Goal: Task Accomplishment & Management: Complete application form

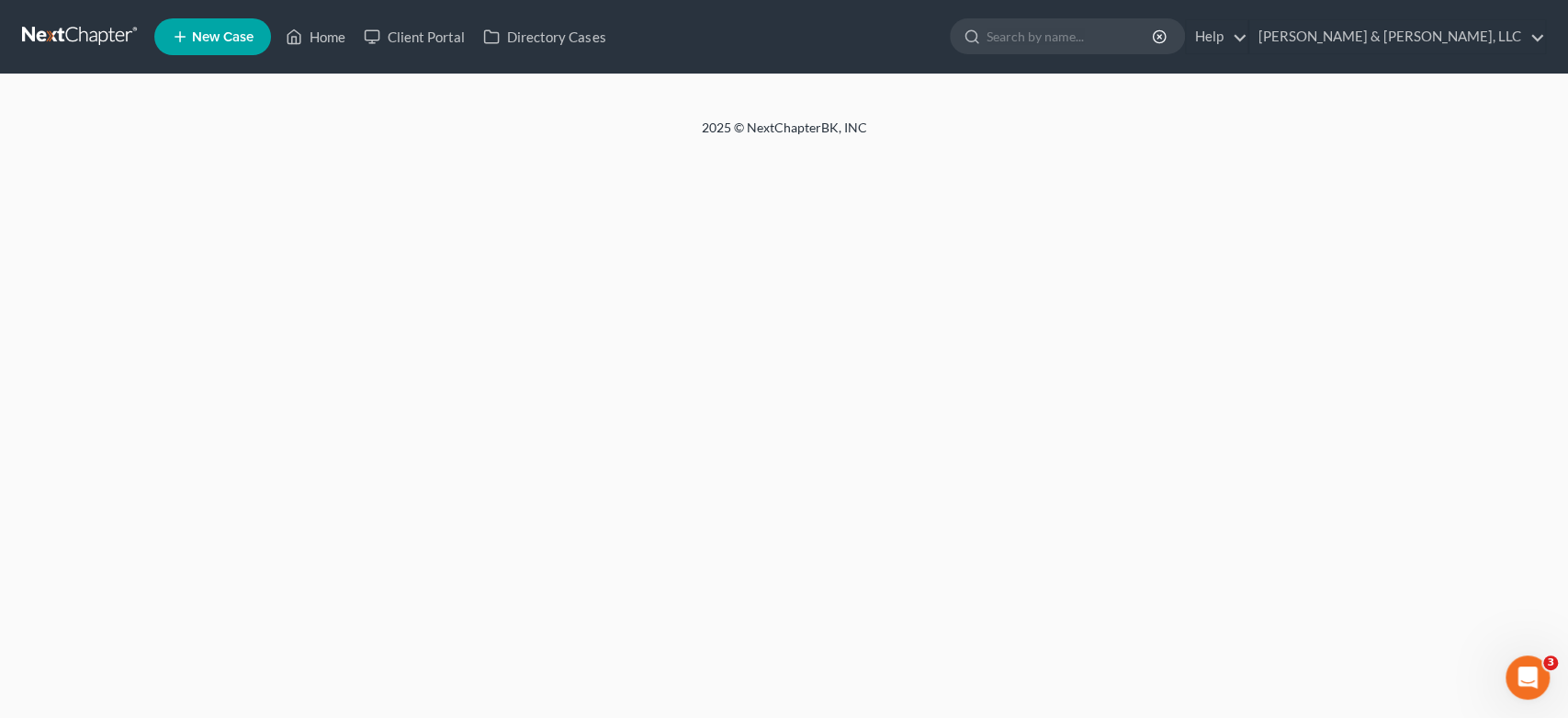
click at [364, 144] on div "2025 © NextChapterBK, INC" at bounding box center [784, 134] width 1047 height 33
click at [1469, 38] on link "[PERSON_NAME] & [PERSON_NAME], LLC" at bounding box center [1397, 36] width 296 height 33
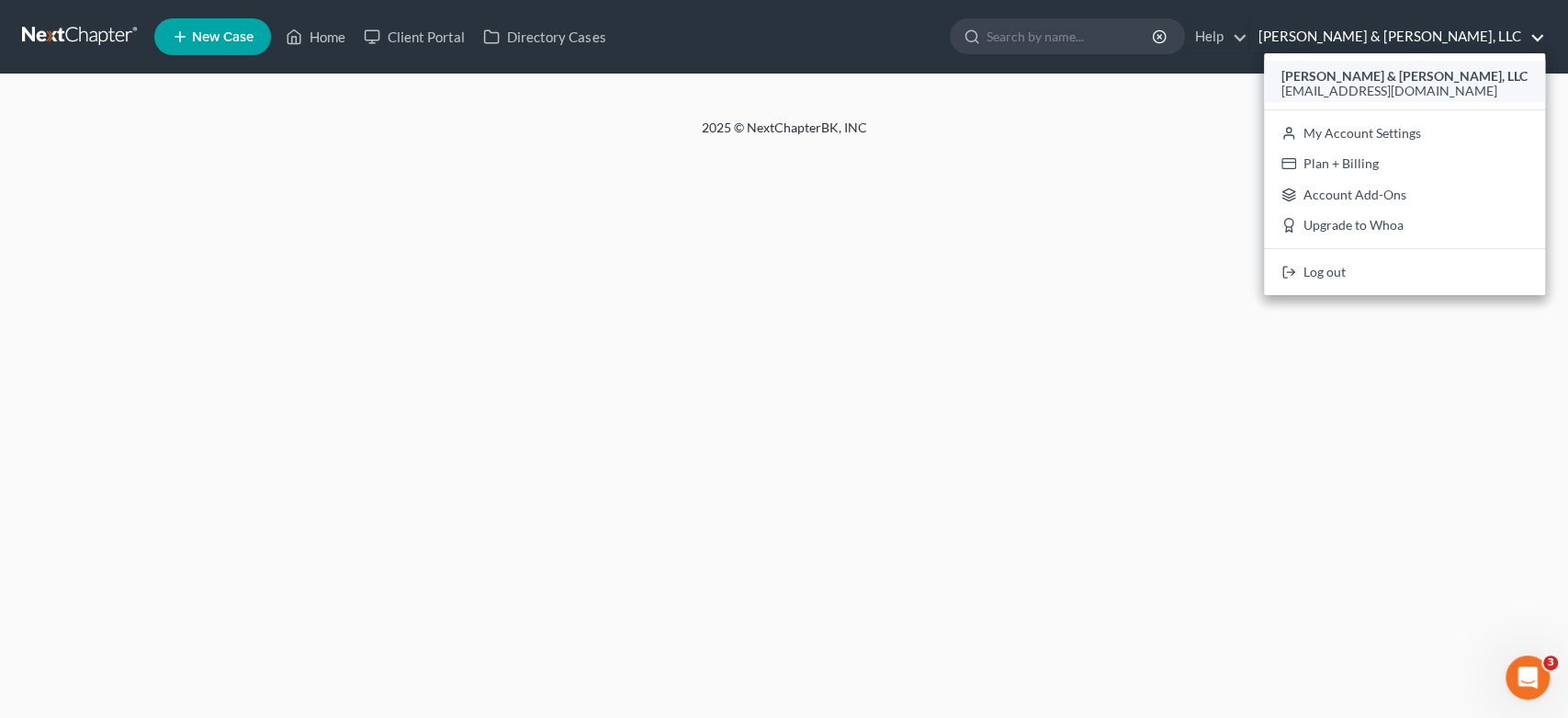
click at [1419, 82] on span "[EMAIL_ADDRESS][DOMAIN_NAME]" at bounding box center [1389, 90] width 216 height 16
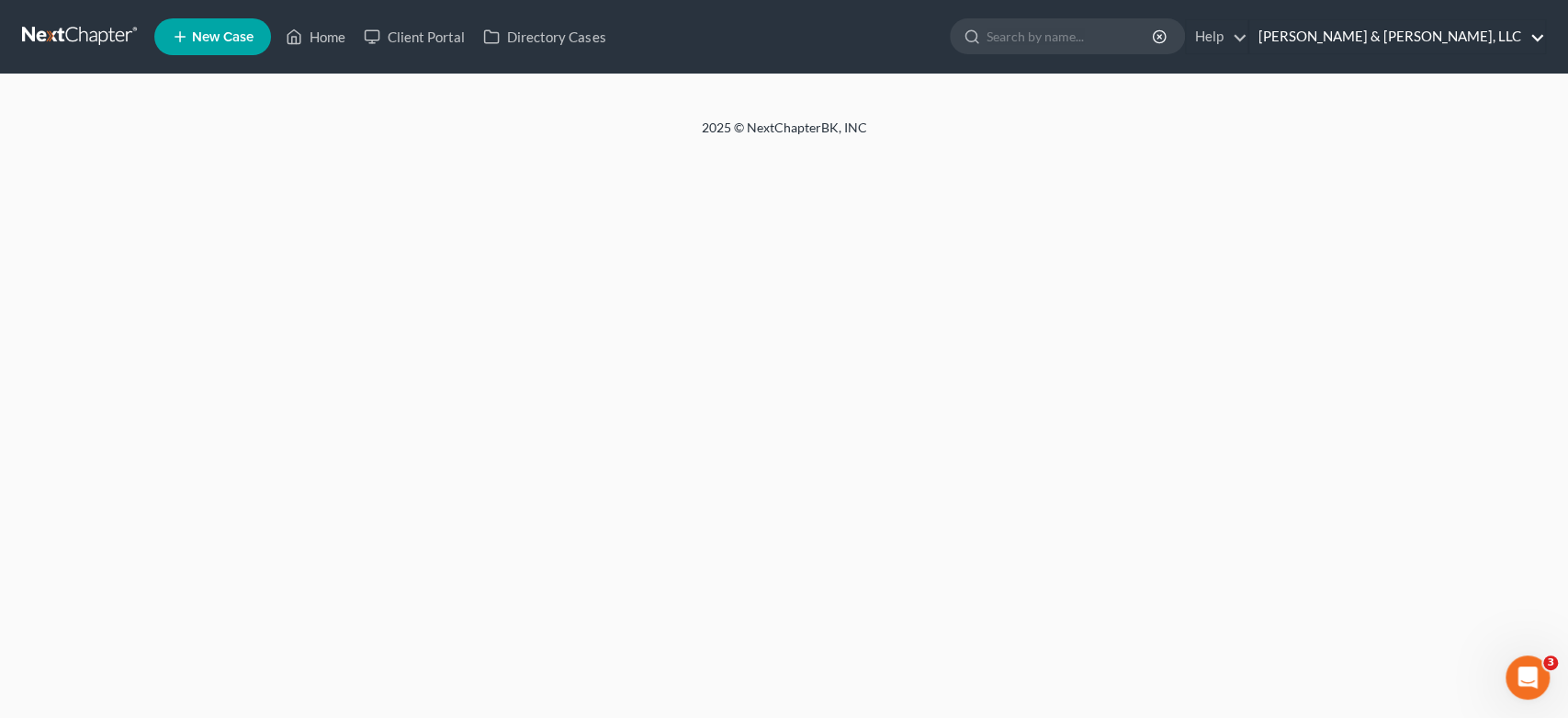
click at [1493, 32] on link "[PERSON_NAME] & [PERSON_NAME], LLC" at bounding box center [1397, 36] width 296 height 33
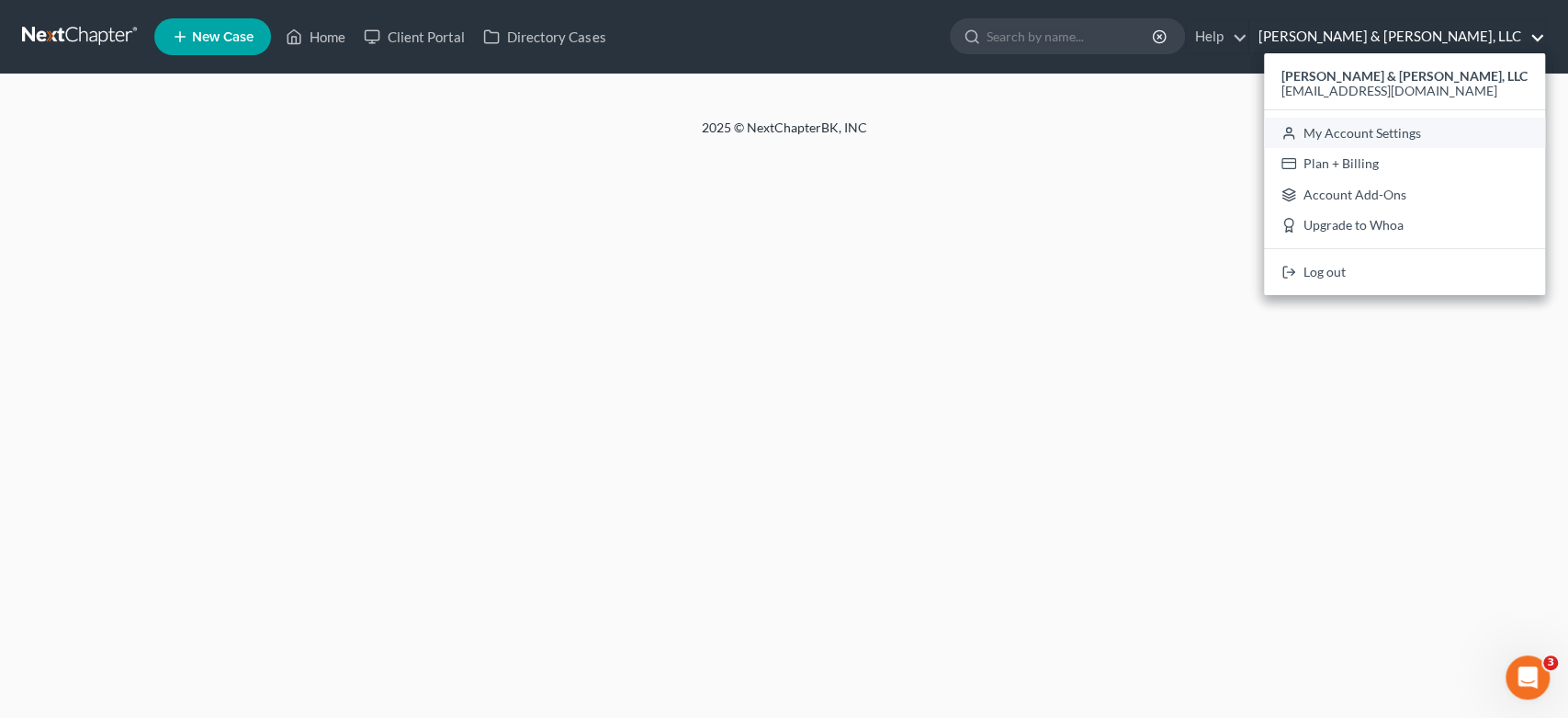
click at [1451, 130] on link "My Account Settings" at bounding box center [1404, 132] width 281 height 31
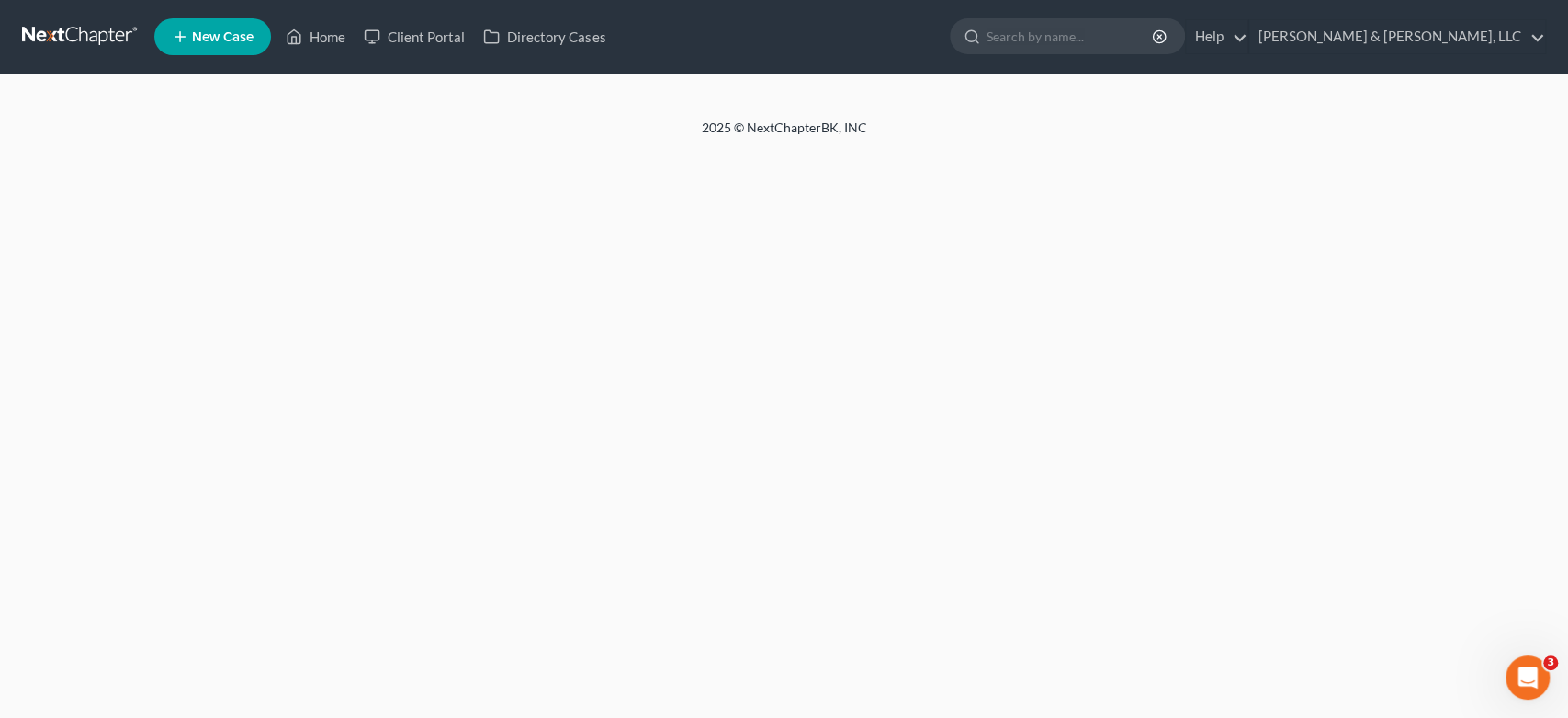
select select "24"
select select "10"
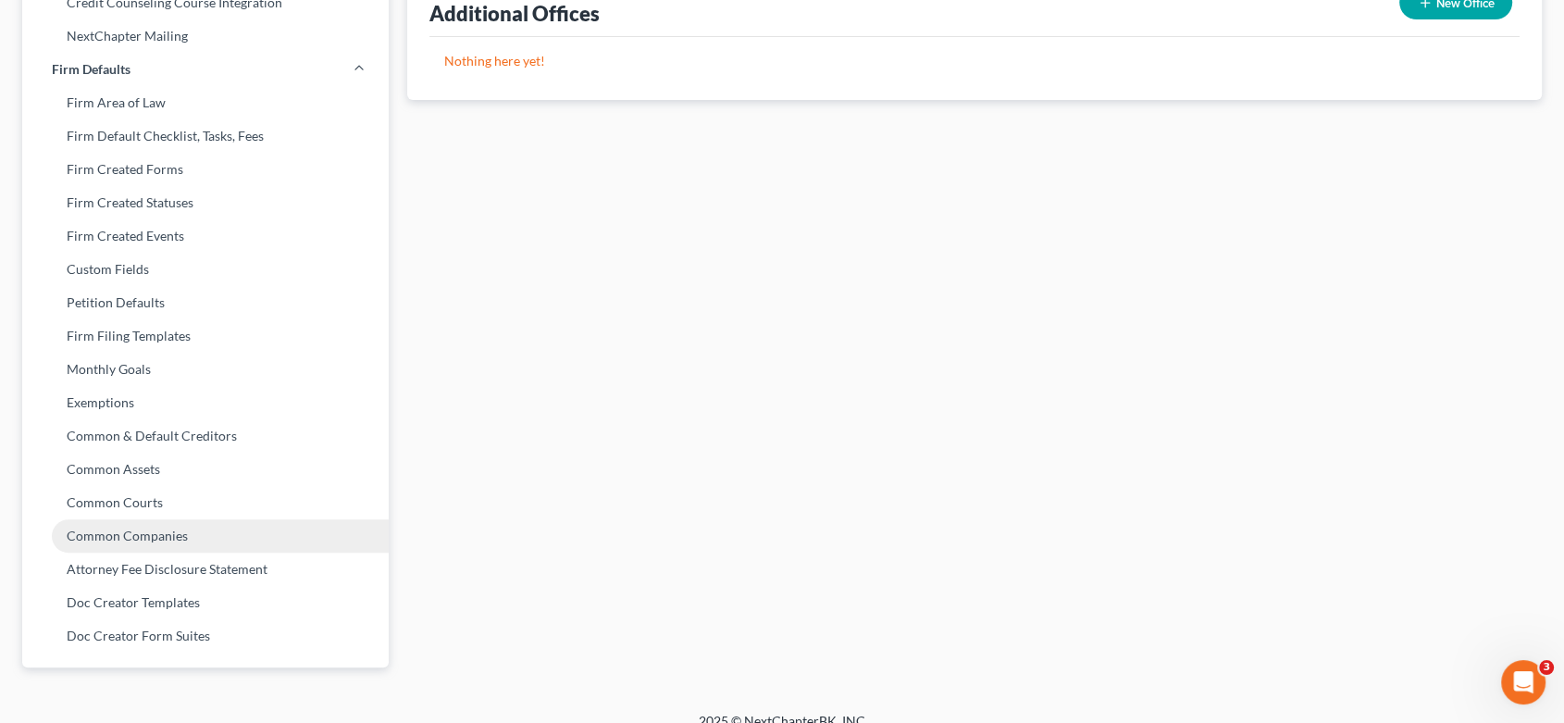
scroll to position [681, 0]
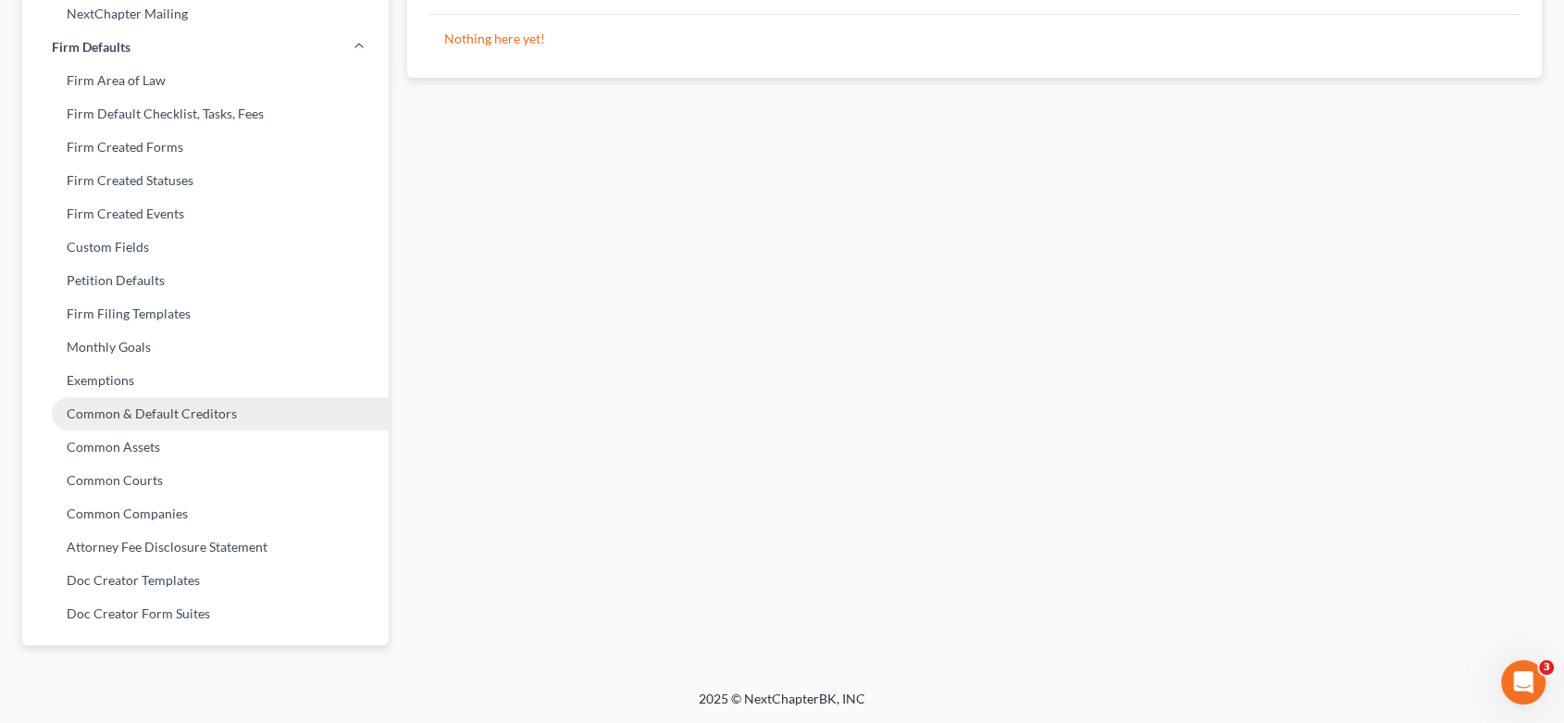
click at [157, 408] on link "Common & Default Creditors" at bounding box center [205, 413] width 367 height 33
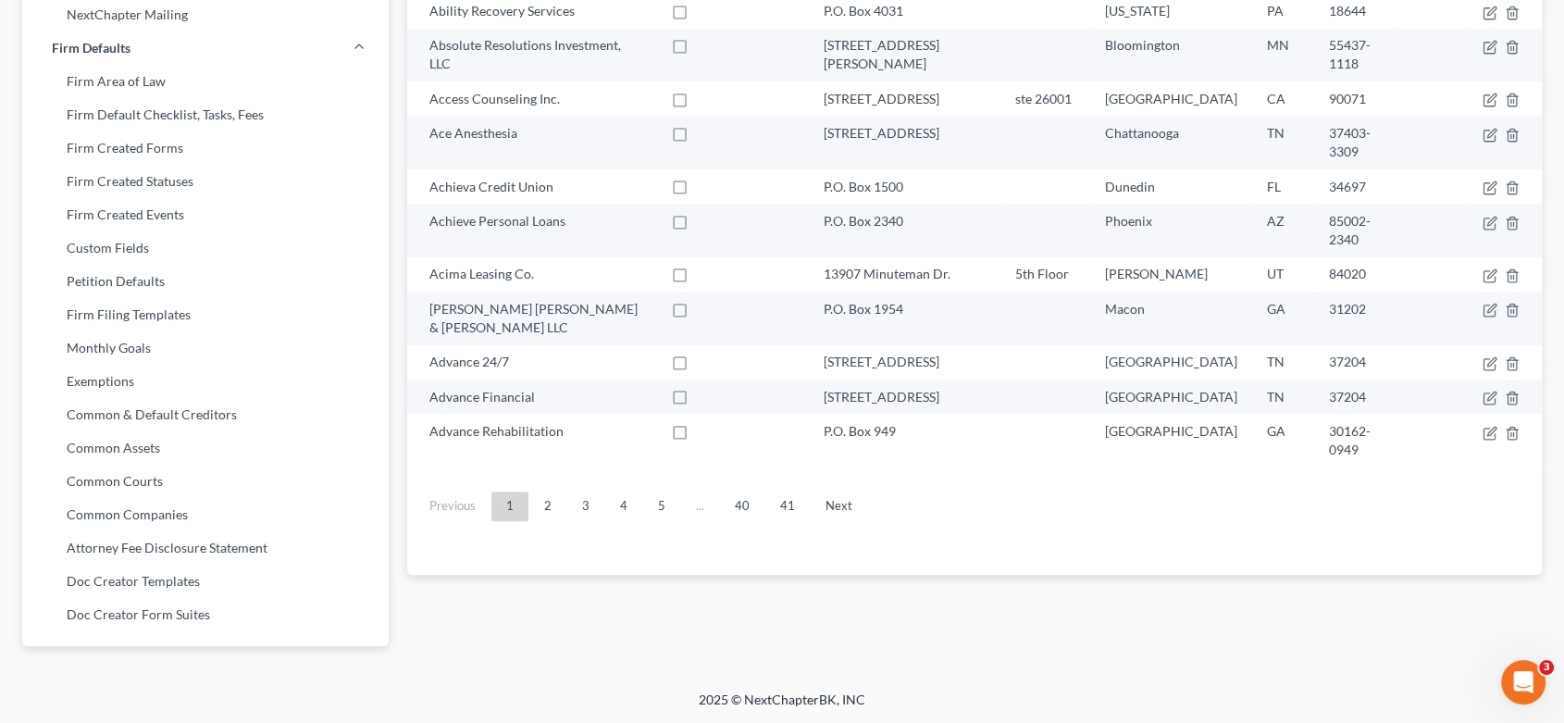
scroll to position [681, 0]
click at [592, 491] on link "3" at bounding box center [585, 506] width 37 height 30
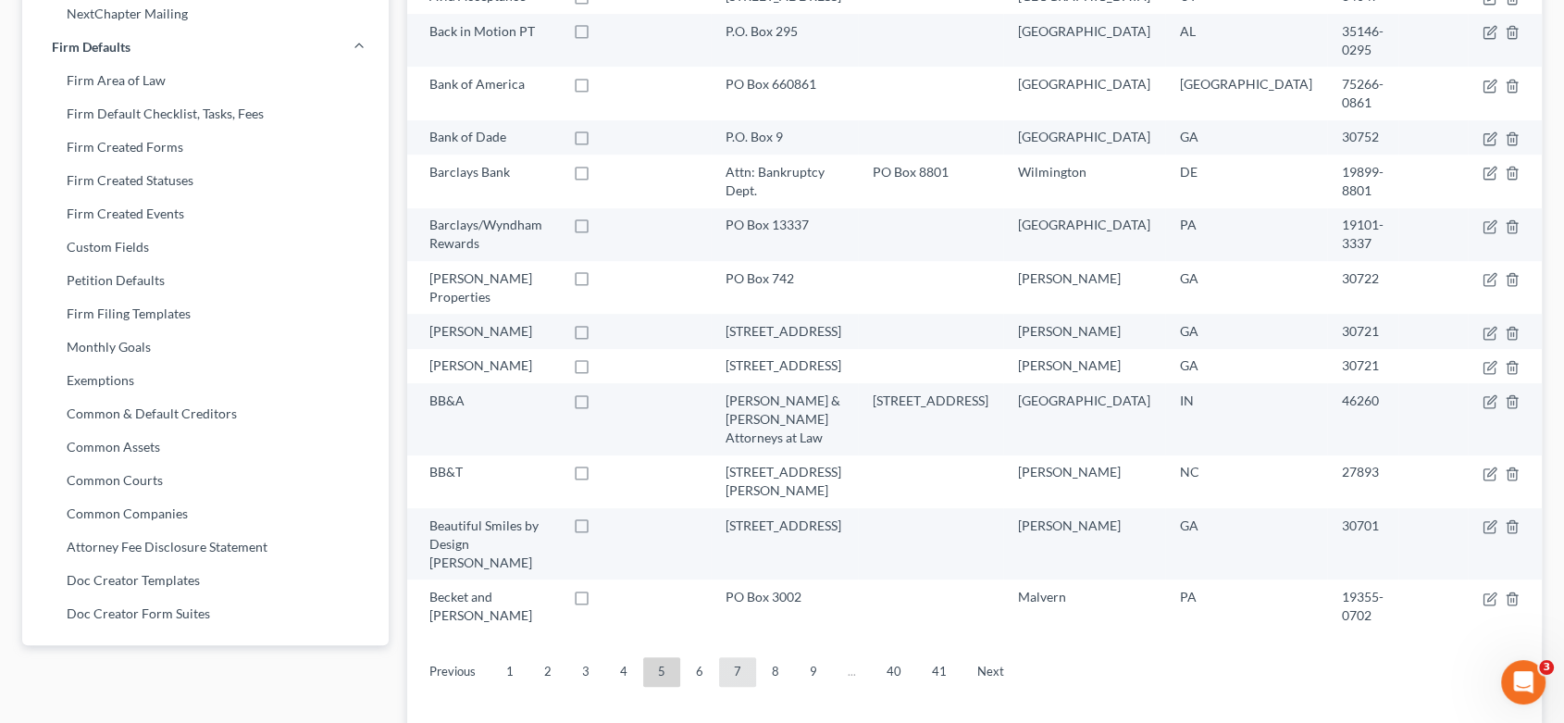
click at [733, 657] on link "7" at bounding box center [737, 672] width 37 height 30
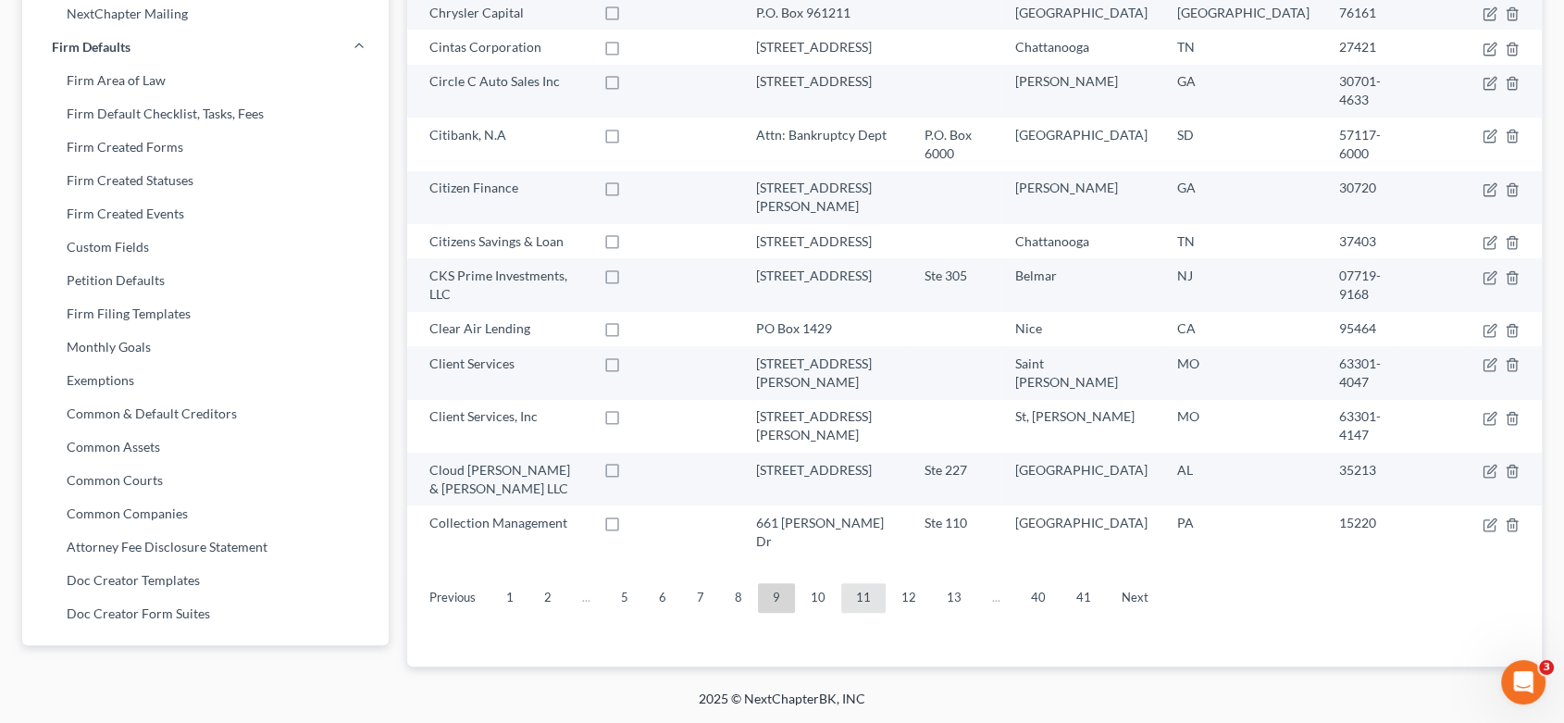
click at [863, 583] on link "11" at bounding box center [863, 598] width 44 height 30
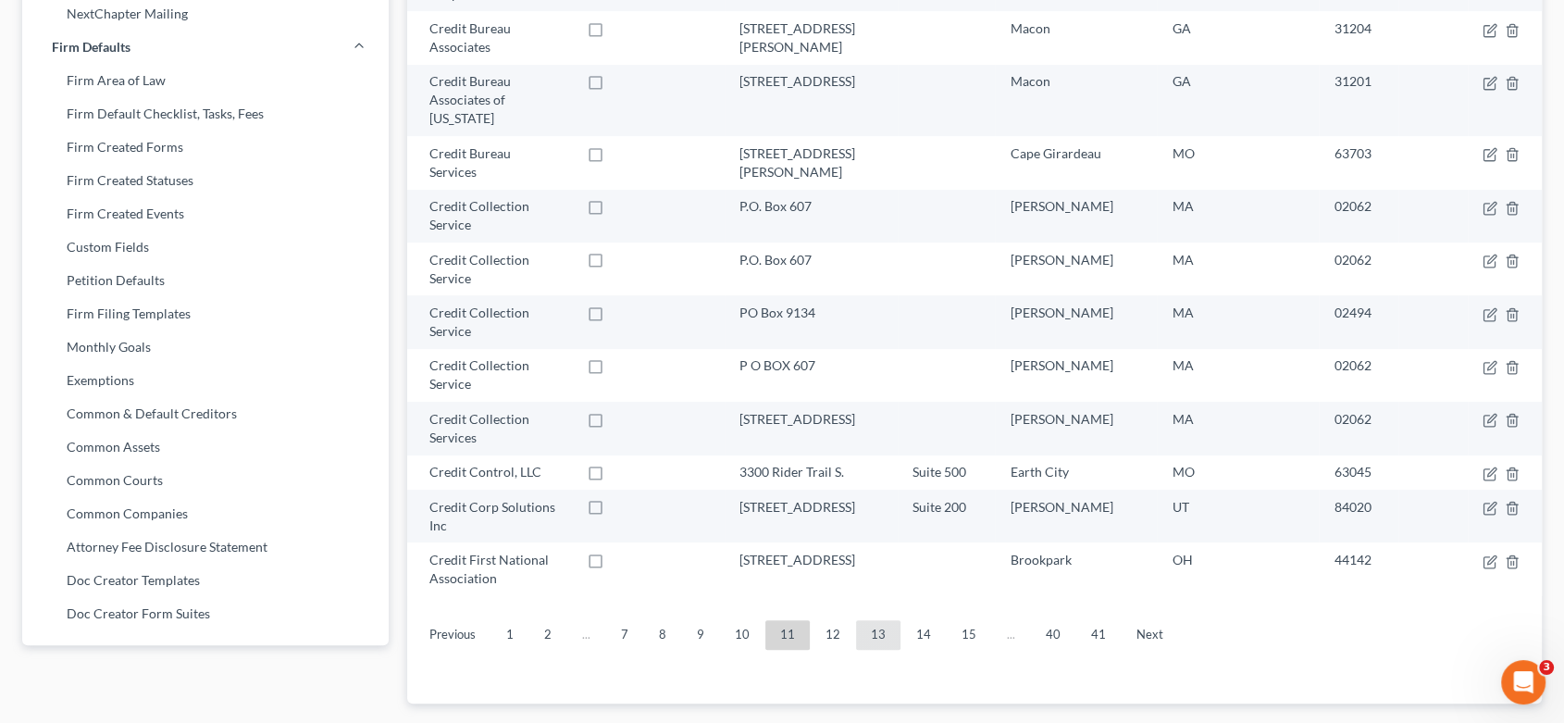
click at [878, 620] on link "13" at bounding box center [878, 635] width 44 height 30
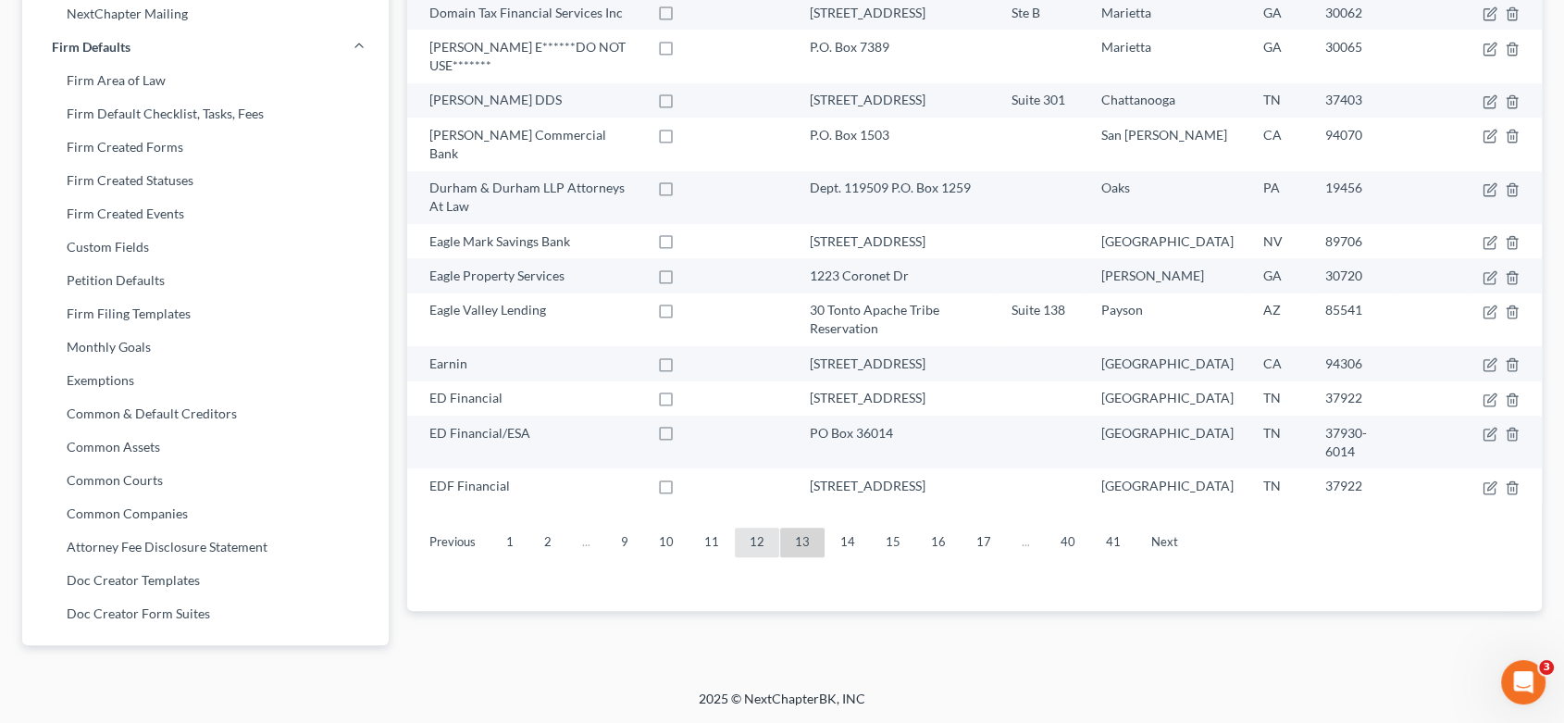
click at [744, 528] on link "12" at bounding box center [757, 543] width 44 height 30
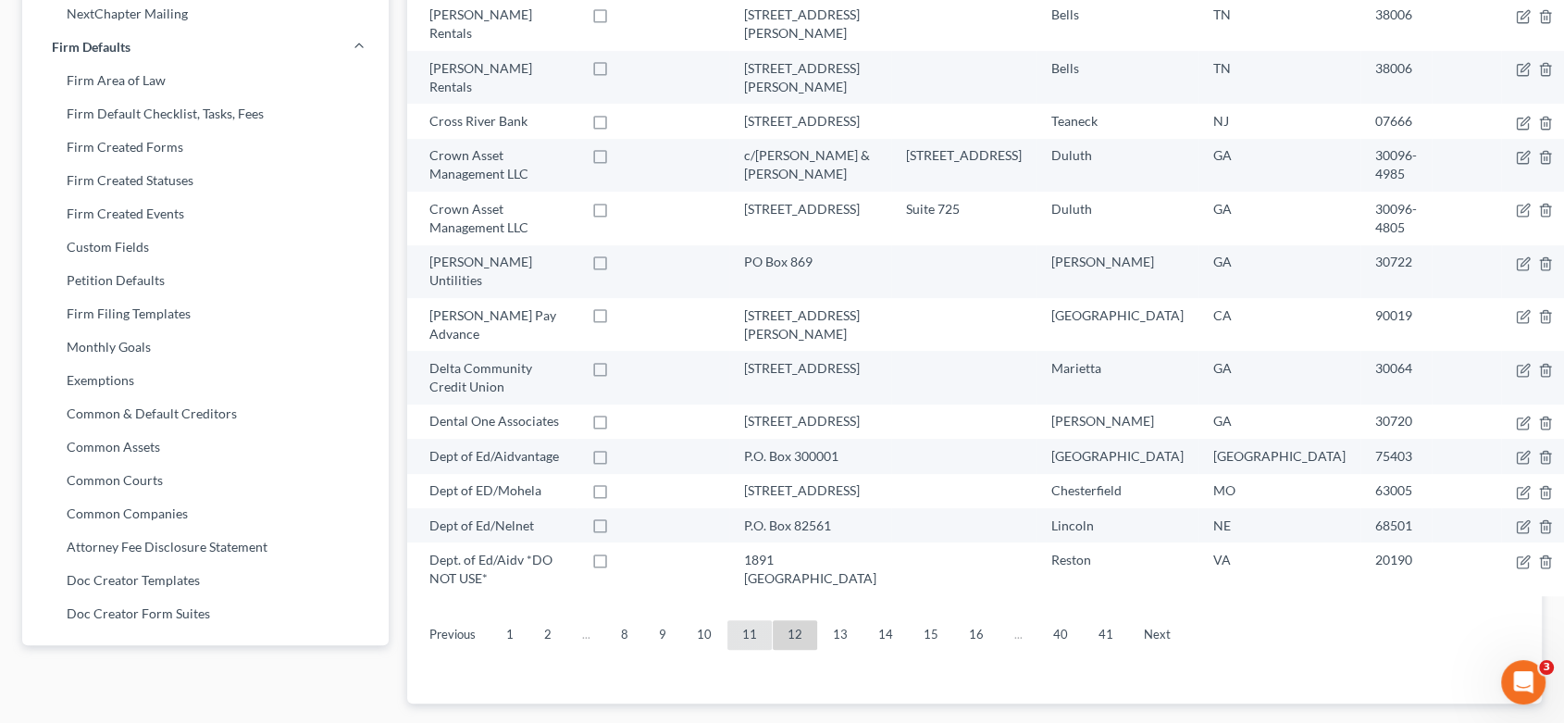
click at [752, 620] on link "11" at bounding box center [750, 635] width 44 height 30
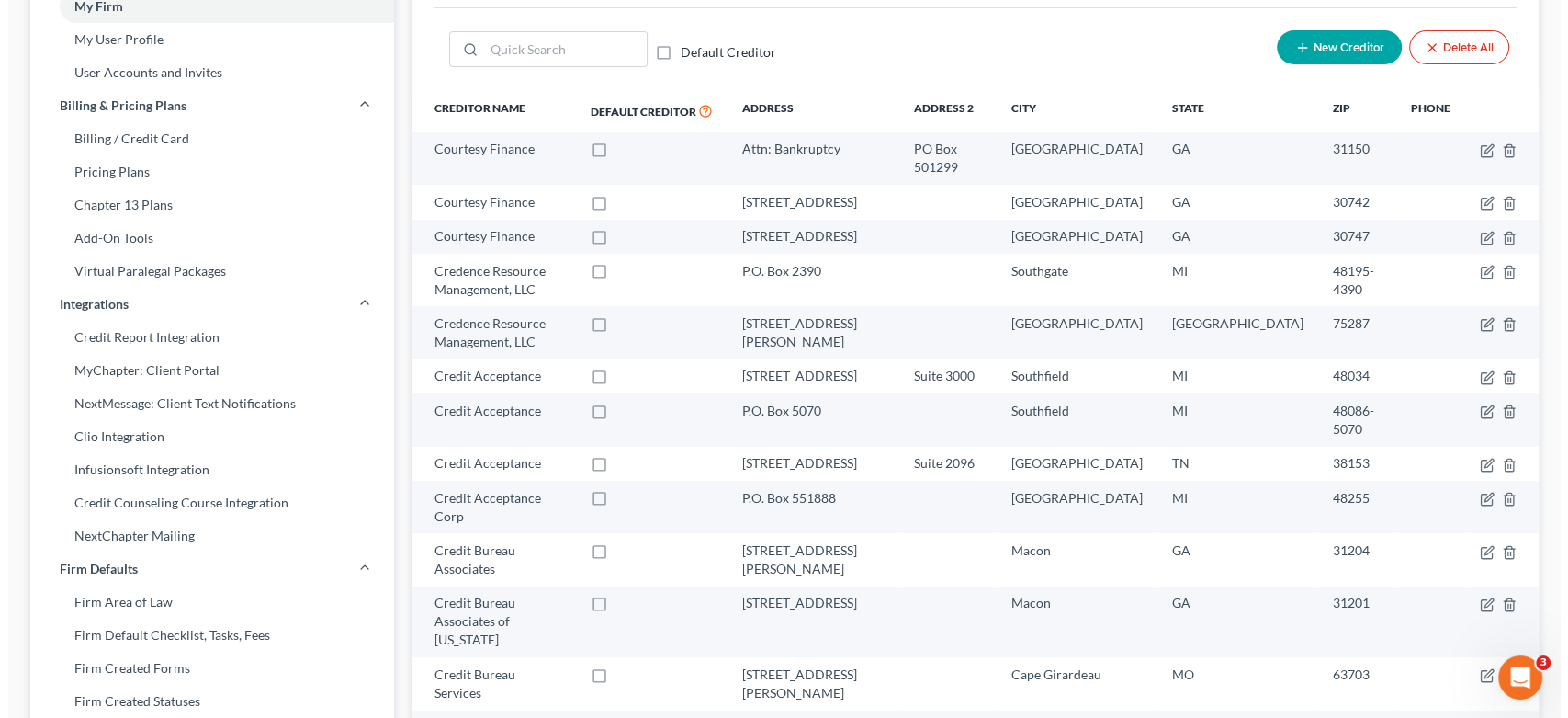
scroll to position [0, 0]
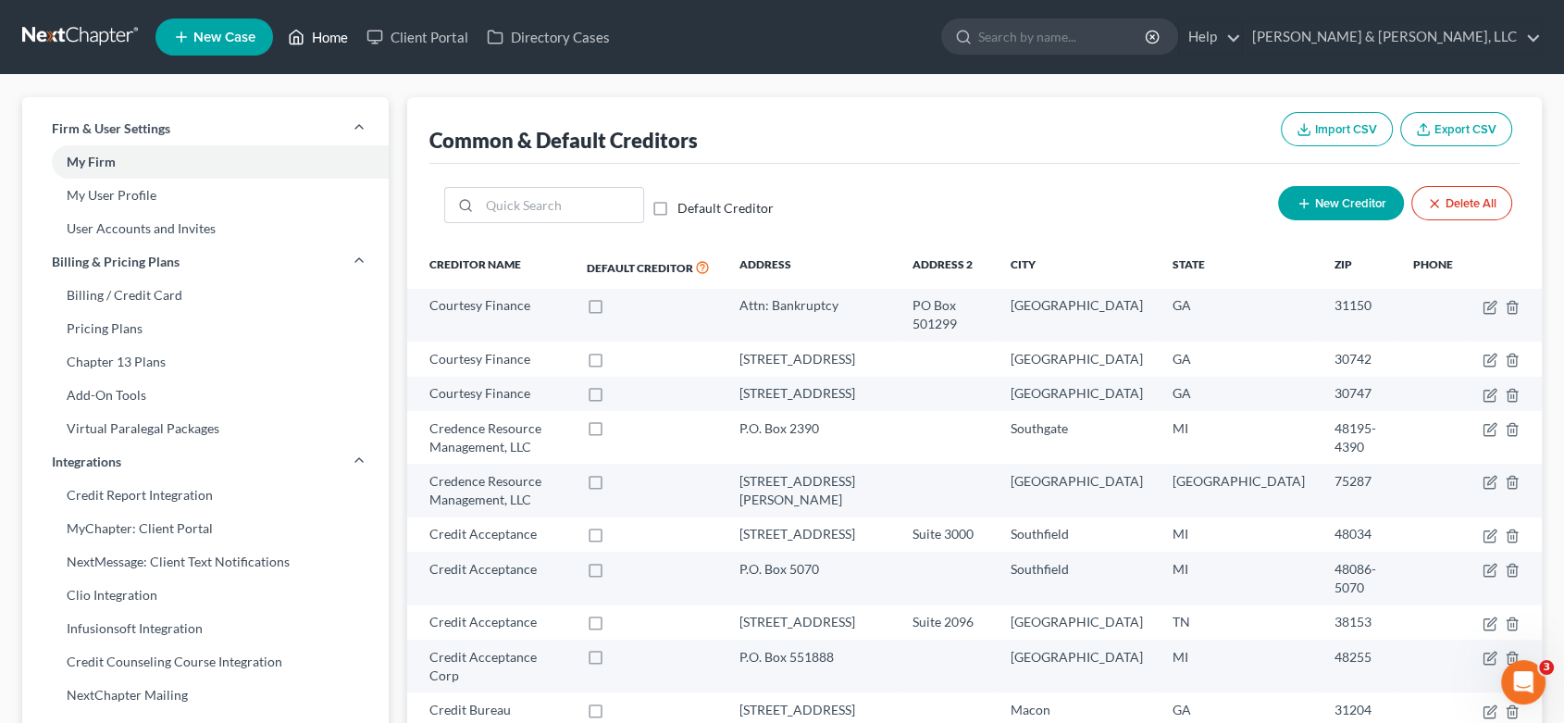
click at [320, 31] on link "Home" at bounding box center [318, 36] width 79 height 33
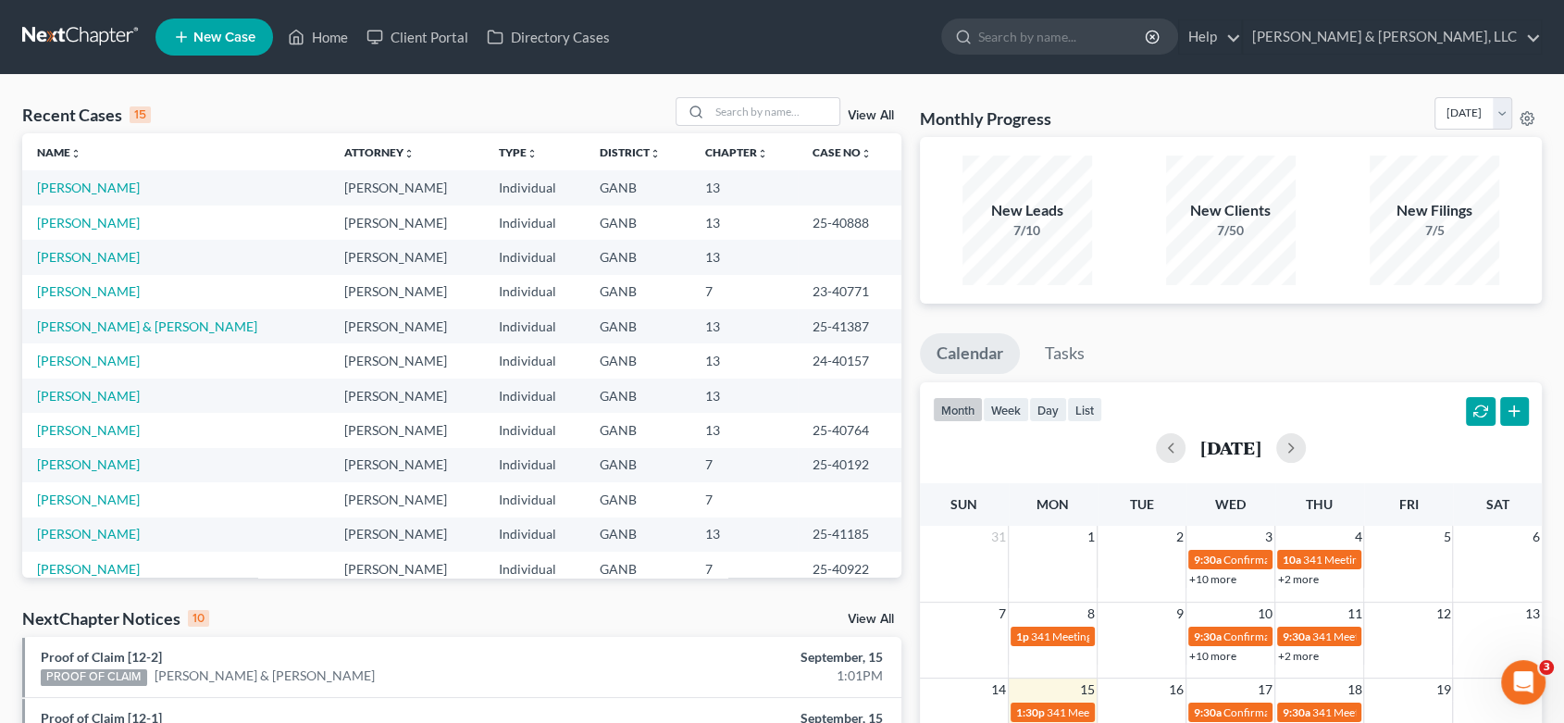
click at [117, 290] on td "[PERSON_NAME]" at bounding box center [175, 292] width 307 height 34
click at [340, 288] on td "[PERSON_NAME]" at bounding box center [407, 292] width 154 height 34
click at [72, 295] on link "[PERSON_NAME]" at bounding box center [88, 291] width 103 height 16
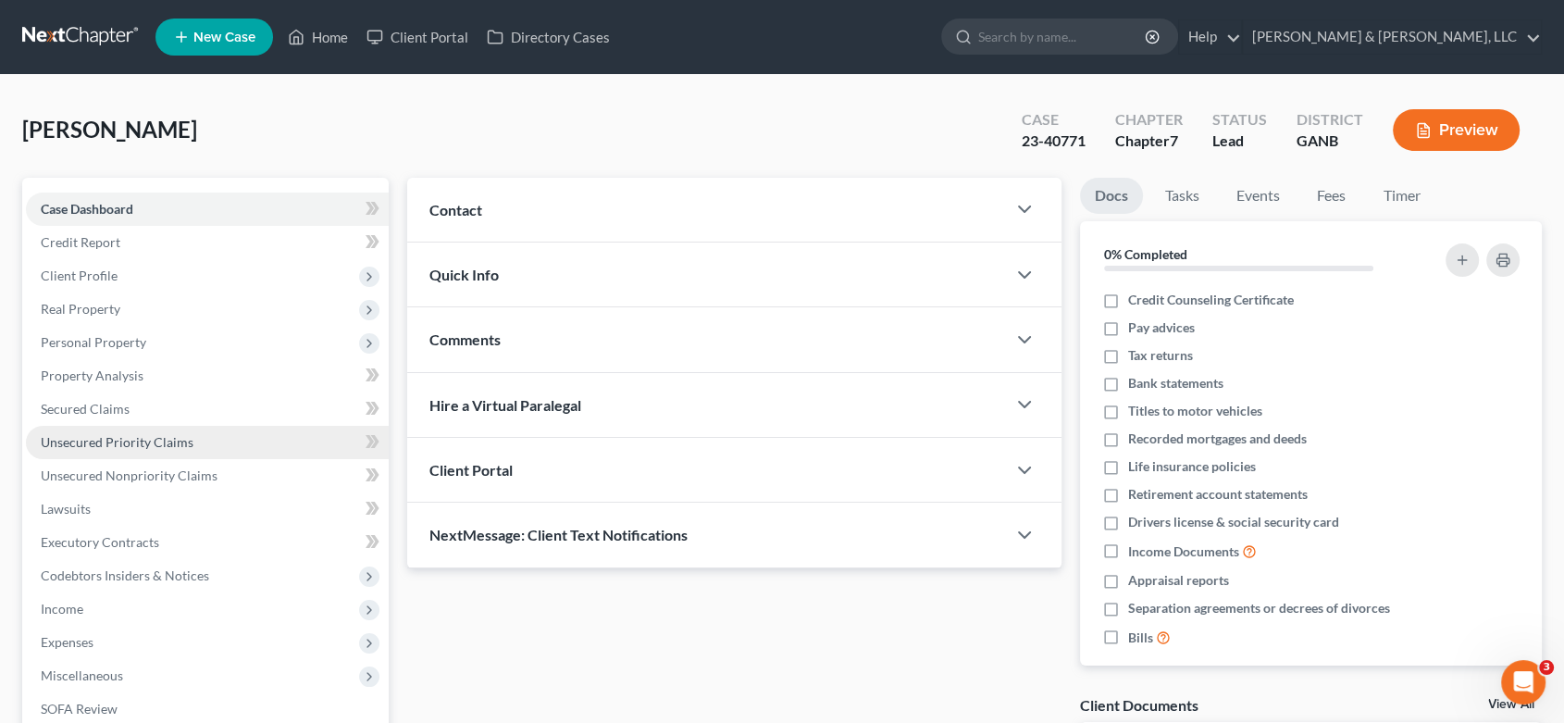
click at [156, 436] on span "Unsecured Priority Claims" at bounding box center [117, 442] width 153 height 16
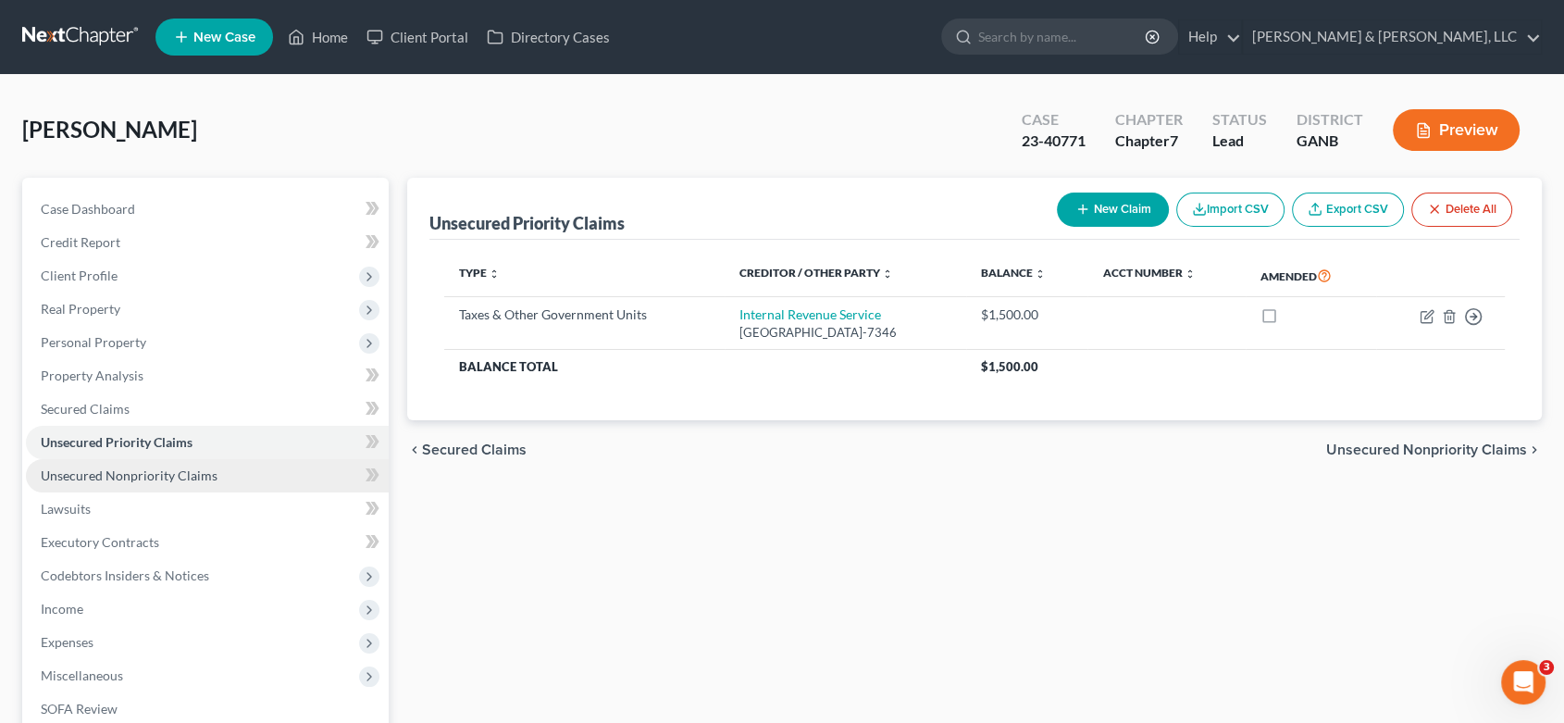
click at [116, 467] on span "Unsecured Nonpriority Claims" at bounding box center [129, 475] width 177 height 16
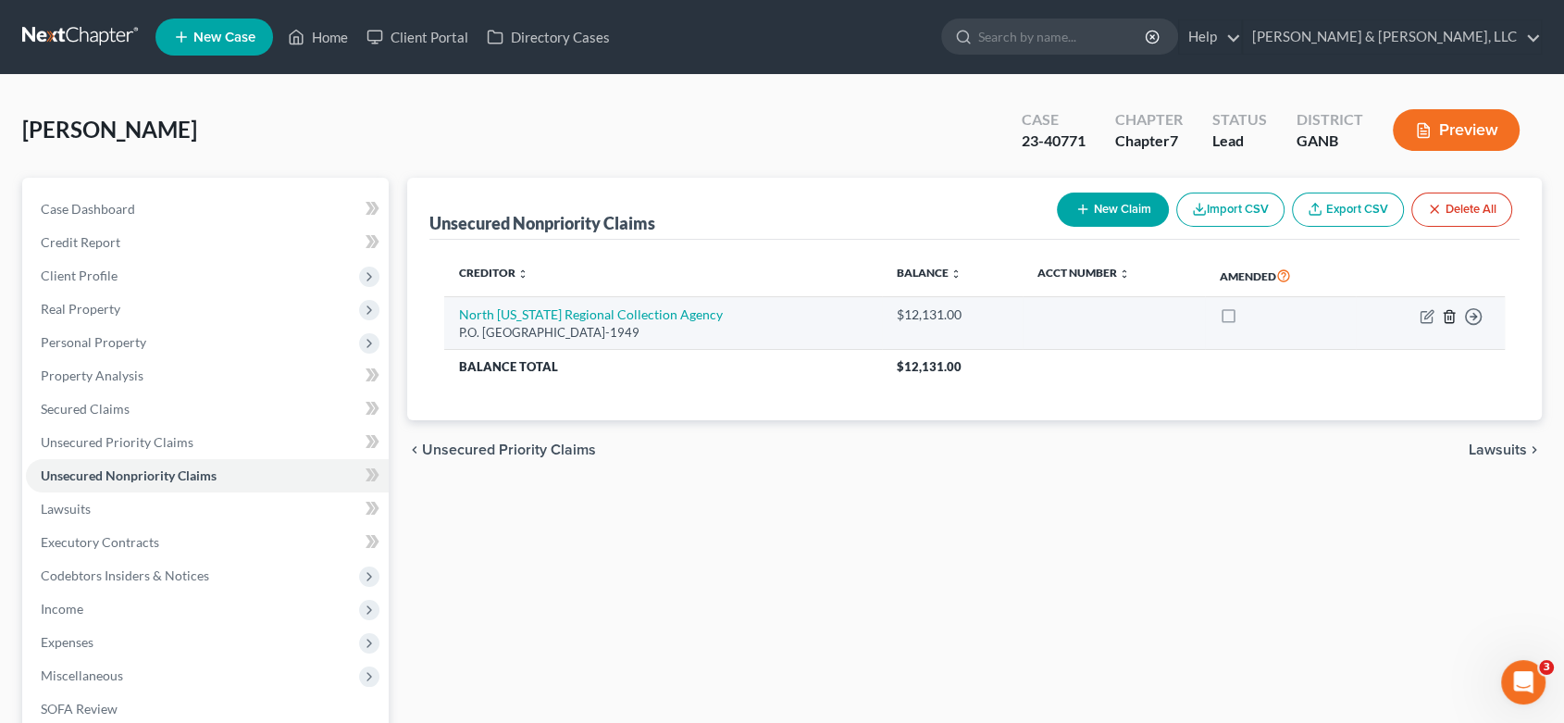
click at [1444, 309] on icon "button" at bounding box center [1449, 316] width 15 height 15
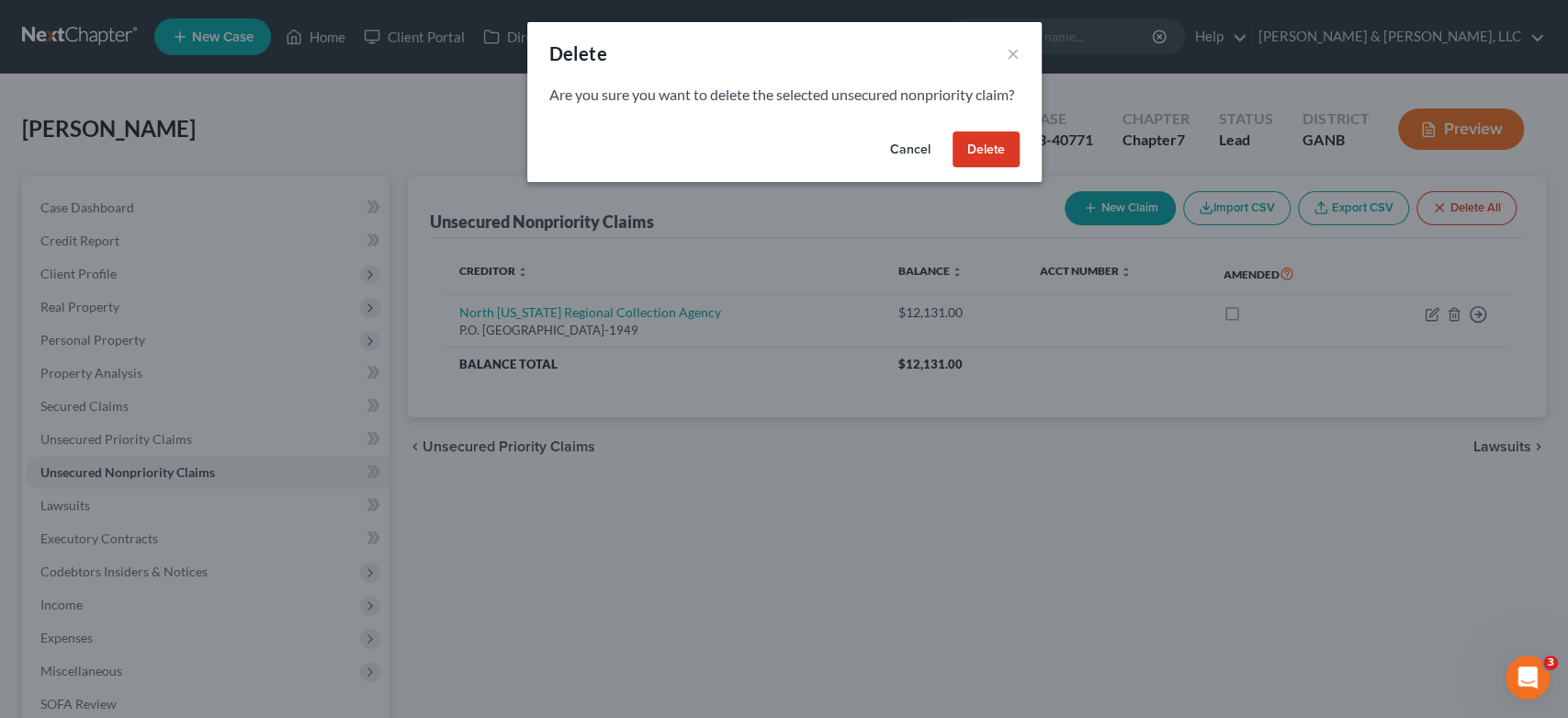
click at [966, 167] on button "Delete" at bounding box center [986, 149] width 67 height 37
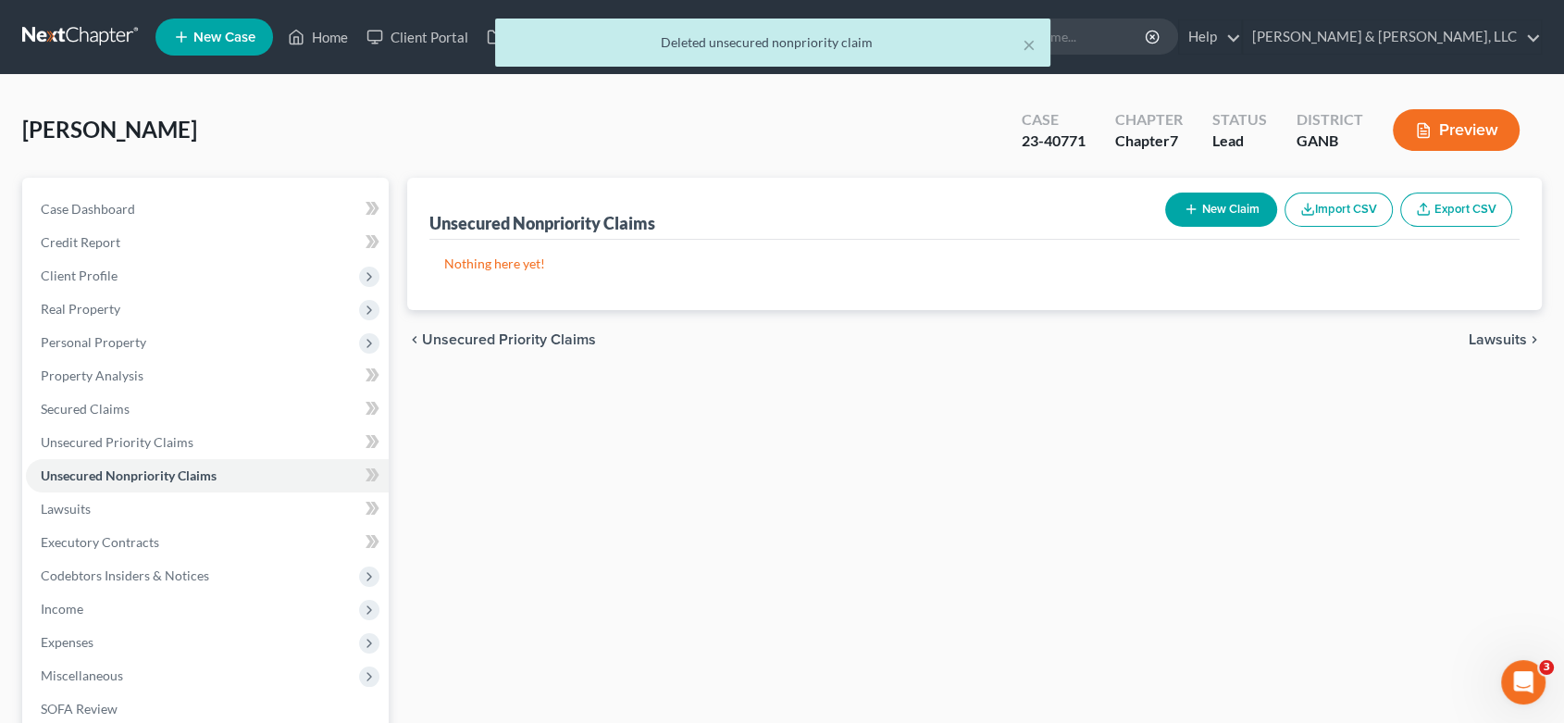
click at [1228, 202] on button "New Claim" at bounding box center [1221, 210] width 112 height 34
select select "0"
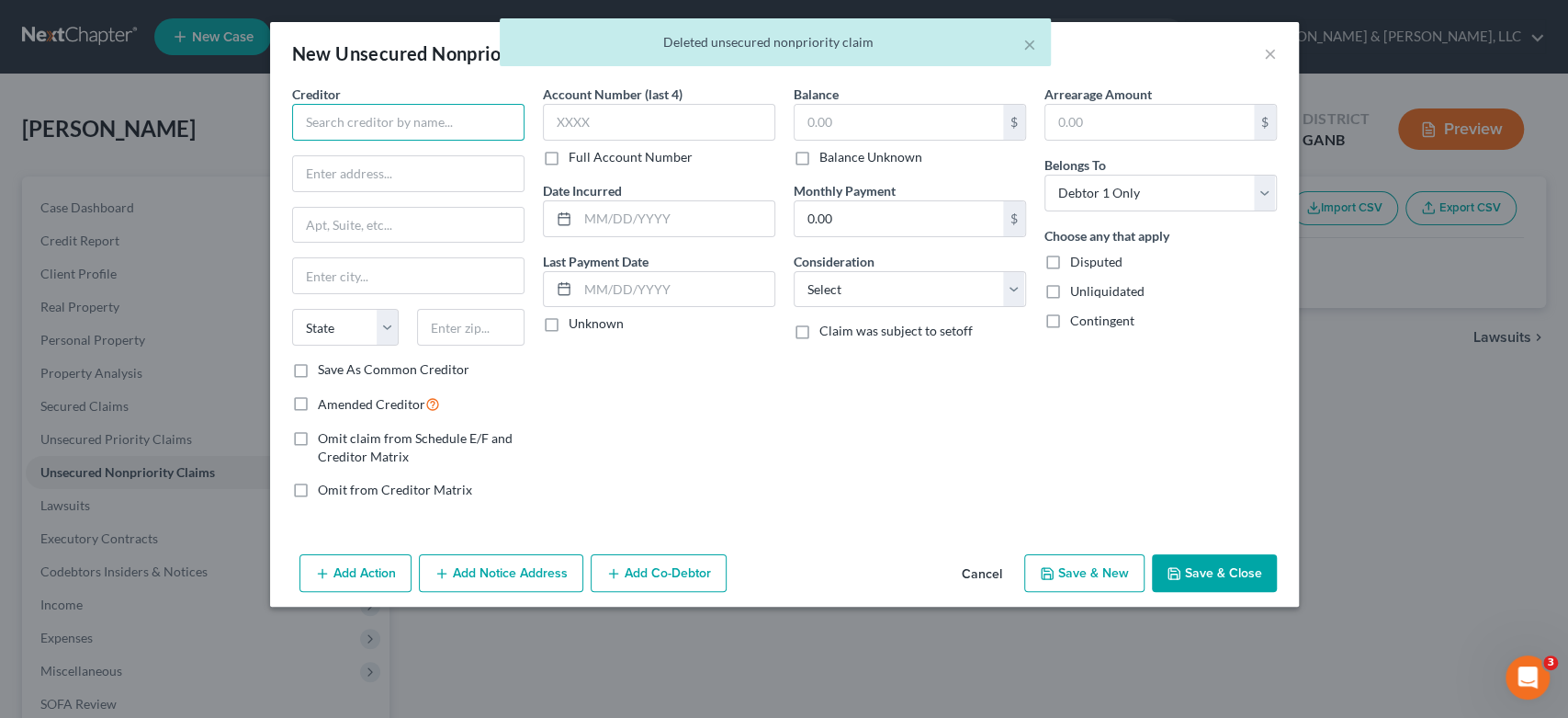
click at [397, 128] on input "text" at bounding box center [408, 122] width 232 height 37
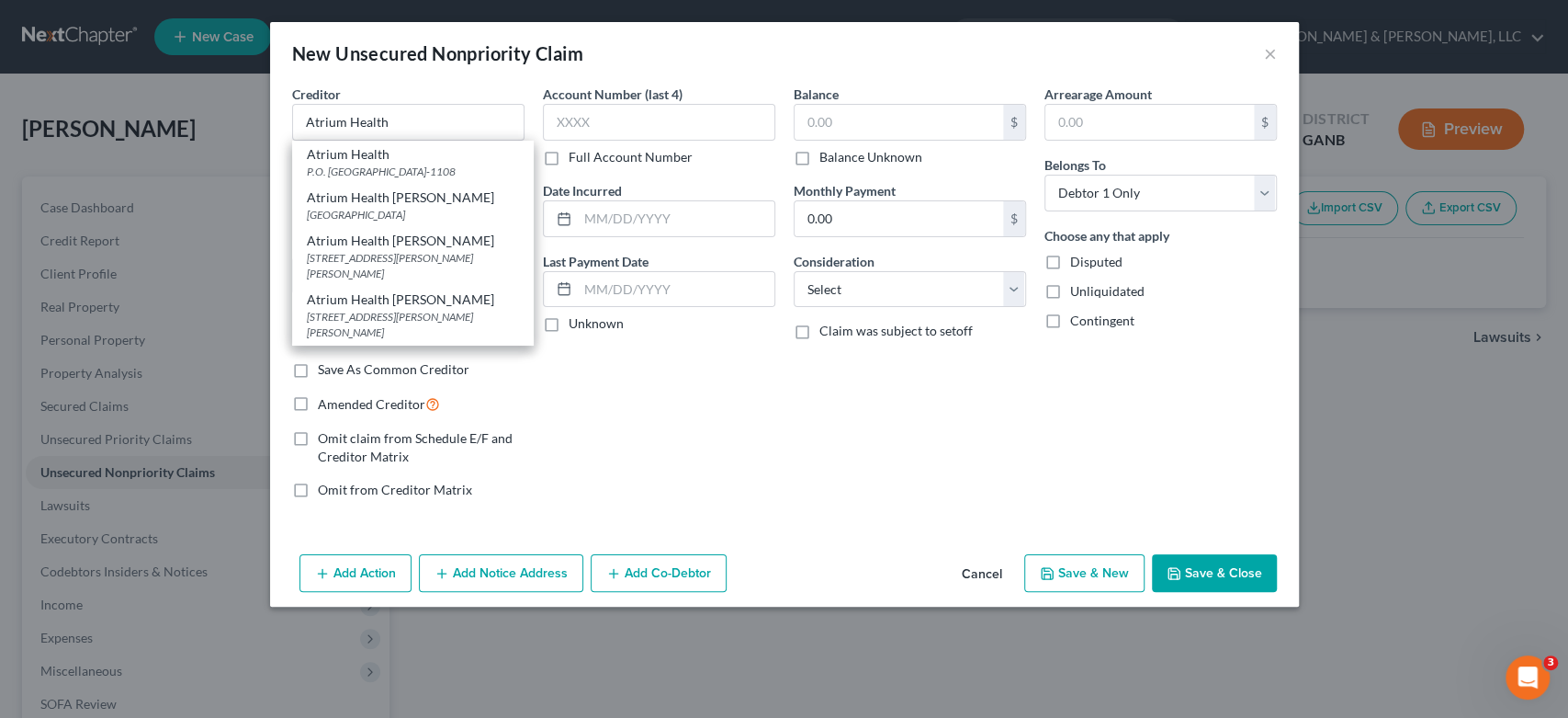
click at [366, 250] on div "Atrium Health Floyd" at bounding box center [413, 240] width 212 height 19
type input "Atrium Health Floyd"
type input "304 Turner McCall blvd"
type input "Rome"
select select "10"
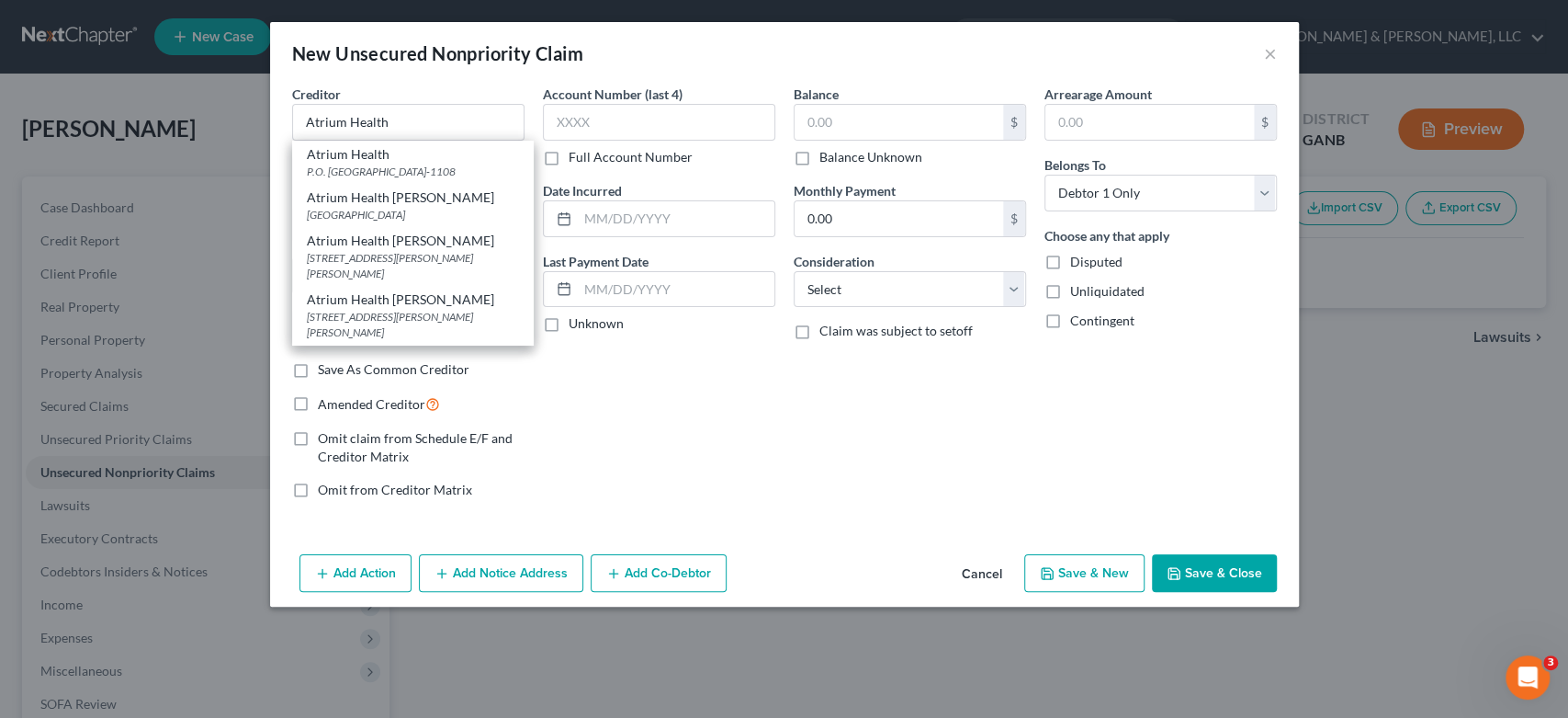
type input "30165"
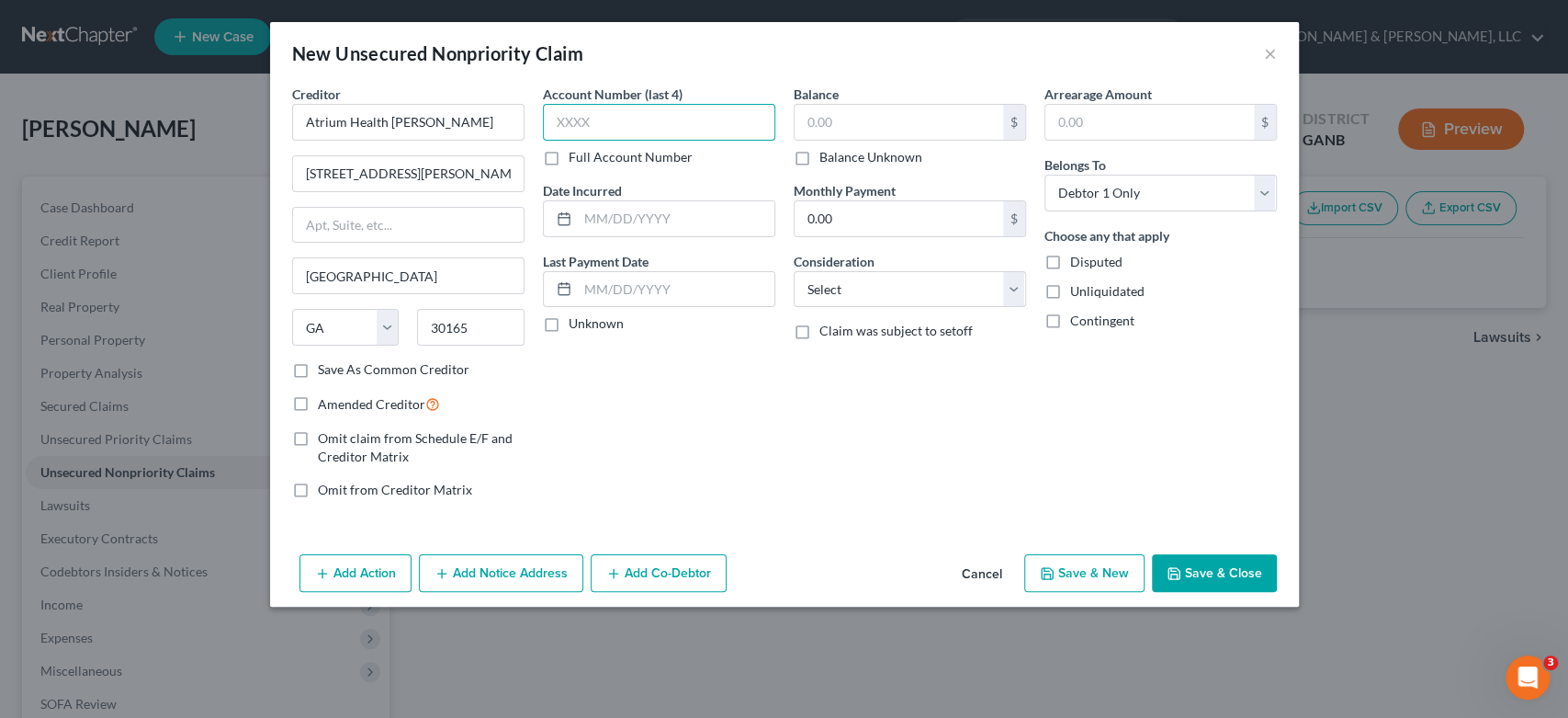
drag, startPoint x: 644, startPoint y: 122, endPoint x: 785, endPoint y: 129, distance: 141.2
click at [649, 119] on input "text" at bounding box center [659, 122] width 232 height 37
click at [888, 121] on input "text" at bounding box center [899, 122] width 208 height 35
type input "1.00"
click at [1010, 286] on select "Select Cable / Satellite Services Collection Agency Credit Card Debt Debt Couns…" at bounding box center [910, 289] width 232 height 37
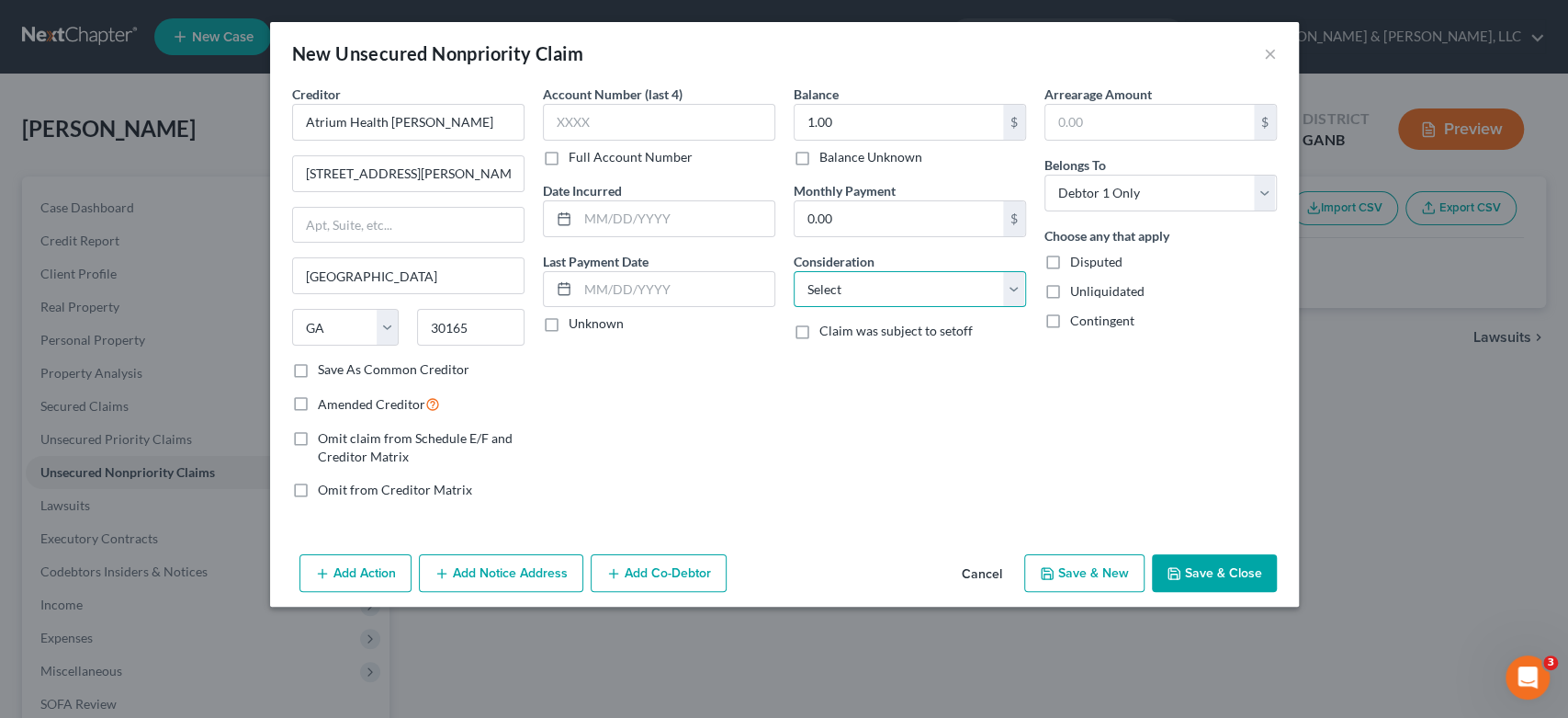
select select "9"
click at [794, 271] on select "Select Cable / Satellite Services Collection Agency Credit Card Debt Debt Couns…" at bounding box center [910, 289] width 232 height 37
click at [1074, 579] on button "Save & New" at bounding box center [1084, 573] width 120 height 39
select select "0"
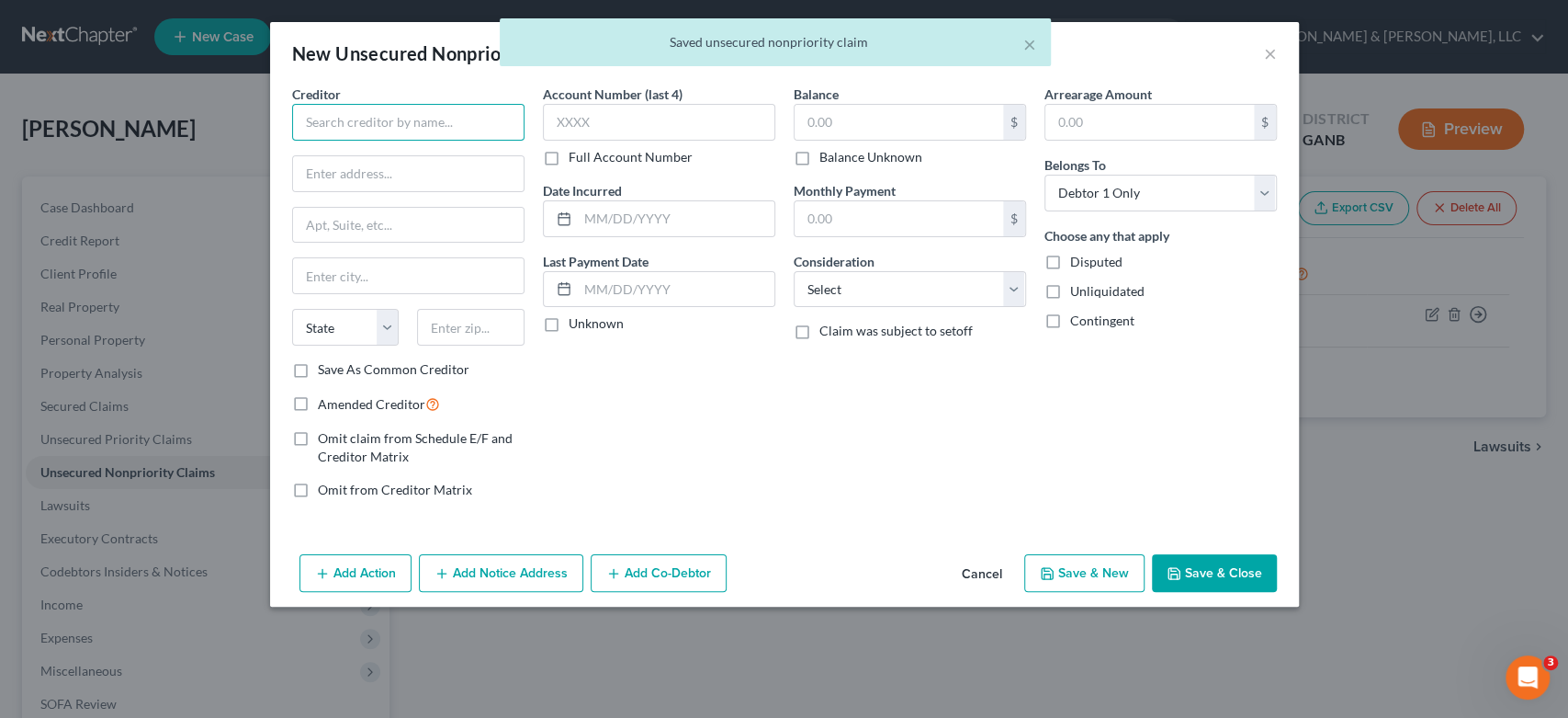
click at [389, 128] on input "text" at bounding box center [408, 122] width 232 height 37
click at [391, 117] on input "text" at bounding box center [408, 122] width 232 height 37
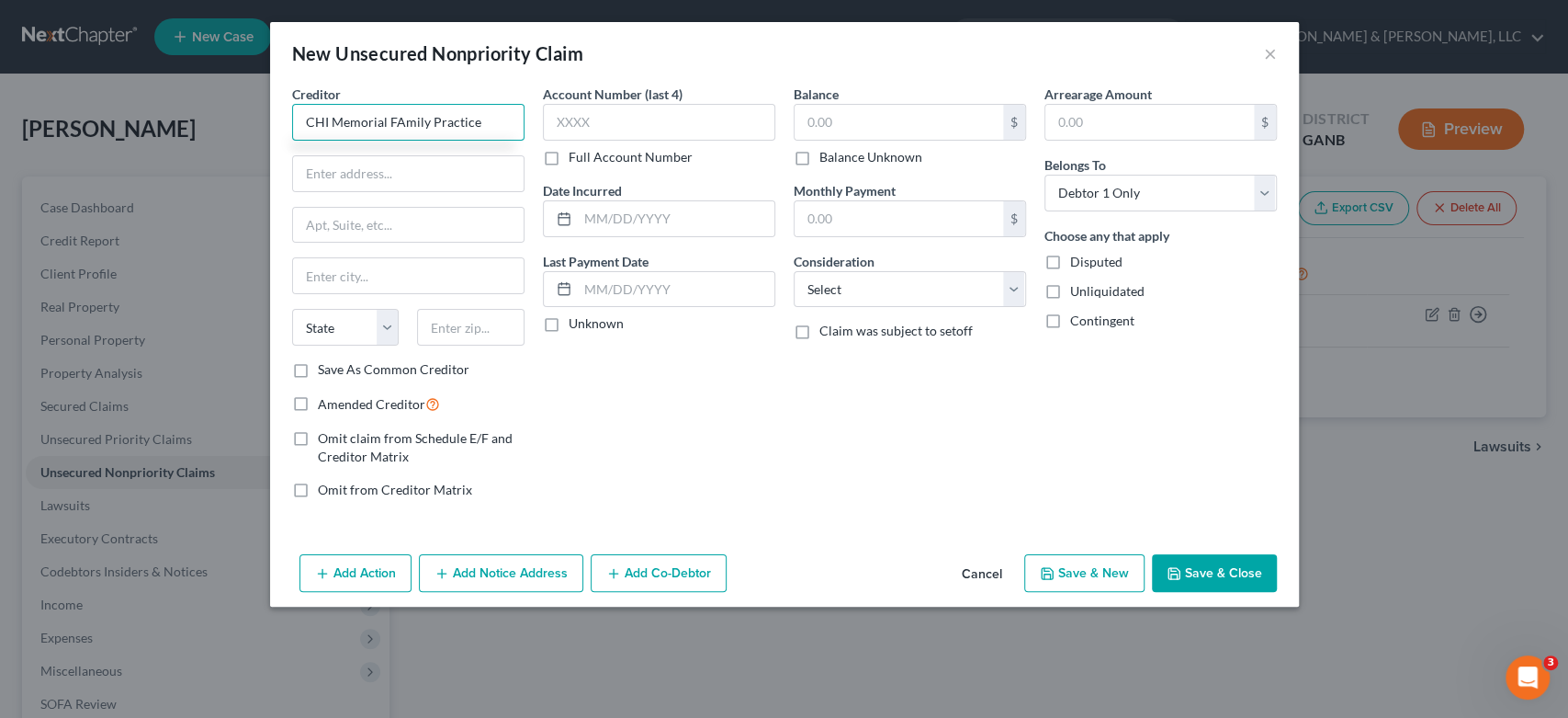
click at [407, 118] on input "CHI Memorial FAmily Practice" at bounding box center [408, 122] width 232 height 37
click at [485, 114] on input "CHI Memorial Family Practice" at bounding box center [408, 122] width 232 height 37
type input "CHI Memorial Family Practice Associates"
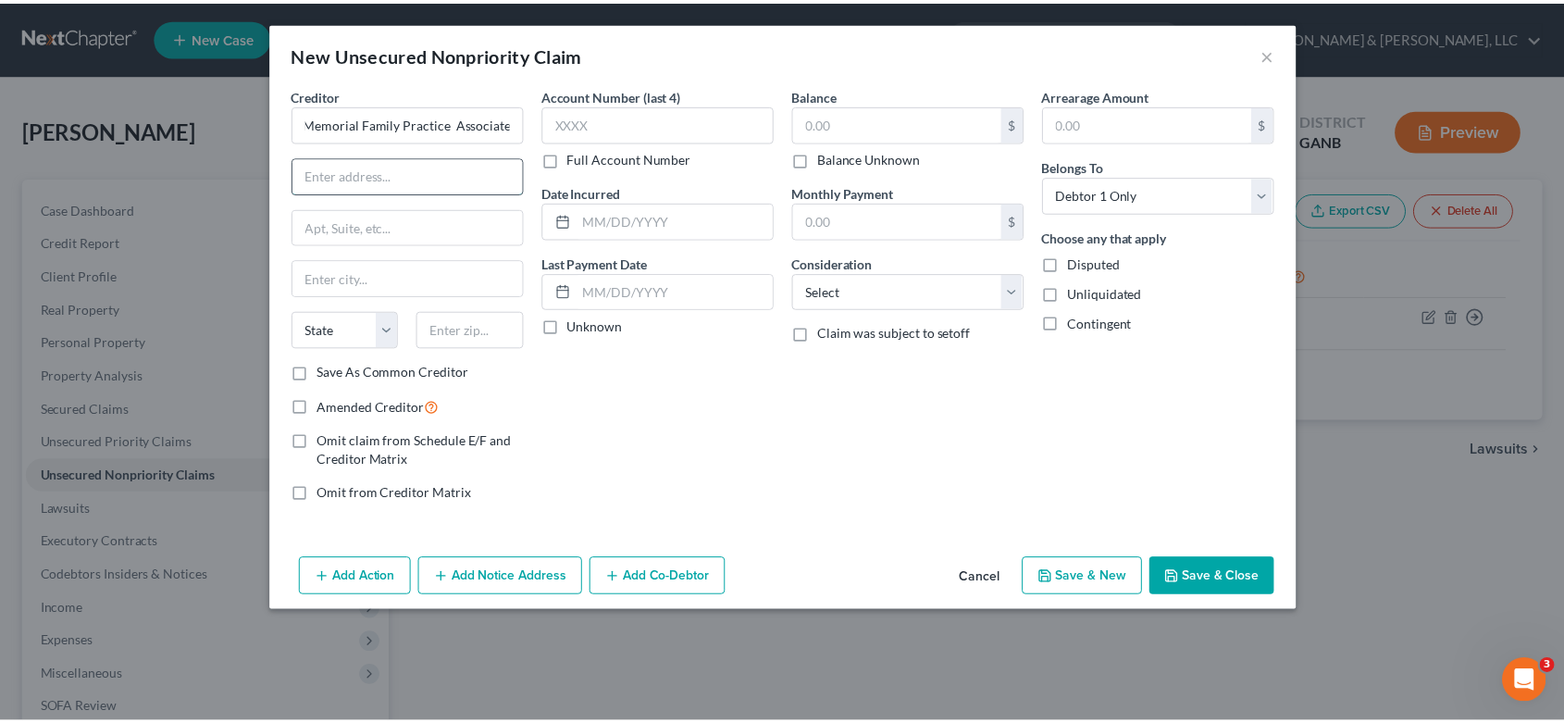
scroll to position [0, 0]
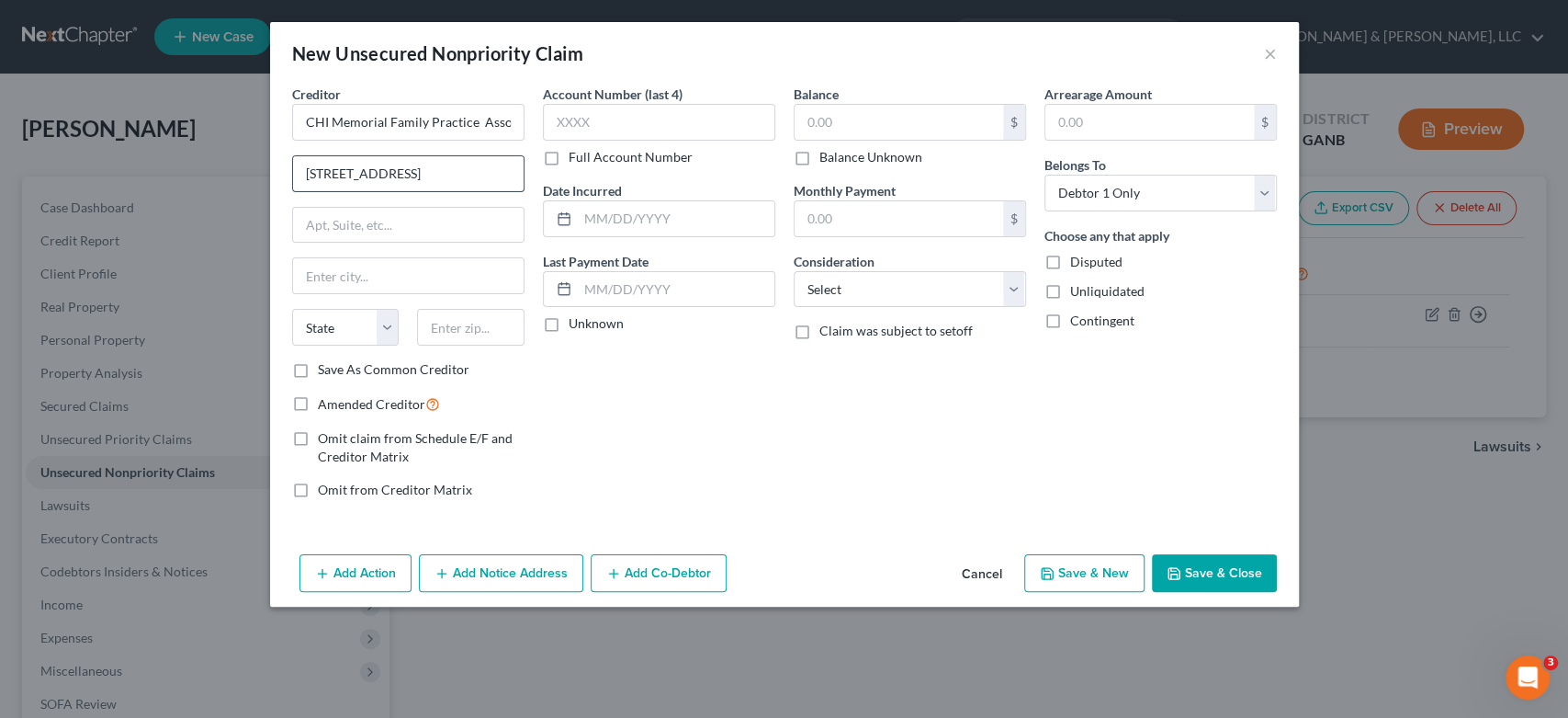
type input "4700 Battlefield Pkwy"
click at [327, 213] on input "text" at bounding box center [408, 224] width 230 height 35
type input "Suite 200"
click at [376, 322] on select "State AL AK AR AZ CA CO CT DE DC FL GA GU HI ID IL IN IA KS KY LA ME MD MA MI M…" at bounding box center [345, 327] width 107 height 37
select select "10"
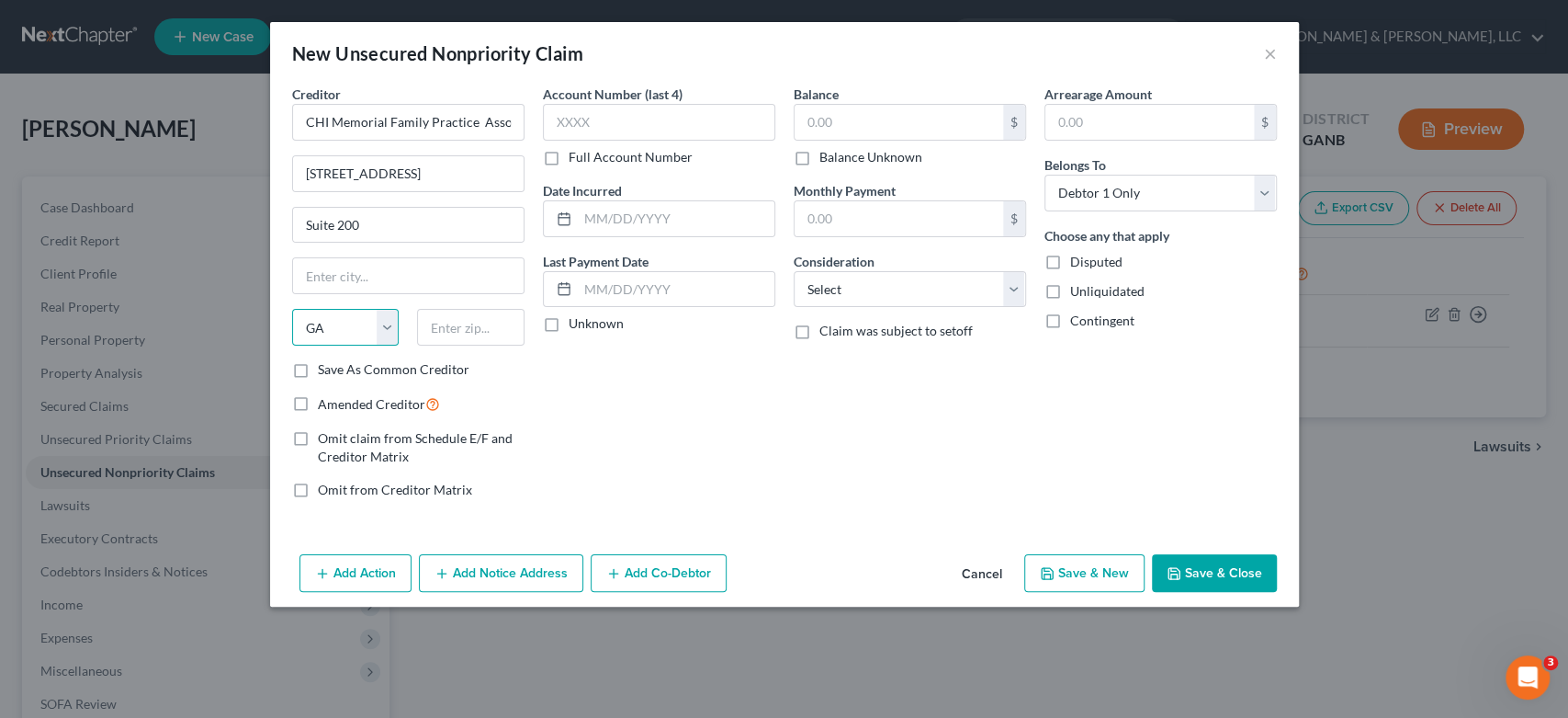
click at [292, 309] on select "State AL AK AR AZ CA CO CT DE DC FL GA GU HI ID IL IN IA KS KY LA ME MD MA MI M…" at bounding box center [345, 327] width 107 height 37
drag, startPoint x: 471, startPoint y: 327, endPoint x: 528, endPoint y: 299, distance: 63.5
click at [482, 319] on input "text" at bounding box center [470, 327] width 107 height 37
type input "Ringgold"
click at [873, 126] on input "text" at bounding box center [899, 122] width 208 height 35
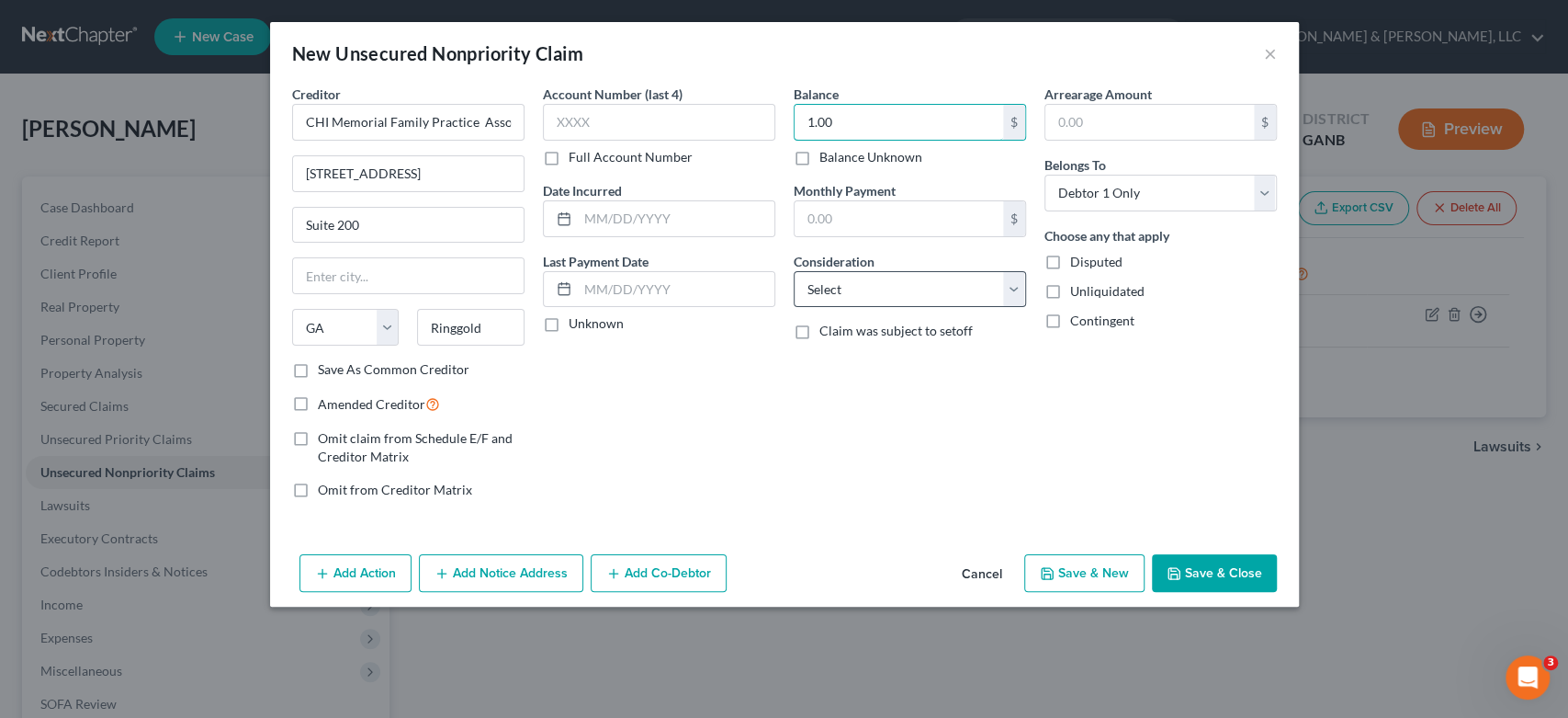
type input "1.00"
click at [1007, 292] on select "Select Cable / Satellite Services Collection Agency Credit Card Debt Debt Couns…" at bounding box center [910, 289] width 232 height 37
select select "9"
click at [794, 271] on select "Select Cable / Satellite Services Collection Agency Credit Card Debt Debt Couns…" at bounding box center [910, 289] width 232 height 37
click at [1108, 578] on button "Save & New" at bounding box center [1084, 573] width 120 height 39
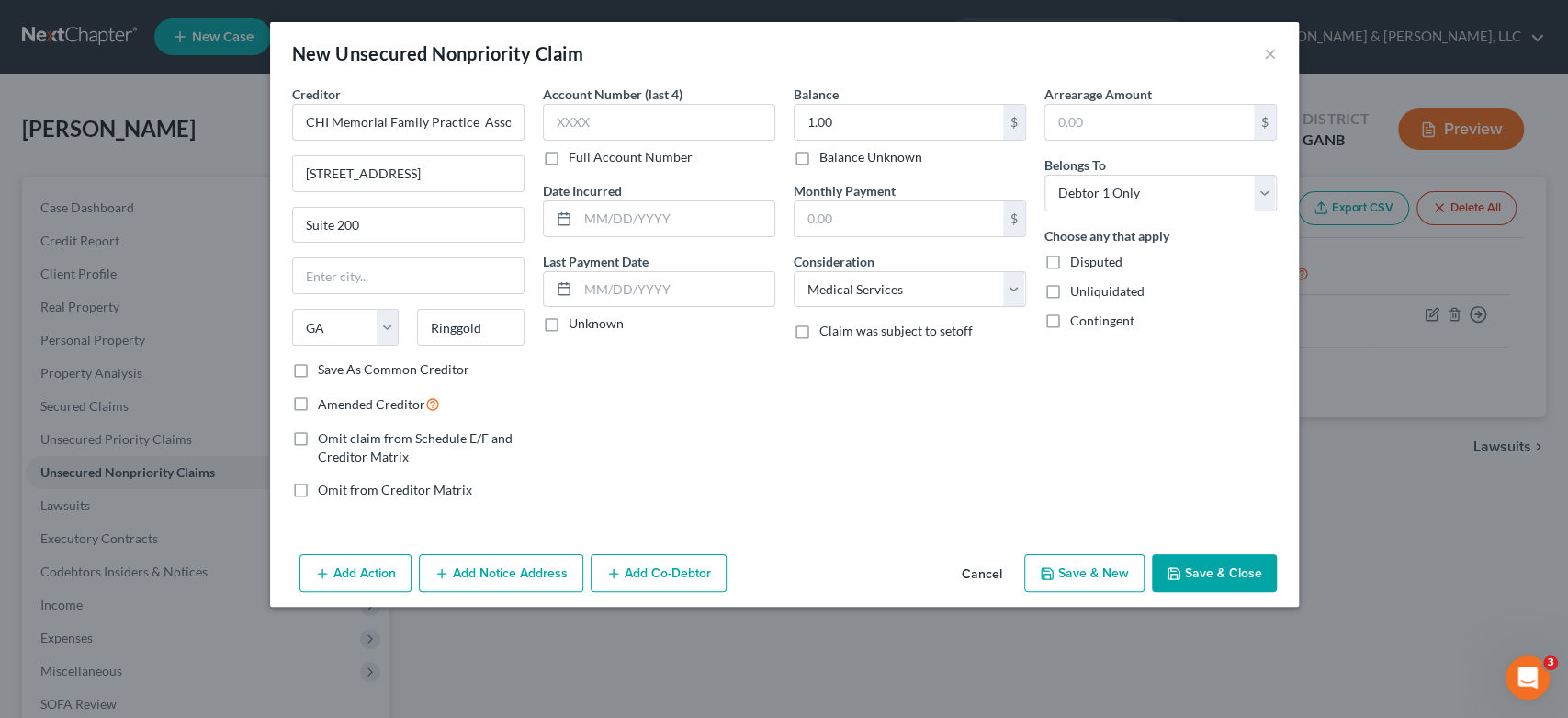
select select "0"
type input "0.00"
click at [1272, 50] on button "×" at bounding box center [1270, 54] width 13 height 22
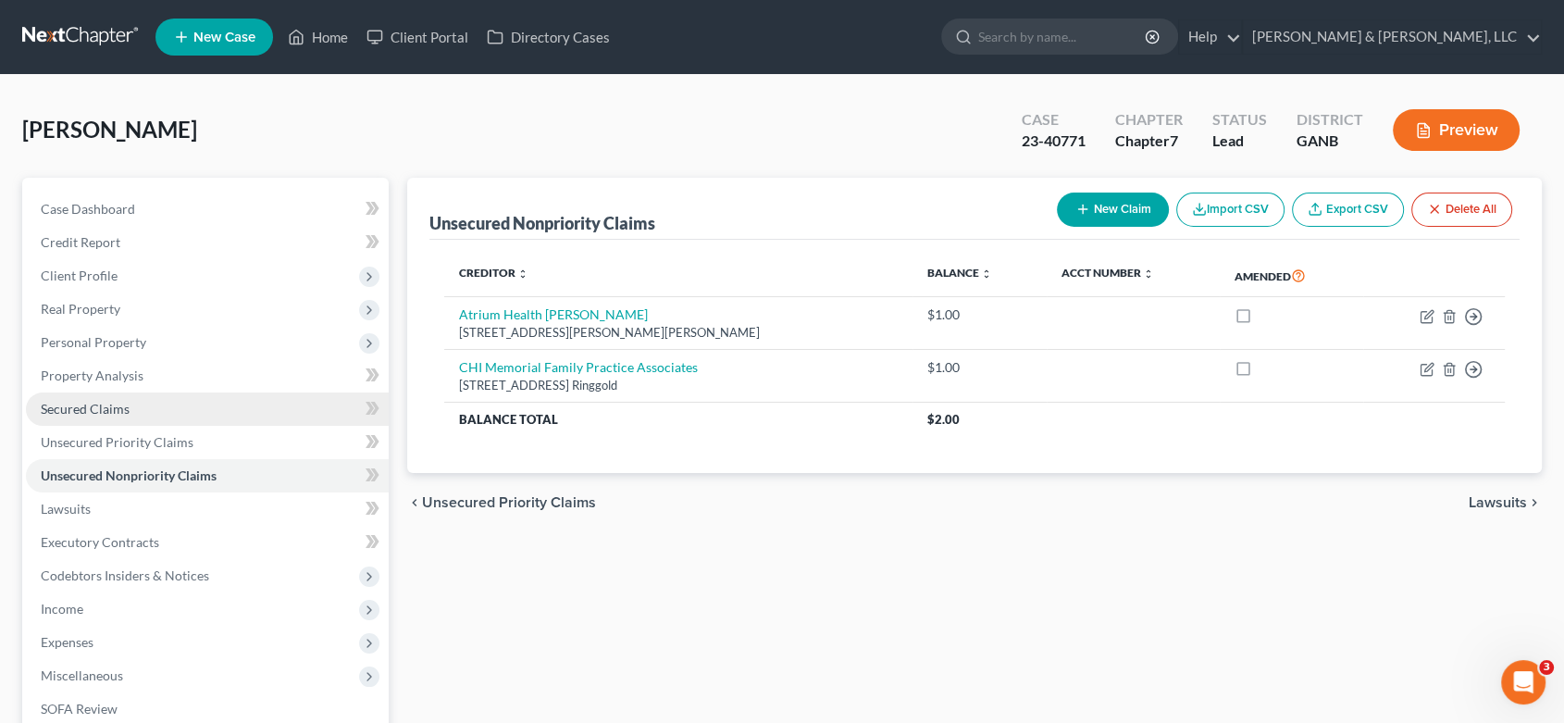
click at [130, 404] on link "Secured Claims" at bounding box center [207, 408] width 363 height 33
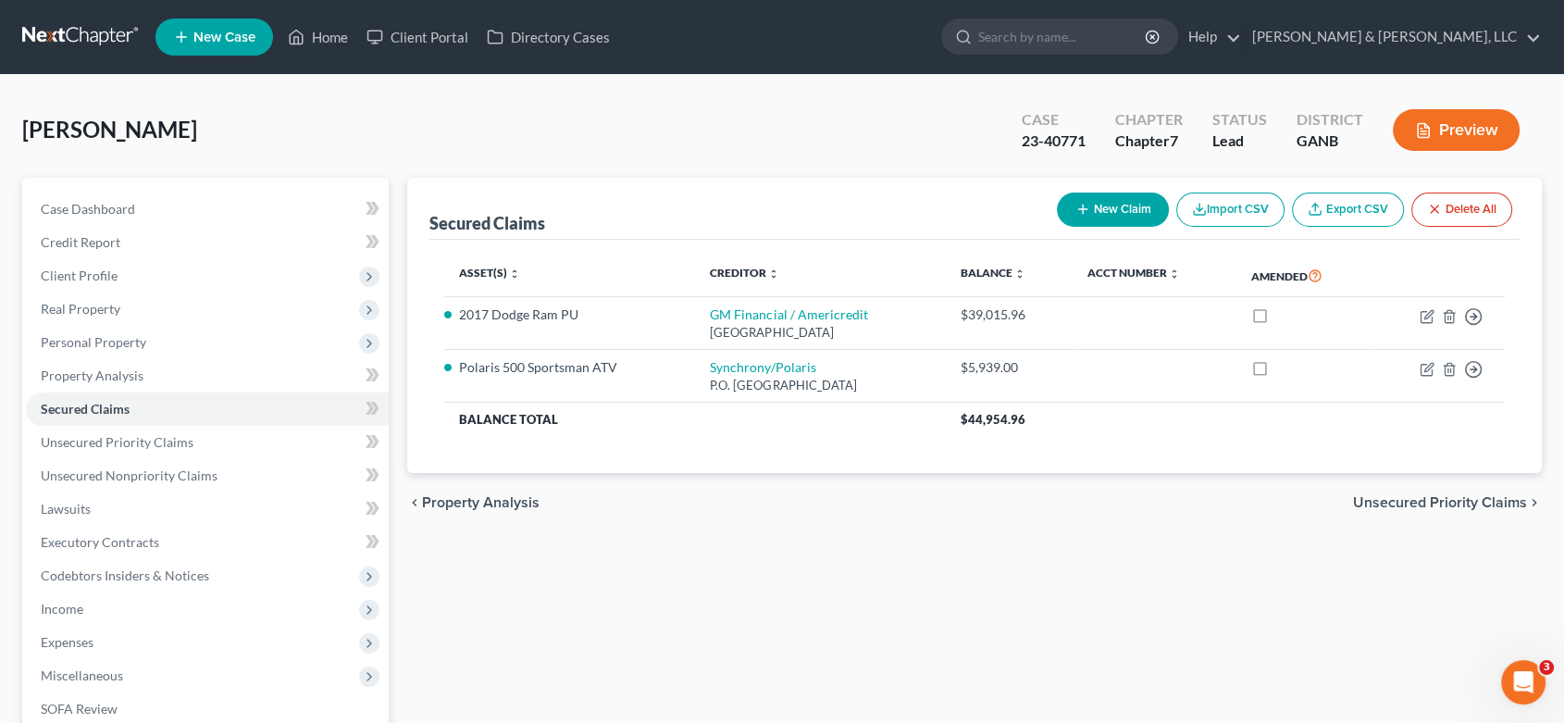
click at [1118, 205] on button "New Claim" at bounding box center [1113, 210] width 112 height 34
select select "0"
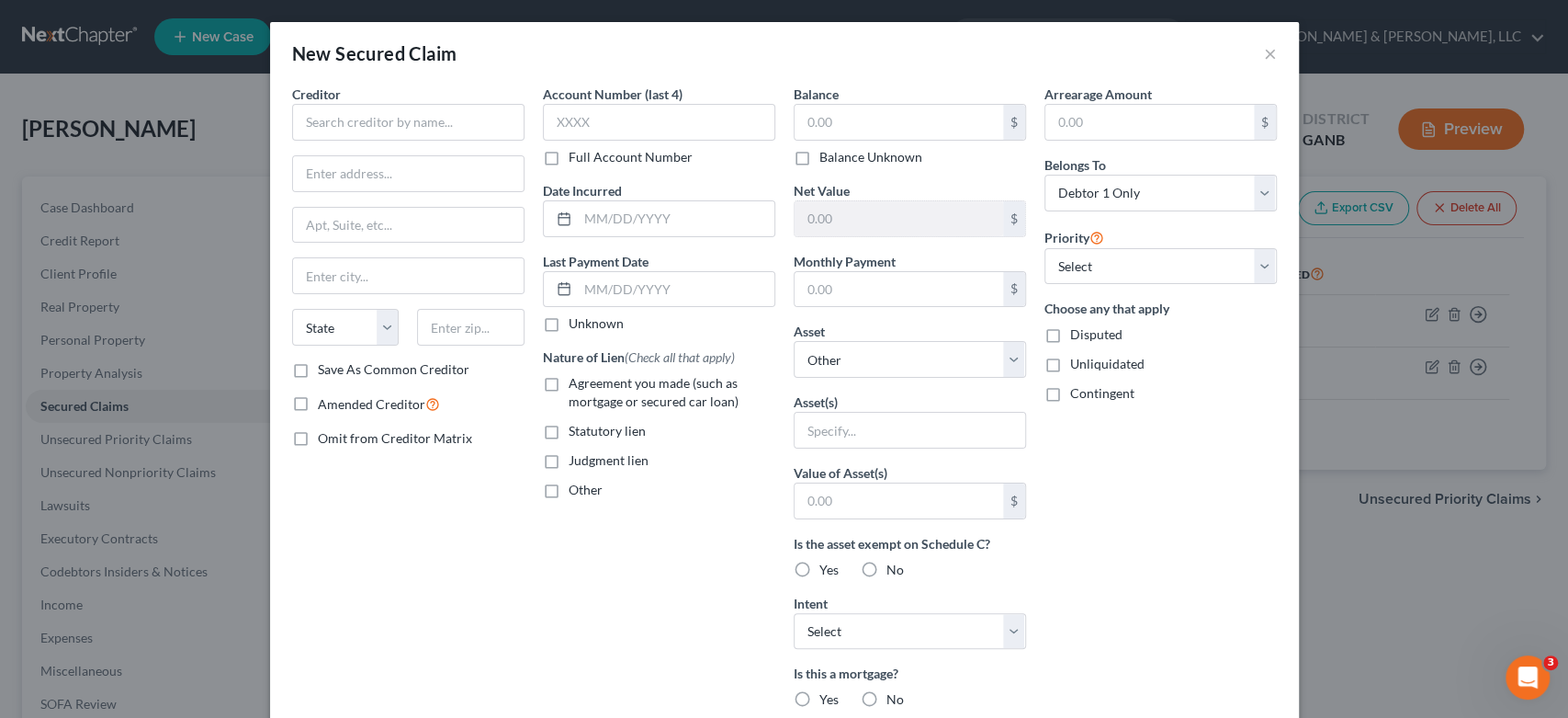
click at [403, 145] on div "Creditor * State AL AK AR AZ CA CO CT DE DC FL GA GU HI ID IL IN IA KS KY LA ME…" at bounding box center [408, 222] width 232 height 276
click at [414, 132] on input "text" at bounding box center [408, 122] width 232 height 37
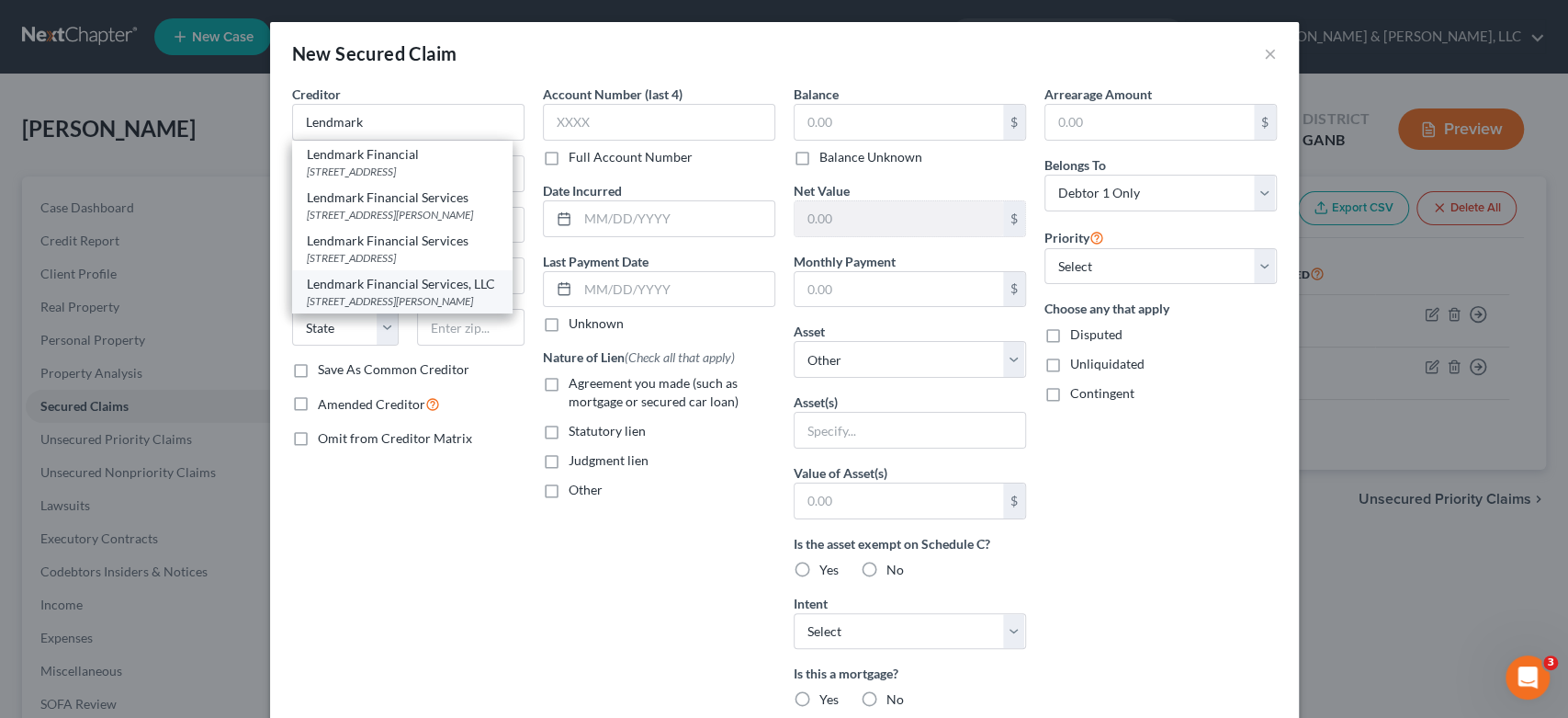
click at [475, 293] on div "Lendmark Financial Services, LLC" at bounding box center [402, 284] width 192 height 19
type input "Lendmark Financial Services, LLC"
type input "2118 Usher St NW"
type input "Covington"
select select "10"
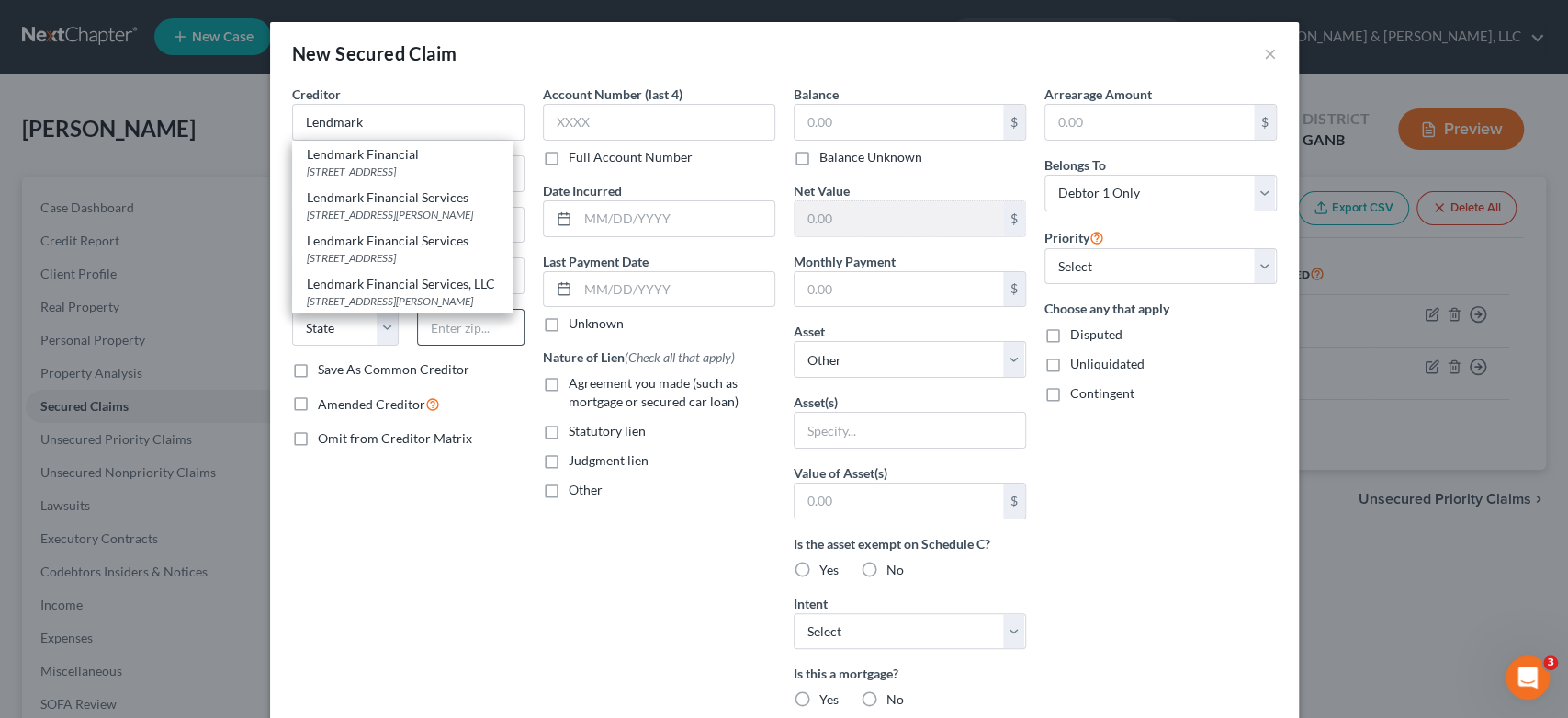
type input "30014"
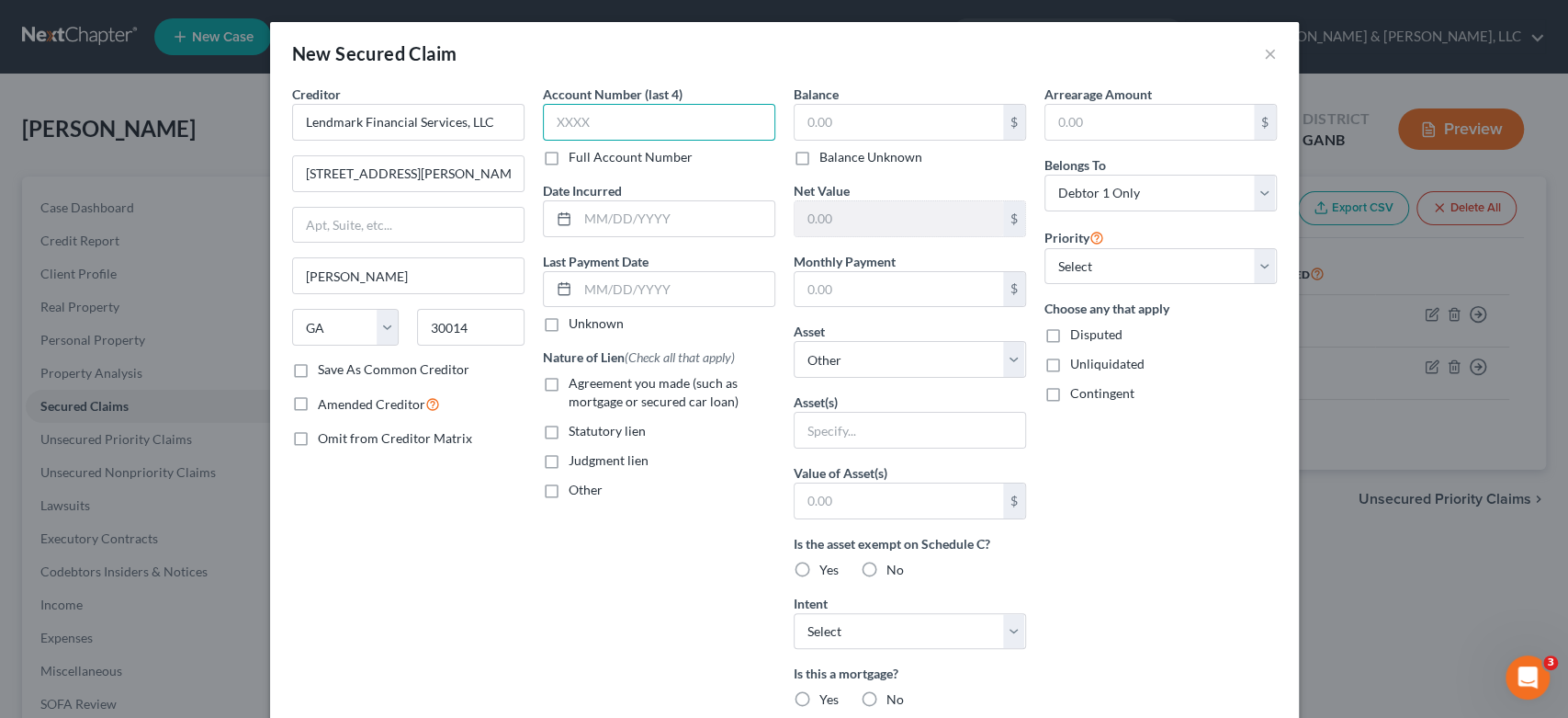
drag, startPoint x: 611, startPoint y: 134, endPoint x: 639, endPoint y: 116, distance: 33.3
click at [615, 130] on input "text" at bounding box center [659, 122] width 232 height 37
click at [855, 130] on input "text" at bounding box center [899, 122] width 208 height 35
type input "8,522.00"
click at [1004, 359] on select "Select Other Multiple Assets Household Goods - Misc. Household Goods and Furnit…" at bounding box center [910, 359] width 232 height 37
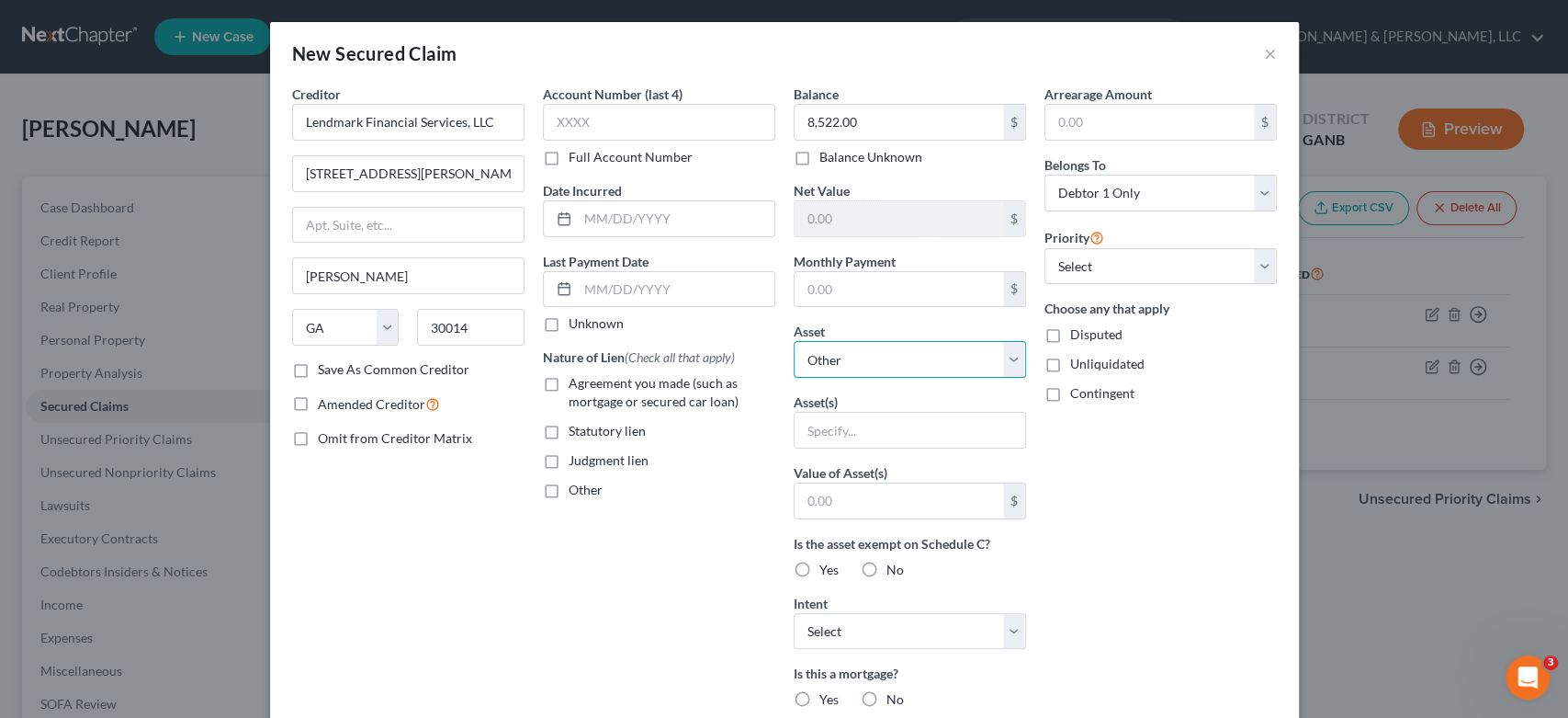
click at [1006, 354] on select "Select Other Multiple Assets Household Goods - Misc. Household Goods and Furnit…" at bounding box center [910, 359] width 232 height 37
click at [1006, 353] on select "Select Other Multiple Assets Household Goods - Misc. Household Goods and Furnit…" at bounding box center [910, 359] width 232 height 37
click at [794, 341] on select "Select Other Multiple Assets Household Goods - Misc. Household Goods and Furnit…" at bounding box center [910, 359] width 232 height 37
drag, startPoint x: 841, startPoint y: 436, endPoint x: 950, endPoint y: 389, distance: 118.7
click at [842, 435] on input "text" at bounding box center [910, 430] width 230 height 35
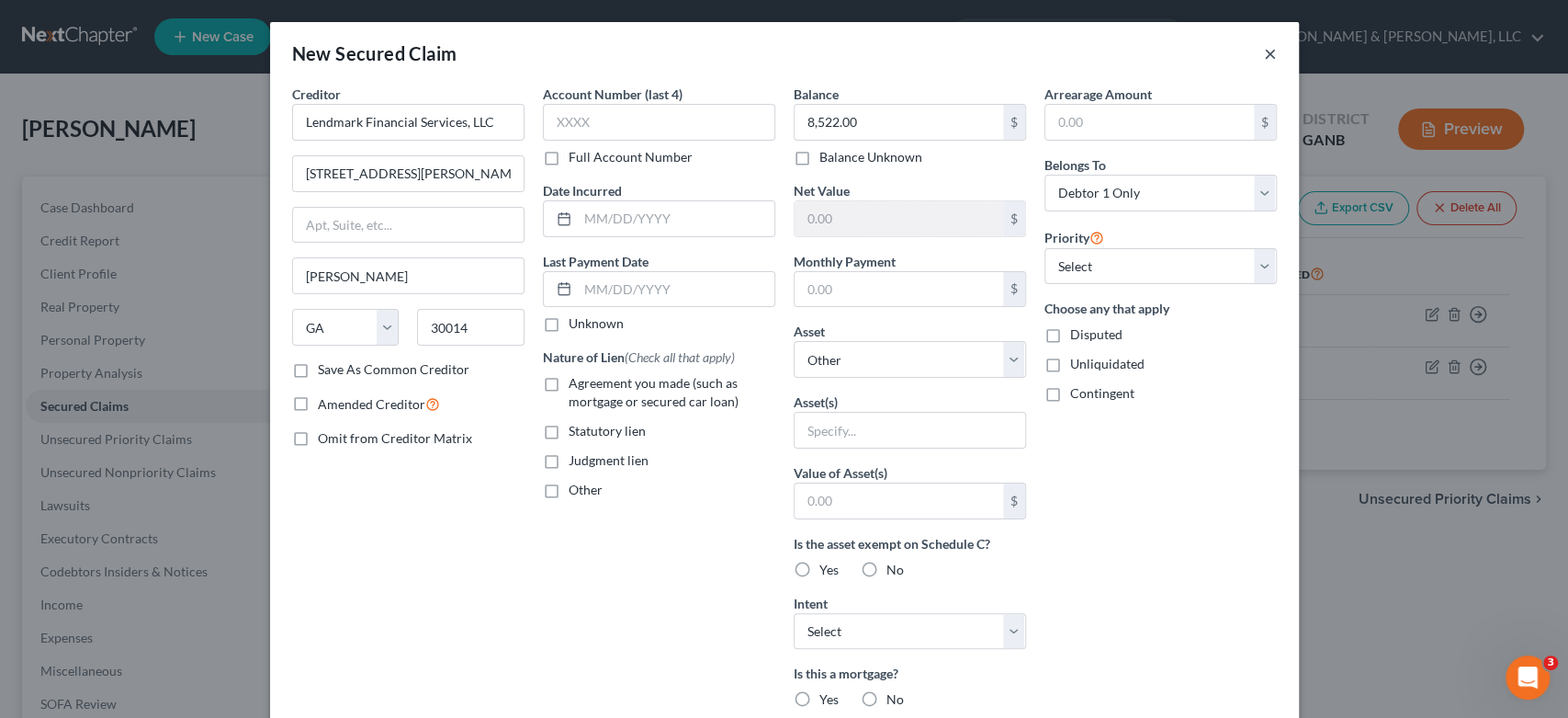
click at [1264, 57] on button "×" at bounding box center [1270, 54] width 13 height 22
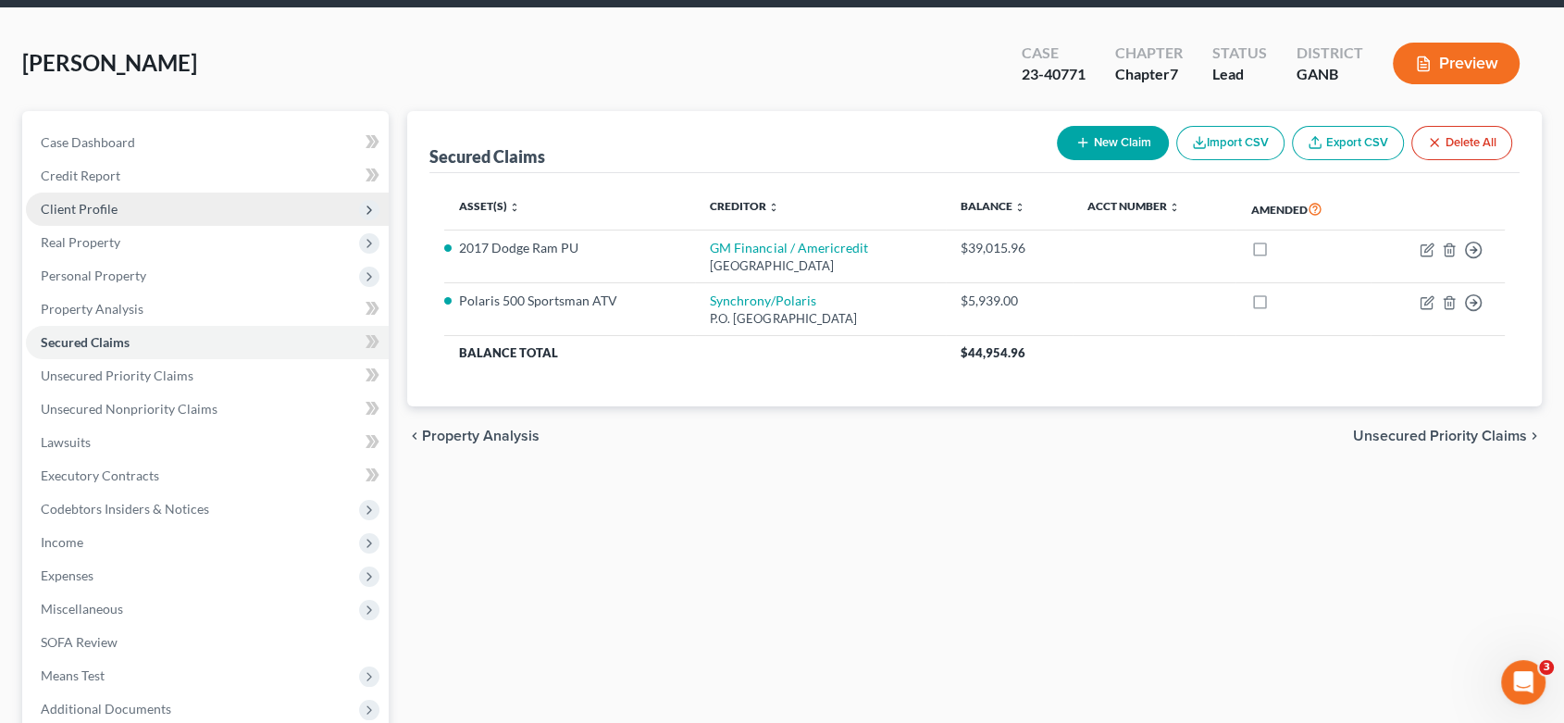
scroll to position [103, 0]
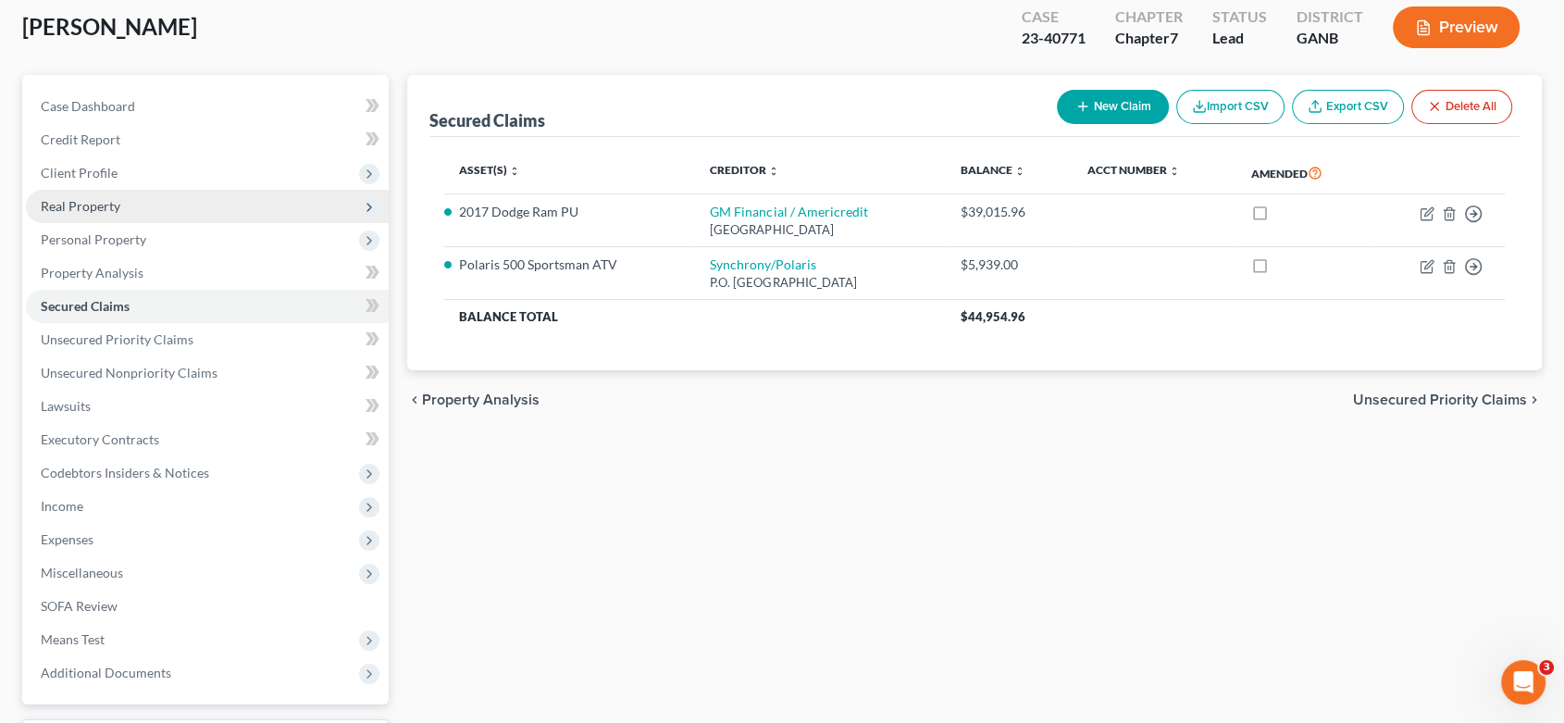
click at [133, 203] on span "Real Property" at bounding box center [207, 206] width 363 height 33
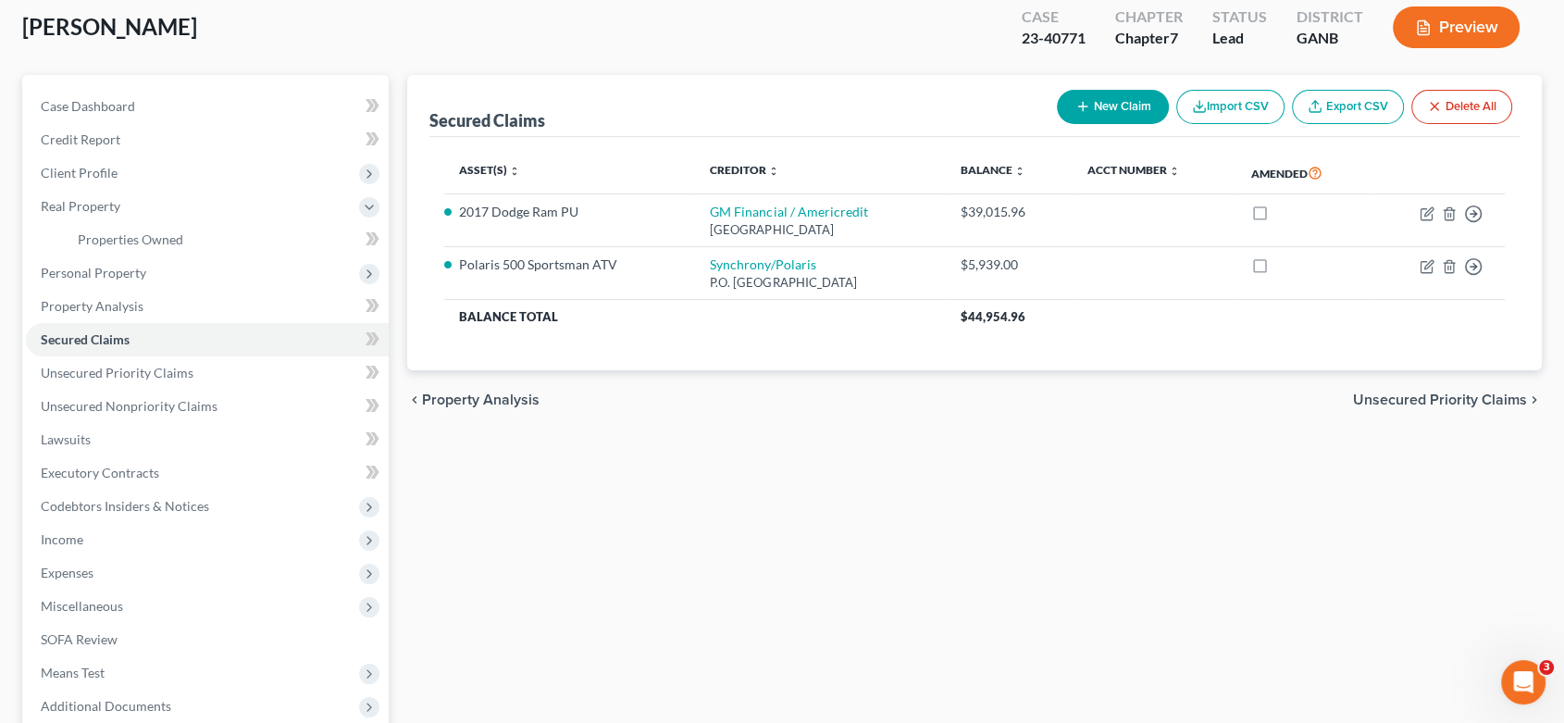
drag, startPoint x: 596, startPoint y: 497, endPoint x: 524, endPoint y: 439, distance: 92.8
click at [596, 494] on div "Secured Claims New Claim Import CSV Export CSV Delete All Asset(s) expand_more …" at bounding box center [975, 435] width 1154 height 721
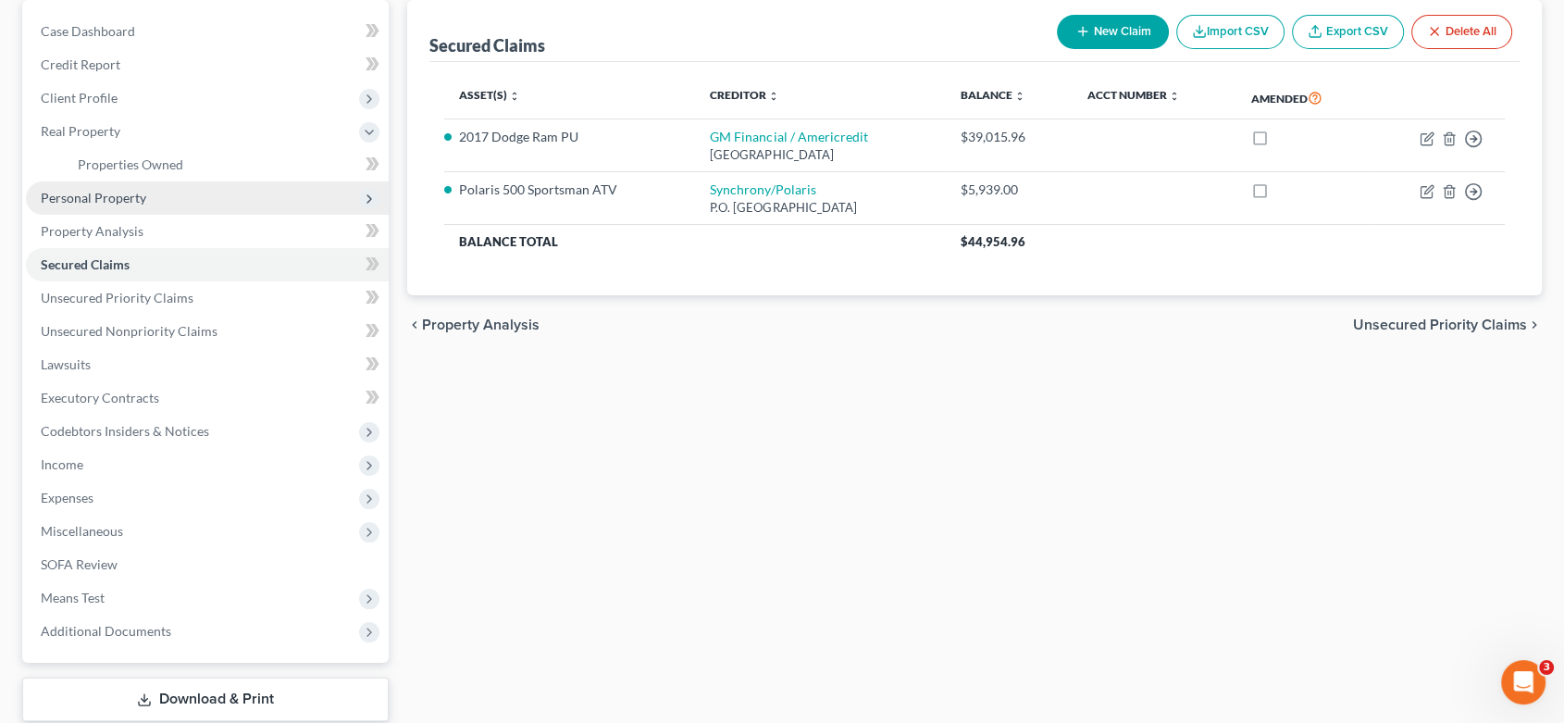
scroll to position [142, 0]
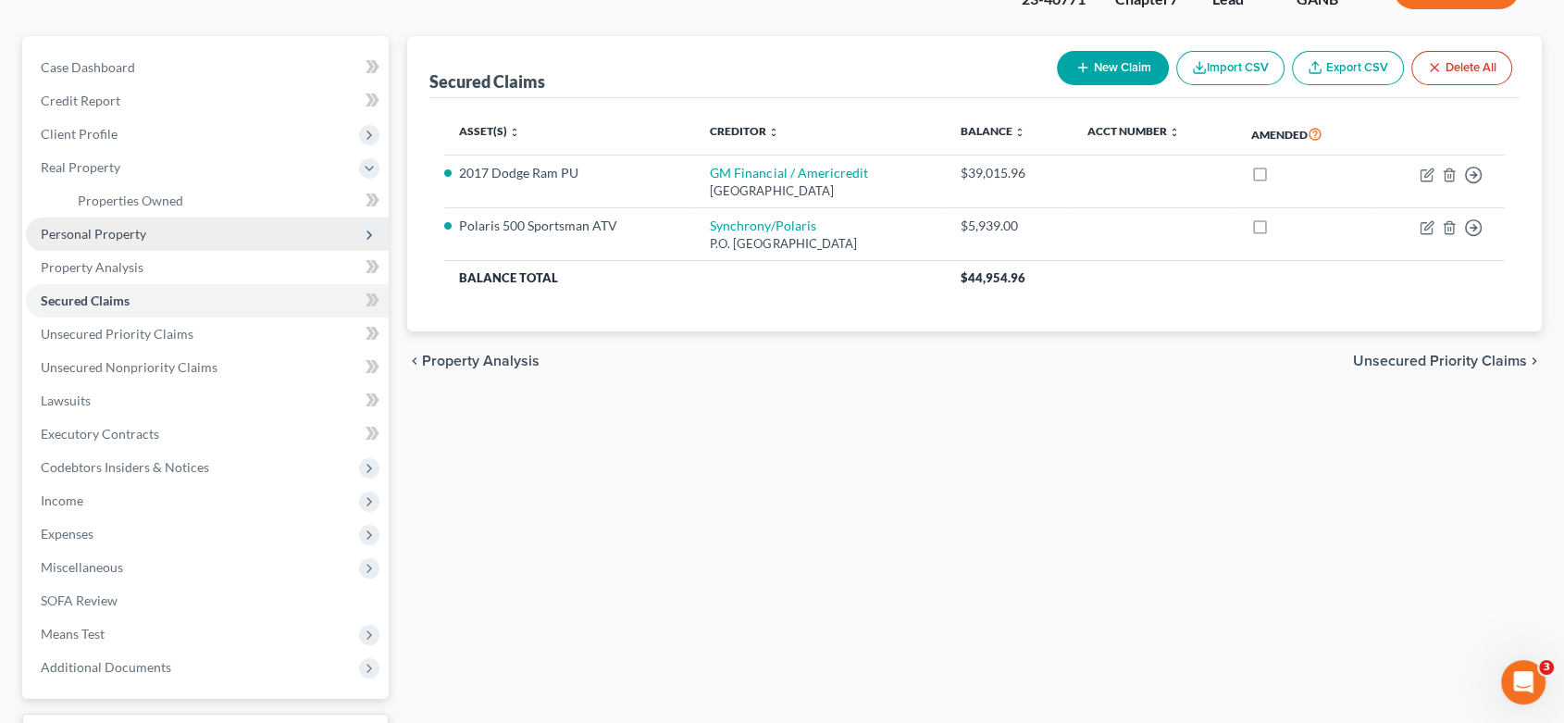
click at [164, 228] on span "Personal Property" at bounding box center [207, 234] width 363 height 33
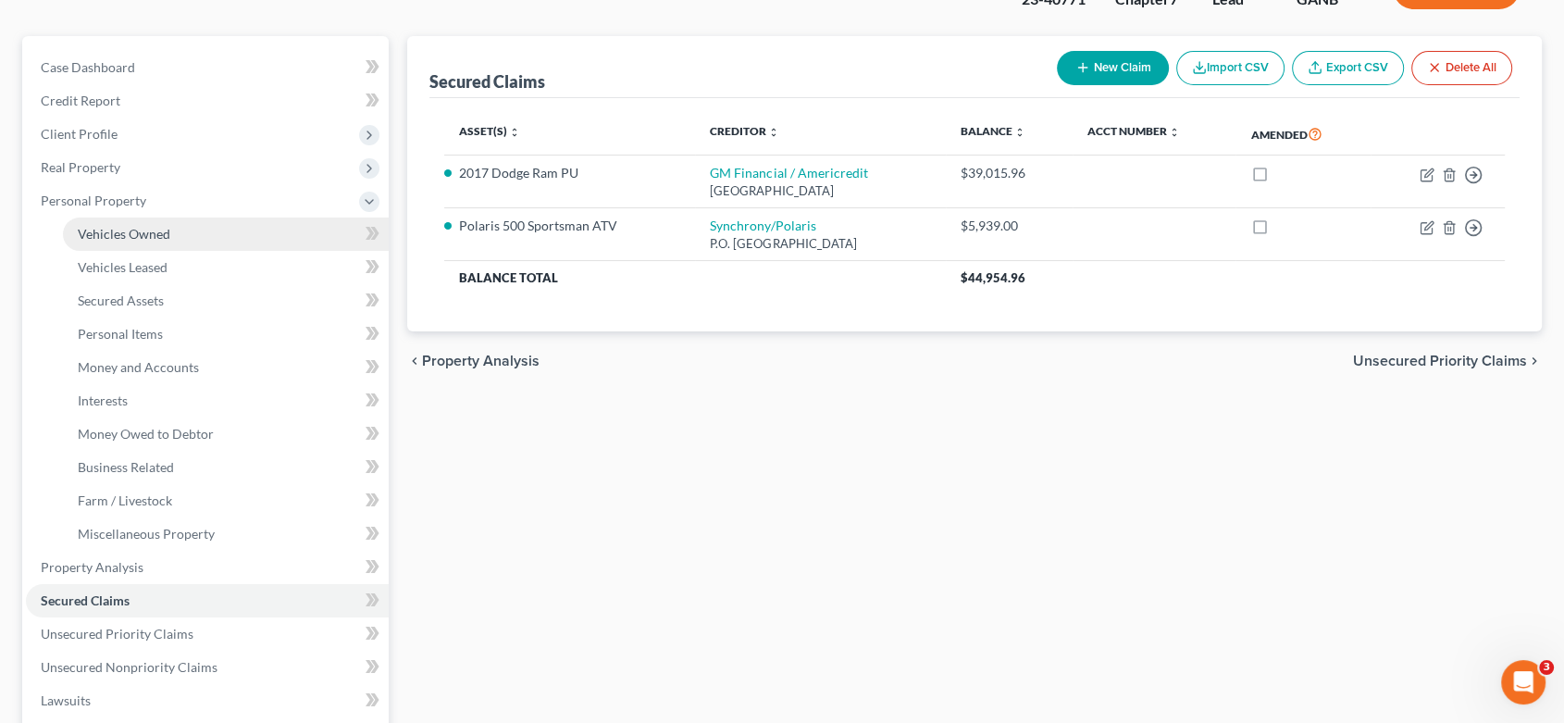
click at [165, 228] on span "Vehicles Owned" at bounding box center [124, 234] width 93 height 16
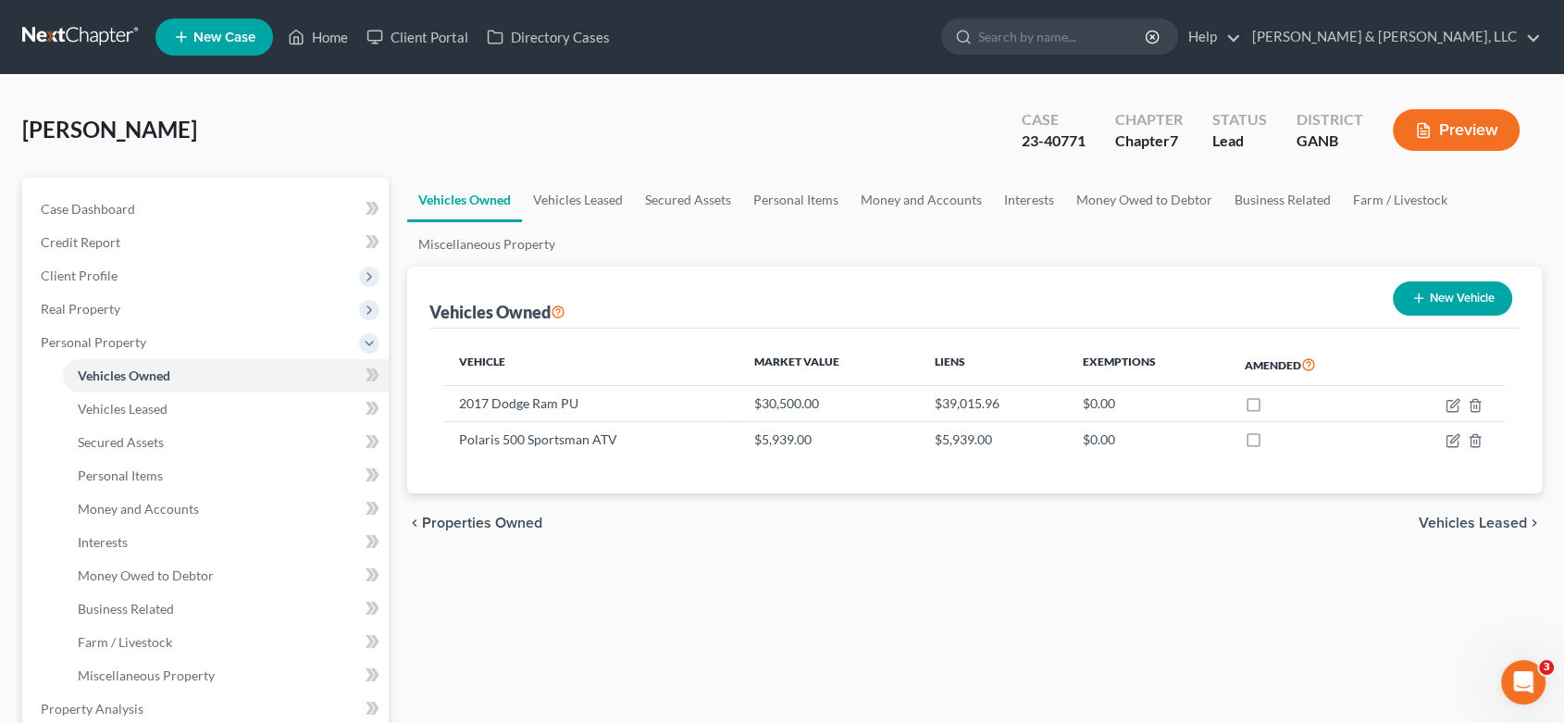
click at [1437, 304] on button "New Vehicle" at bounding box center [1452, 298] width 119 height 34
select select "0"
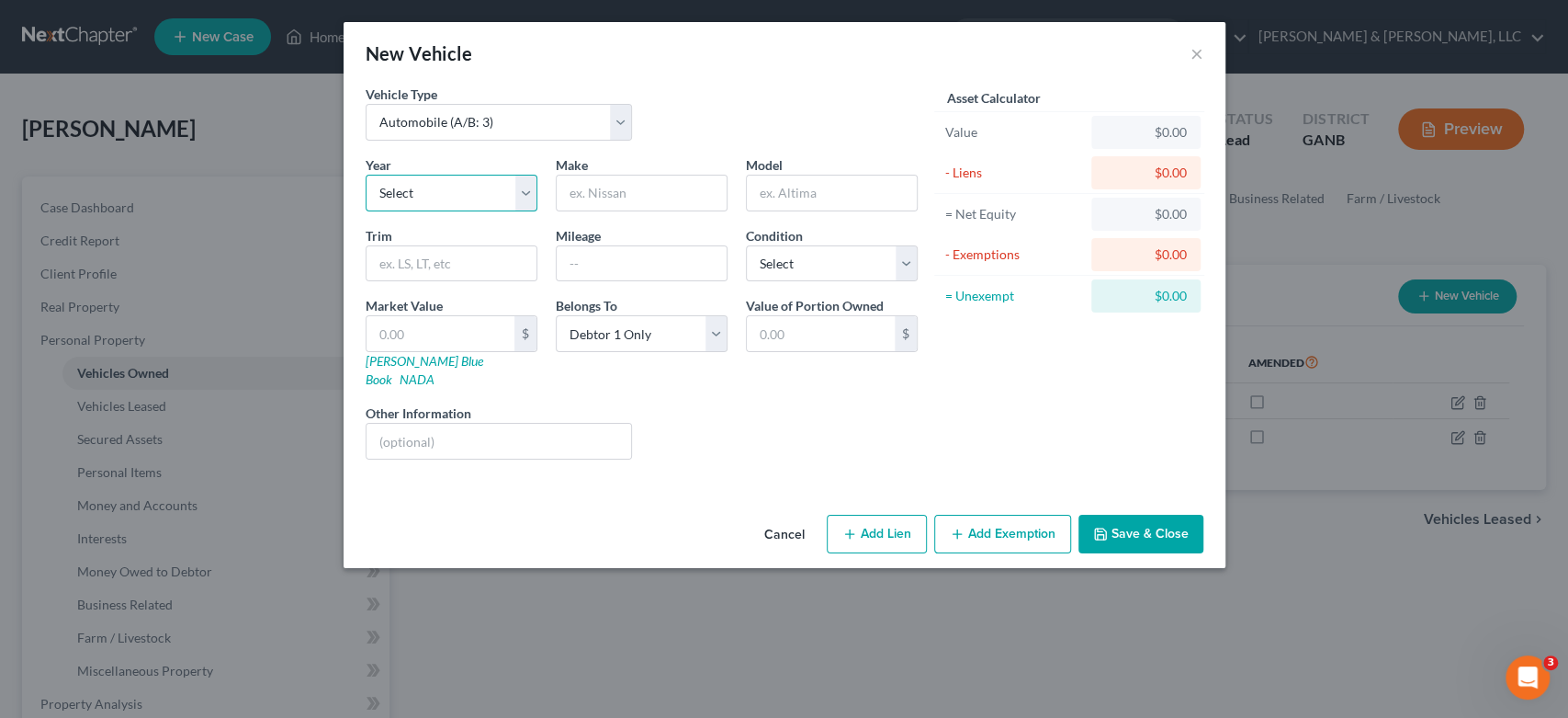
click at [530, 198] on select "Select 2026 2025 2024 2023 2022 2021 2020 2019 2018 2017 2016 2015 2014 2013 20…" at bounding box center [451, 193] width 172 height 37
select select "21"
click at [365, 175] on select "Select 2026 2025 2024 2023 2022 2021 2020 2019 2018 2017 2016 2015 2014 2013 20…" at bounding box center [451, 193] width 172 height 37
drag, startPoint x: 610, startPoint y: 190, endPoint x: 648, endPoint y: 177, distance: 40.2
click at [616, 192] on input "text" at bounding box center [641, 193] width 170 height 35
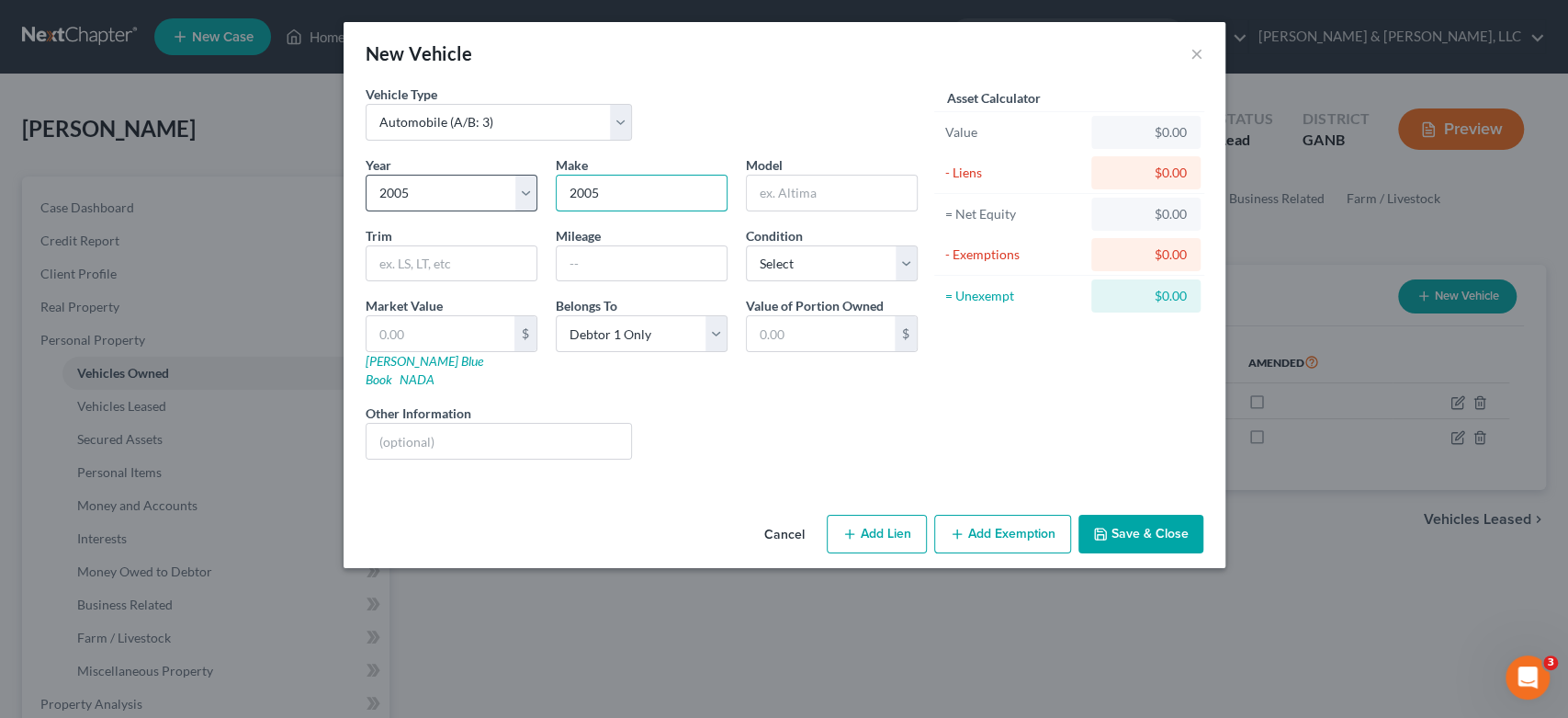
drag, startPoint x: 641, startPoint y: 203, endPoint x: 390, endPoint y: 204, distance: 251.0
click at [390, 204] on div "Year Select 2026 2025 2024 2023 2022 2021 2020 2019 2018 2017 2016 2015 2014 20…" at bounding box center [641, 314] width 571 height 319
type input "Jeep"
click at [899, 182] on input "Grand Cherokee" at bounding box center [832, 193] width 170 height 35
type input "Grand Cherokee"
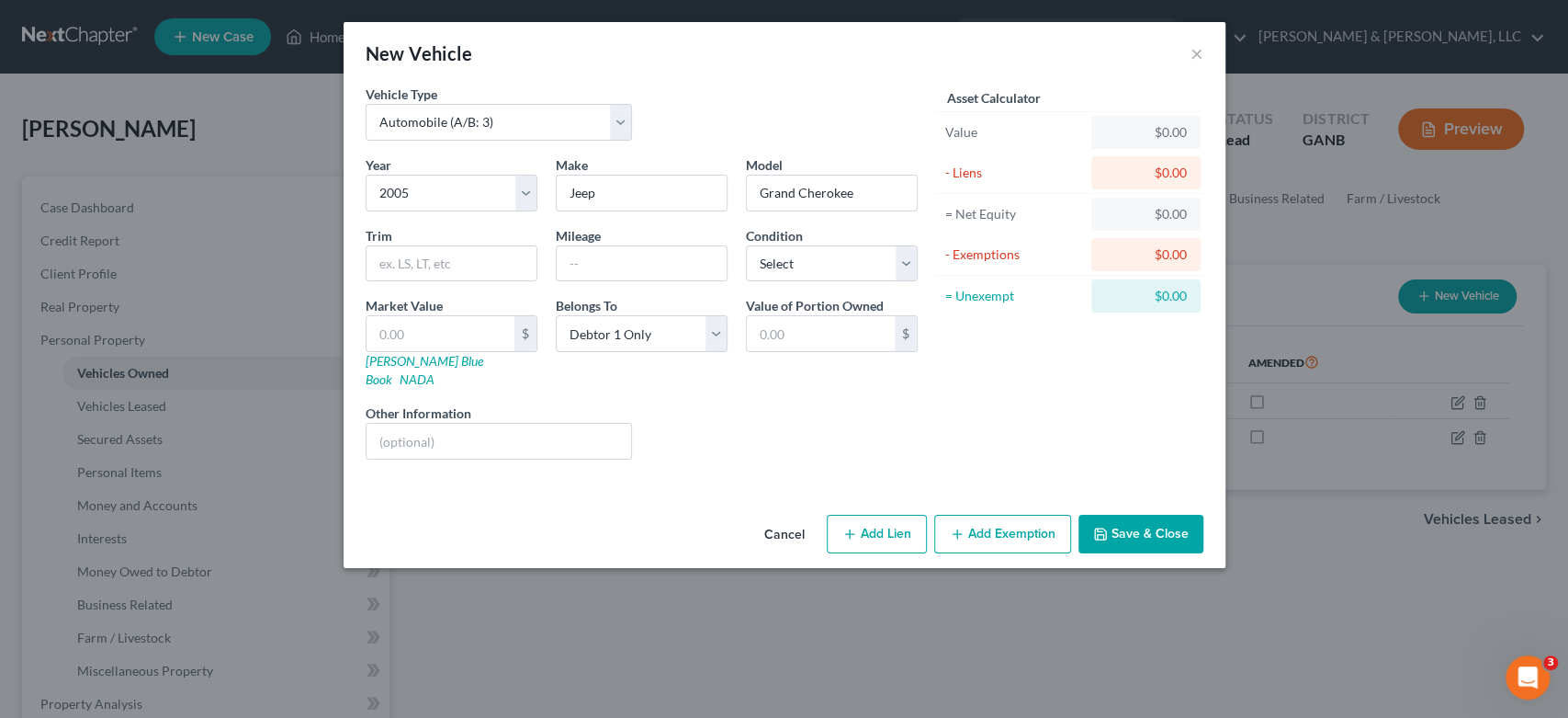
click at [869, 514] on button "Add Lien" at bounding box center [876, 533] width 100 height 39
select select "0"
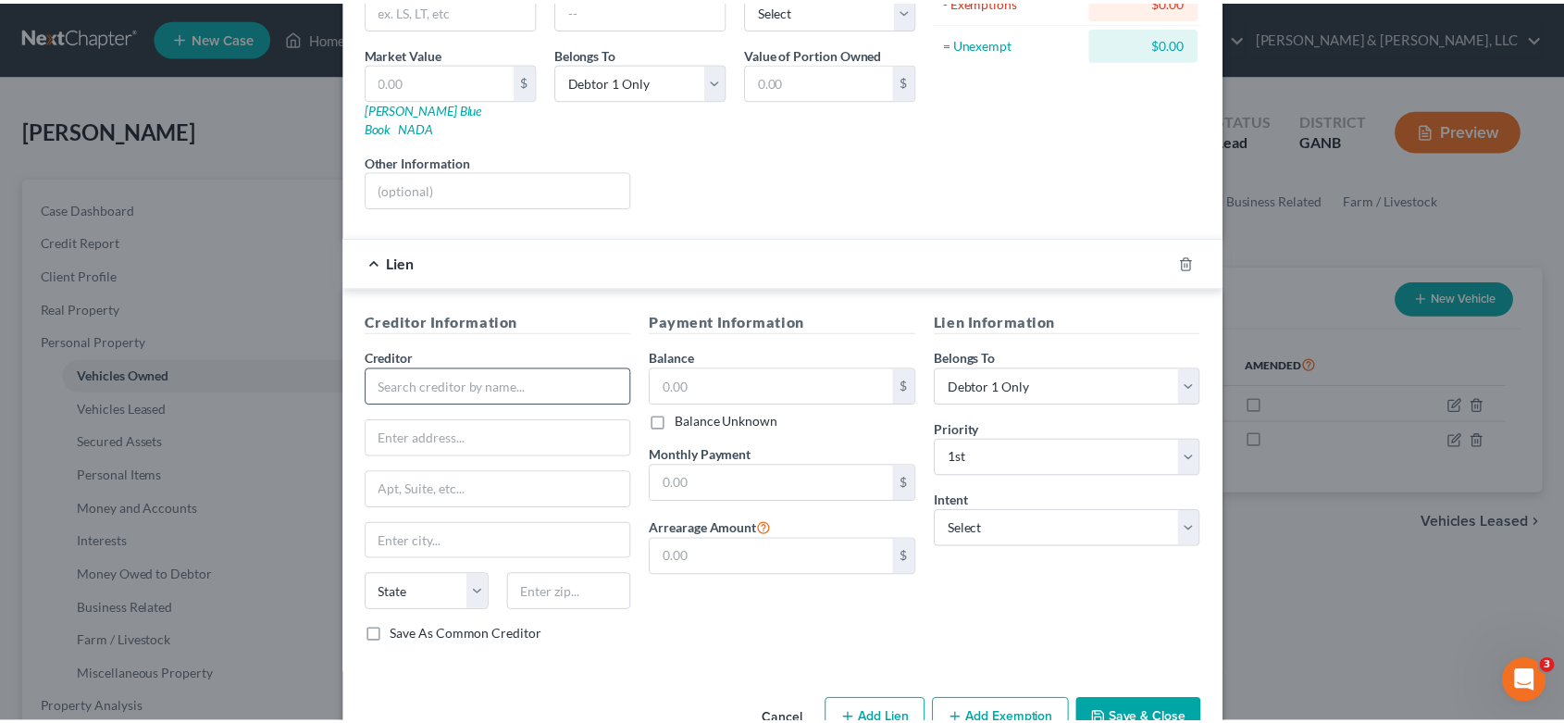
scroll to position [287, 0]
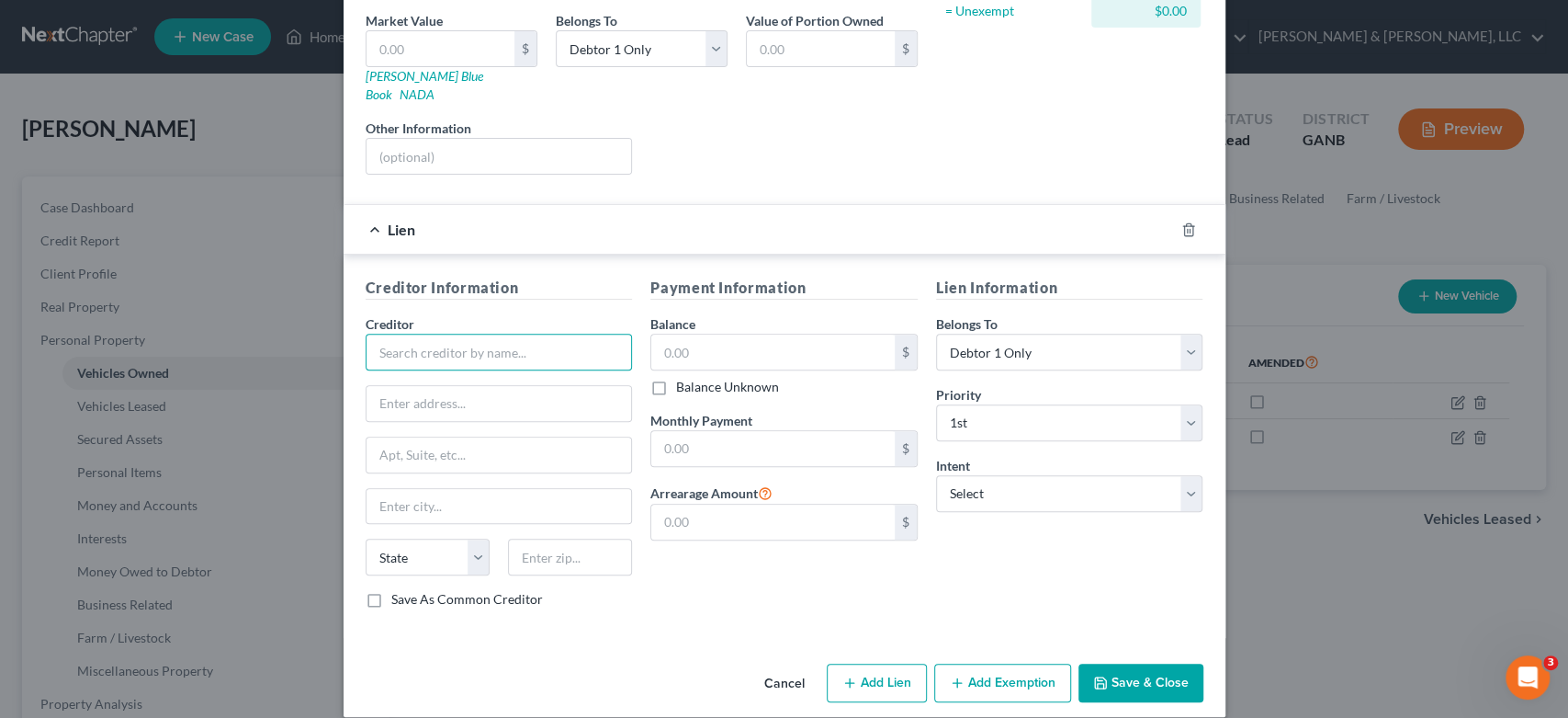
click at [403, 335] on input "text" at bounding box center [498, 352] width 267 height 37
type input "Lendmark Financial Services, LLC"
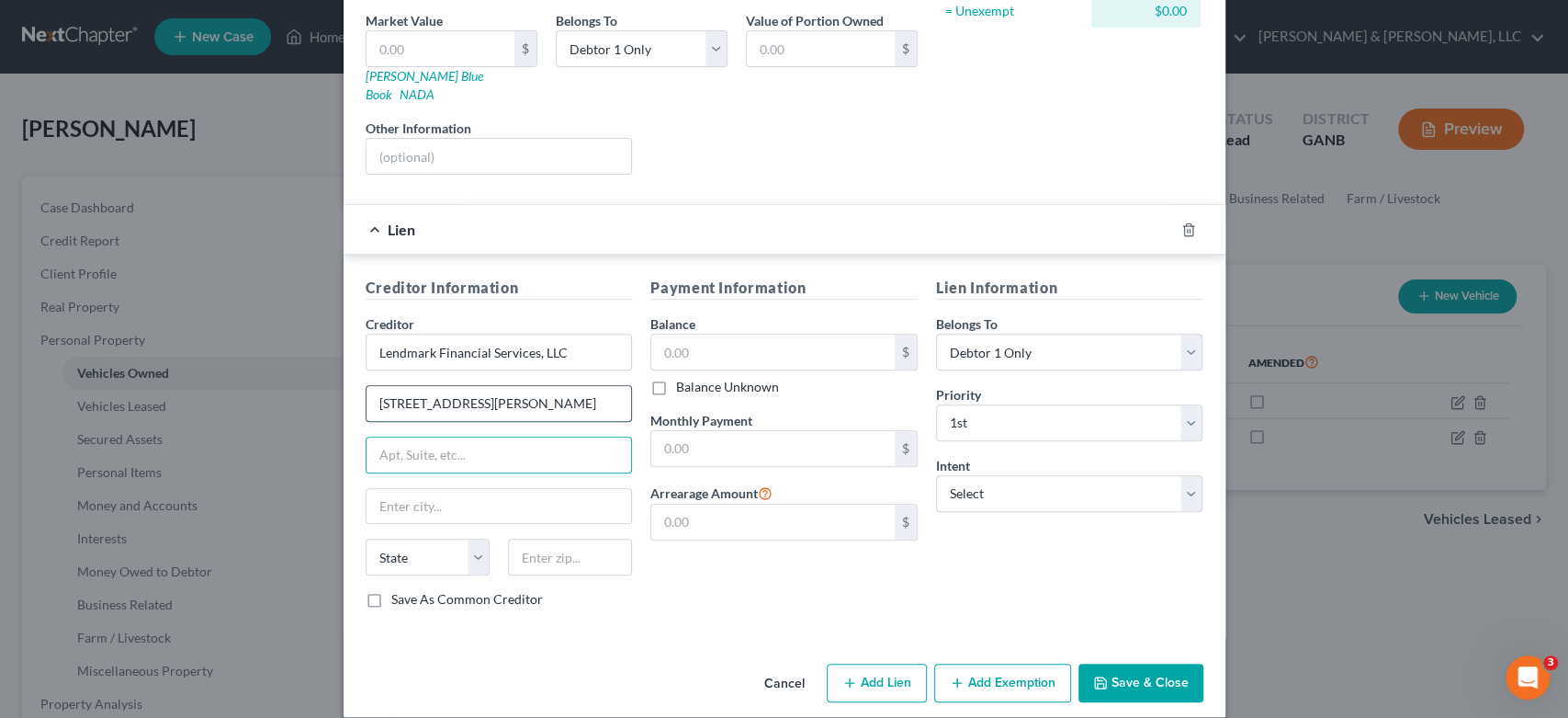
click at [449, 386] on input "2118 Usher ST" at bounding box center [499, 403] width 266 height 35
click at [456, 386] on input "2118 Usher ST" at bounding box center [499, 403] width 266 height 35
type input "2118 Usher St"
type input "Covington"
select select "10"
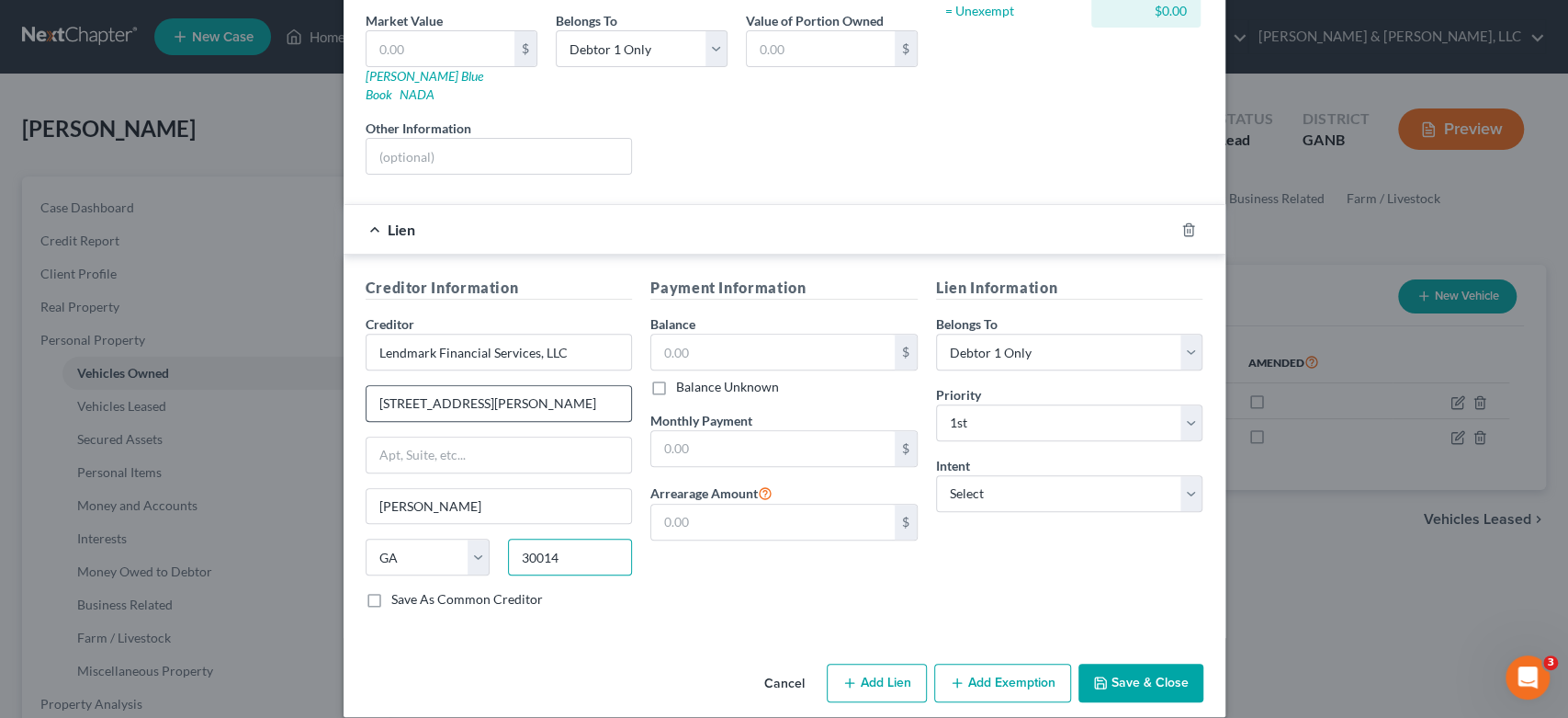
type input "30014"
drag, startPoint x: 745, startPoint y: 350, endPoint x: 781, endPoint y: 333, distance: 39.8
click at [751, 344] on div "$" at bounding box center [783, 352] width 267 height 37
click at [702, 335] on input "text" at bounding box center [772, 352] width 243 height 35
type input "8,522.00"
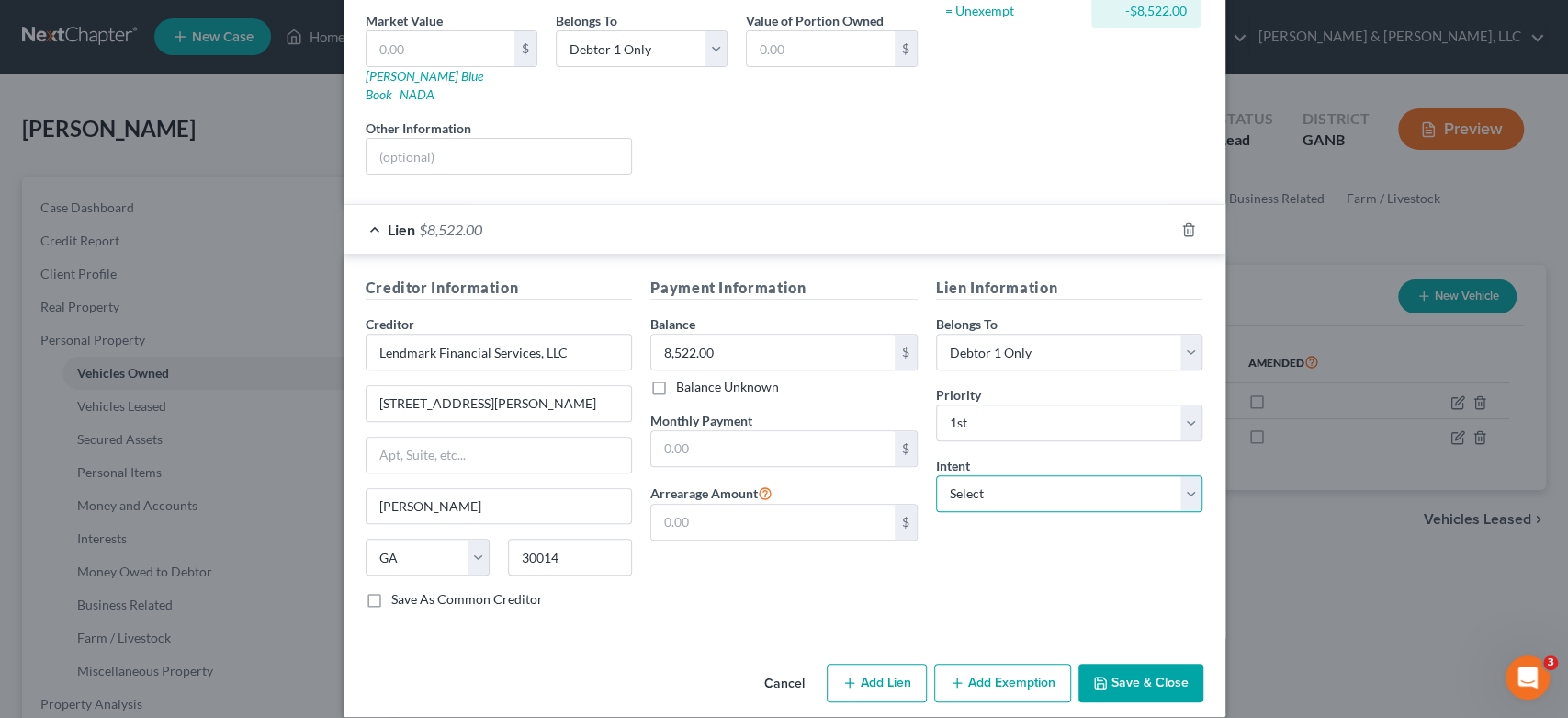
click at [1180, 476] on select "Select Surrender Redeem Reaffirm Avoid Other" at bounding box center [1069, 494] width 267 height 37
click at [936, 476] on select "Select Surrender Redeem Reaffirm Avoid Other" at bounding box center [1069, 494] width 267 height 37
click at [1186, 476] on select "Select Surrender Redeem Reaffirm Avoid Other" at bounding box center [1069, 494] width 267 height 37
select select "2"
click at [936, 476] on select "Select Surrender Redeem Reaffirm Avoid Other" at bounding box center [1069, 494] width 267 height 37
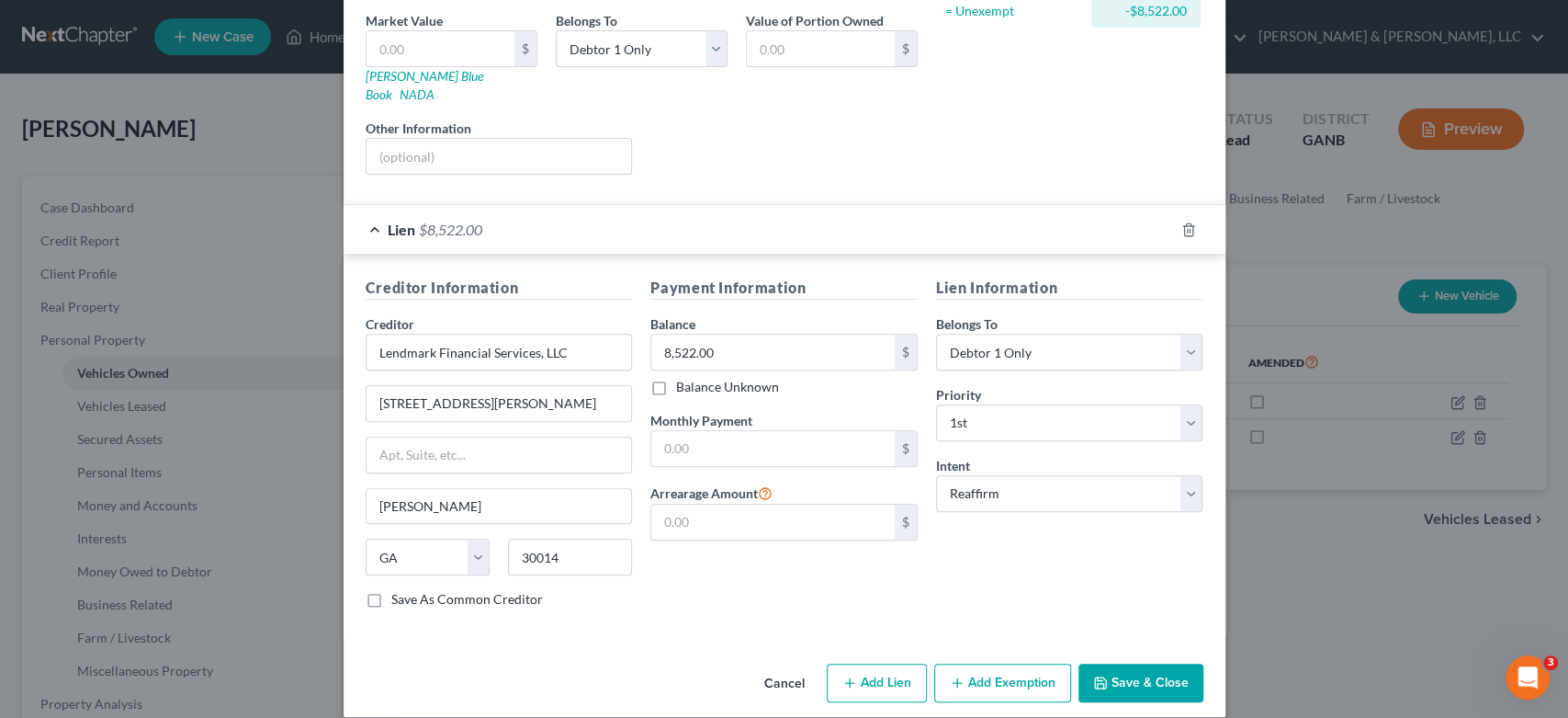
click at [1106, 663] on button "Save & Close" at bounding box center [1141, 682] width 125 height 39
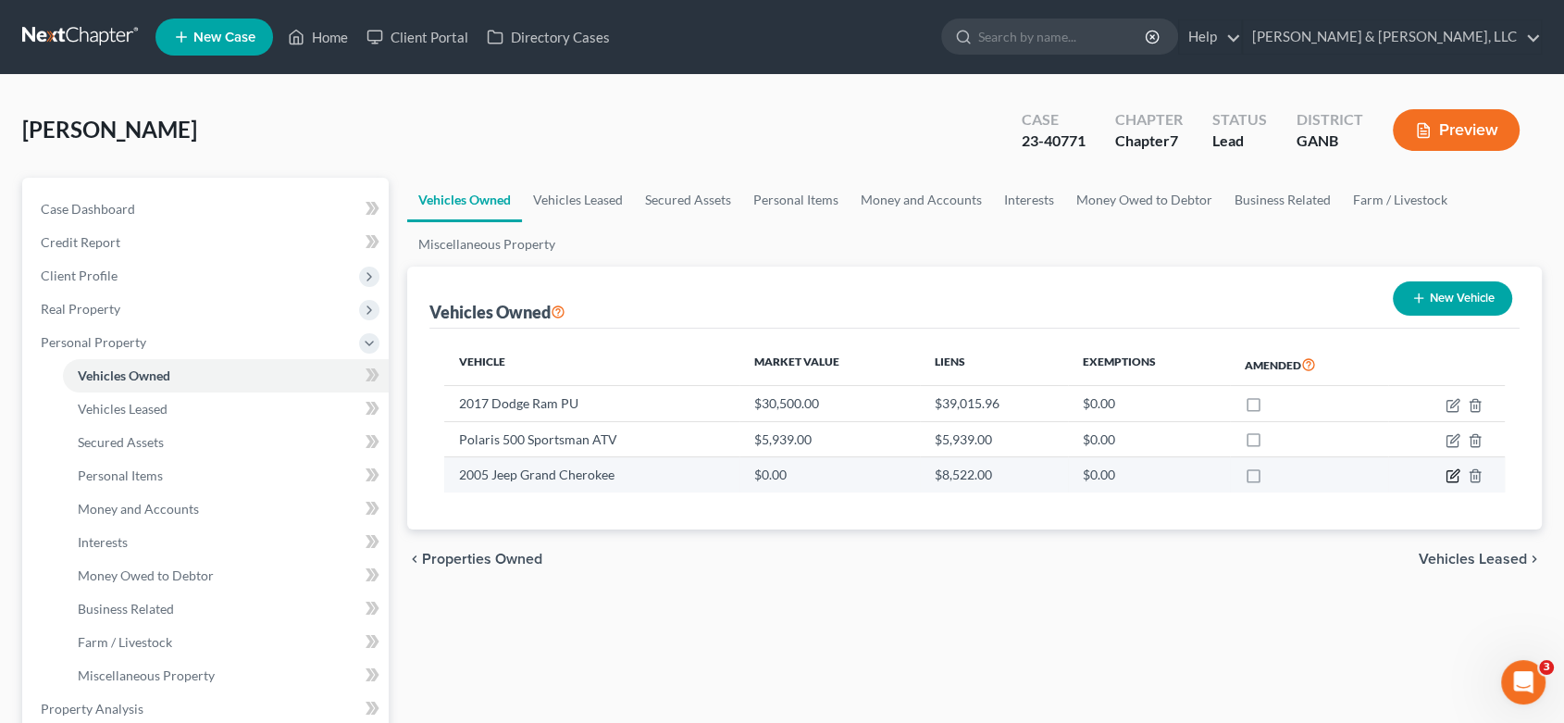
click at [1450, 471] on icon "button" at bounding box center [1452, 476] width 11 height 11
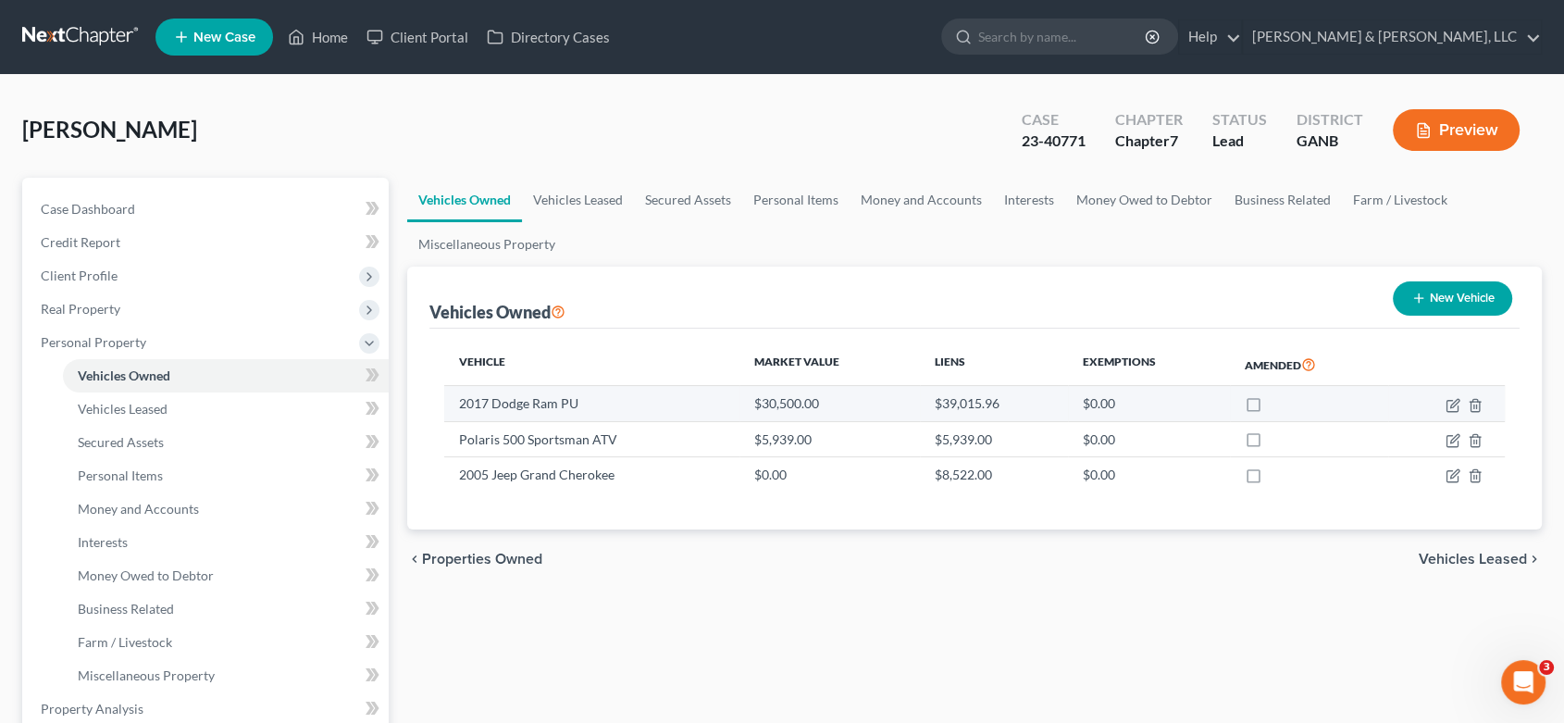
select select "0"
select select "21"
select select "0"
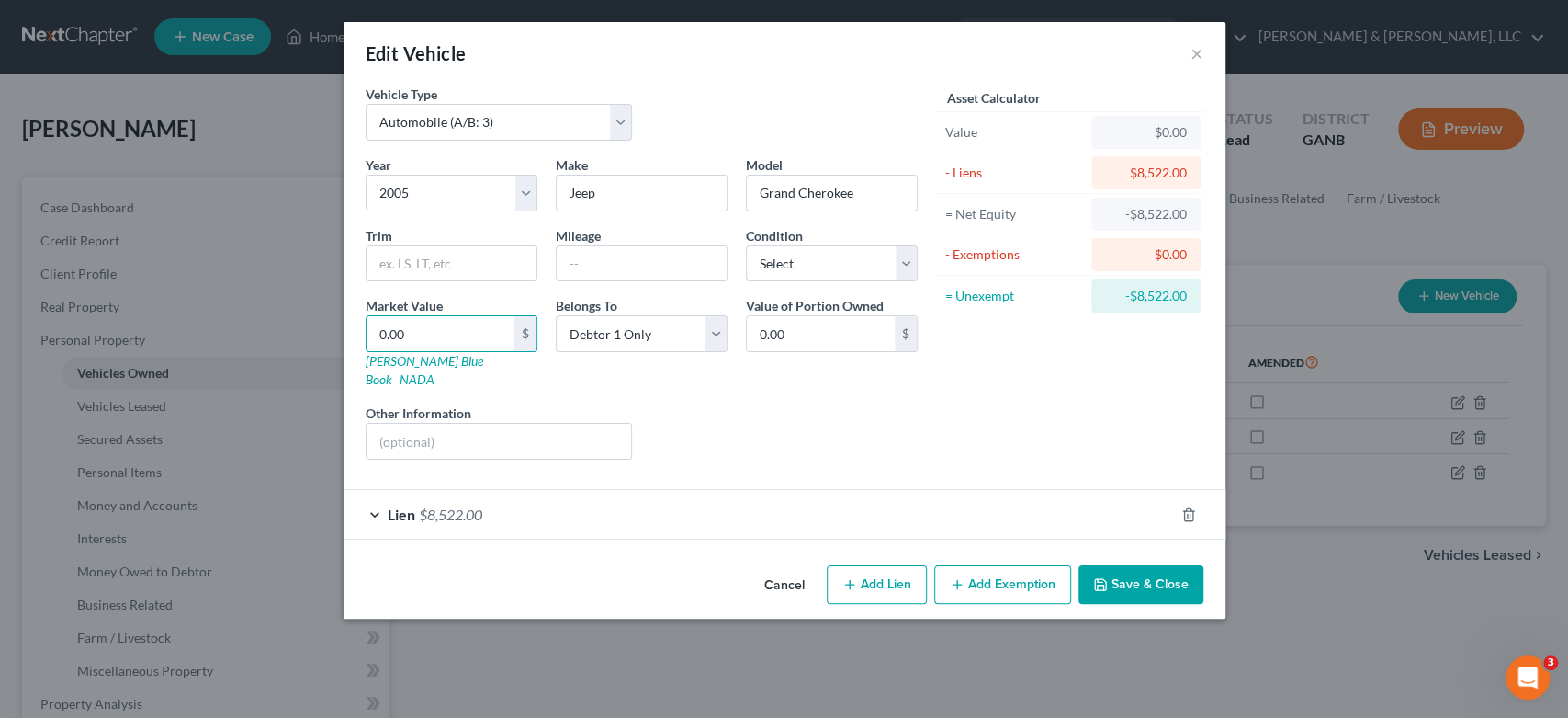
type input "2"
type input "2.00"
type input "25"
type input "25.00"
type input "250"
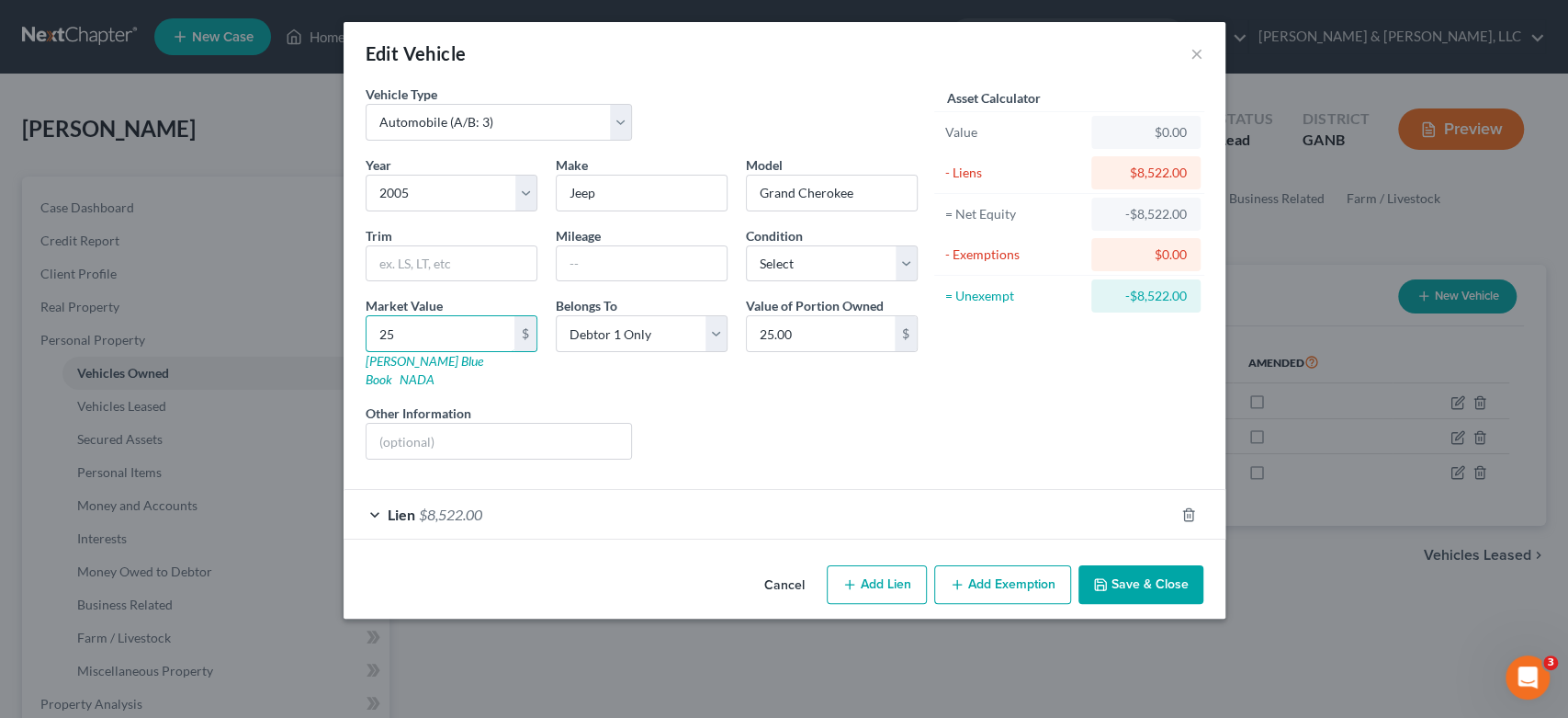
type input "250.00"
type input "2500"
type input "2,500.00"
click at [1139, 565] on button "Save & Close" at bounding box center [1141, 584] width 125 height 39
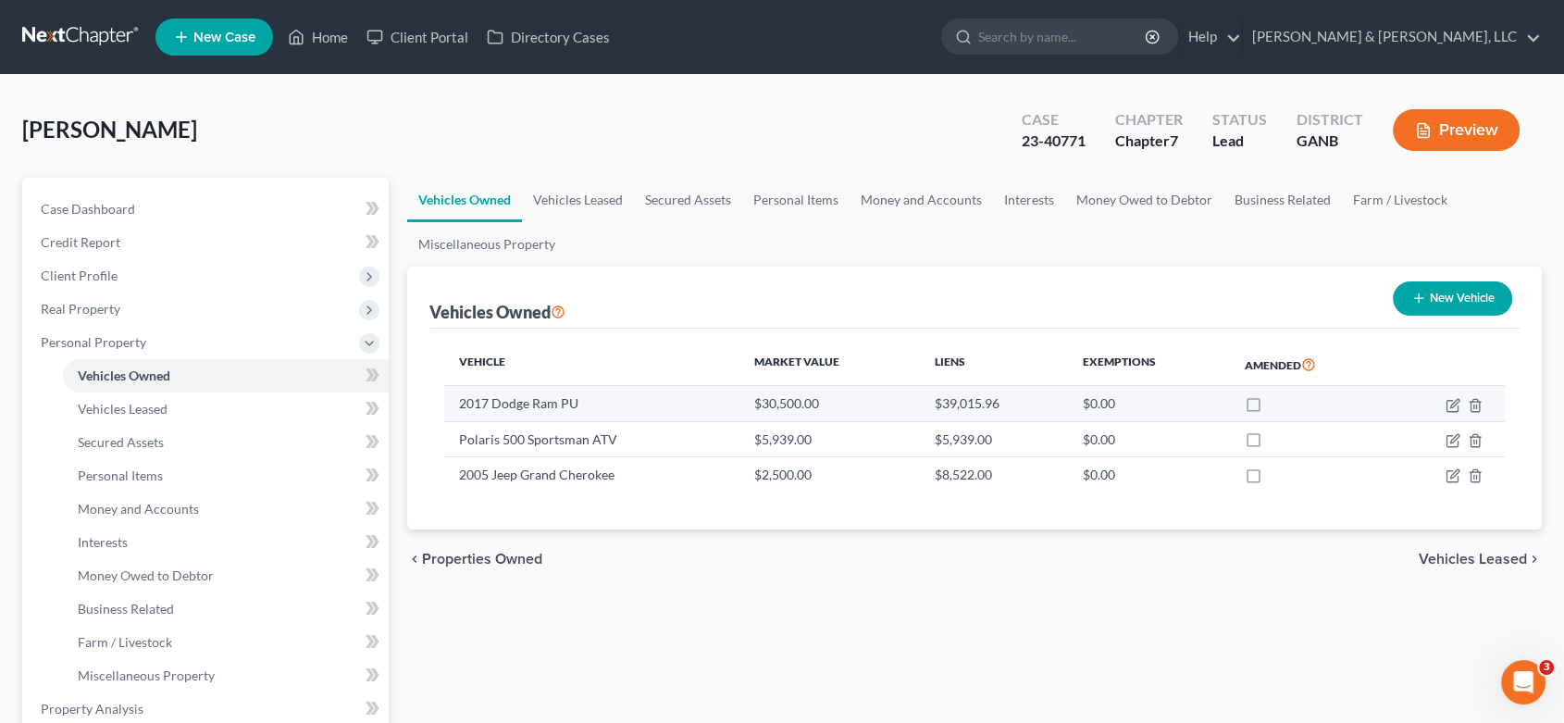
click at [1444, 398] on td at bounding box center [1446, 403] width 117 height 35
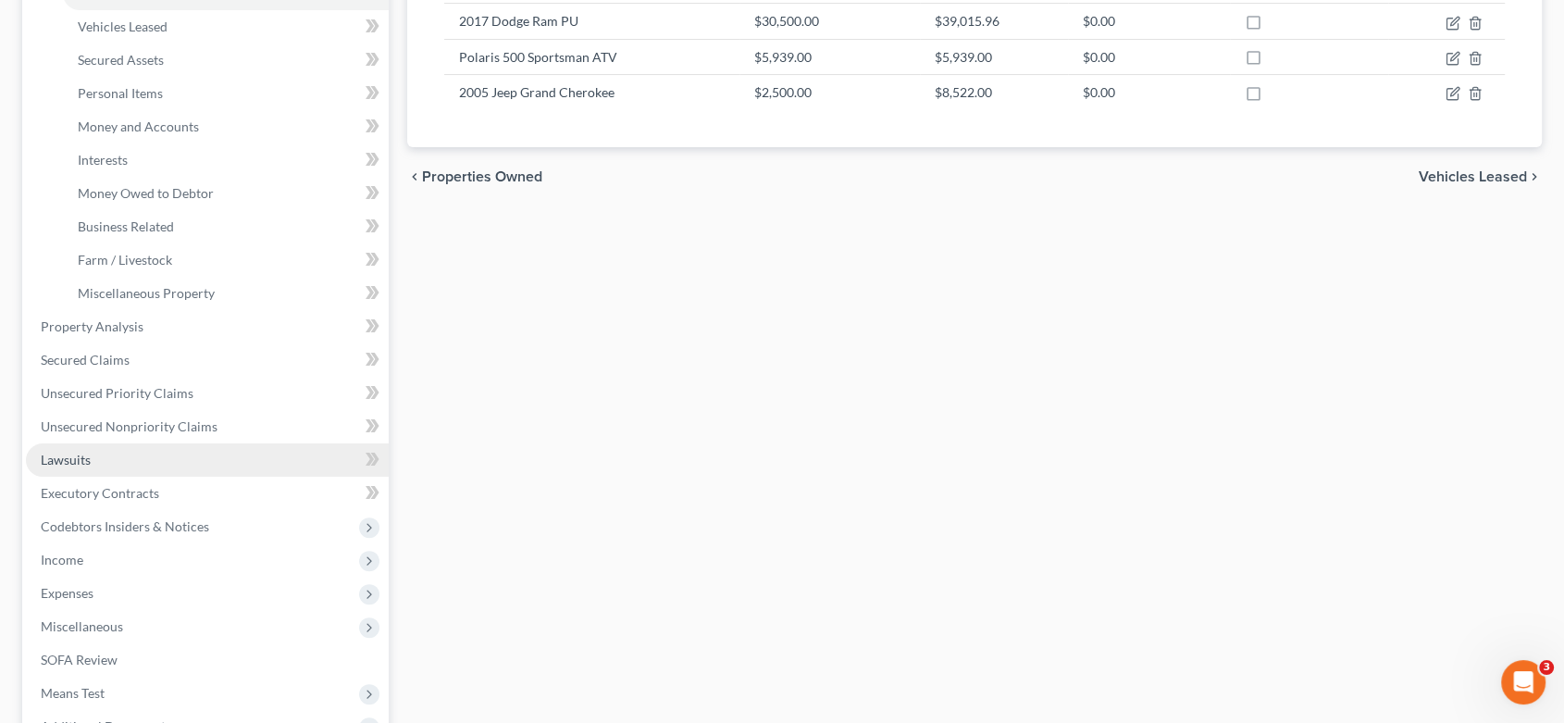
scroll to position [411, 0]
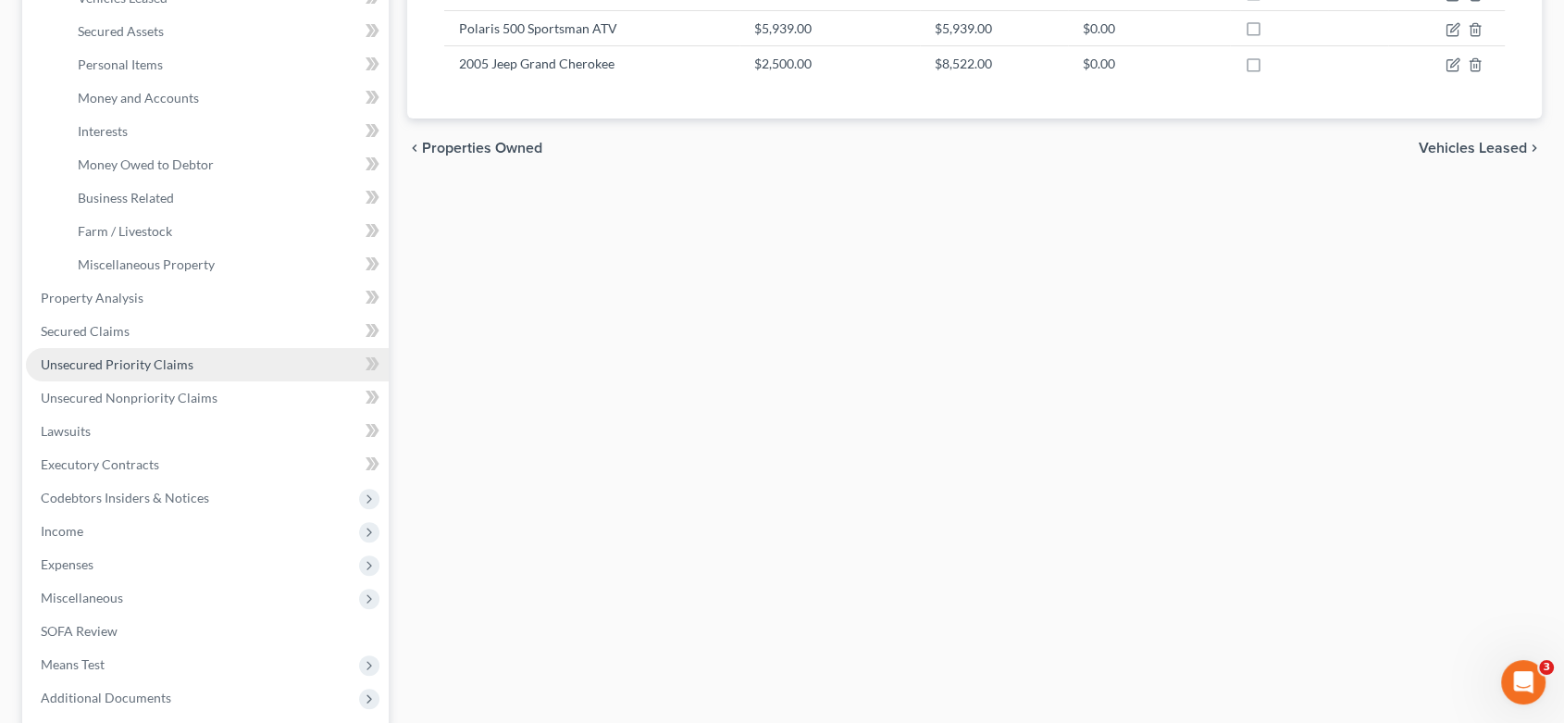
click at [163, 361] on span "Unsecured Priority Claims" at bounding box center [117, 364] width 153 height 16
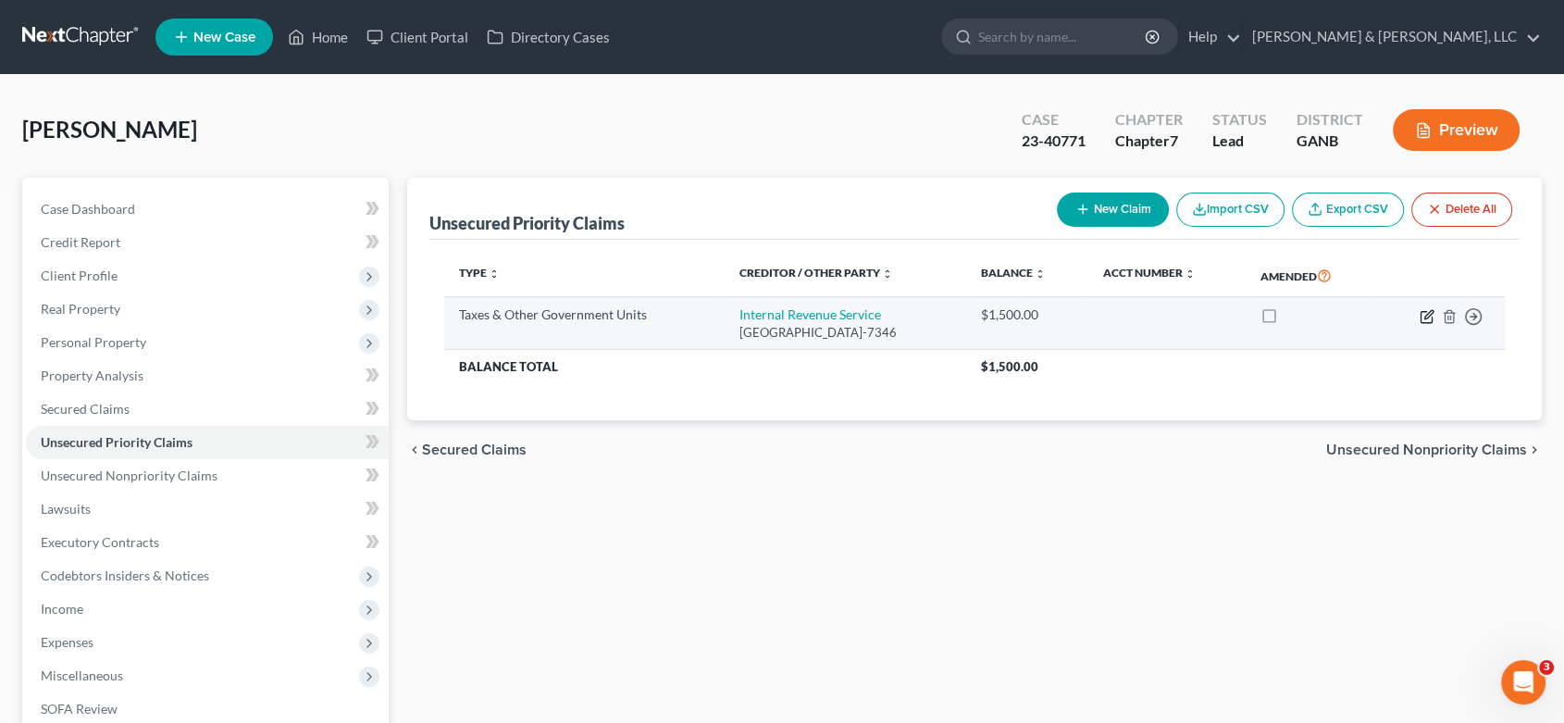
click at [1422, 311] on icon "button" at bounding box center [1427, 316] width 15 height 15
select select "0"
select select "39"
select select "0"
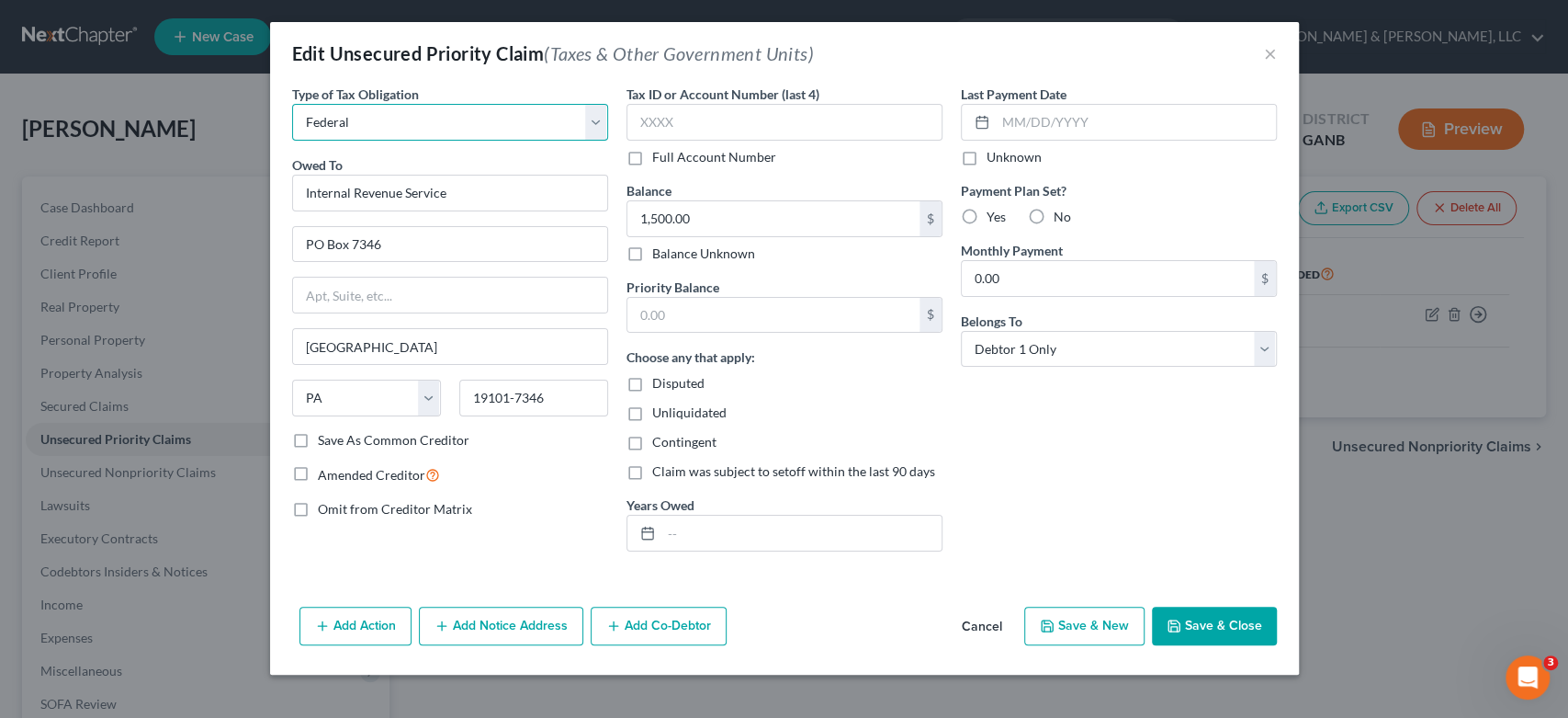
click at [597, 117] on select "Select Federal City State Franchise Tax Board Other" at bounding box center [450, 122] width 316 height 37
click at [292, 104] on select "Select Federal City State Franchise Tax Board Other" at bounding box center [450, 122] width 316 height 37
click at [596, 118] on select "Select Federal City State Franchise Tax Board Other" at bounding box center [450, 122] width 316 height 37
select select "0"
click at [292, 104] on select "Select Federal City State Franchise Tax Board Other" at bounding box center [450, 122] width 316 height 37
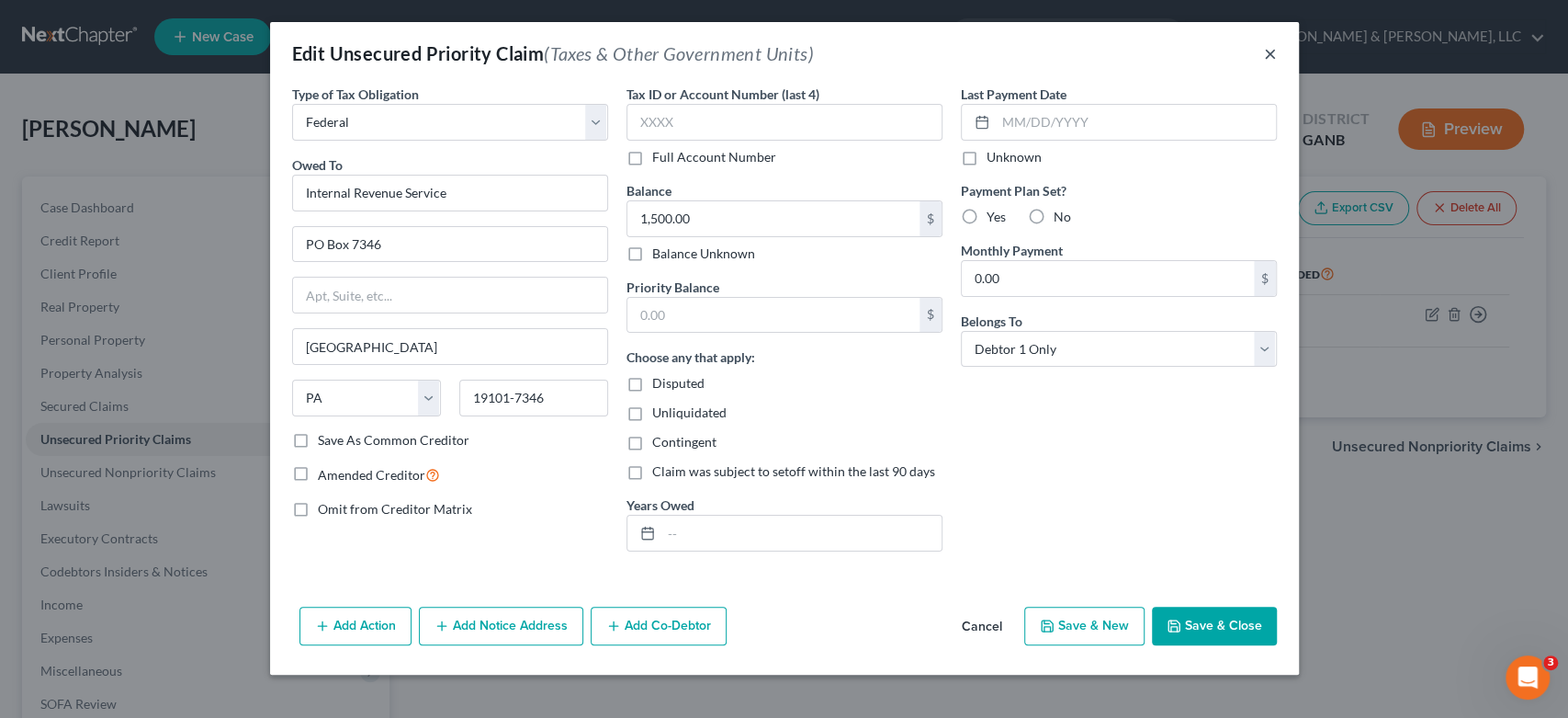
click at [1267, 52] on button "×" at bounding box center [1270, 54] width 13 height 22
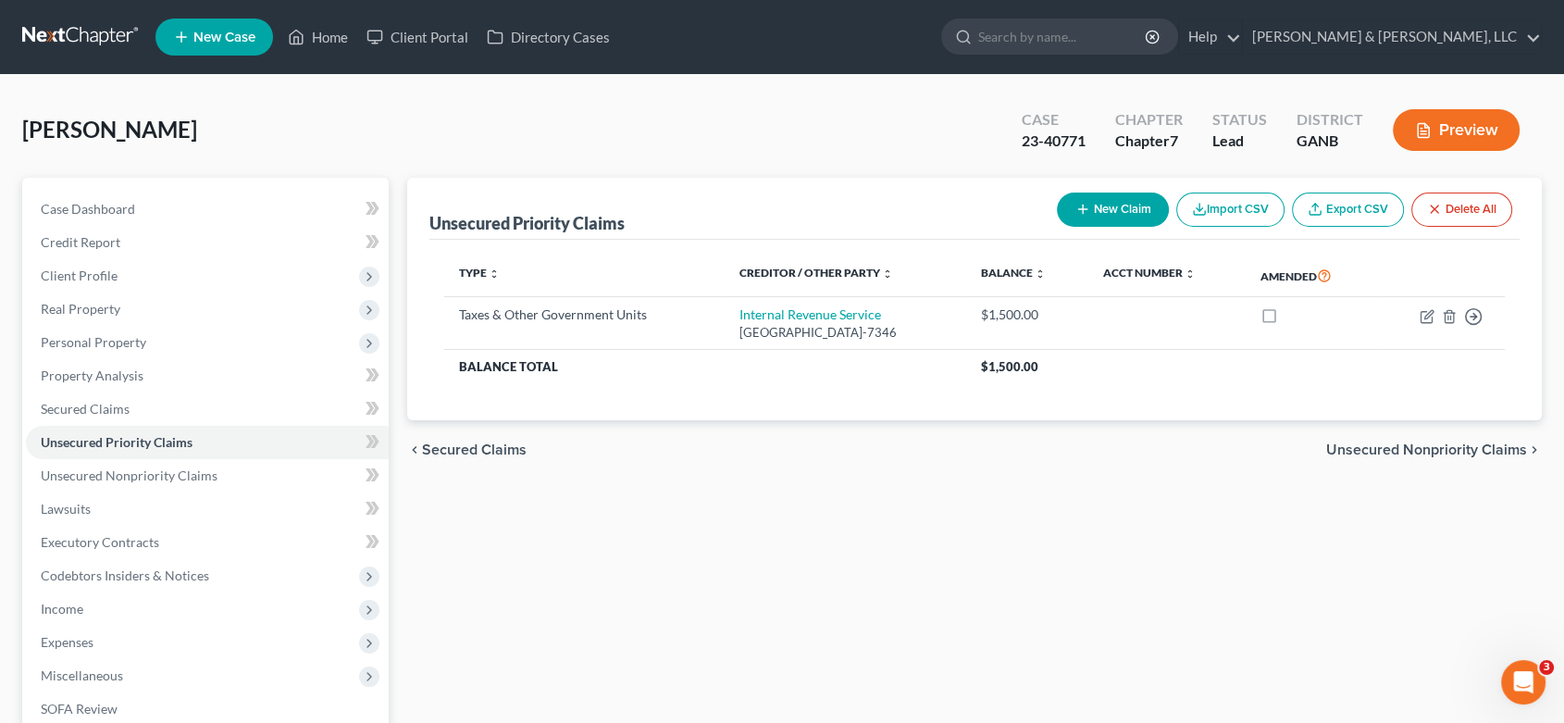
click at [1107, 200] on button "New Claim" at bounding box center [1113, 210] width 112 height 34
select select "0"
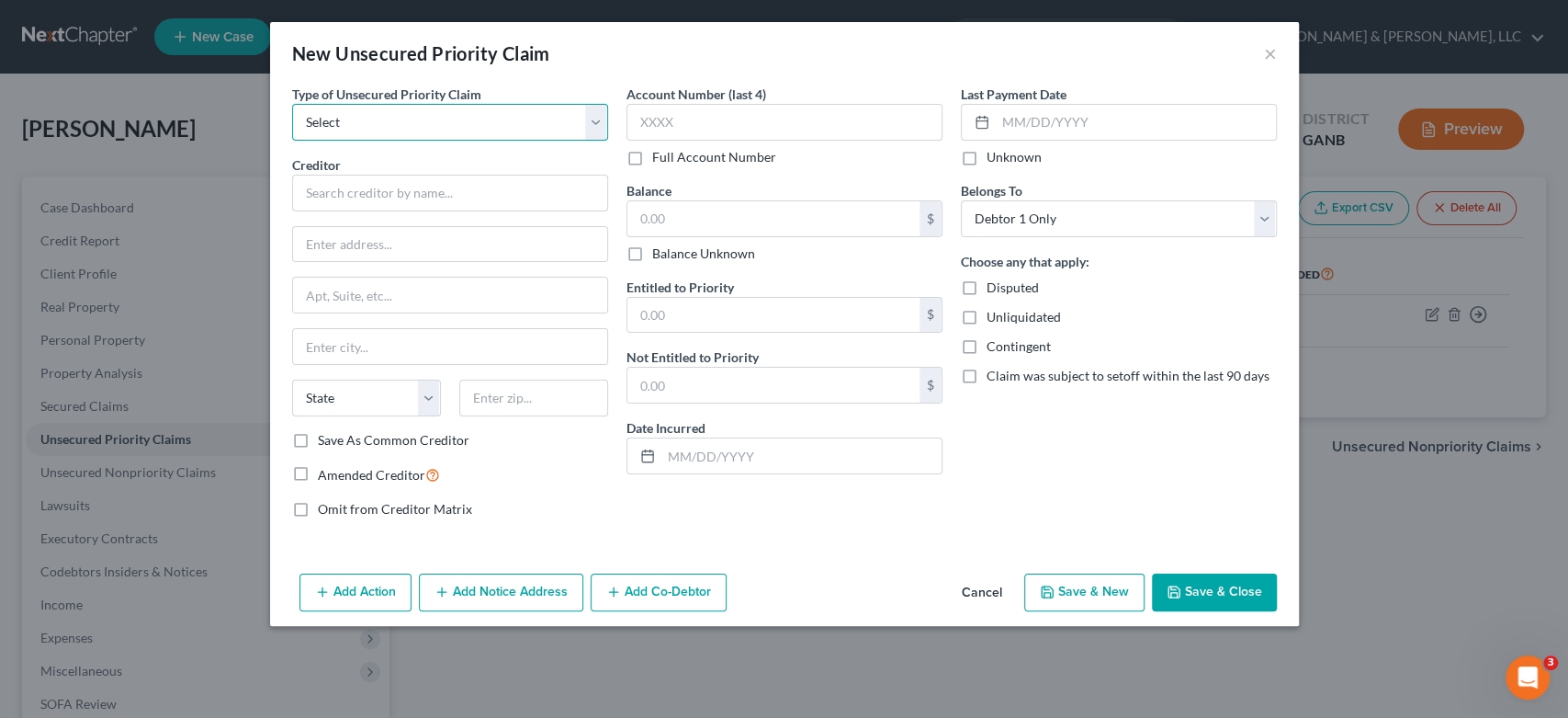
click at [397, 131] on select "Select Taxes & Other Government Units Domestic Support Obligations Extensions o…" at bounding box center [450, 122] width 316 height 37
select select "0"
click at [292, 104] on select "Select Taxes & Other Government Units Domestic Support Obligations Extensions o…" at bounding box center [450, 122] width 316 height 37
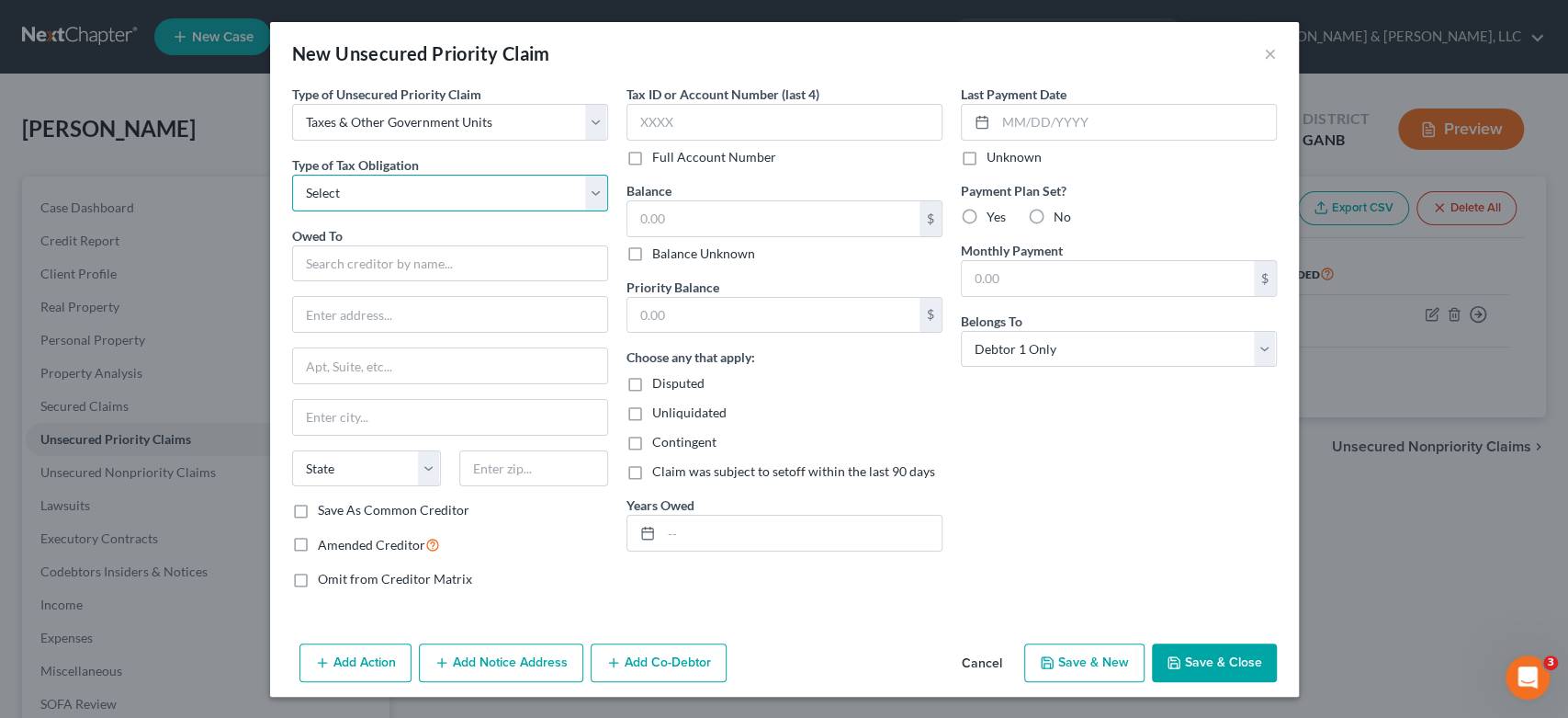
click at [598, 197] on select "Select Federal City State Franchise Tax Board Other" at bounding box center [450, 193] width 316 height 37
select select "2"
click at [292, 175] on select "Select Federal City State Franchise Tax Board Other" at bounding box center [450, 193] width 316 height 37
click at [351, 259] on input "text" at bounding box center [450, 263] width 316 height 37
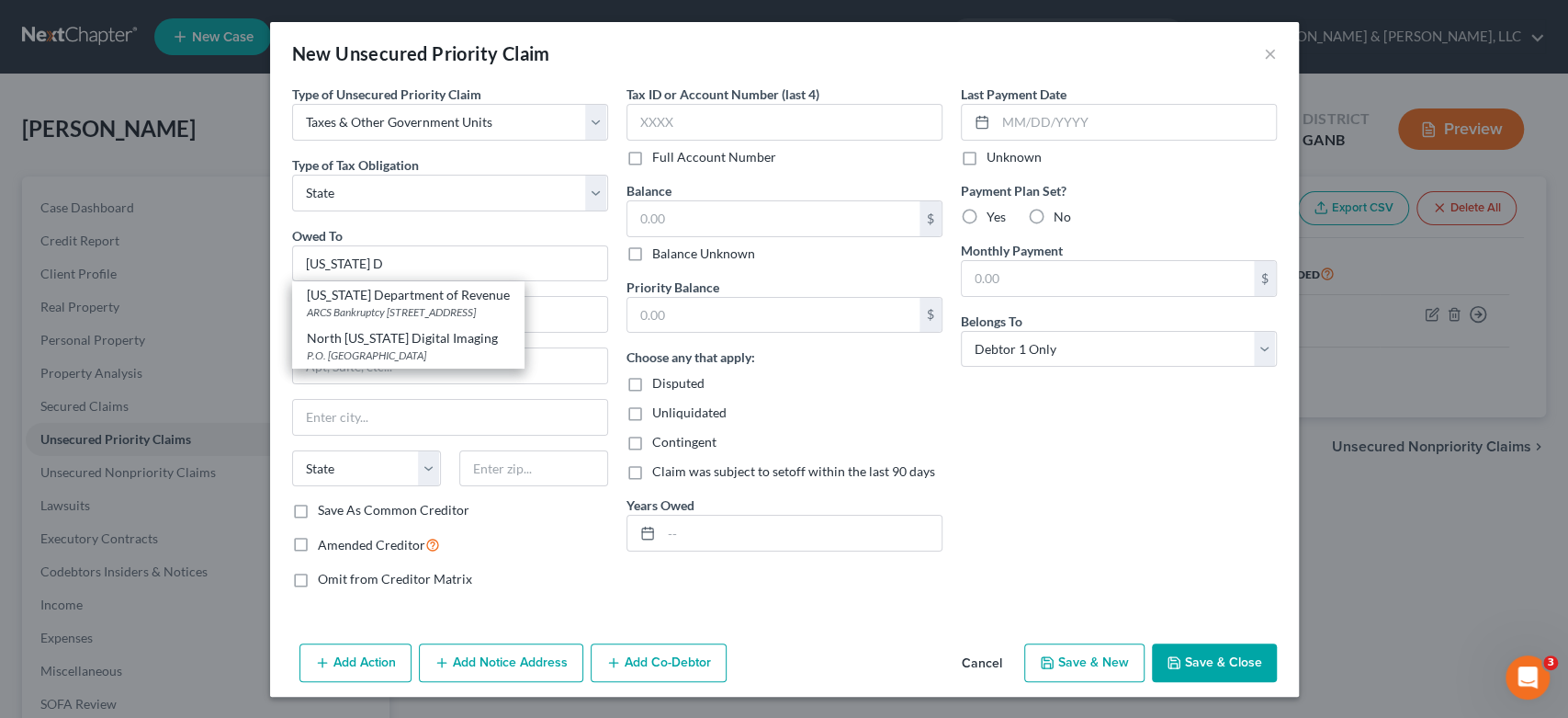
click at [441, 291] on div "Georgia Department of Revenue" at bounding box center [408, 295] width 203 height 19
type input "Georgia Department of Revenue"
type input "ARCS Bankruptcy"
type input "1800 Century Blvd NE Ste 9100"
type input "Atlanta"
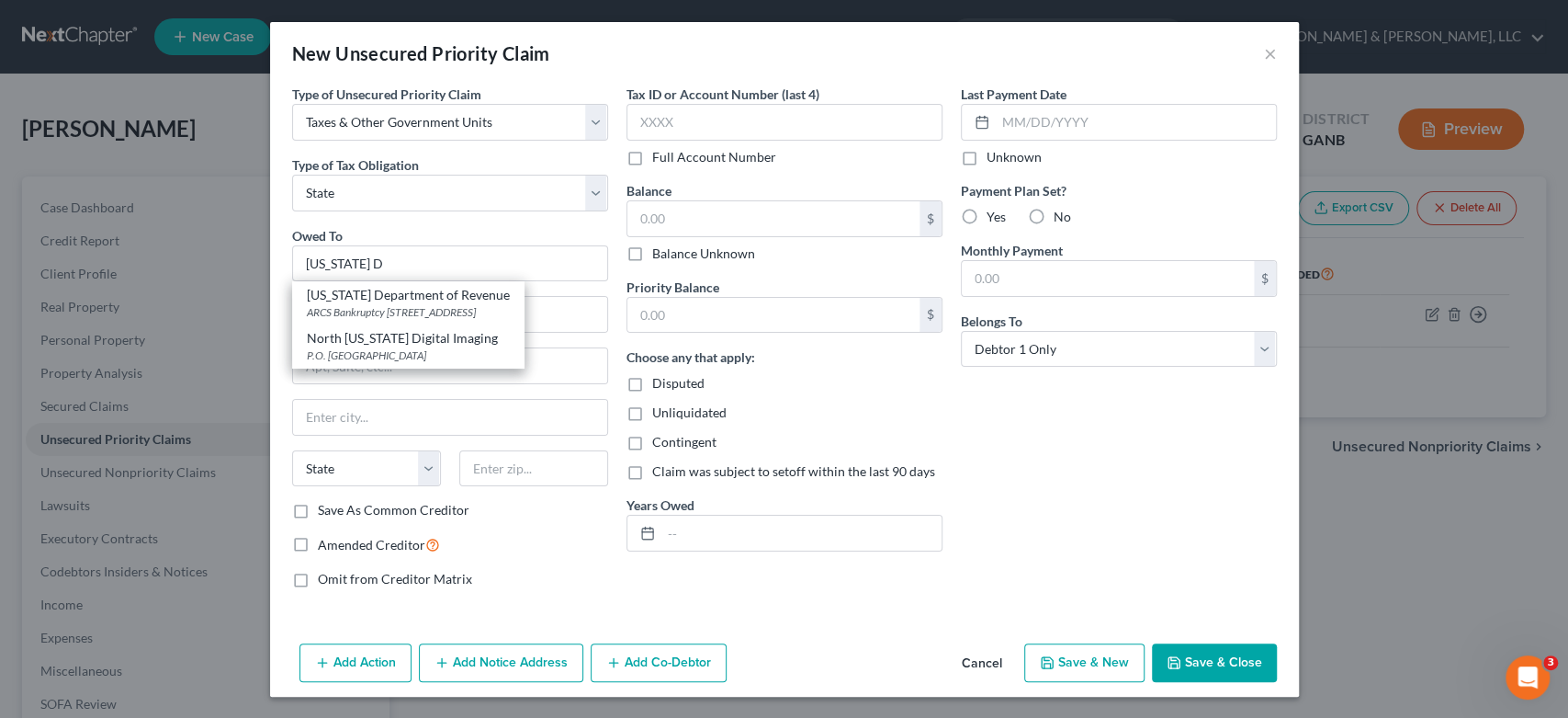
select select "10"
type input "30345-3202"
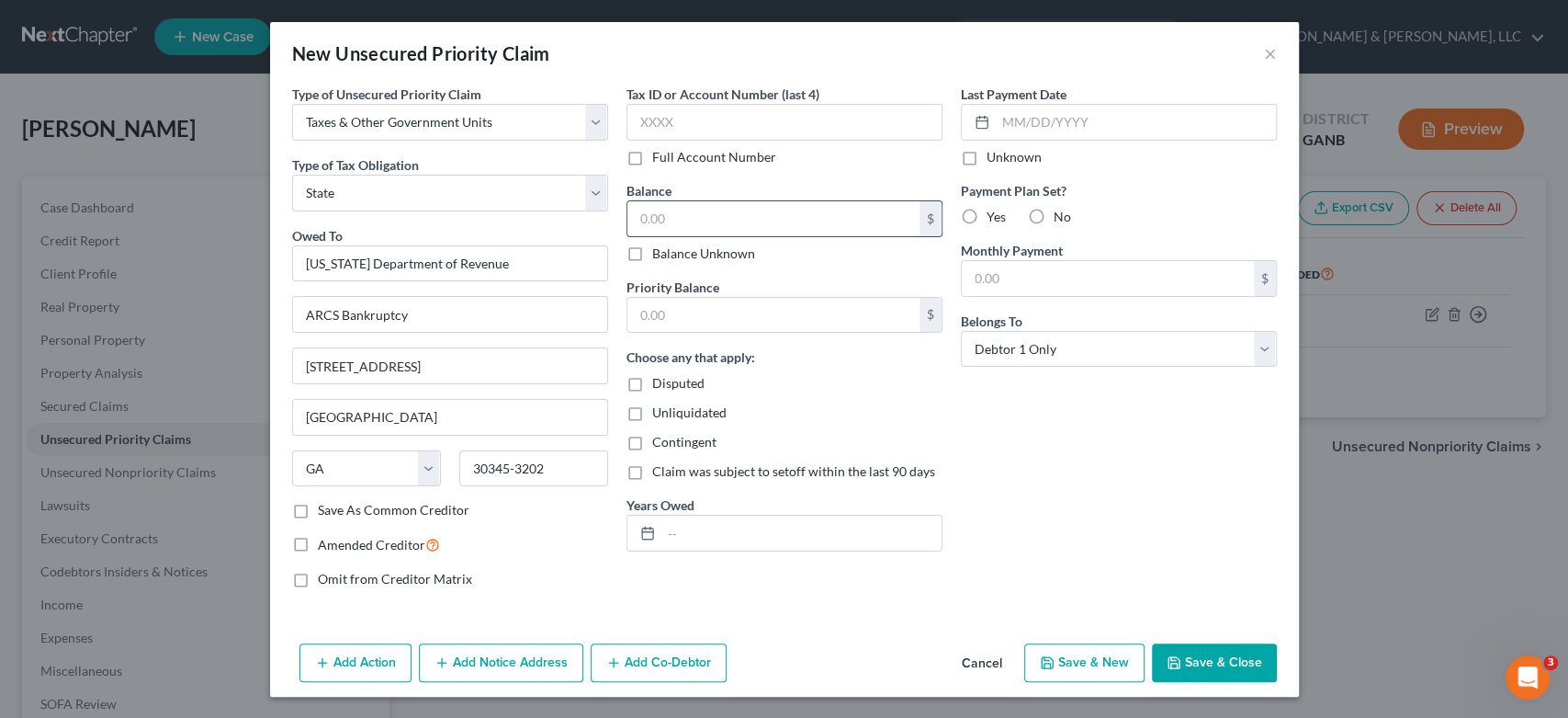
click at [702, 205] on input "text" at bounding box center [773, 218] width 292 height 35
type input "0.00"
drag, startPoint x: 690, startPoint y: 307, endPoint x: 706, endPoint y: 297, distance: 18.9
click at [692, 314] on input "text" at bounding box center [773, 315] width 292 height 35
type input "0.00"
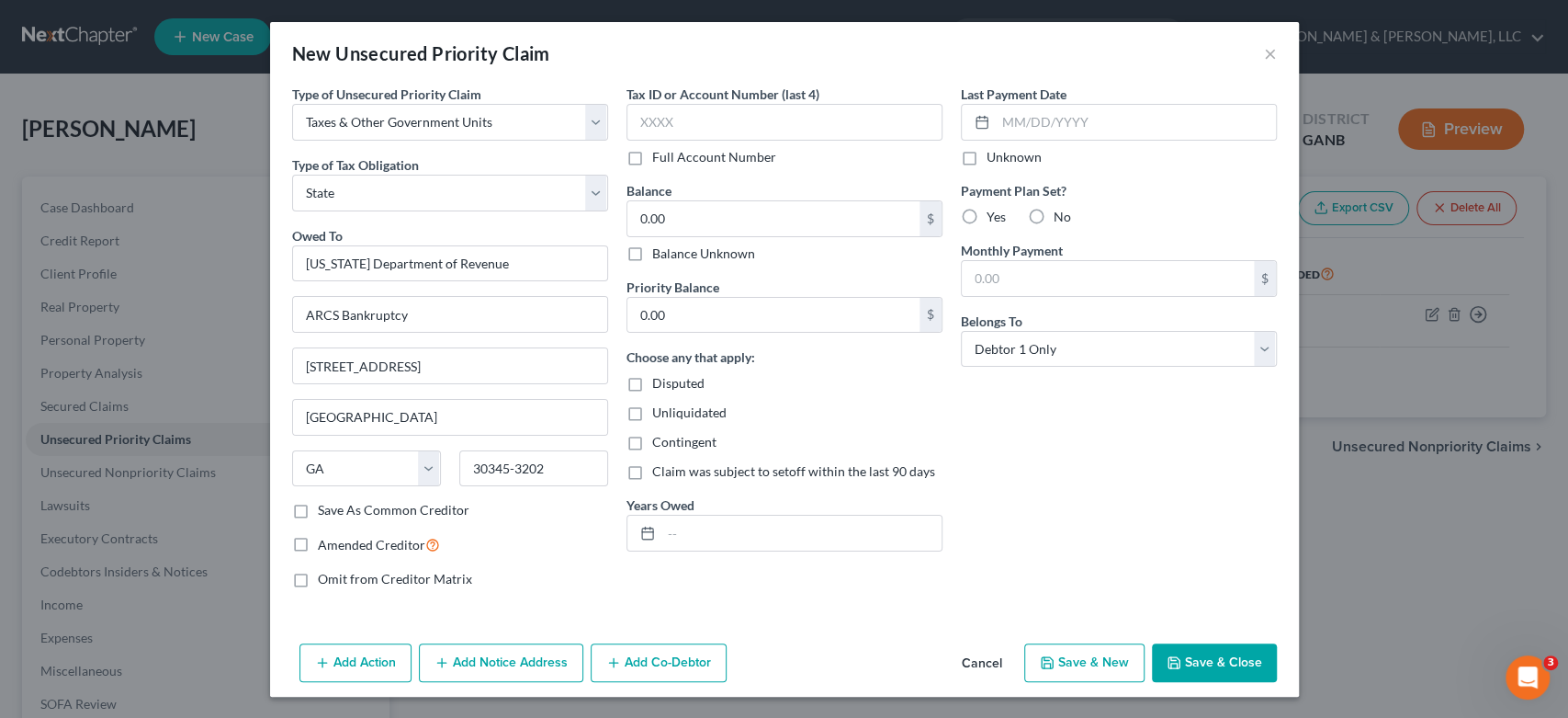
click at [1094, 657] on button "Save & New" at bounding box center [1084, 662] width 120 height 39
select select "0"
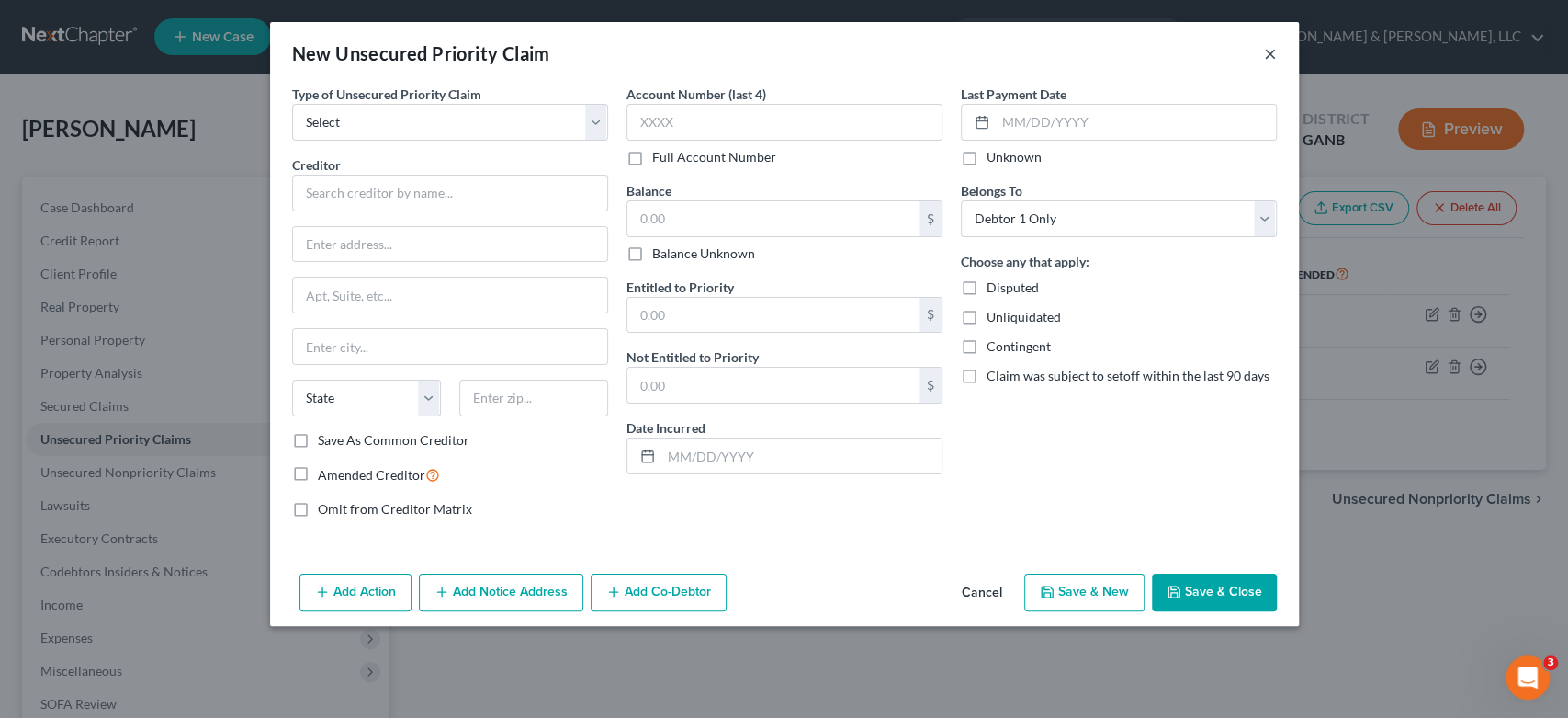
click at [1275, 49] on button "×" at bounding box center [1270, 54] width 13 height 22
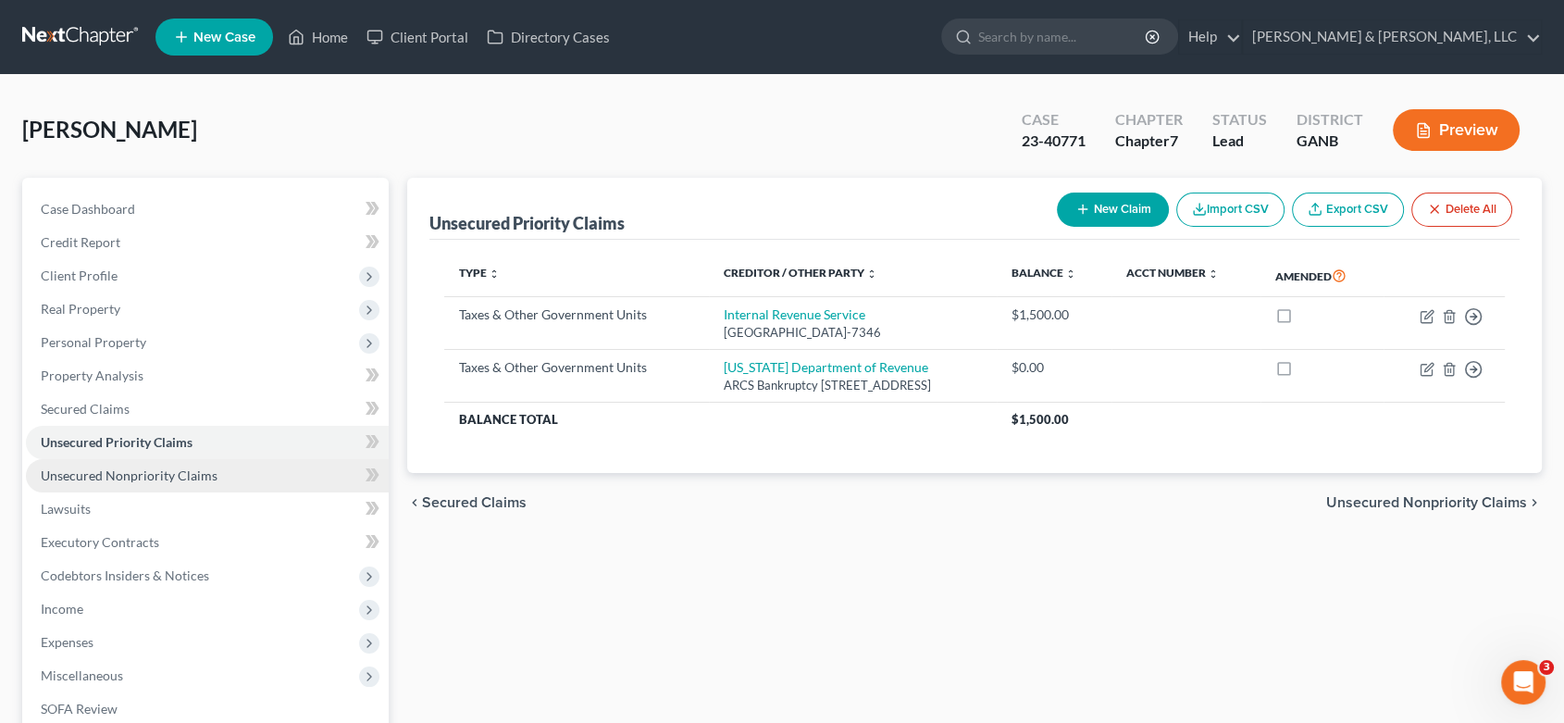
click at [106, 479] on span "Unsecured Nonpriority Claims" at bounding box center [129, 475] width 177 height 16
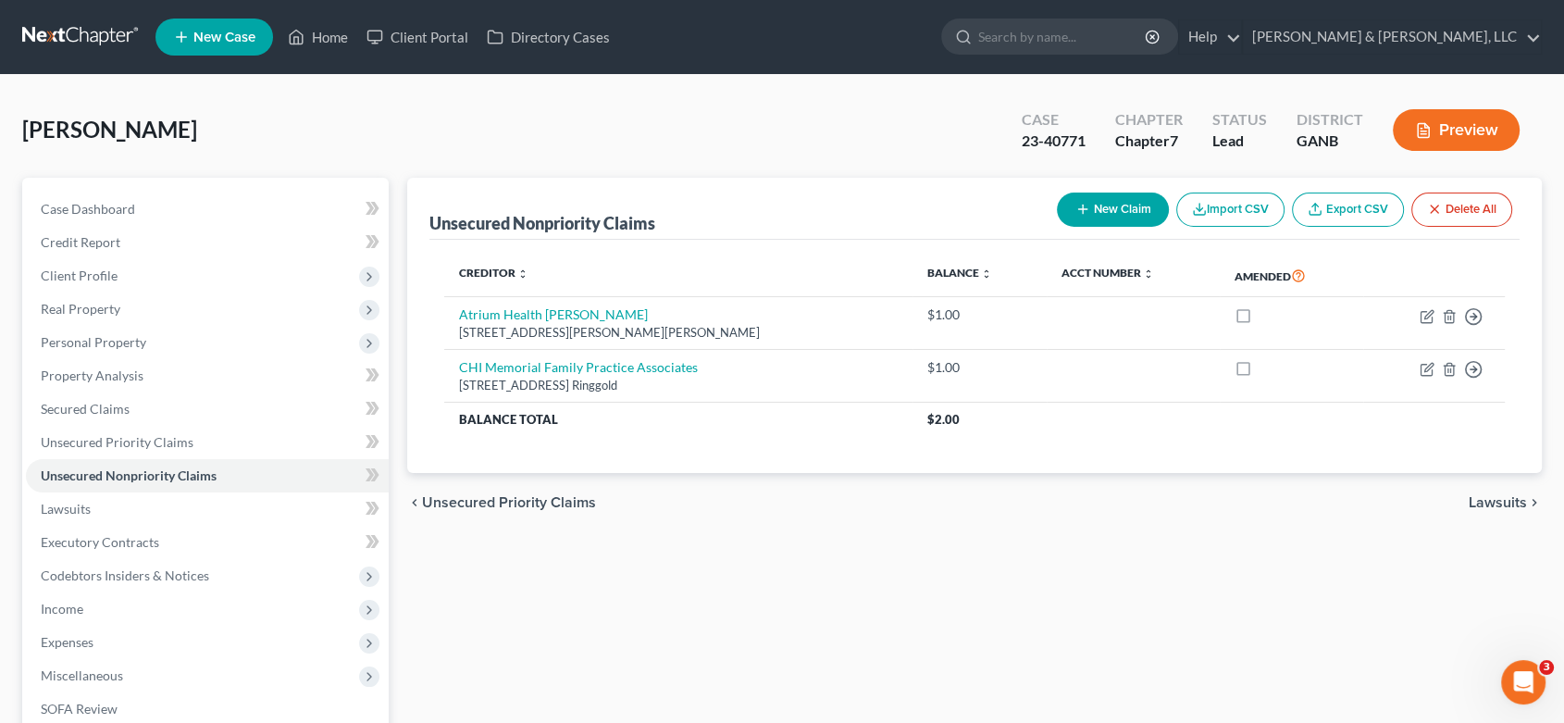
click at [1104, 209] on button "New Claim" at bounding box center [1113, 210] width 112 height 34
select select "0"
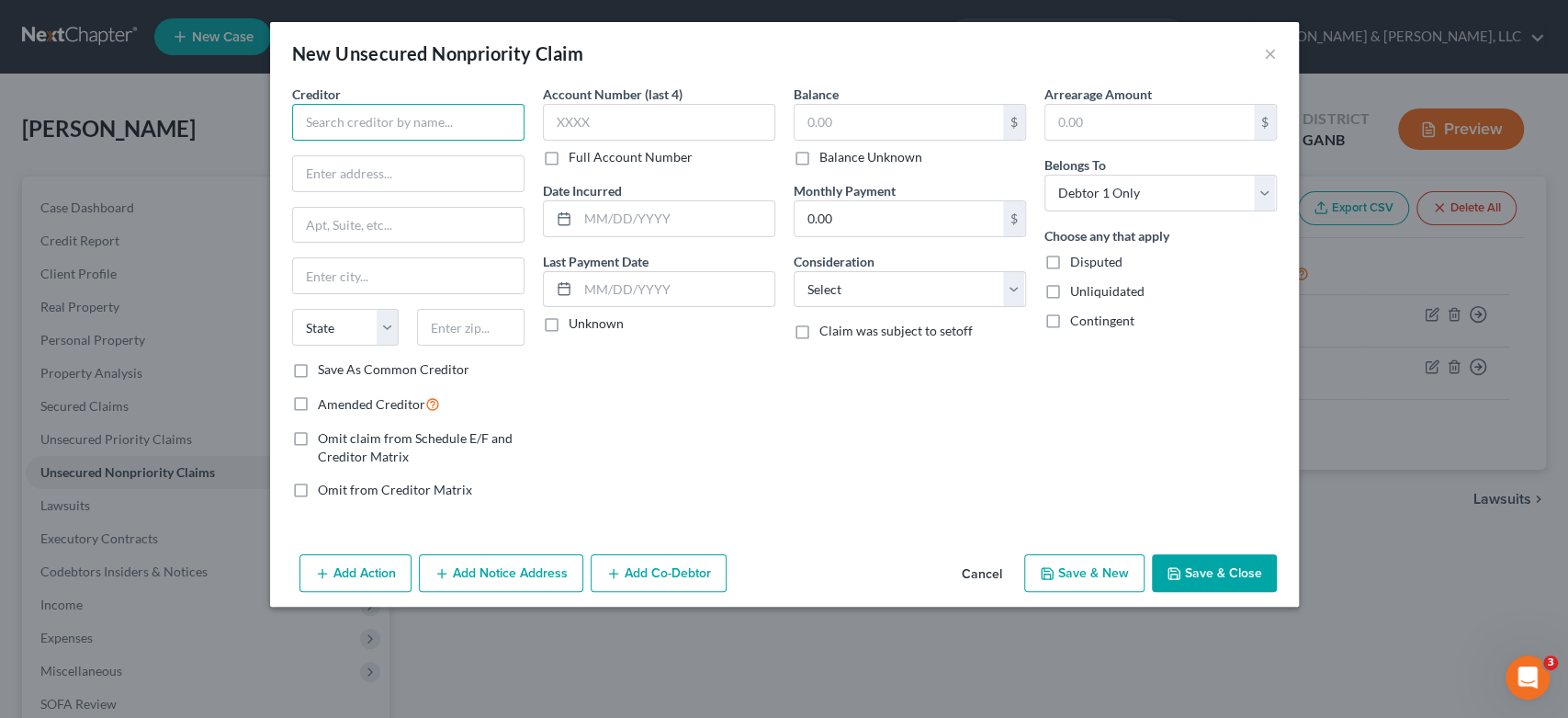
click at [360, 138] on input "text" at bounding box center [408, 122] width 232 height 37
type input "A"
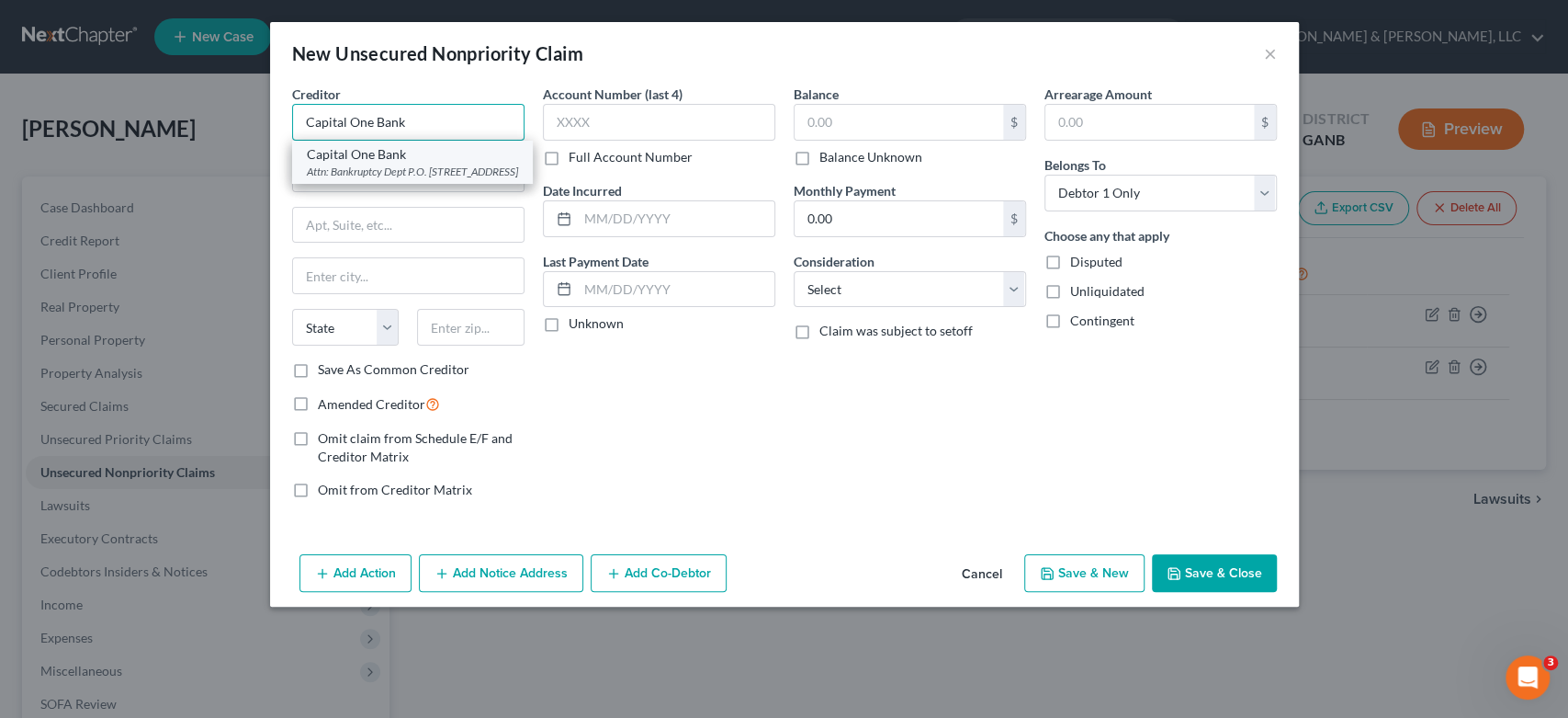
type input "Capital One Bank"
click at [388, 167] on div "Attn: Bankruptcy Dept P.O. Box 30285, Salt Lake City, UT 84130-0285" at bounding box center [412, 172] width 211 height 16
type input "Attn: Bankruptcy Dept"
type input "P.O. Box 30285"
type input "Salt Lake City"
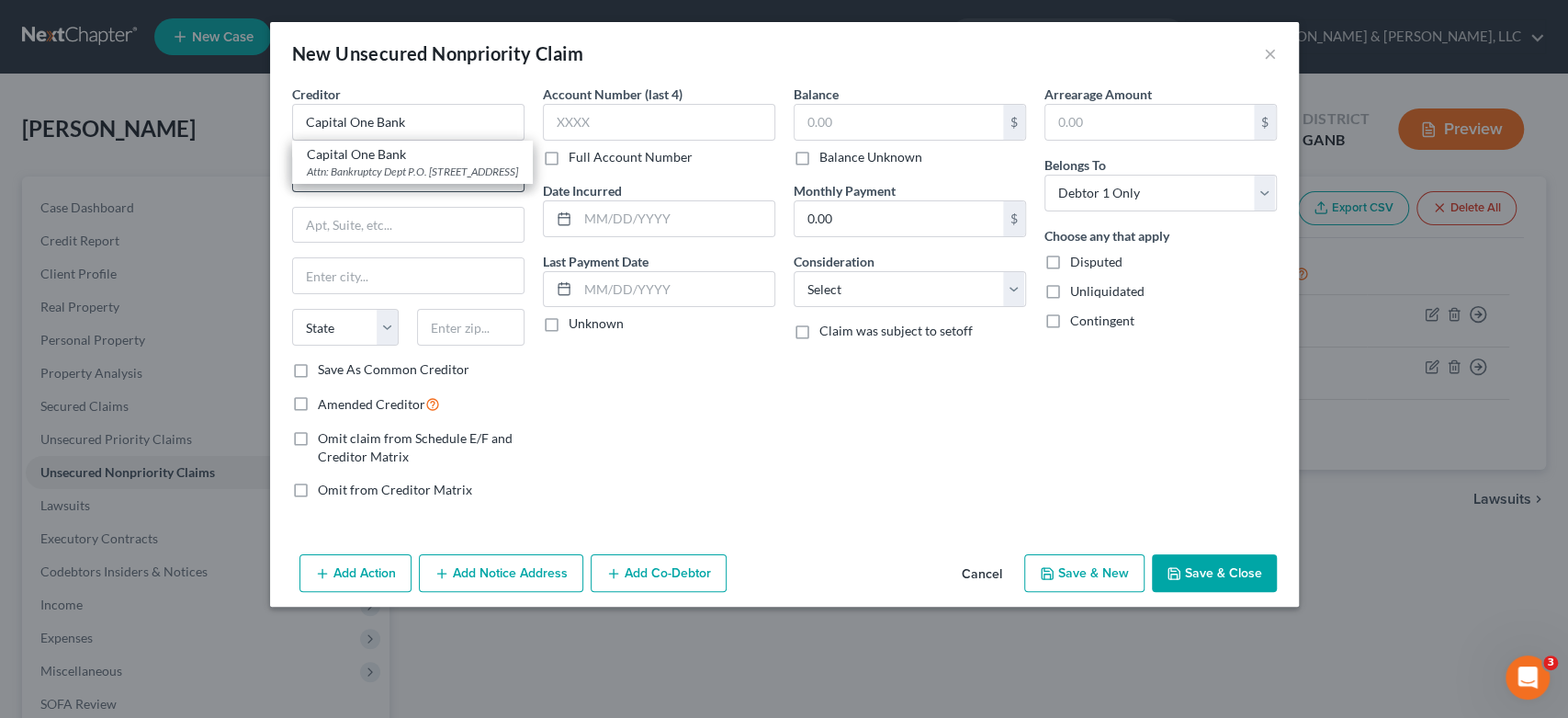
select select "46"
type input "84130-0285"
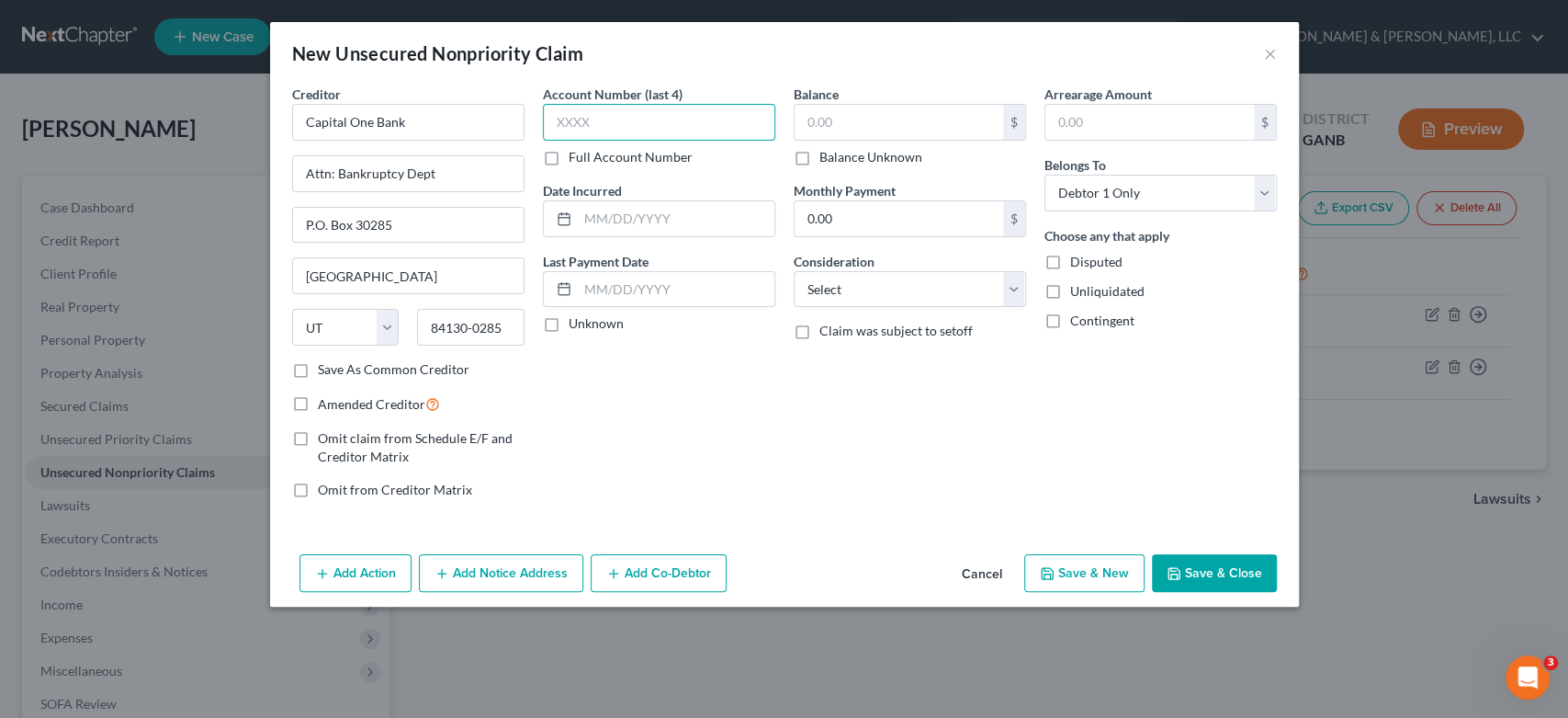
click at [602, 125] on input "text" at bounding box center [659, 122] width 232 height 37
click at [842, 122] on input "text" at bounding box center [899, 122] width 208 height 35
type input "428.00"
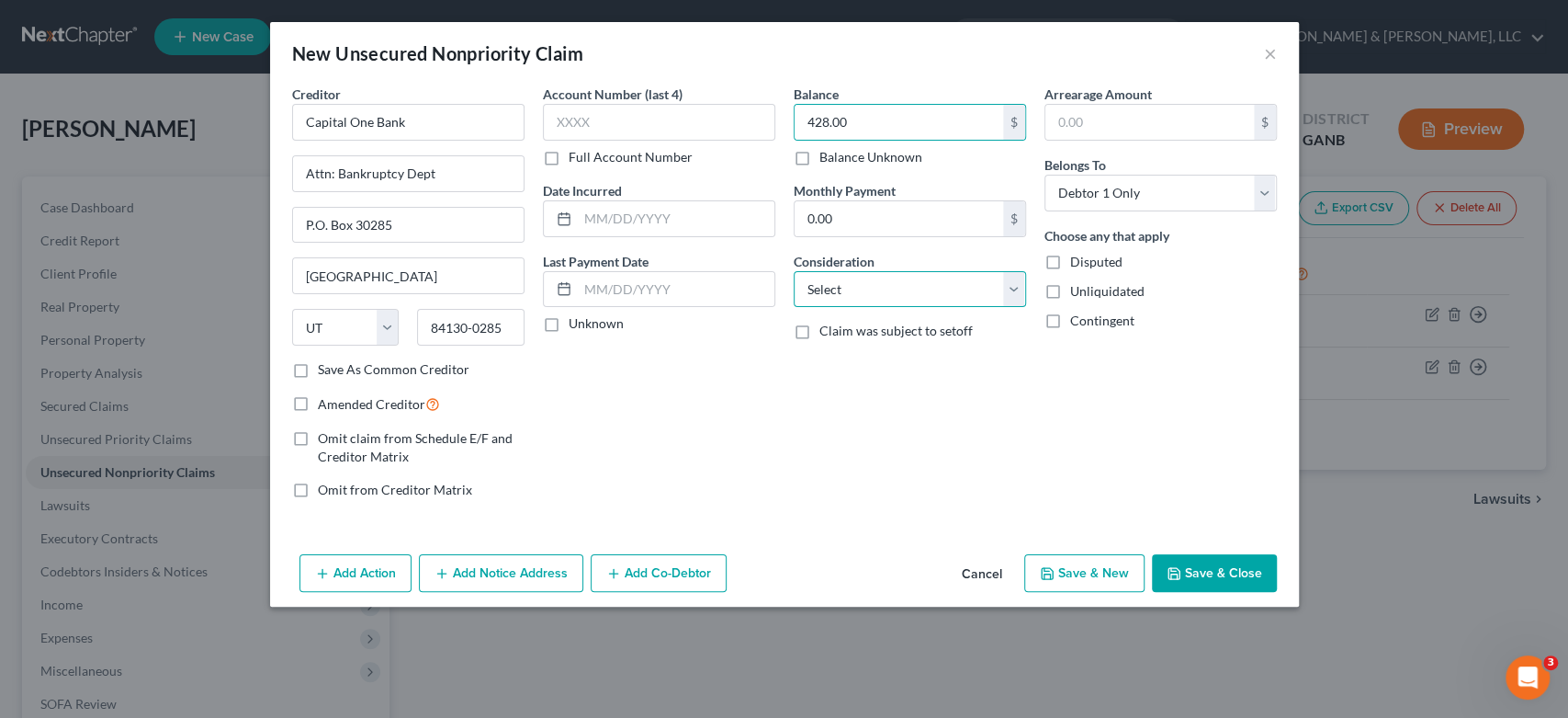
click at [1014, 285] on select "Select Cable / Satellite Services Collection Agency Credit Card Debt Debt Couns…" at bounding box center [910, 289] width 232 height 37
select select "2"
click at [794, 271] on select "Select Cable / Satellite Services Collection Agency Credit Card Debt Debt Couns…" at bounding box center [910, 289] width 232 height 37
click at [1058, 564] on button "Save & New" at bounding box center [1084, 573] width 120 height 39
select select "0"
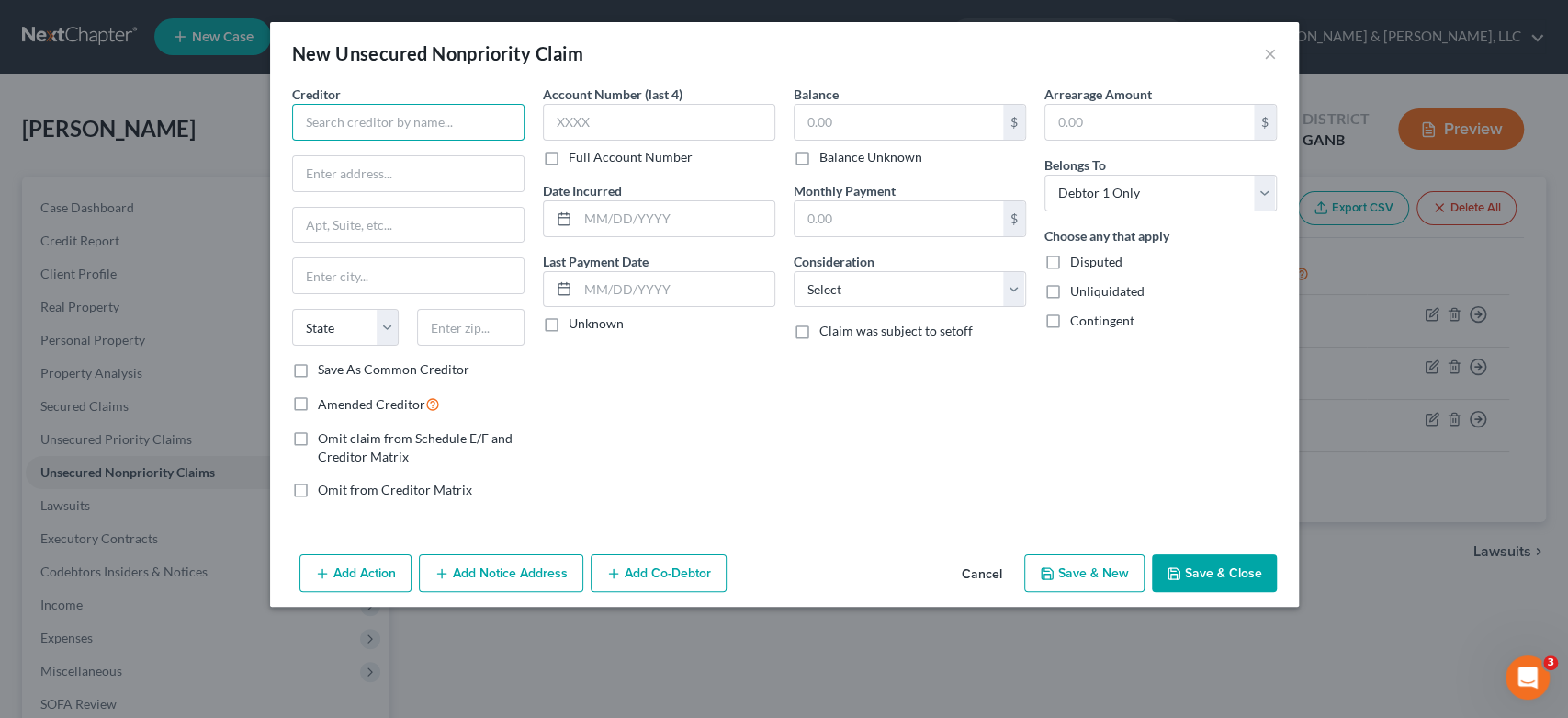
click at [345, 117] on input "text" at bounding box center [408, 122] width 232 height 37
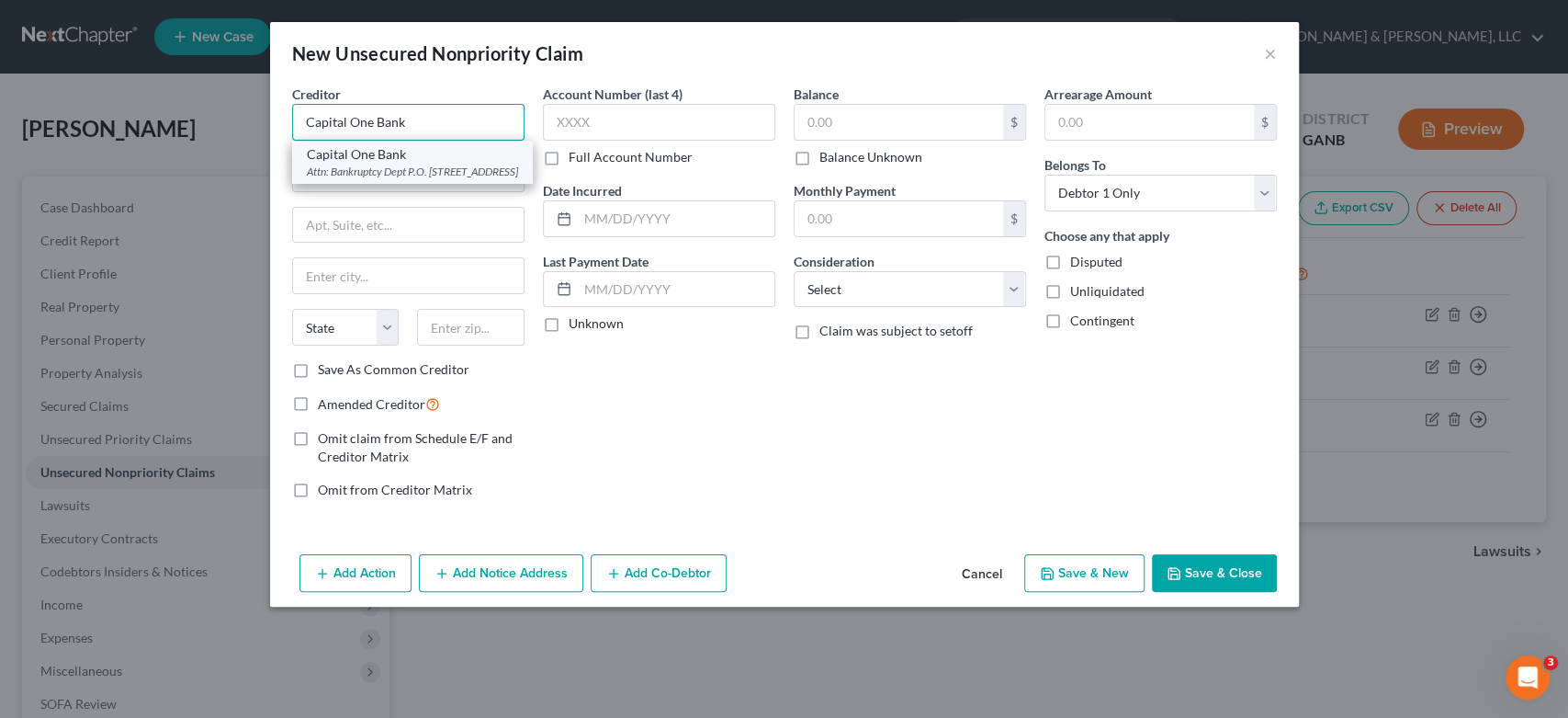
type input "Capital One Bank"
click at [401, 167] on div "Attn: Bankruptcy Dept P.O. Box 30285, Salt Lake City, UT 84130-0285" at bounding box center [412, 172] width 211 height 16
type input "Attn: Bankruptcy Dept"
type input "P.O. Box 30285"
type input "Salt Lake City"
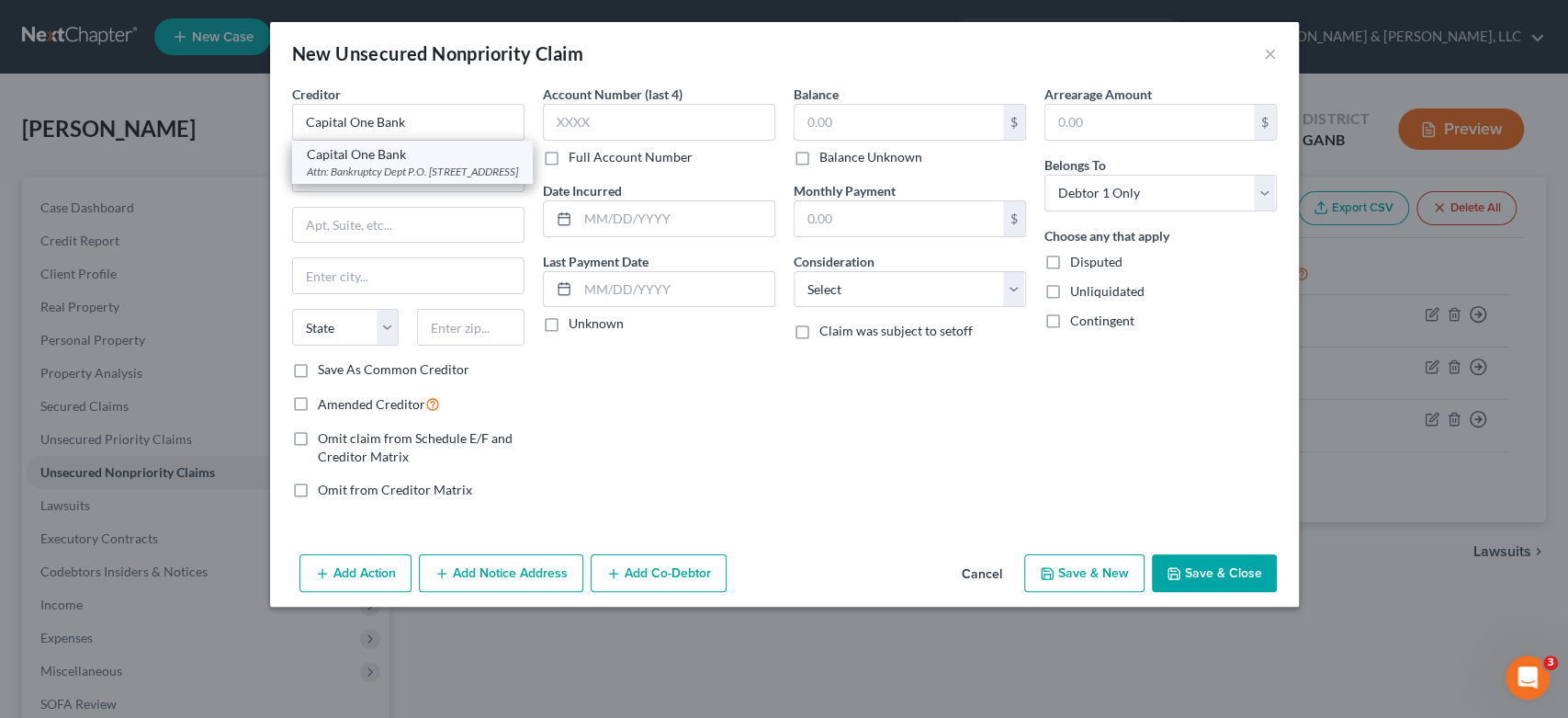
select select "46"
type input "84130-0285"
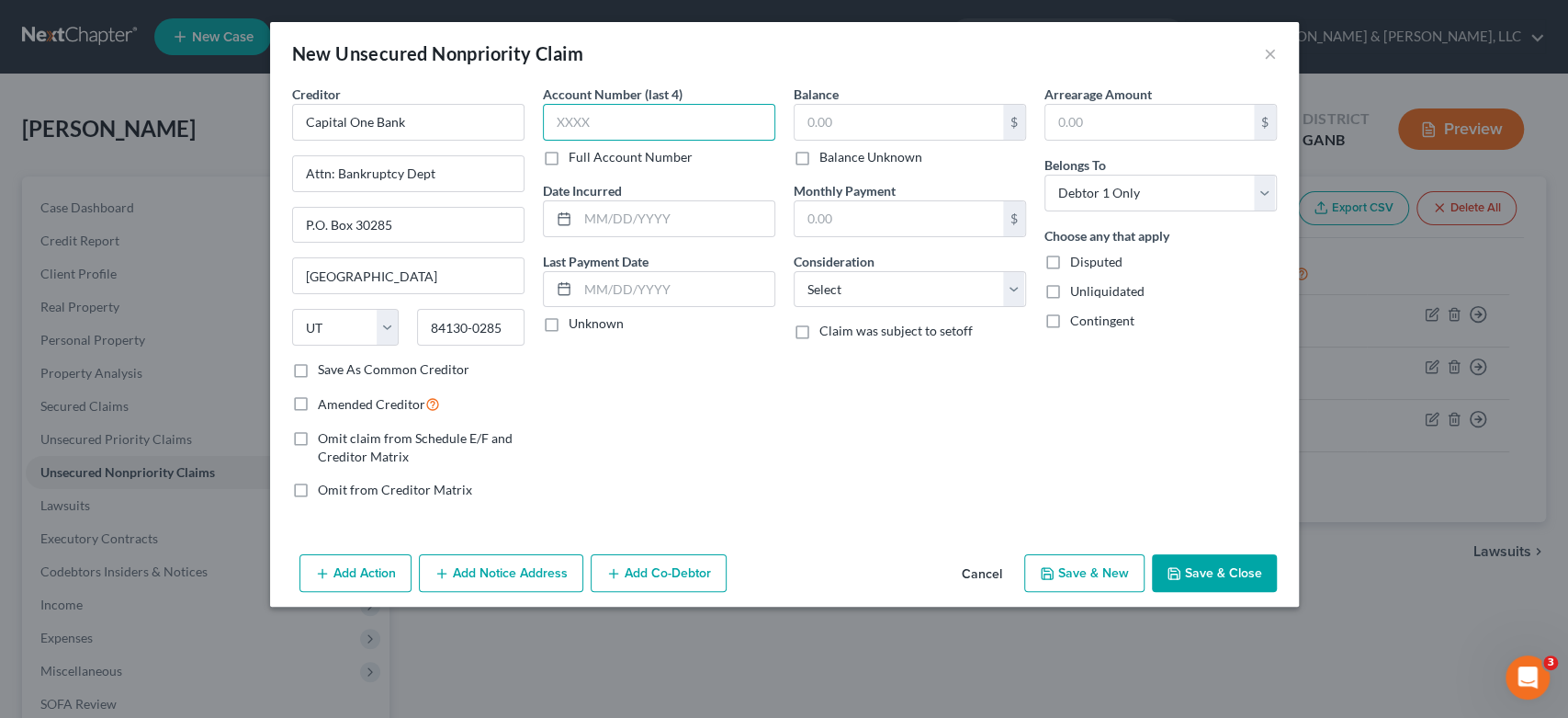
click at [639, 123] on input "text" at bounding box center [659, 122] width 232 height 37
type input "8216"
click at [846, 120] on input "text" at bounding box center [899, 122] width 208 height 35
type input "460.00"
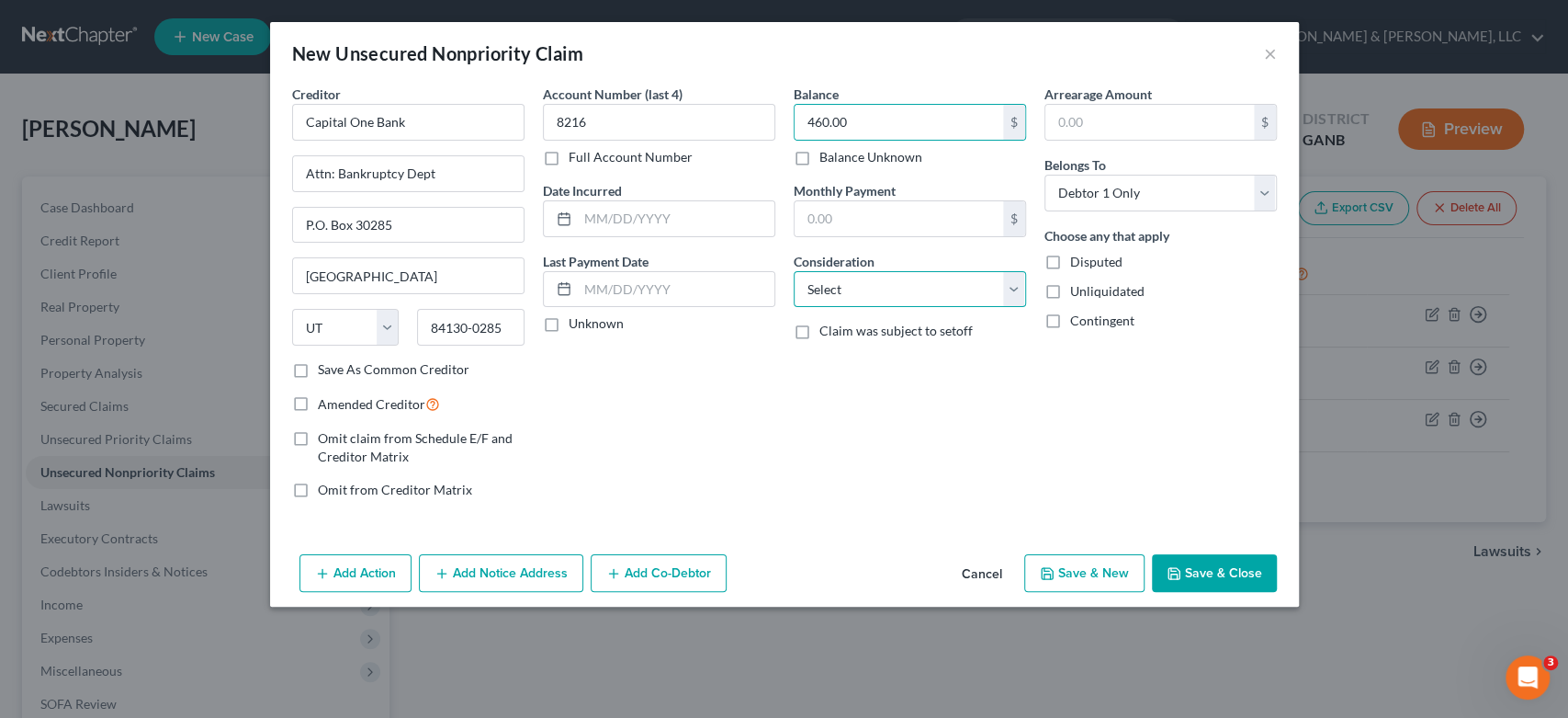
click at [1014, 288] on select "Select Cable / Satellite Services Collection Agency Credit Card Debt Debt Couns…" at bounding box center [910, 289] width 232 height 37
select select "2"
click at [794, 271] on select "Select Cable / Satellite Services Collection Agency Credit Card Debt Debt Couns…" at bounding box center [910, 289] width 232 height 37
click at [1104, 570] on button "Save & New" at bounding box center [1084, 573] width 120 height 39
select select "0"
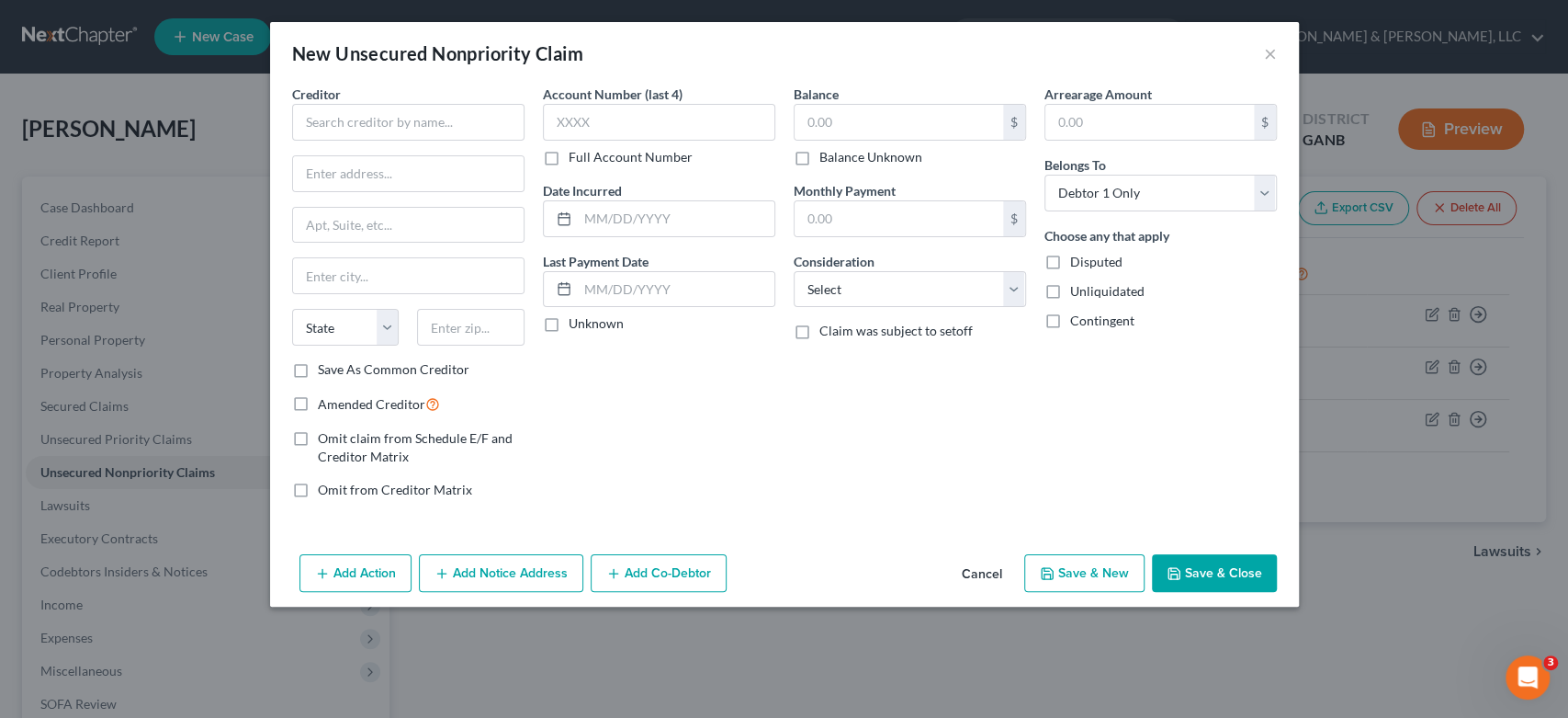
type input "0.00"
click at [354, 131] on input "text" at bounding box center [408, 122] width 232 height 37
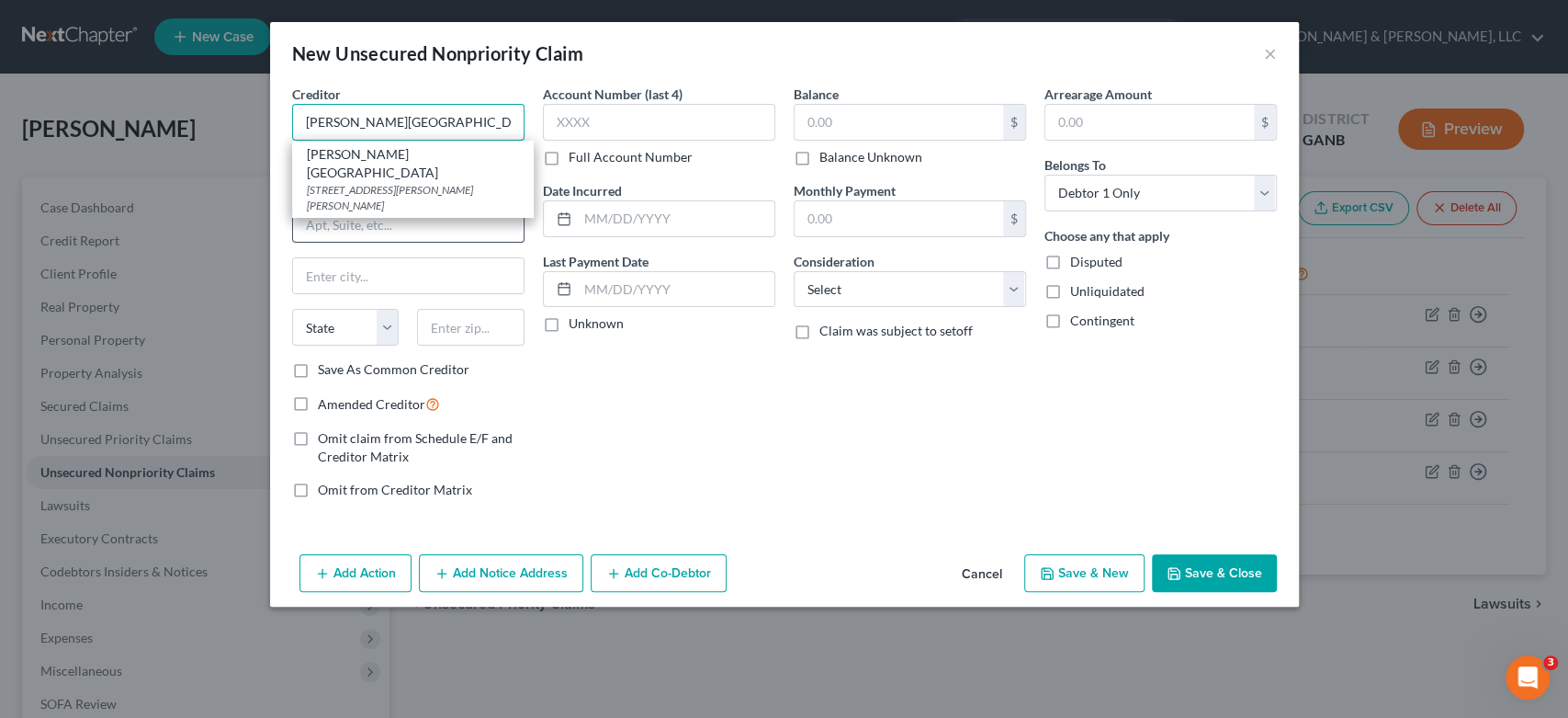
type input "Floyd Medical Center"
click at [331, 225] on input "text" at bounding box center [408, 224] width 230 height 35
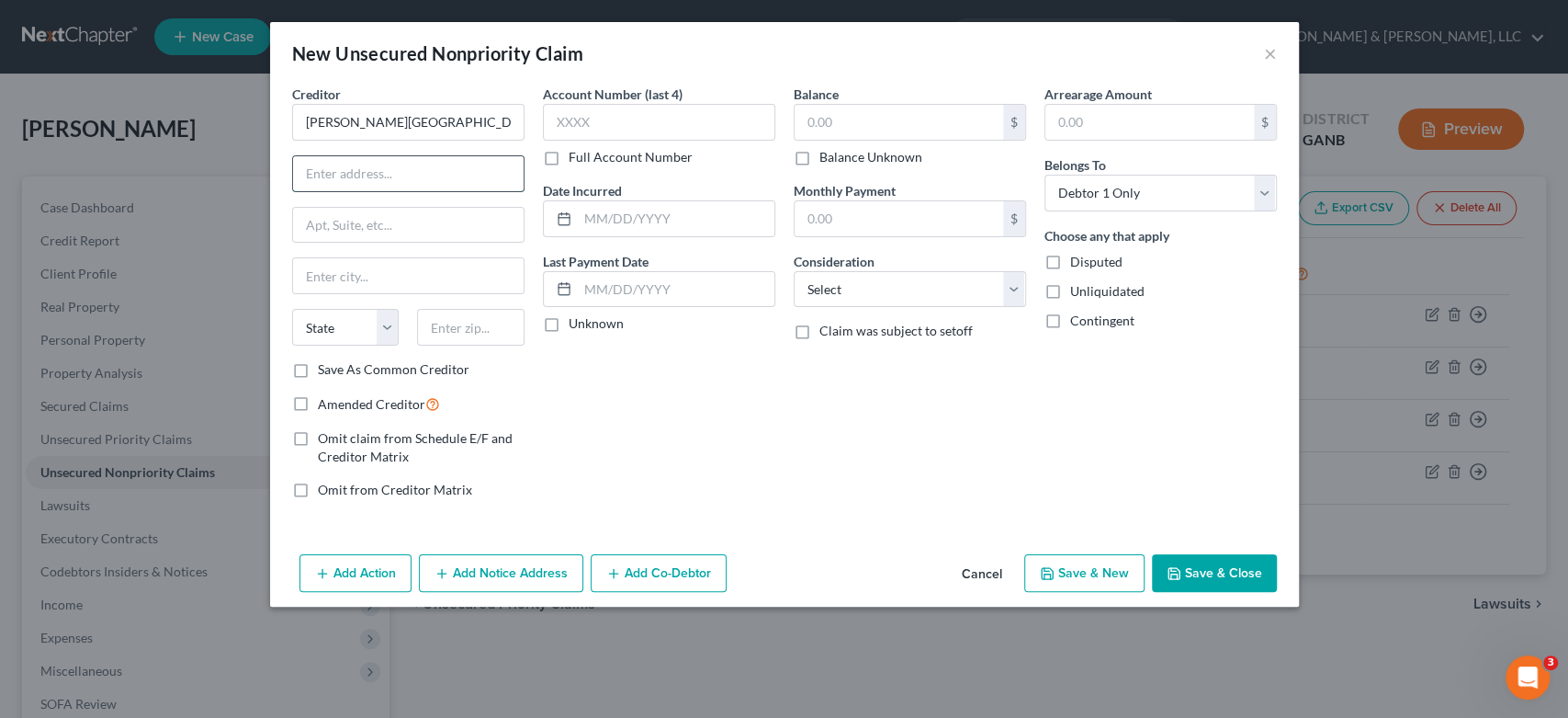
click at [365, 172] on input "text" at bounding box center [408, 173] width 230 height 35
type input "O"
type input "P.O. Box 233"
type input "Rome"
select select "10"
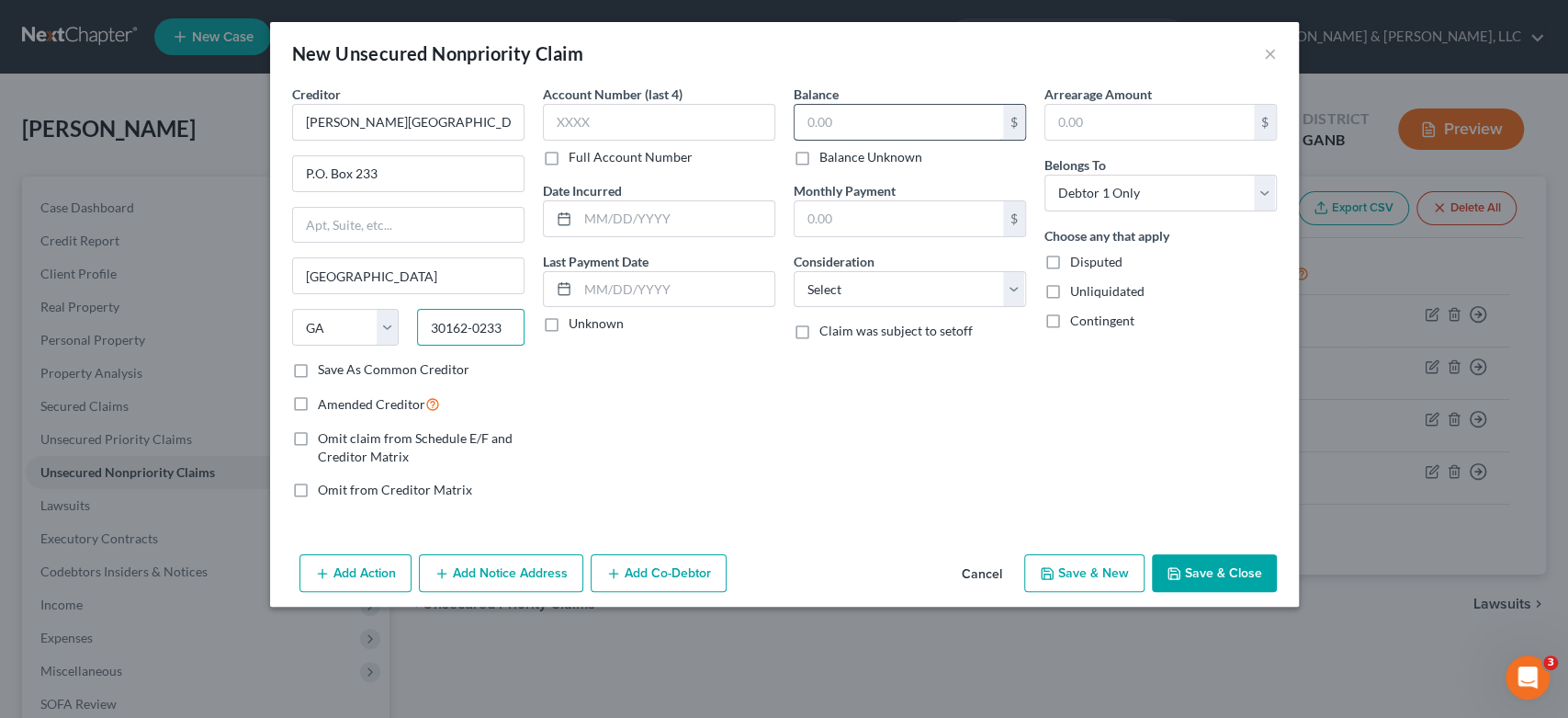
type input "30162-0233"
click at [839, 110] on input "text" at bounding box center [899, 122] width 208 height 35
type input "10,000.00"
click at [1006, 288] on select "Select Cable / Satellite Services Collection Agency Credit Card Debt Debt Couns…" at bounding box center [910, 289] width 232 height 37
select select "9"
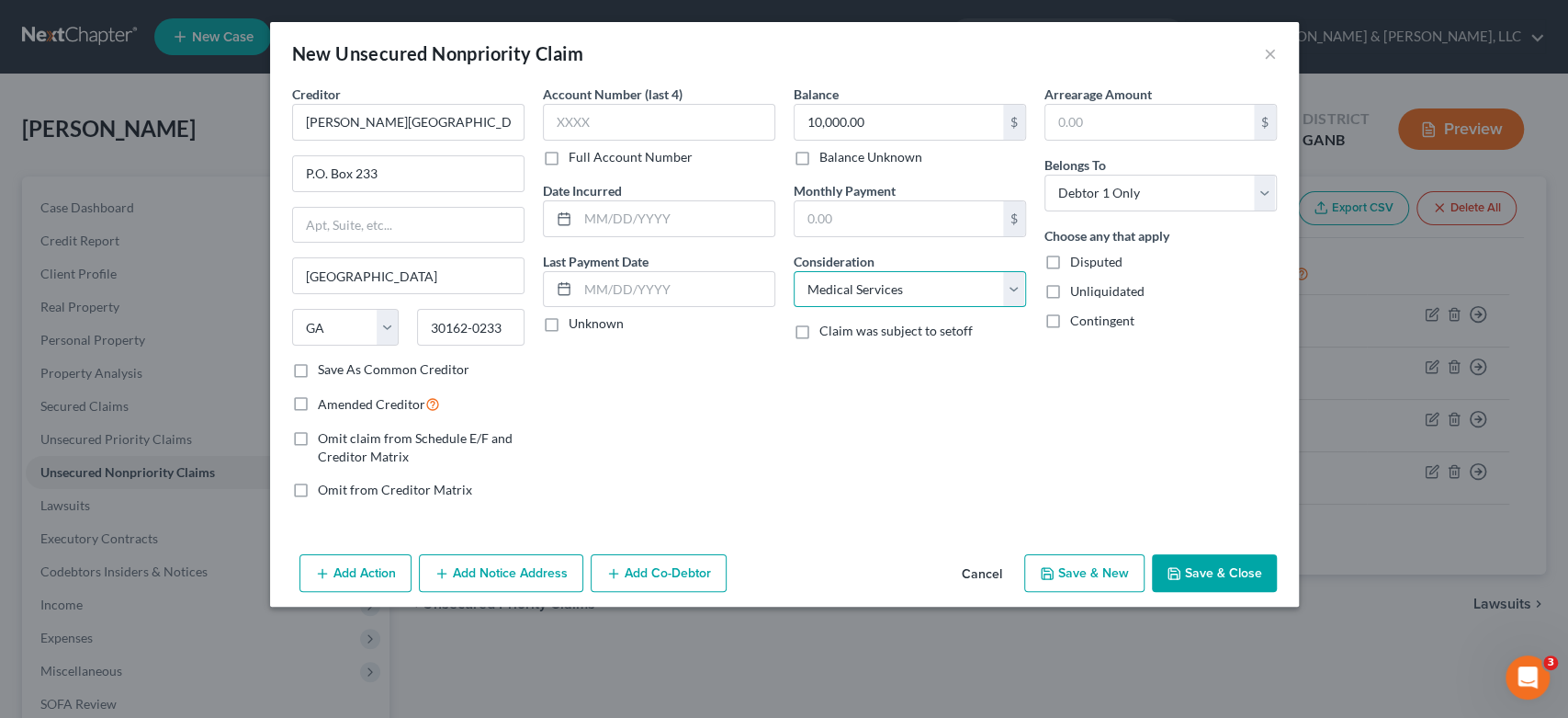
click at [794, 271] on select "Select Cable / Satellite Services Collection Agency Credit Card Debt Debt Couns…" at bounding box center [910, 289] width 232 height 37
click at [1093, 565] on button "Save & New" at bounding box center [1084, 573] width 120 height 39
select select "0"
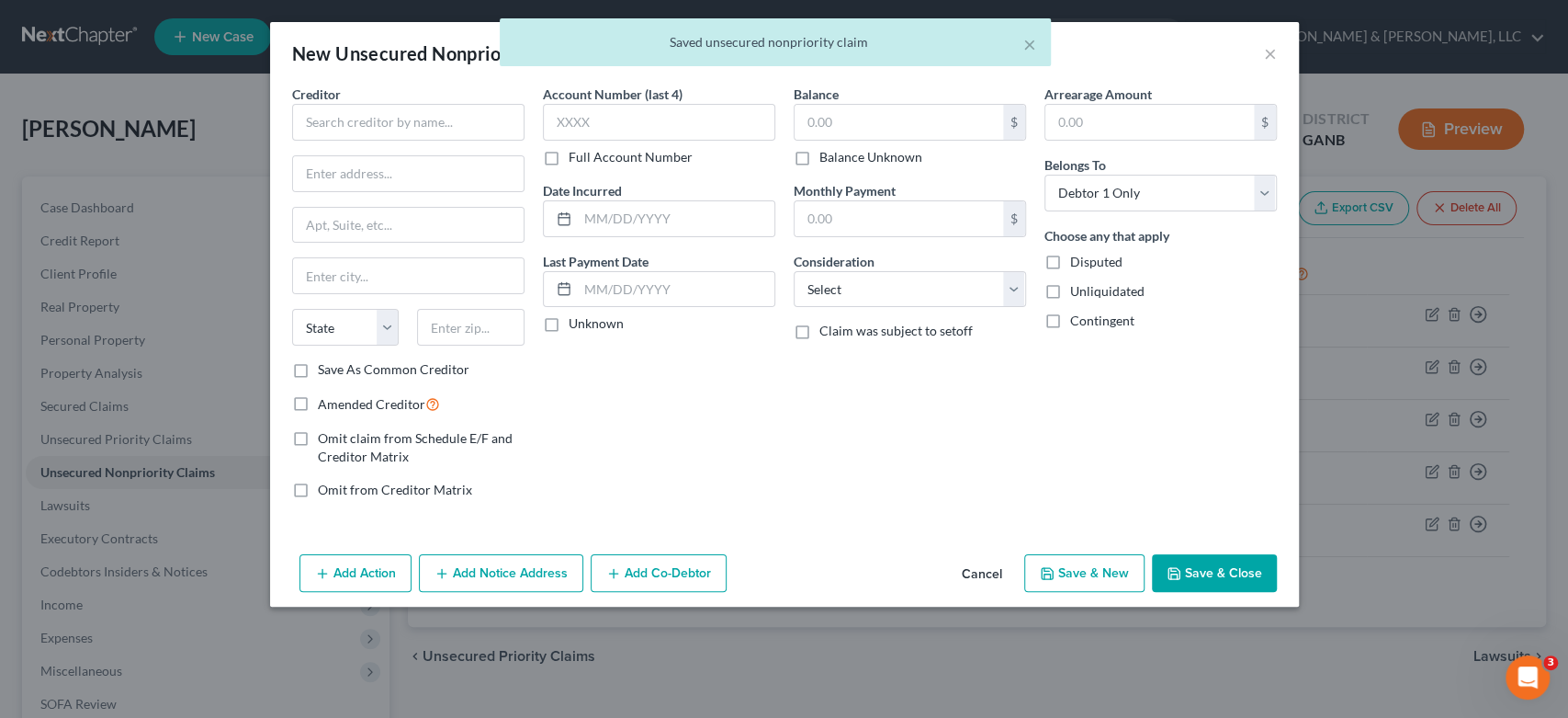
type input "0.00"
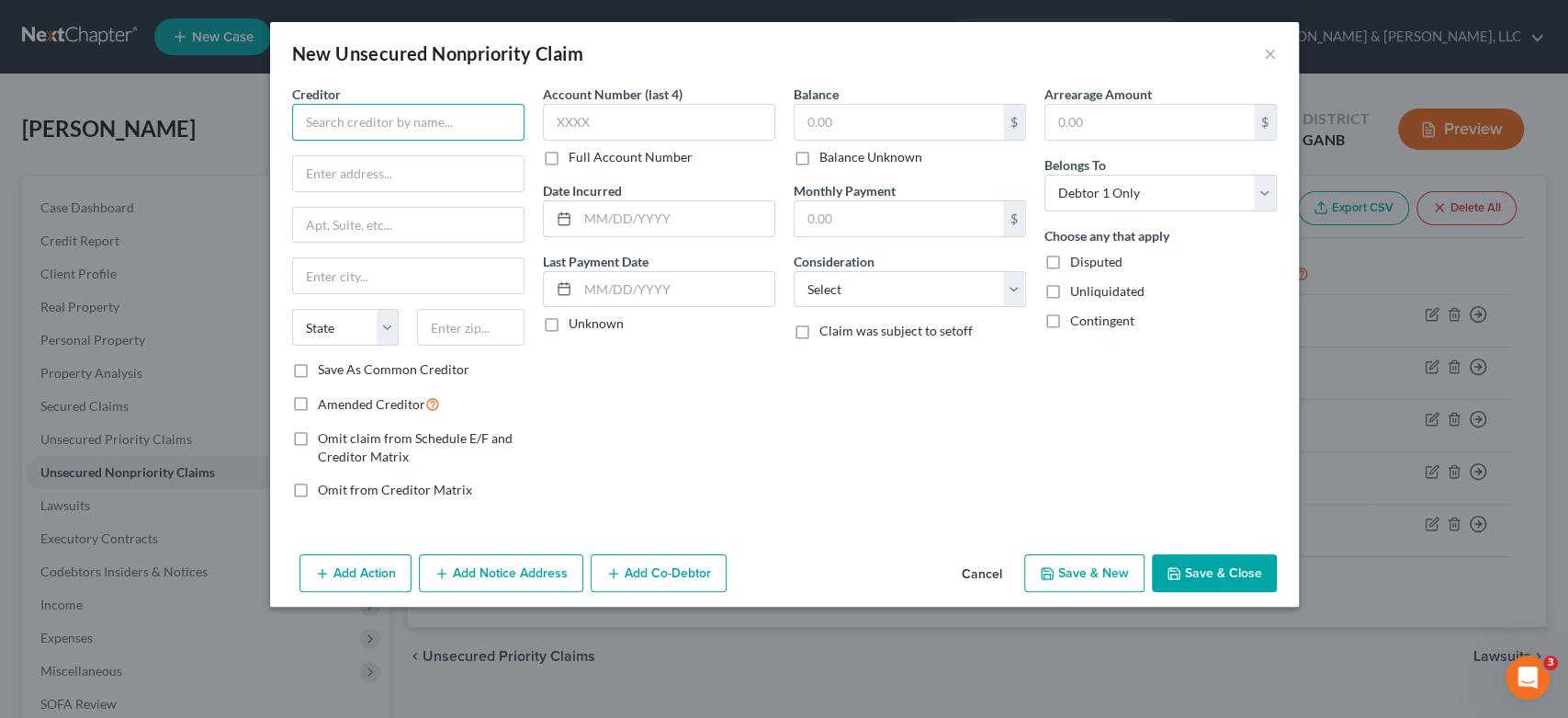
click at [352, 119] on input "text" at bounding box center [408, 122] width 232 height 37
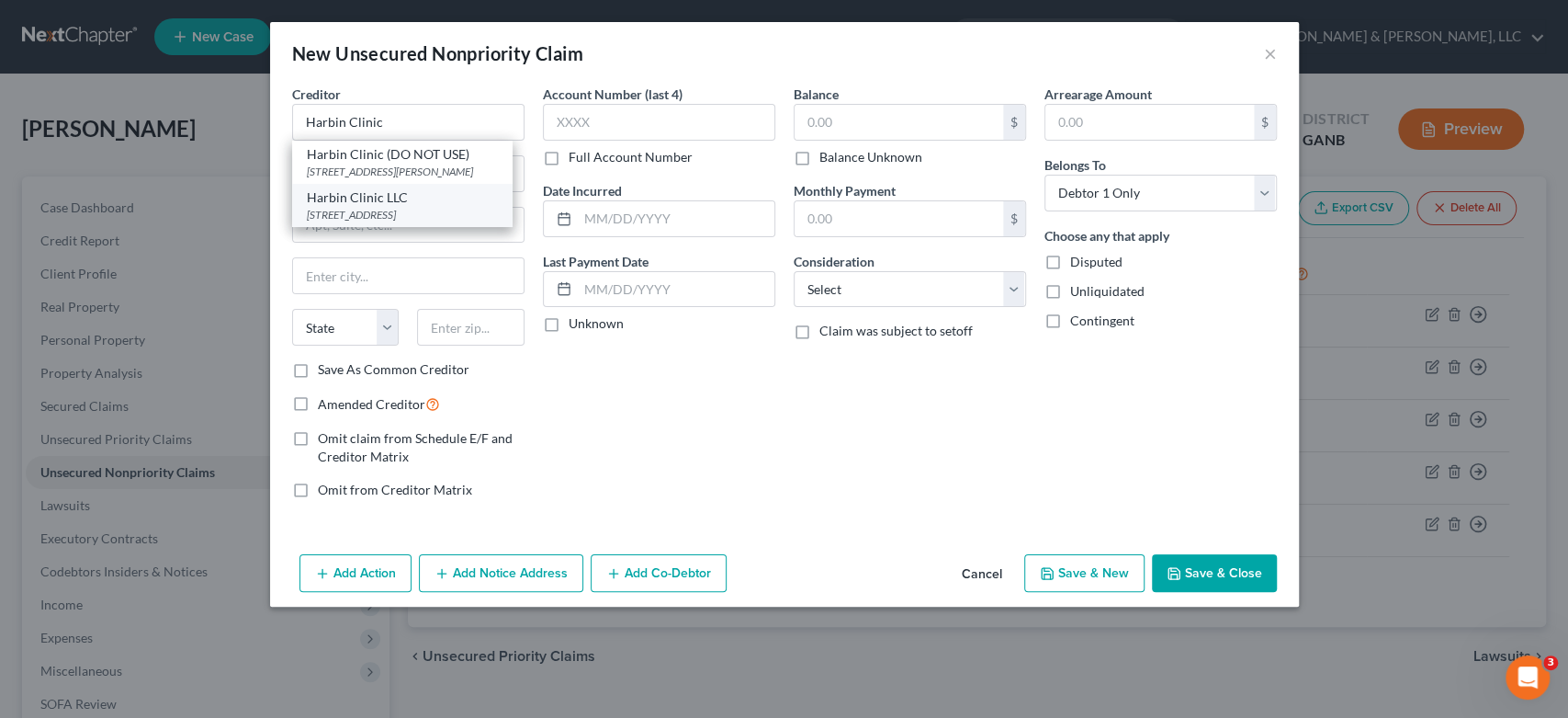
click at [420, 216] on div "221 Technology Pkwy., Rome, GA 30165" at bounding box center [402, 215] width 192 height 16
type input "Harbin Clinic LLC"
type input "221 Technology Pkwy."
type input "Rome"
select select "10"
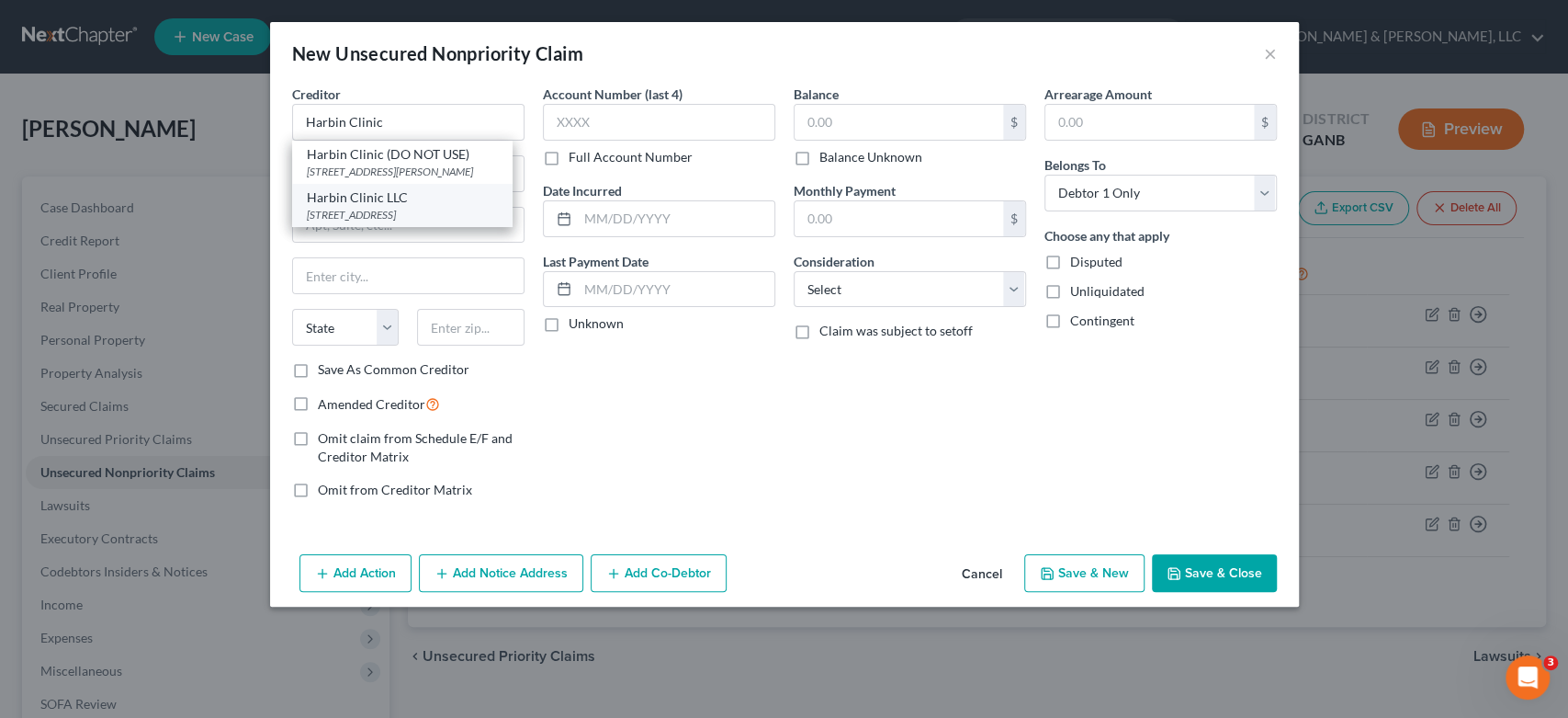
type input "30165"
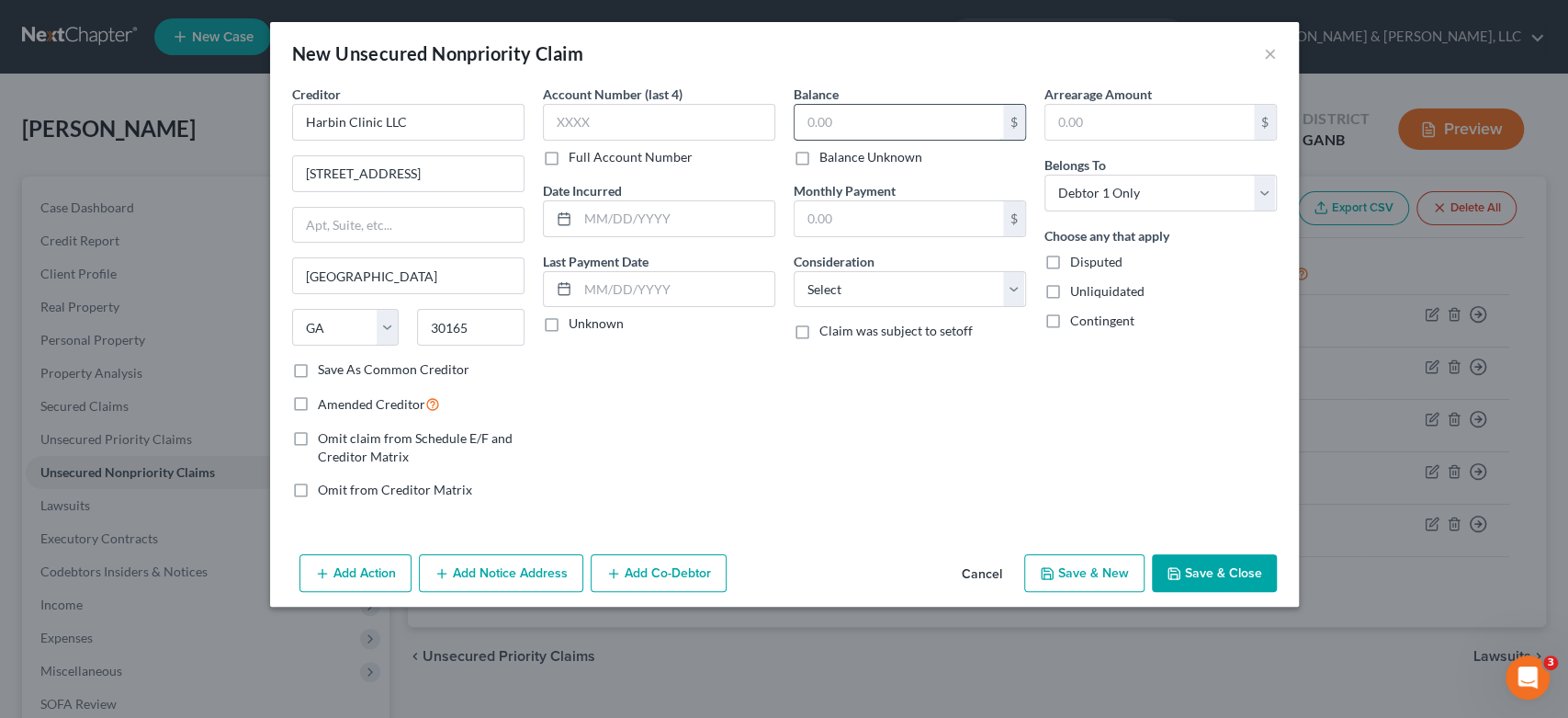
click at [866, 130] on input "text" at bounding box center [899, 122] width 208 height 35
type input "388.00"
click at [1000, 292] on select "Select Cable / Satellite Services Collection Agency Credit Card Debt Debt Couns…" at bounding box center [910, 289] width 232 height 37
select select "9"
click at [794, 271] on select "Select Cable / Satellite Services Collection Agency Credit Card Debt Debt Couns…" at bounding box center [910, 289] width 232 height 37
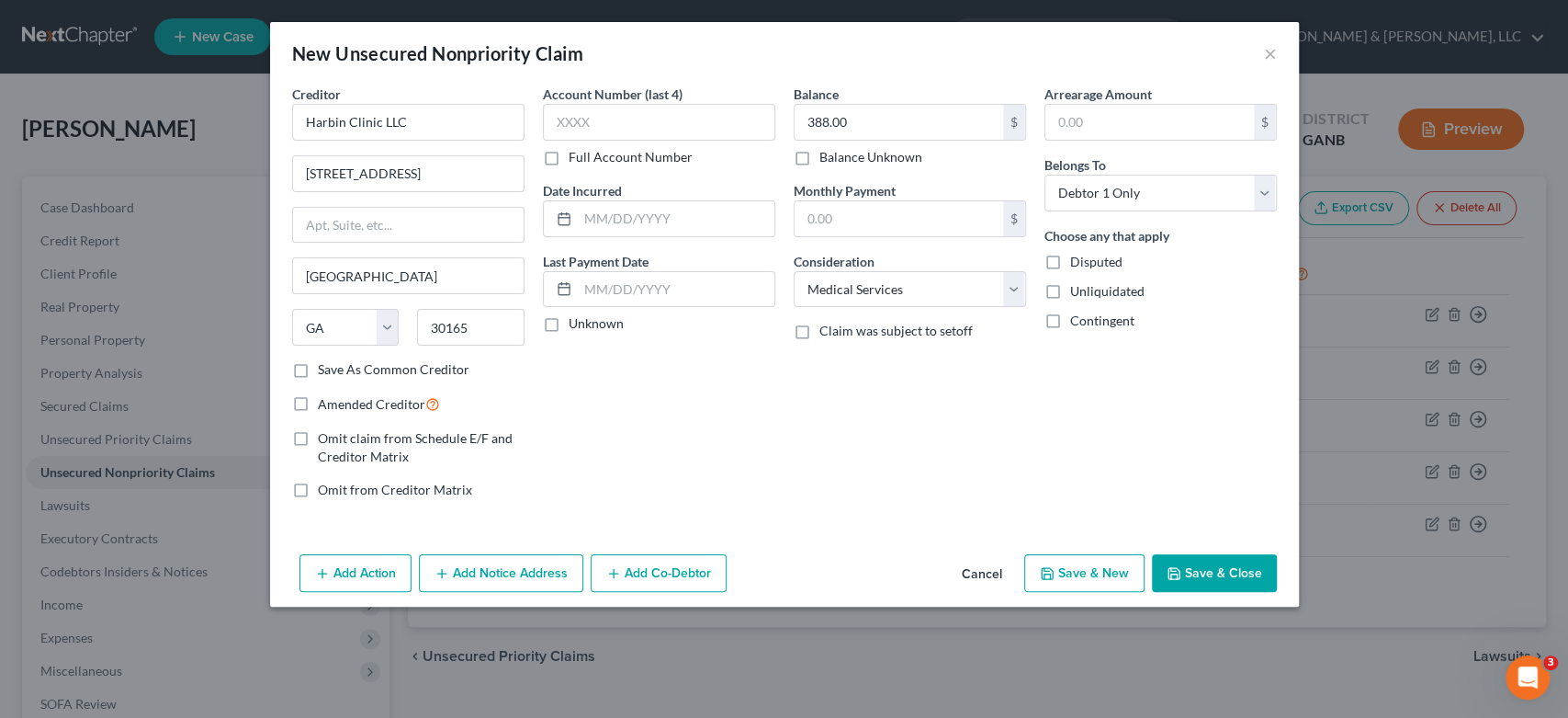
click at [1179, 576] on icon "button" at bounding box center [1174, 573] width 15 height 15
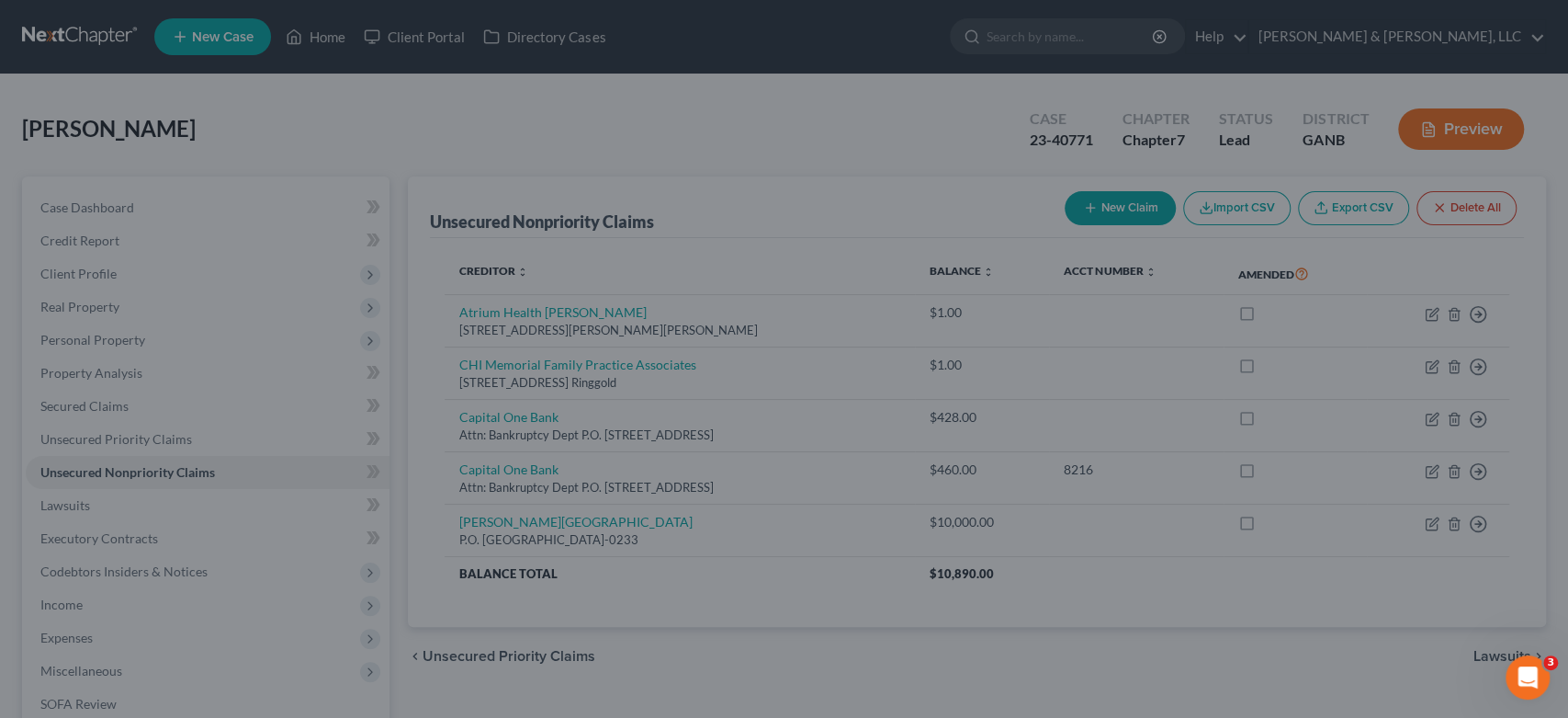
type input "0.00"
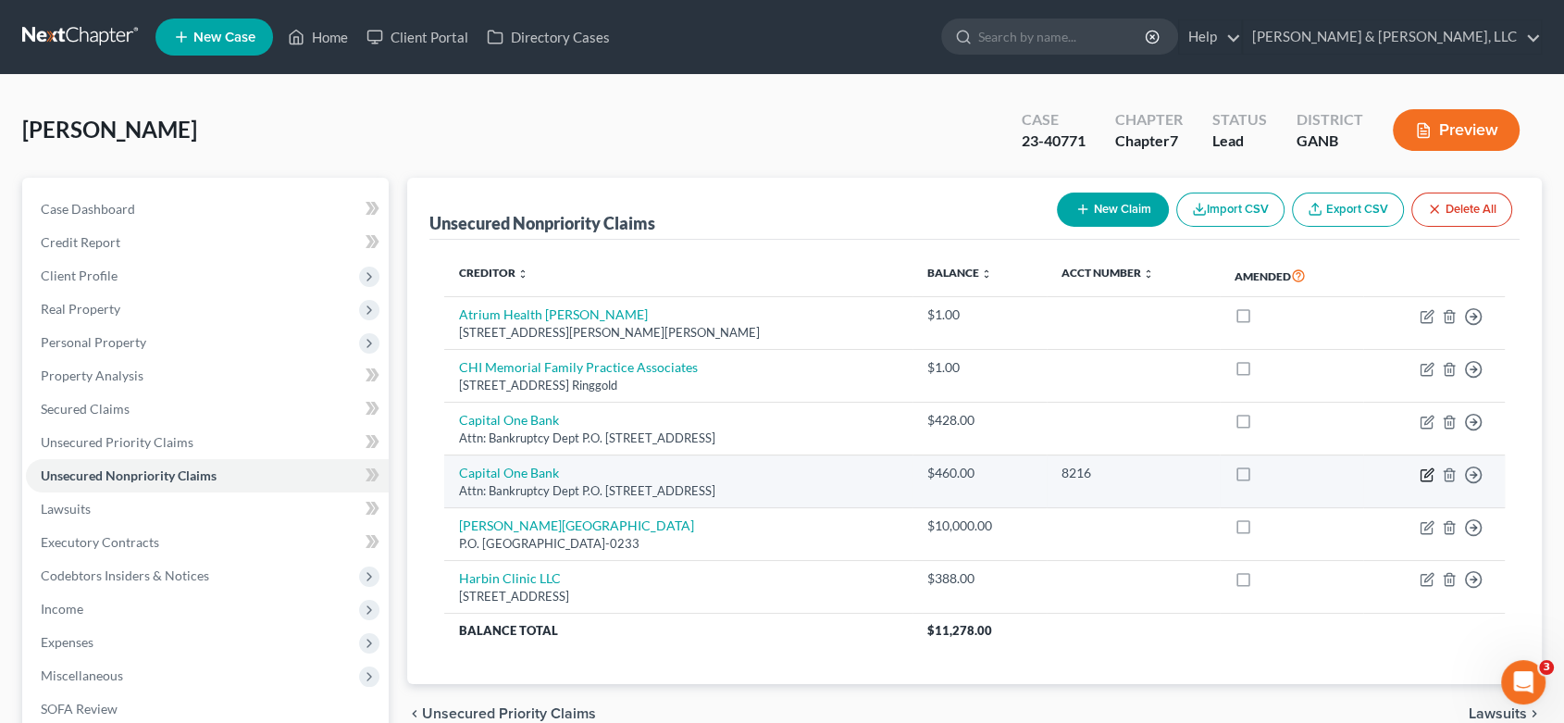
click at [1425, 472] on icon "button" at bounding box center [1429, 472] width 8 height 8
select select "46"
select select "2"
select select "0"
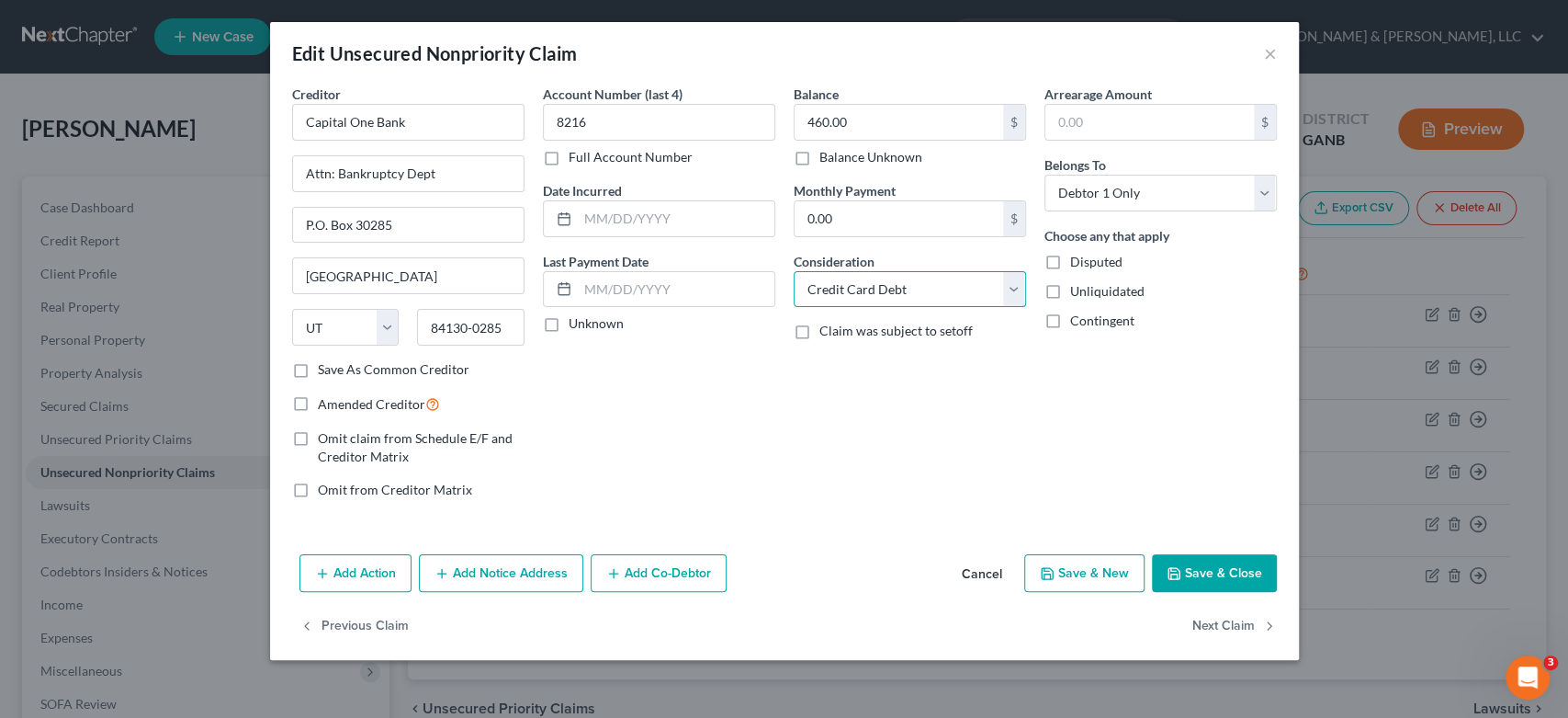
click at [933, 291] on select "Select Cable / Satellite Services Collection Agency Credit Card Debt Debt Couns…" at bounding box center [910, 289] width 232 height 37
select select "14"
click at [794, 271] on select "Select Cable / Satellite Services Collection Agency Credit Card Debt Debt Couns…" at bounding box center [910, 289] width 232 height 37
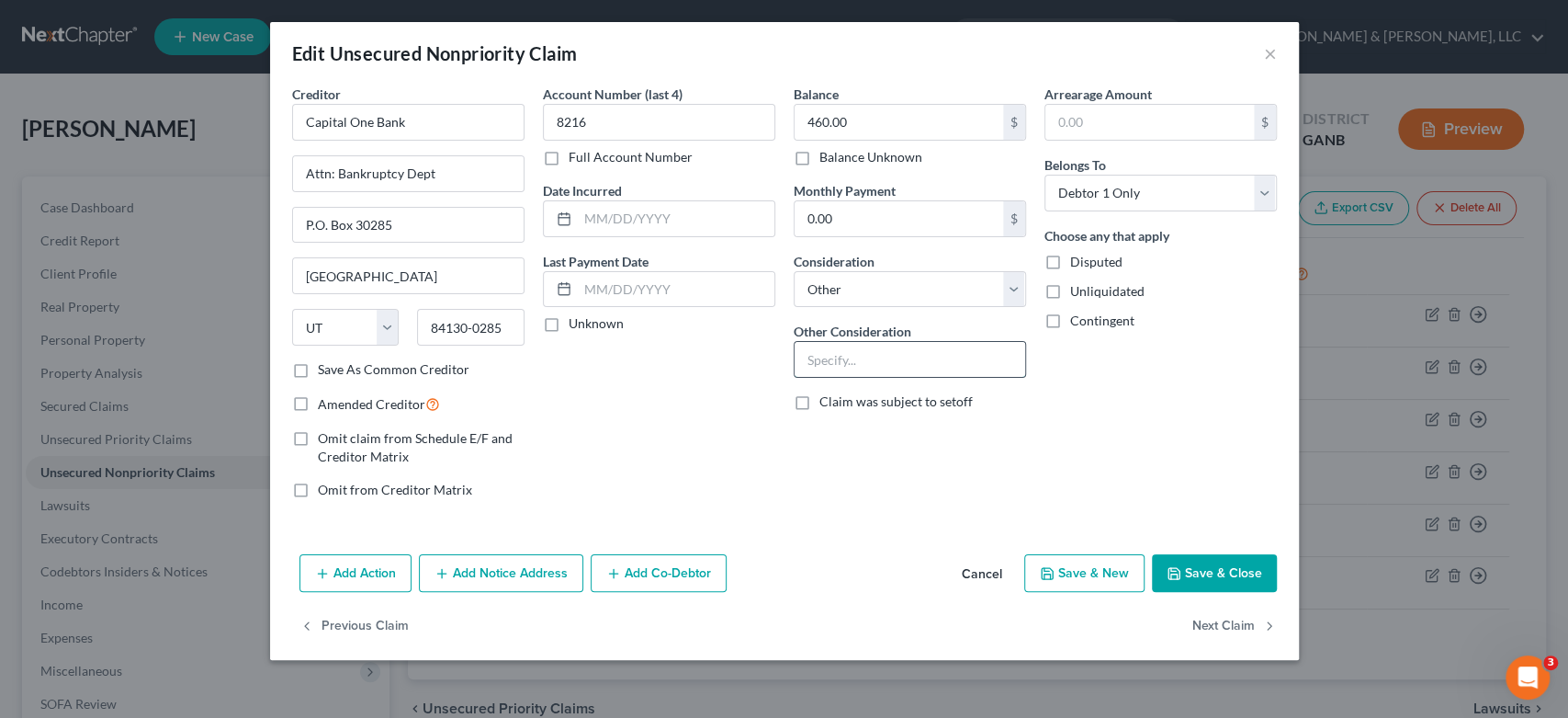
click at [852, 364] on input "text" at bounding box center [910, 359] width 230 height 35
type input "Bass Pro Credit Card"
click at [1093, 572] on button "Save & New" at bounding box center [1084, 573] width 120 height 39
select select "0"
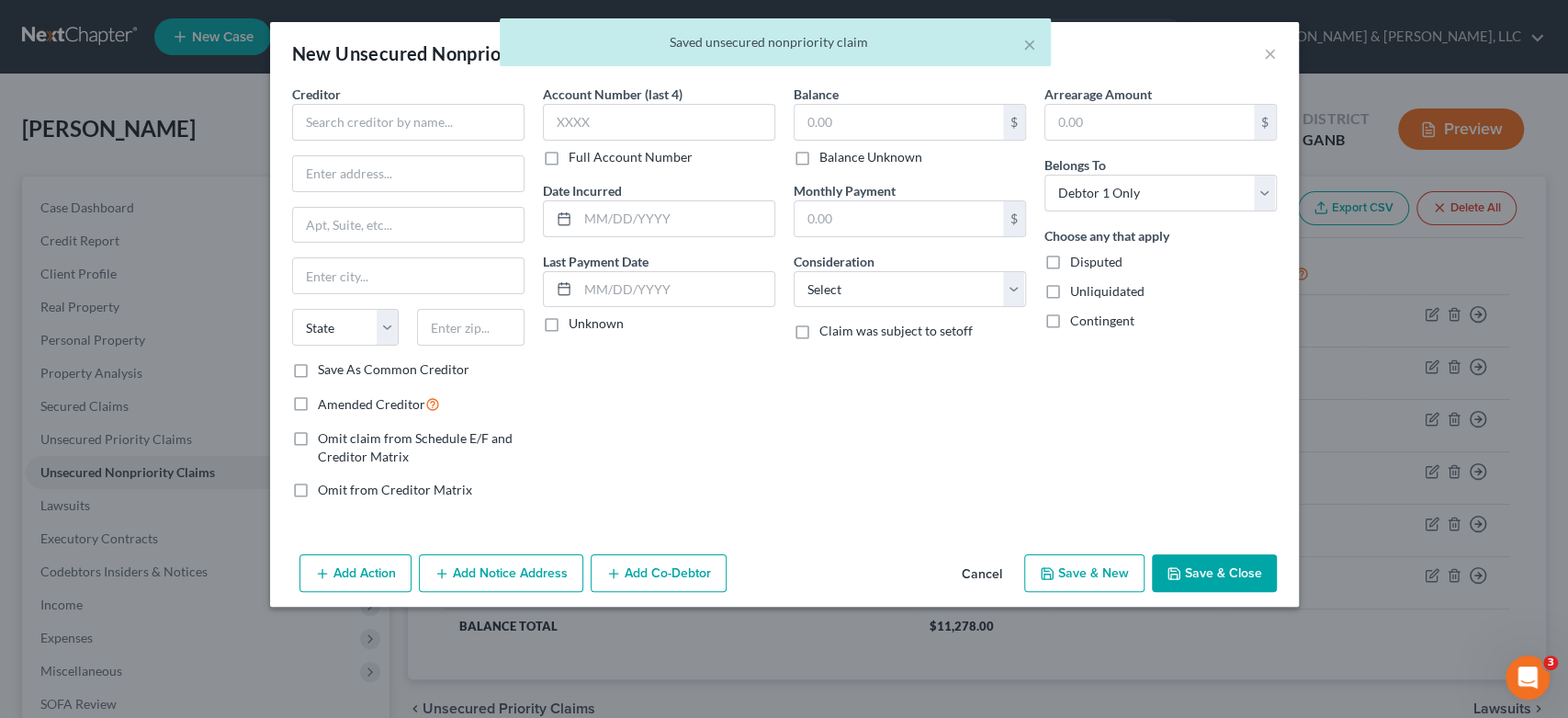
type input "0"
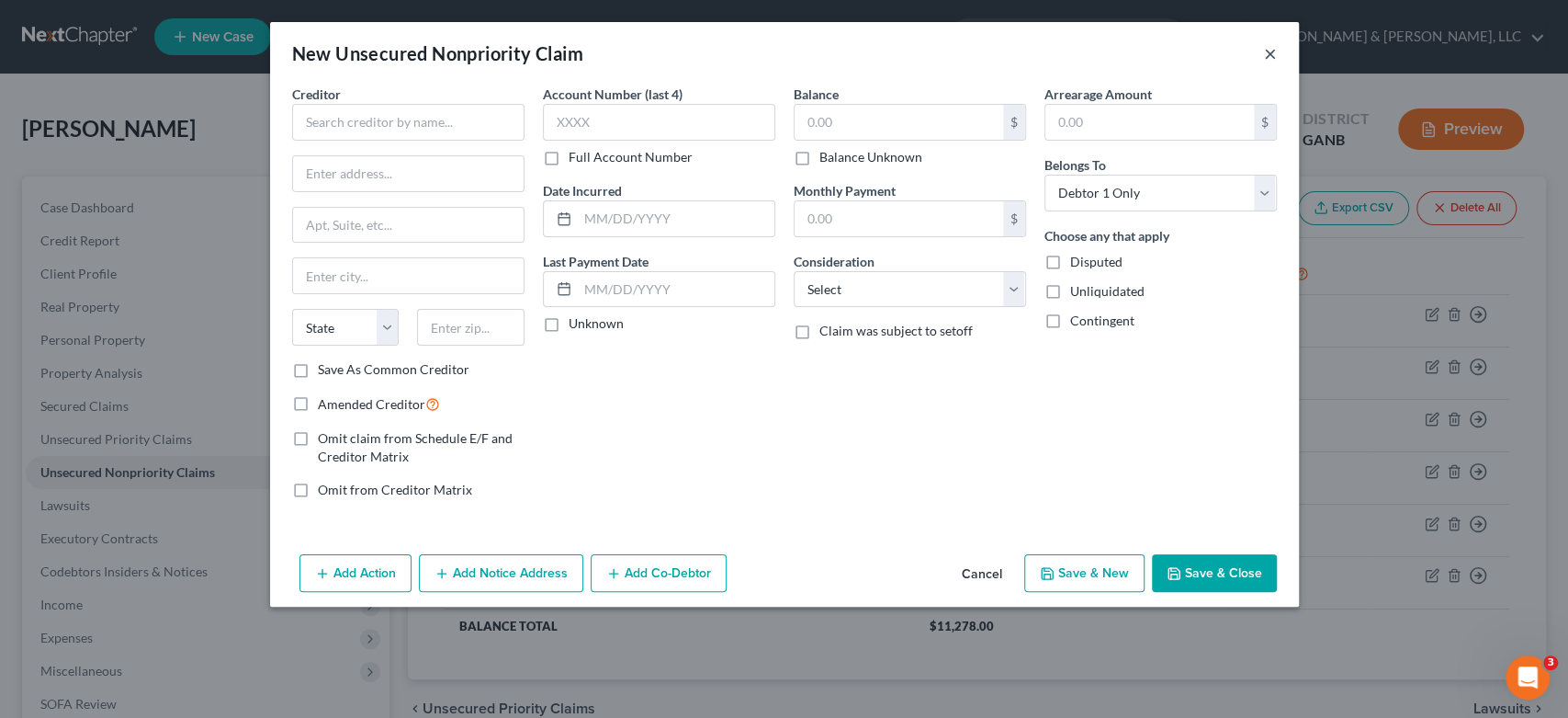
click at [1271, 54] on button "×" at bounding box center [1270, 54] width 13 height 22
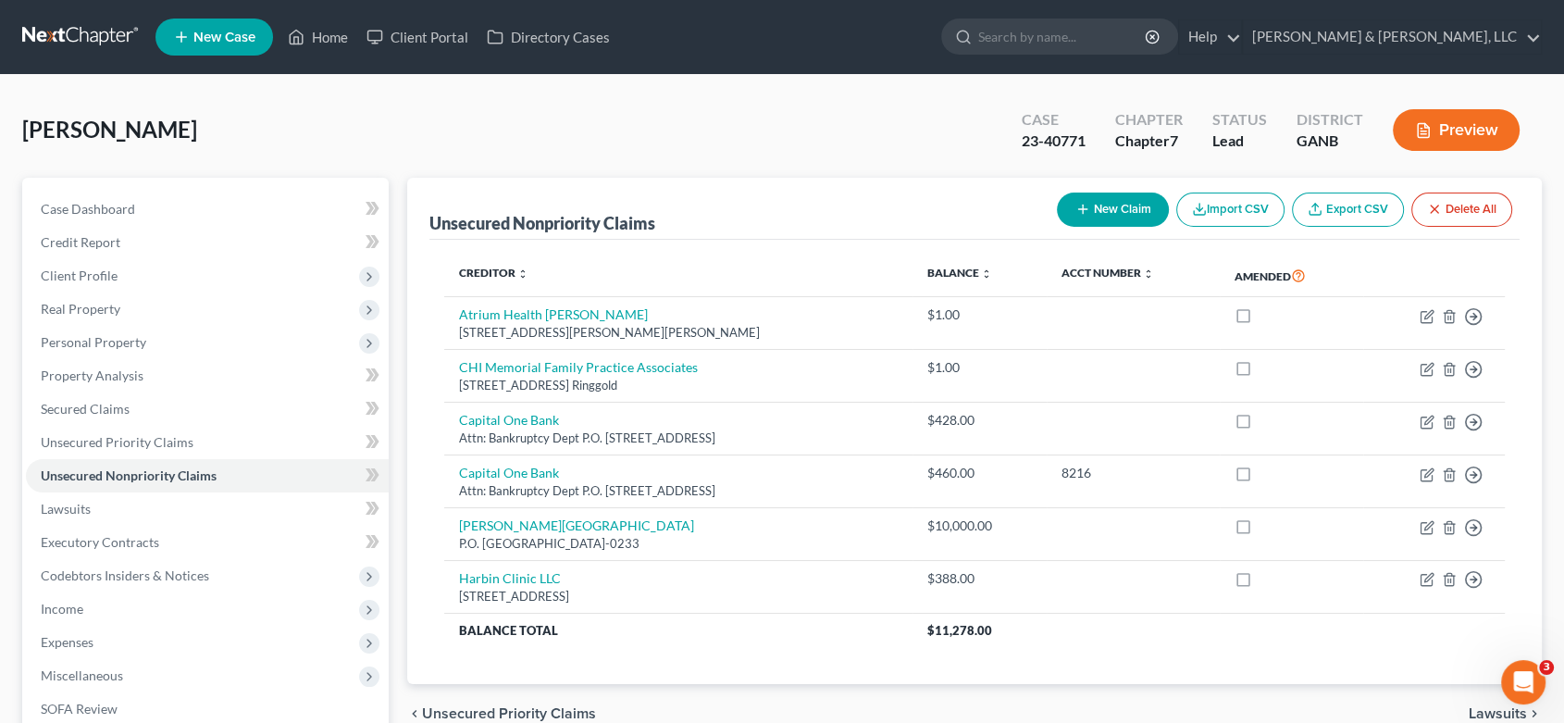
click at [1114, 213] on button "New Claim" at bounding box center [1113, 210] width 112 height 34
select select "0"
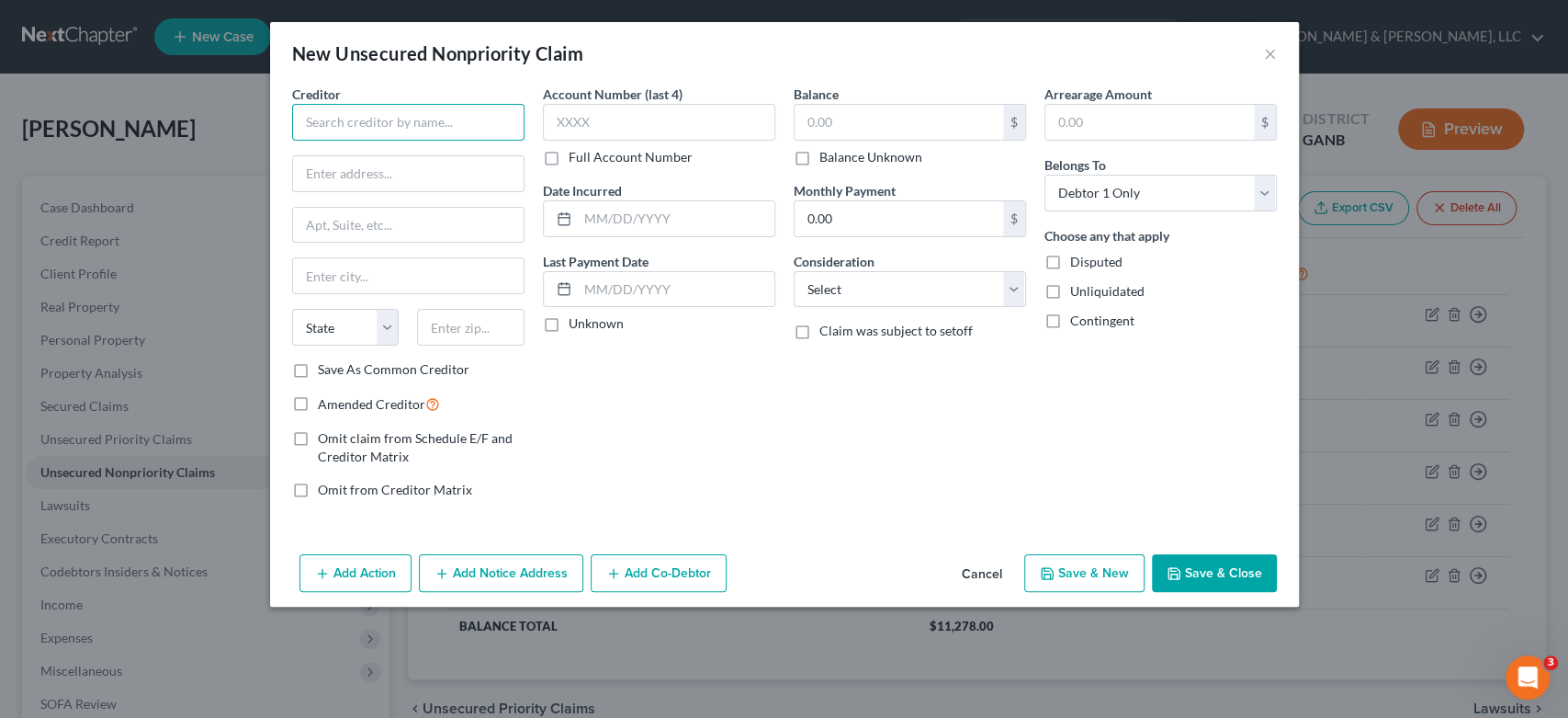
click at [348, 128] on input "text" at bounding box center [408, 122] width 232 height 37
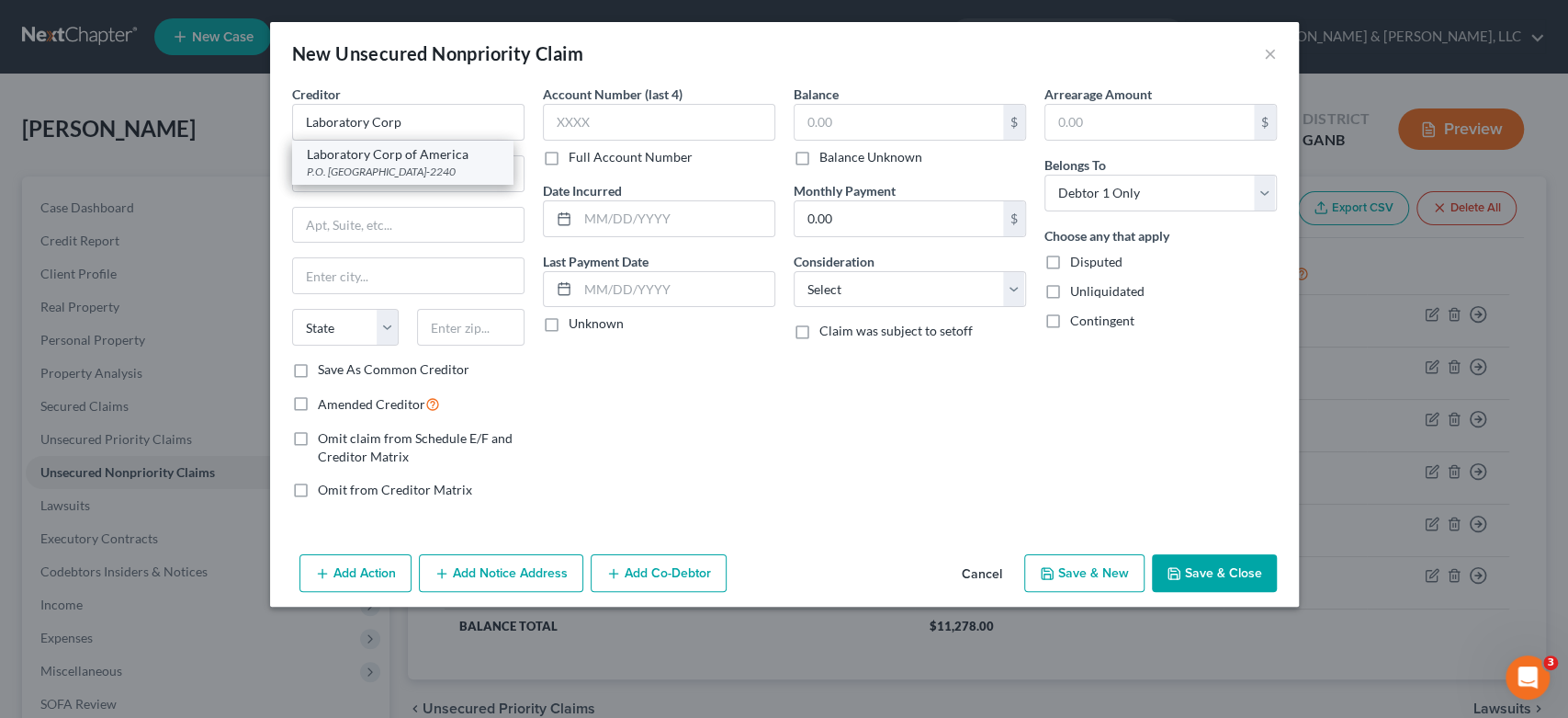
click at [351, 164] on div "P.O. Box 2240, Burlington, NC 27216-2240" at bounding box center [402, 172] width 192 height 16
type input "Laboratory Corp of America"
type input "P.O. Box 2240"
type input "Burlington"
select select "28"
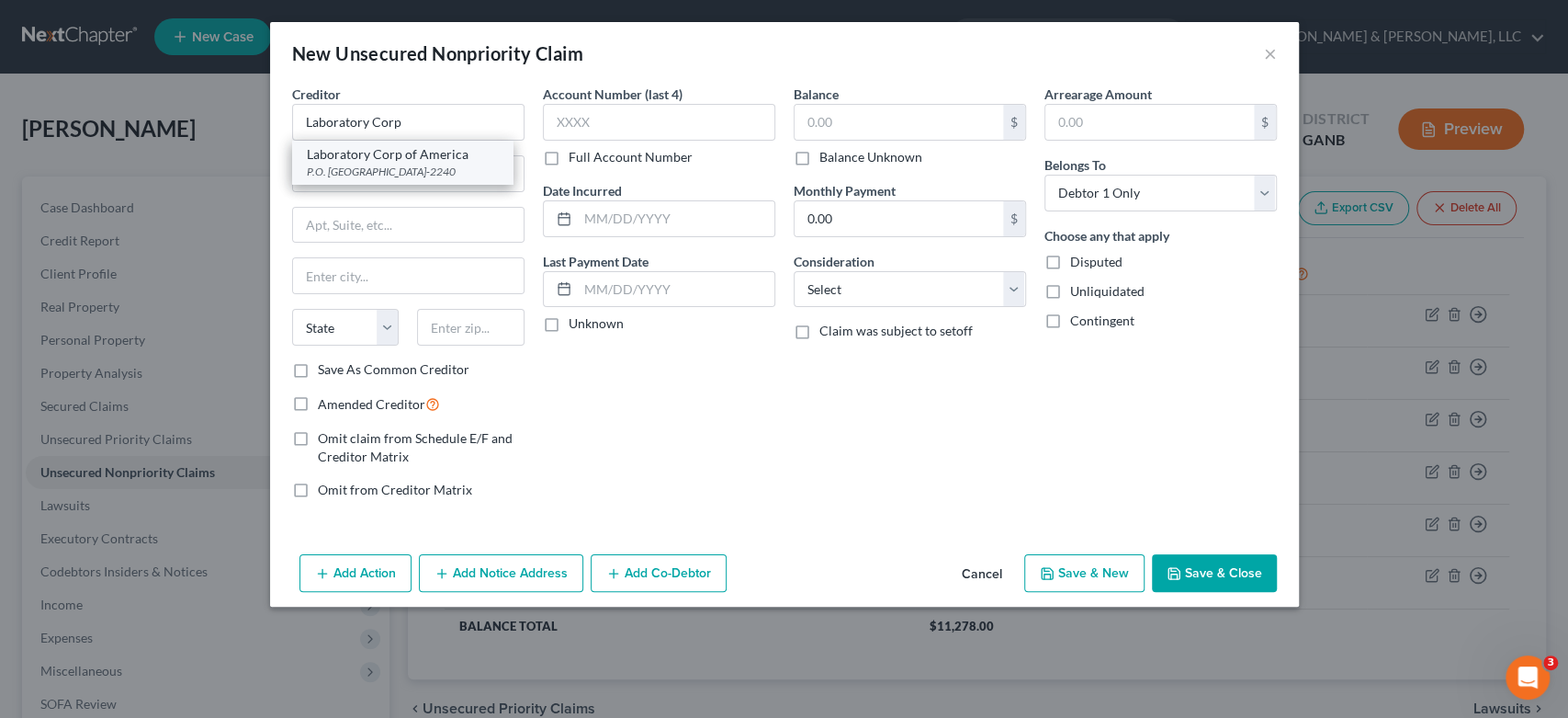
type input "27216-2240"
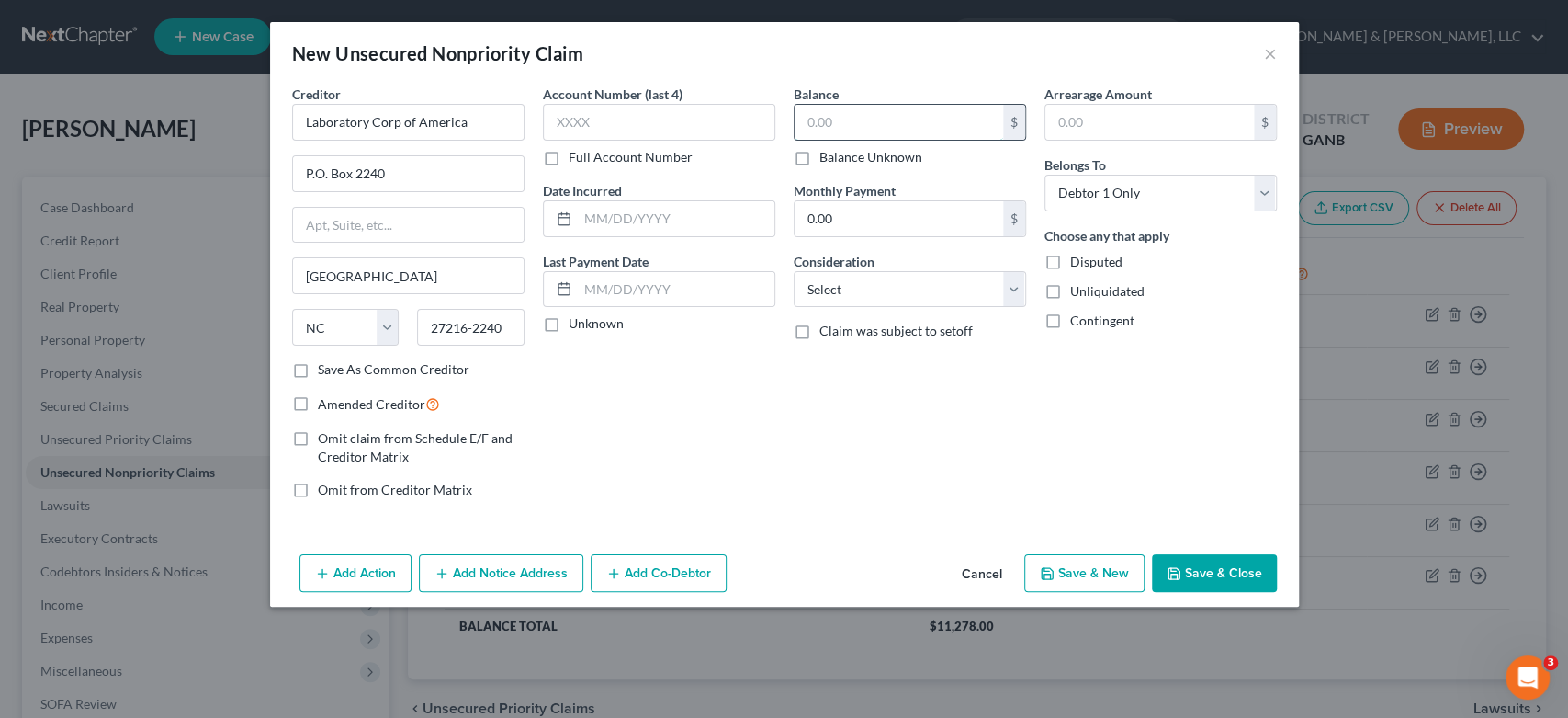
click at [847, 125] on input "text" at bounding box center [899, 122] width 208 height 35
type input "4"
click at [602, 124] on input "text" at bounding box center [659, 122] width 232 height 37
type input "4409"
click at [852, 128] on input "4" at bounding box center [899, 122] width 208 height 35
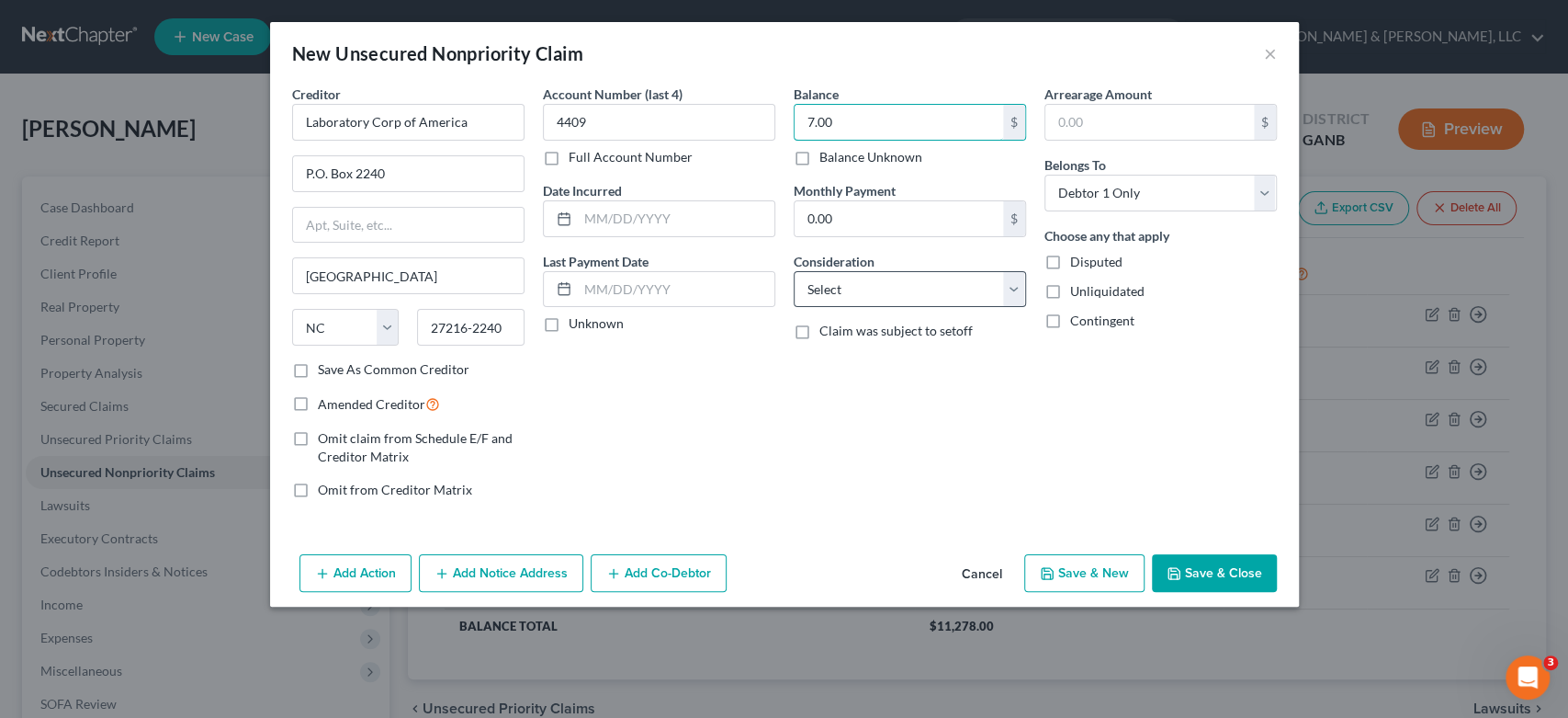
type input "7.00"
click at [1022, 290] on select "Select Cable / Satellite Services Collection Agency Credit Card Debt Debt Couns…" at bounding box center [910, 289] width 232 height 37
select select "9"
click at [794, 271] on select "Select Cable / Satellite Services Collection Agency Credit Card Debt Debt Couns…" at bounding box center [910, 289] width 232 height 37
click at [1070, 569] on button "Save & New" at bounding box center [1084, 573] width 120 height 39
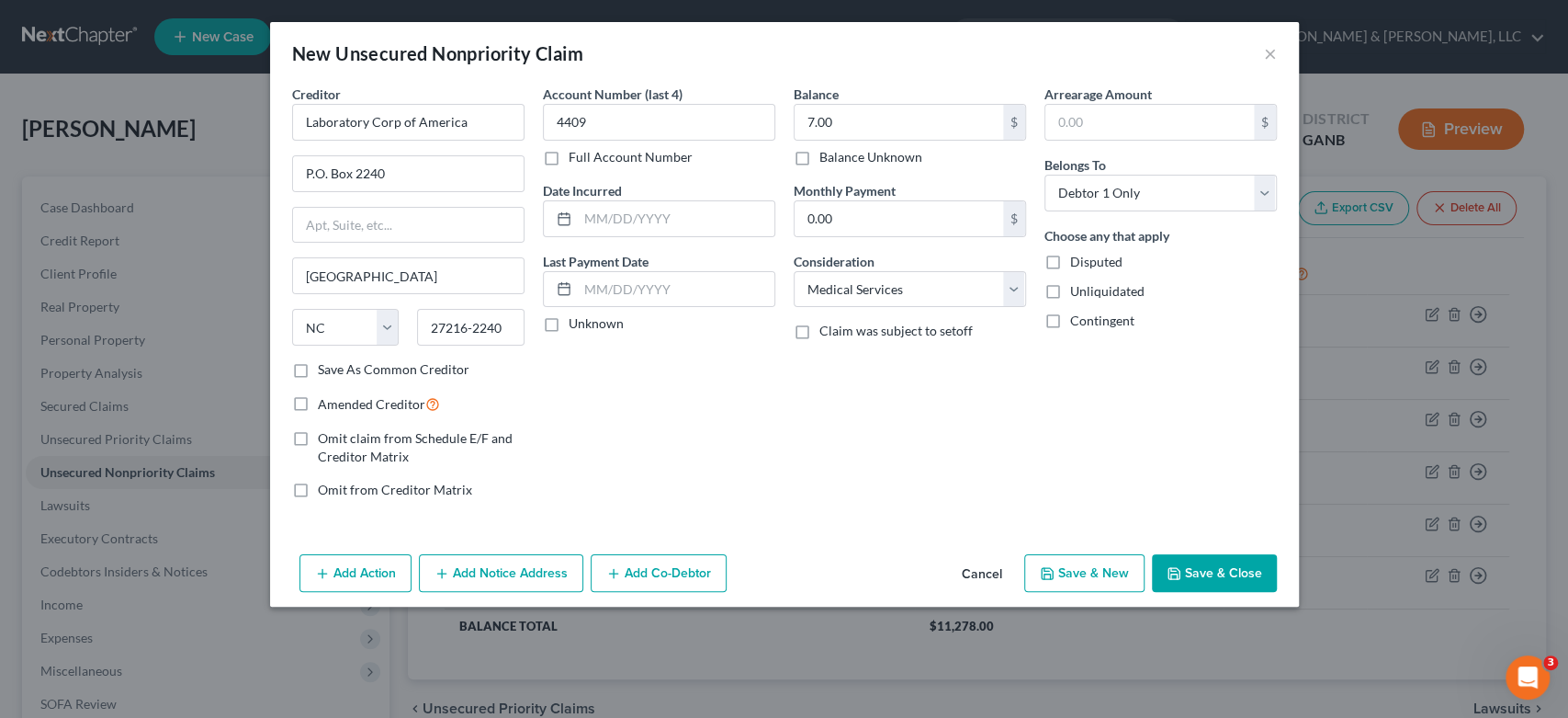
select select "0"
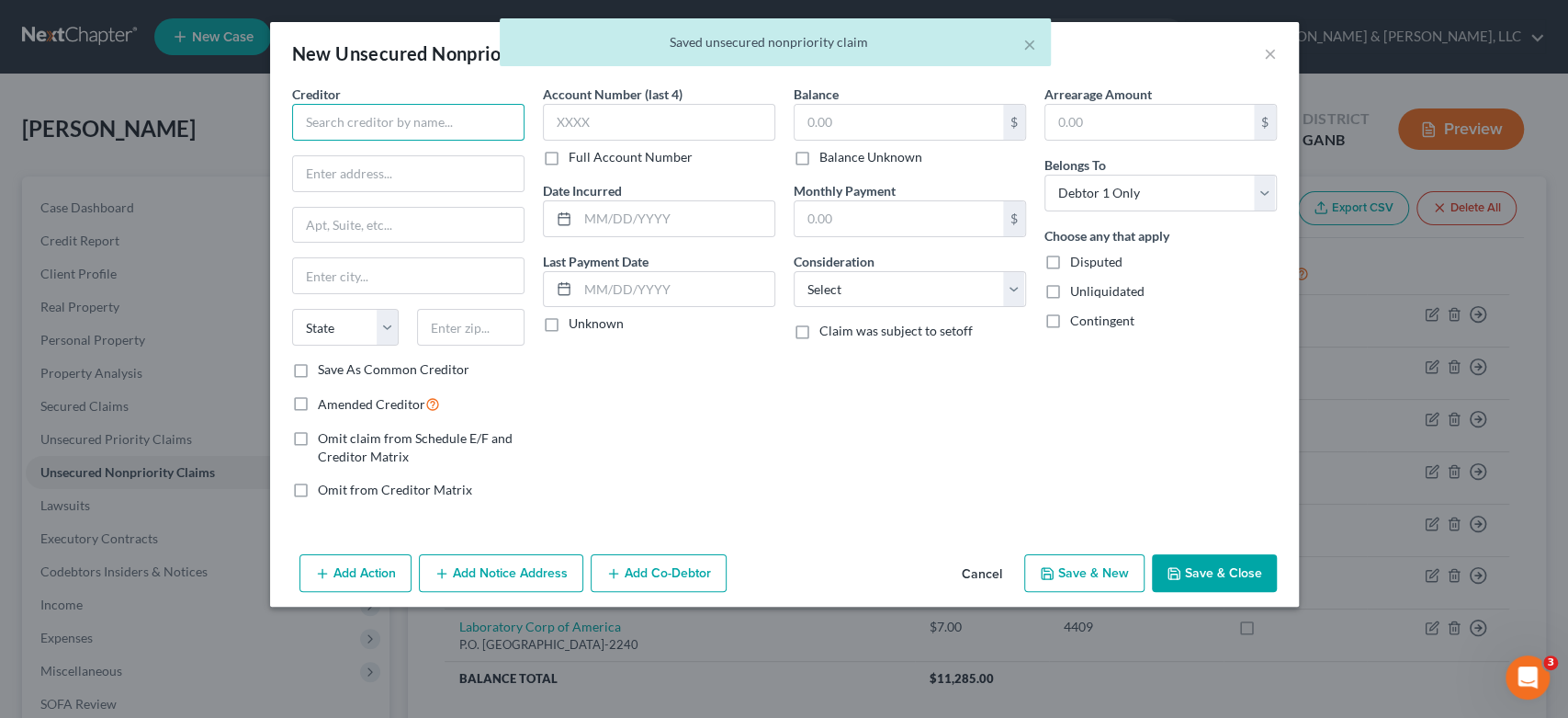
click at [367, 106] on input "text" at bounding box center [408, 122] width 232 height 37
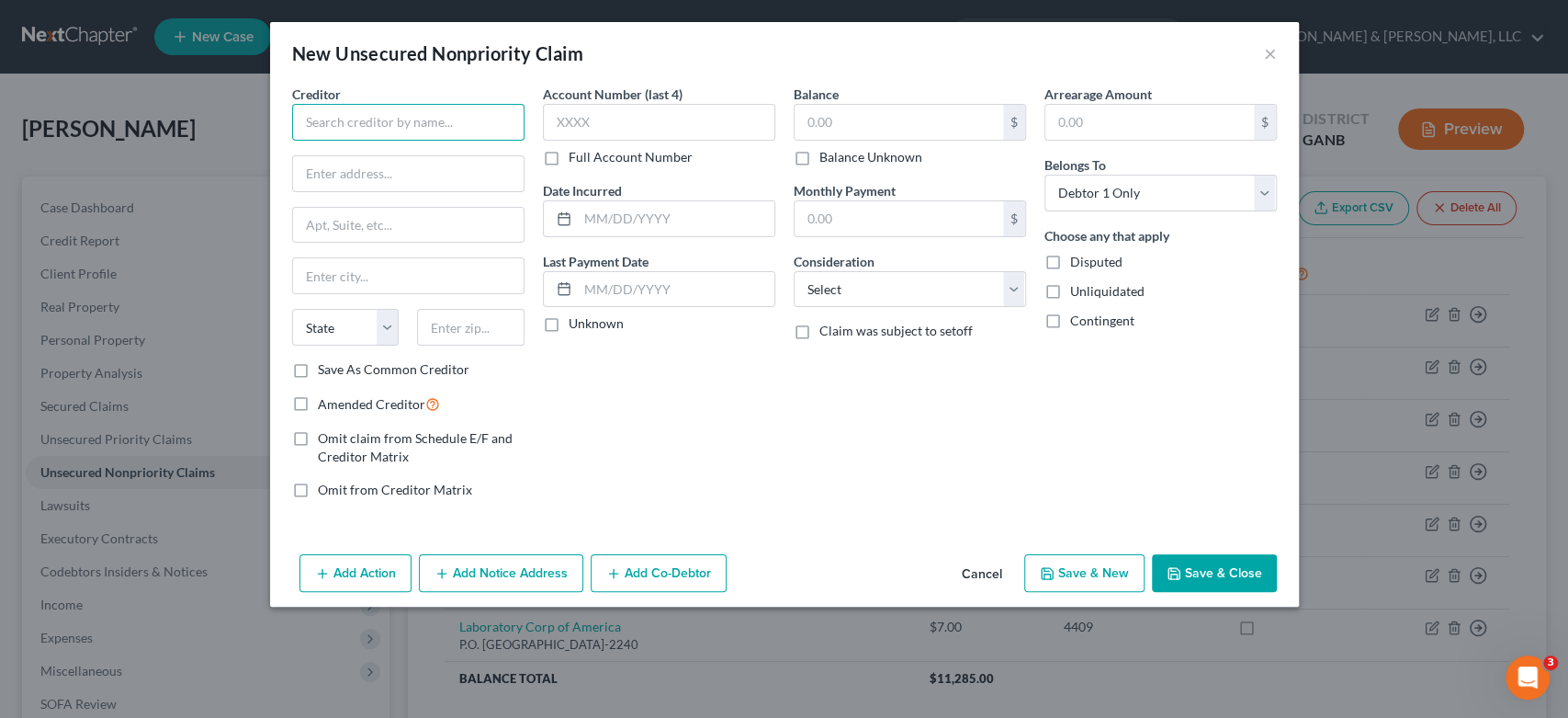
click at [449, 117] on input "text" at bounding box center [408, 122] width 232 height 37
type input "Union Hospital"
drag, startPoint x: 414, startPoint y: 111, endPoint x: 290, endPoint y: 116, distance: 124.1
click at [292, 117] on input "Union Hospital" at bounding box center [408, 122] width 232 height 37
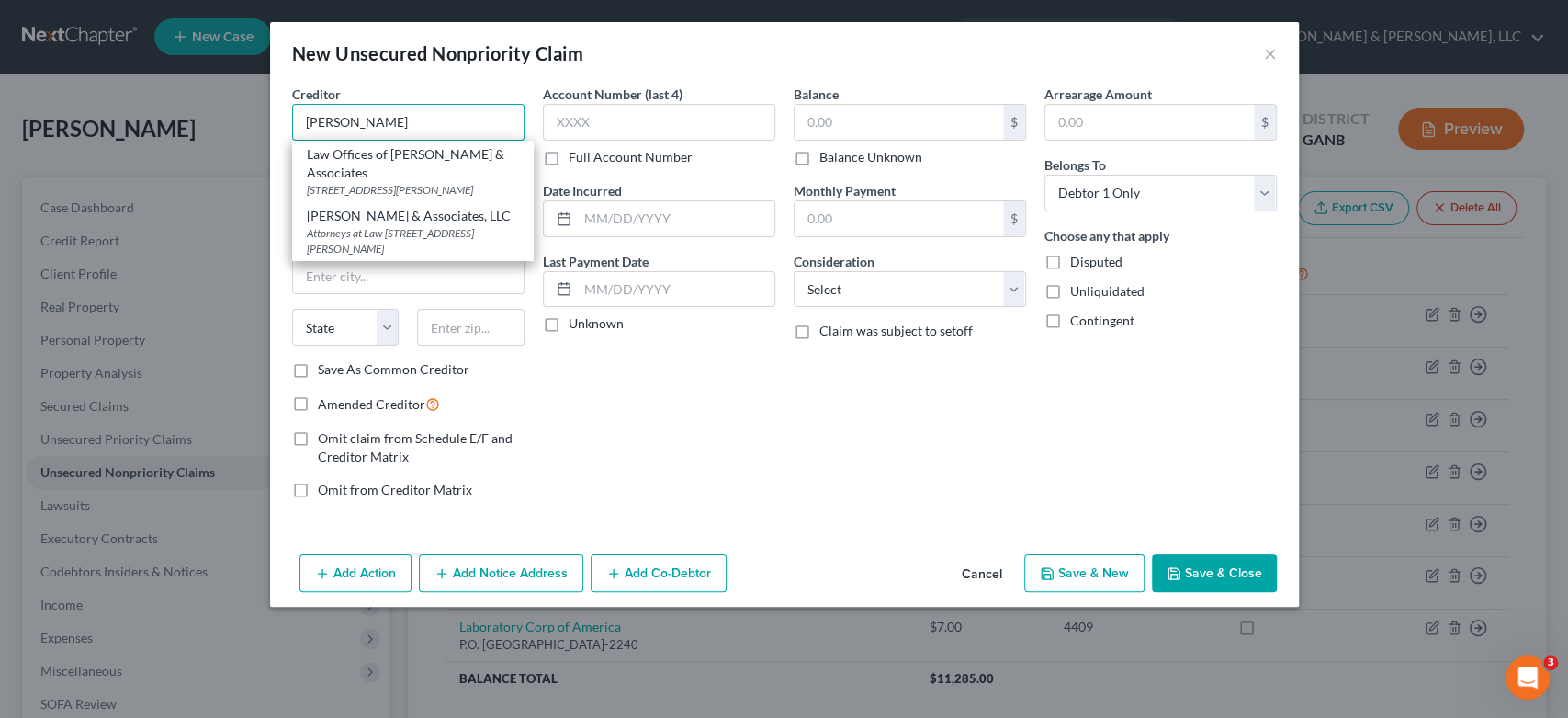
click at [424, 115] on input "Mitchell D Bluhm" at bounding box center [408, 122] width 232 height 37
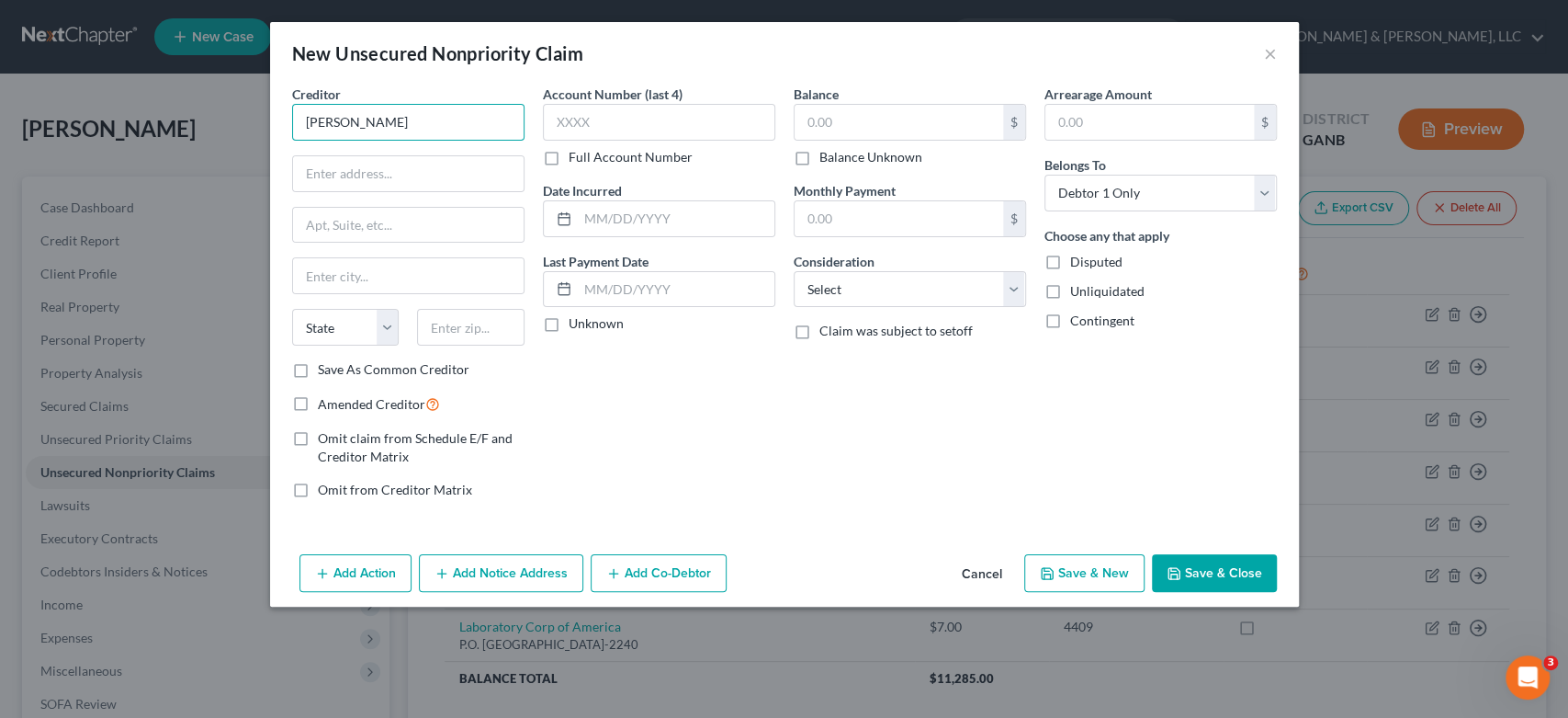
click at [441, 117] on input "Mitchell D Bluhm" at bounding box center [408, 122] width 232 height 37
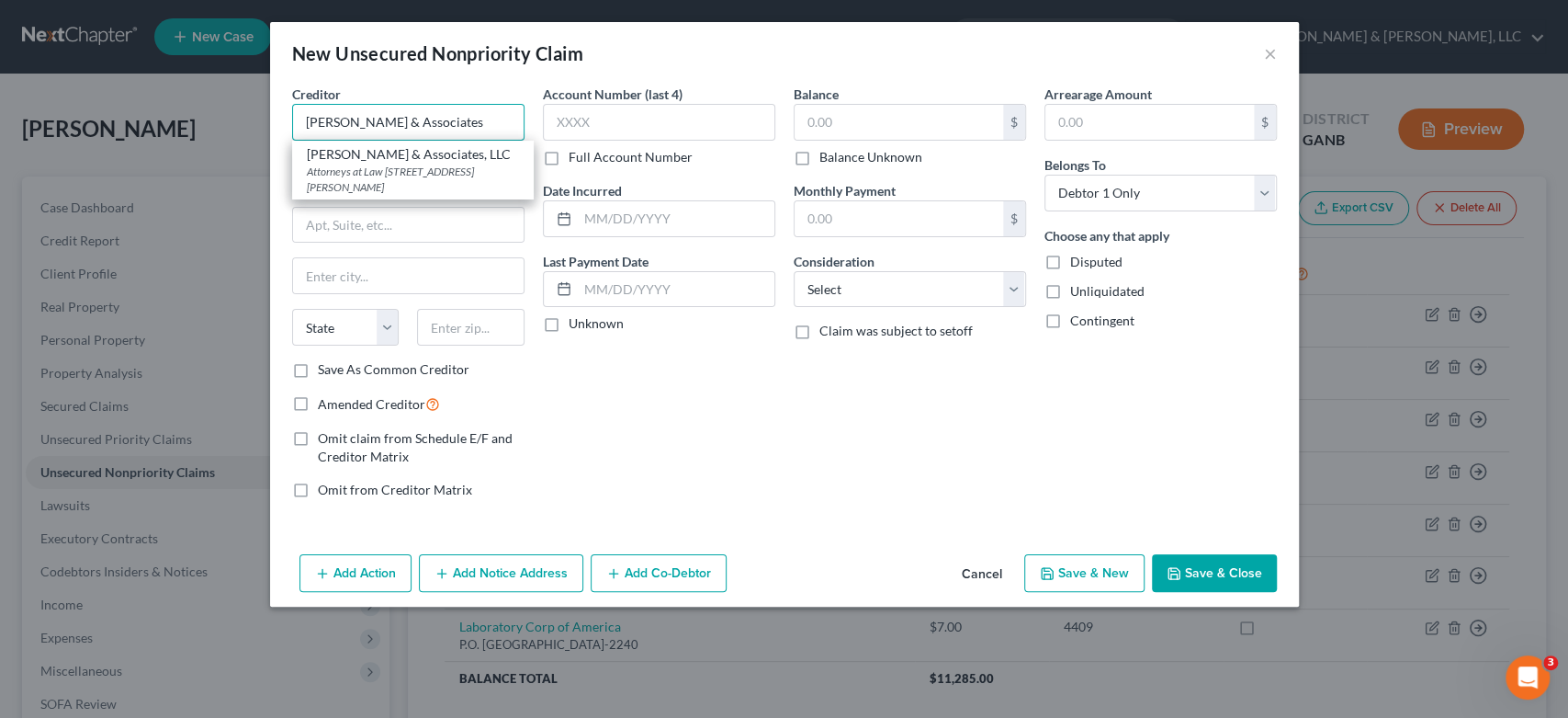
type input "Mitchell D Bluhm & Associates"
type input "3400 Texoma Pkwy"
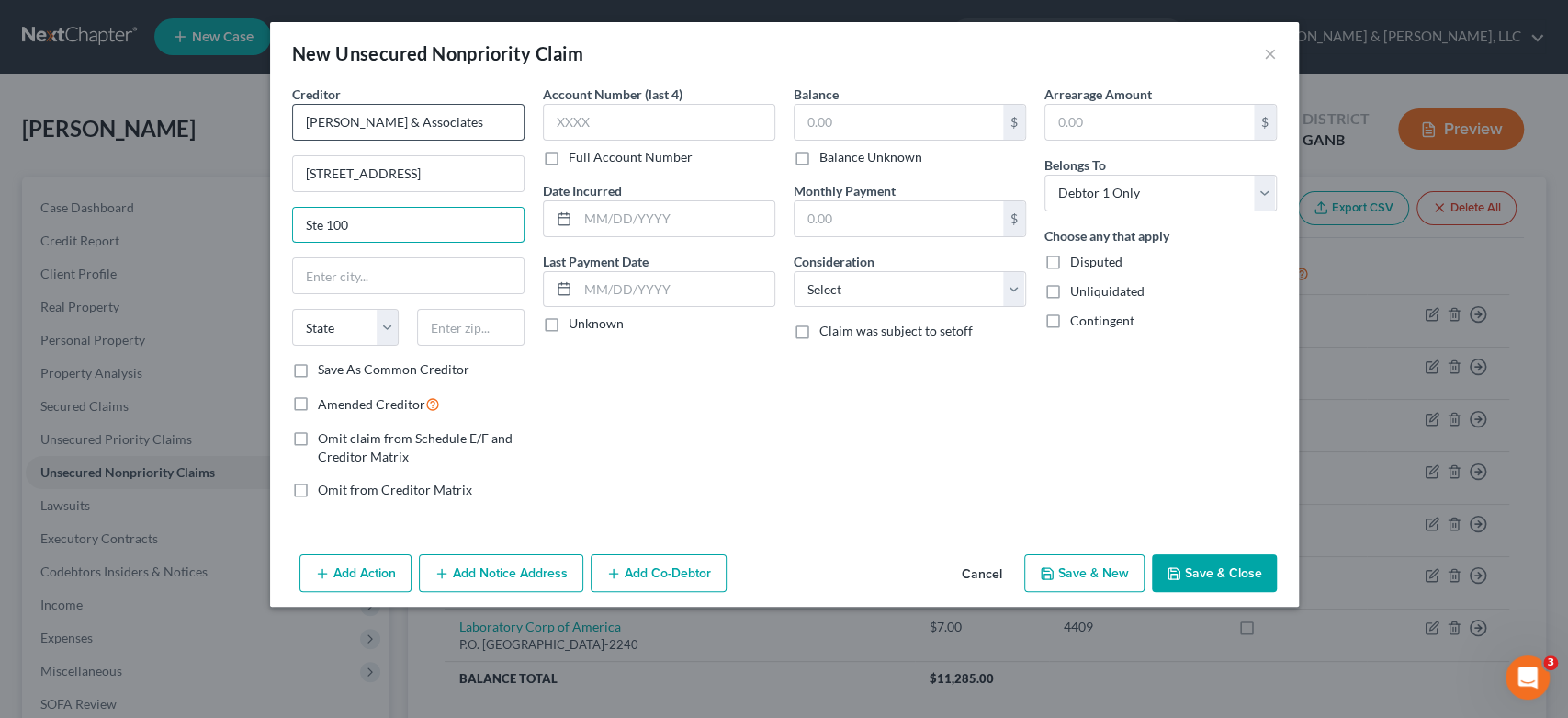
type input "Ste 100"
type input "Sherman"
select select "45"
type input "75090-1916"
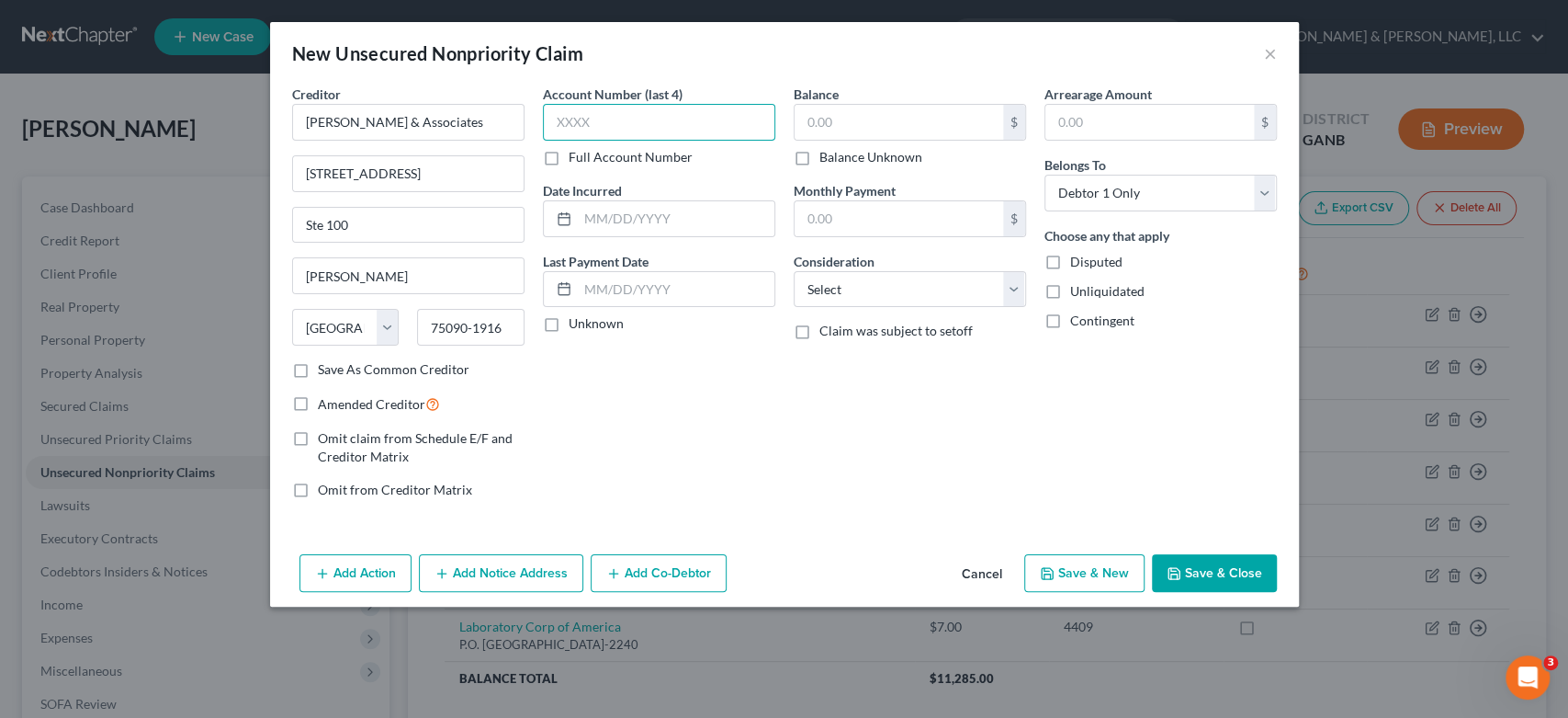
click at [588, 130] on input "text" at bounding box center [659, 122] width 232 height 37
type input "4499"
click at [862, 124] on input "text" at bounding box center [899, 122] width 208 height 35
type input "200.00"
click at [1083, 572] on button "Save & New" at bounding box center [1084, 573] width 120 height 39
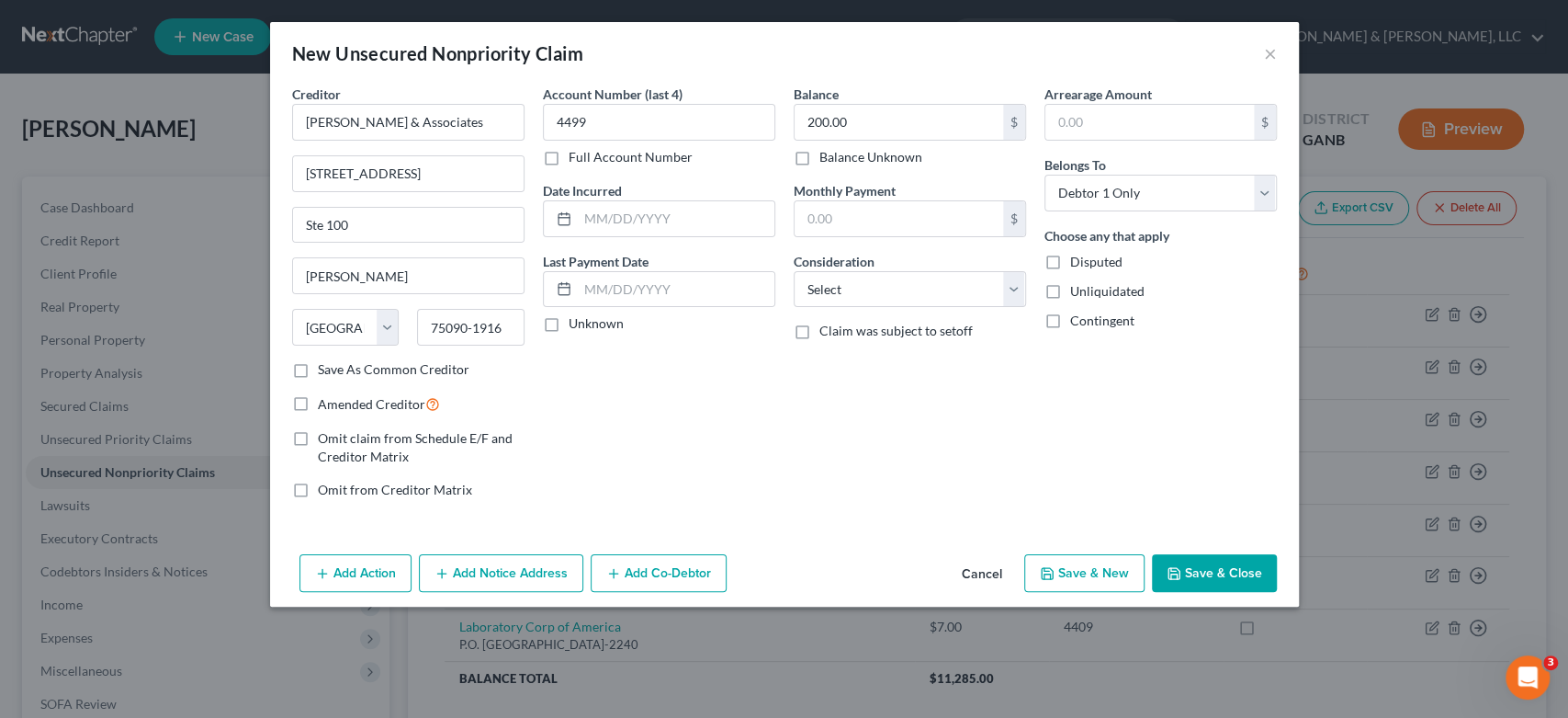
select select "0"
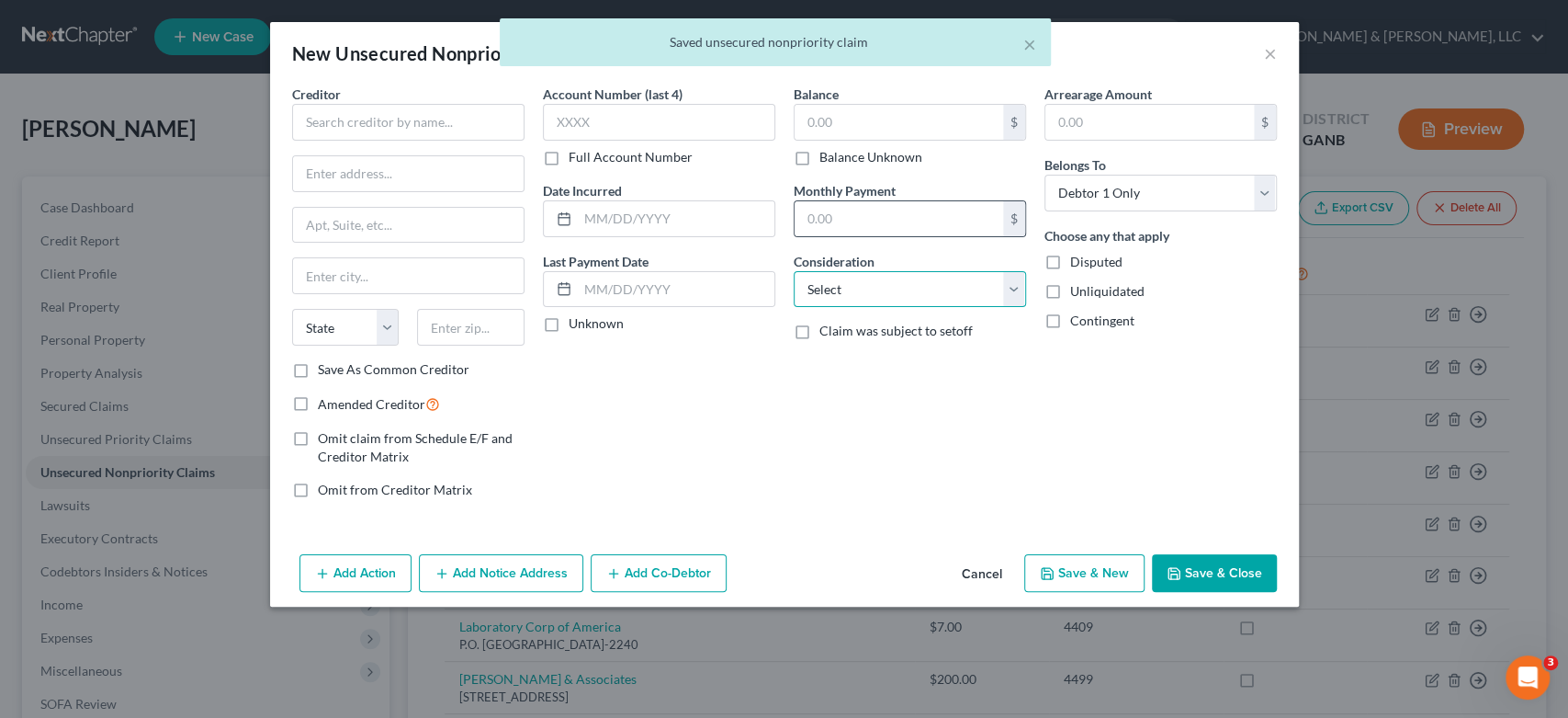
drag, startPoint x: 1006, startPoint y: 287, endPoint x: 1002, endPoint y: 221, distance: 66.1
click at [1009, 287] on select "Select Cable / Satellite Services Collection Agency Credit Card Debt Debt Couns…" at bounding box center [910, 289] width 232 height 37
click at [1267, 44] on div "× Saved unsecured nonpriority claim" at bounding box center [775, 47] width 1568 height 57
click at [1029, 44] on button "×" at bounding box center [1029, 44] width 13 height 22
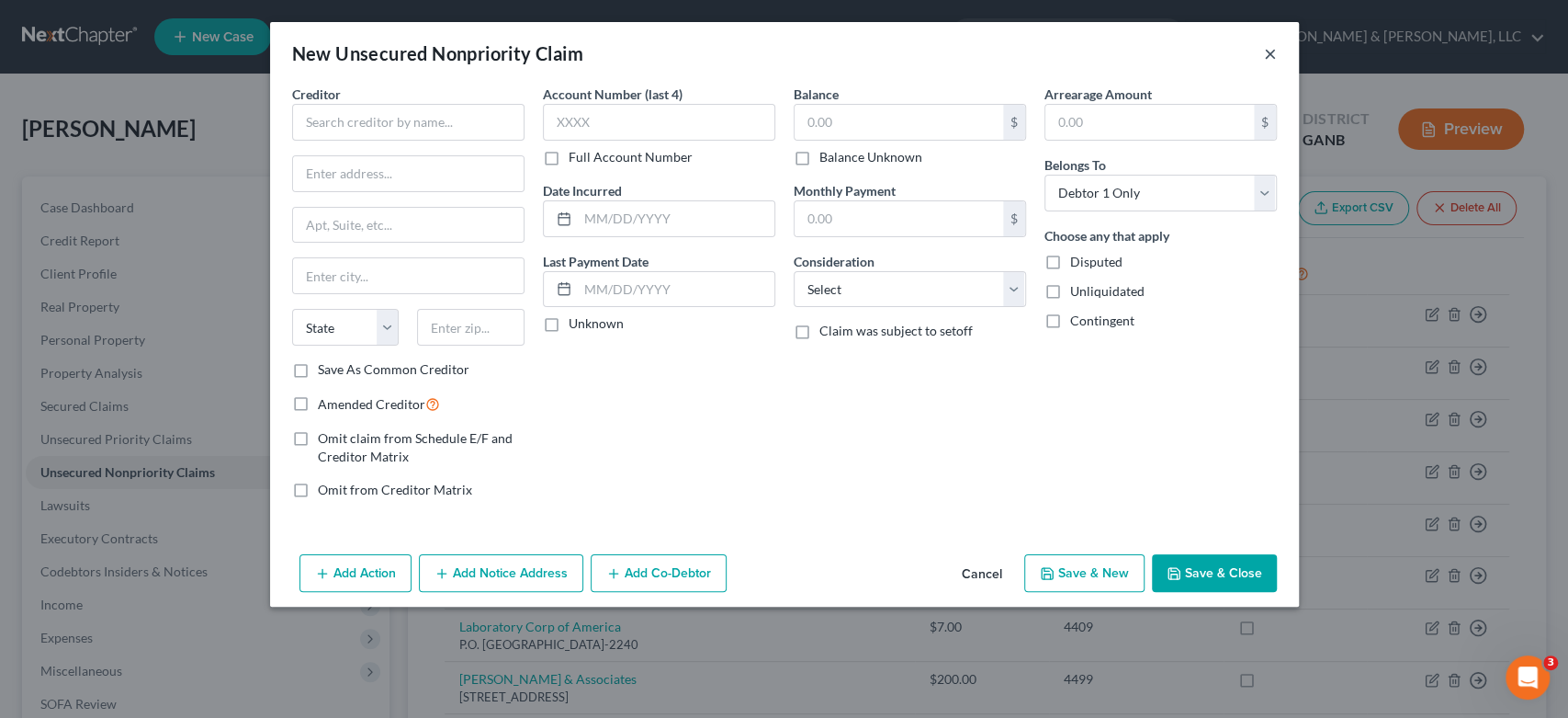
click at [1267, 56] on button "×" at bounding box center [1270, 54] width 13 height 22
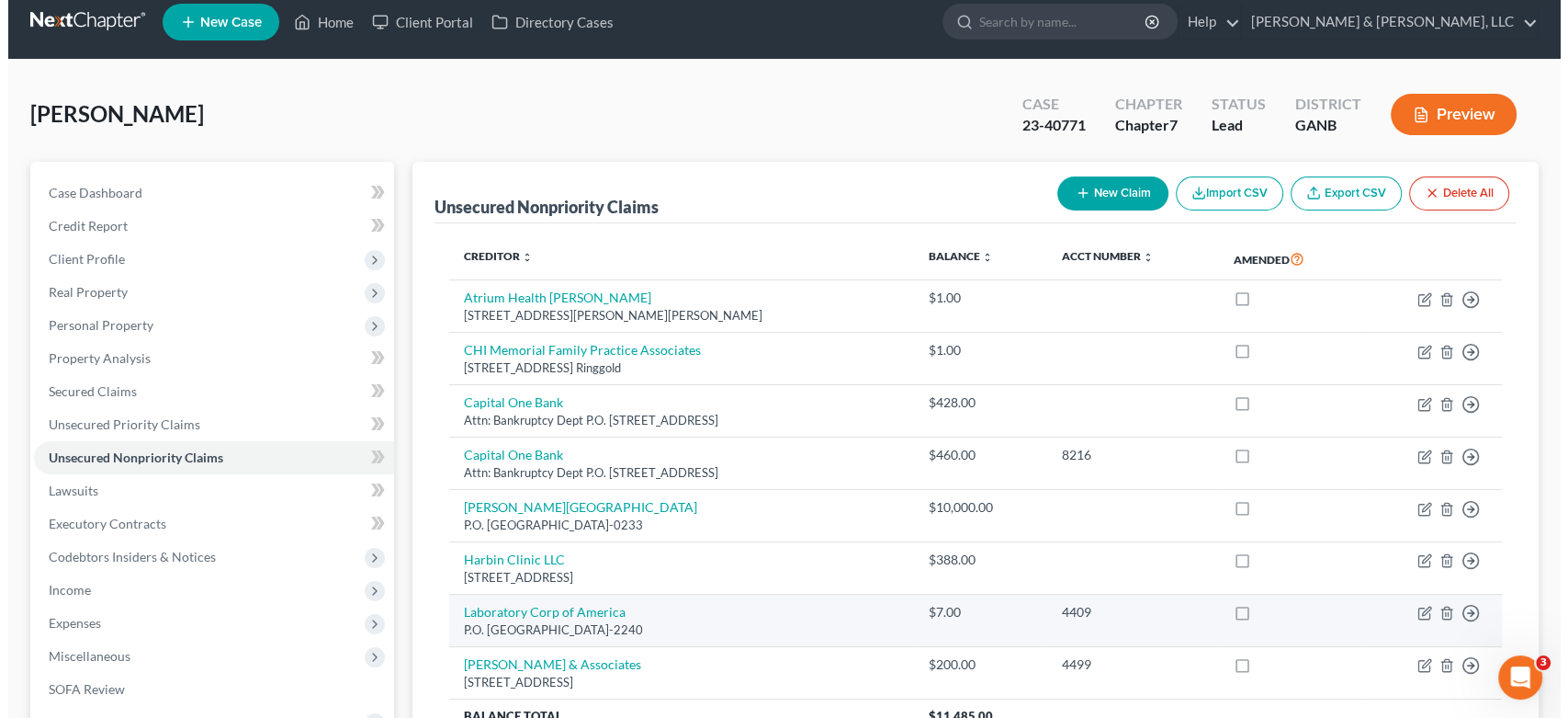
scroll to position [210, 0]
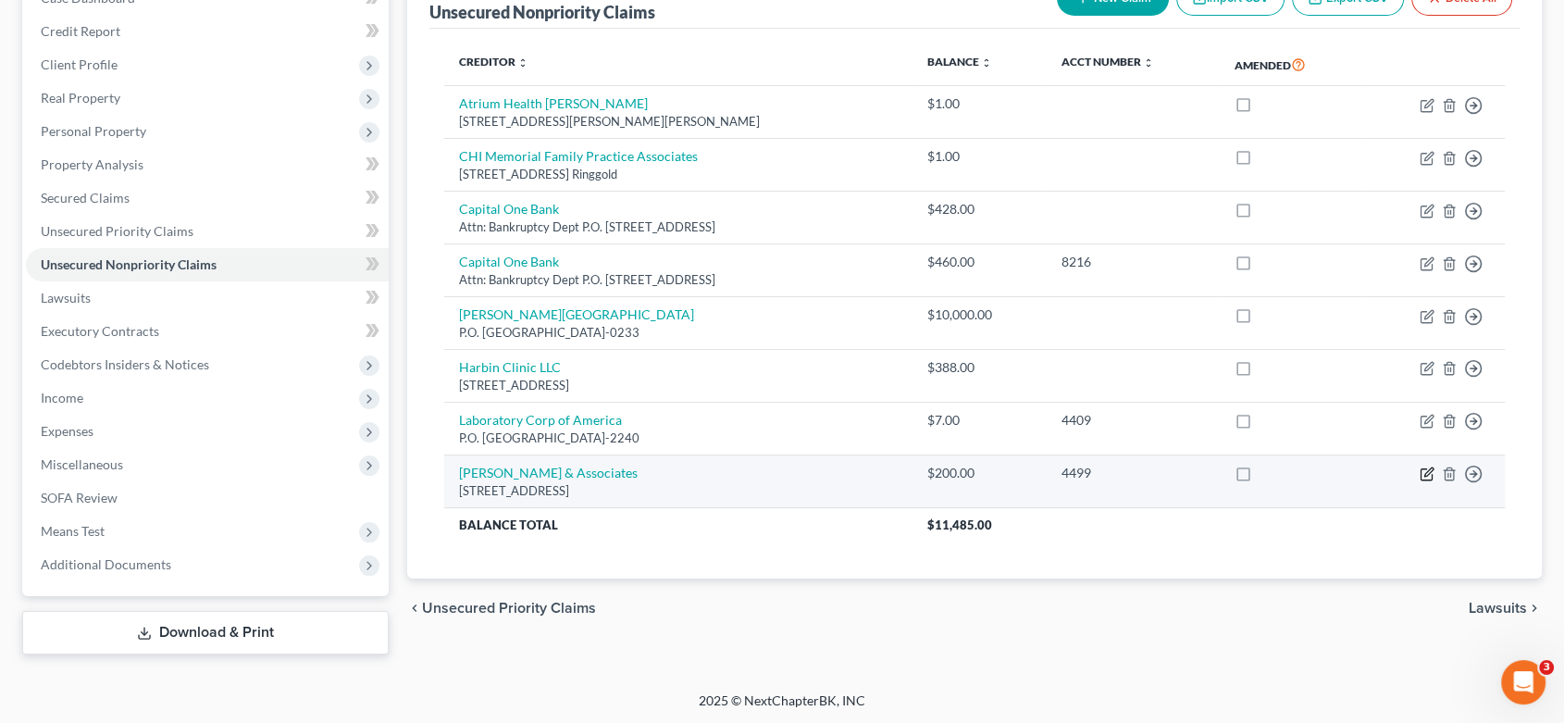
click at [1423, 467] on icon "button" at bounding box center [1427, 474] width 15 height 15
select select "45"
select select "0"
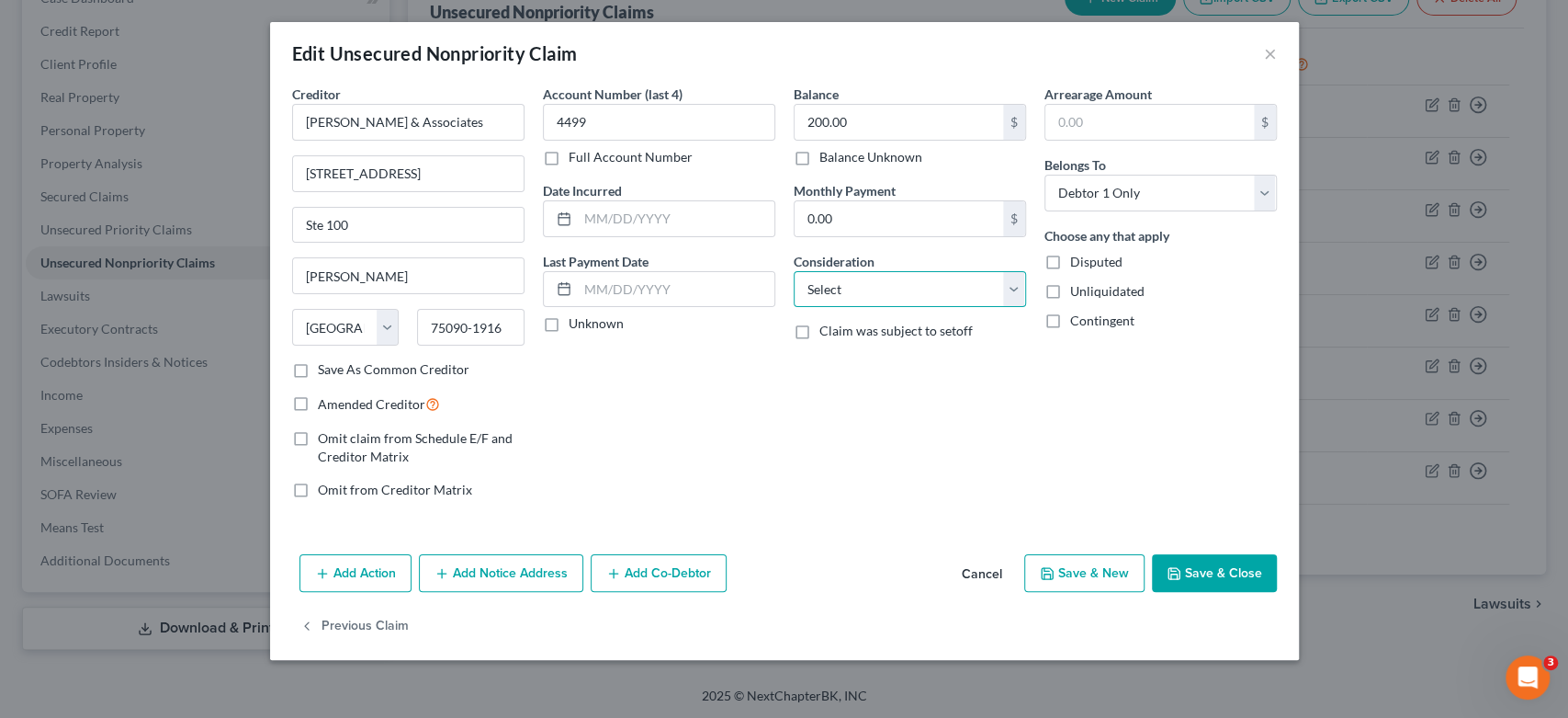
click at [1002, 289] on select "Select Cable / Satellite Services Collection Agency Credit Card Debt Debt Couns…" at bounding box center [910, 289] width 232 height 37
select select "14"
click at [794, 271] on select "Select Cable / Satellite Services Collection Agency Credit Card Debt Debt Couns…" at bounding box center [910, 289] width 232 height 37
click at [813, 362] on input "text" at bounding box center [910, 359] width 230 height 35
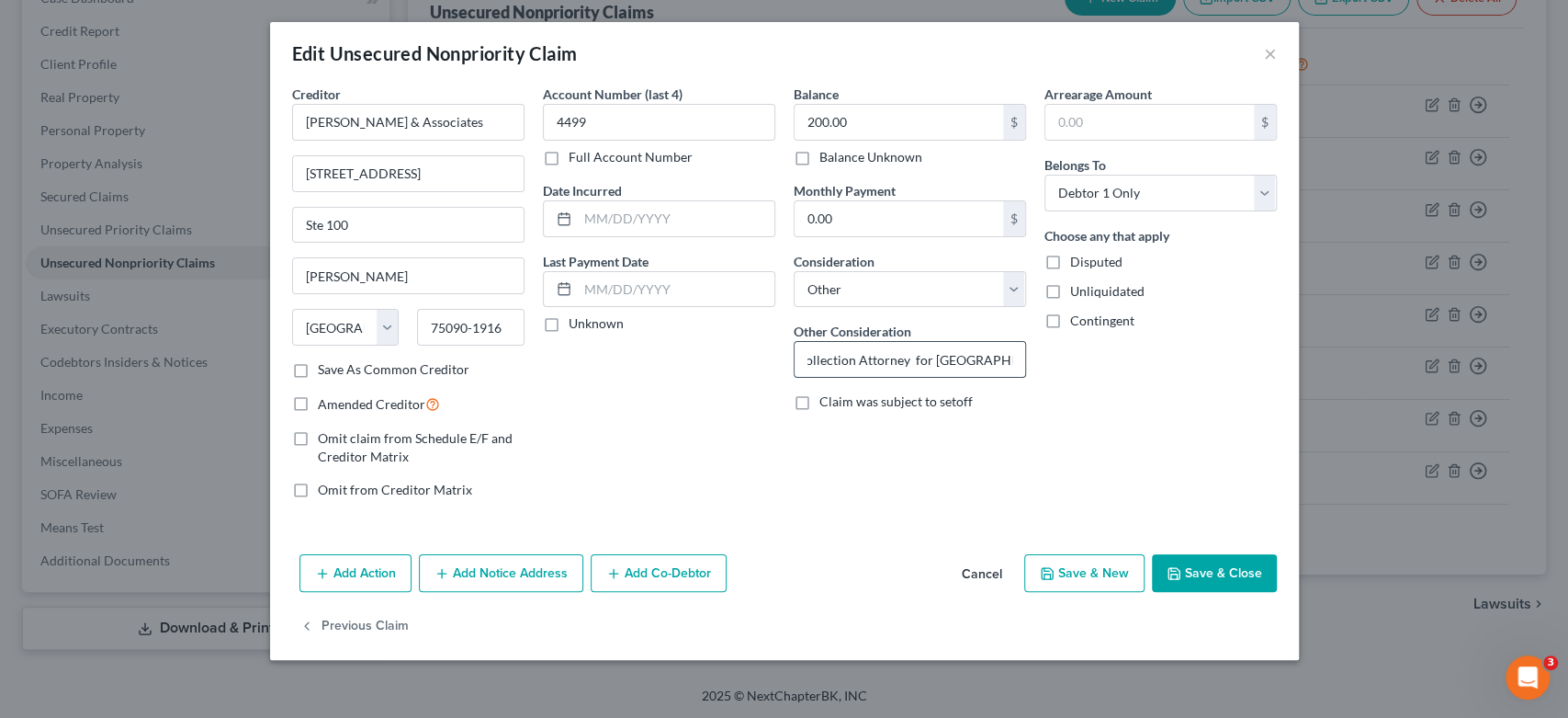
scroll to position [0, 15]
type input "Collection Attorney for Union Hospital"
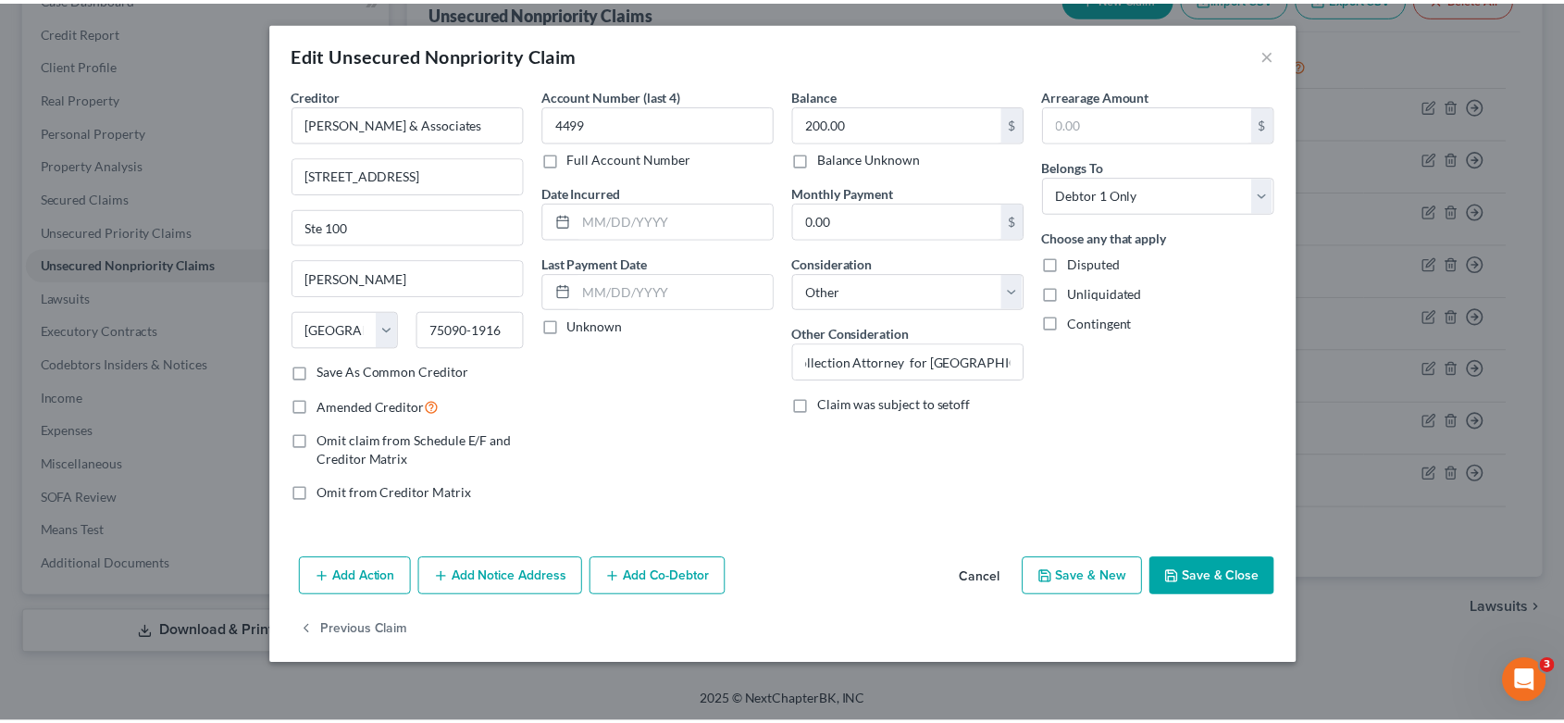
scroll to position [0, 0]
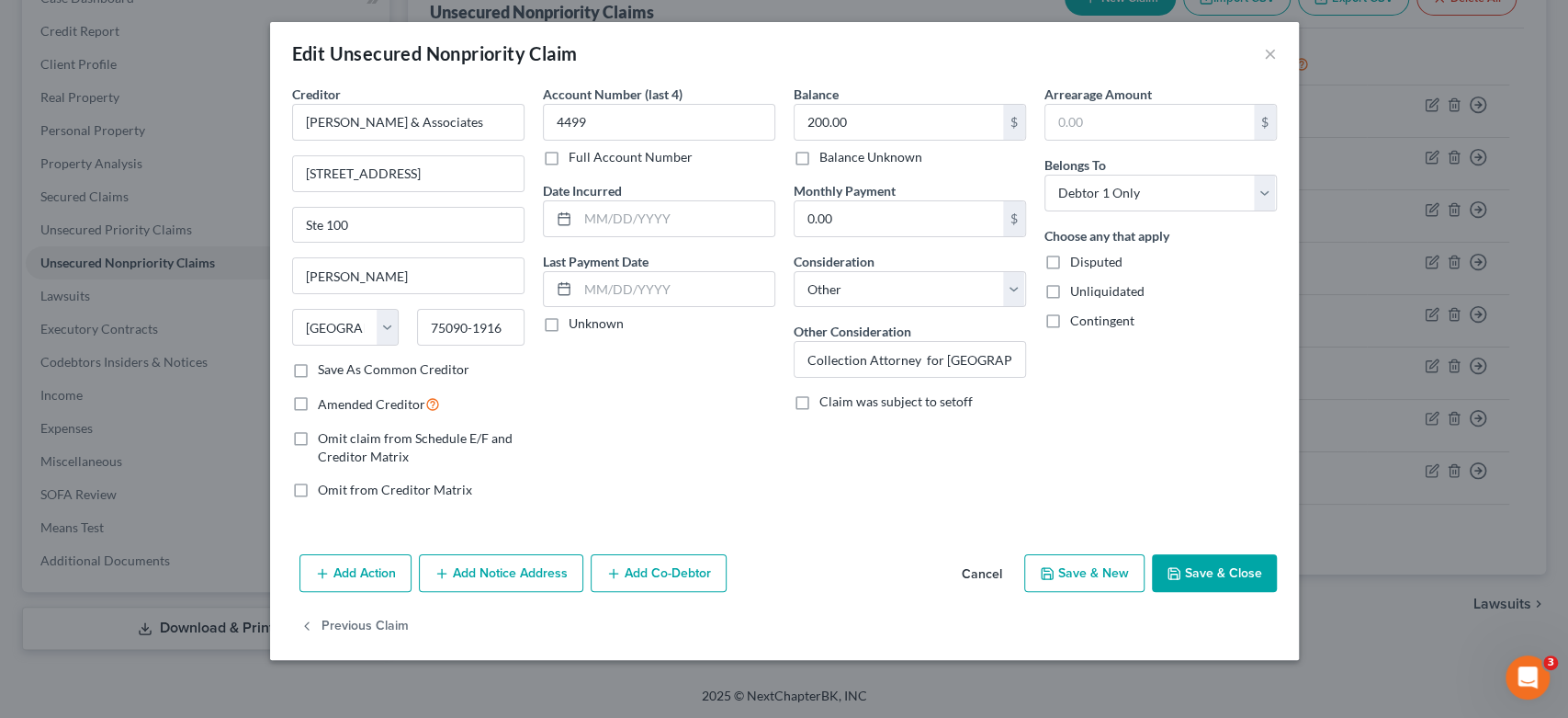
click at [1063, 580] on button "Save & New" at bounding box center [1084, 573] width 120 height 39
select select "0"
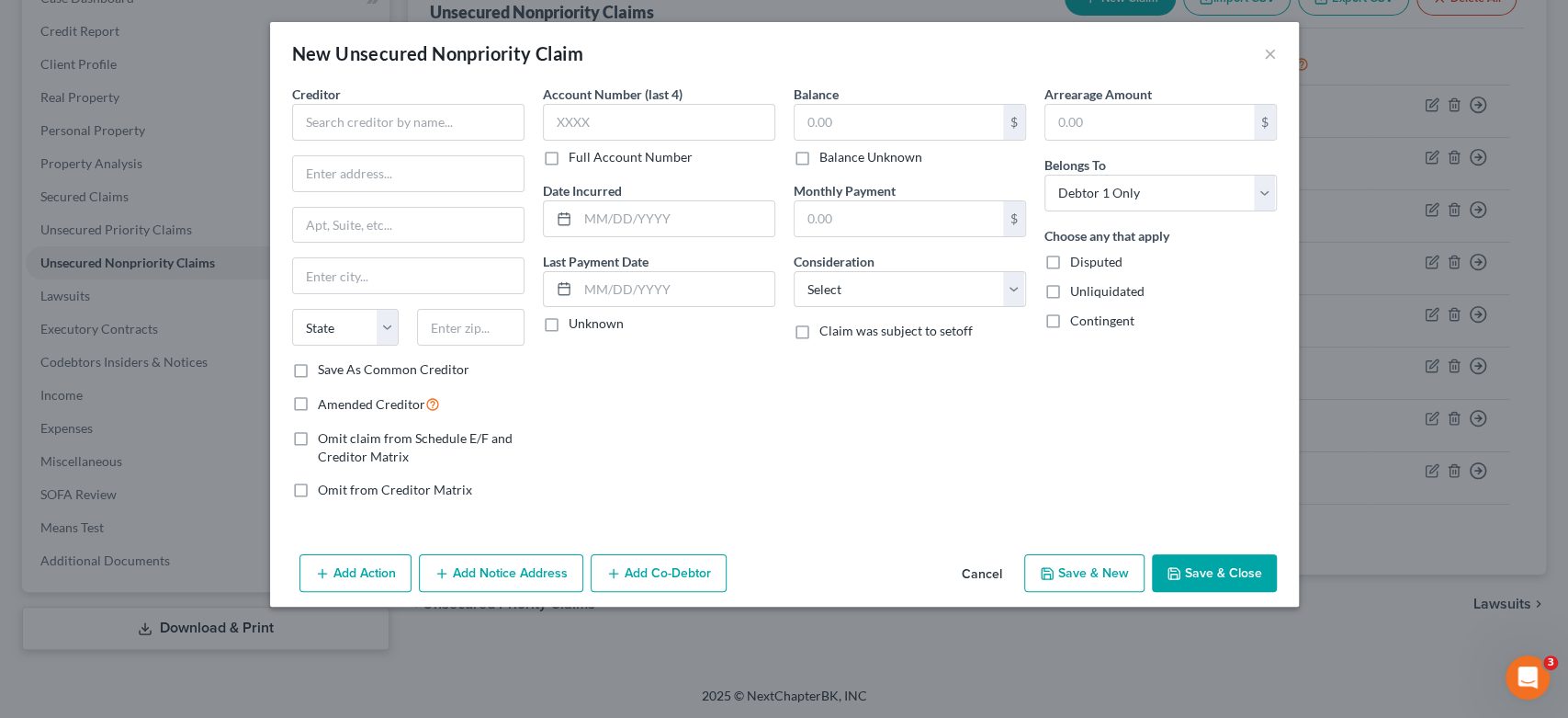
type input "0"
click at [1272, 51] on button "×" at bounding box center [1270, 54] width 13 height 22
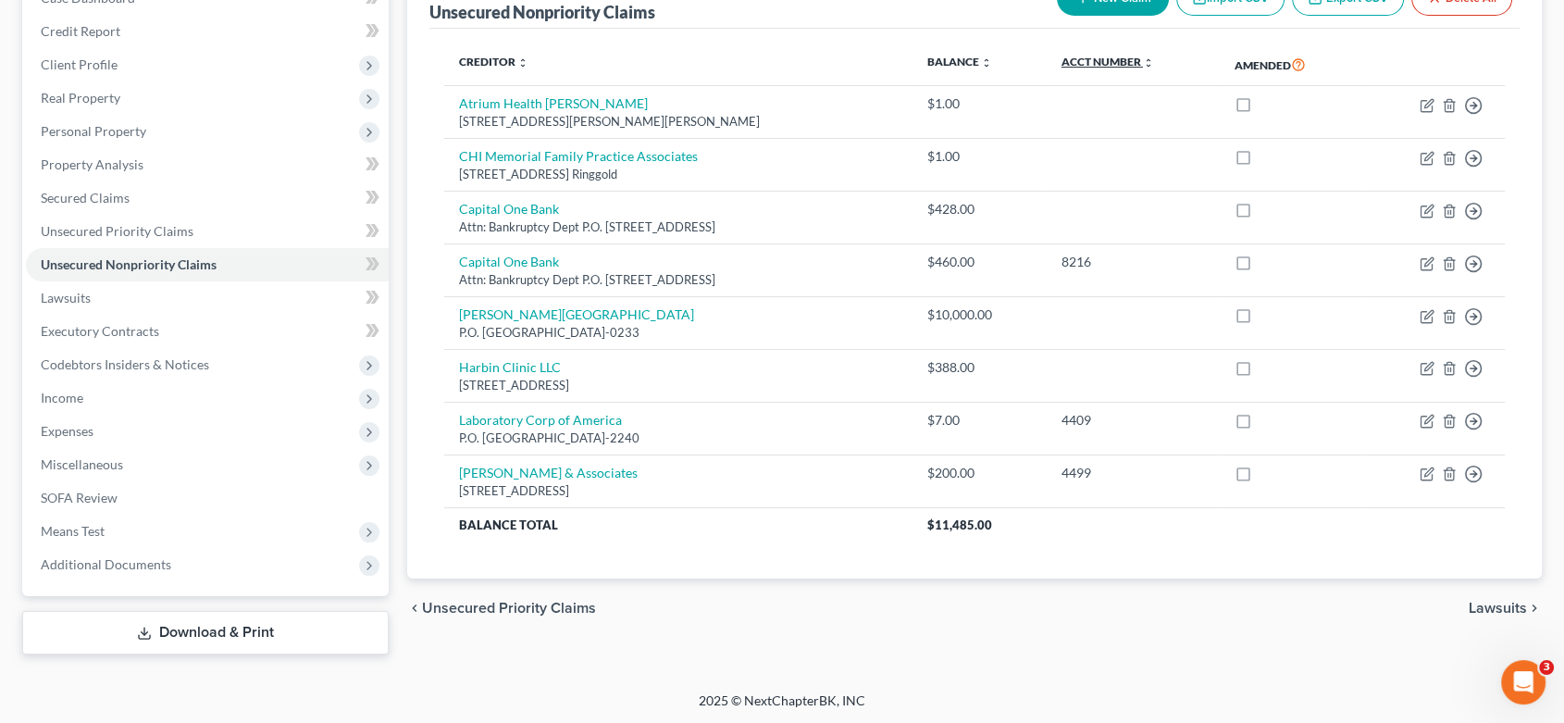
scroll to position [108, 0]
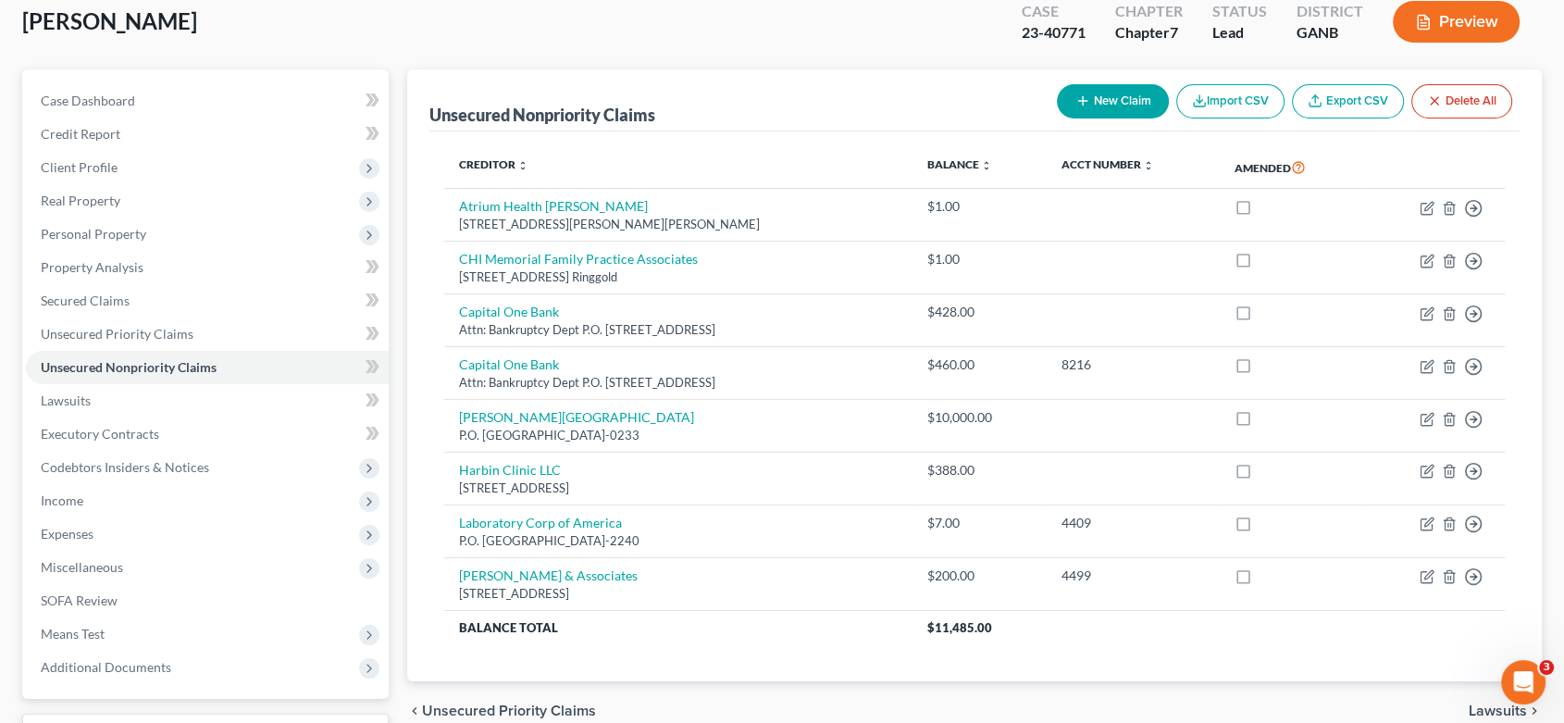
drag, startPoint x: 1120, startPoint y: 81, endPoint x: 1110, endPoint y: 111, distance: 32.2
click at [1112, 106] on div "New Claim Import CSV Export CSV Delete All" at bounding box center [1285, 101] width 470 height 49
click at [1110, 99] on button "New Claim" at bounding box center [1113, 101] width 112 height 34
select select "0"
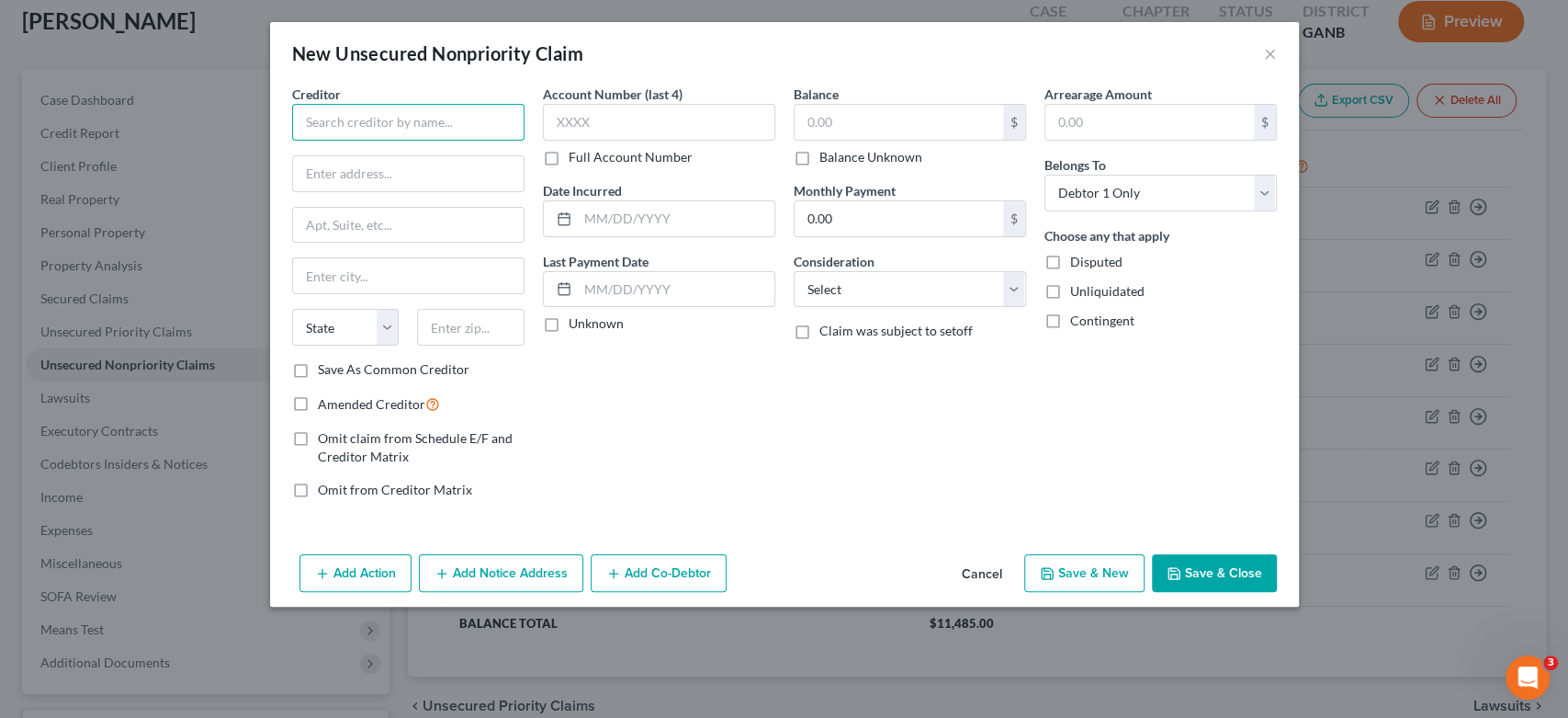
click at [350, 117] on input "text" at bounding box center [408, 122] width 232 height 37
click at [417, 175] on input "text" at bounding box center [408, 173] width 230 height 35
type input "Synchrony Bank"
click at [427, 117] on input "Synchrony Bank" at bounding box center [408, 122] width 232 height 37
click at [424, 176] on input "text" at bounding box center [408, 173] width 230 height 35
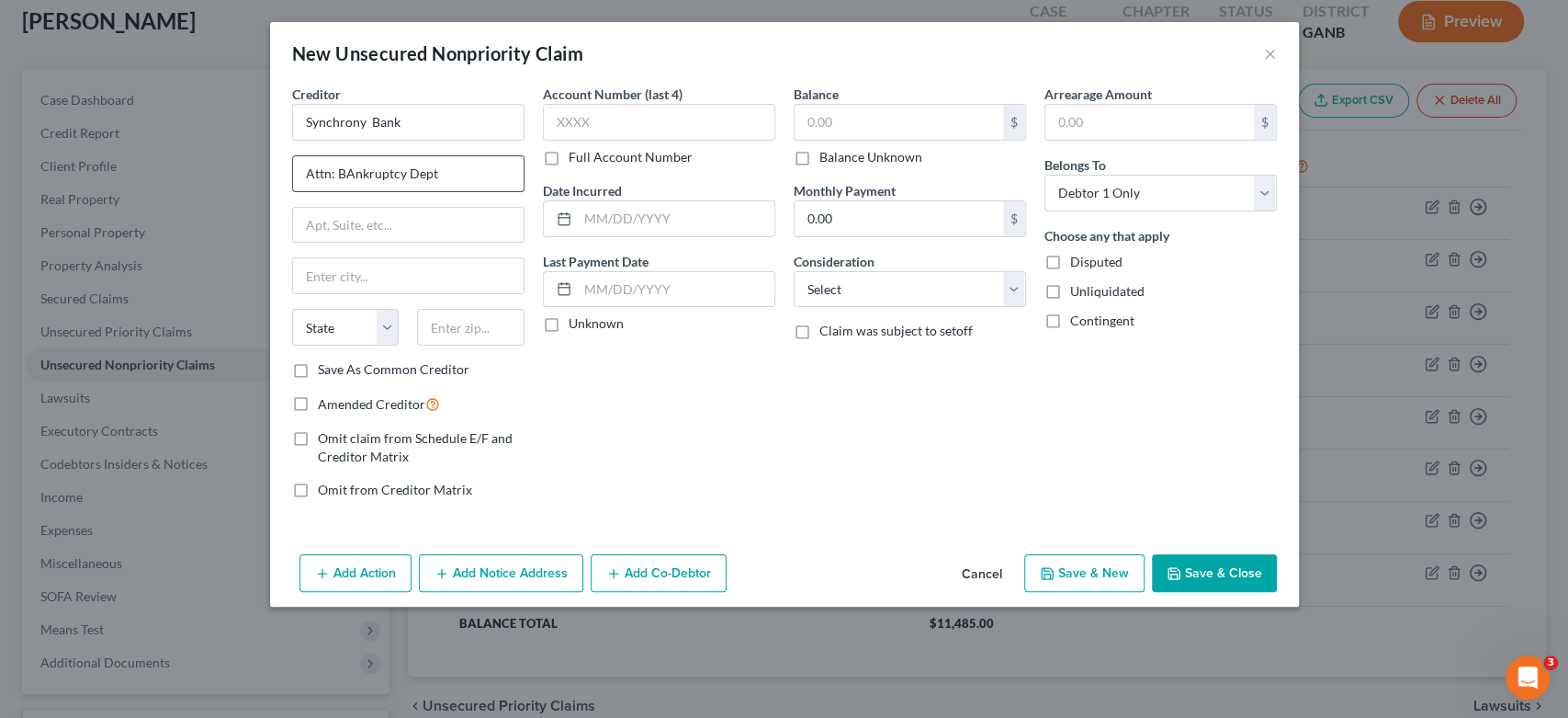
click at [352, 172] on input "Attn: BAnkruptcy Dept" at bounding box center [408, 173] width 230 height 35
type input "Attn: Bankruptcy Dept"
click at [339, 225] on input "text" at bounding box center [408, 224] width 230 height 35
type input "P.O. Box 965061"
type input "Orlando"
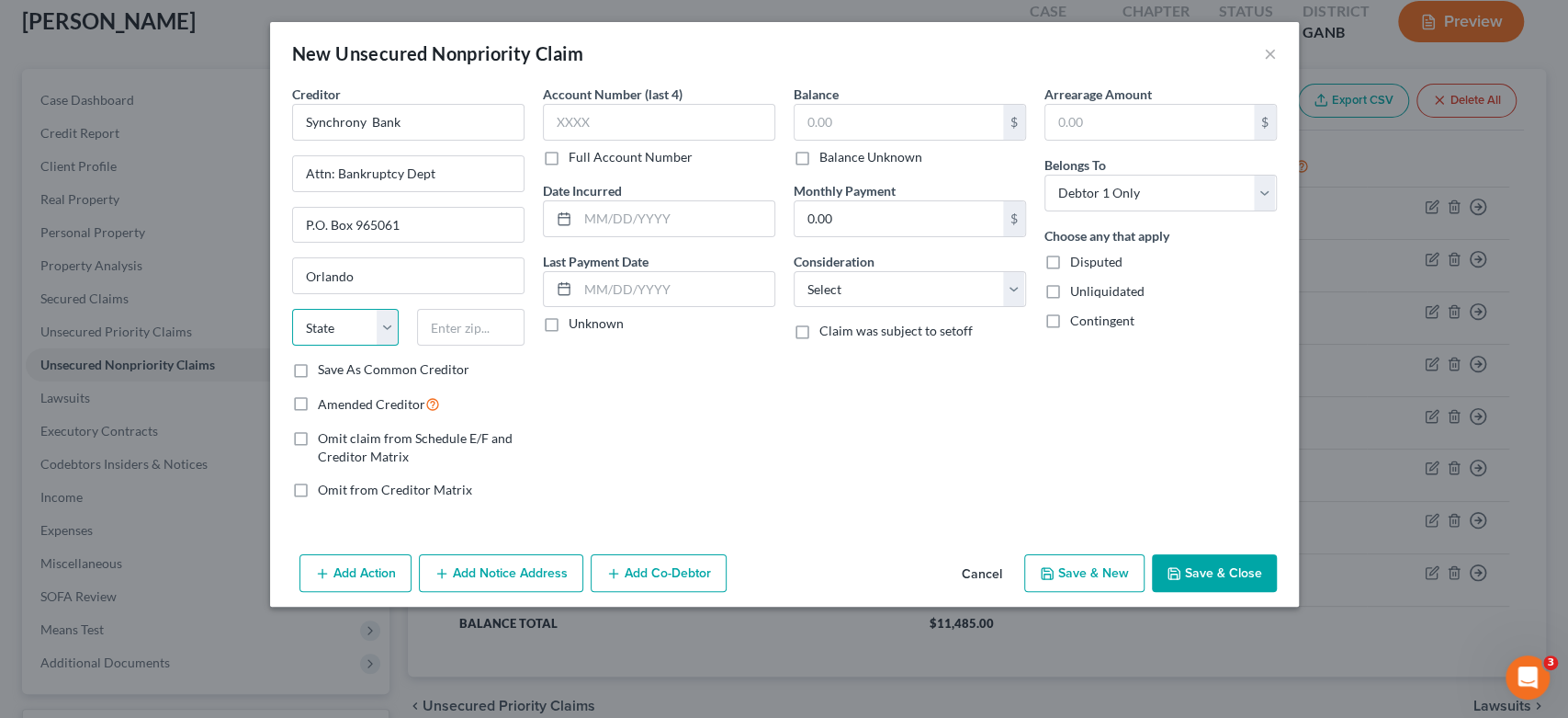
select select "9"
type input "32896-5061"
click at [862, 123] on input "text" at bounding box center [899, 122] width 208 height 35
click at [580, 143] on div "Account Number (last 4) Full Account Number" at bounding box center [659, 125] width 232 height 81
click at [643, 129] on input "text" at bounding box center [659, 122] width 232 height 37
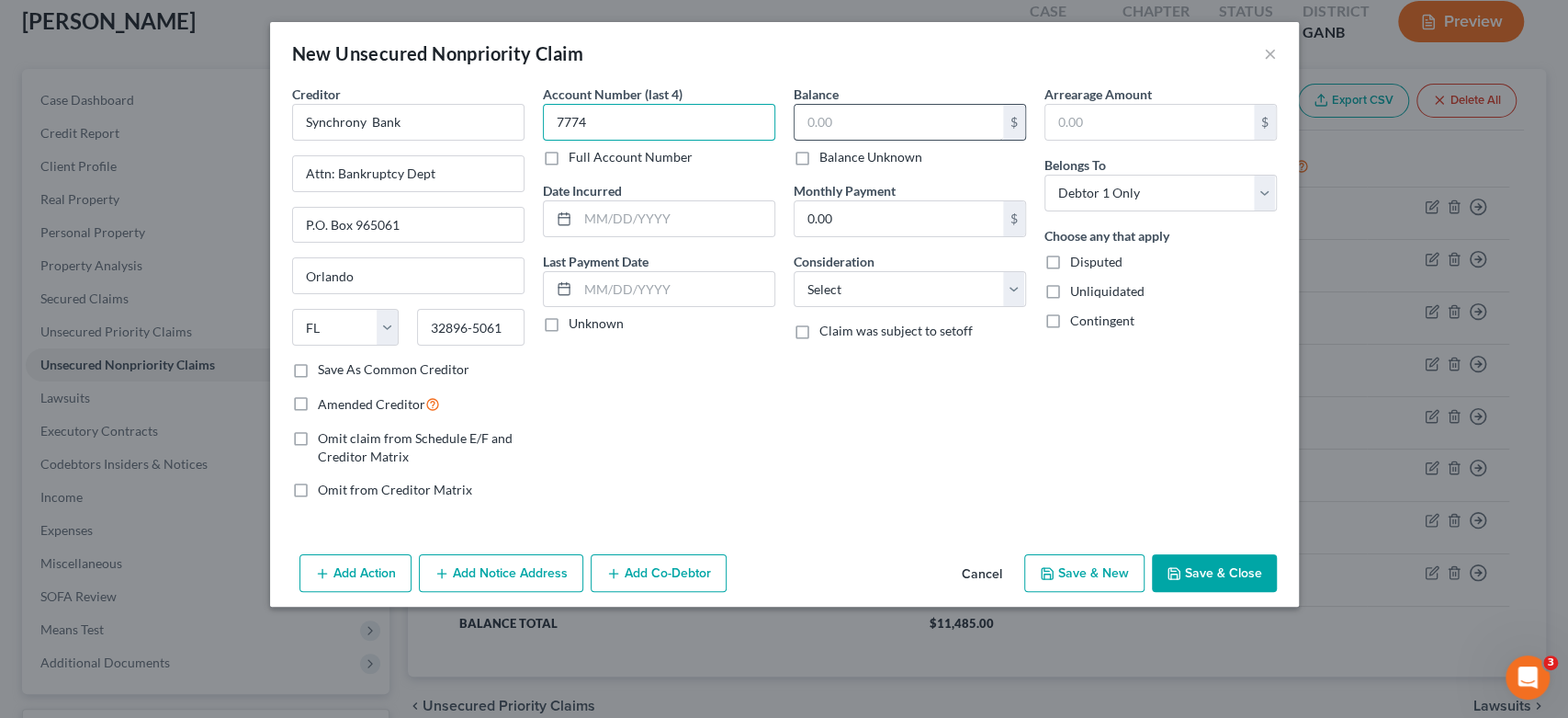
type input "7774"
click at [879, 136] on input "text" at bounding box center [899, 122] width 208 height 35
type input "648.00"
click at [1005, 287] on select "Select Cable / Satellite Services Collection Agency Credit Card Debt Debt Couns…" at bounding box center [910, 289] width 232 height 37
click at [794, 271] on select "Select Cable / Satellite Services Collection Agency Credit Card Debt Debt Couns…" at bounding box center [910, 289] width 232 height 37
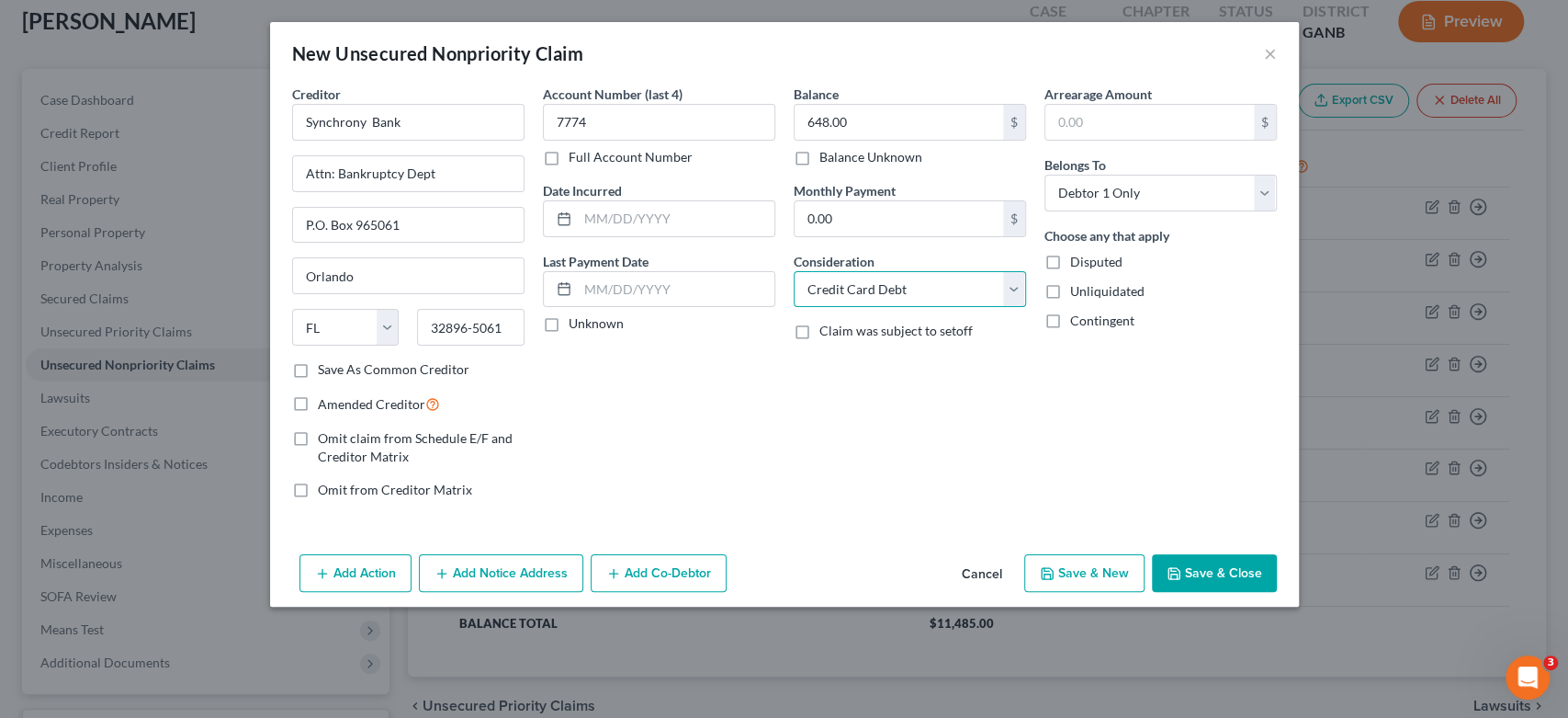
click at [1009, 299] on select "Select Cable / Satellite Services Collection Agency Credit Card Debt Debt Couns…" at bounding box center [910, 289] width 232 height 37
select select "14"
click at [794, 271] on select "Select Cable / Satellite Services Collection Agency Credit Card Debt Debt Couns…" at bounding box center [910, 289] width 232 height 37
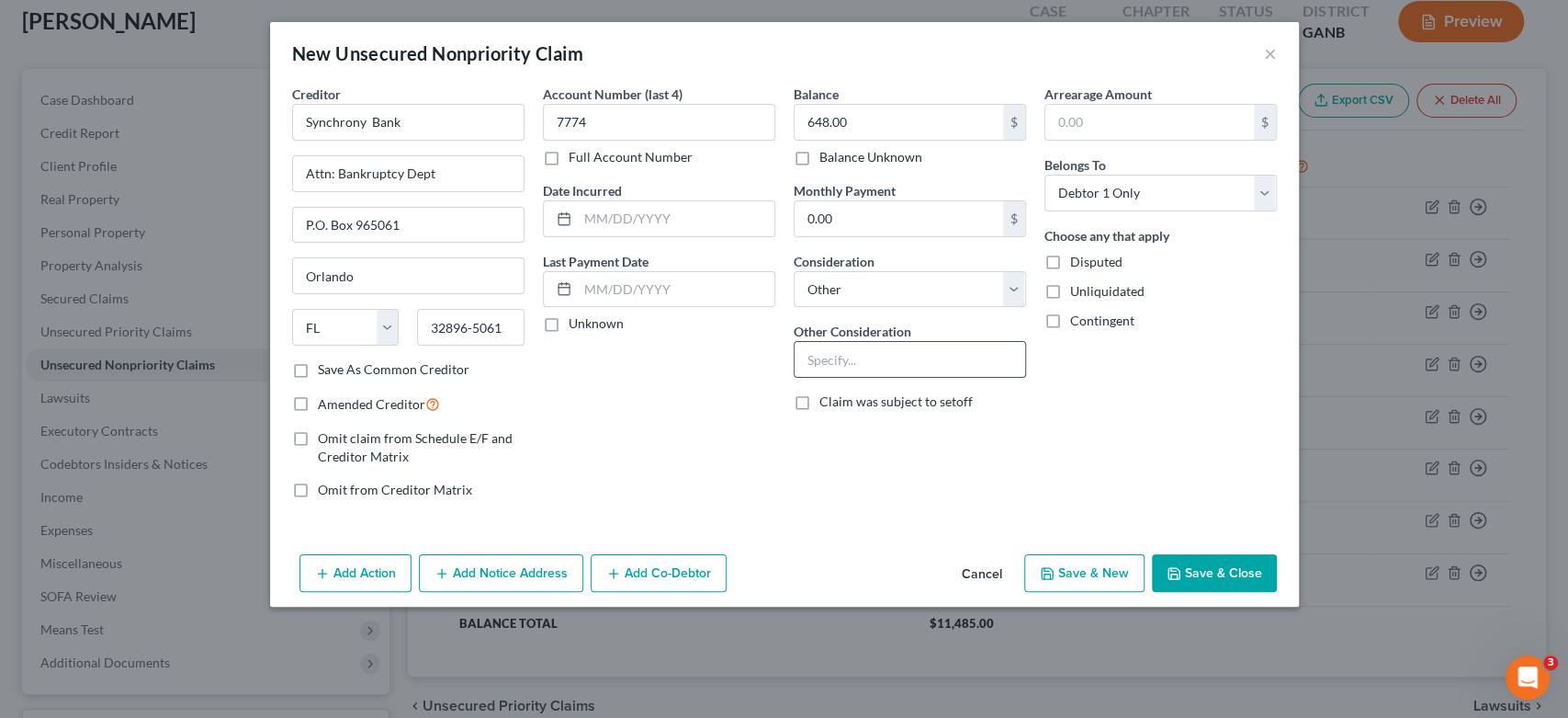
click at [847, 353] on input "text" at bounding box center [910, 359] width 230 height 35
type input "Charge Account-Harbor Freight"
click at [1110, 581] on button "Save & New" at bounding box center [1084, 573] width 120 height 39
select select "0"
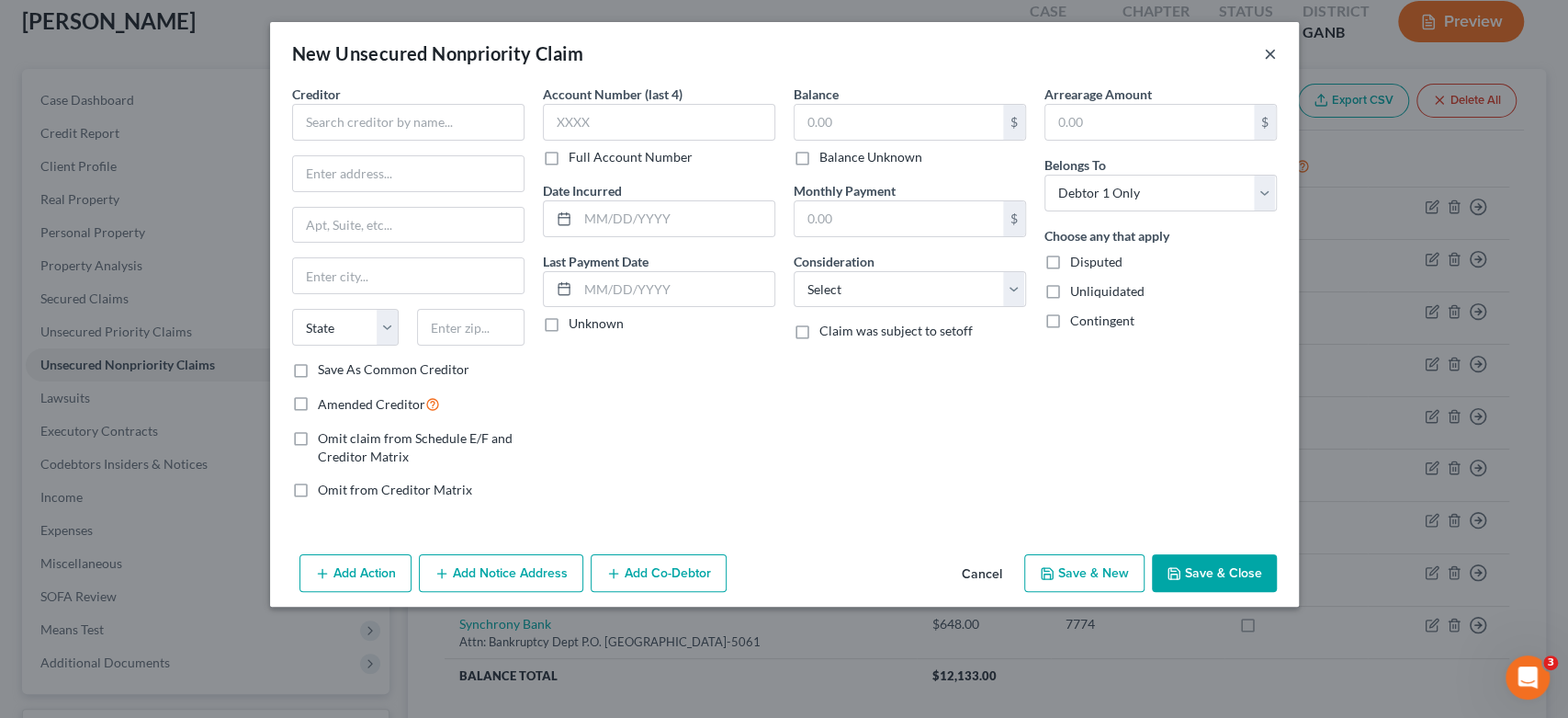
click at [1265, 49] on button "×" at bounding box center [1270, 54] width 13 height 22
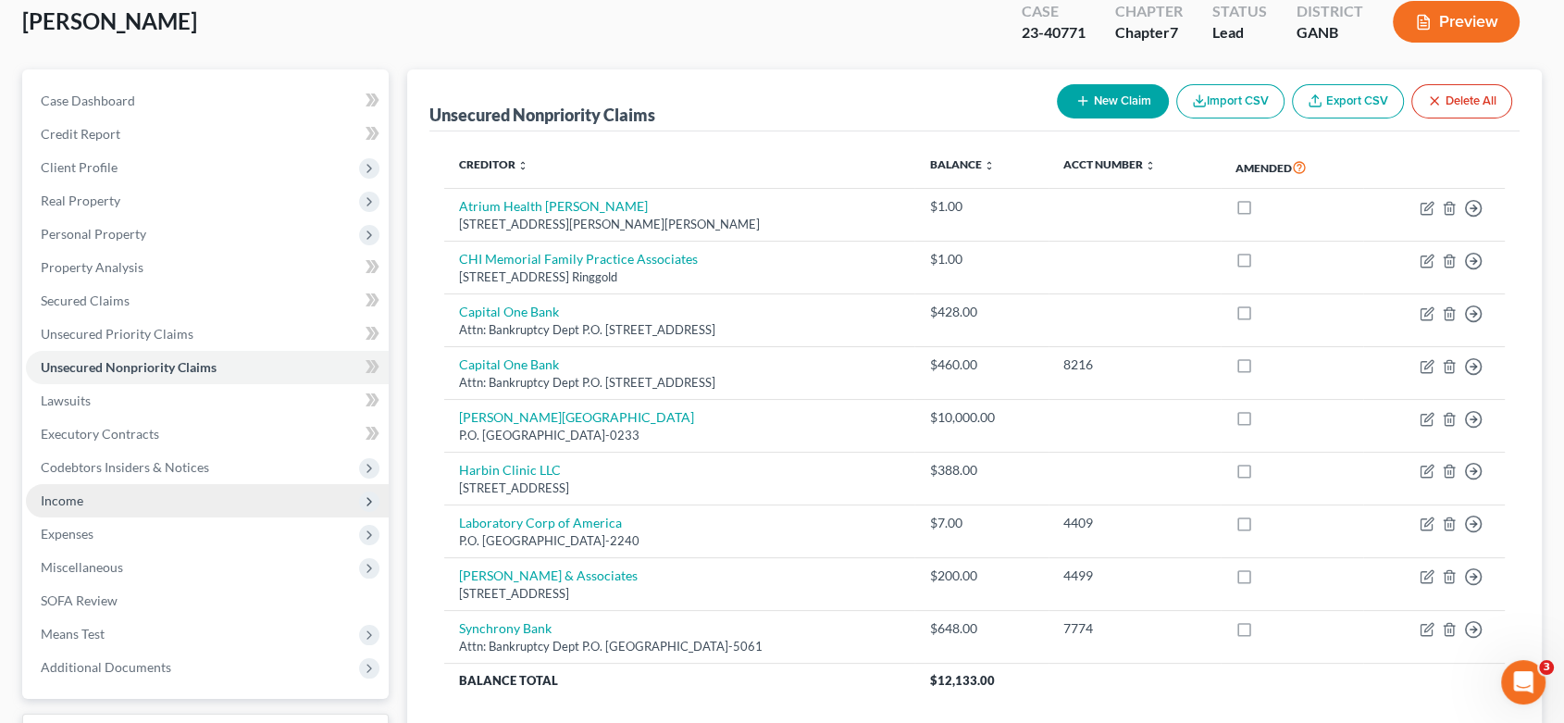
click at [68, 501] on span "Income" at bounding box center [62, 500] width 43 height 16
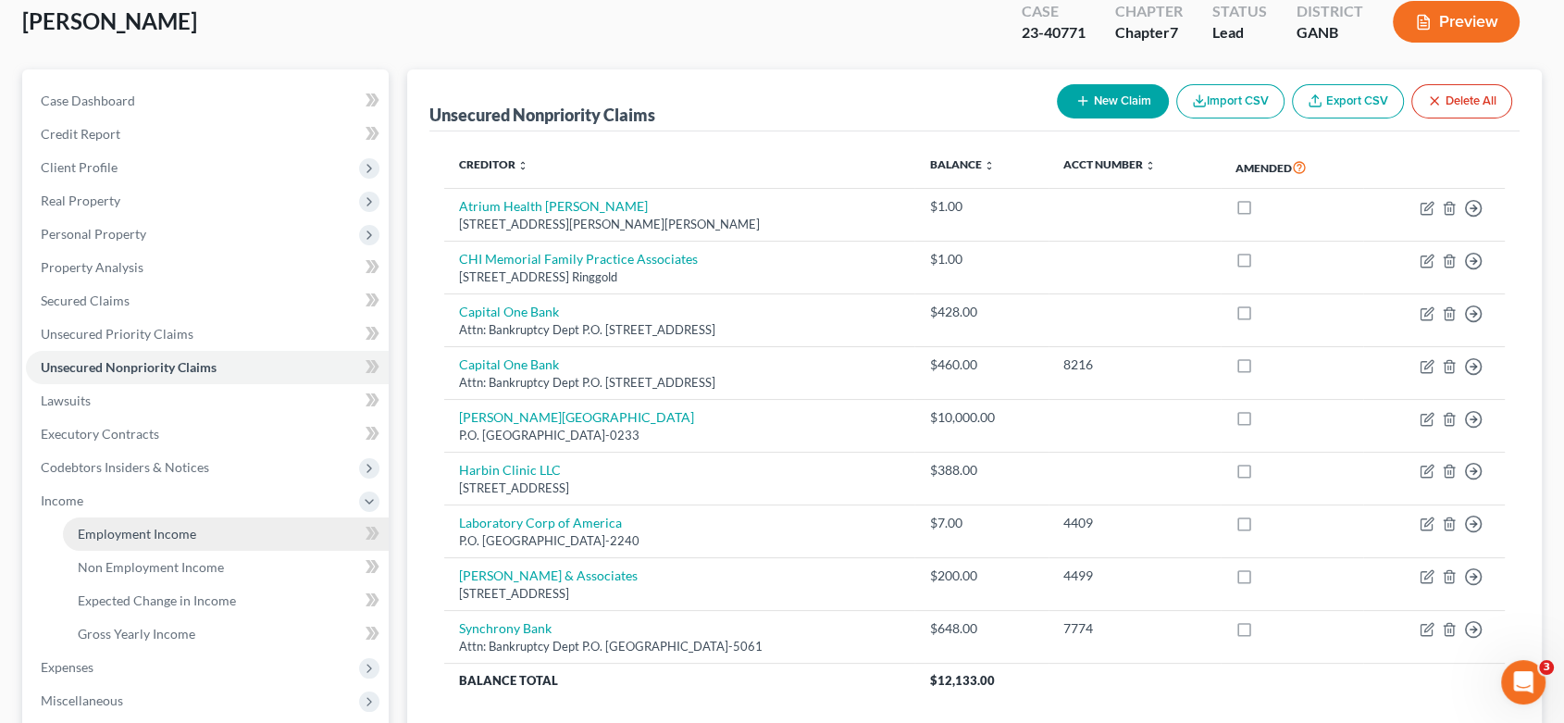
drag, startPoint x: 162, startPoint y: 532, endPoint x: 172, endPoint y: 527, distance: 11.6
click at [162, 533] on span "Employment Income" at bounding box center [137, 534] width 118 height 16
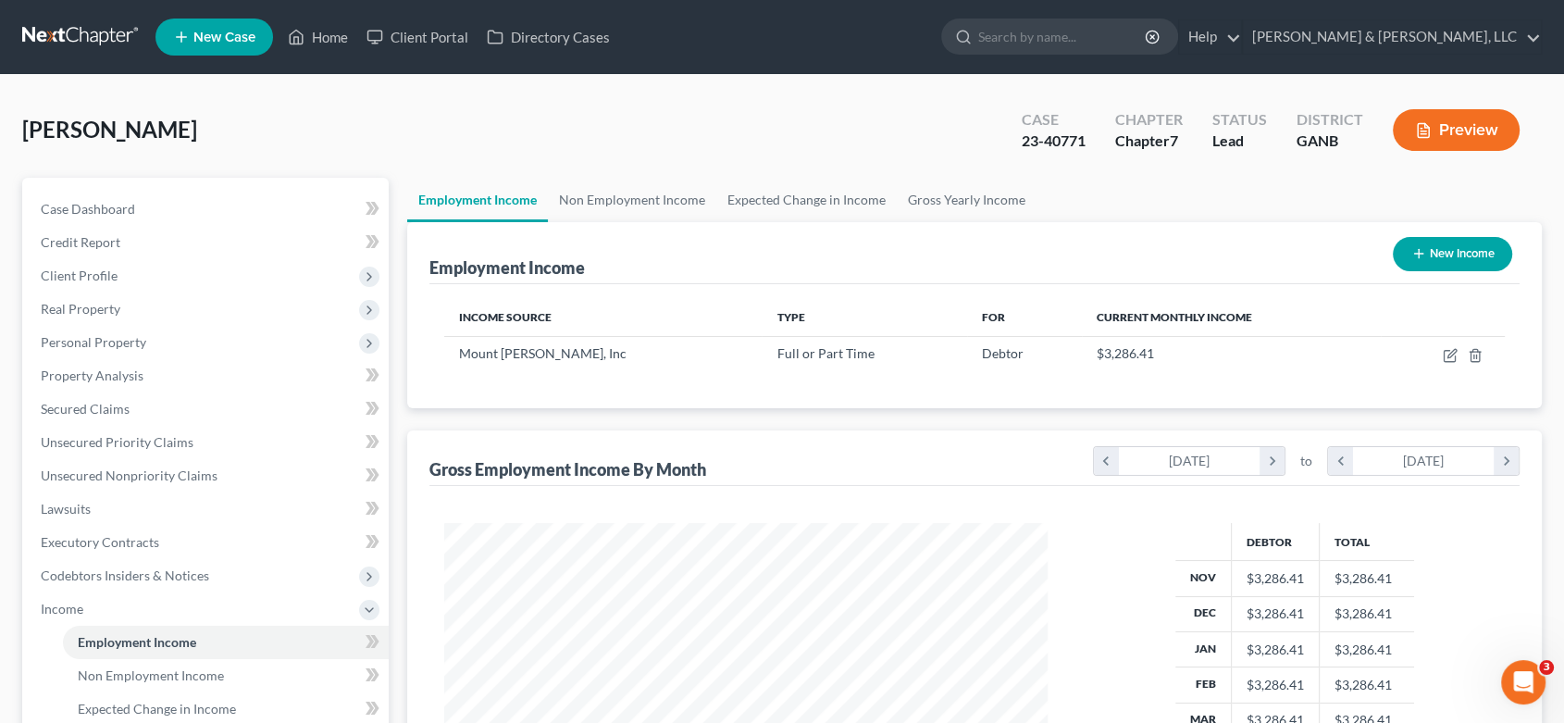
scroll to position [330, 640]
click at [659, 722] on html "Home New Case Client Portal Directory Cases Hurtt & Johnson, LLC staff@hurttlaw…" at bounding box center [782, 534] width 1564 height 1069
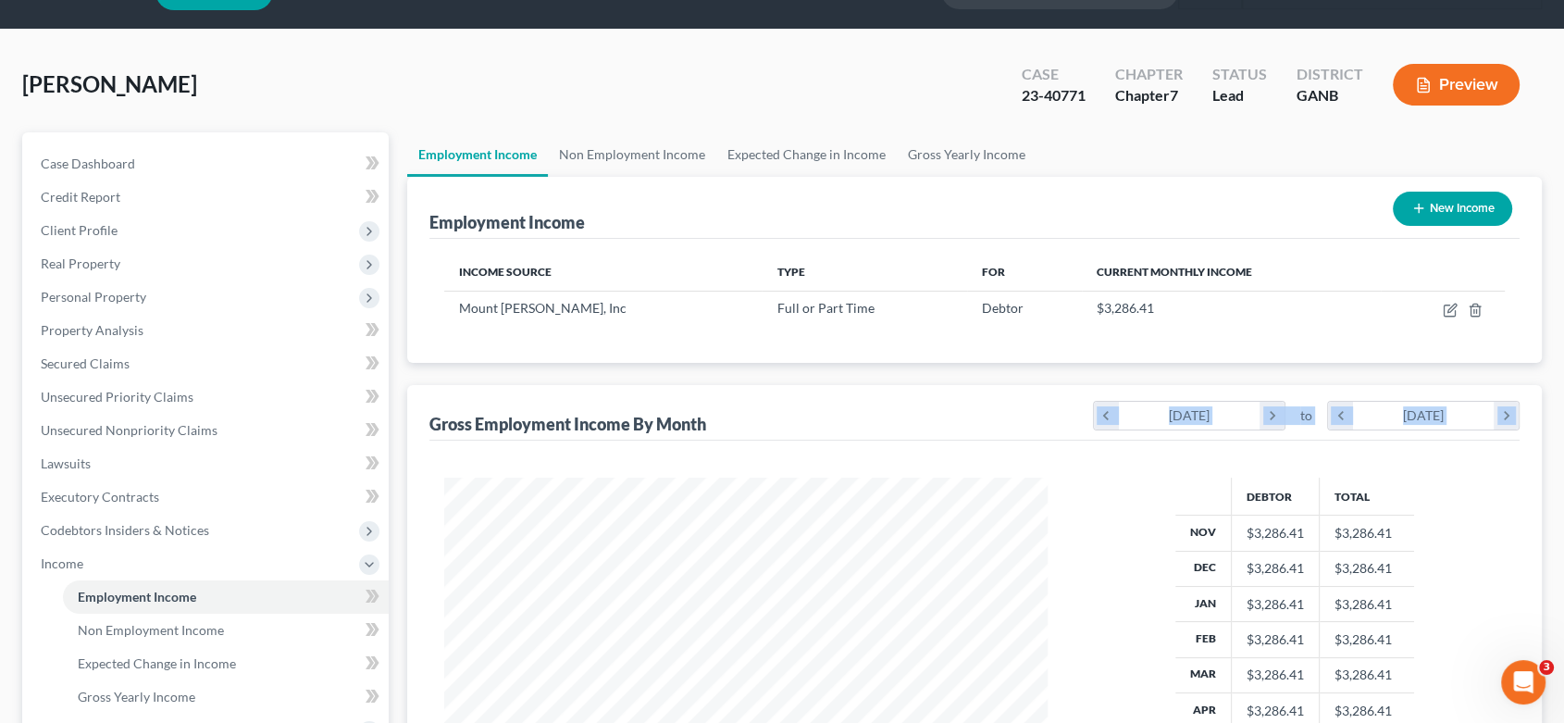
scroll to position [0, 0]
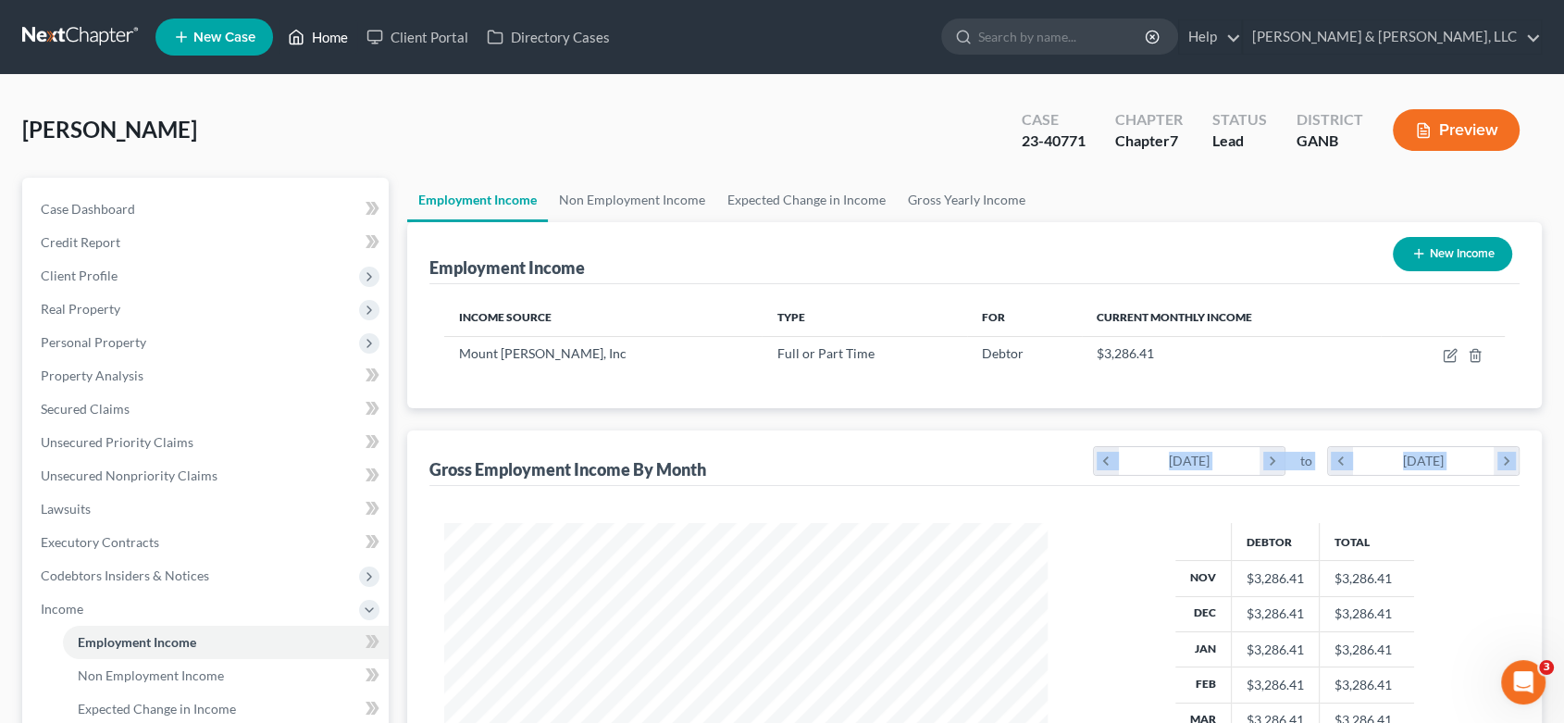
click at [340, 32] on link "Home" at bounding box center [318, 36] width 79 height 33
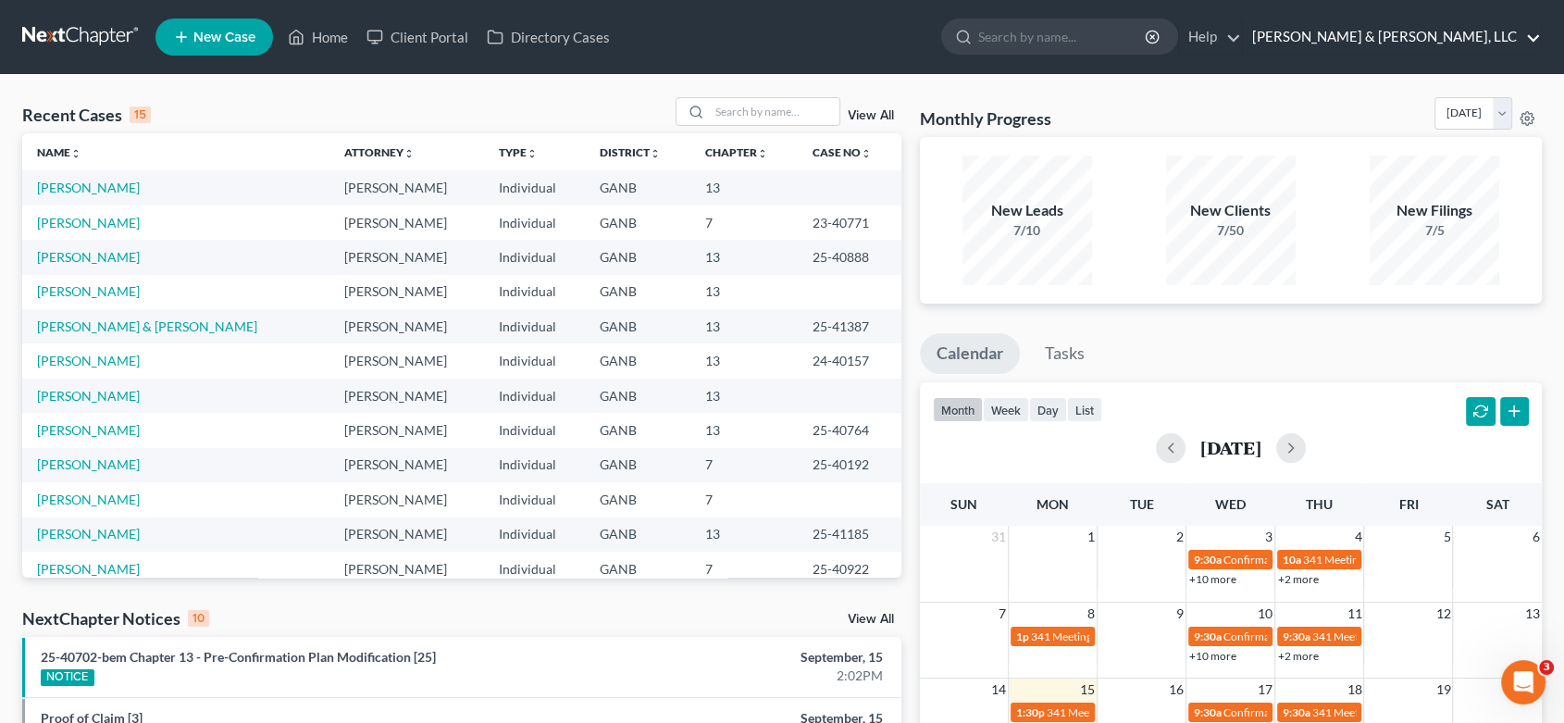
click at [1469, 26] on link "[PERSON_NAME] & [PERSON_NAME], LLC" at bounding box center [1392, 36] width 298 height 33
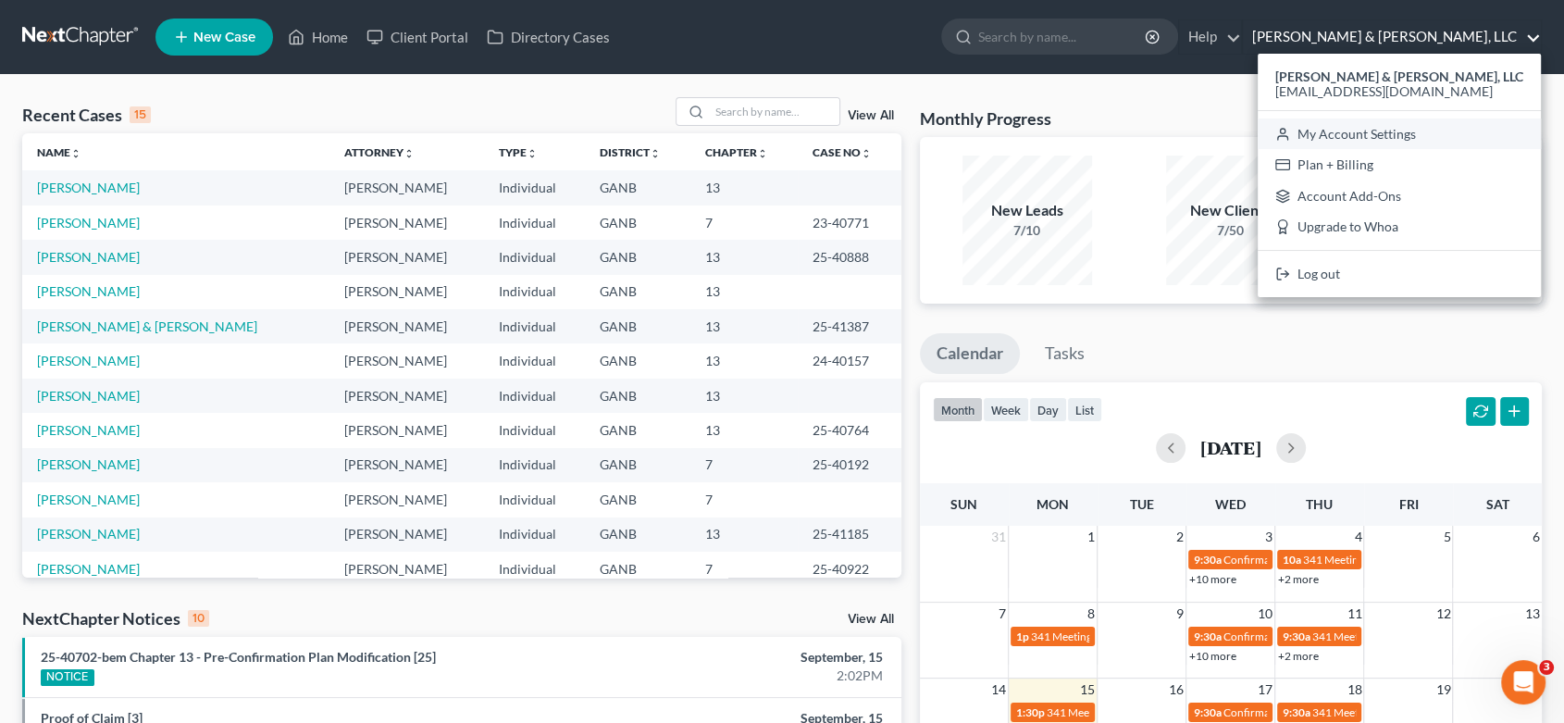
click at [1468, 132] on link "My Account Settings" at bounding box center [1399, 133] width 283 height 31
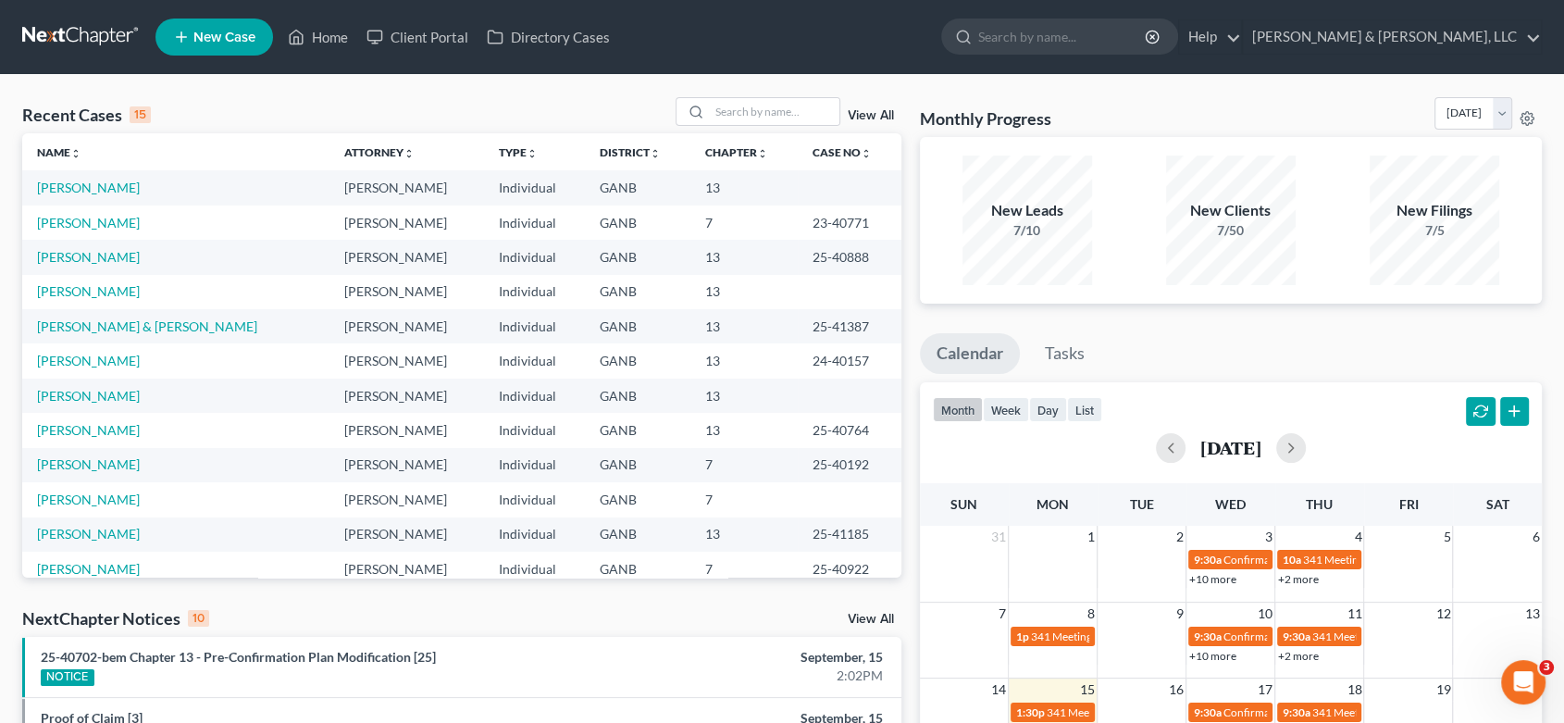
select select "19"
select select "24"
select select "10"
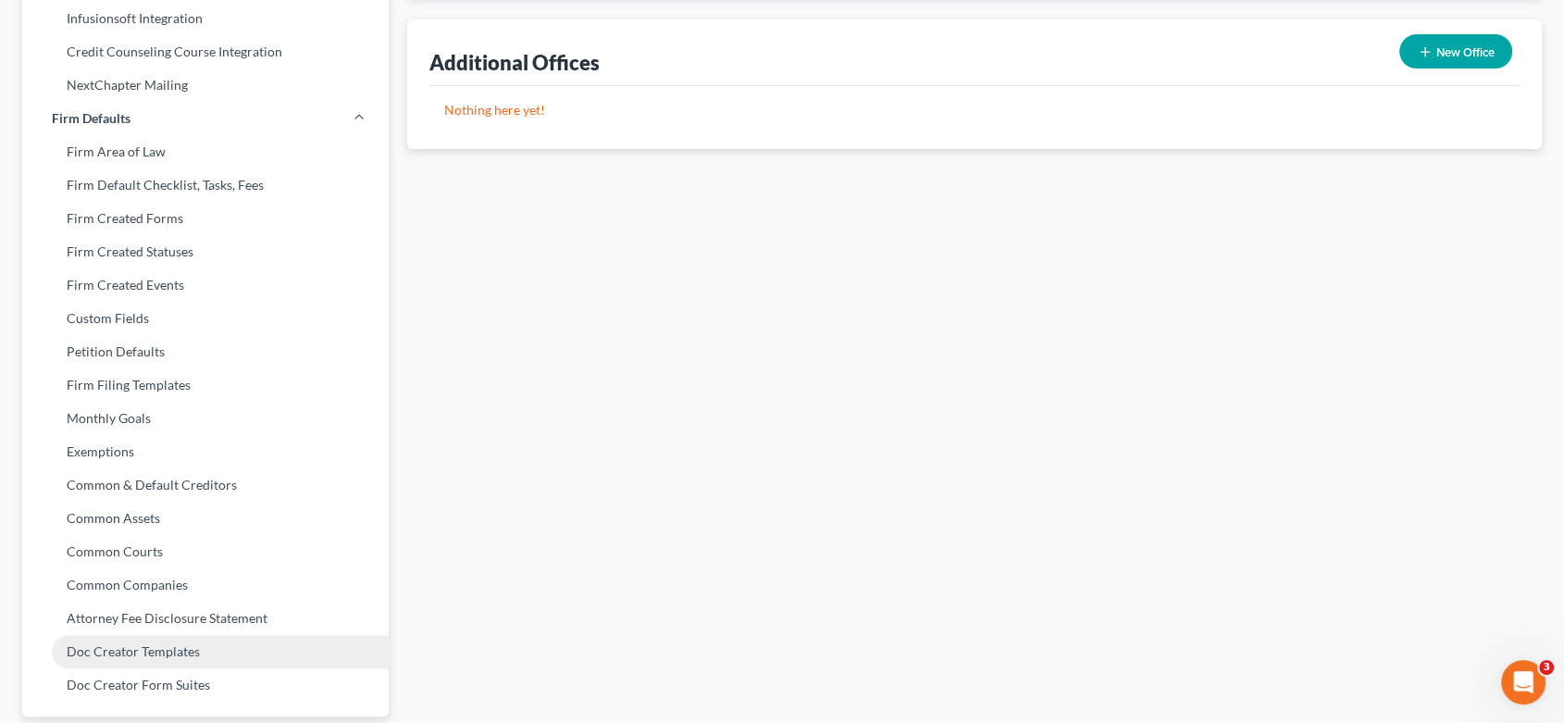
scroll to position [681, 0]
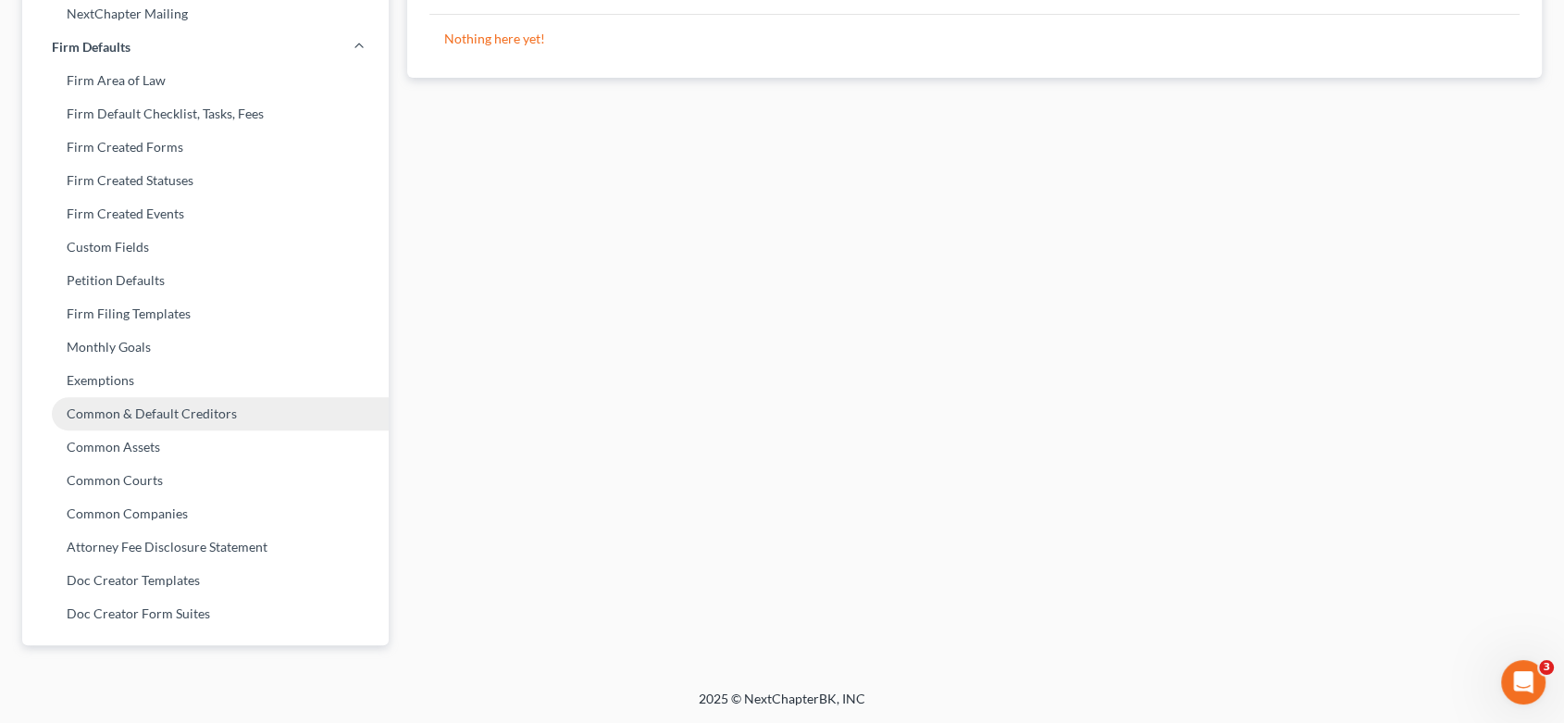
click at [166, 411] on link "Common & Default Creditors" at bounding box center [205, 413] width 367 height 33
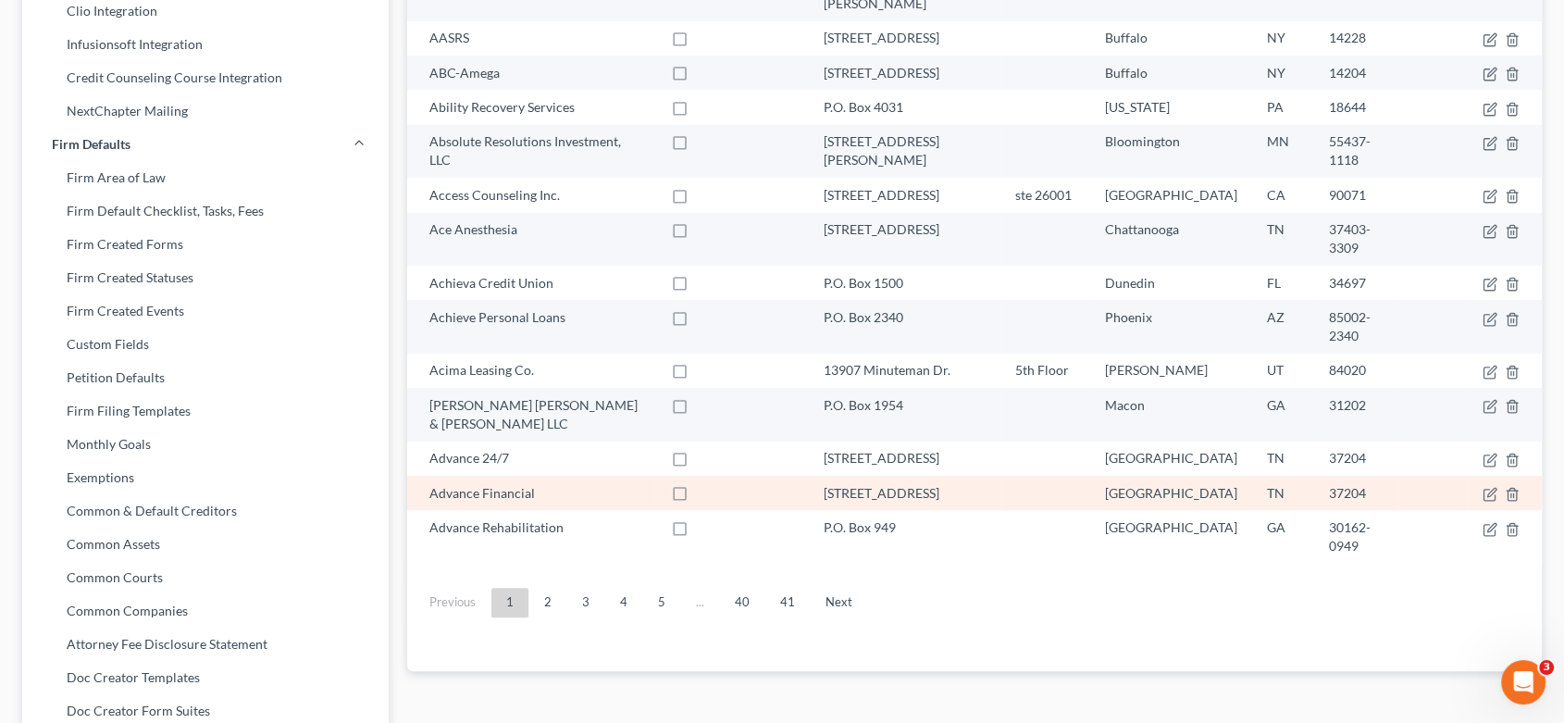
scroll to position [681, 0]
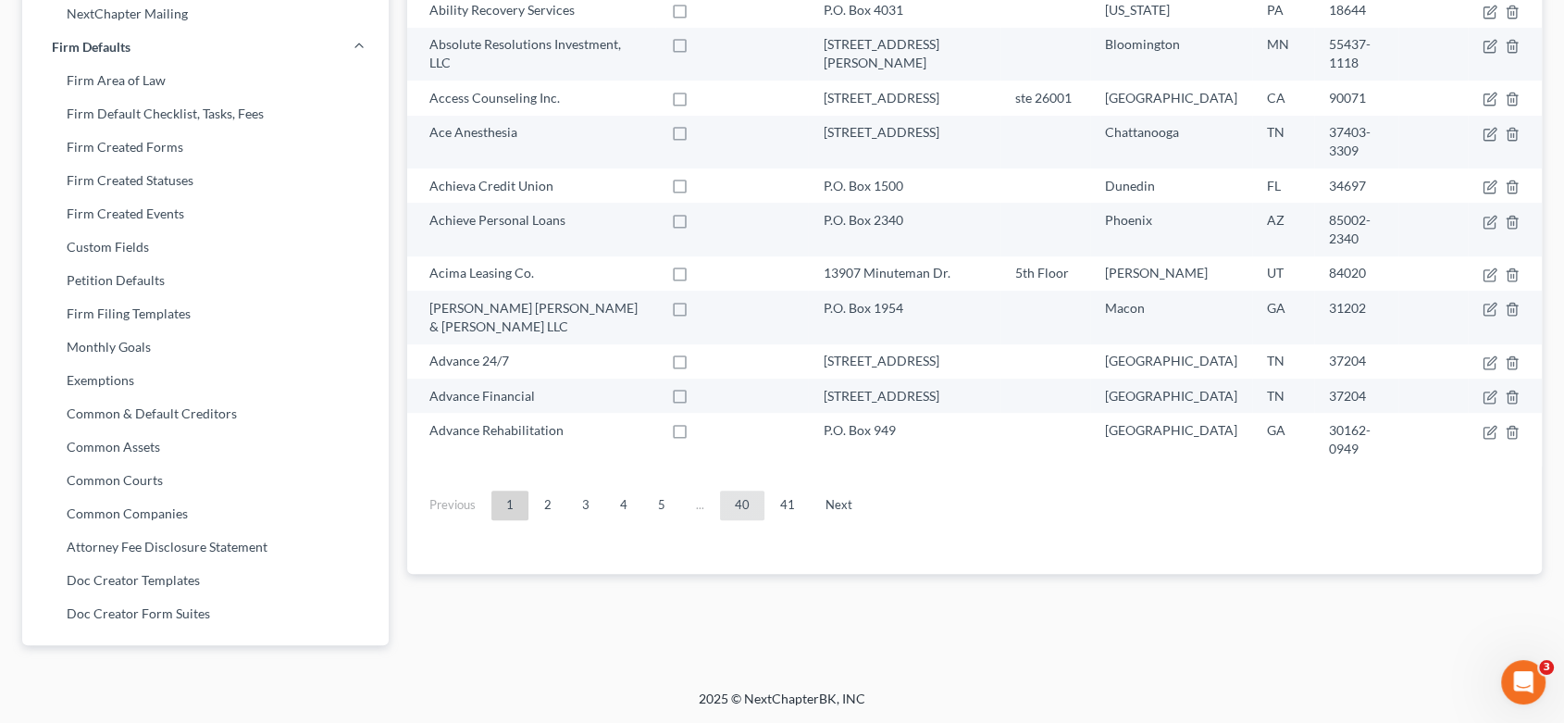
click at [737, 491] on link "40" at bounding box center [742, 506] width 44 height 30
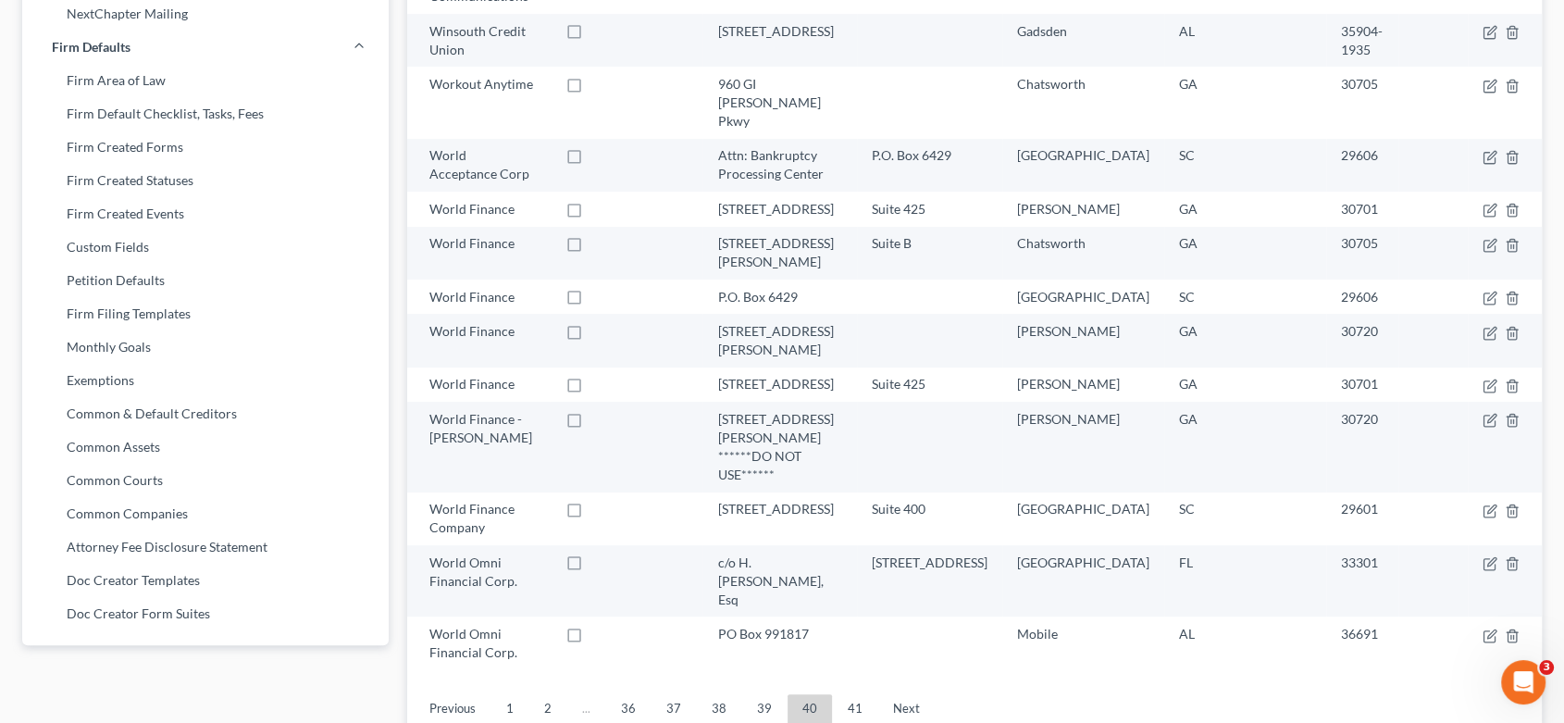
click at [750, 694] on link "39" at bounding box center [764, 709] width 44 height 30
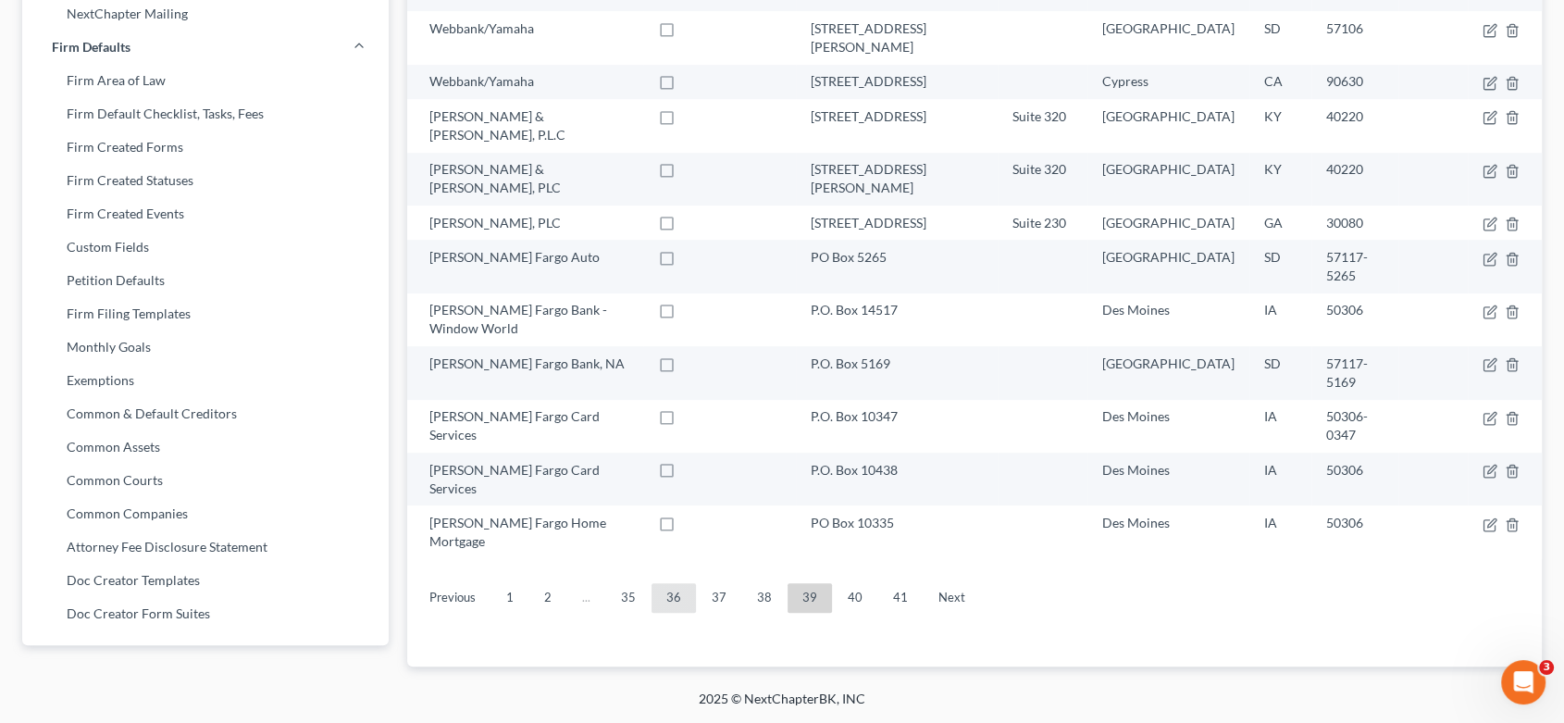
click at [686, 583] on link "36" at bounding box center [674, 598] width 44 height 30
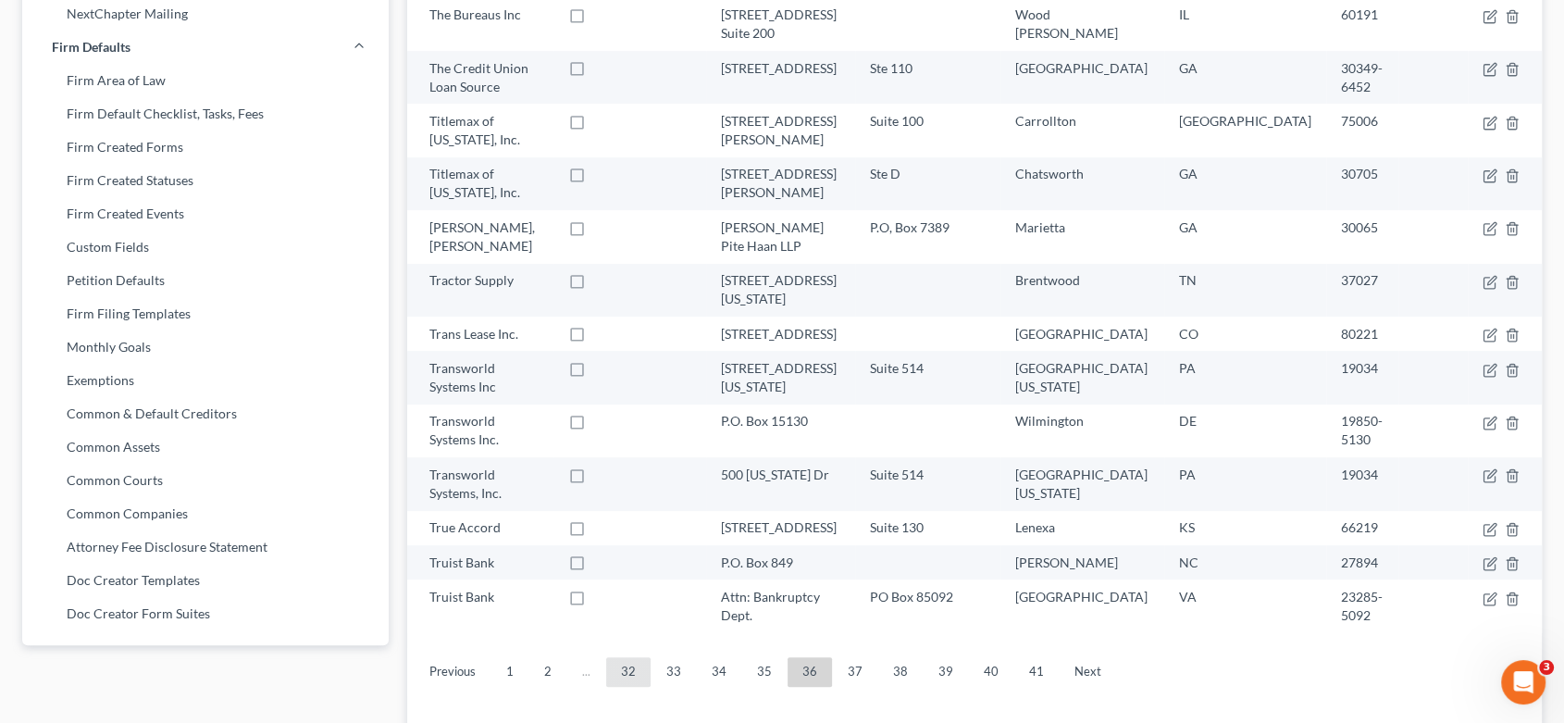
click at [622, 657] on link "32" at bounding box center [628, 672] width 44 height 30
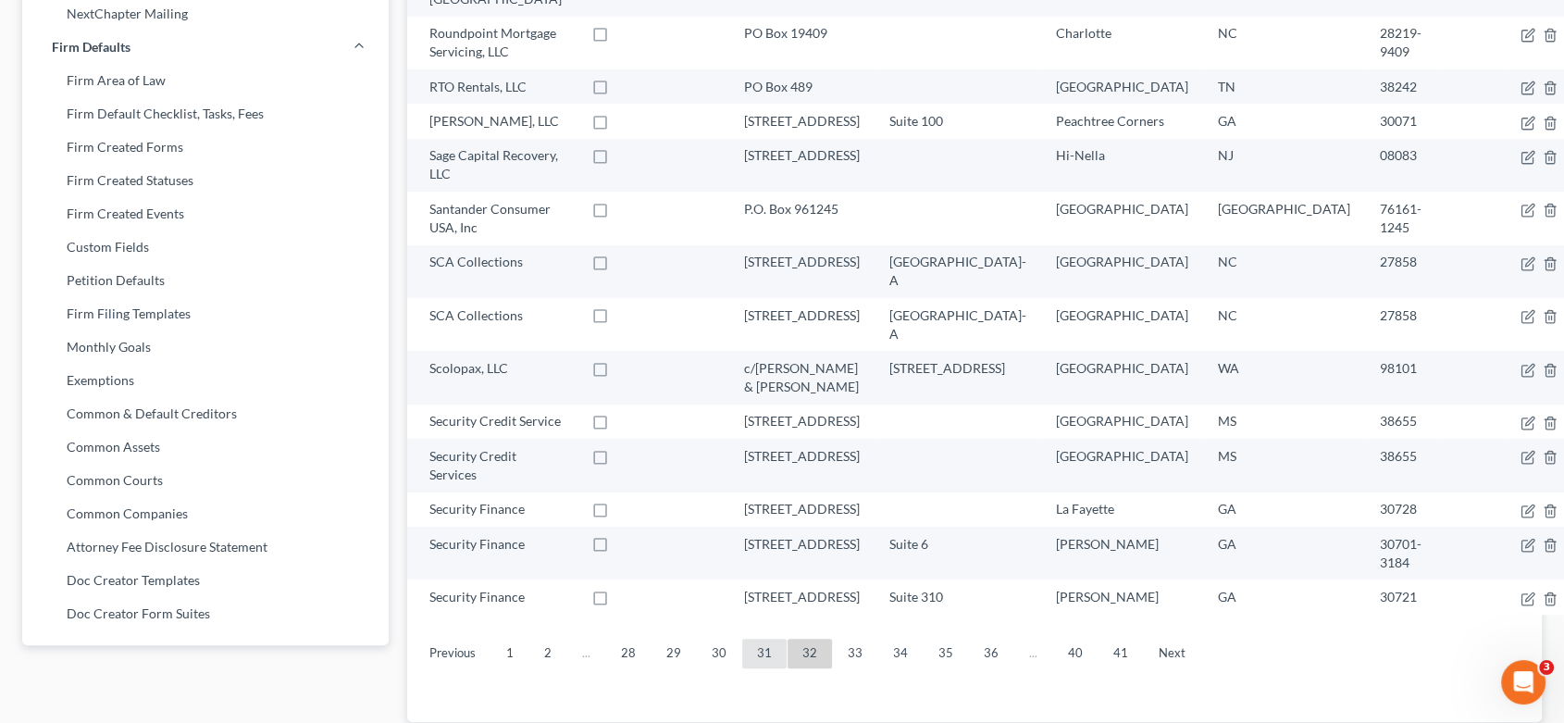
click at [753, 639] on link "31" at bounding box center [764, 654] width 44 height 30
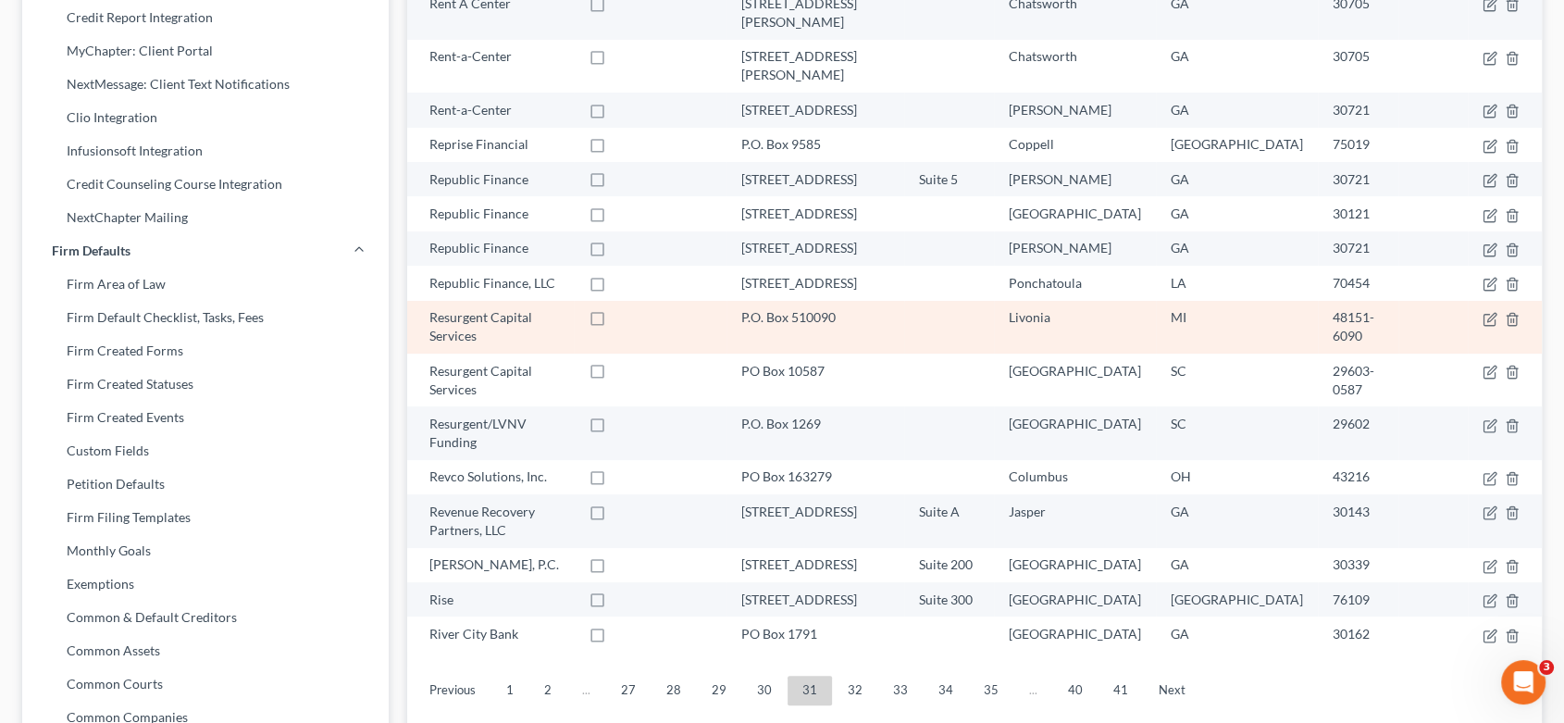
scroll to position [514, 0]
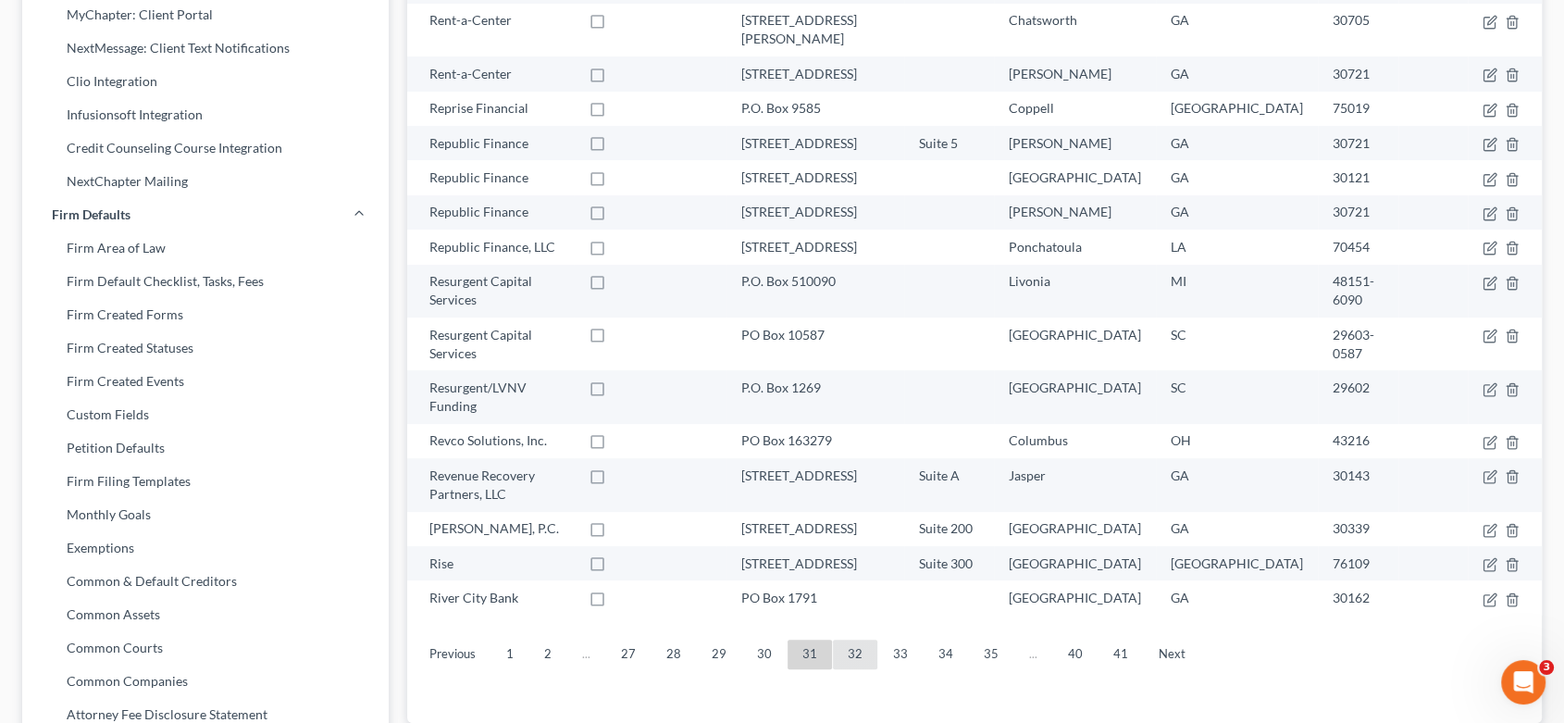
click at [851, 640] on link "32" at bounding box center [855, 655] width 44 height 30
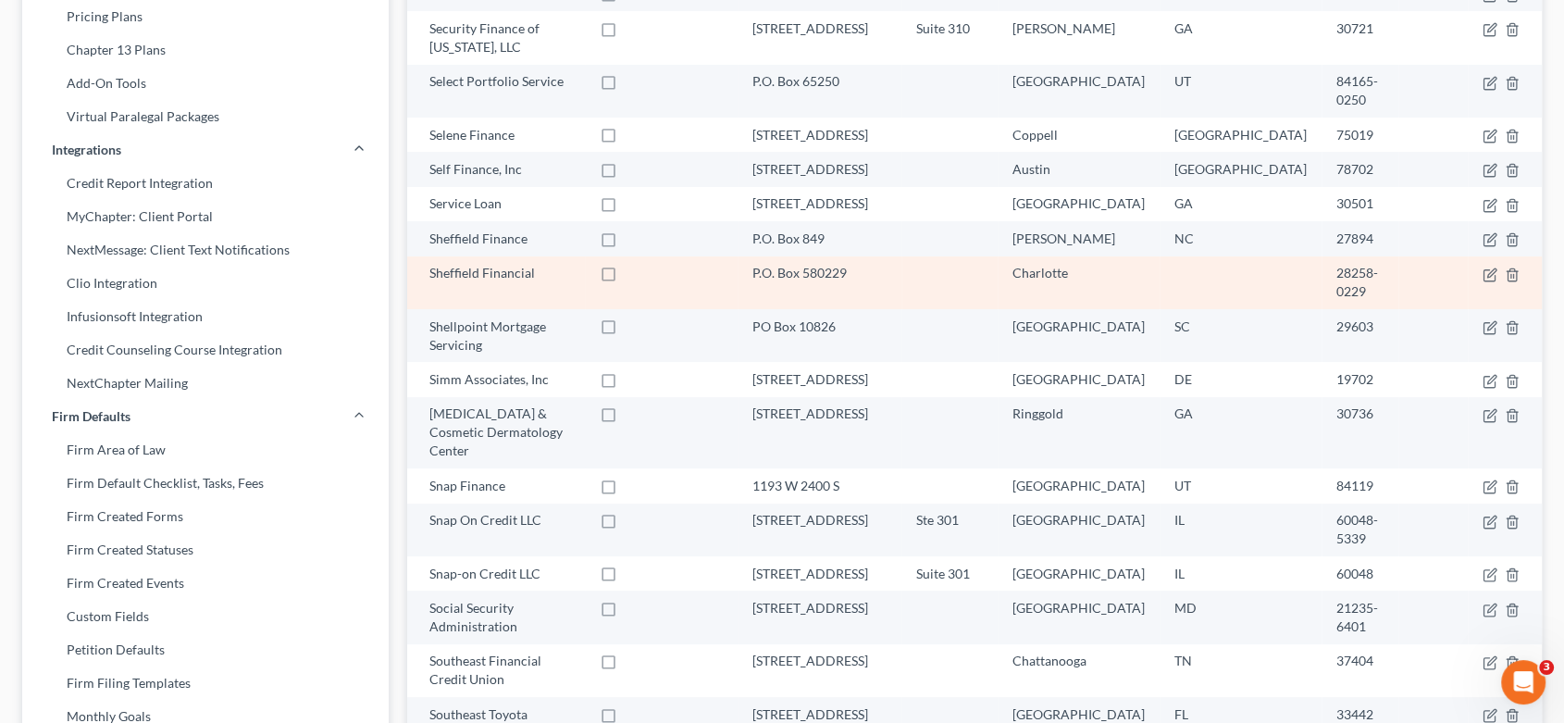
scroll to position [308, 0]
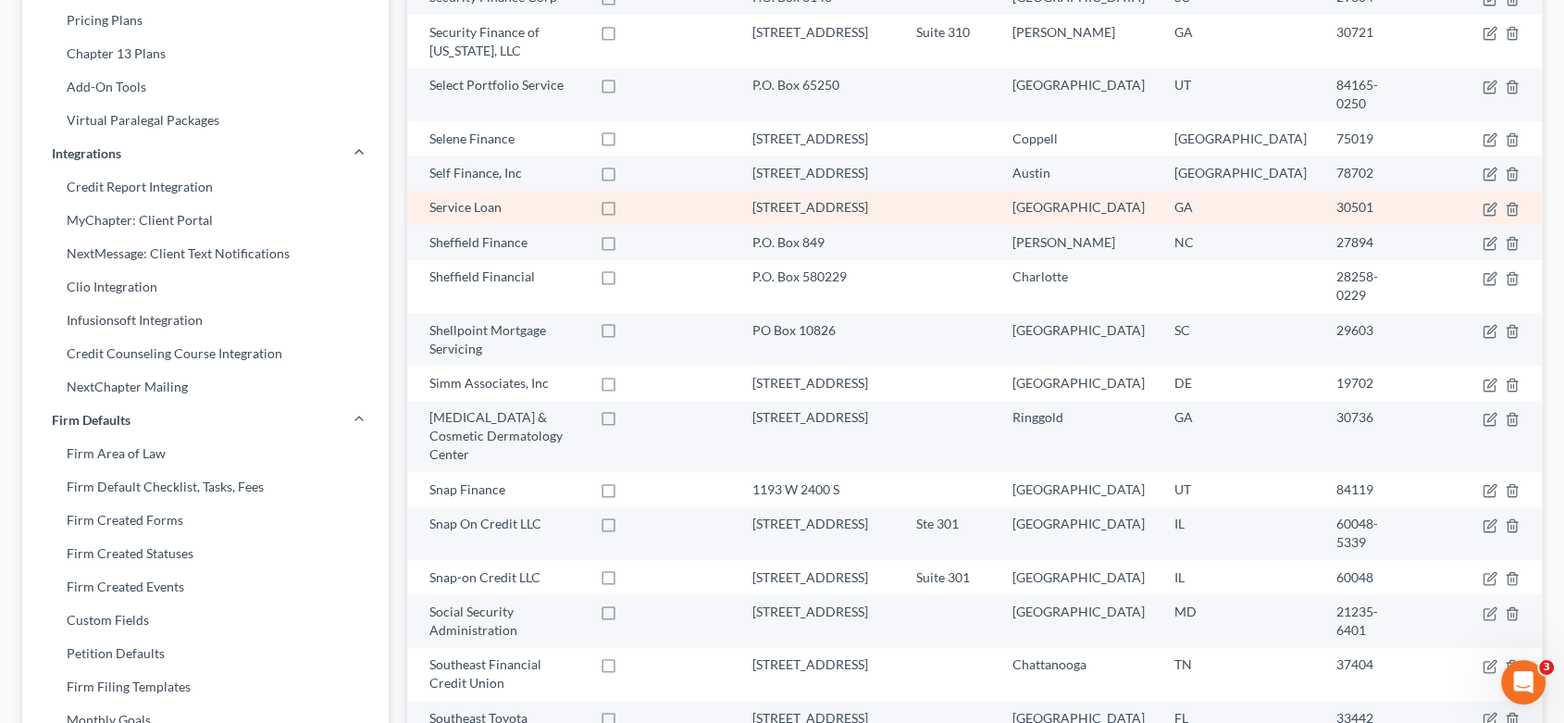
click at [570, 208] on div "Service Loan" at bounding box center [499, 207] width 141 height 19
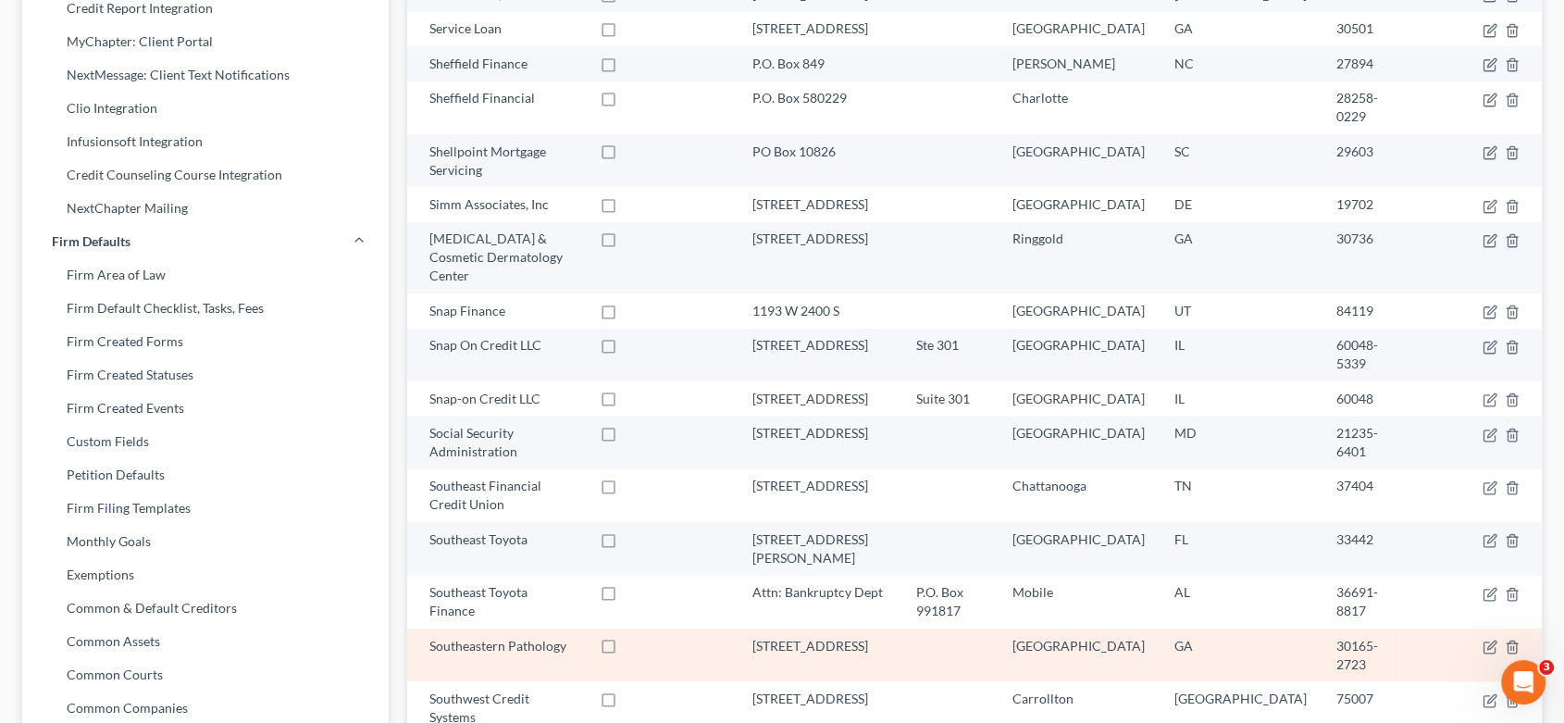
scroll to position [616, 0]
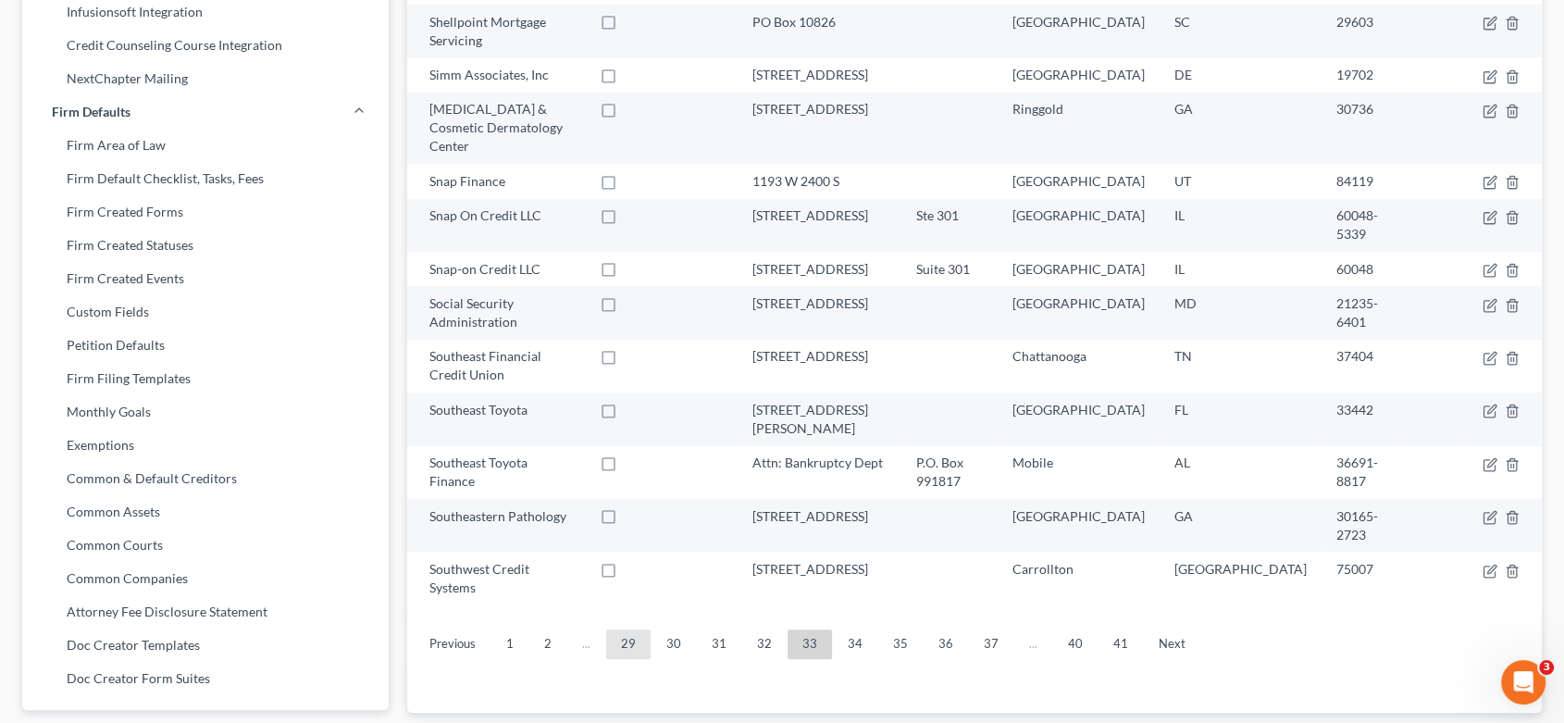
click at [634, 629] on link "29" at bounding box center [628, 644] width 44 height 30
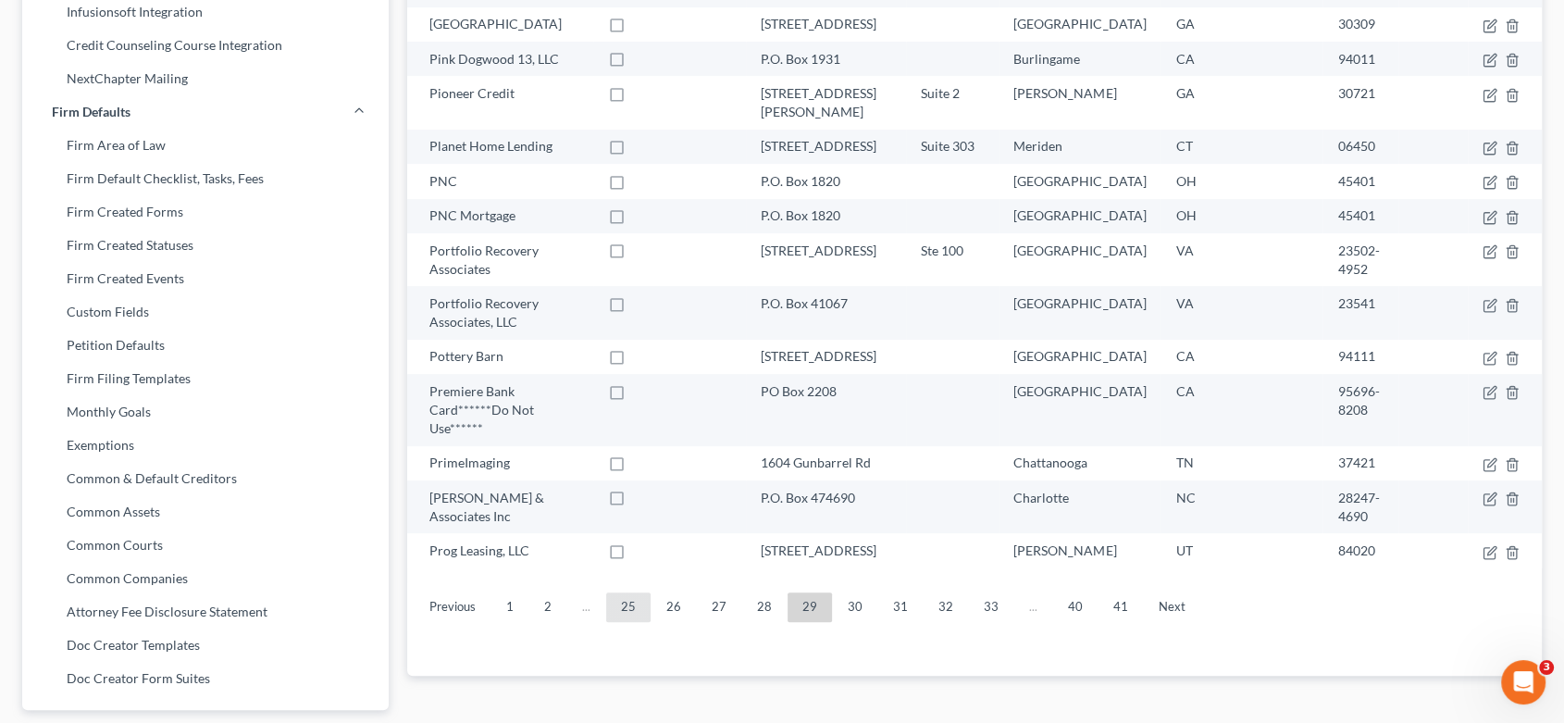
click at [628, 592] on link "25" at bounding box center [628, 607] width 44 height 30
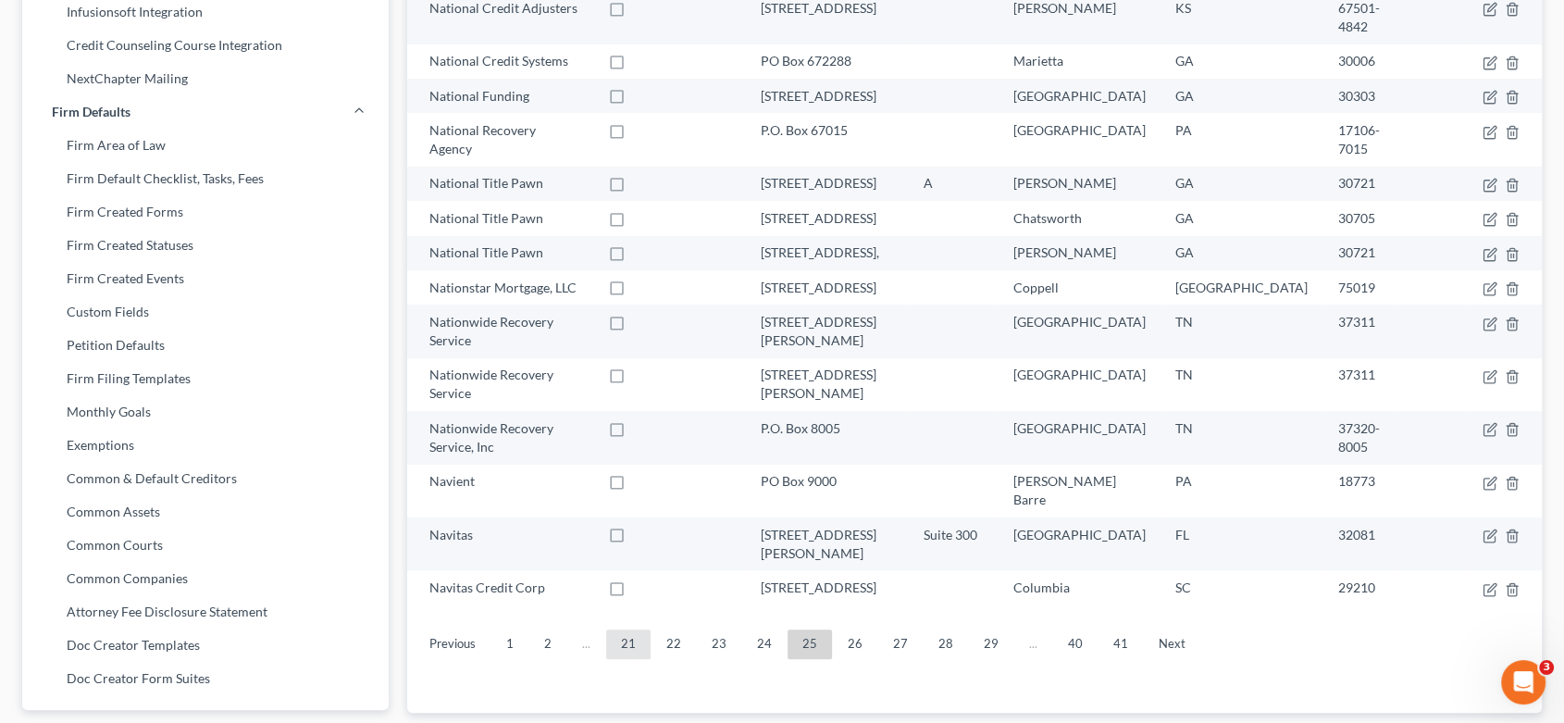
click at [628, 629] on link "21" at bounding box center [628, 644] width 44 height 30
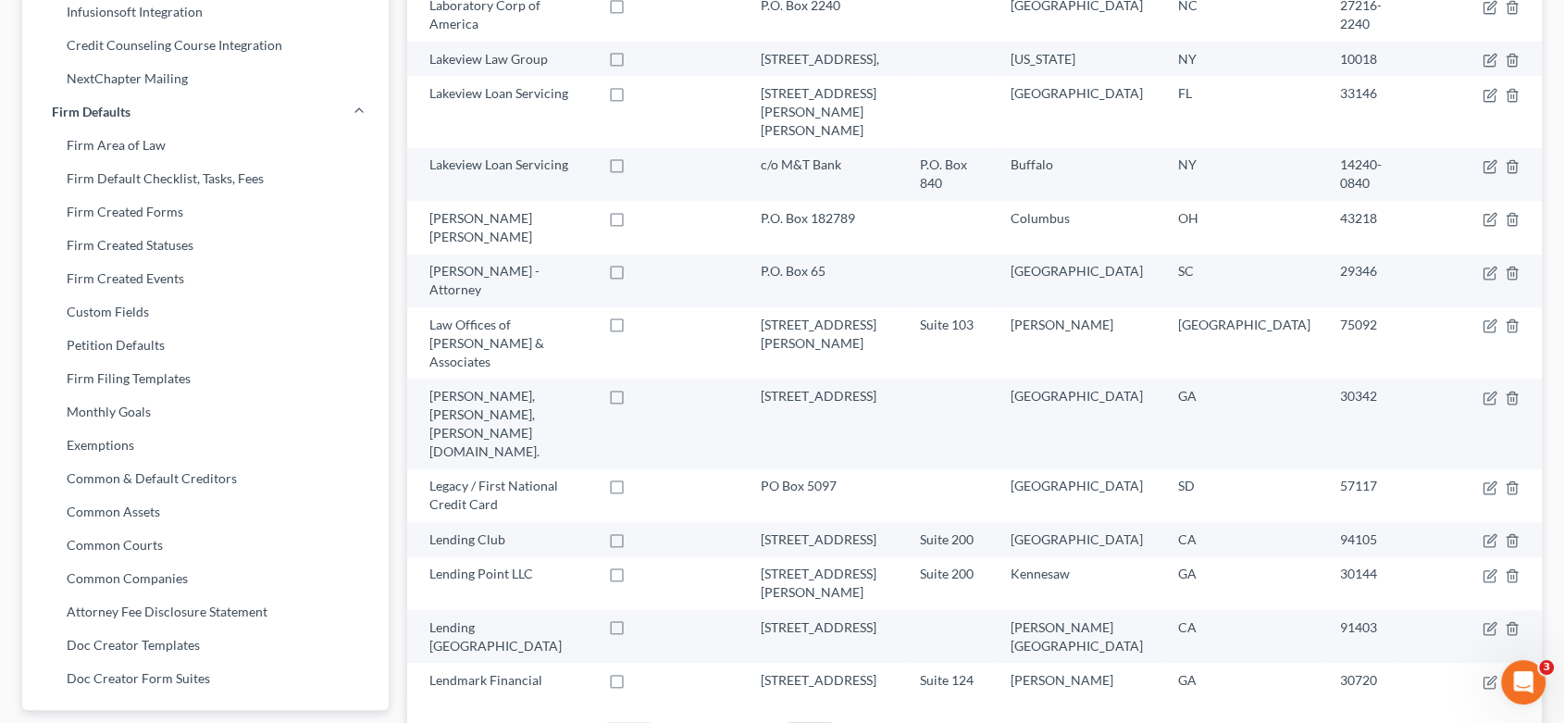
click at [629, 722] on link "17" at bounding box center [628, 737] width 44 height 30
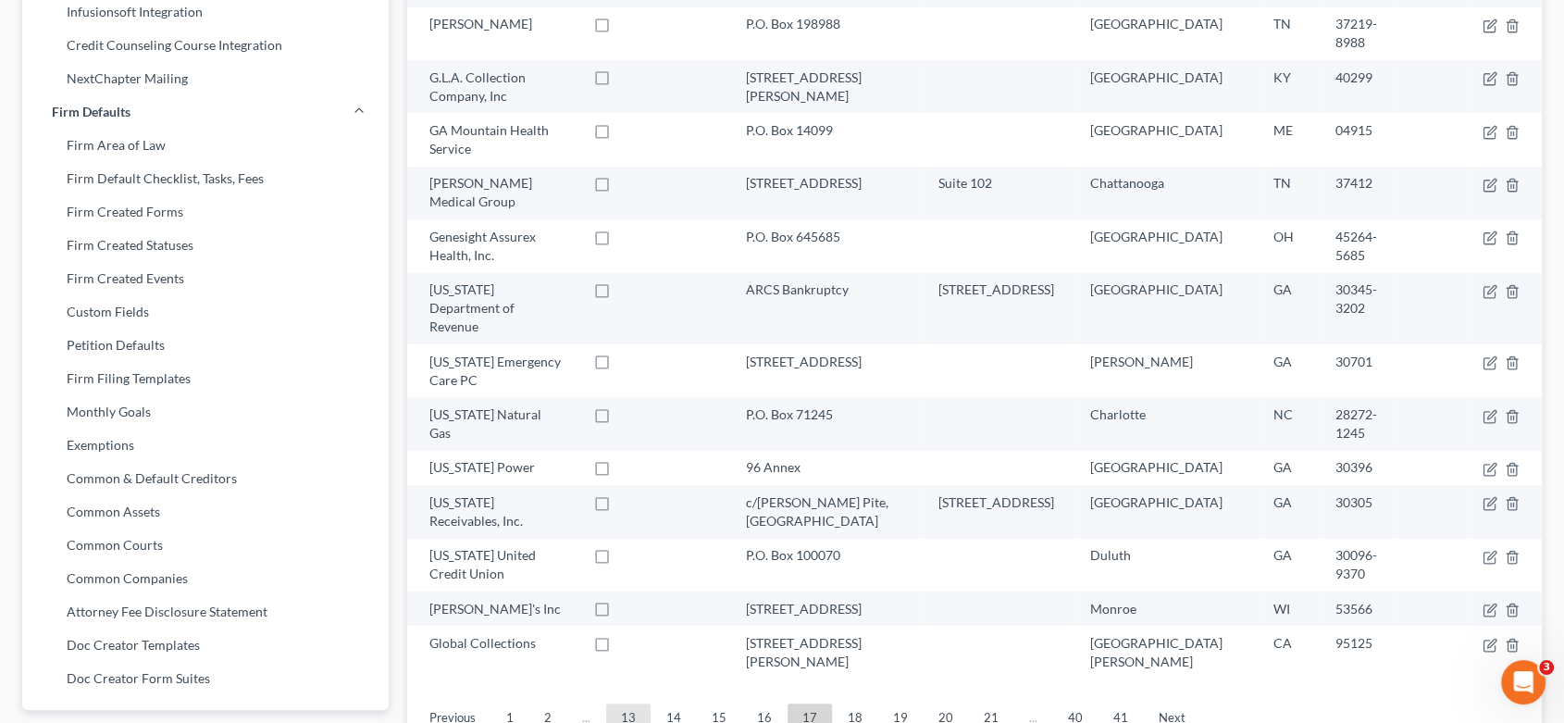
click at [634, 703] on link "13" at bounding box center [628, 718] width 44 height 30
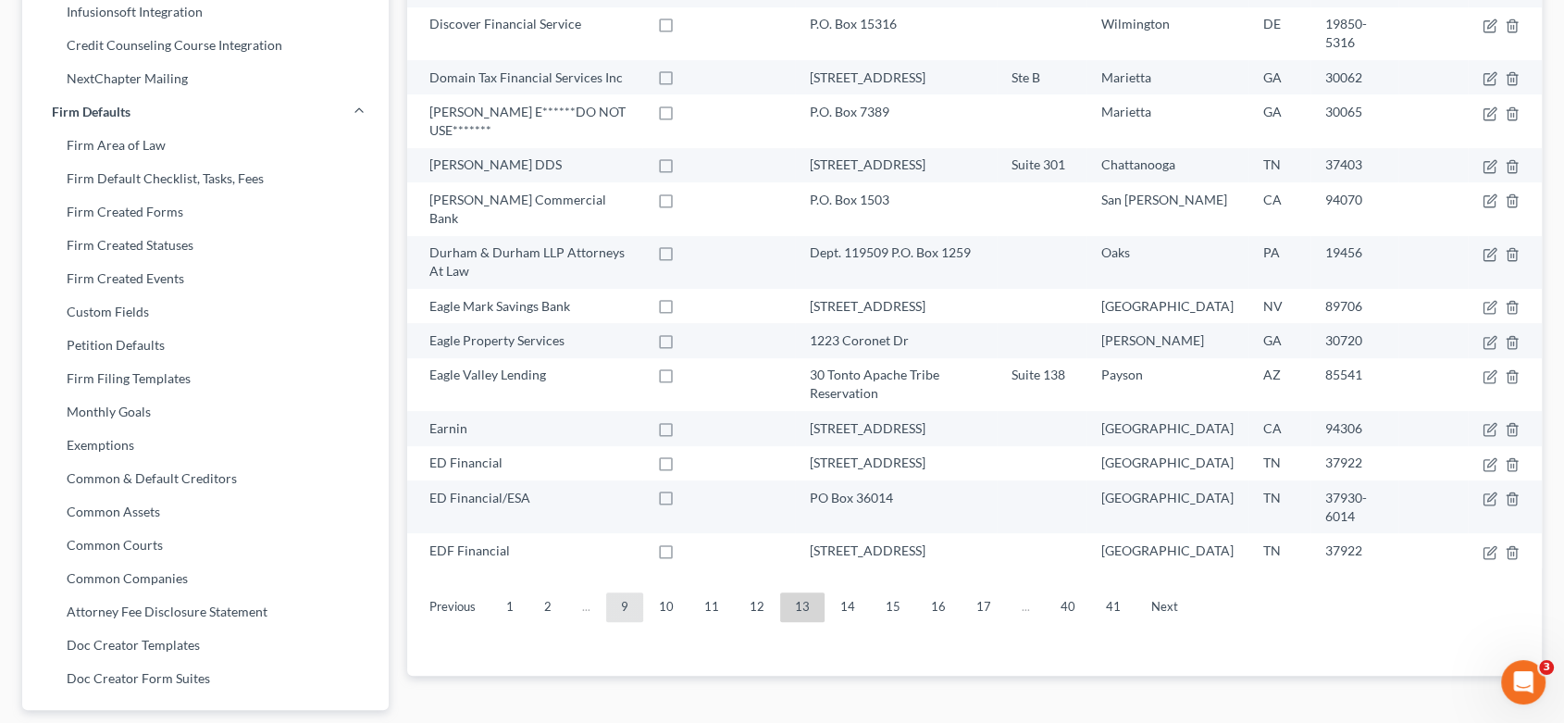
click at [622, 592] on link "9" at bounding box center [624, 607] width 37 height 30
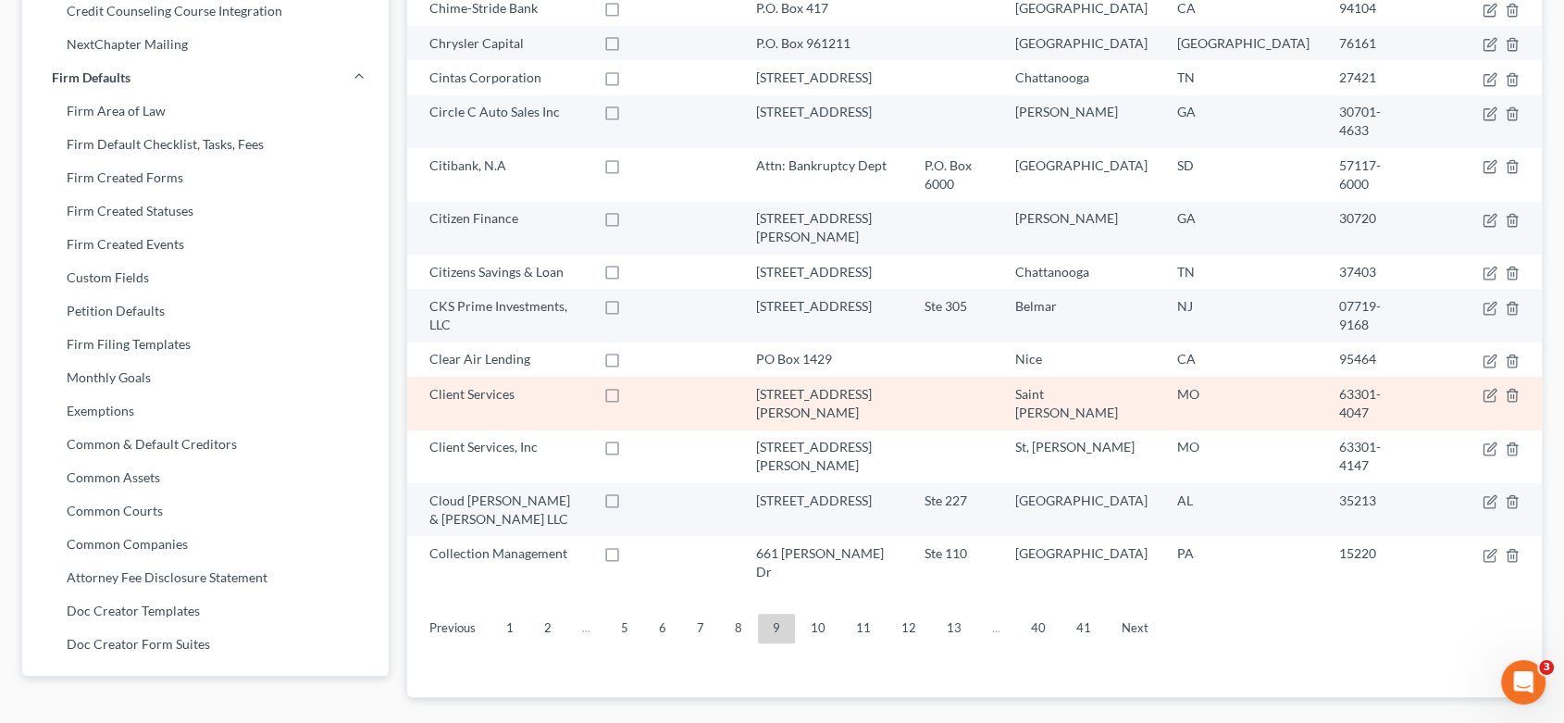
scroll to position [681, 0]
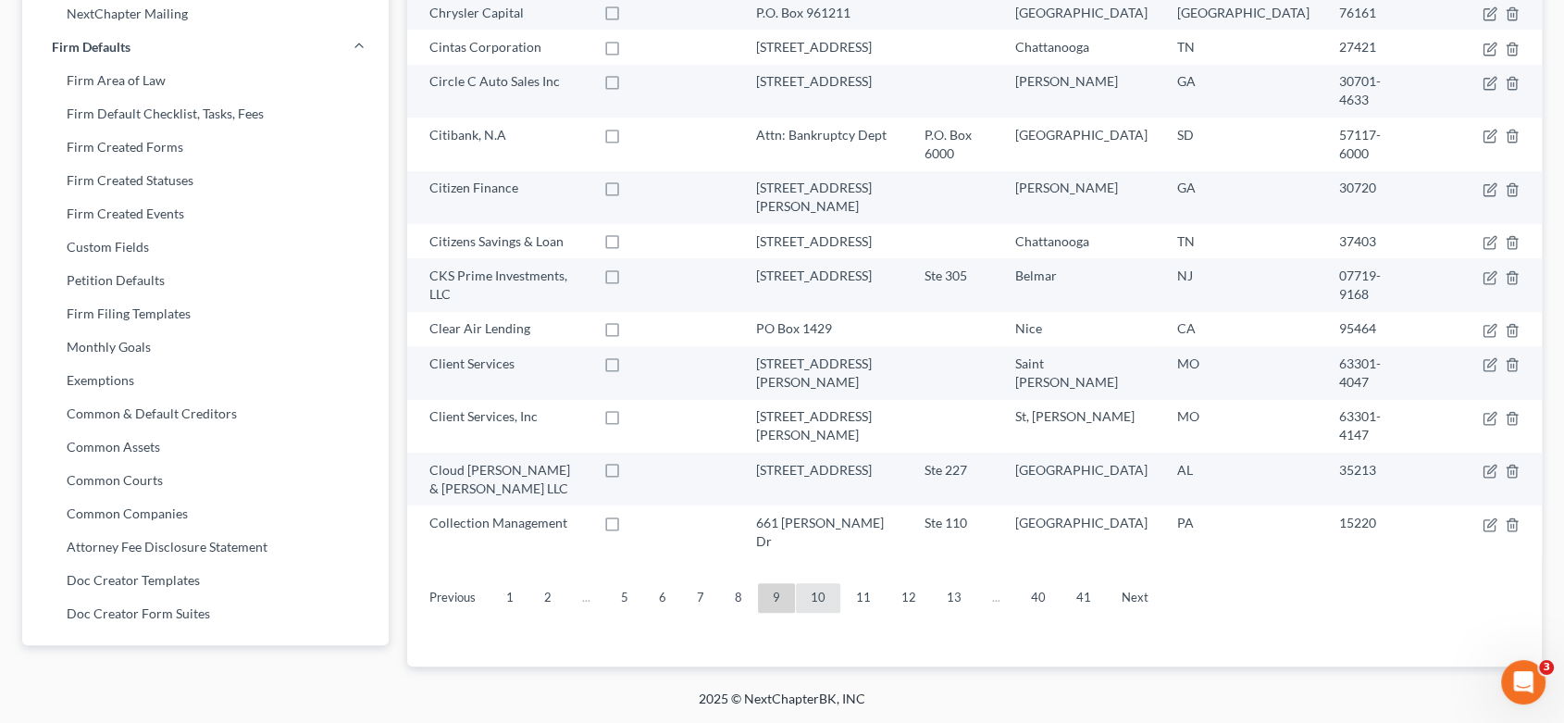
click at [821, 583] on link "10" at bounding box center [818, 598] width 44 height 30
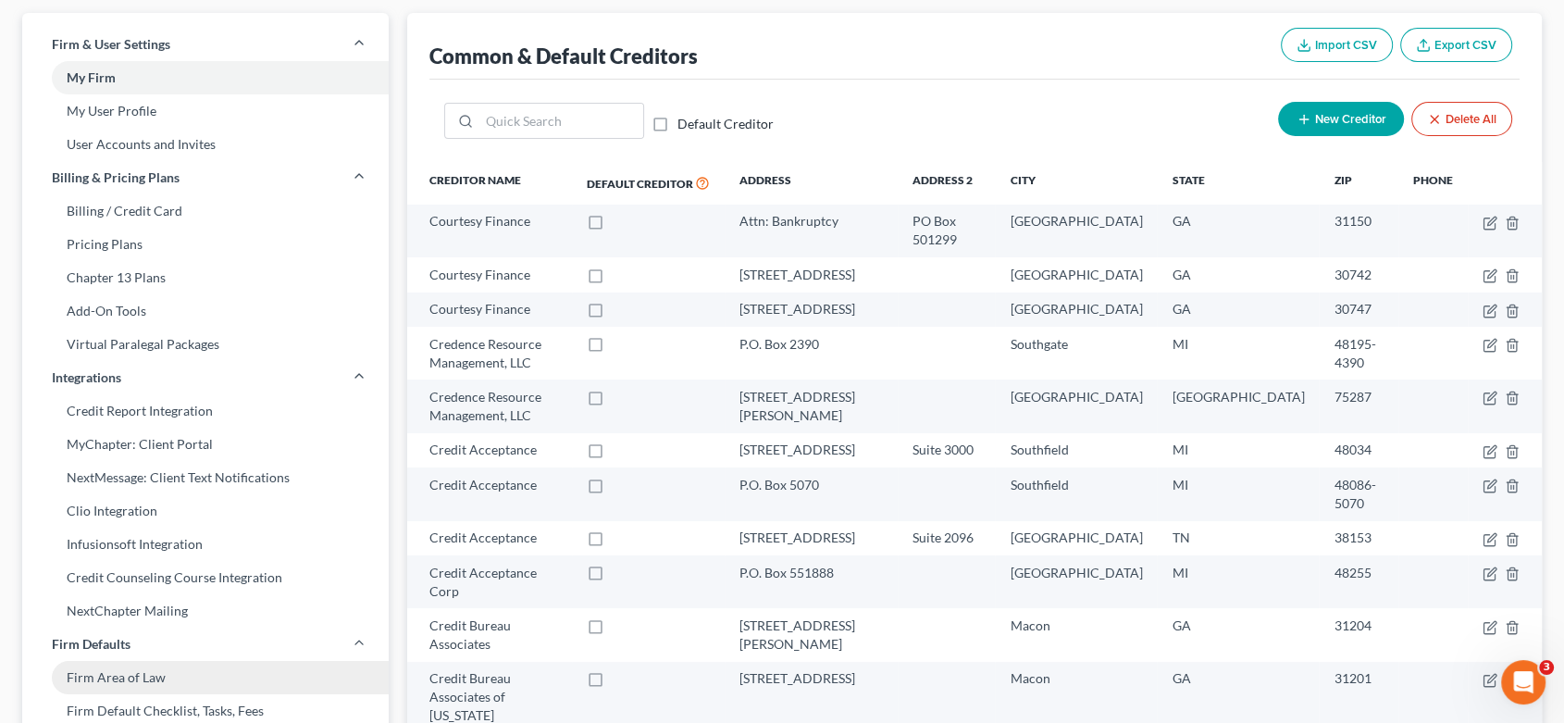
scroll to position [0, 0]
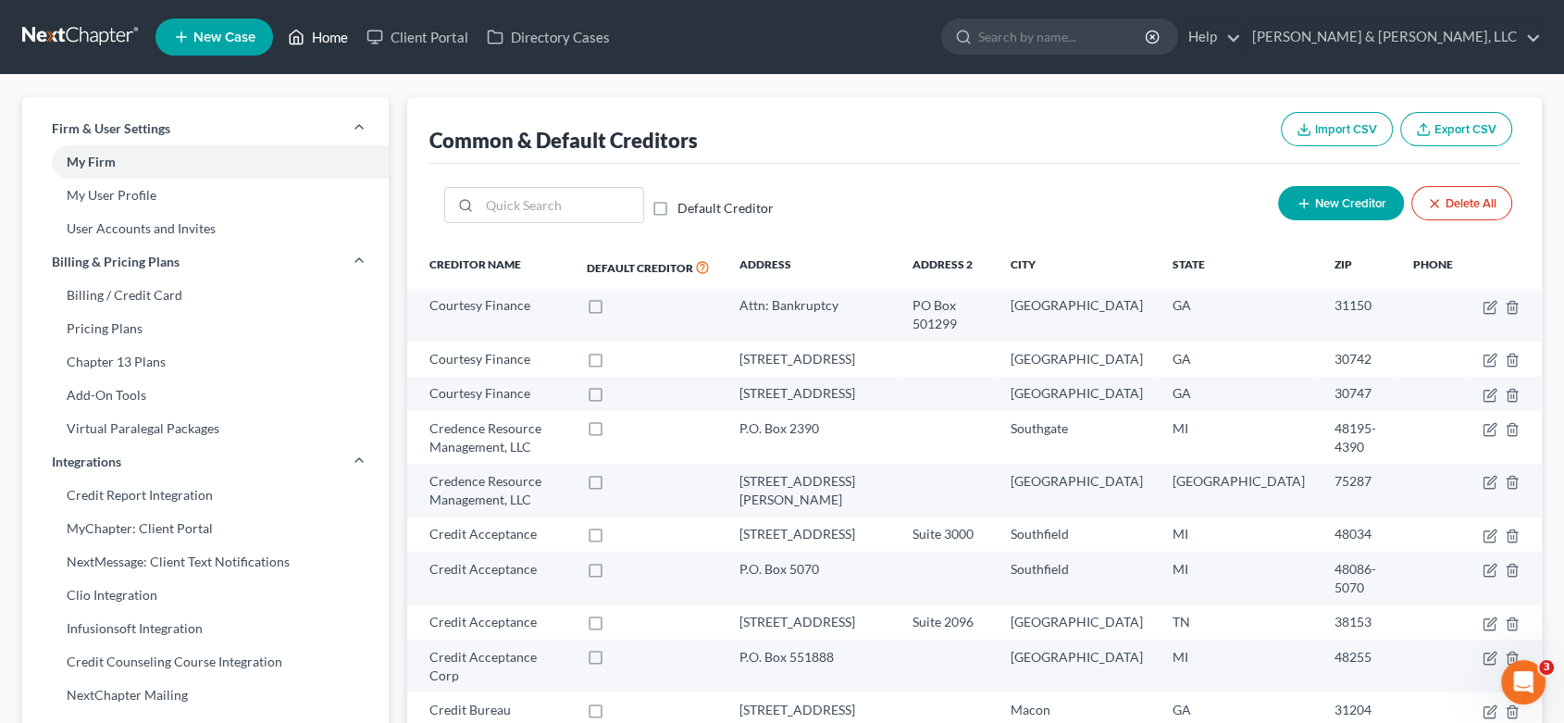
click at [341, 28] on link "Home" at bounding box center [318, 36] width 79 height 33
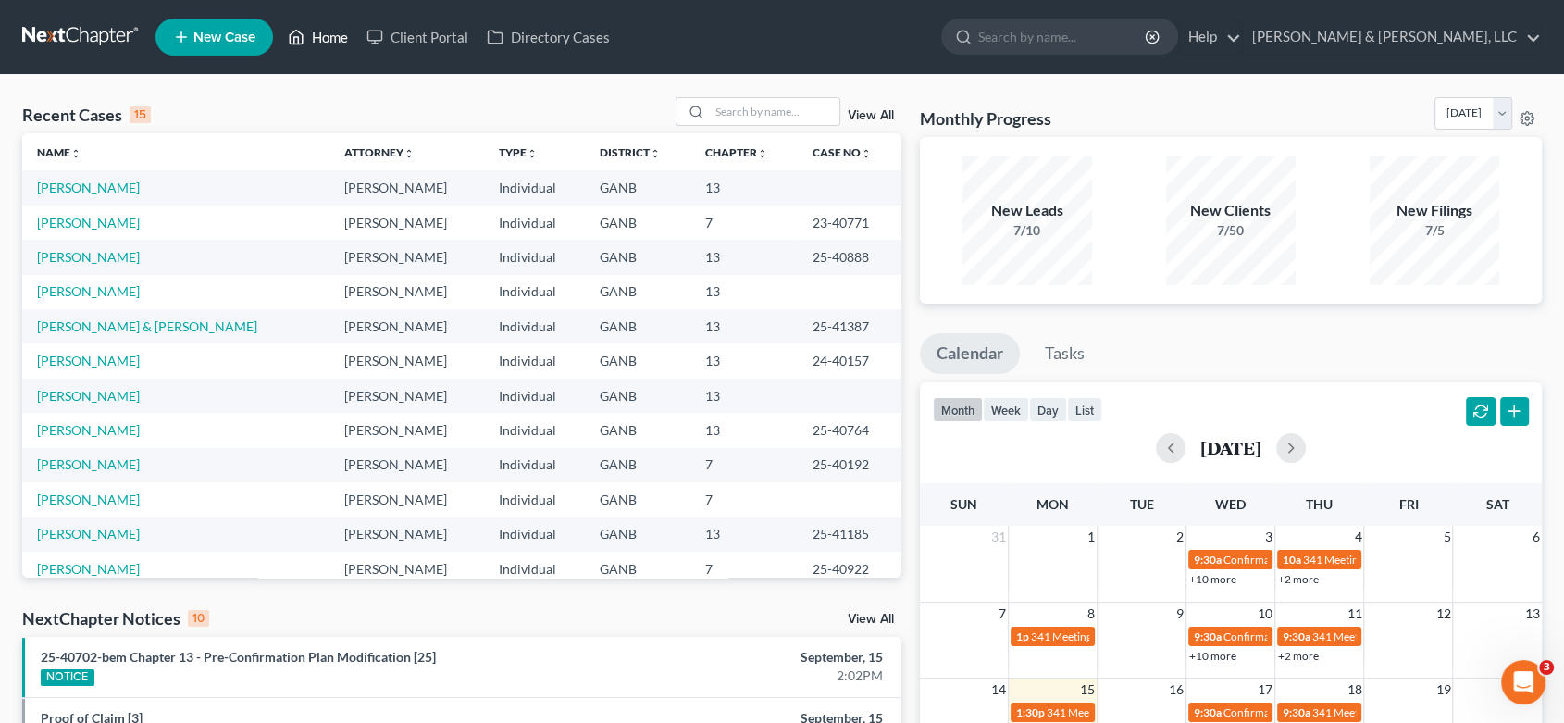
click at [335, 28] on link "Home" at bounding box center [318, 36] width 79 height 33
click at [317, 30] on link "Home" at bounding box center [318, 36] width 79 height 33
click at [333, 28] on link "Home" at bounding box center [318, 36] width 79 height 33
click at [807, 124] on input "search" at bounding box center [775, 111] width 130 height 27
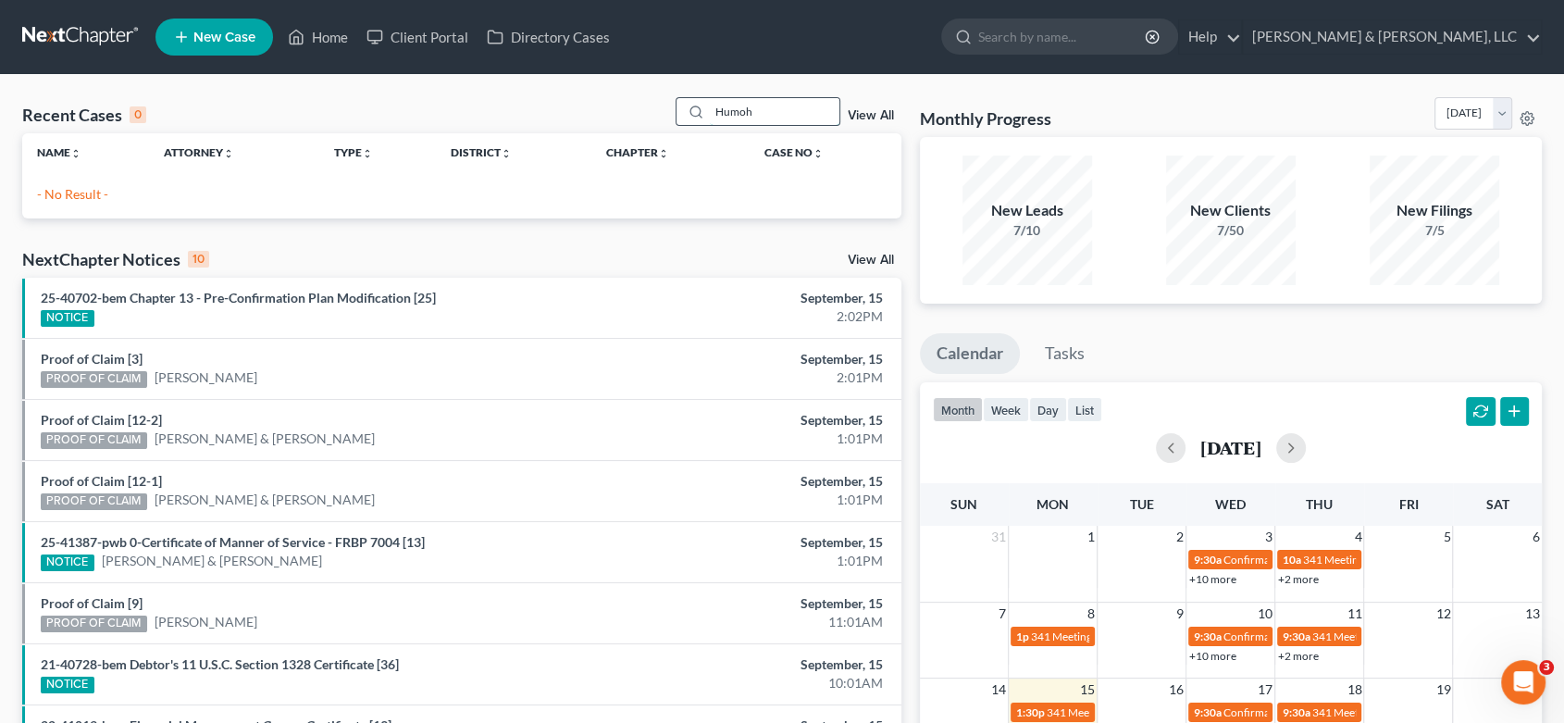
click at [789, 114] on input "Humoh" at bounding box center [775, 111] width 130 height 27
type input "Humphreys"
click at [869, 117] on link "View All" at bounding box center [871, 115] width 46 height 13
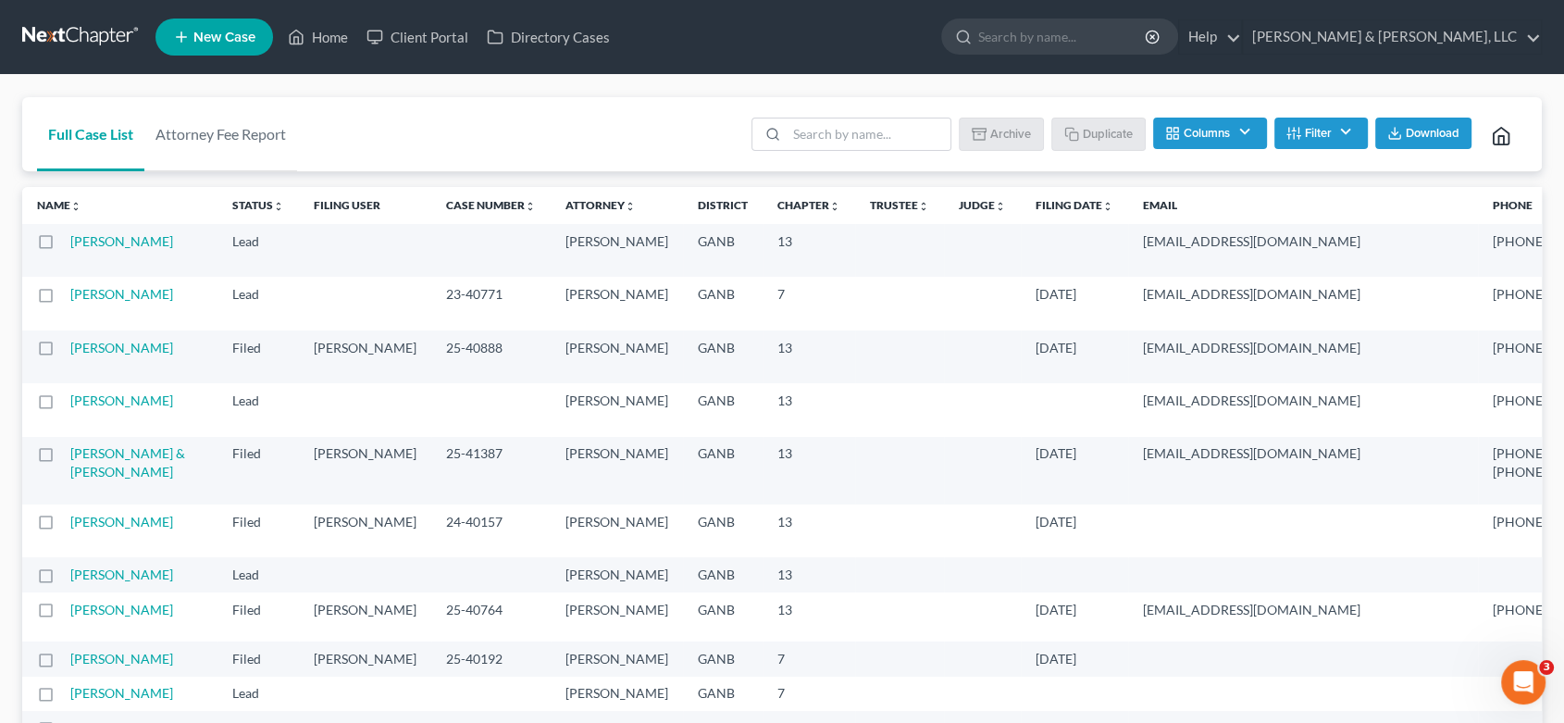
click at [186, 38] on icon at bounding box center [181, 37] width 17 height 22
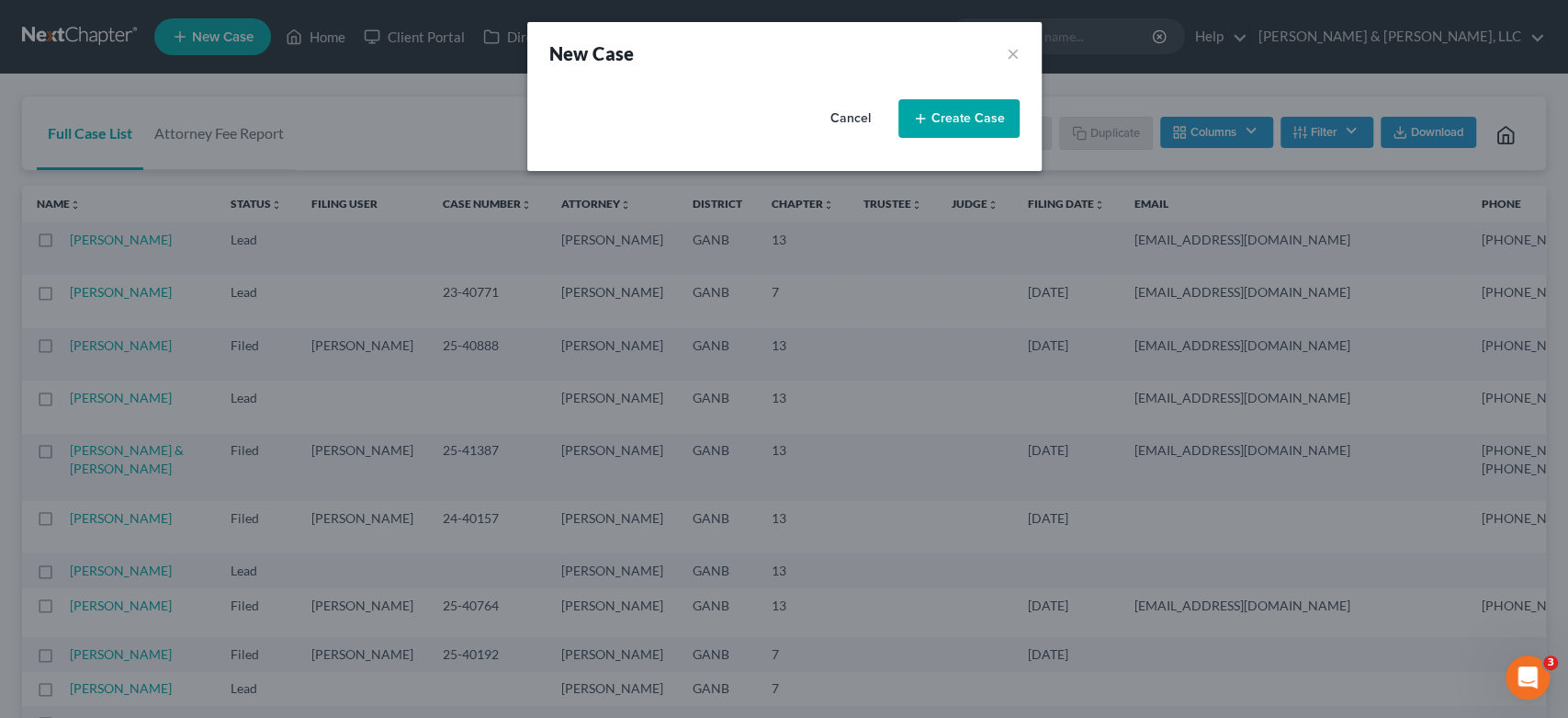
select select "19"
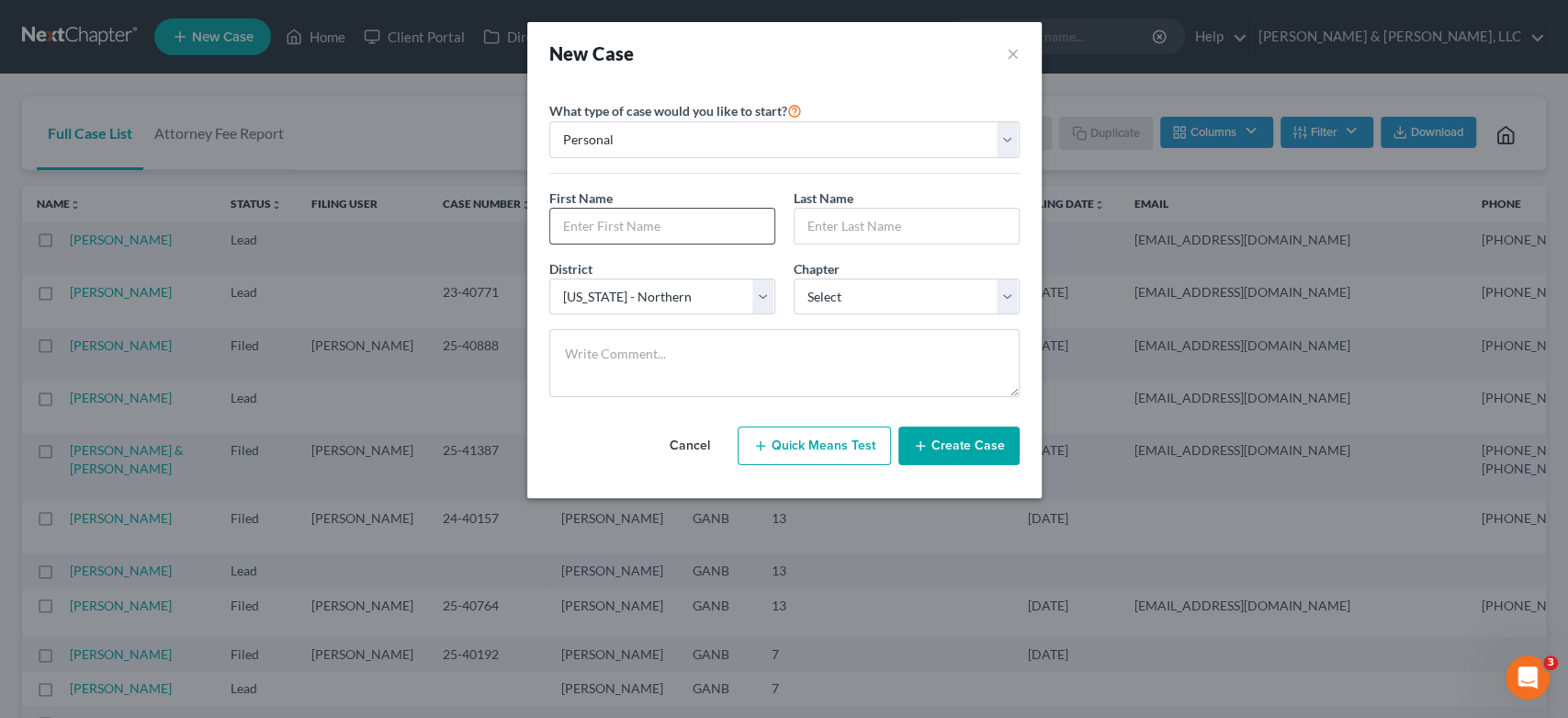
drag, startPoint x: 627, startPoint y: 238, endPoint x: 670, endPoint y: 220, distance: 46.6
click at [632, 235] on input "text" at bounding box center [662, 225] width 224 height 35
click at [576, 227] on input "DAvid" at bounding box center [662, 225] width 224 height 35
type input "David"
click at [875, 223] on input "text" at bounding box center [907, 225] width 224 height 35
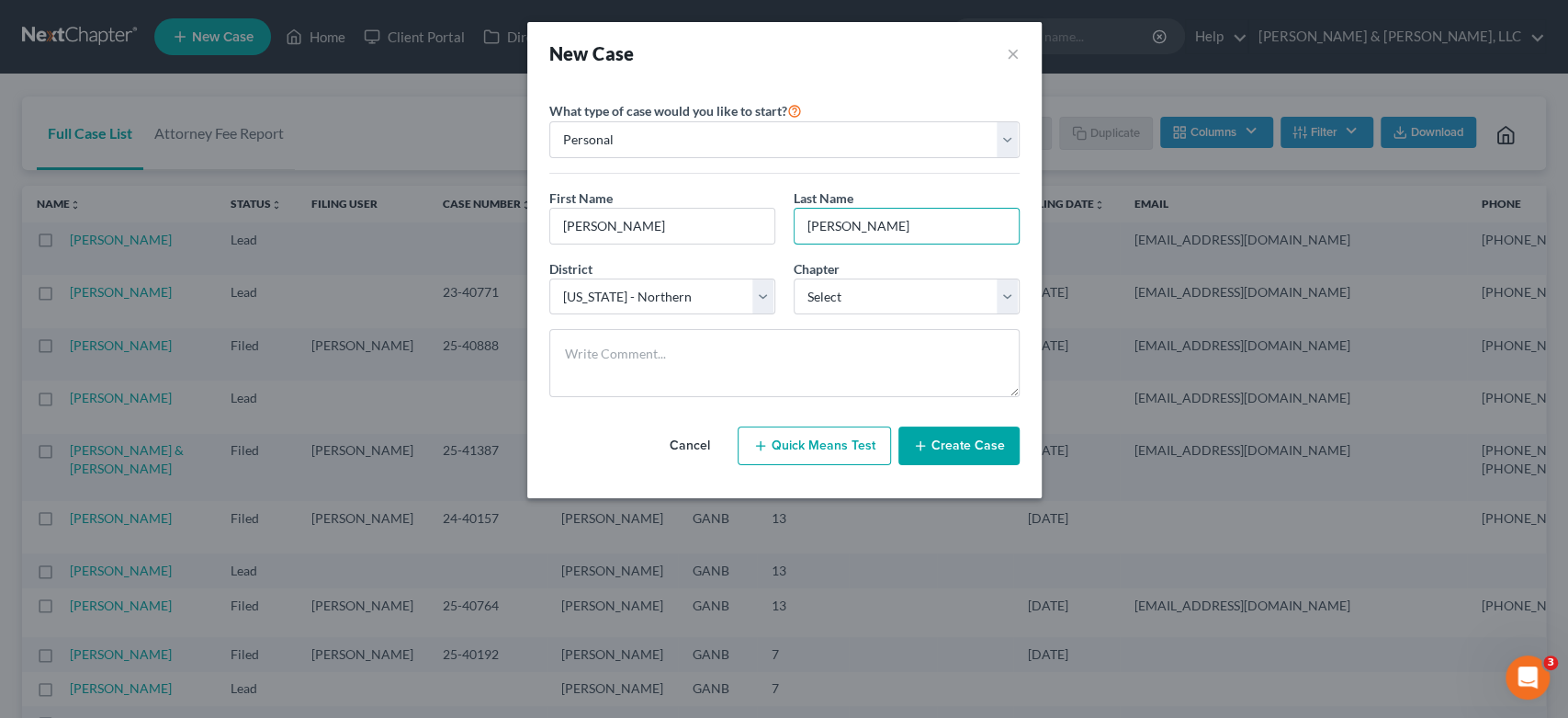
type input "Humphreys"
click at [999, 296] on select "Select 7 11 12 13" at bounding box center [907, 296] width 226 height 37
select select "3"
click at [794, 278] on select "Select 7 11 12 13" at bounding box center [907, 296] width 226 height 37
click at [623, 352] on textarea at bounding box center [785, 362] width 470 height 68
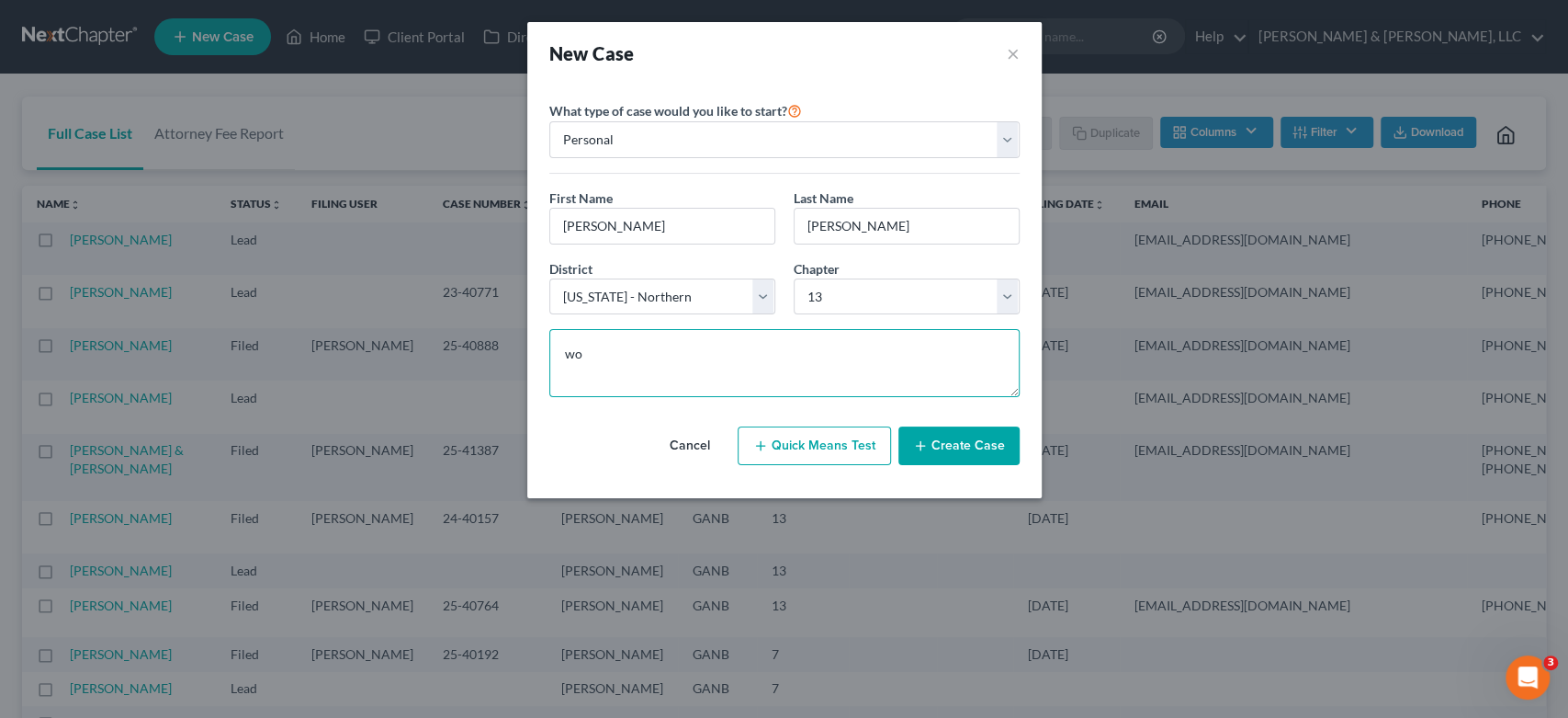
type textarea "w"
click at [963, 443] on button "Create Case" at bounding box center [959, 445] width 121 height 39
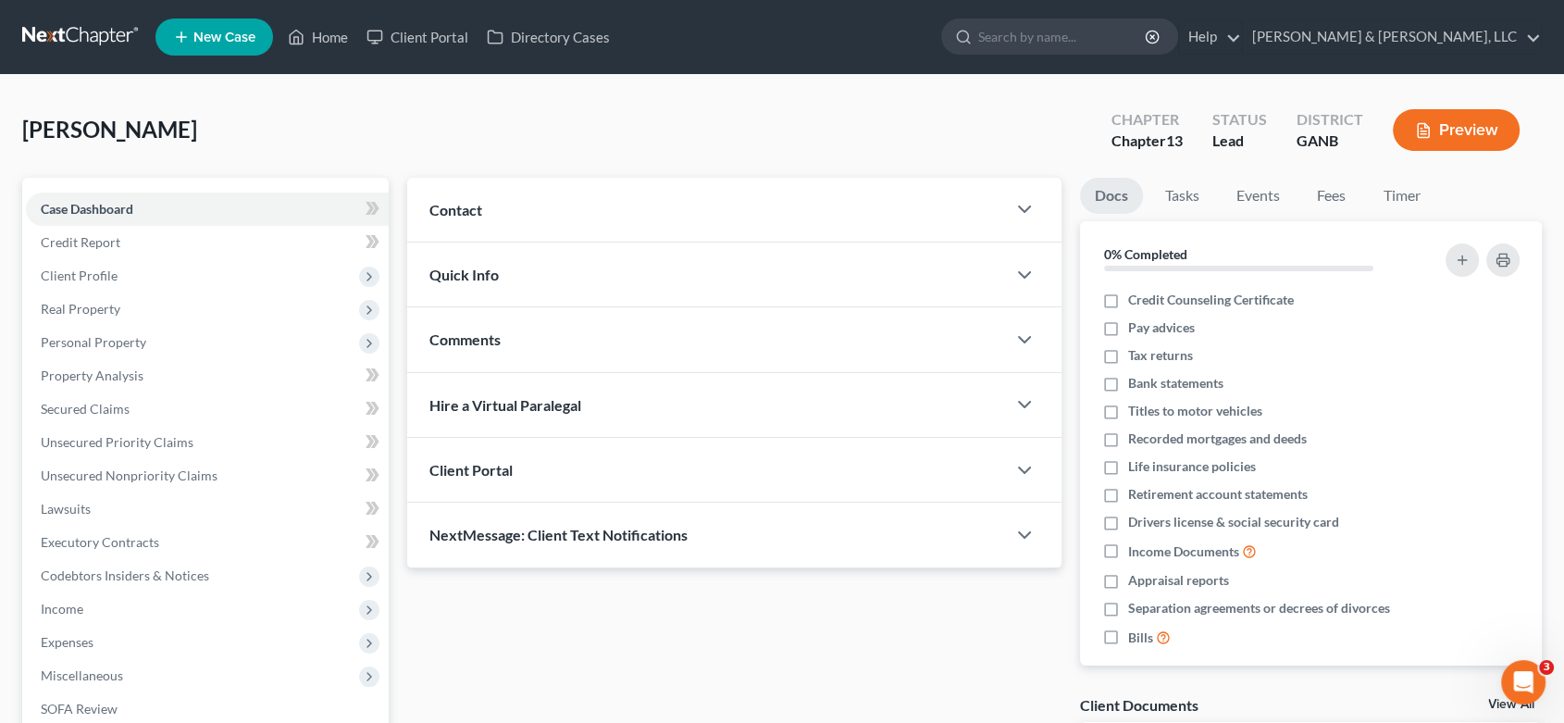
click at [478, 205] on span "Contact" at bounding box center [455, 210] width 53 height 18
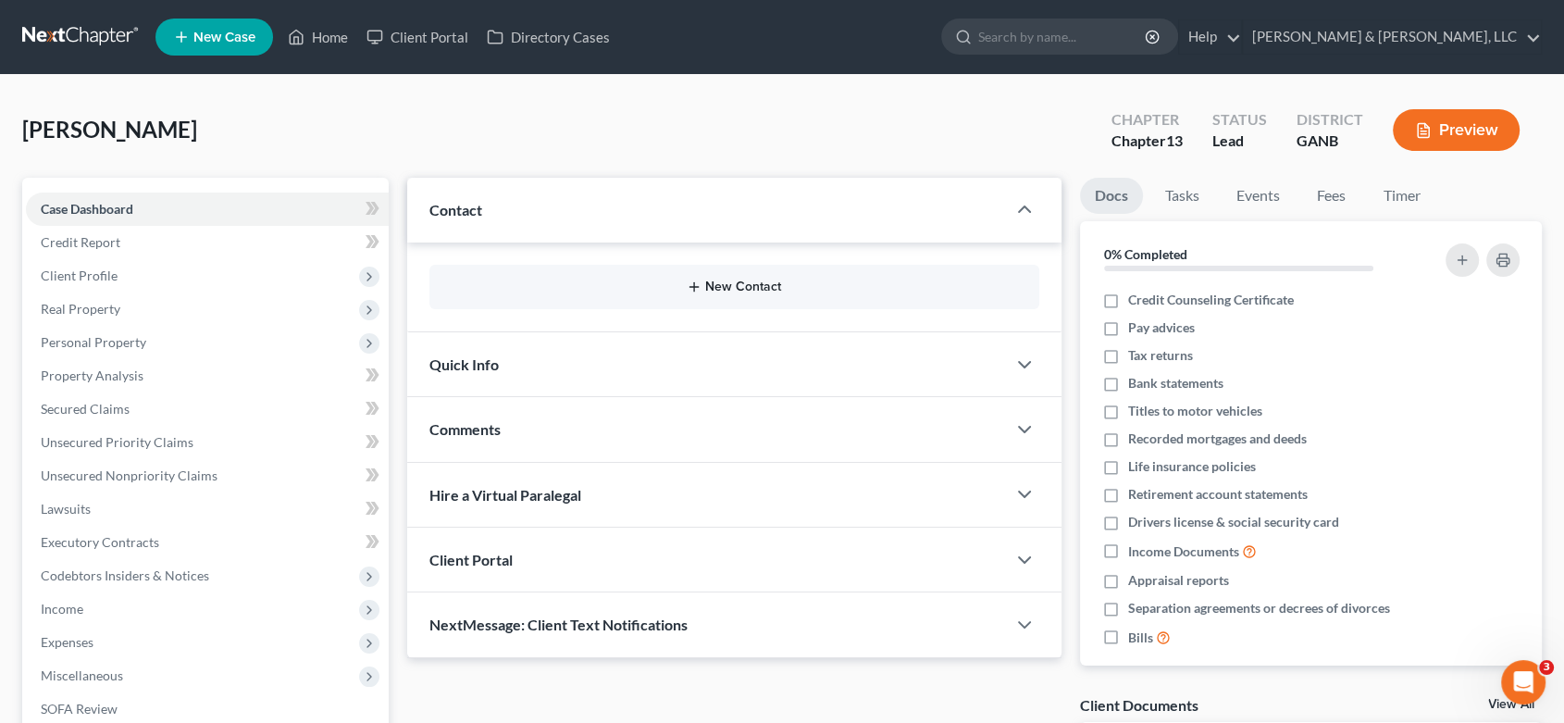
click at [778, 281] on button "New Contact" at bounding box center [734, 287] width 580 height 15
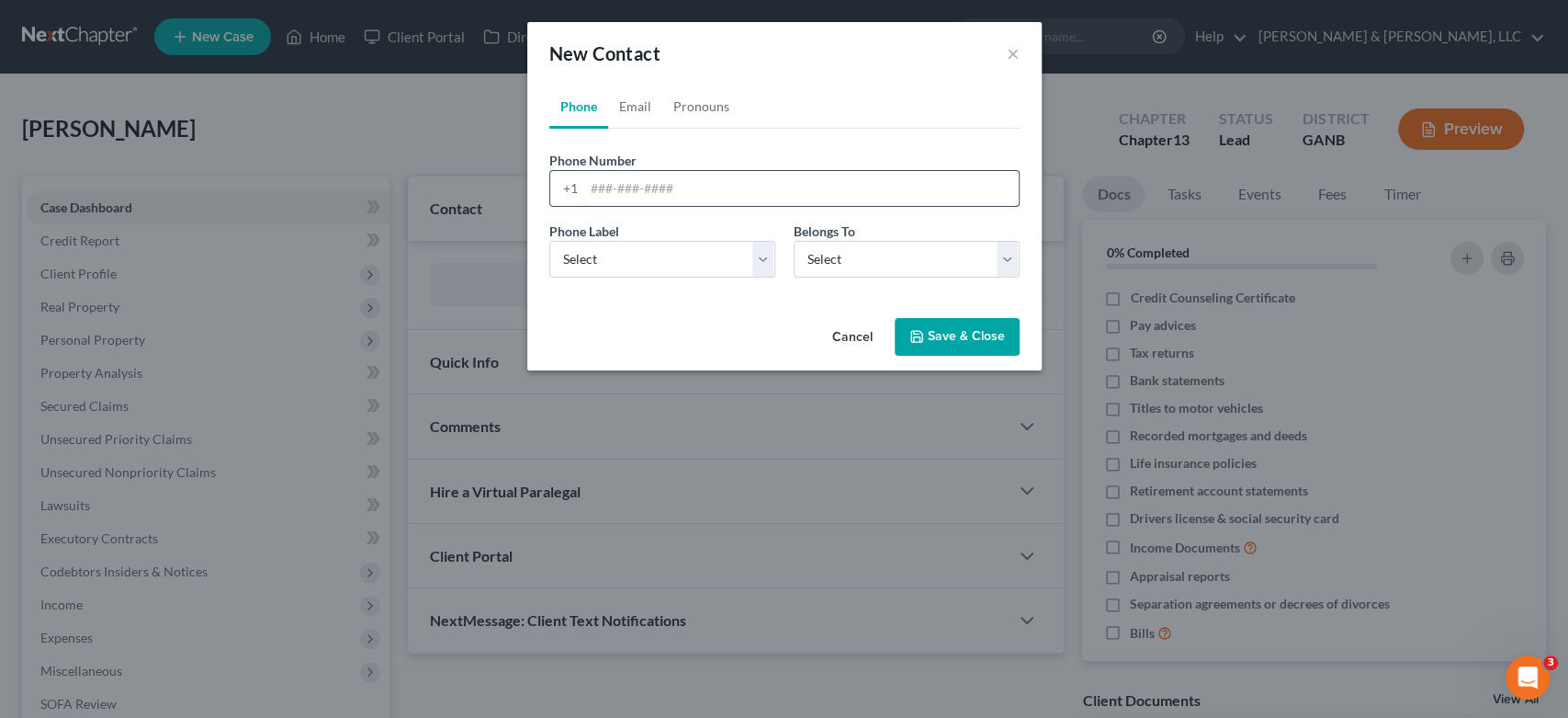
click at [609, 194] on input "tel" at bounding box center [802, 188] width 435 height 35
type input "706-934-5349"
drag, startPoint x: 759, startPoint y: 256, endPoint x: 732, endPoint y: 276, distance: 33.6
click at [759, 255] on select "Select Mobile Home Work Other" at bounding box center [663, 259] width 226 height 37
select select "0"
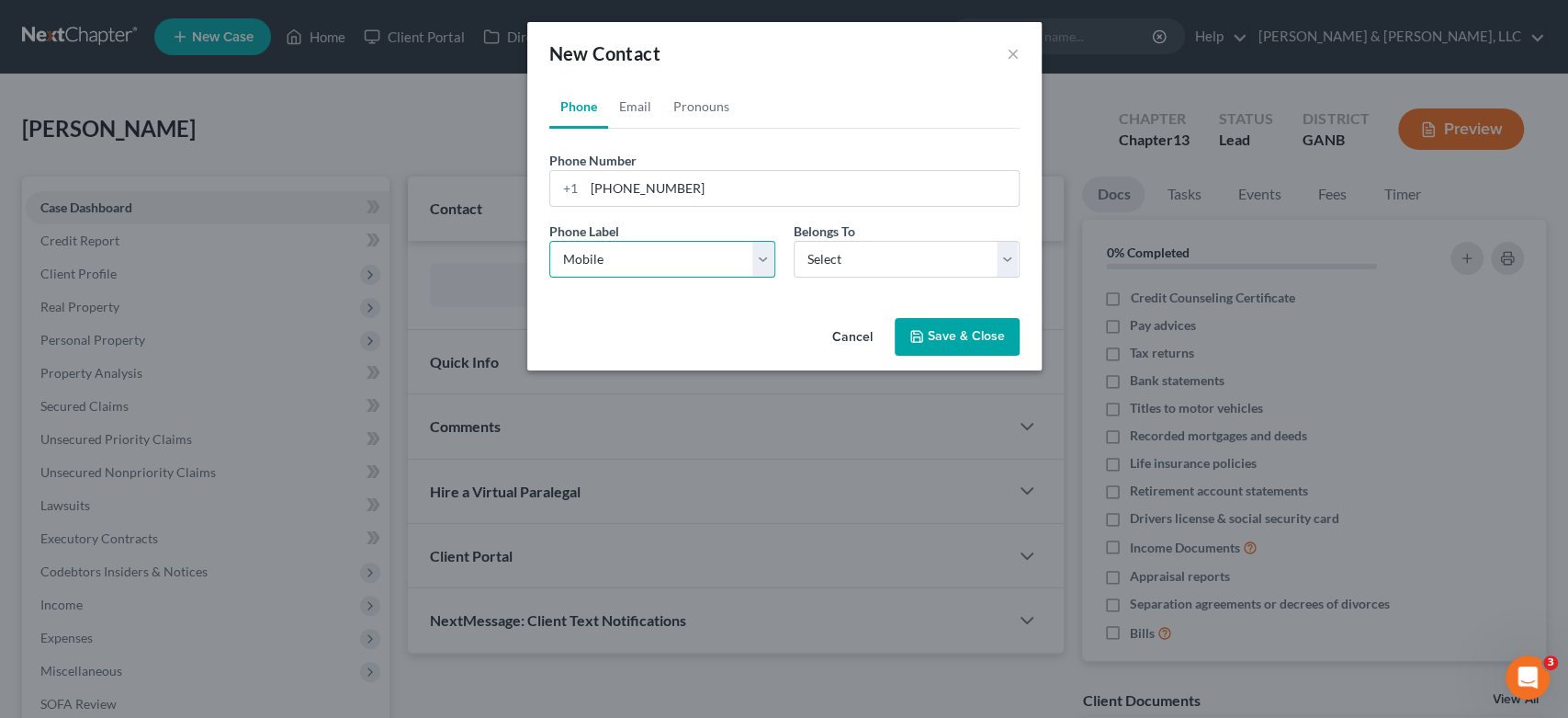
click at [550, 241] on select "Select Mobile Home Work Other" at bounding box center [663, 259] width 226 height 37
click at [1014, 252] on select "Select Client Other" at bounding box center [907, 259] width 226 height 37
select select "0"
click at [794, 241] on select "Select Client Other" at bounding box center [907, 259] width 226 height 37
select select "0"
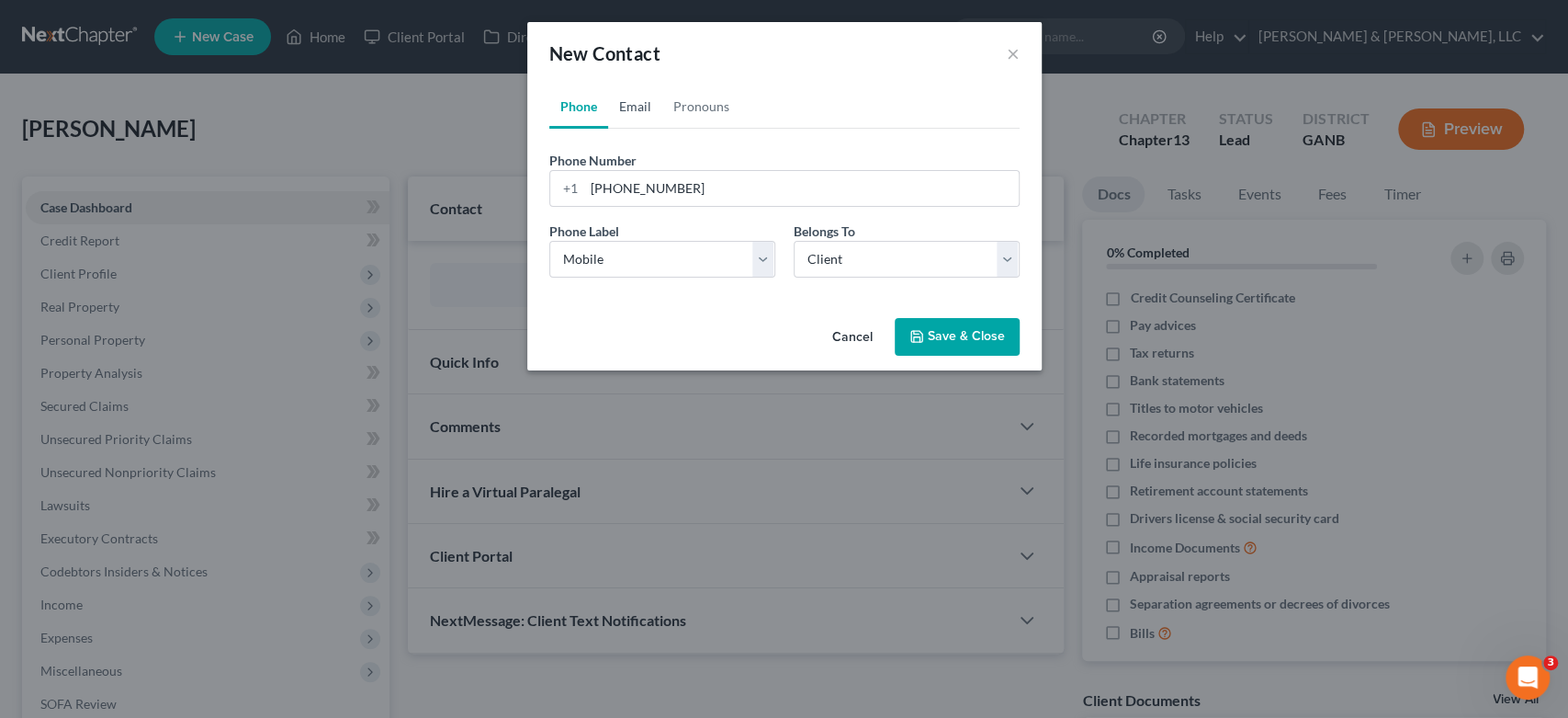
click at [632, 107] on link "Email" at bounding box center [635, 106] width 55 height 44
click at [623, 193] on input "email" at bounding box center [802, 188] width 435 height 35
type input "david_humohreys57@yahoo.com"
click at [767, 255] on select "Select Home Work Other" at bounding box center [663, 259] width 226 height 37
select select "0"
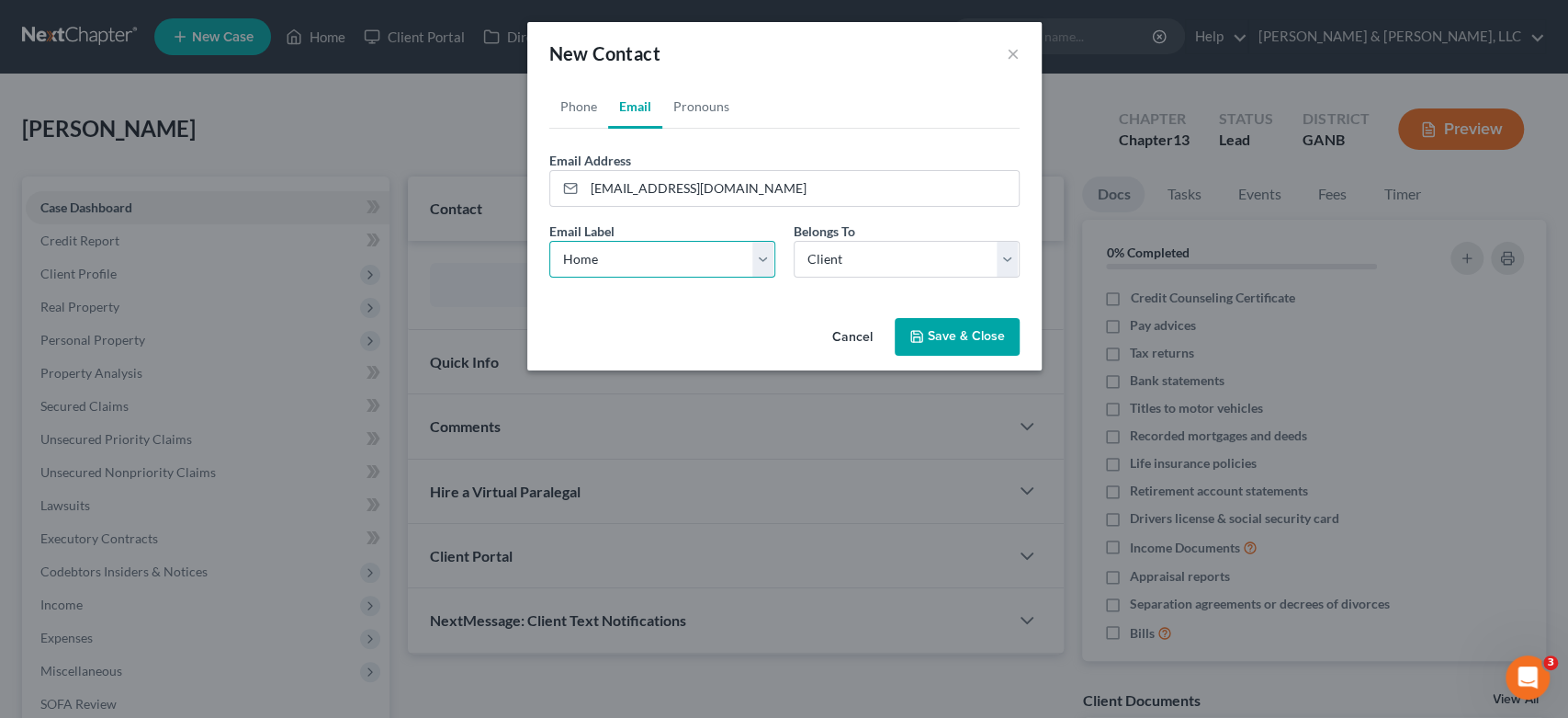
click at [550, 241] on select "Select Home Work Other" at bounding box center [663, 259] width 226 height 37
click at [588, 104] on link "Phone" at bounding box center [579, 106] width 59 height 44
click at [634, 100] on link "Email" at bounding box center [635, 106] width 55 height 44
click at [980, 332] on button "Save & Close" at bounding box center [958, 337] width 125 height 39
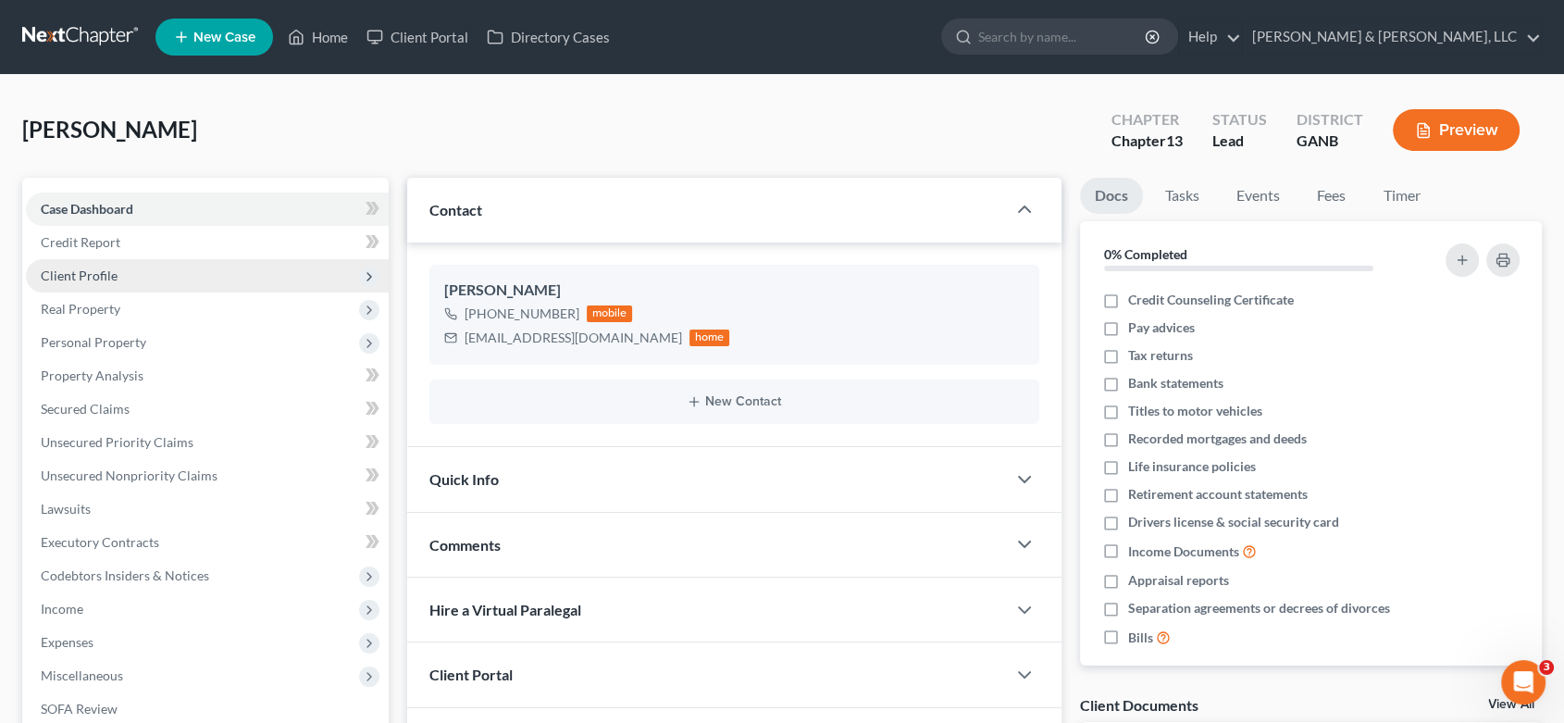
click at [96, 273] on span "Client Profile" at bounding box center [79, 276] width 77 height 16
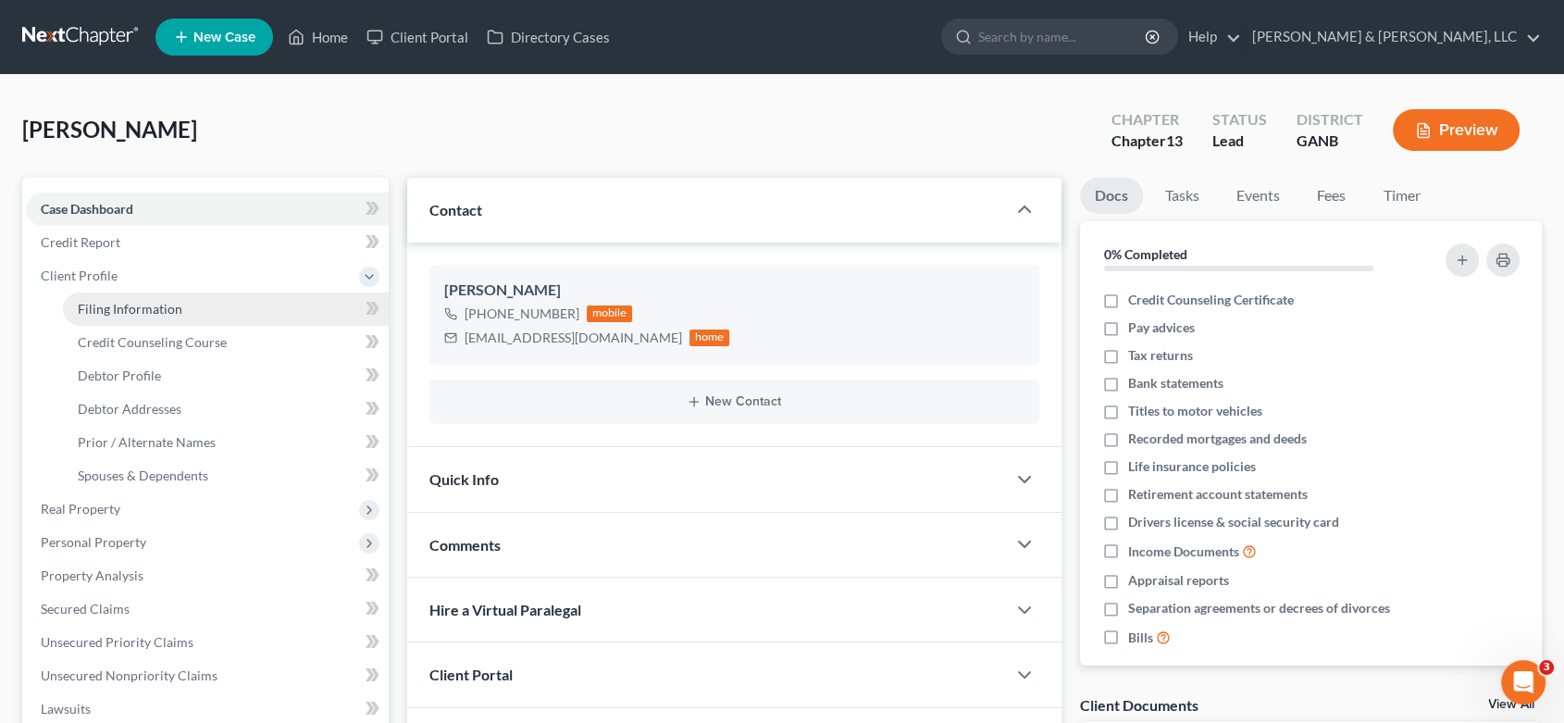
click at [118, 304] on span "Filing Information" at bounding box center [130, 309] width 105 height 16
select select "1"
select select "0"
select select "3"
select select "19"
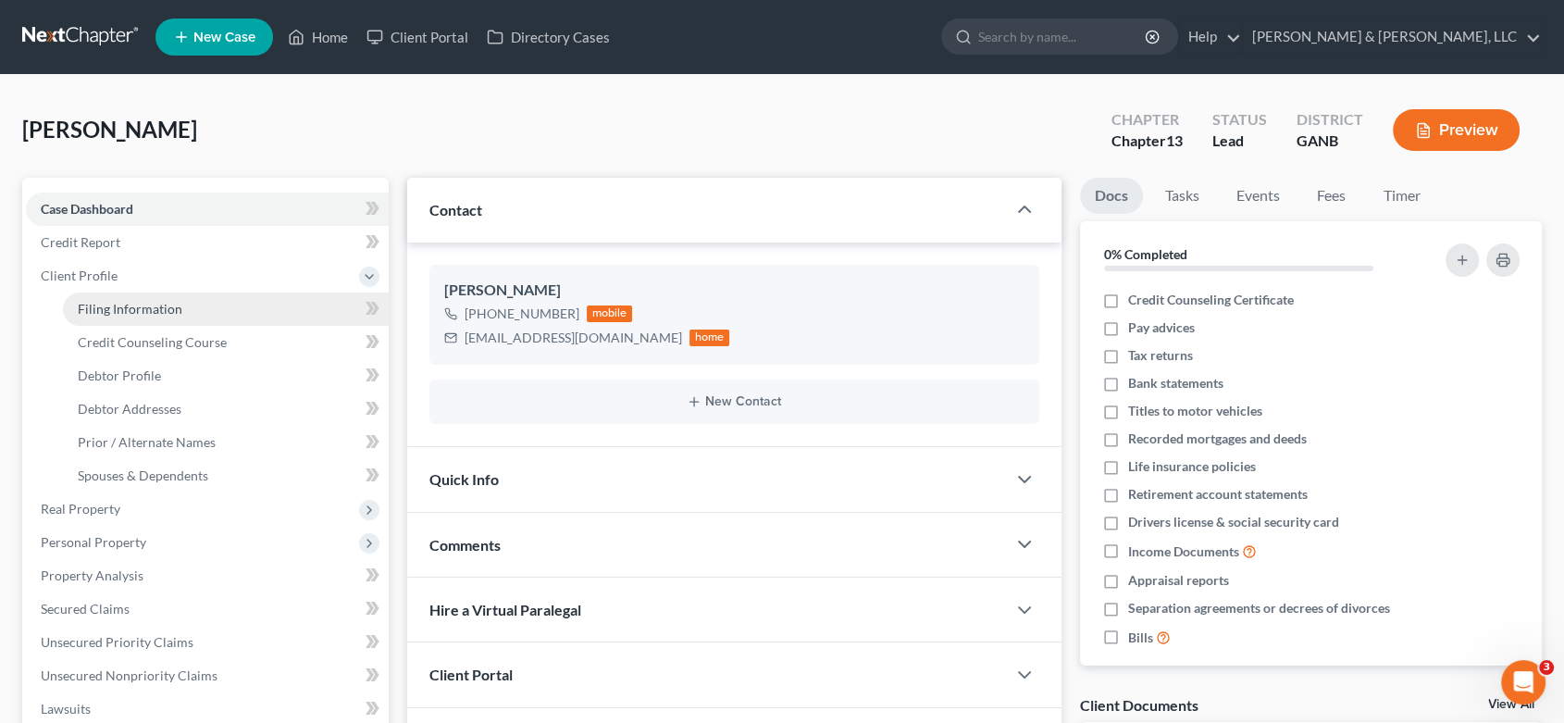
select select "10"
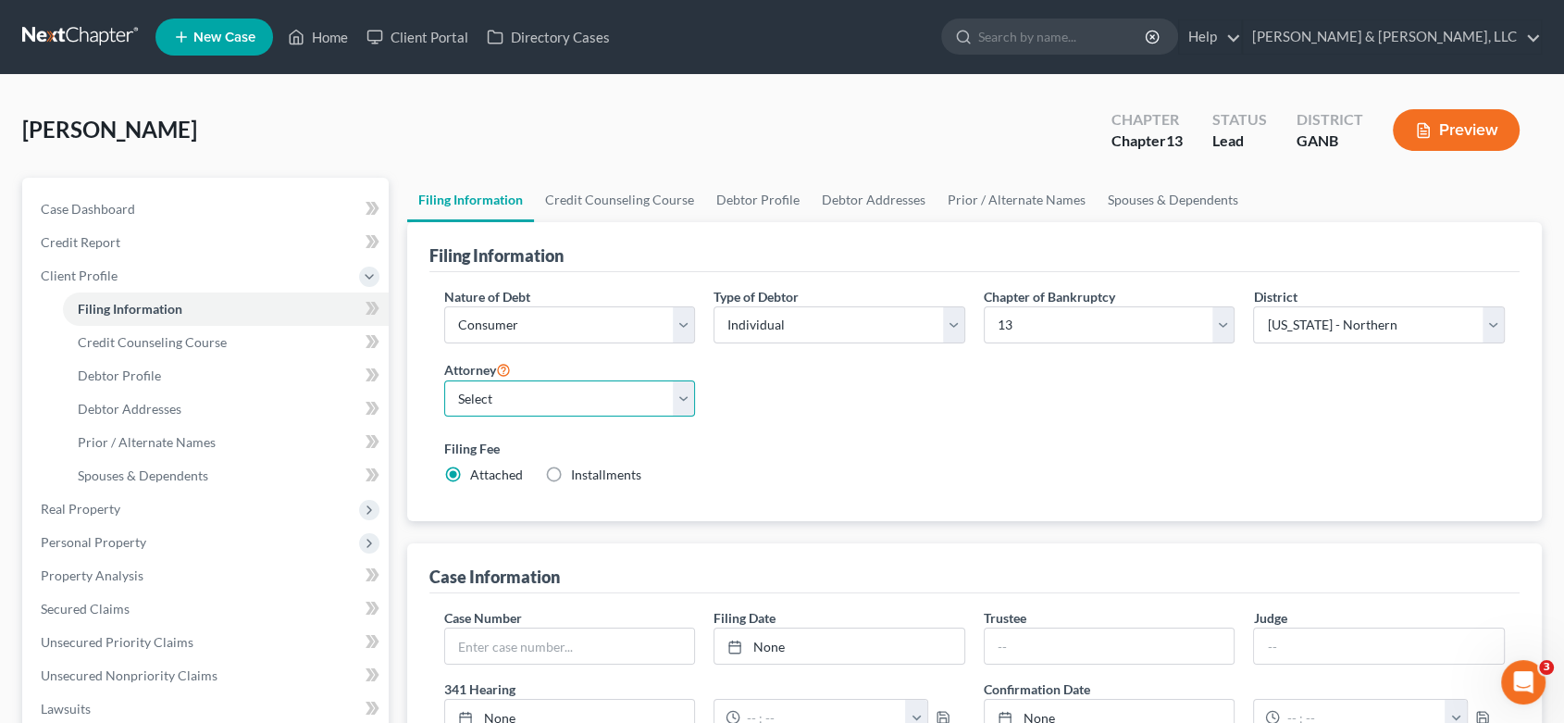
click at [677, 393] on select "Select David Johnson - GANB Michael Hurtt - GANB" at bounding box center [570, 398] width 252 height 37
select select "0"
click at [444, 380] on select "Select David Johnson - GANB Michael Hurtt - GANB" at bounding box center [570, 398] width 252 height 37
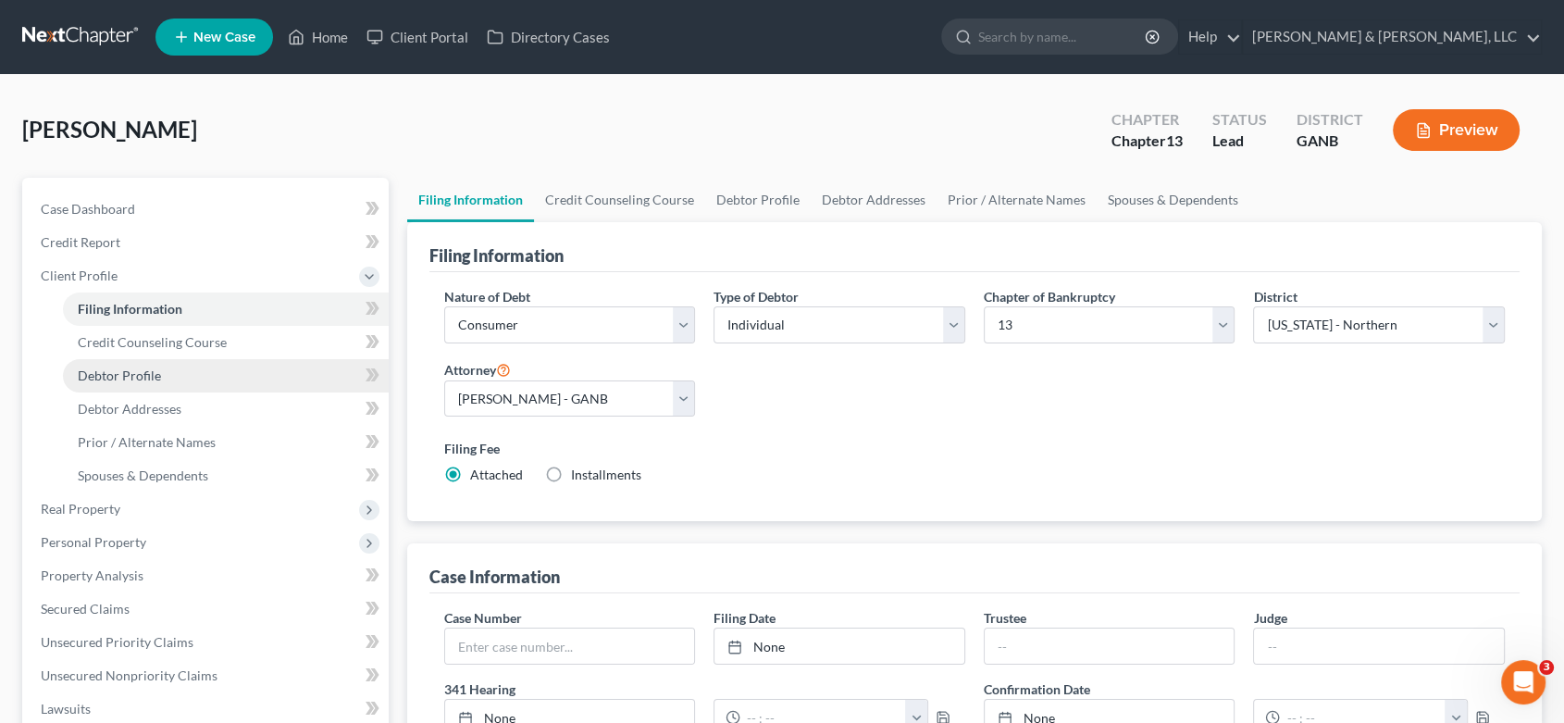
click at [140, 370] on span "Debtor Profile" at bounding box center [119, 375] width 83 height 16
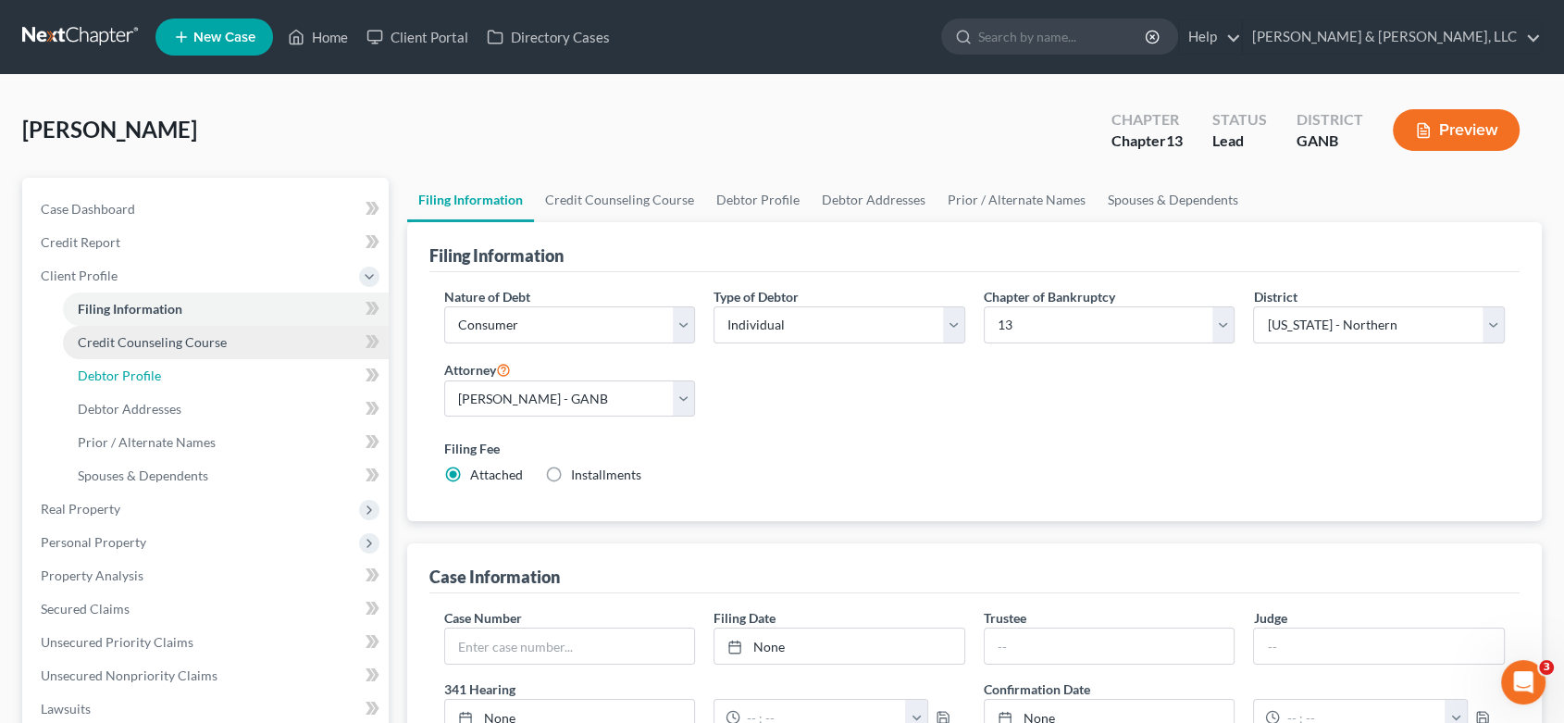
select select "0"
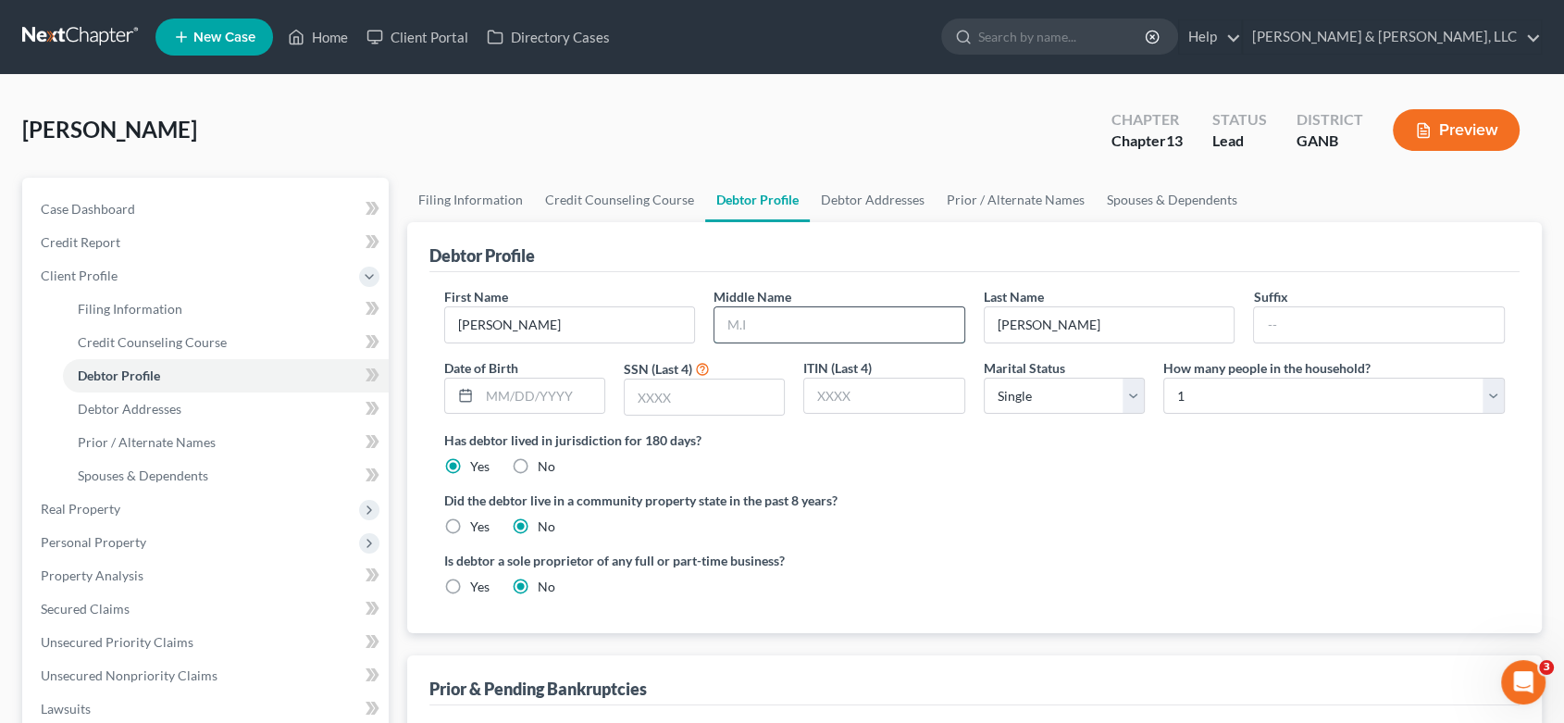
click at [778, 331] on input "text" at bounding box center [840, 324] width 250 height 35
type input "Earl"
type input "04/18/1994"
click at [708, 403] on input "text" at bounding box center [704, 396] width 159 height 35
type input "7992"
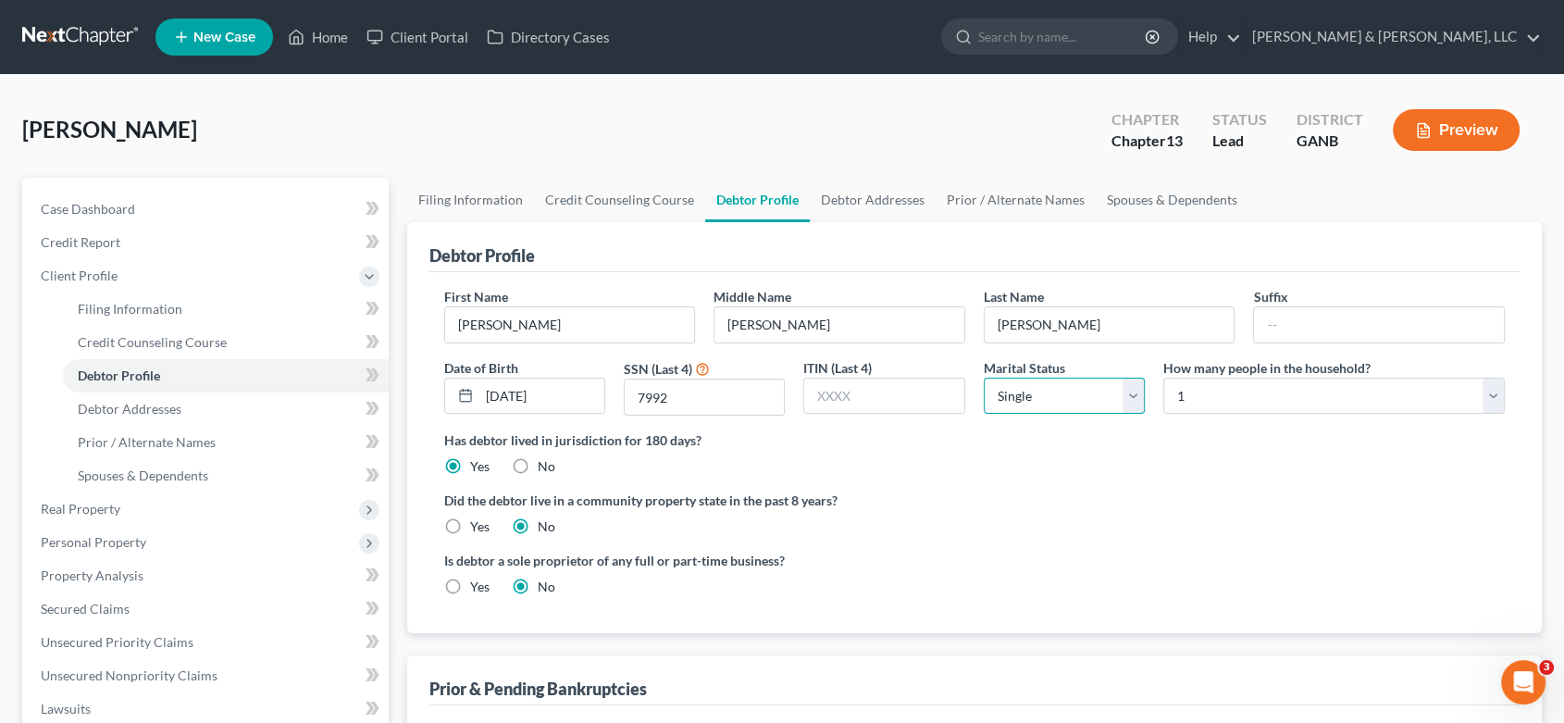
click at [1133, 392] on select "Select Single Married Separated Divorced Widowed" at bounding box center [1064, 396] width 161 height 37
select select "2"
click at [984, 378] on select "Select Single Married Separated Divorced Widowed" at bounding box center [1064, 396] width 161 height 37
click at [139, 405] on span "Debtor Addresses" at bounding box center [130, 409] width 104 height 16
select select "0"
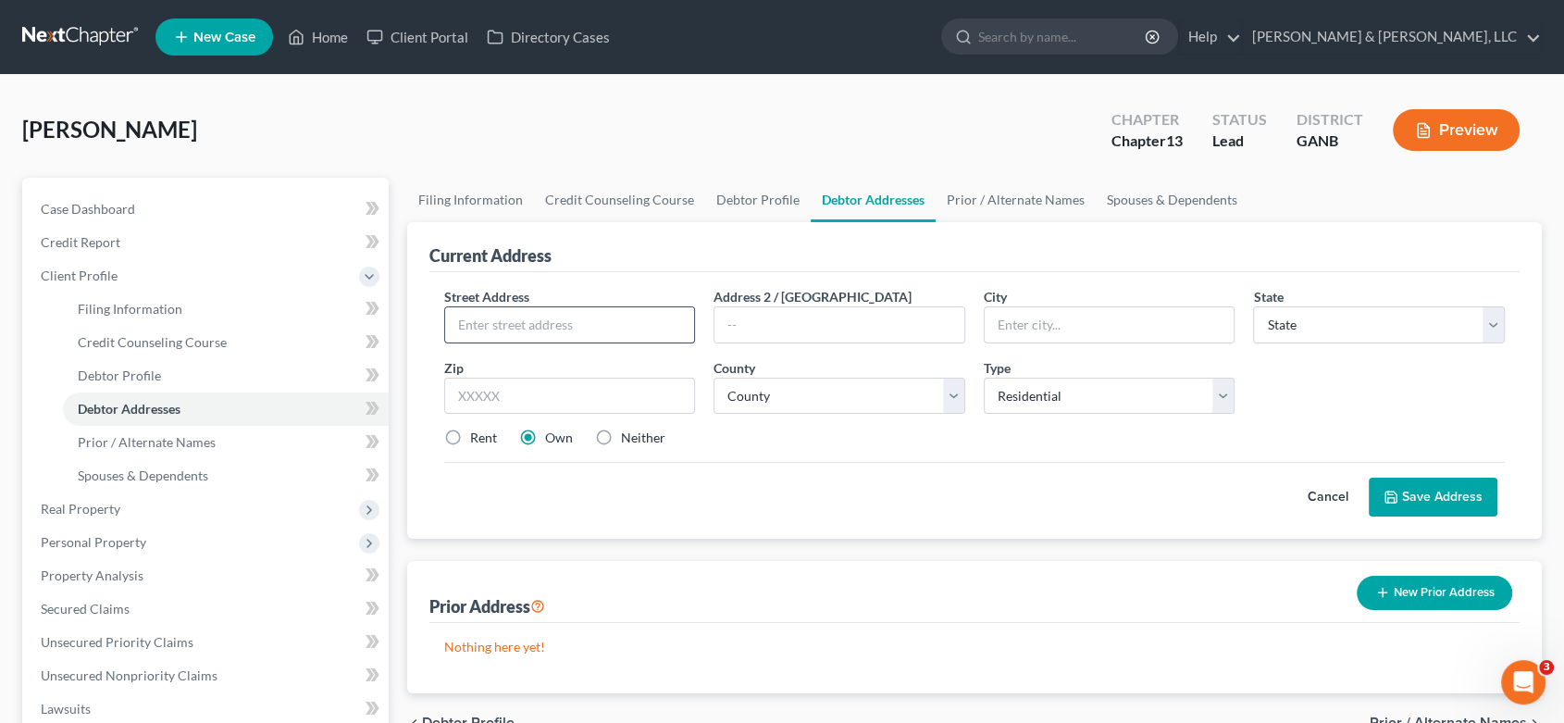
click at [563, 307] on input "text" at bounding box center [570, 324] width 250 height 35
type input "45 Scenic Dr"
type input "Chatsworth"
select select "10"
type input "30705"
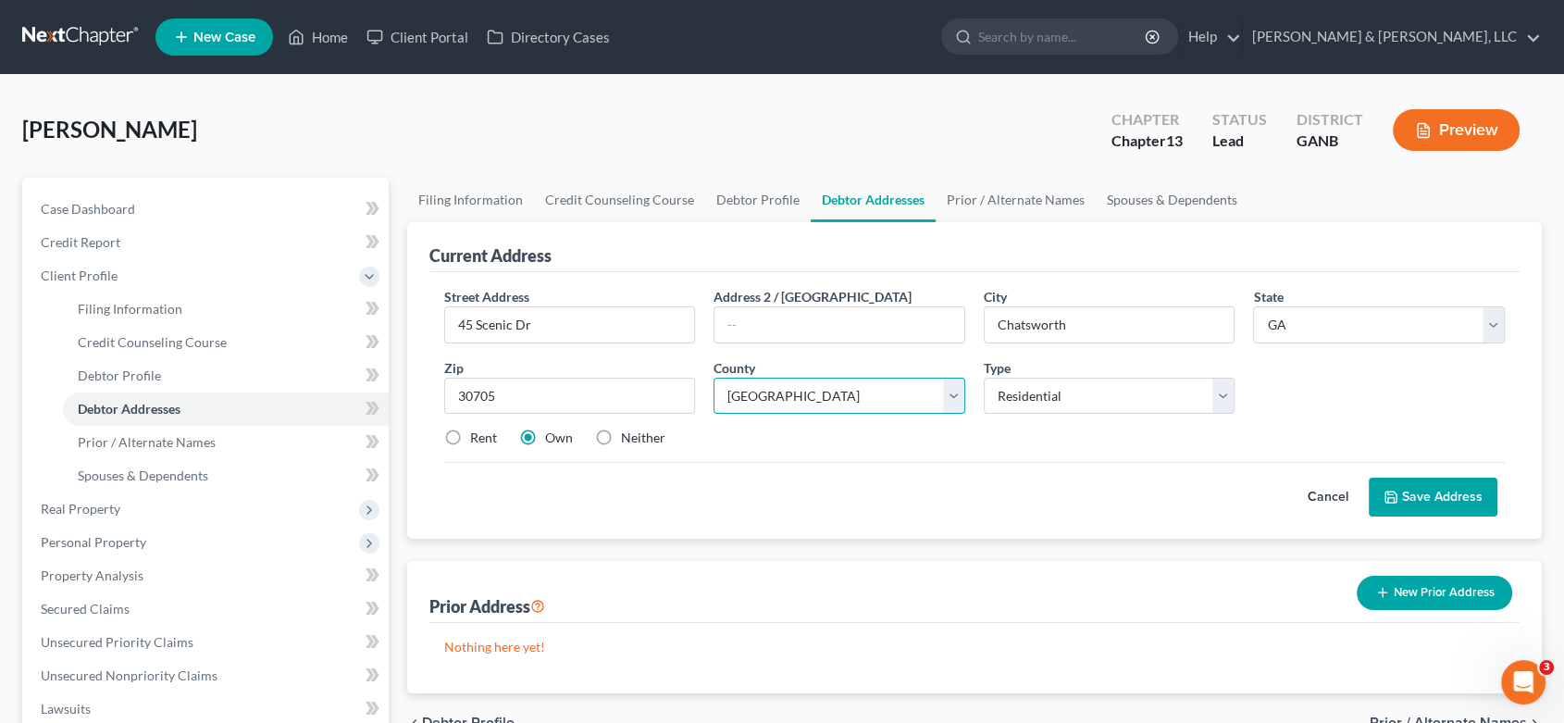
select select "104"
click at [470, 440] on label "Rent" at bounding box center [483, 438] width 27 height 19
click at [478, 440] on input "Rent" at bounding box center [484, 435] width 12 height 12
radio input "true"
click at [1473, 486] on button "Save Address" at bounding box center [1433, 497] width 129 height 39
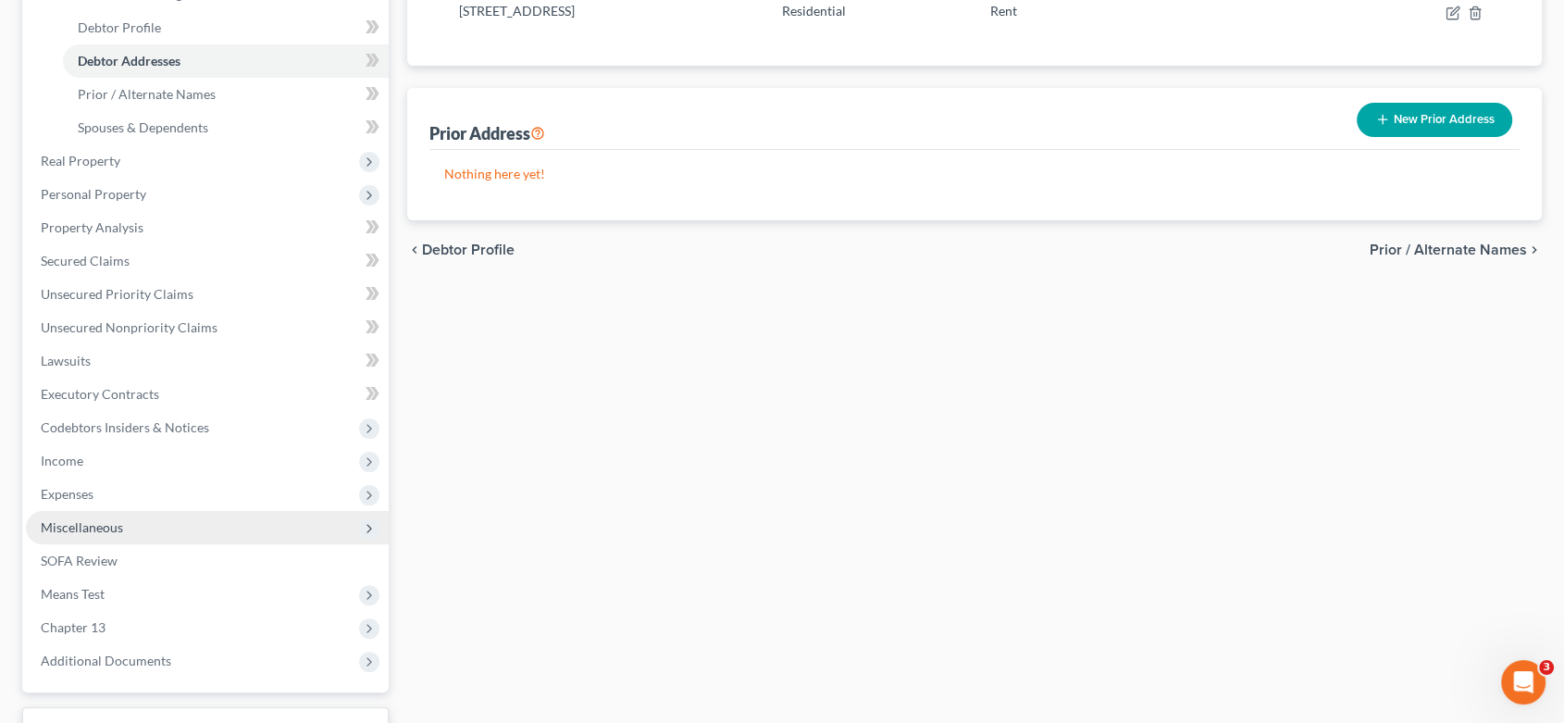
scroll to position [411, 0]
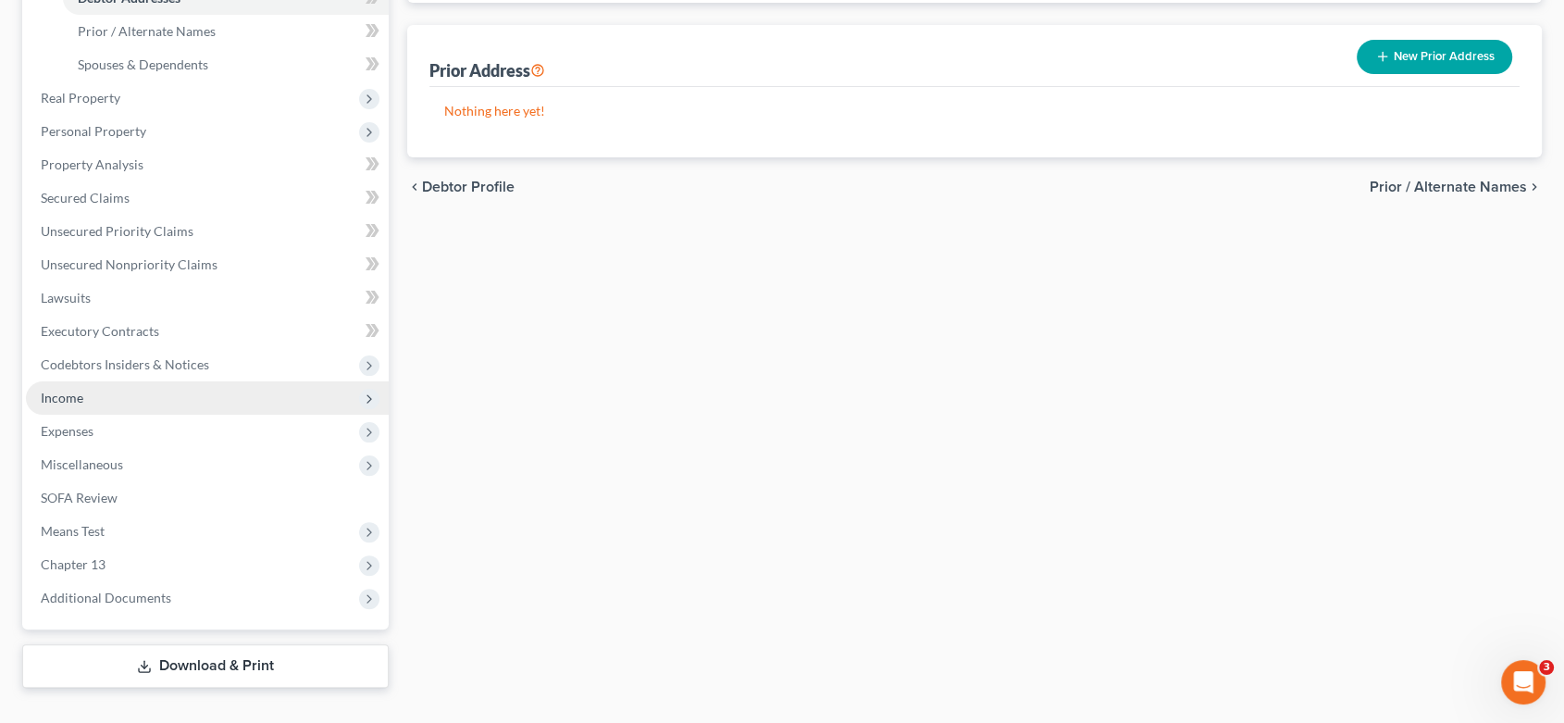
click at [67, 398] on span "Income" at bounding box center [62, 398] width 43 height 16
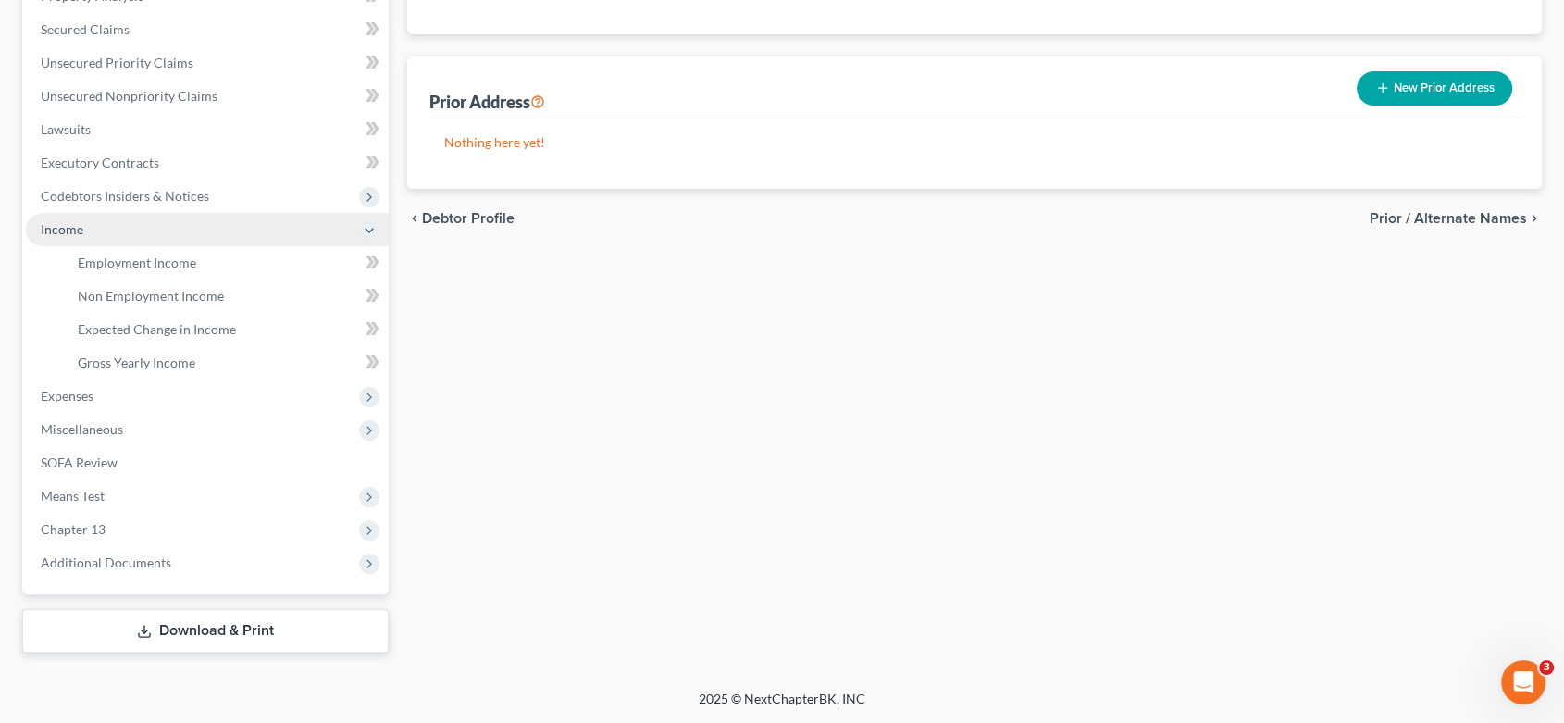
scroll to position [378, 0]
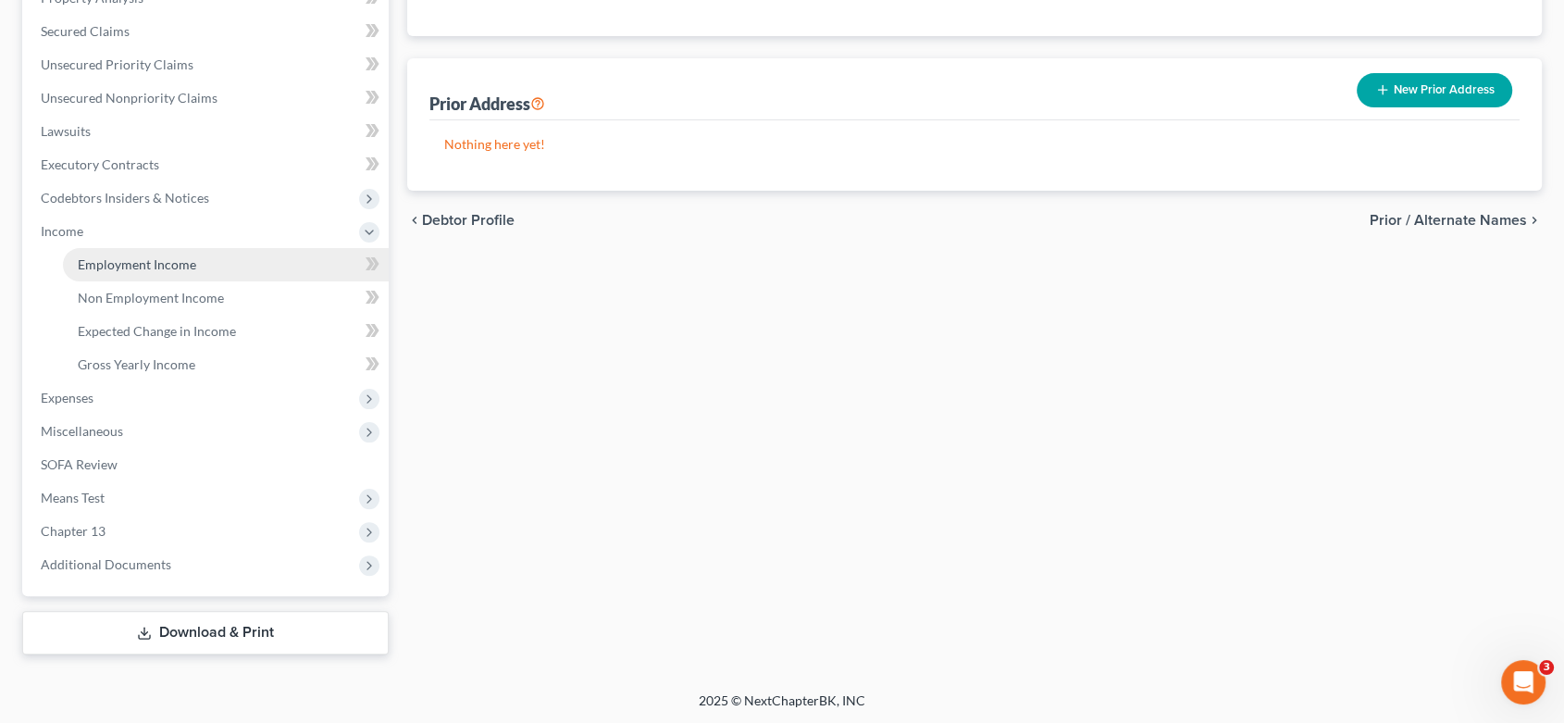
click at [154, 257] on span "Employment Income" at bounding box center [137, 264] width 118 height 16
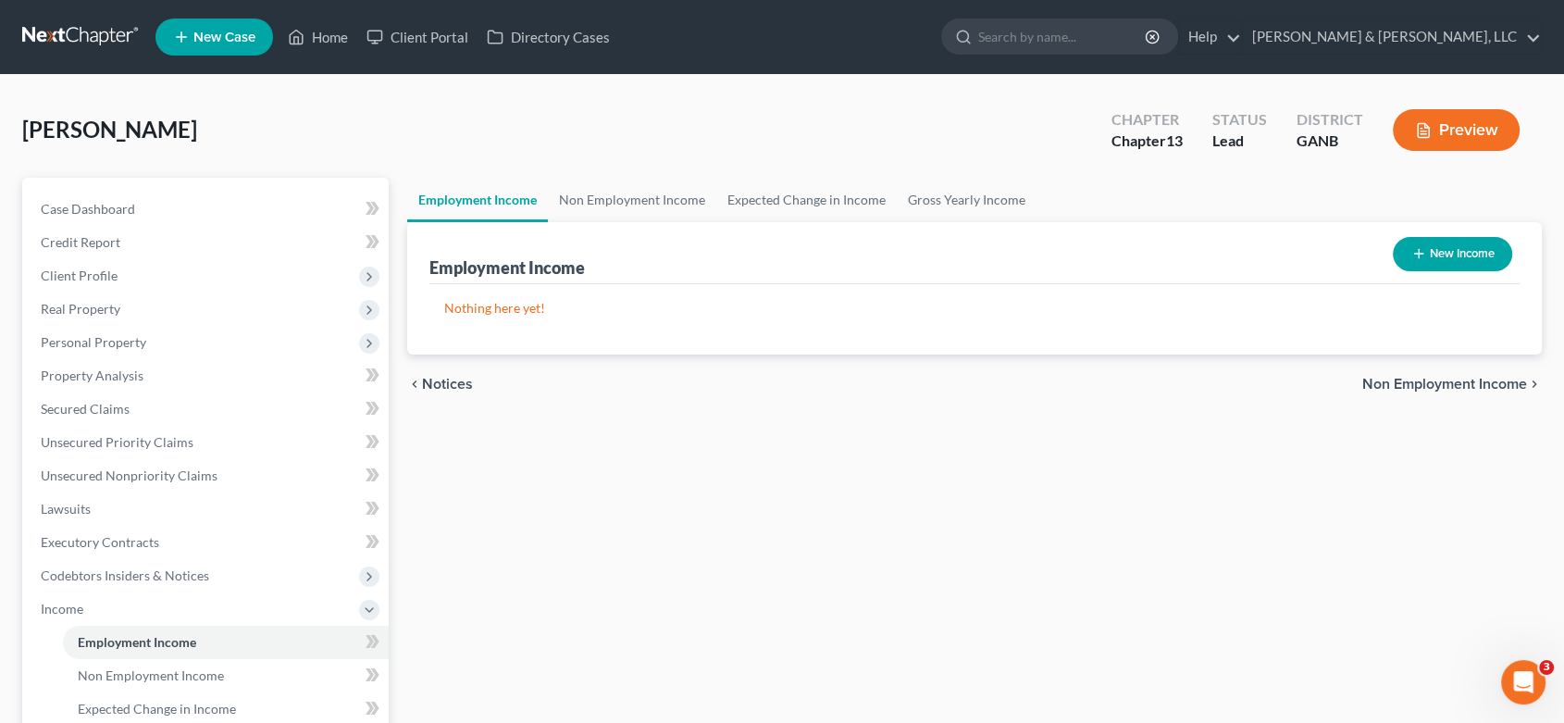
click at [1468, 253] on button "New Income" at bounding box center [1452, 254] width 119 height 34
select select "0"
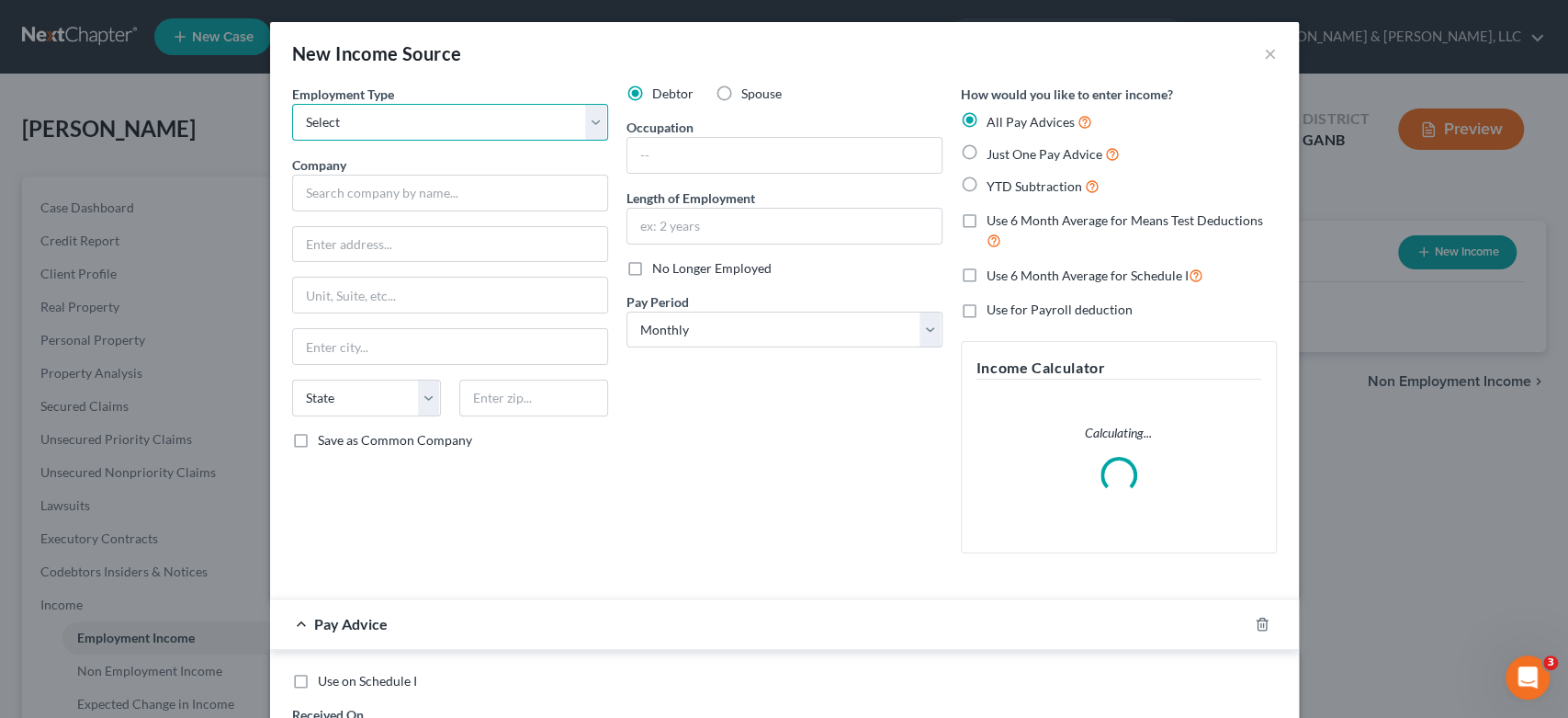
click at [591, 121] on select "Select Full or Part Time Employment Self Employment" at bounding box center [450, 122] width 316 height 37
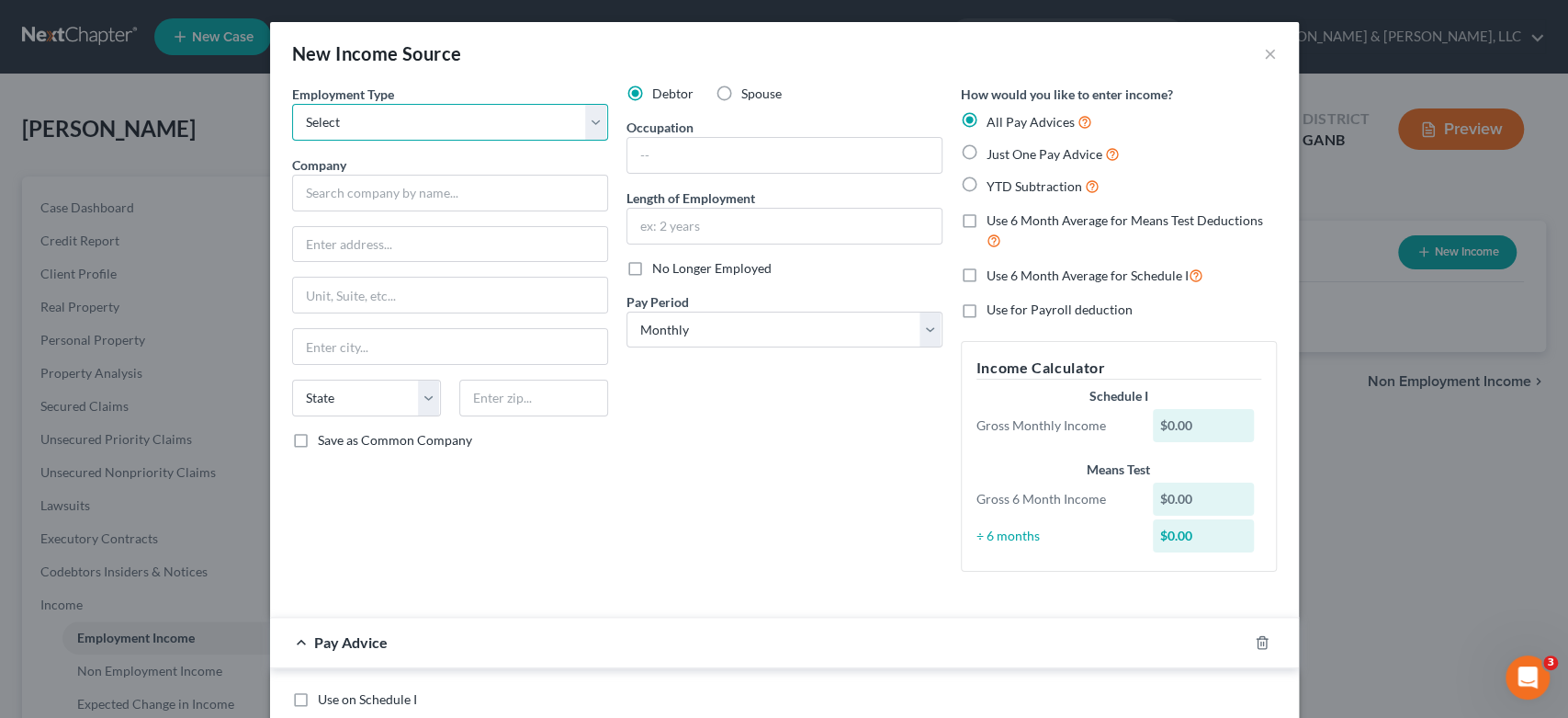
select select "0"
click at [292, 104] on select "Select Full or Part Time Employment Self Employment" at bounding box center [450, 122] width 316 height 37
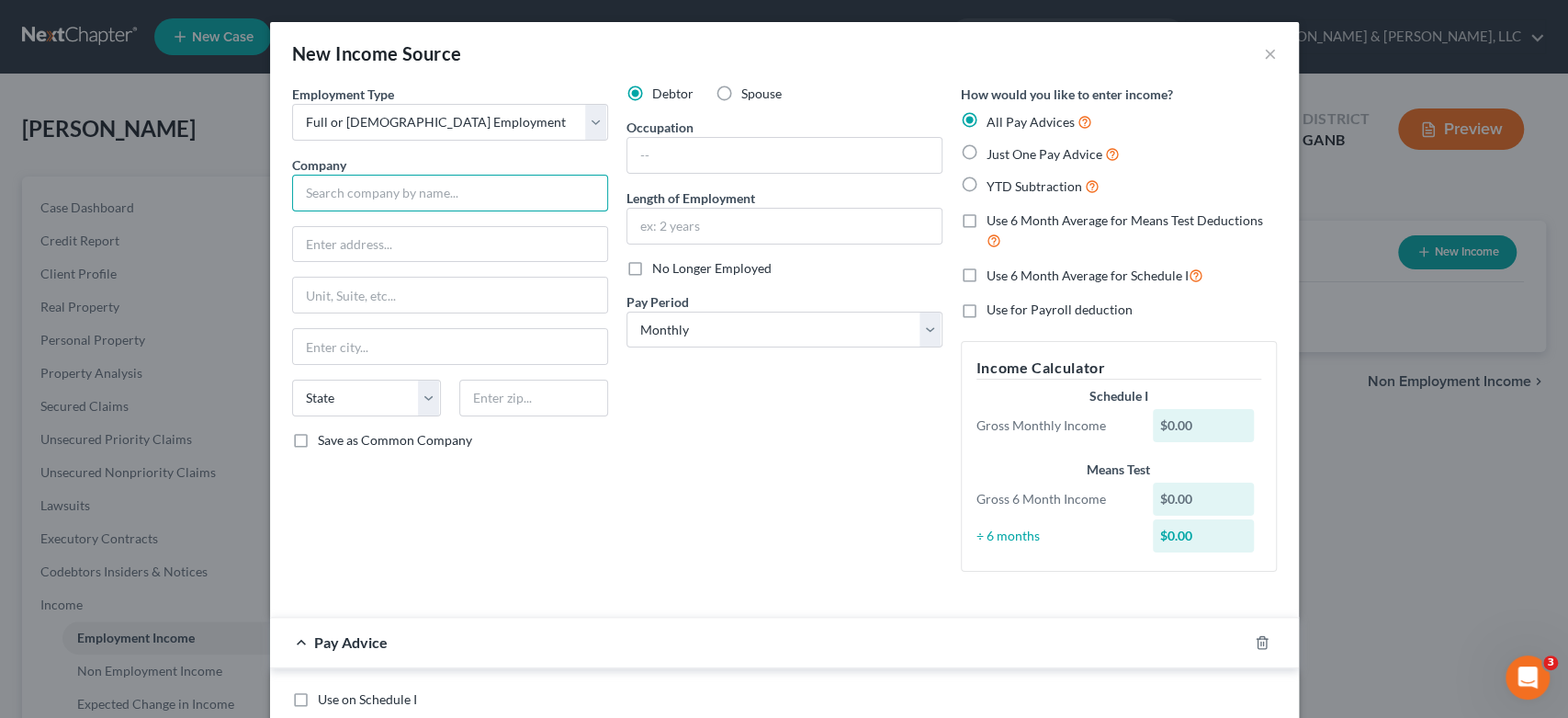
click at [345, 191] on input "text" at bounding box center [450, 193] width 316 height 37
type input "Mars Wrigley"
type input "3500 Peerless Rd NW"
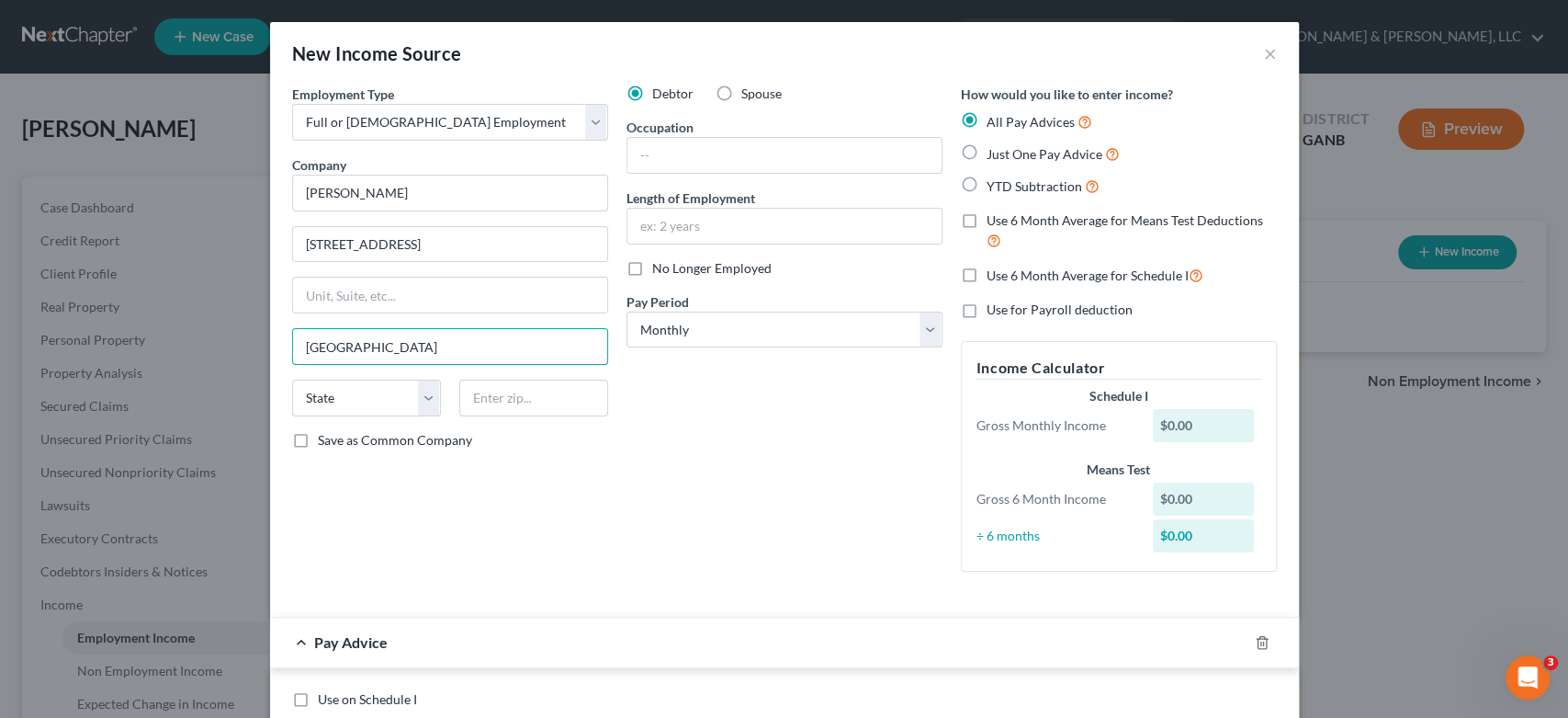
type input "Cleveland"
select select "44"
drag, startPoint x: 664, startPoint y: 146, endPoint x: 687, endPoint y: 150, distance: 23.3
click at [665, 152] on input "text" at bounding box center [784, 155] width 315 height 35
type input "Shipper"
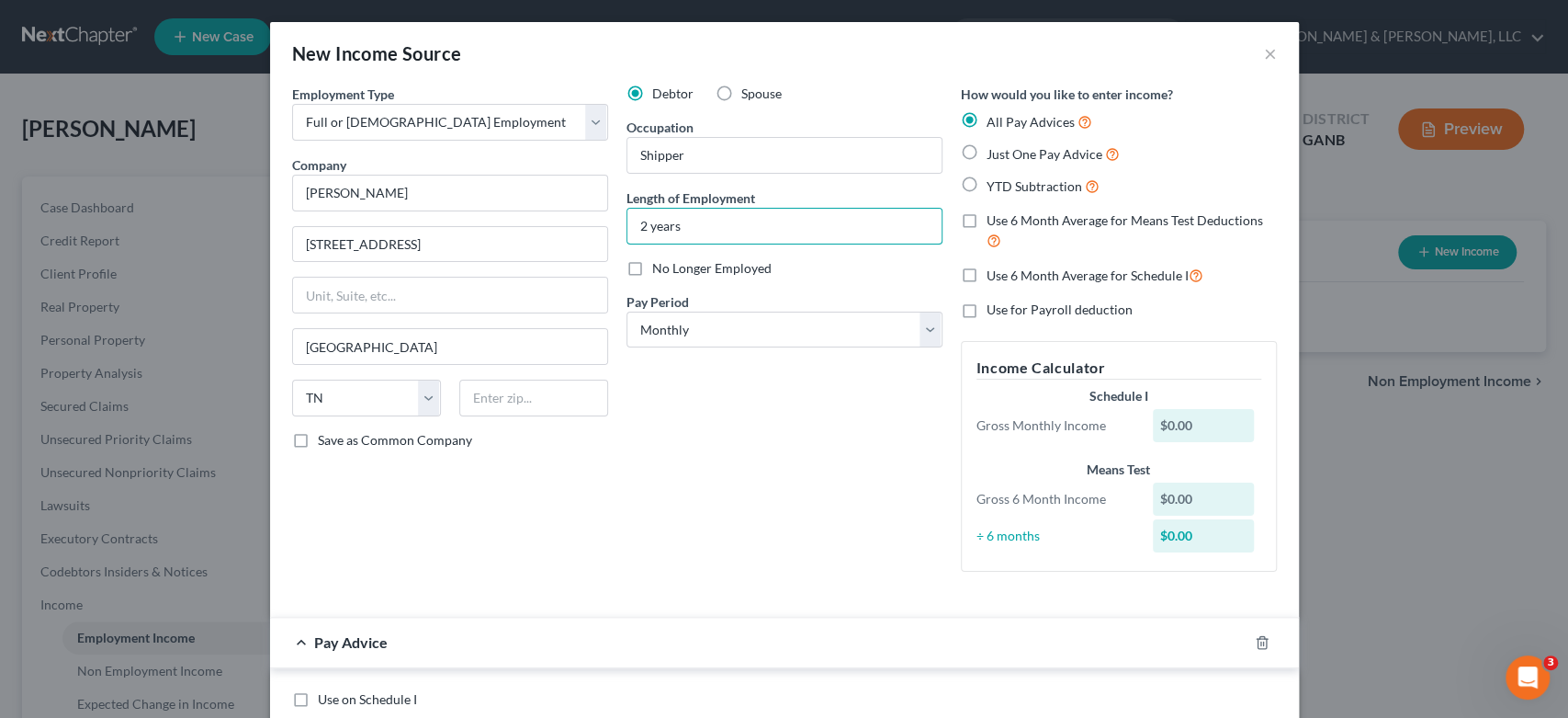
type input "2 years"
click at [919, 323] on select "Select Monthly Twice Monthly Every Other Week Weekly" at bounding box center [784, 330] width 316 height 37
select select "2"
click at [626, 312] on select "Select Monthly Twice Monthly Every Other Week Weekly" at bounding box center [784, 330] width 316 height 37
click at [986, 144] on label "Just One Pay Advice" at bounding box center [1053, 153] width 133 height 21
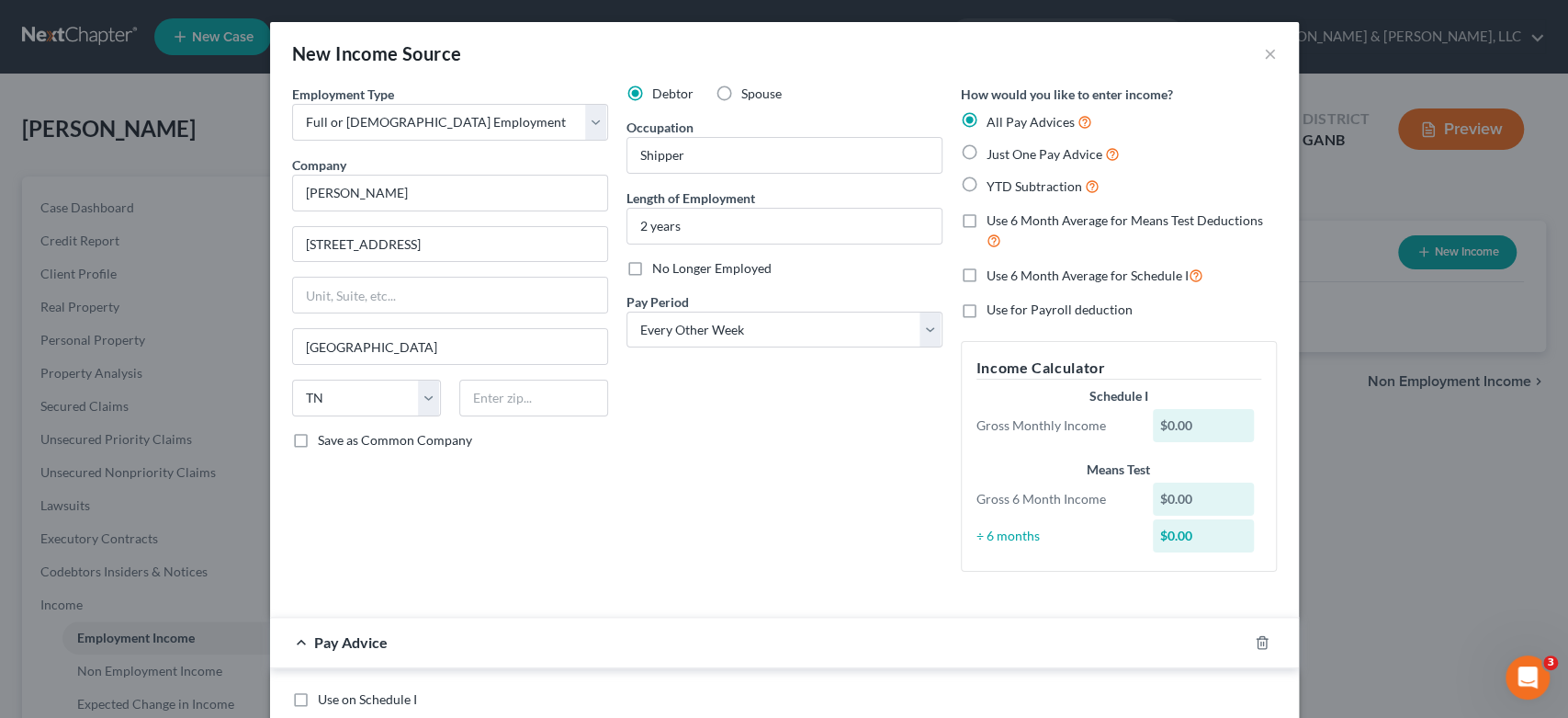
click at [994, 144] on input "Just One Pay Advice" at bounding box center [1000, 149] width 12 height 12
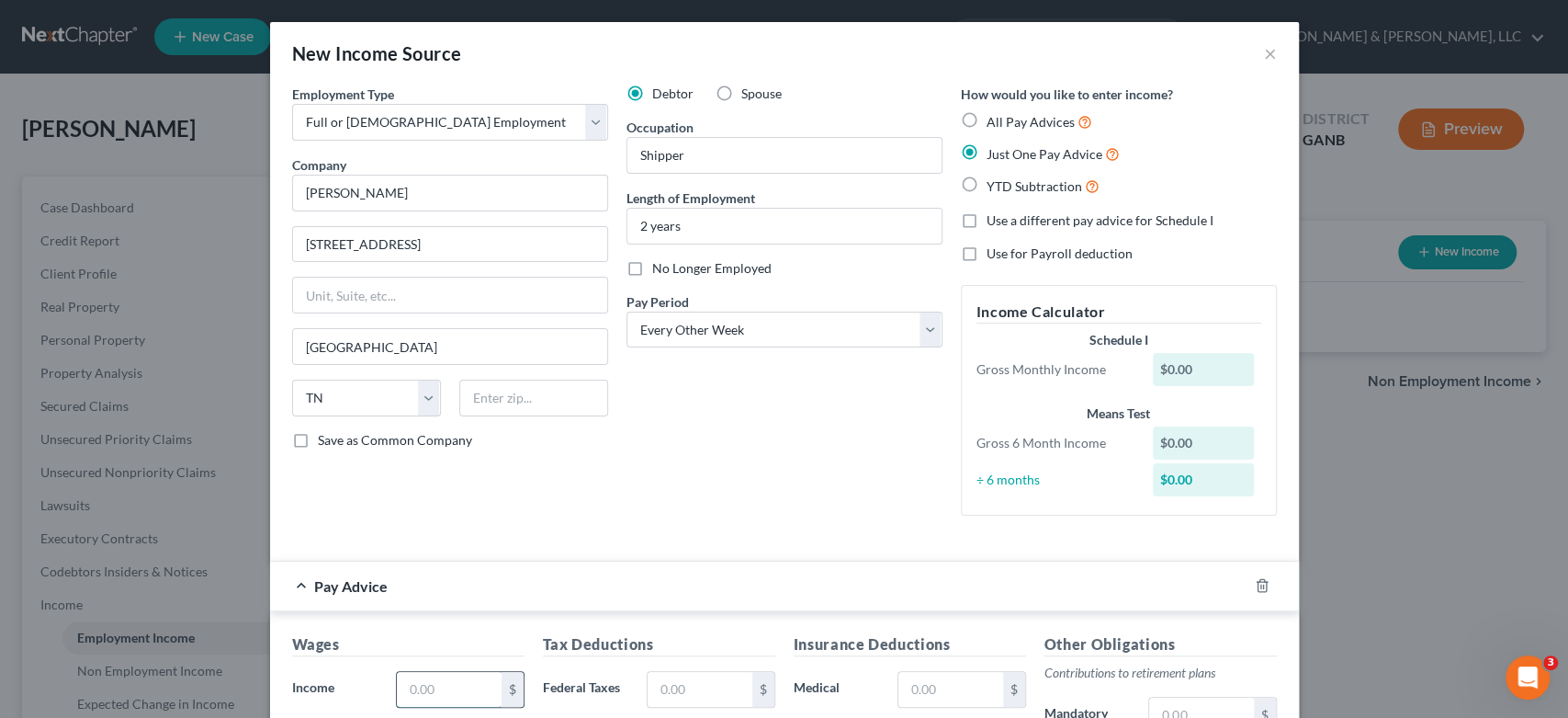
click at [440, 692] on input "text" at bounding box center [449, 689] width 104 height 35
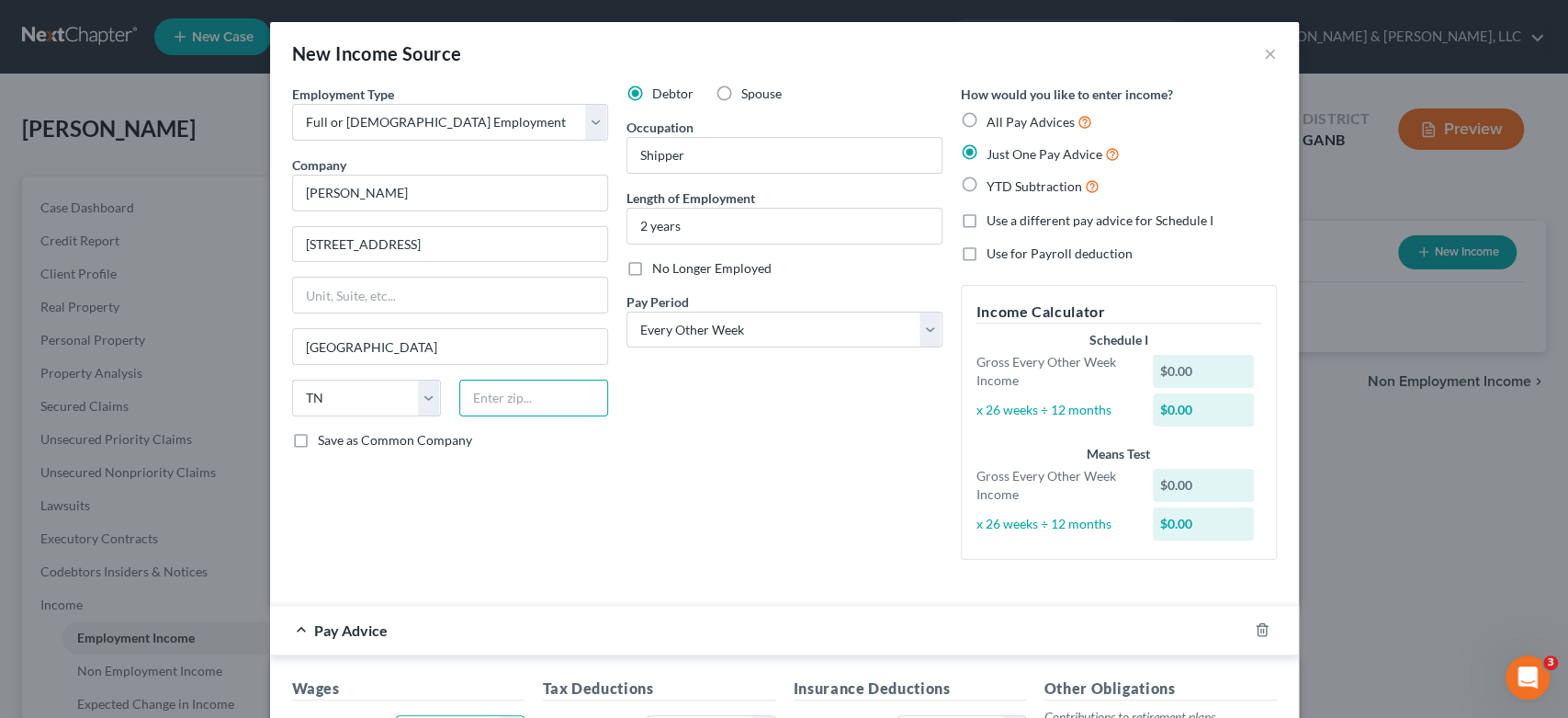
click at [514, 391] on input "text" at bounding box center [534, 397] width 149 height 37
drag, startPoint x: 293, startPoint y: 438, endPoint x: 856, endPoint y: 303, distance: 579.0
click at [318, 438] on label "Save as Common Company" at bounding box center [395, 440] width 155 height 19
click at [326, 438] on input "Save as Common Company" at bounding box center [331, 437] width 12 height 12
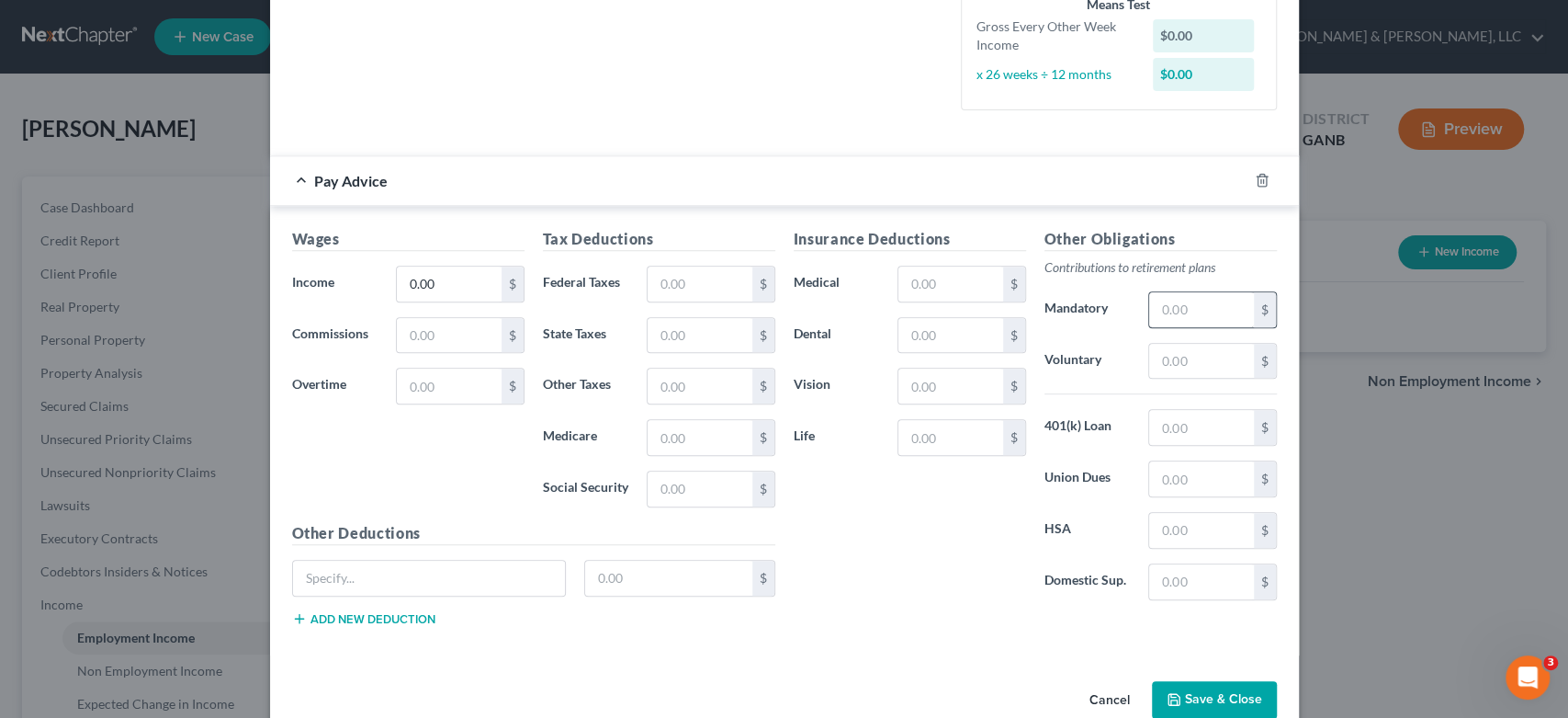
scroll to position [486, 0]
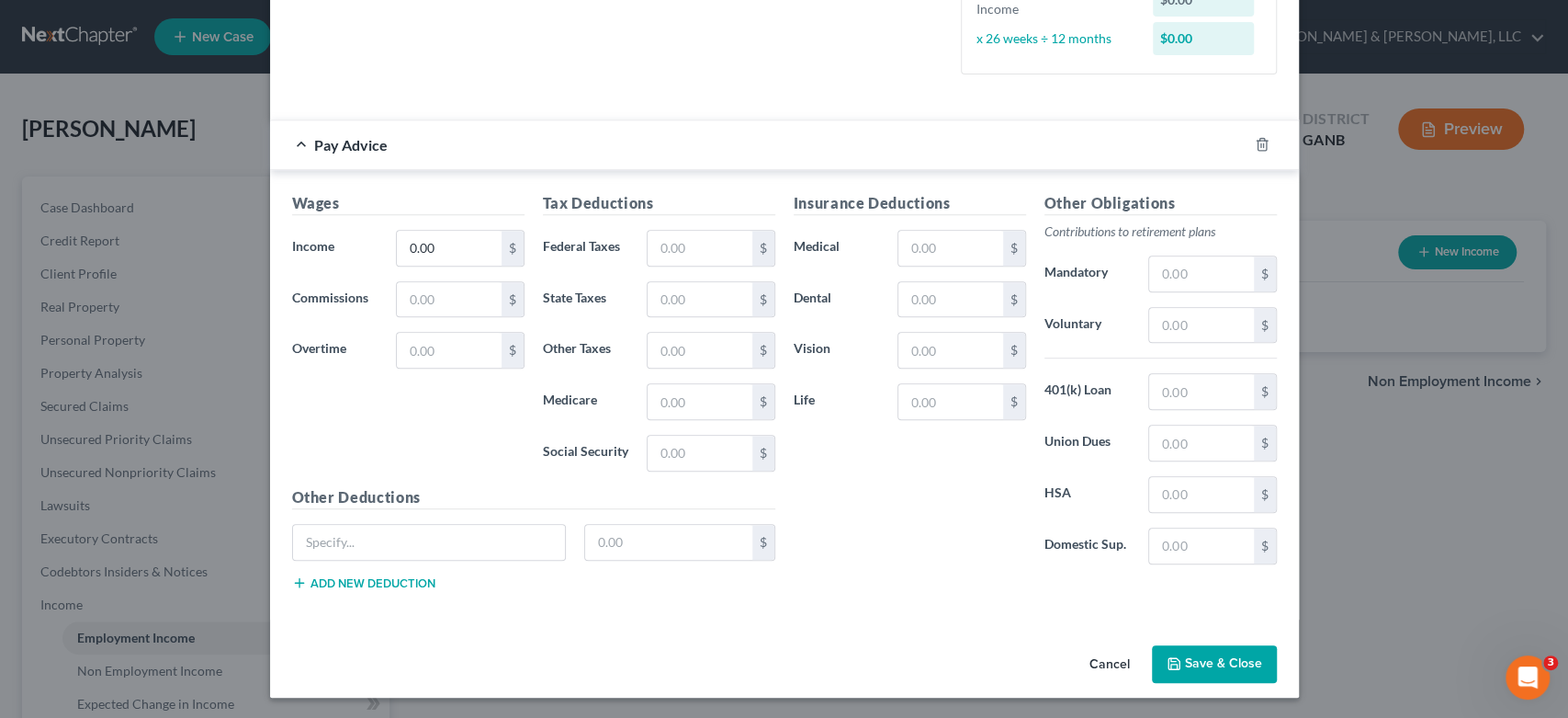
click at [1213, 655] on button "Save & Close" at bounding box center [1215, 664] width 125 height 39
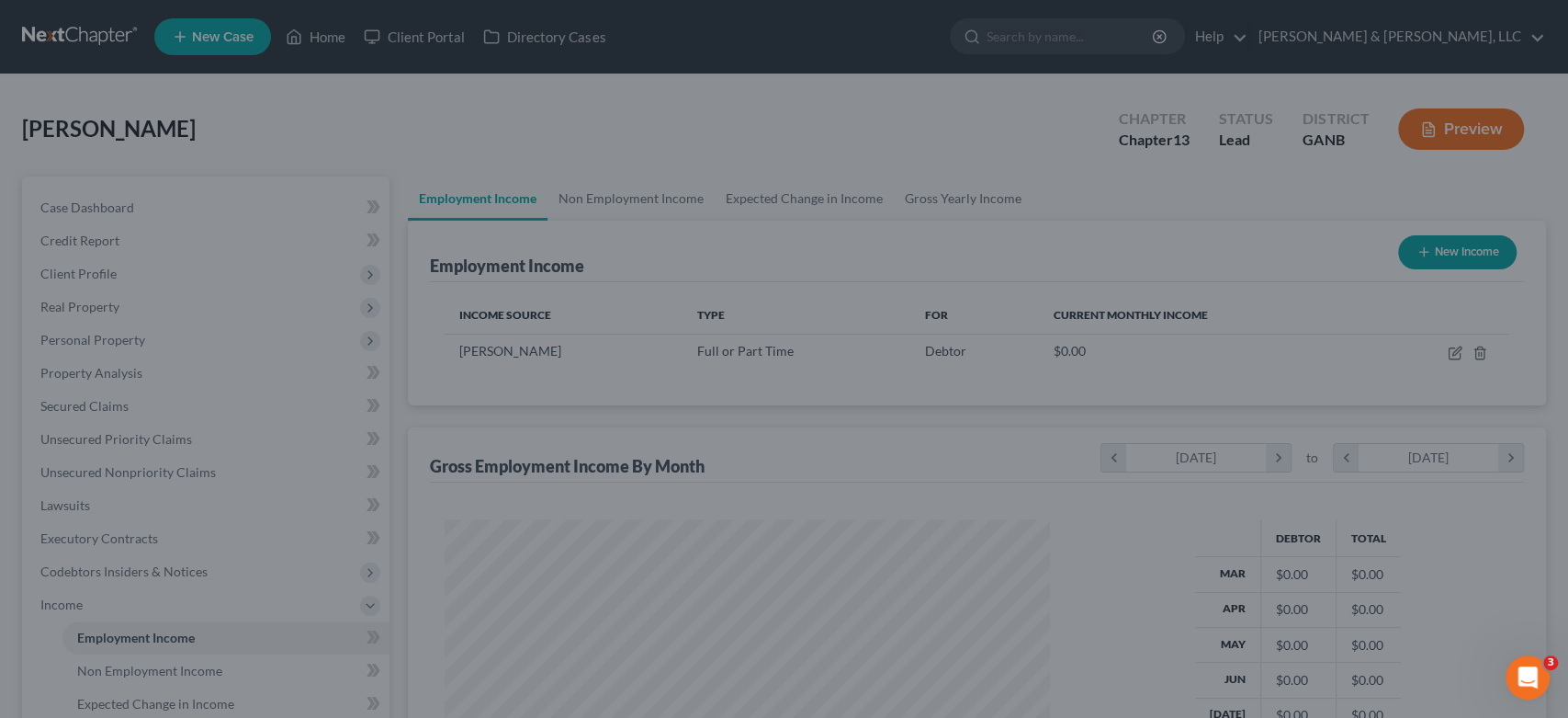
scroll to position [328, 635]
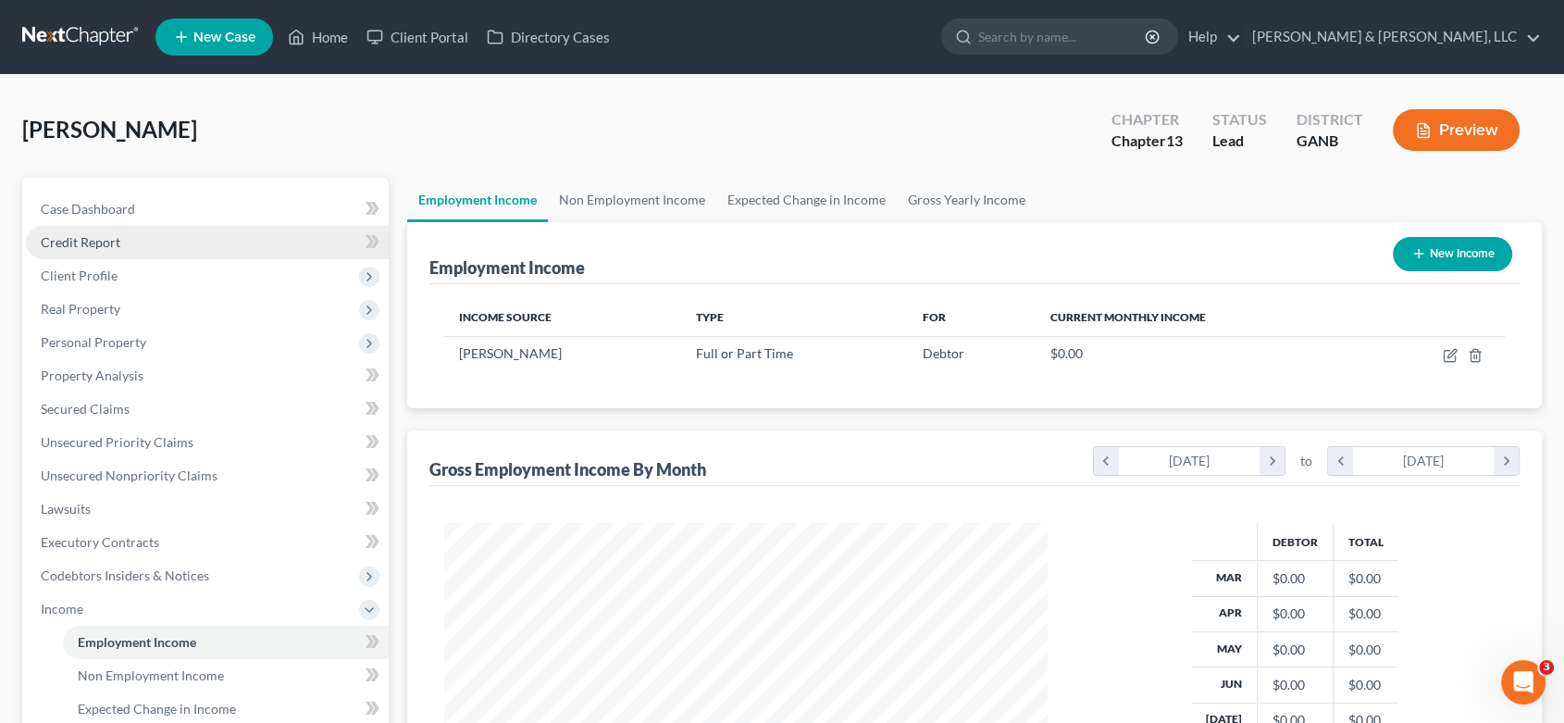
click at [102, 235] on span "Credit Report" at bounding box center [81, 242] width 80 height 16
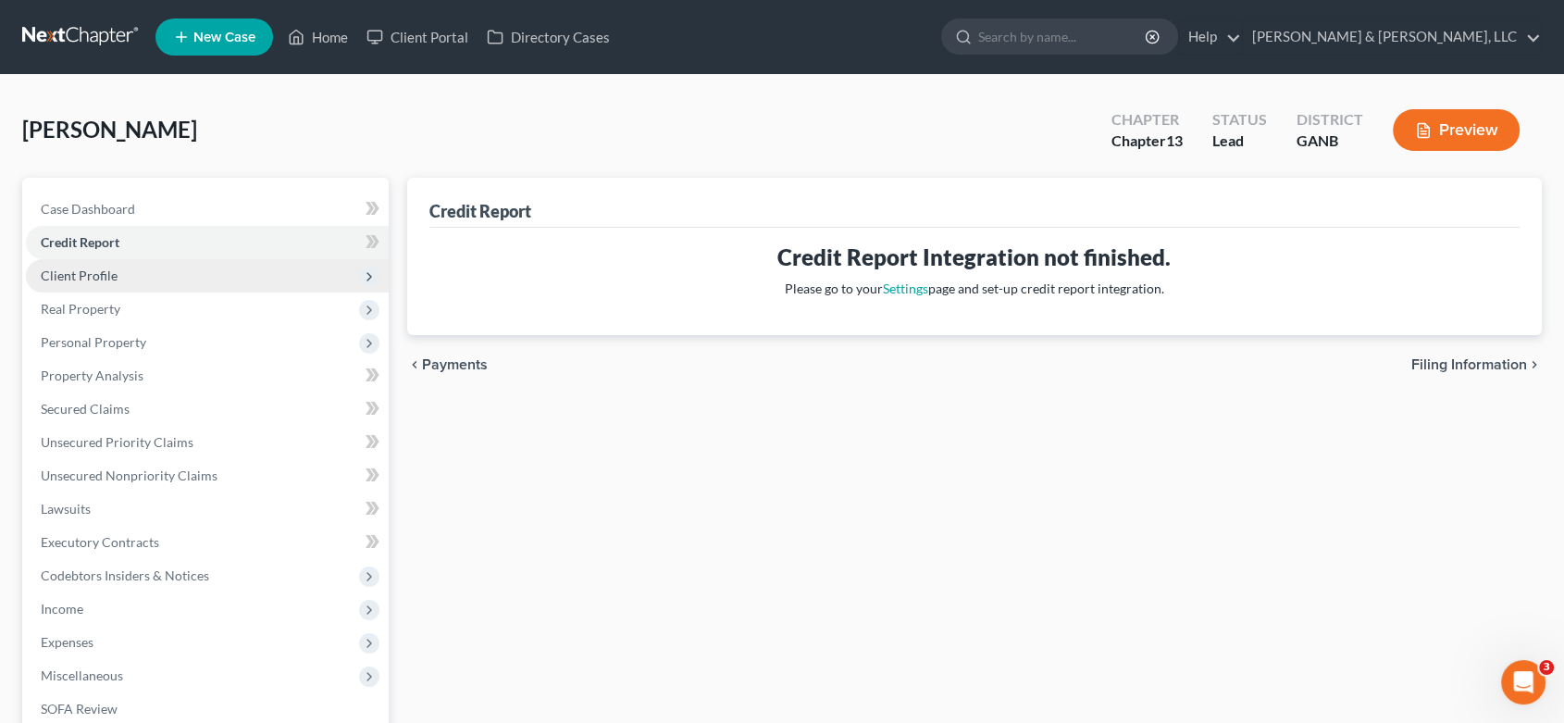
drag, startPoint x: 114, startPoint y: 275, endPoint x: 131, endPoint y: 271, distance: 18.0
click at [113, 274] on span "Client Profile" at bounding box center [79, 276] width 77 height 16
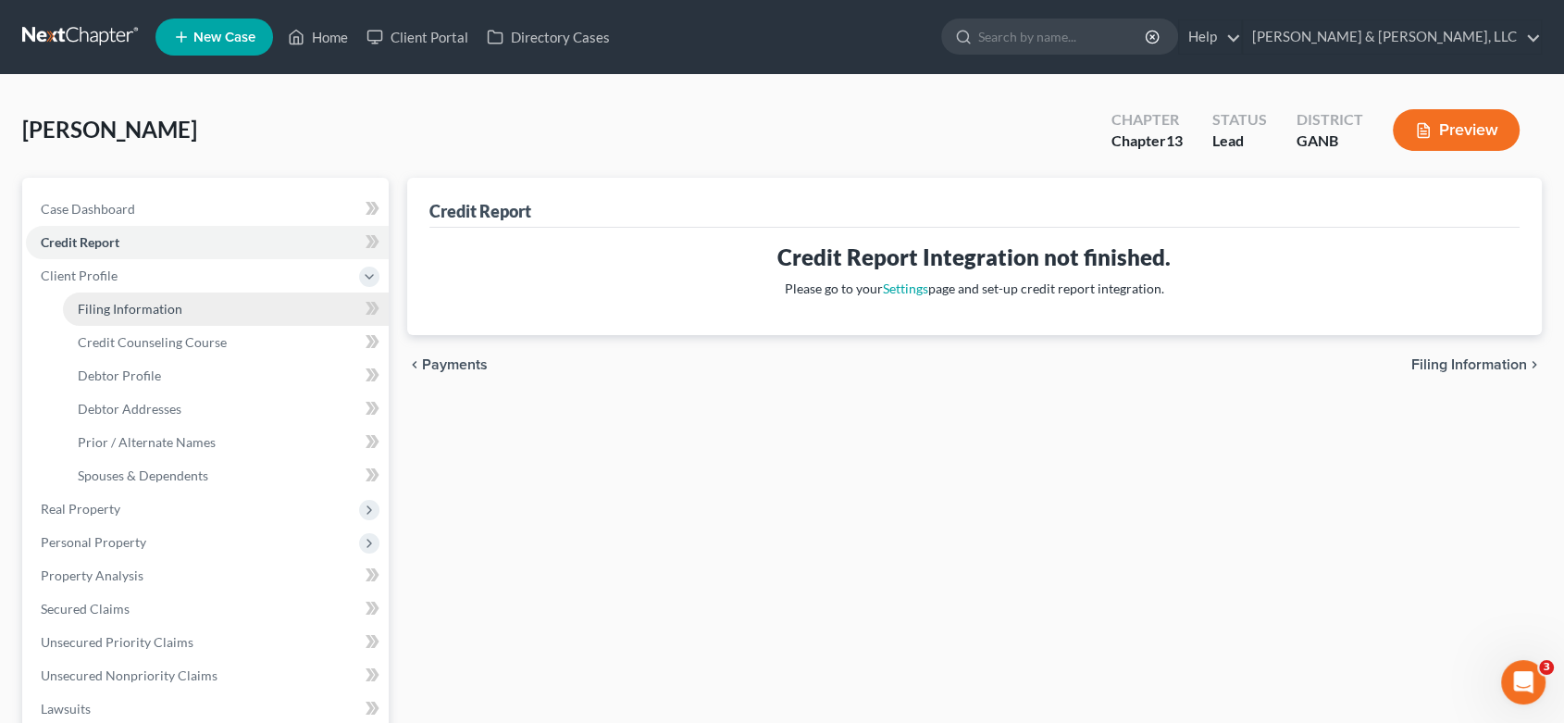
click at [131, 305] on span "Filing Information" at bounding box center [130, 309] width 105 height 16
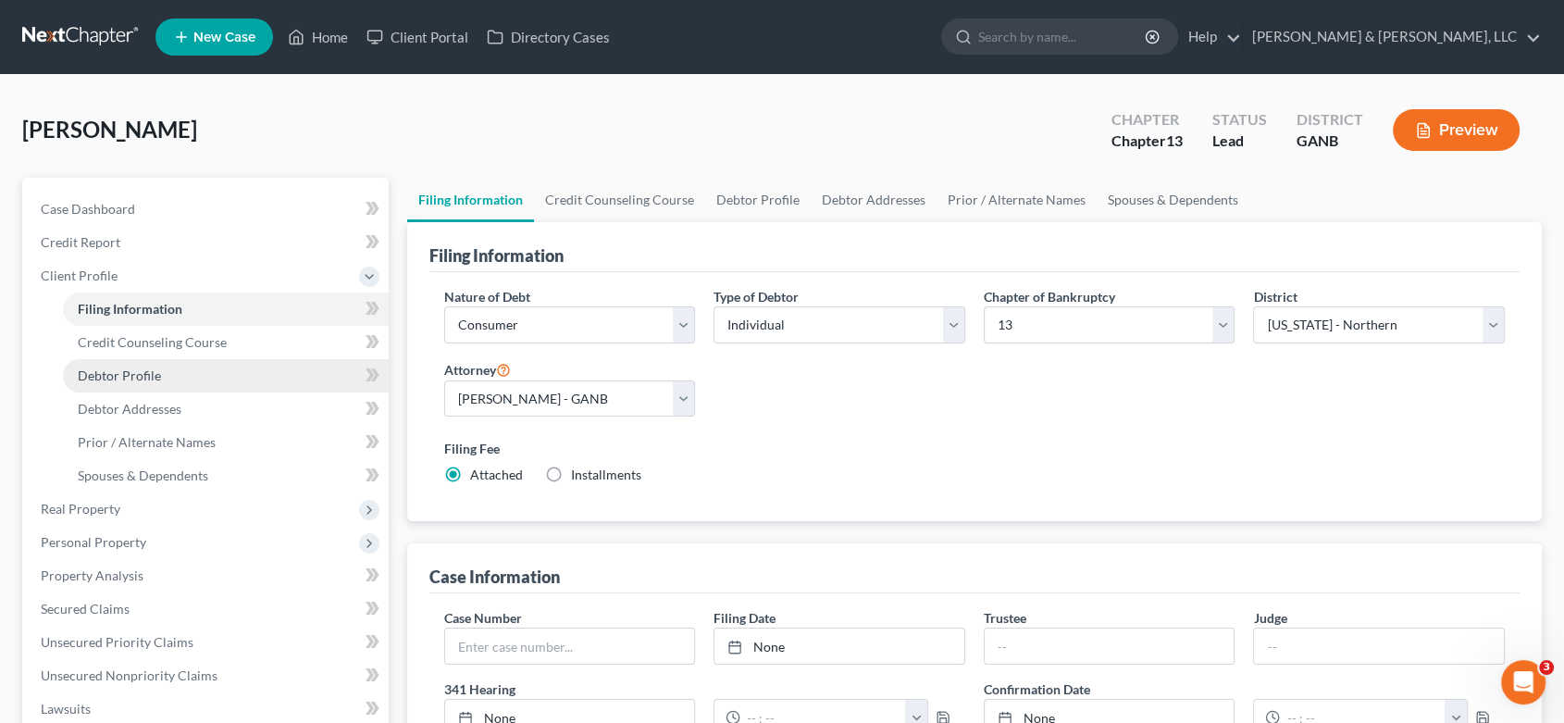
click at [144, 375] on span "Debtor Profile" at bounding box center [119, 375] width 83 height 16
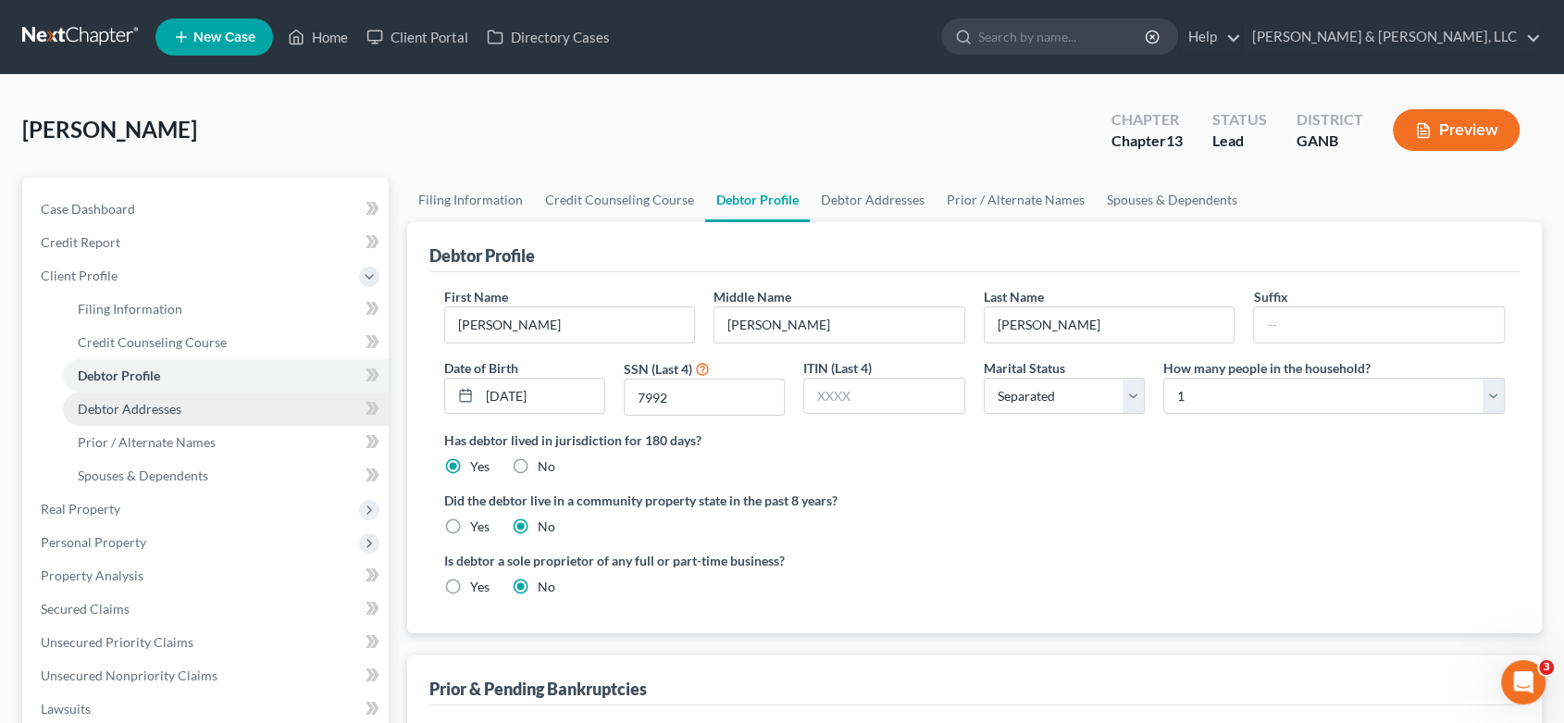
click at [132, 411] on span "Debtor Addresses" at bounding box center [130, 409] width 104 height 16
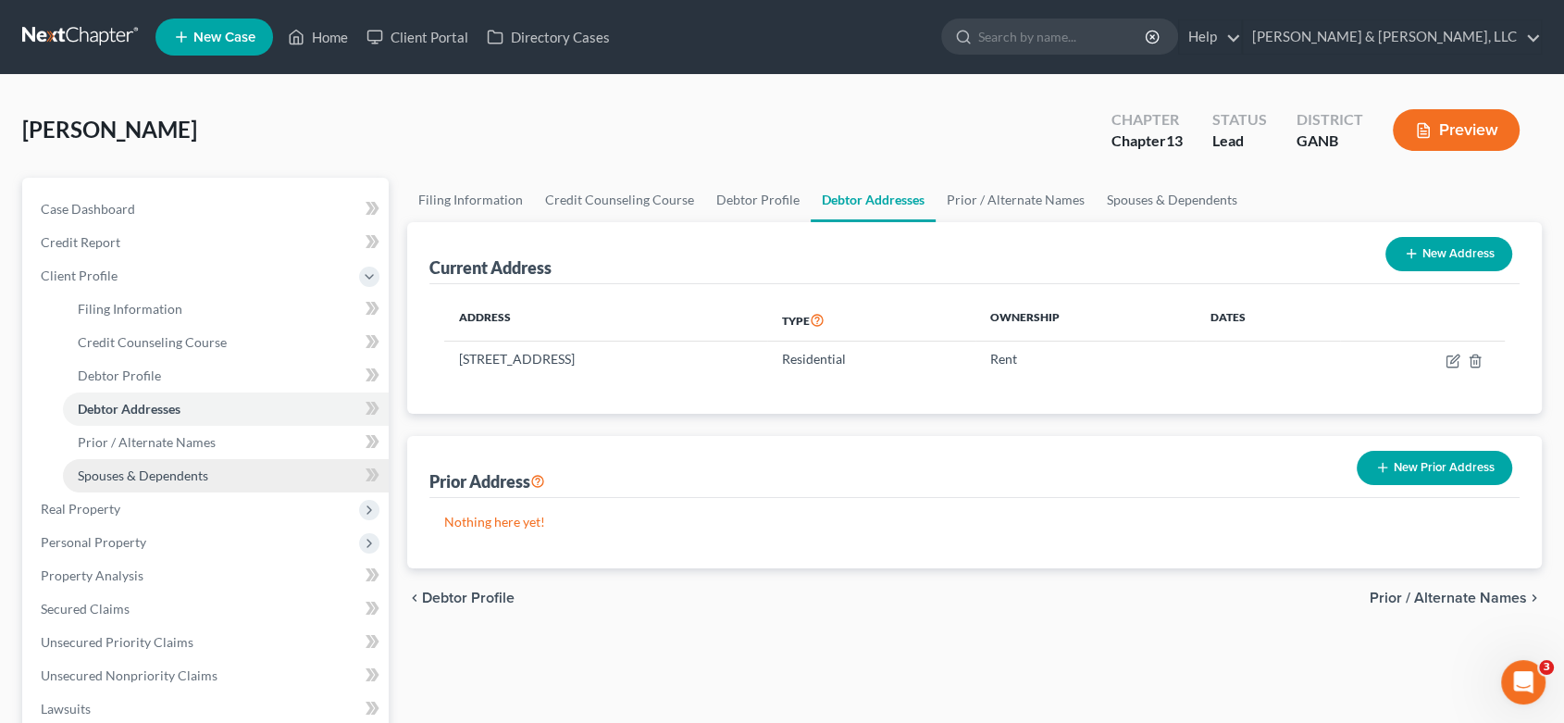
click at [152, 474] on span "Spouses & Dependents" at bounding box center [143, 475] width 131 height 16
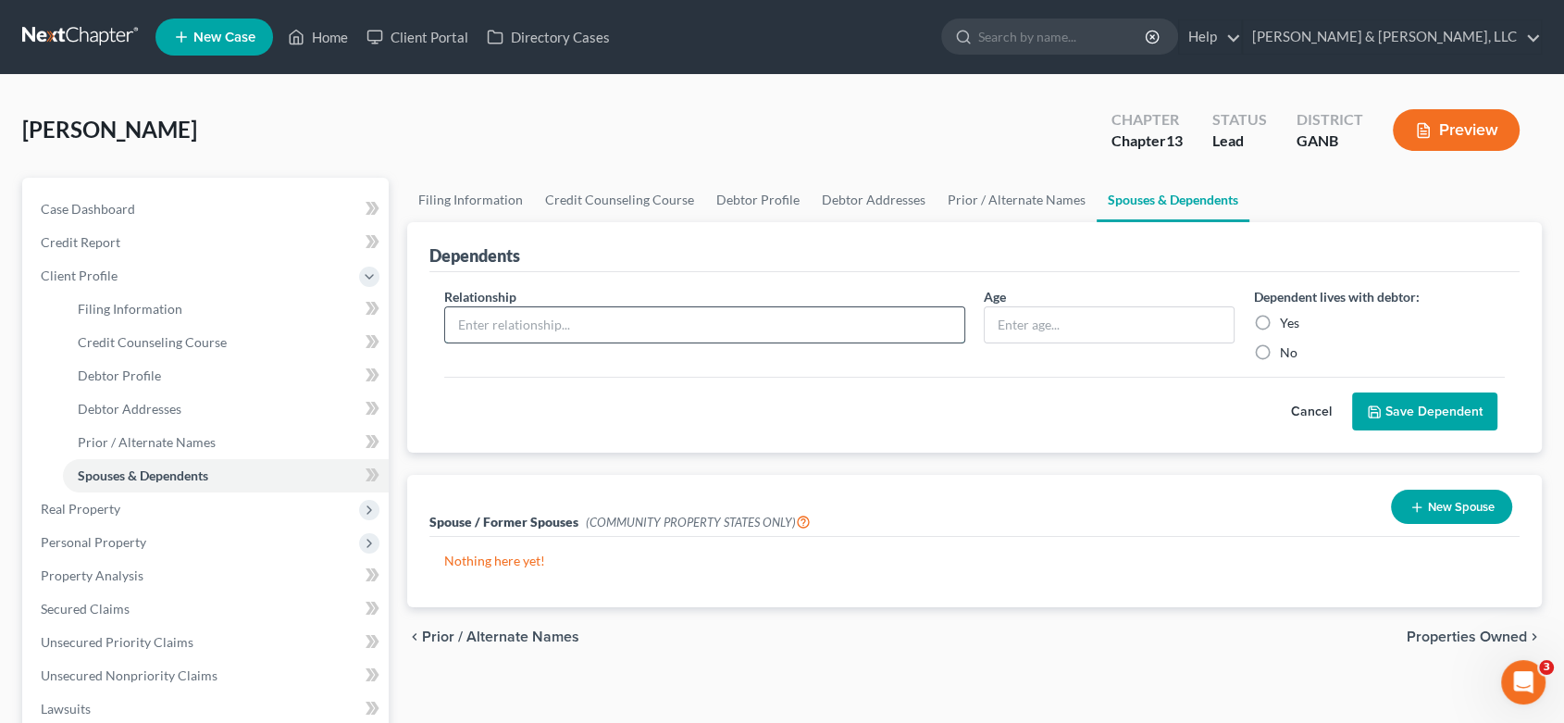
drag, startPoint x: 541, startPoint y: 323, endPoint x: 565, endPoint y: 312, distance: 26.5
click at [541, 322] on input "text" at bounding box center [704, 324] width 519 height 35
click at [90, 505] on span "Real Property" at bounding box center [81, 509] width 80 height 16
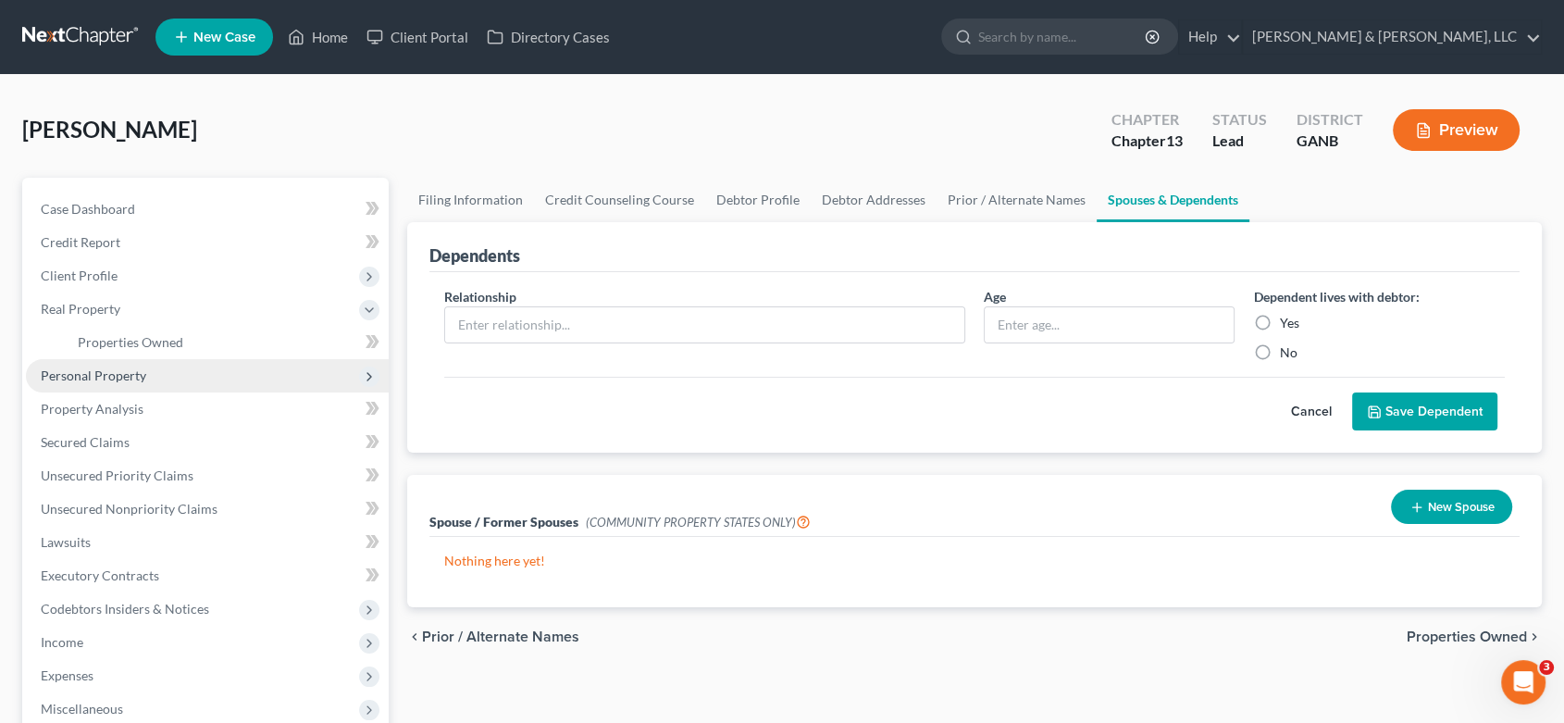
click at [105, 372] on span "Personal Property" at bounding box center [94, 375] width 106 height 16
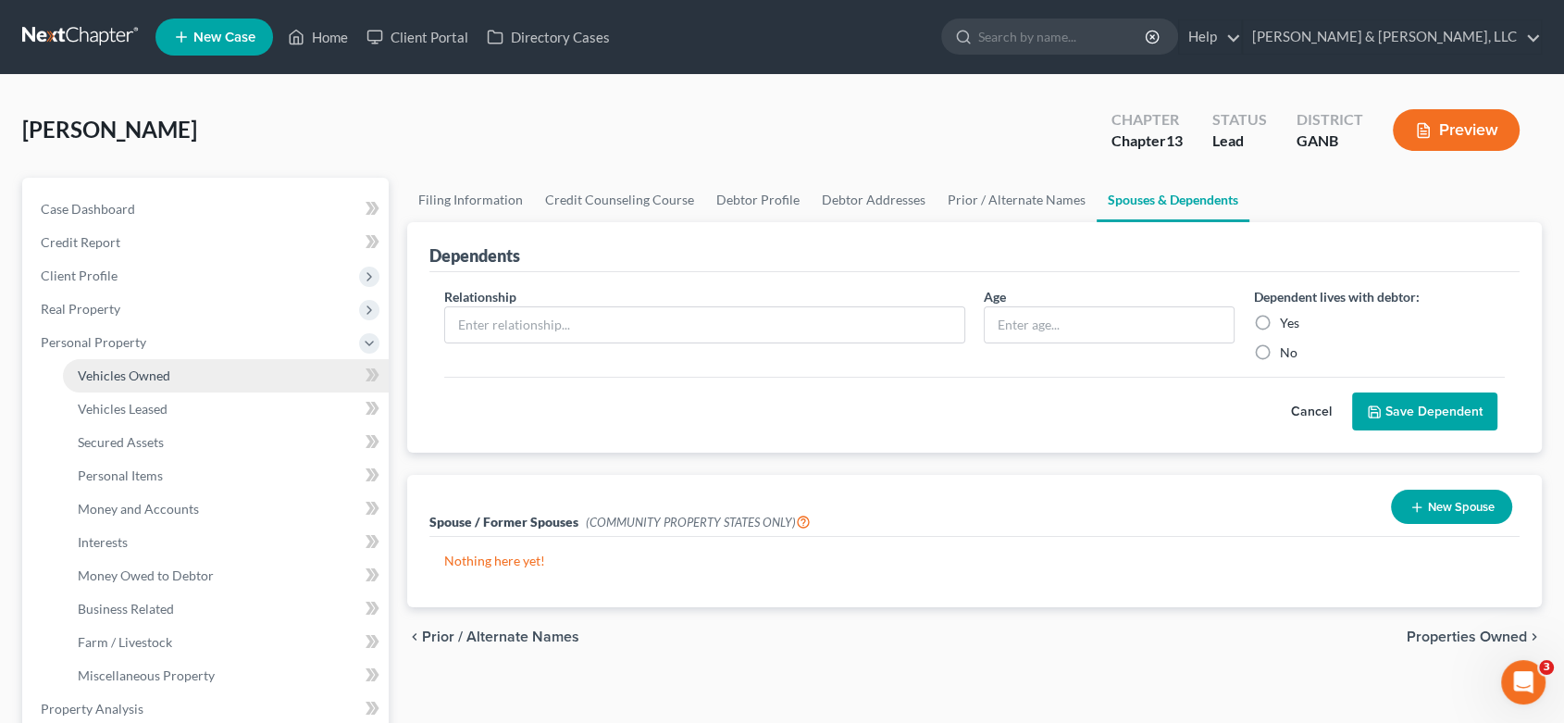
drag, startPoint x: 151, startPoint y: 369, endPoint x: 215, endPoint y: 376, distance: 64.2
click at [152, 369] on span "Vehicles Owned" at bounding box center [124, 375] width 93 height 16
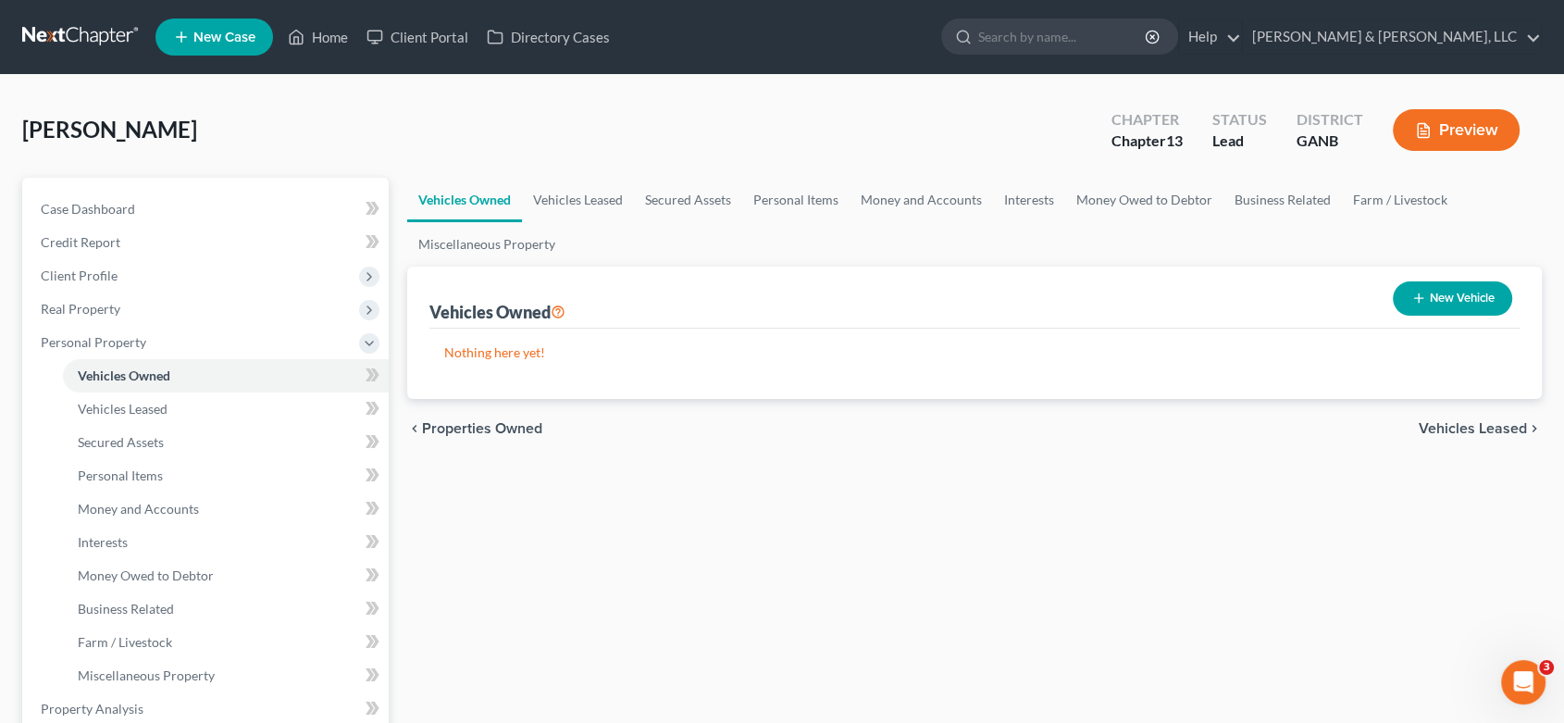
click at [1434, 291] on button "New Vehicle" at bounding box center [1452, 298] width 119 height 34
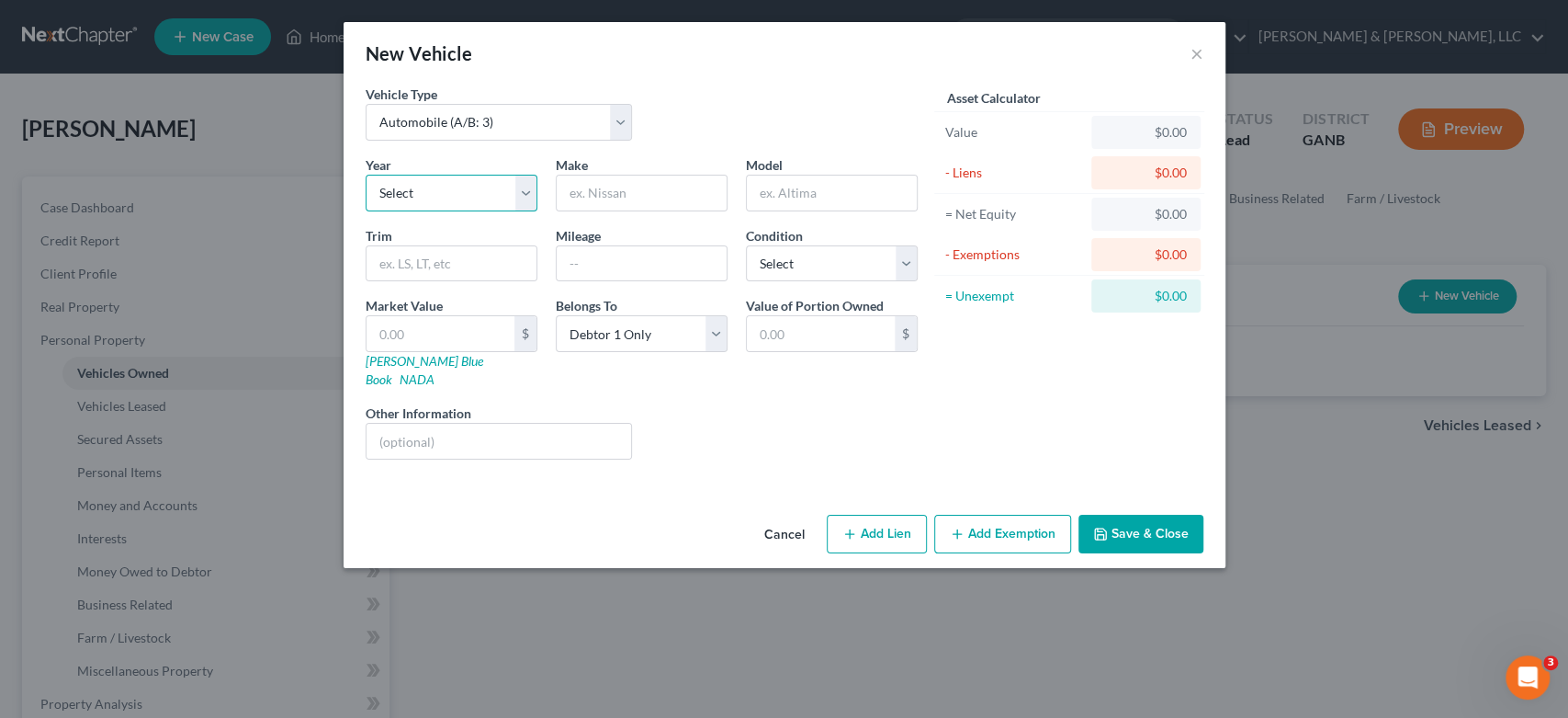
click at [524, 198] on select "Select 2026 2025 2024 2023 2022 2021 2020 2019 2018 2017 2016 2015 2014 2013 20…" at bounding box center [451, 193] width 172 height 37
click at [365, 175] on select "Select 2026 2025 2024 2023 2022 2021 2020 2019 2018 2017 2016 2015 2014 2013 20…" at bounding box center [451, 193] width 172 height 37
click at [626, 195] on input "text" at bounding box center [641, 193] width 170 height 35
click at [903, 514] on button "Add Lien" at bounding box center [876, 533] width 100 height 39
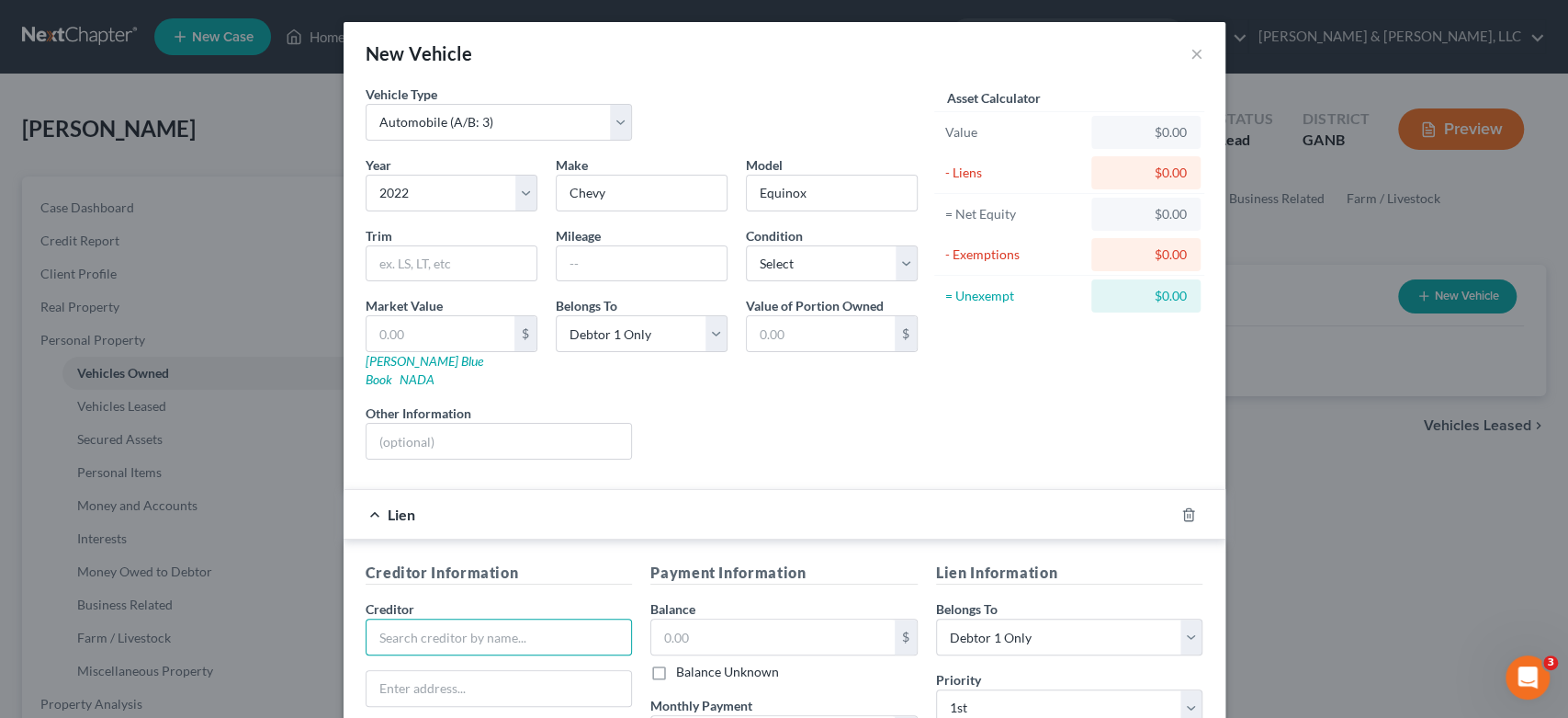
click at [419, 621] on input "text" at bounding box center [498, 637] width 267 height 37
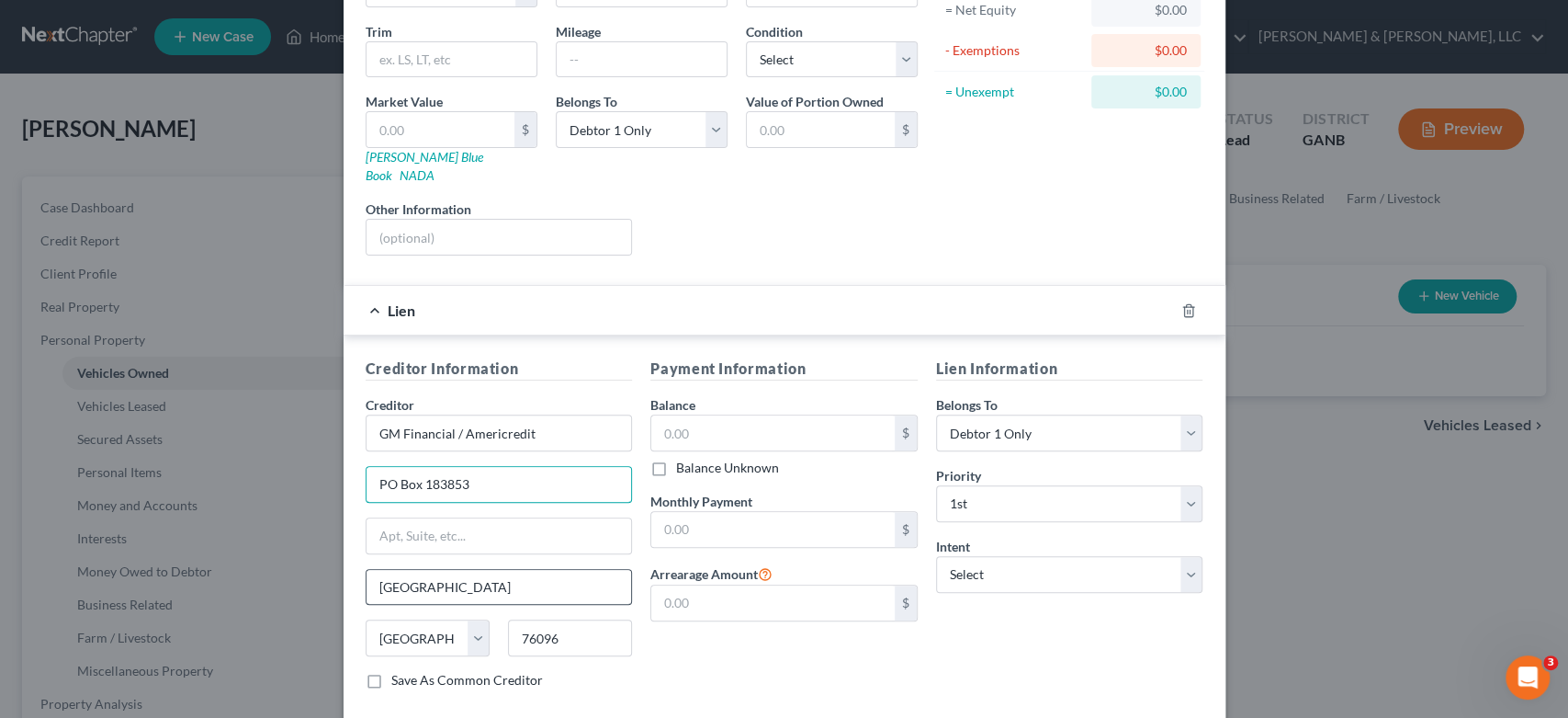
scroll to position [285, 0]
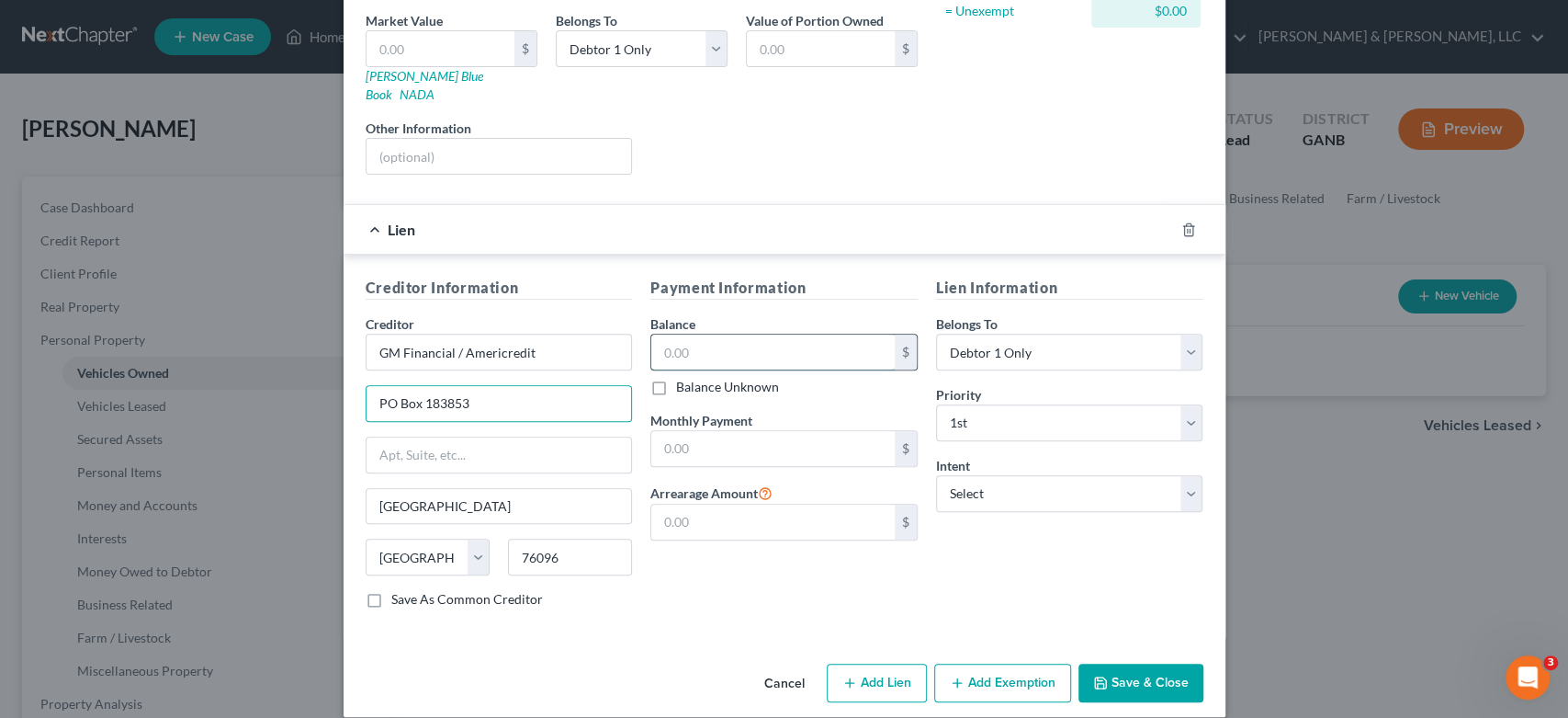
click at [691, 340] on input "text" at bounding box center [772, 352] width 243 height 35
click at [1179, 476] on select "Select Surrender Redeem Reaffirm Avoid Other" at bounding box center [1069, 494] width 267 height 37
click at [936, 476] on select "Select Surrender Redeem Reaffirm Avoid Other" at bounding box center [1069, 494] width 267 height 37
click at [548, 334] on input "GM Financial / Americredit" at bounding box center [498, 352] width 267 height 37
click at [1154, 663] on button "Save & Close" at bounding box center [1141, 682] width 125 height 39
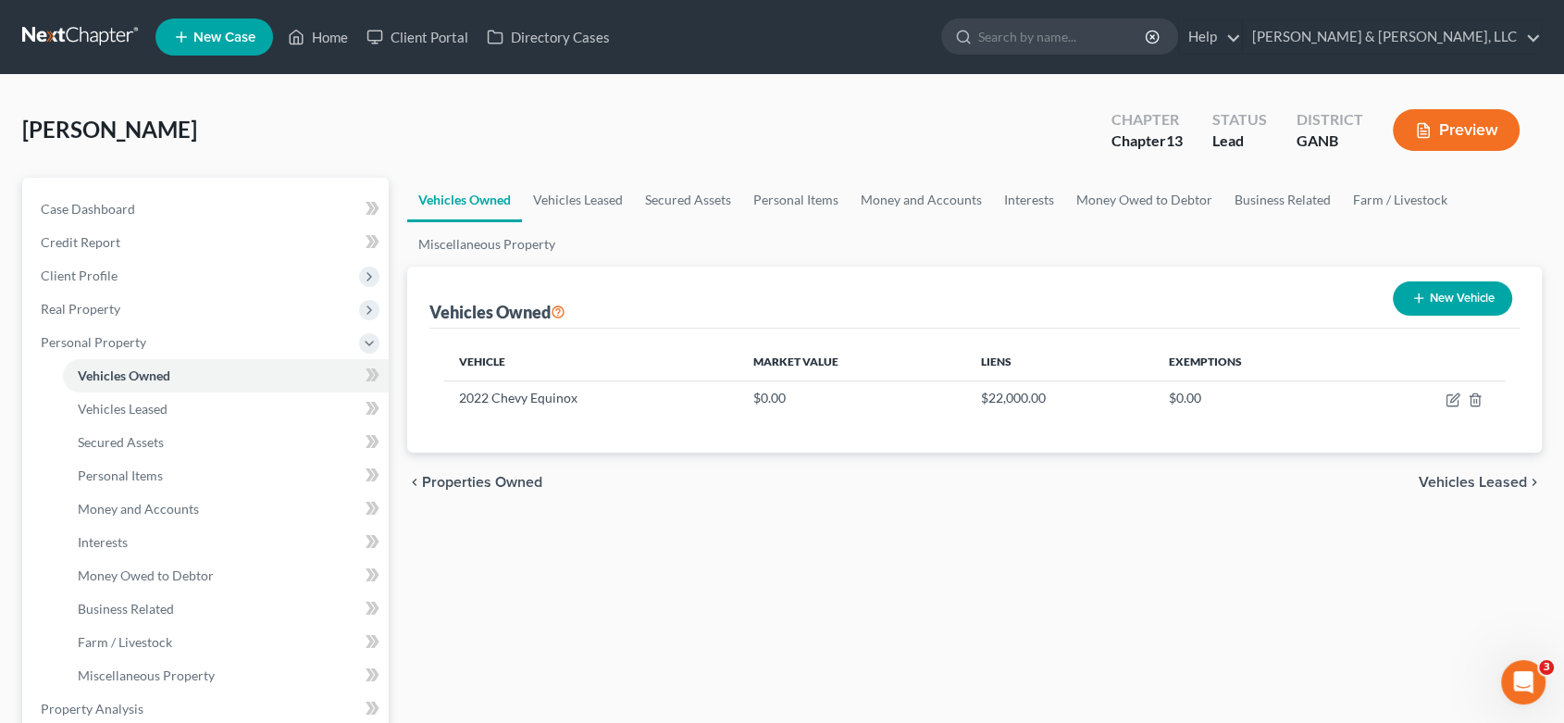
click at [1438, 285] on button "New Vehicle" at bounding box center [1452, 298] width 119 height 34
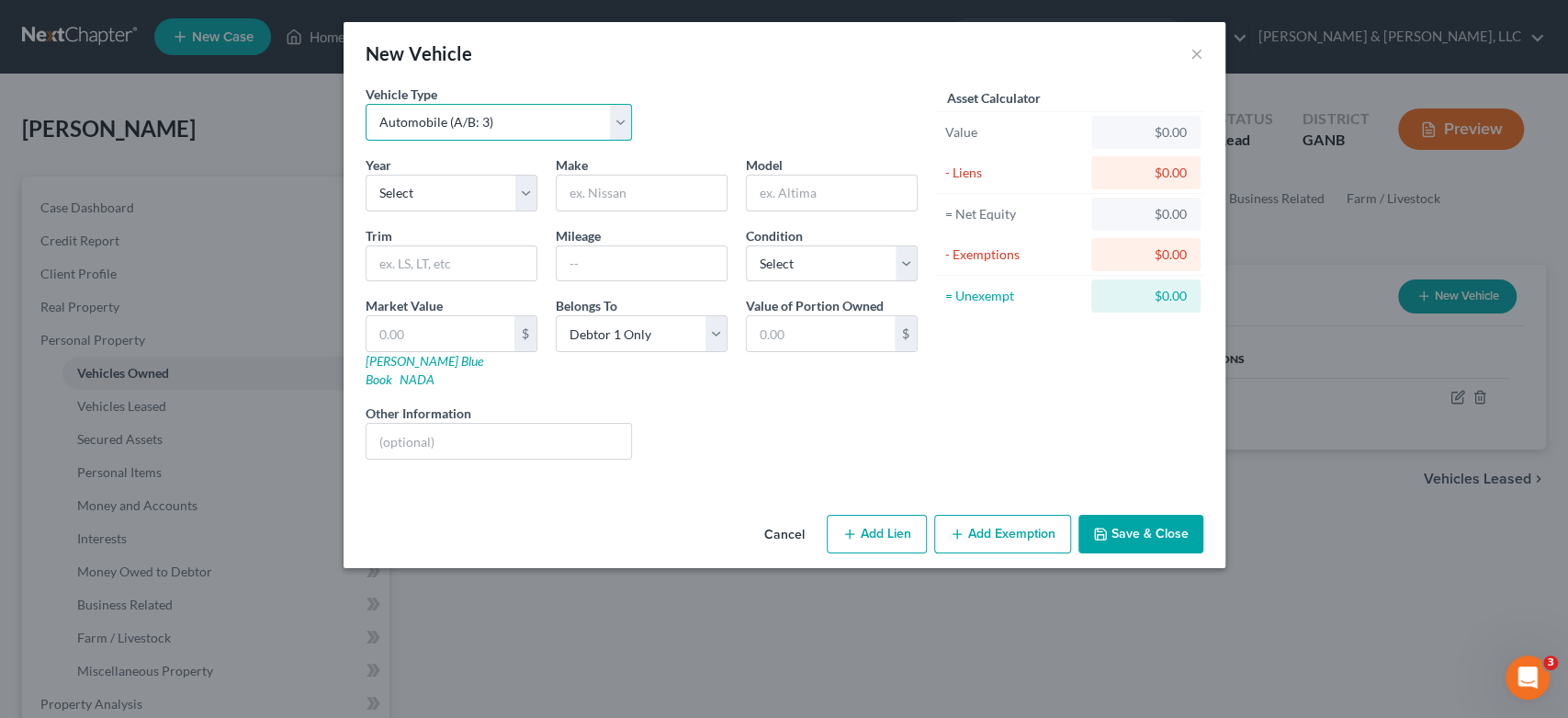
click at [618, 120] on select "Select Automobile (A/B: 3) Truck (A/B: 3) Trailer (A/B: 4) Watercraft (A/B: 4) …" at bounding box center [498, 122] width 267 height 37
click at [365, 104] on select "Select Automobile (A/B: 3) Truck (A/B: 3) Trailer (A/B: 4) Watercraft (A/B: 4) …" at bounding box center [498, 122] width 267 height 37
click at [522, 187] on select "Select 2026 2025 2024 2023 2022 2021 2020 2019 2018 2017 2016 2015 2014 2013 20…" at bounding box center [451, 193] width 172 height 37
click at [365, 175] on select "Select 2026 2025 2024 2023 2022 2021 2020 2019 2018 2017 2016 2015 2014 2013 20…" at bounding box center [451, 193] width 172 height 37
click at [647, 182] on input "text" at bounding box center [641, 193] width 170 height 35
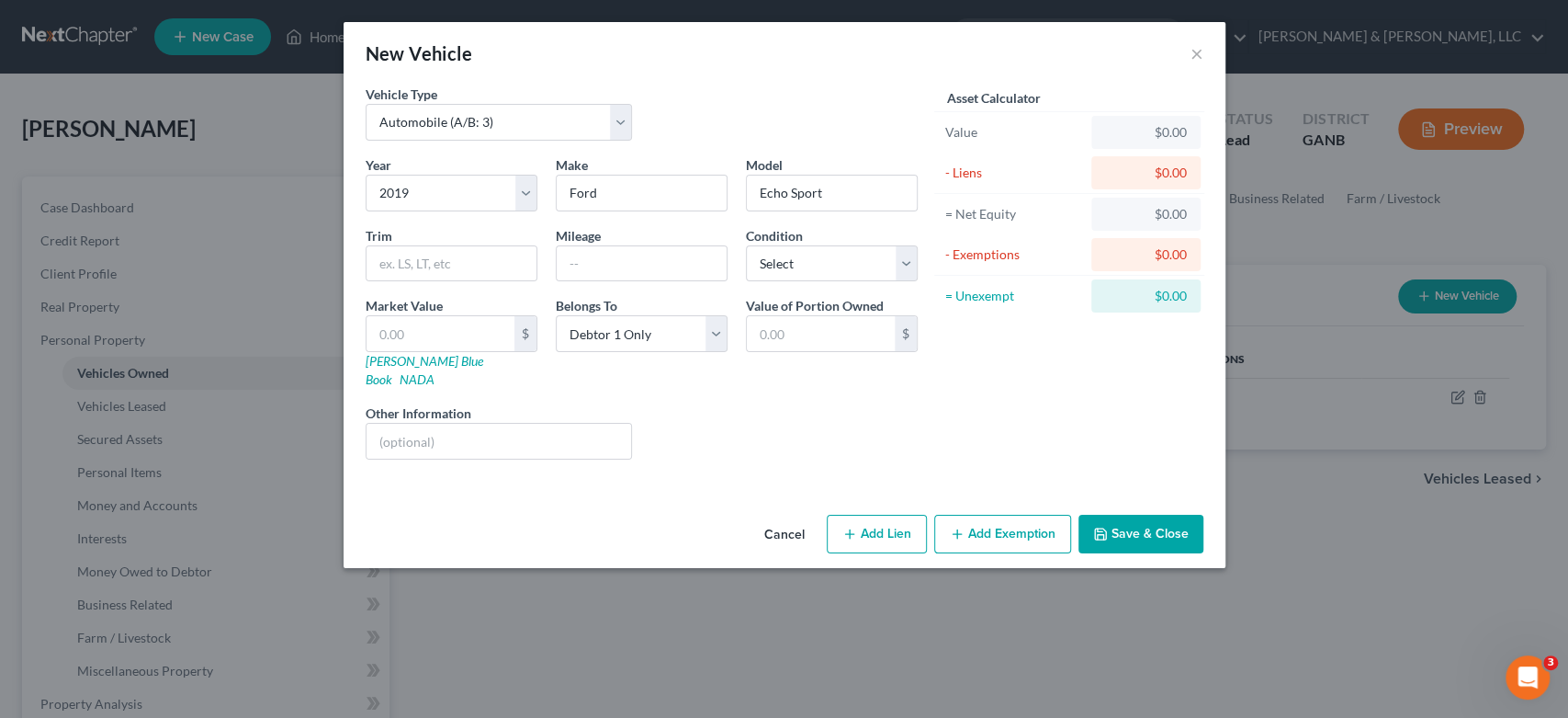
click at [876, 514] on button "Add Lien" at bounding box center [876, 533] width 100 height 39
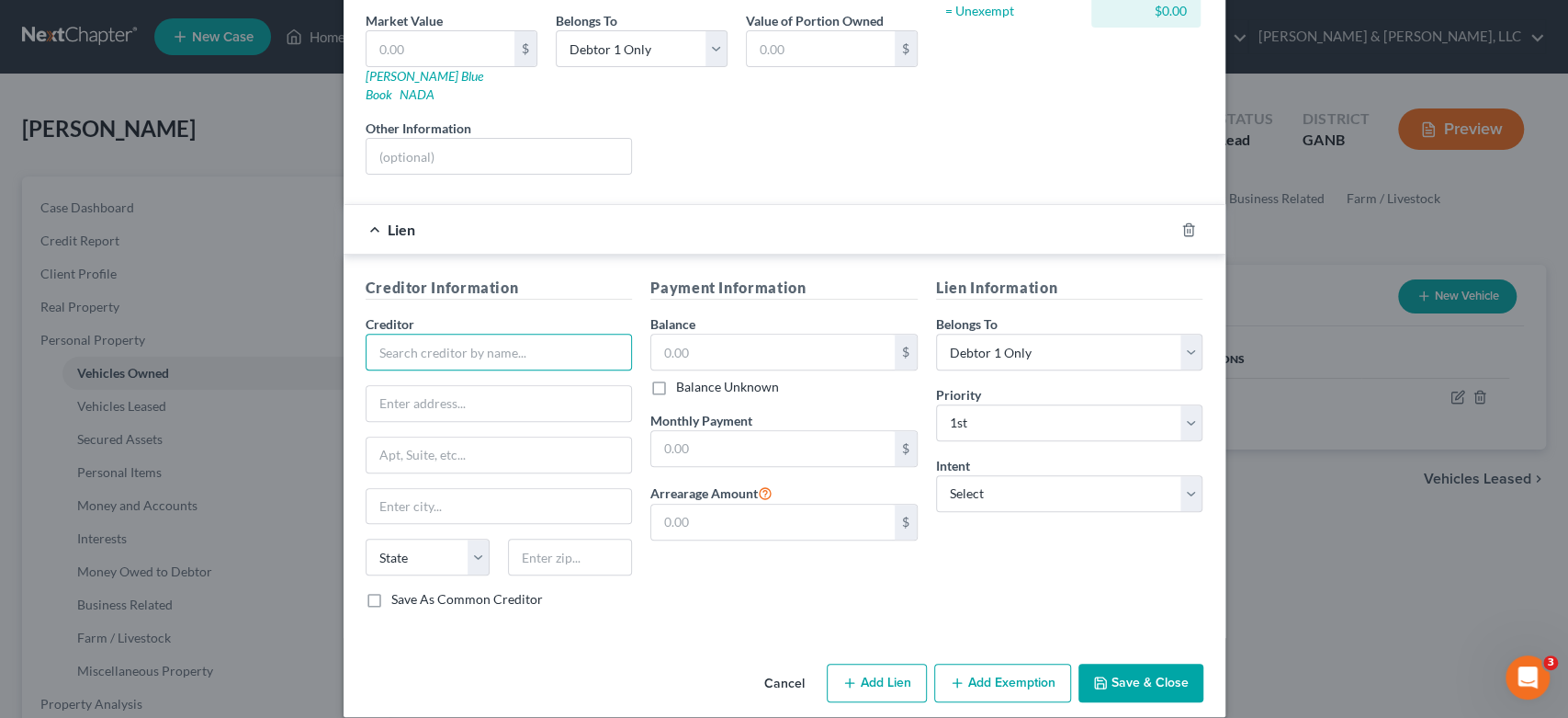
drag, startPoint x: 375, startPoint y: 335, endPoint x: 389, endPoint y: 327, distance: 16.1
click at [376, 334] on input "text" at bounding box center [498, 352] width 267 height 37
click at [399, 386] on input "text" at bounding box center [499, 403] width 266 height 35
paste input "Mail Mail Us Cinch Auto Finance 10400 Old Alabama Connector Rd Suite 100"
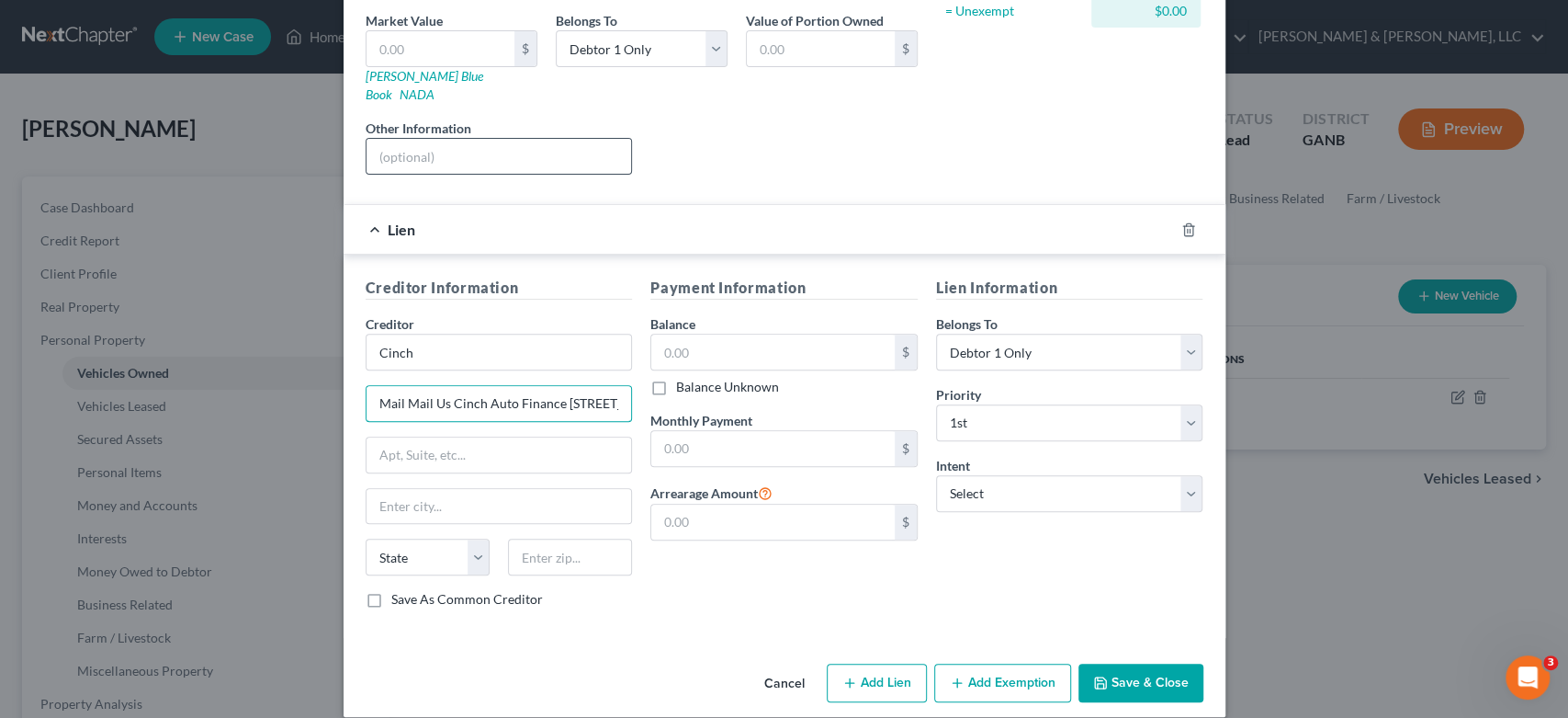
scroll to position [0, 196]
click at [614, 386] on input "Mail Mail Us Cinch Auto Finance 10400 Old Alabama Connector Rd Suite 100" at bounding box center [499, 403] width 266 height 35
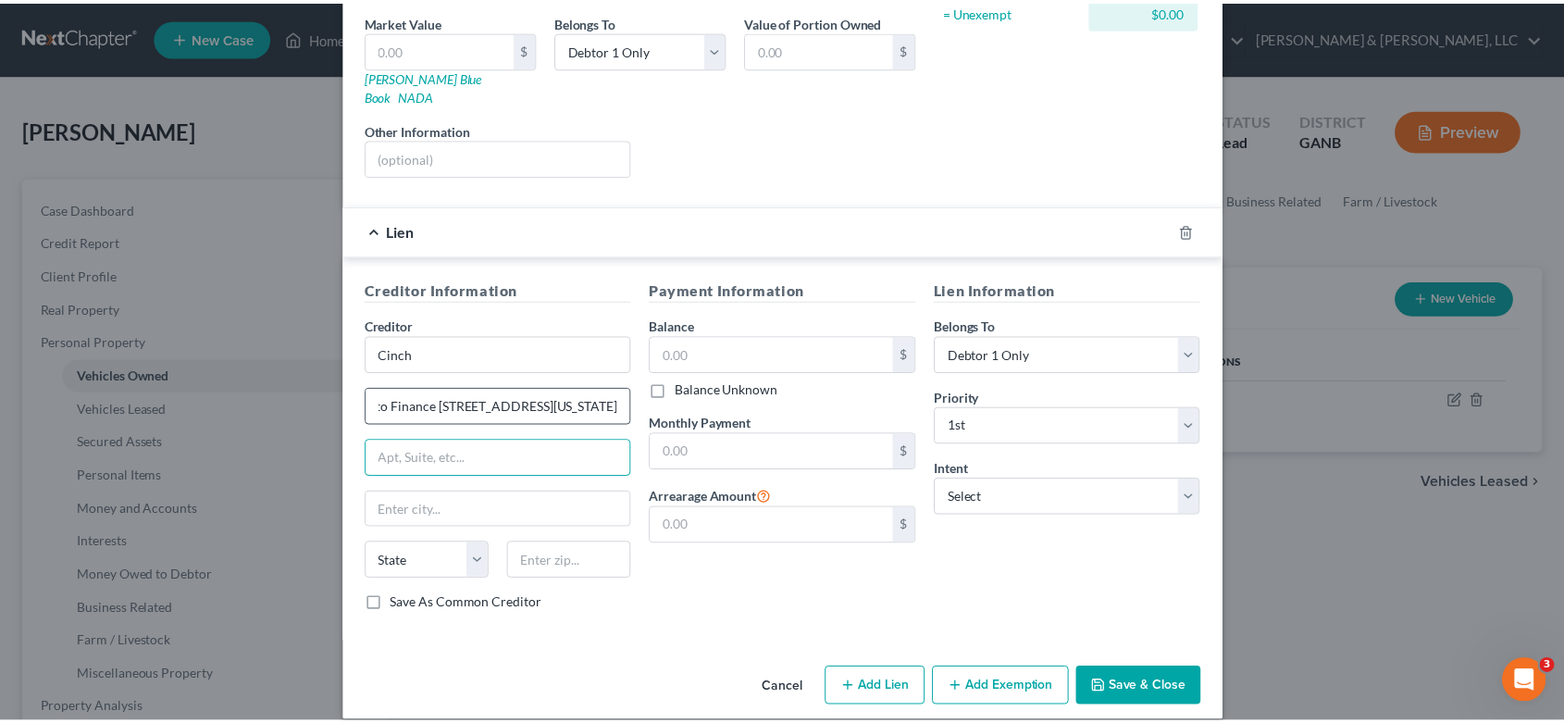
scroll to position [0, 0]
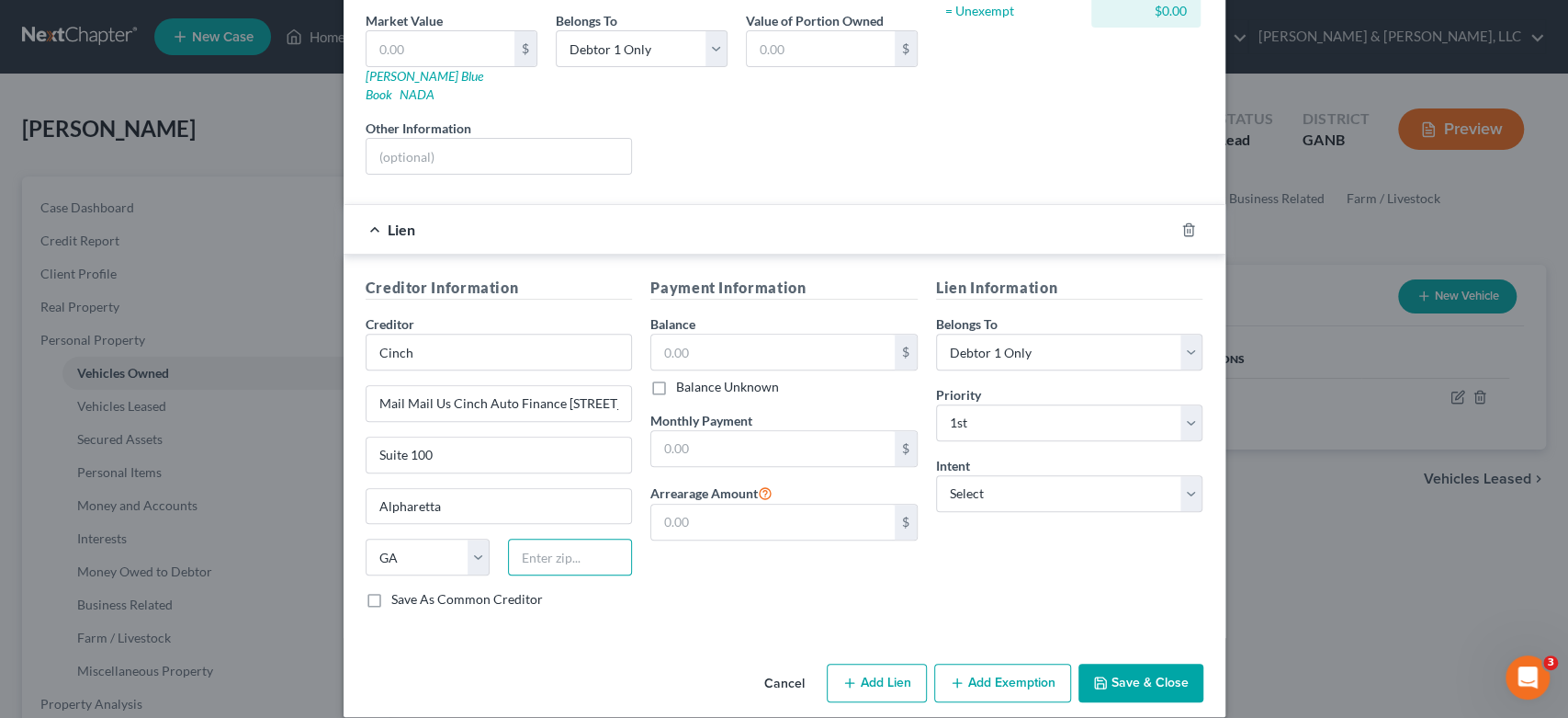
click at [556, 544] on input "text" at bounding box center [570, 556] width 124 height 37
drag, startPoint x: 594, startPoint y: 537, endPoint x: 684, endPoint y: 476, distance: 108.7
click at [602, 538] on input "30022-1870" at bounding box center [570, 556] width 124 height 37
click at [817, 337] on input "text" at bounding box center [772, 352] width 243 height 35
click at [1171, 482] on select "Select Surrender Redeem Reaffirm Avoid Other" at bounding box center [1069, 494] width 267 height 37
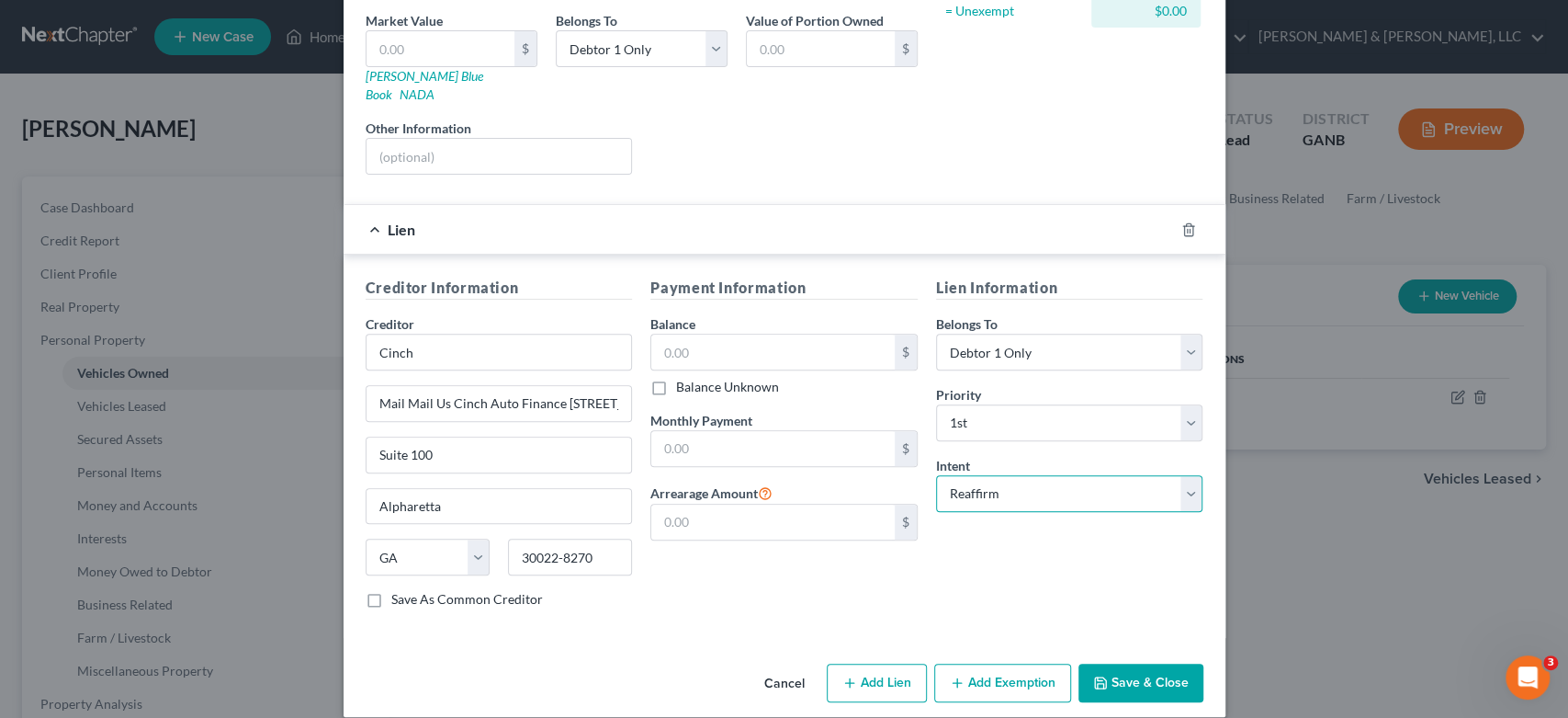
click at [936, 476] on select "Select Surrender Redeem Reaffirm Avoid Other" at bounding box center [1069, 494] width 267 height 37
click at [729, 335] on input "text" at bounding box center [772, 352] width 243 height 35
click at [1124, 663] on button "Save & Close" at bounding box center [1141, 682] width 125 height 39
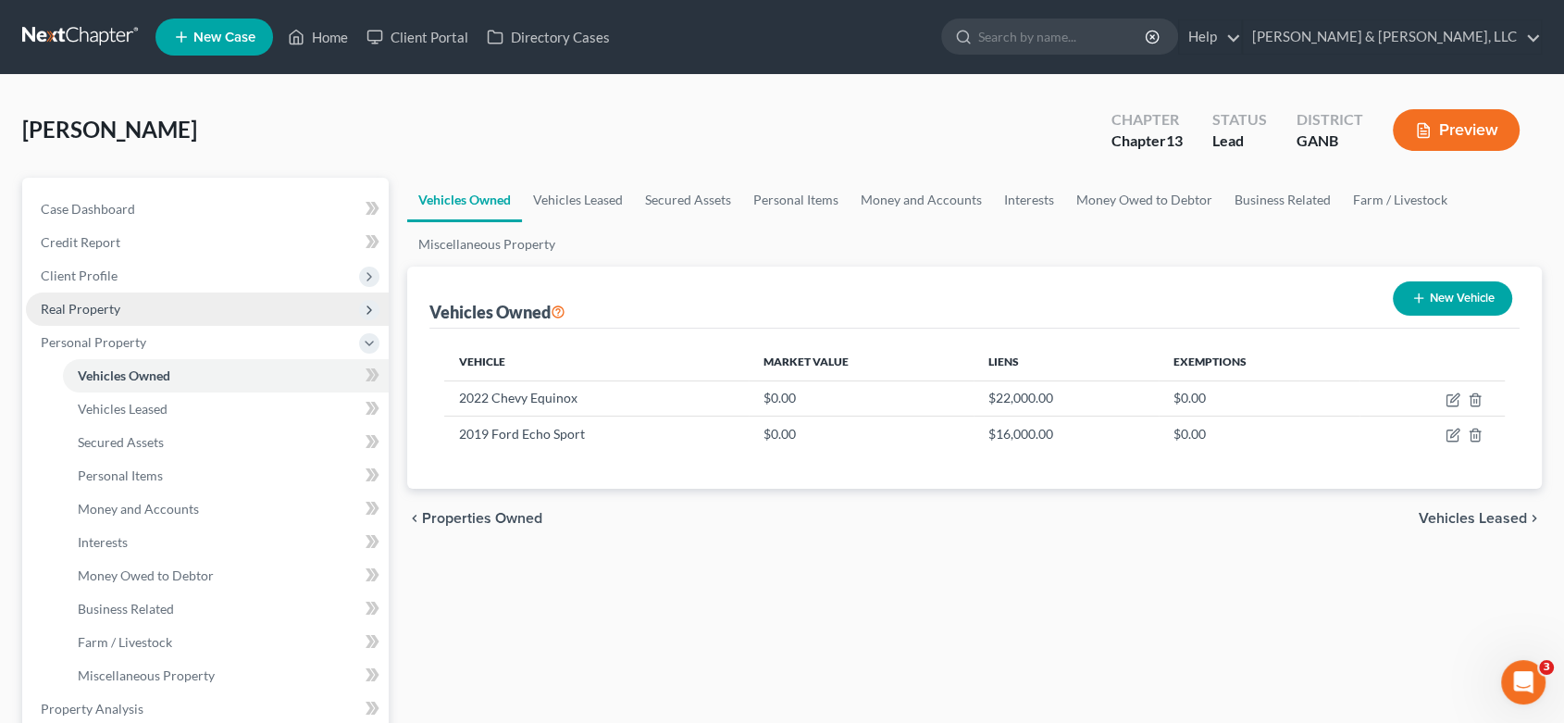
click at [104, 306] on span "Real Property" at bounding box center [81, 309] width 80 height 16
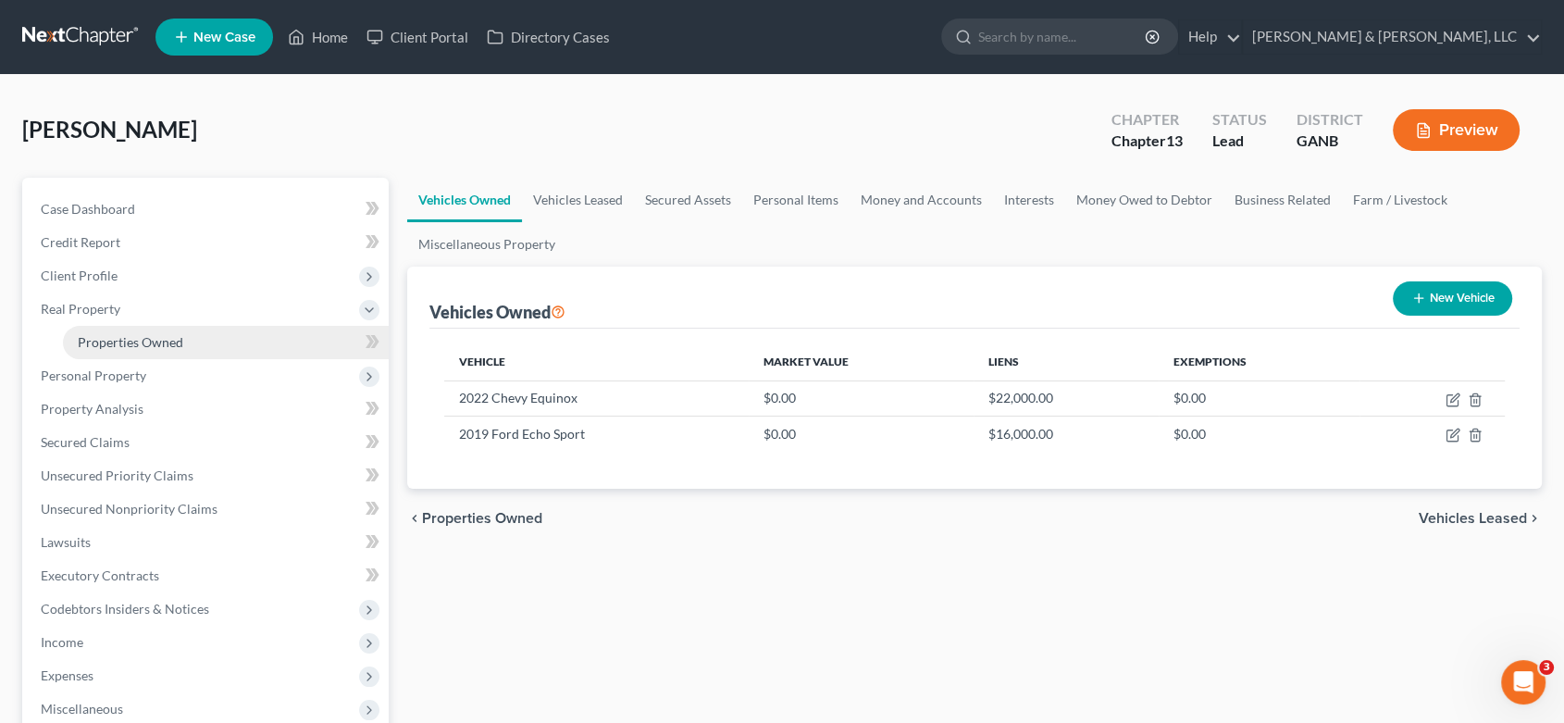
click at [150, 346] on span "Properties Owned" at bounding box center [131, 342] width 106 height 16
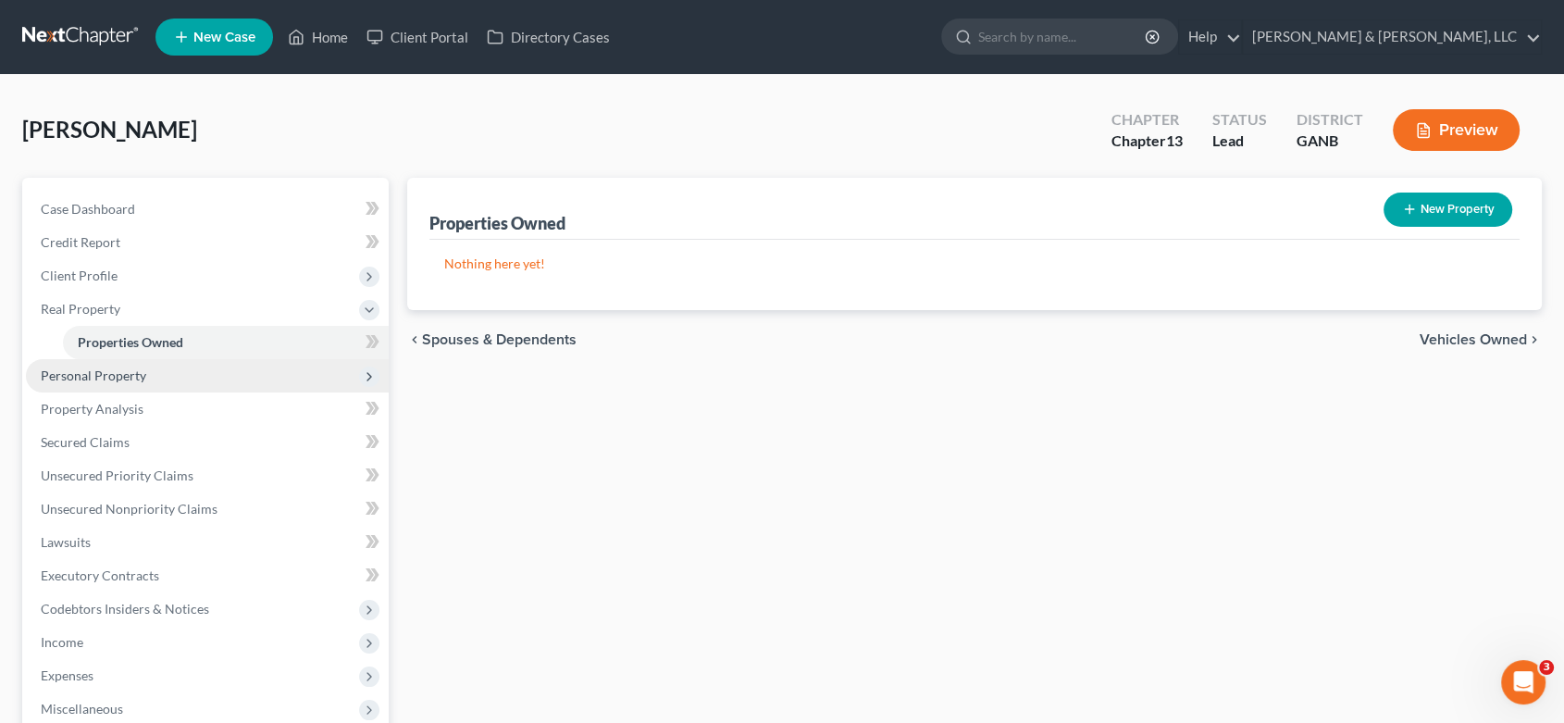
click at [118, 368] on span "Personal Property" at bounding box center [94, 375] width 106 height 16
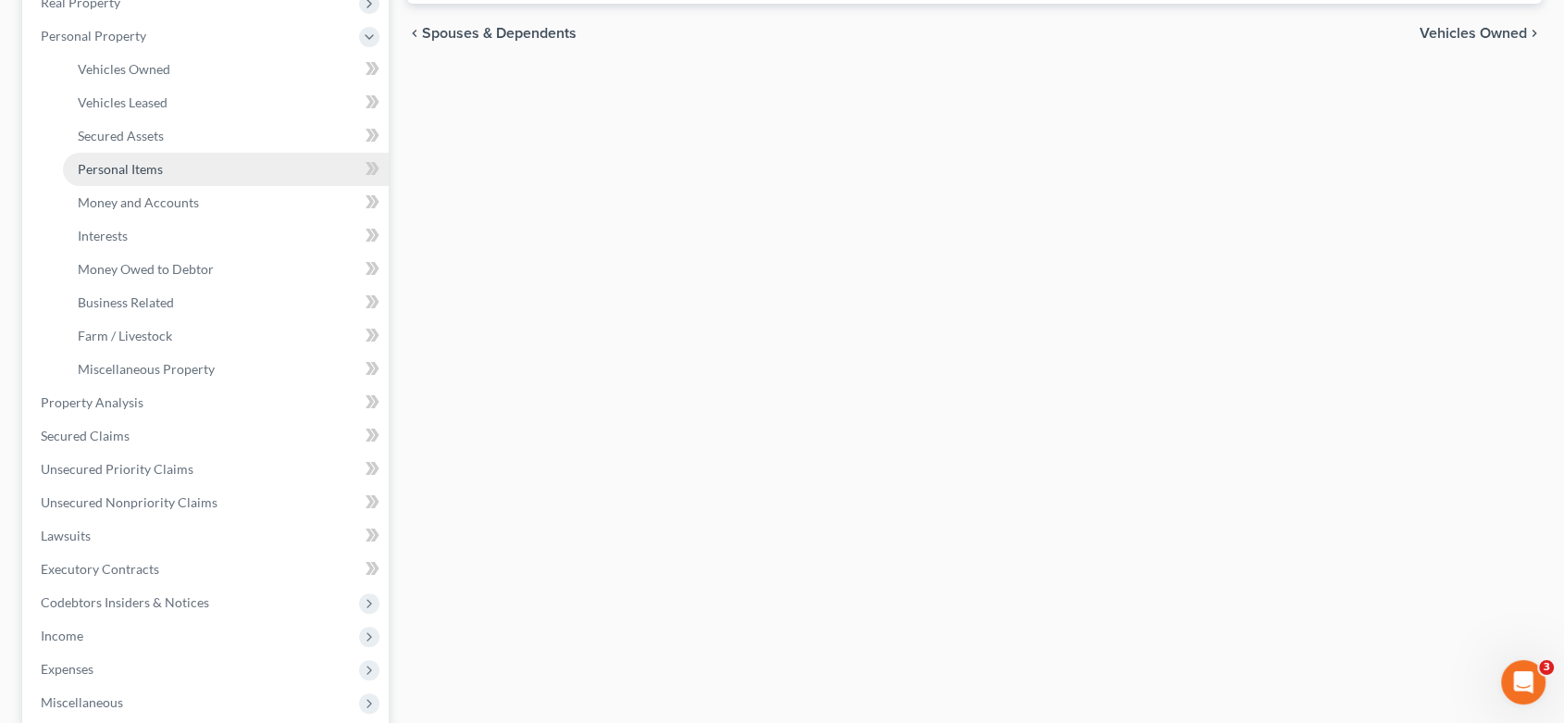
scroll to position [308, 0]
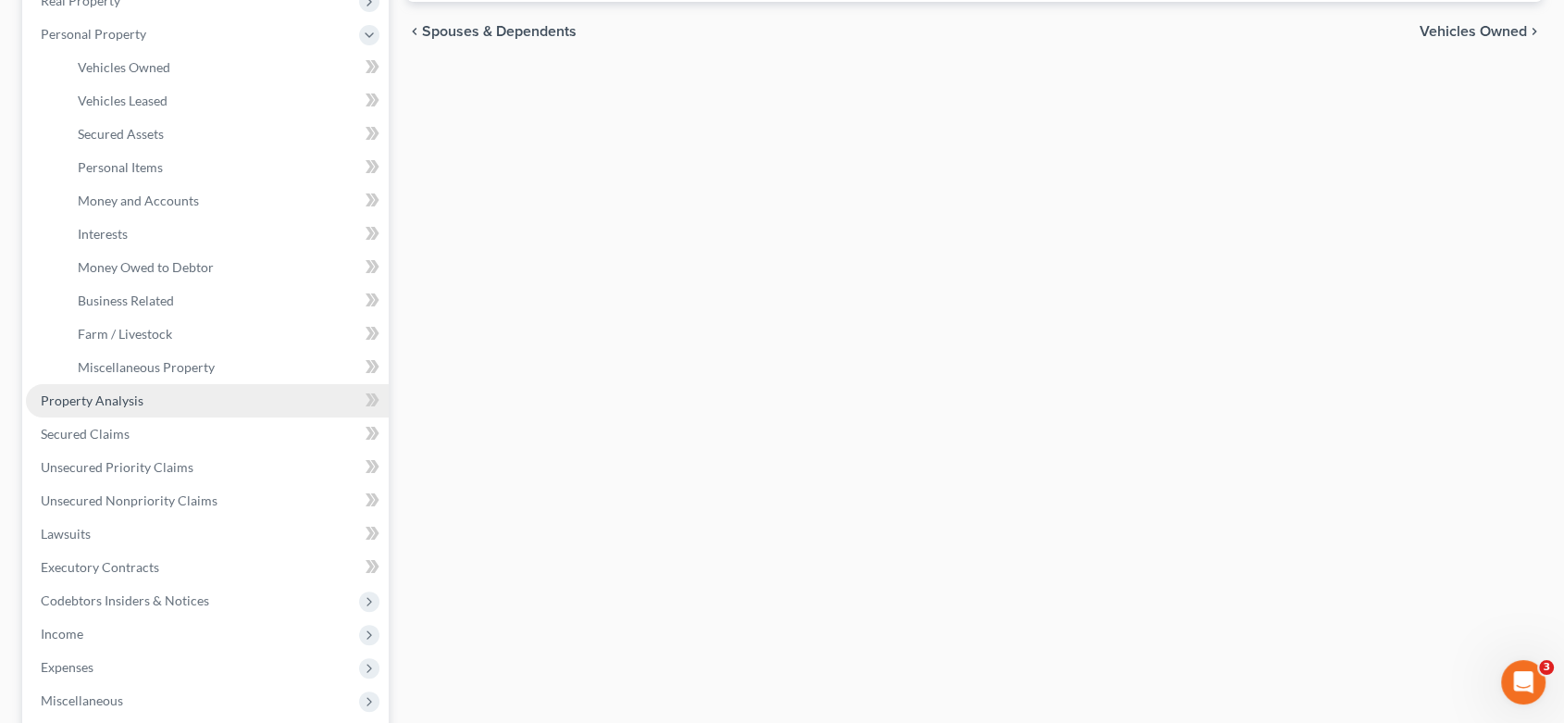
click at [123, 391] on link "Property Analysis" at bounding box center [207, 400] width 363 height 33
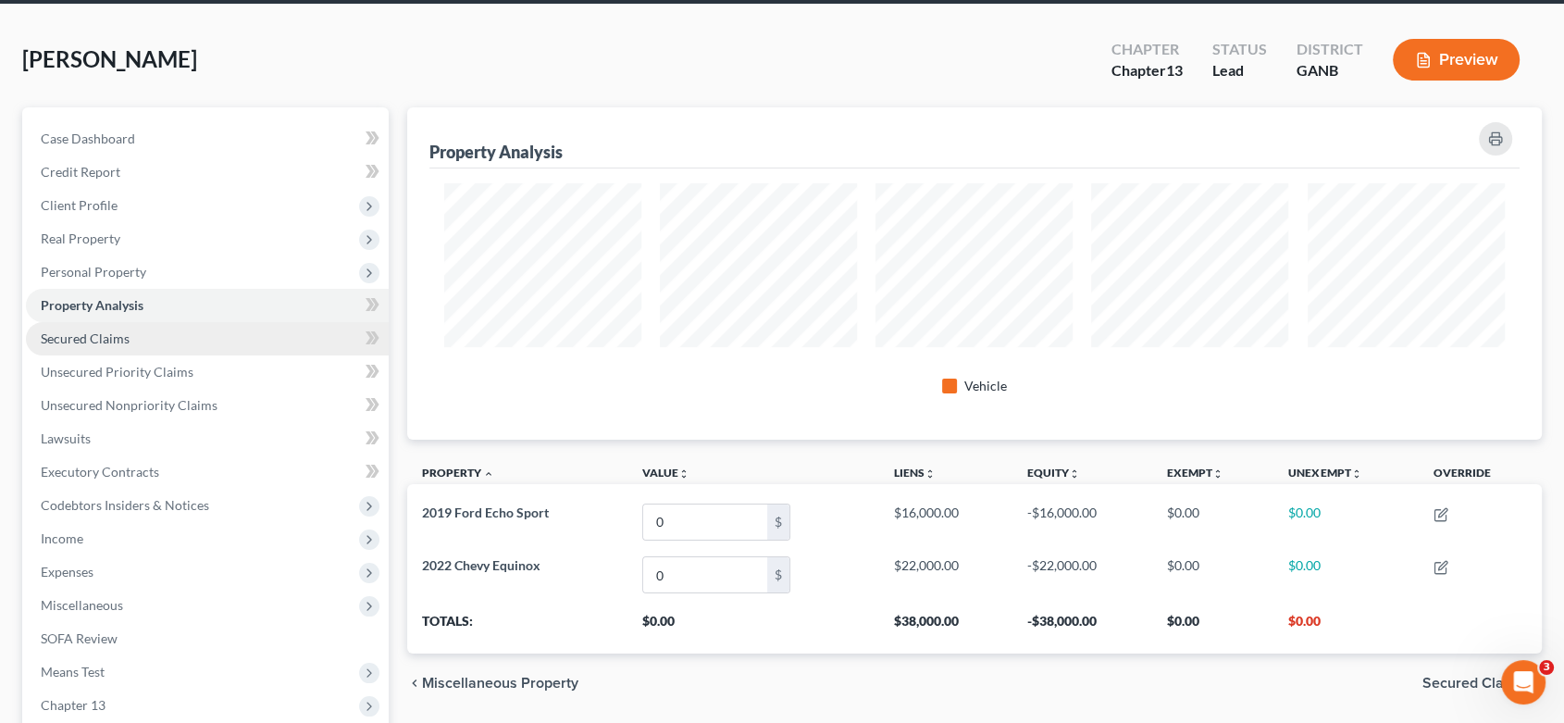
scroll to position [244, 0]
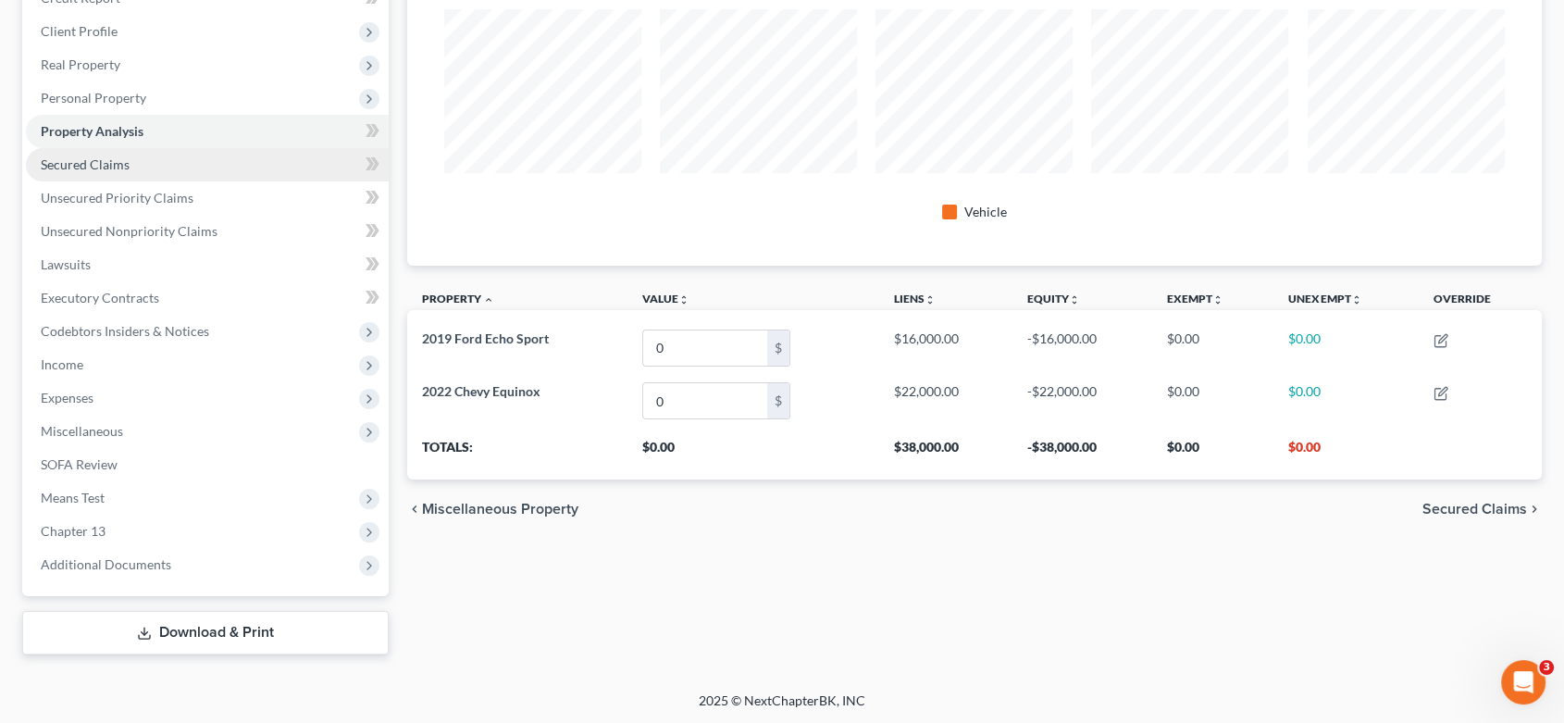
click at [74, 168] on span "Secured Claims" at bounding box center [85, 164] width 89 height 16
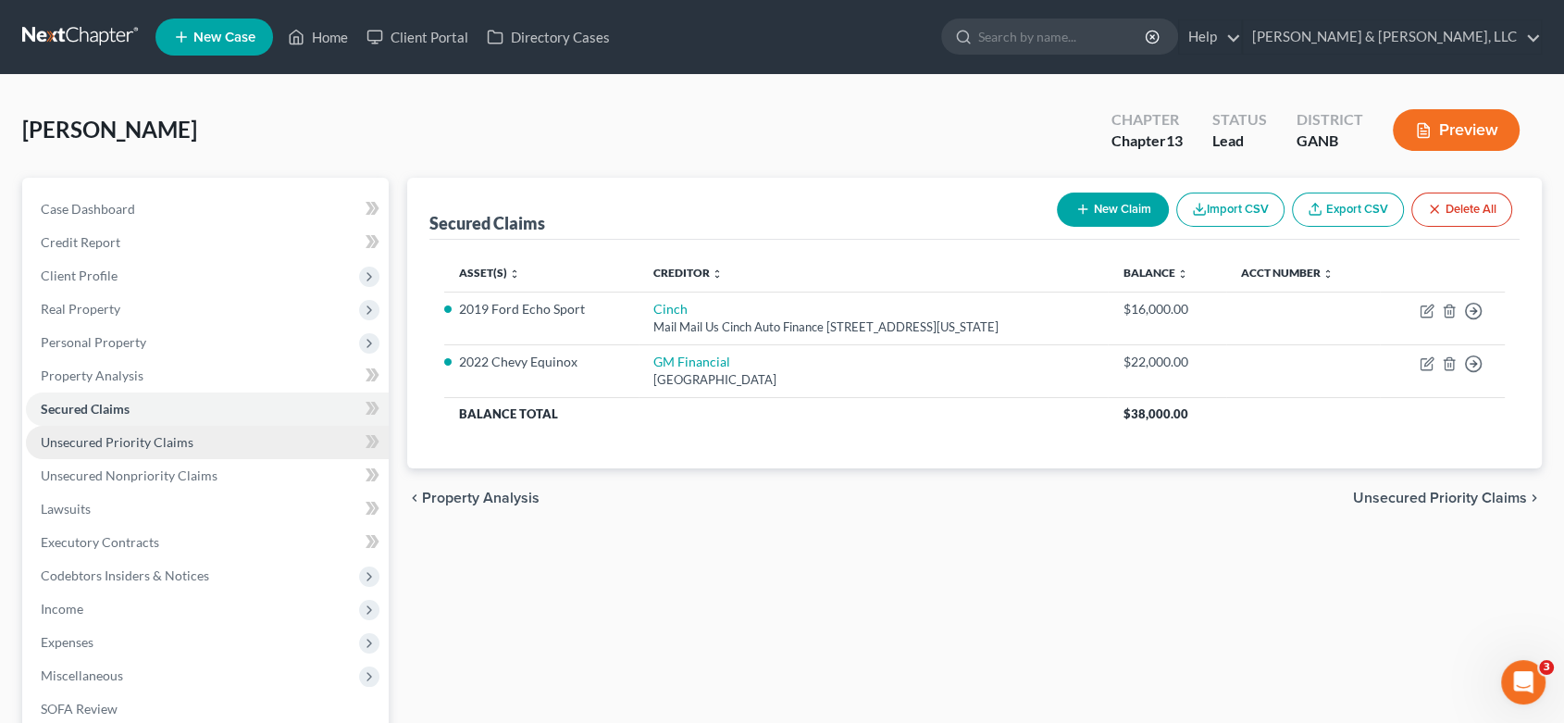
click at [137, 443] on span "Unsecured Priority Claims" at bounding box center [117, 442] width 153 height 16
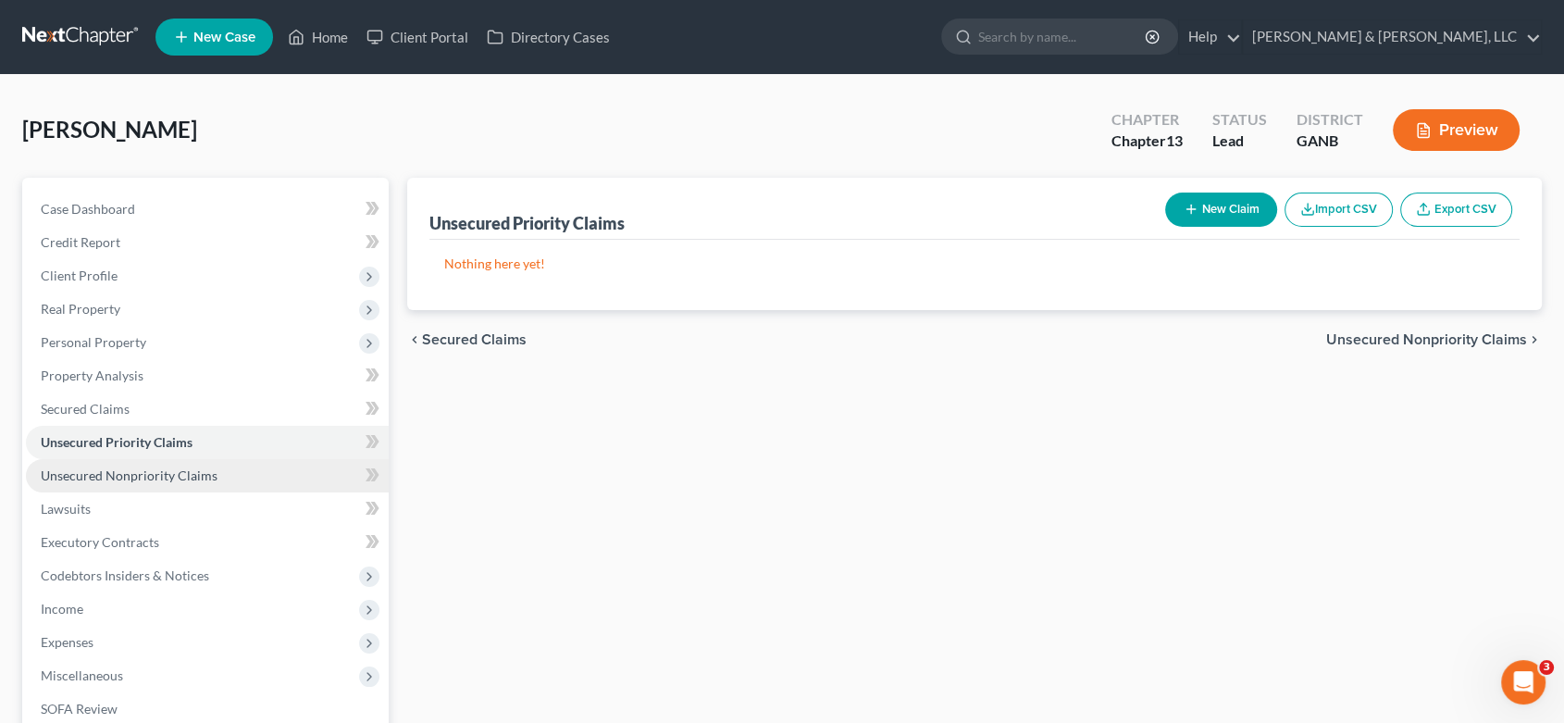
click at [156, 472] on span "Unsecured Nonpriority Claims" at bounding box center [129, 475] width 177 height 16
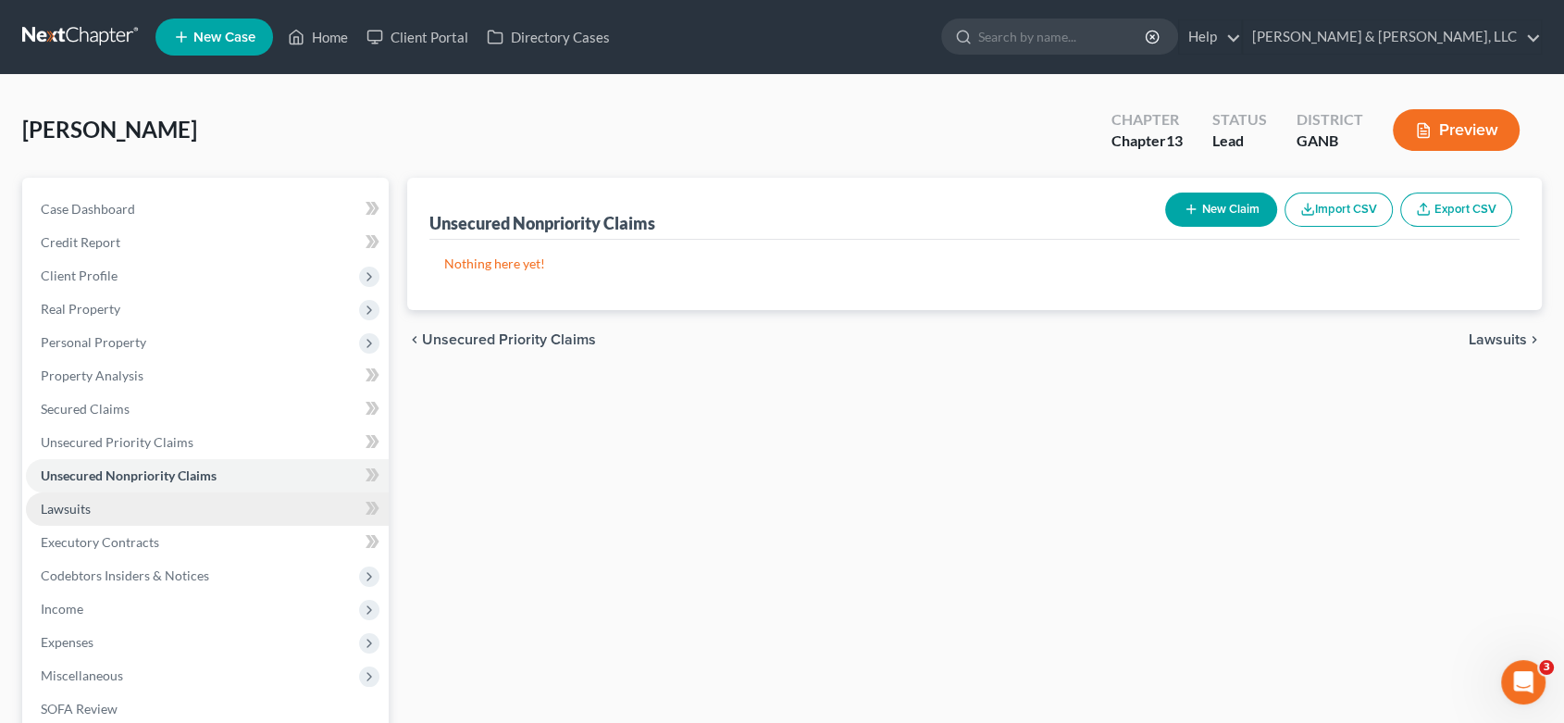
click at [74, 508] on span "Lawsuits" at bounding box center [66, 509] width 50 height 16
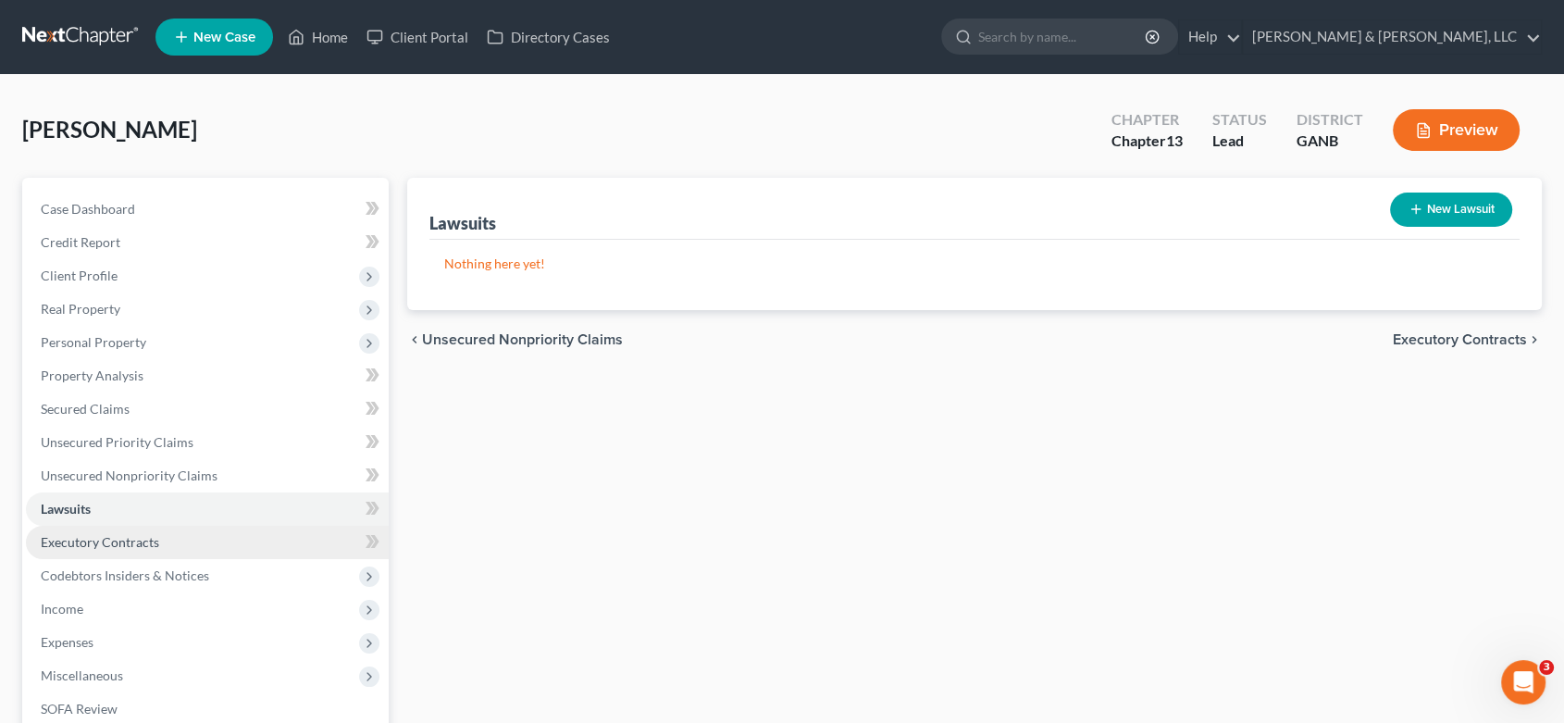
click at [116, 540] on span "Executory Contracts" at bounding box center [100, 542] width 118 height 16
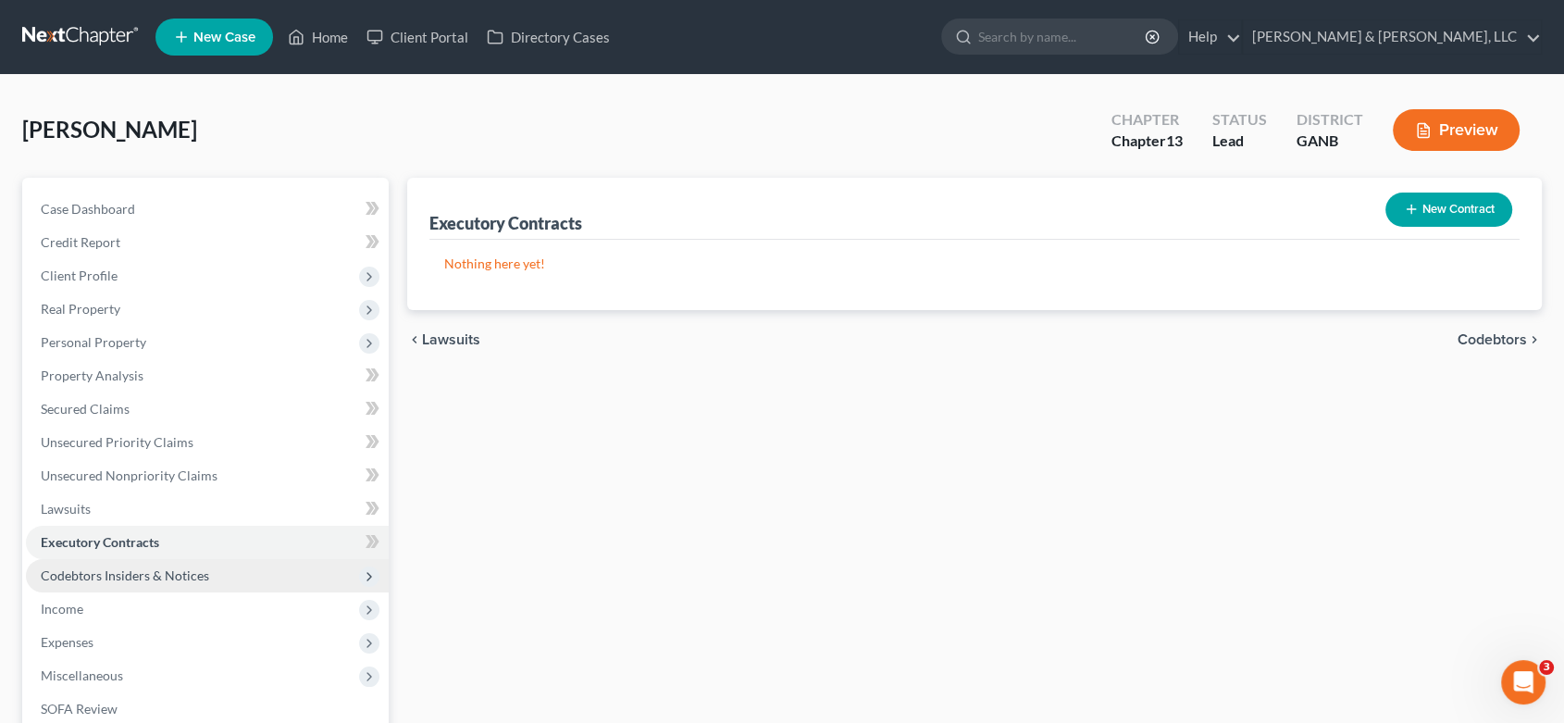
click at [127, 568] on span "Codebtors Insiders & Notices" at bounding box center [125, 575] width 168 height 16
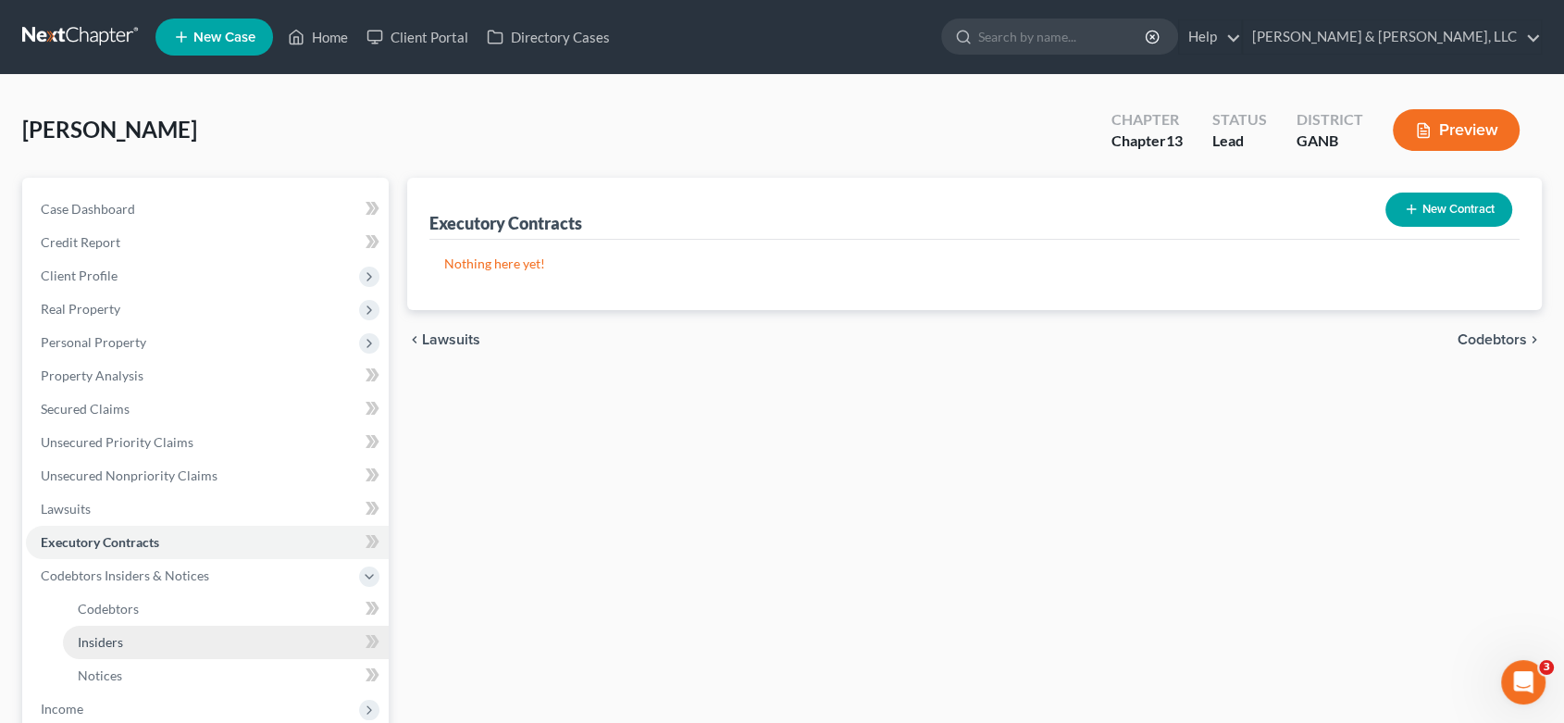
click at [133, 632] on link "Insiders" at bounding box center [226, 642] width 326 height 33
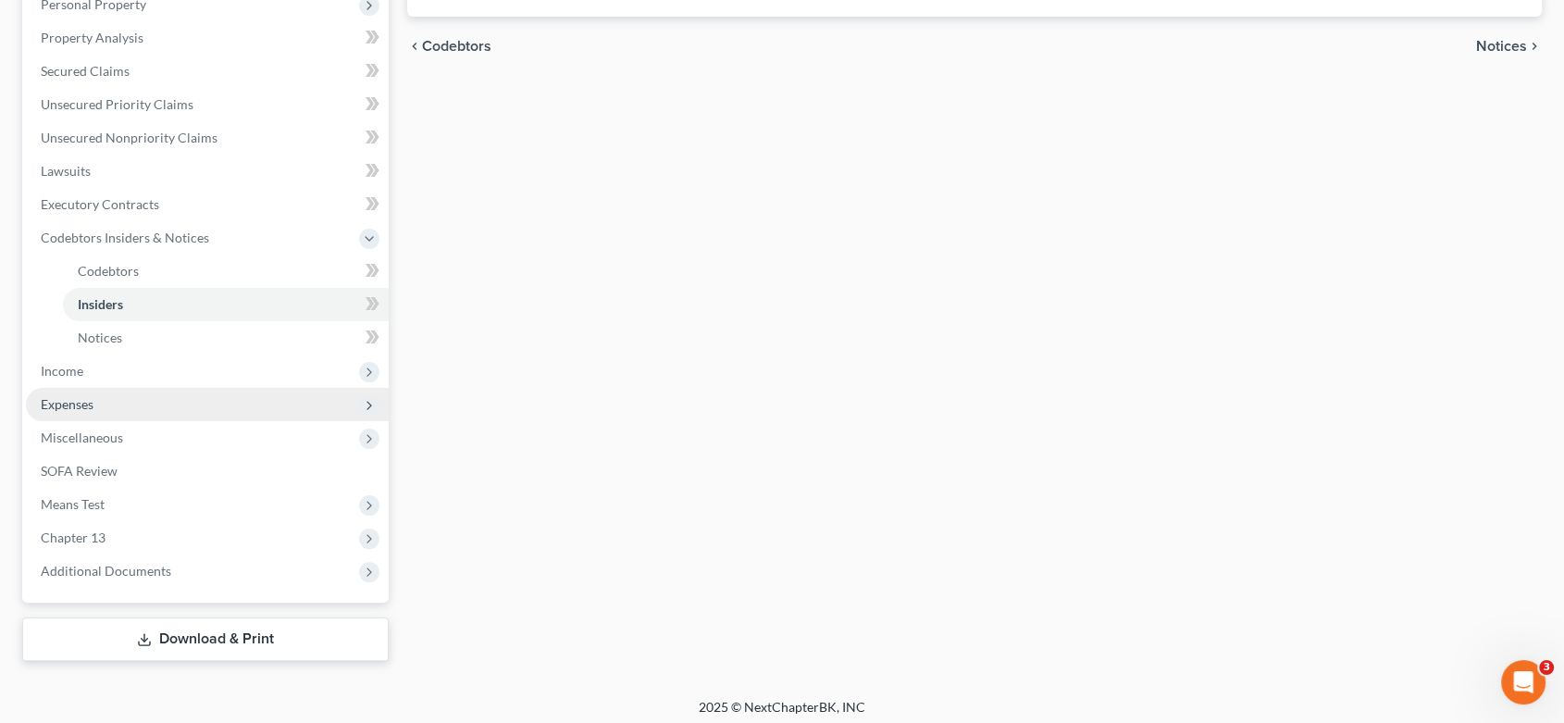
scroll to position [344, 0]
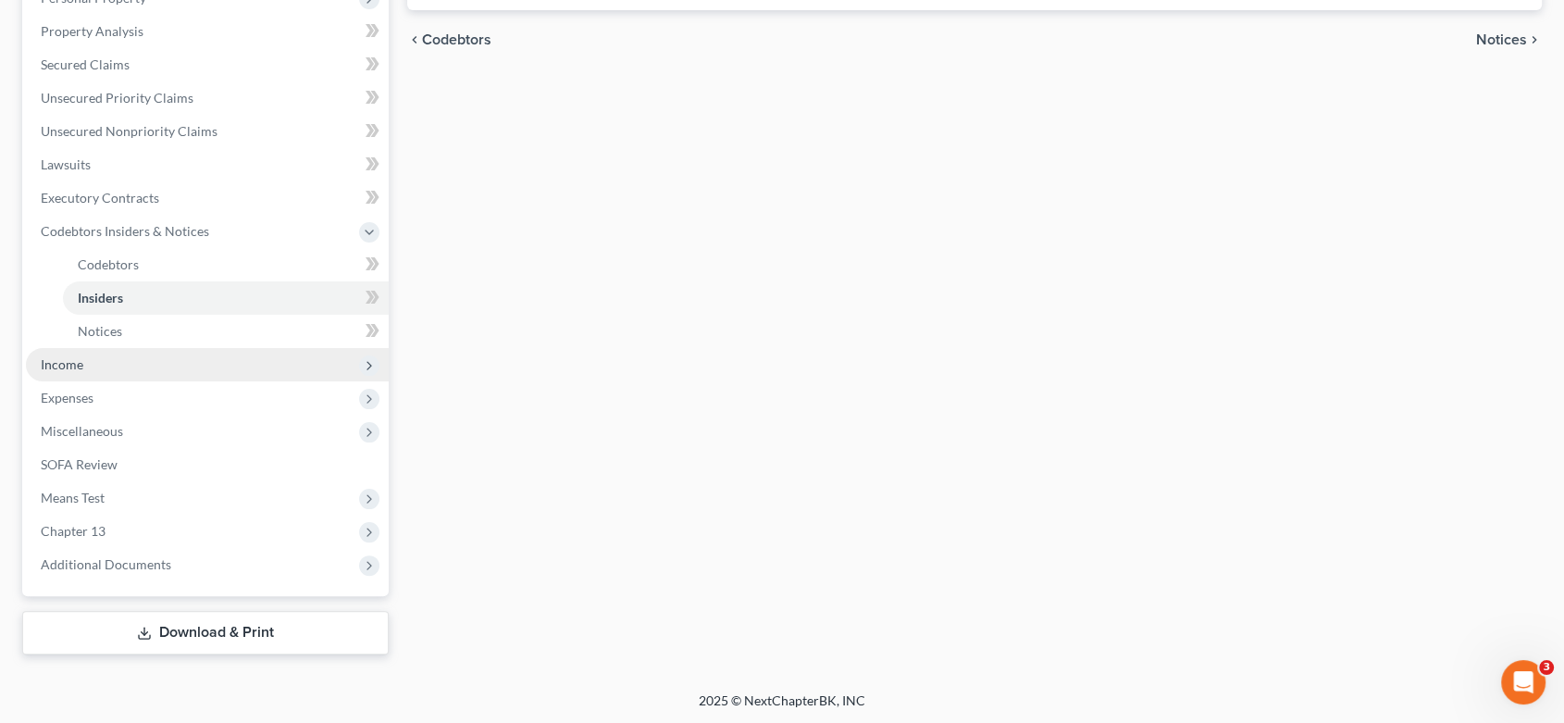
click at [54, 361] on span "Income" at bounding box center [62, 364] width 43 height 16
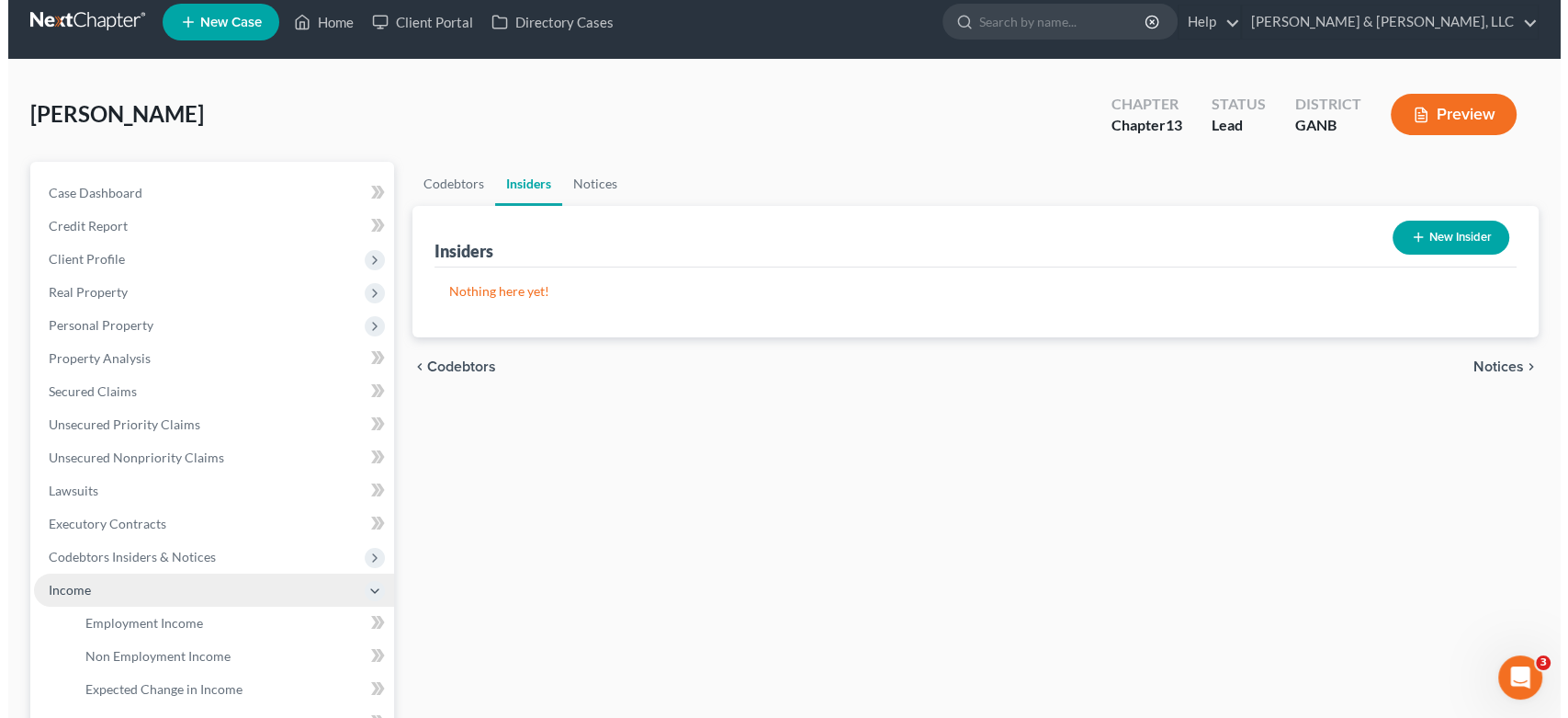
scroll to position [0, 0]
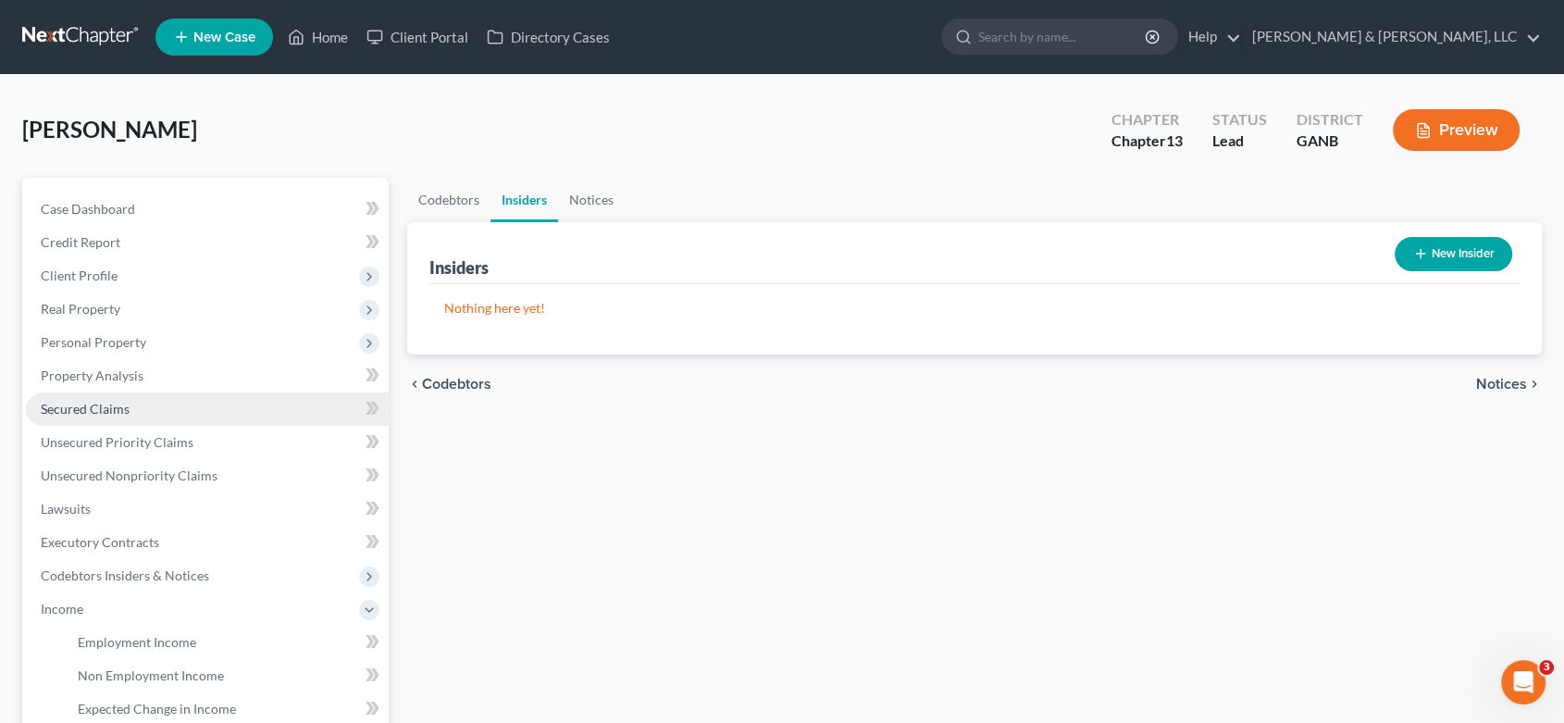
click at [68, 409] on span "Secured Claims" at bounding box center [85, 409] width 89 height 16
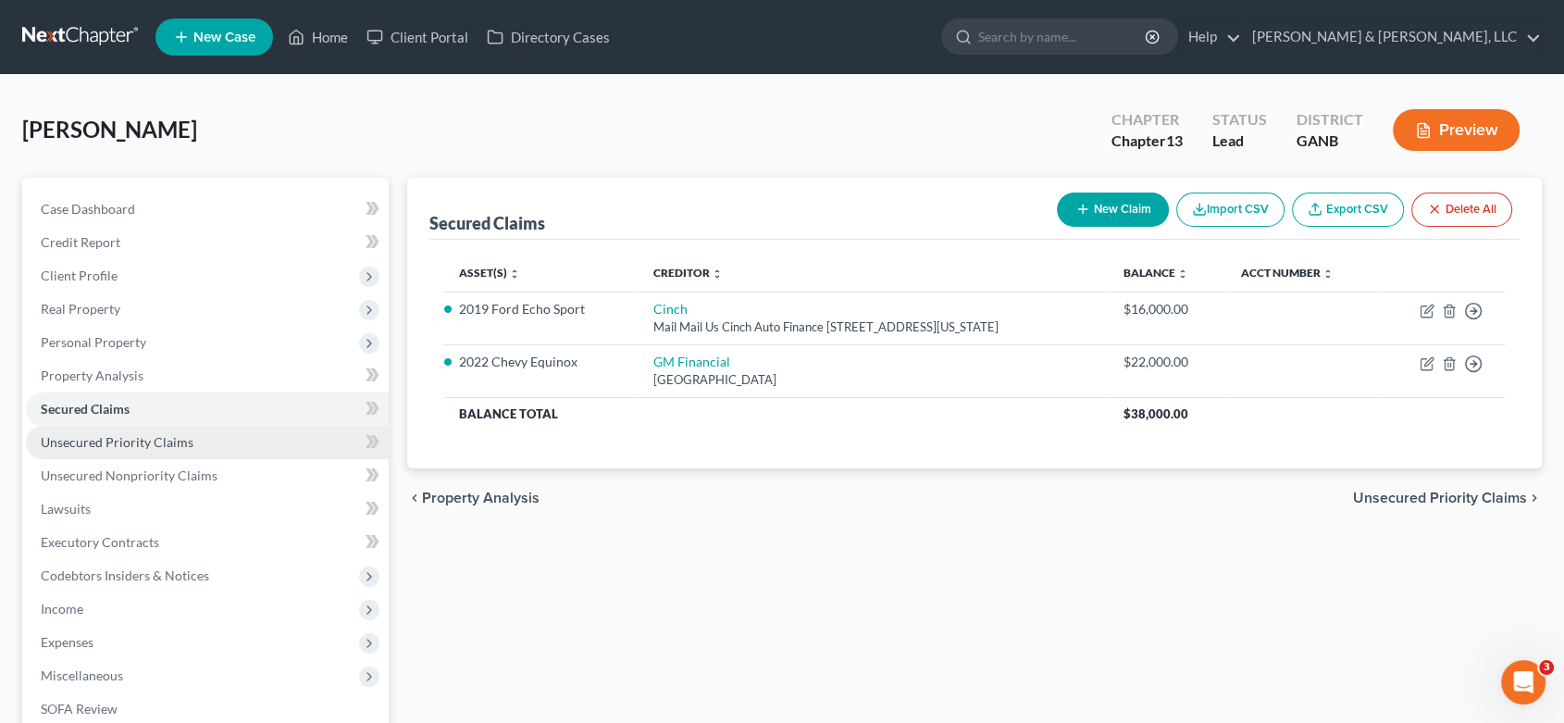
click at [149, 442] on span "Unsecured Priority Claims" at bounding box center [117, 442] width 153 height 16
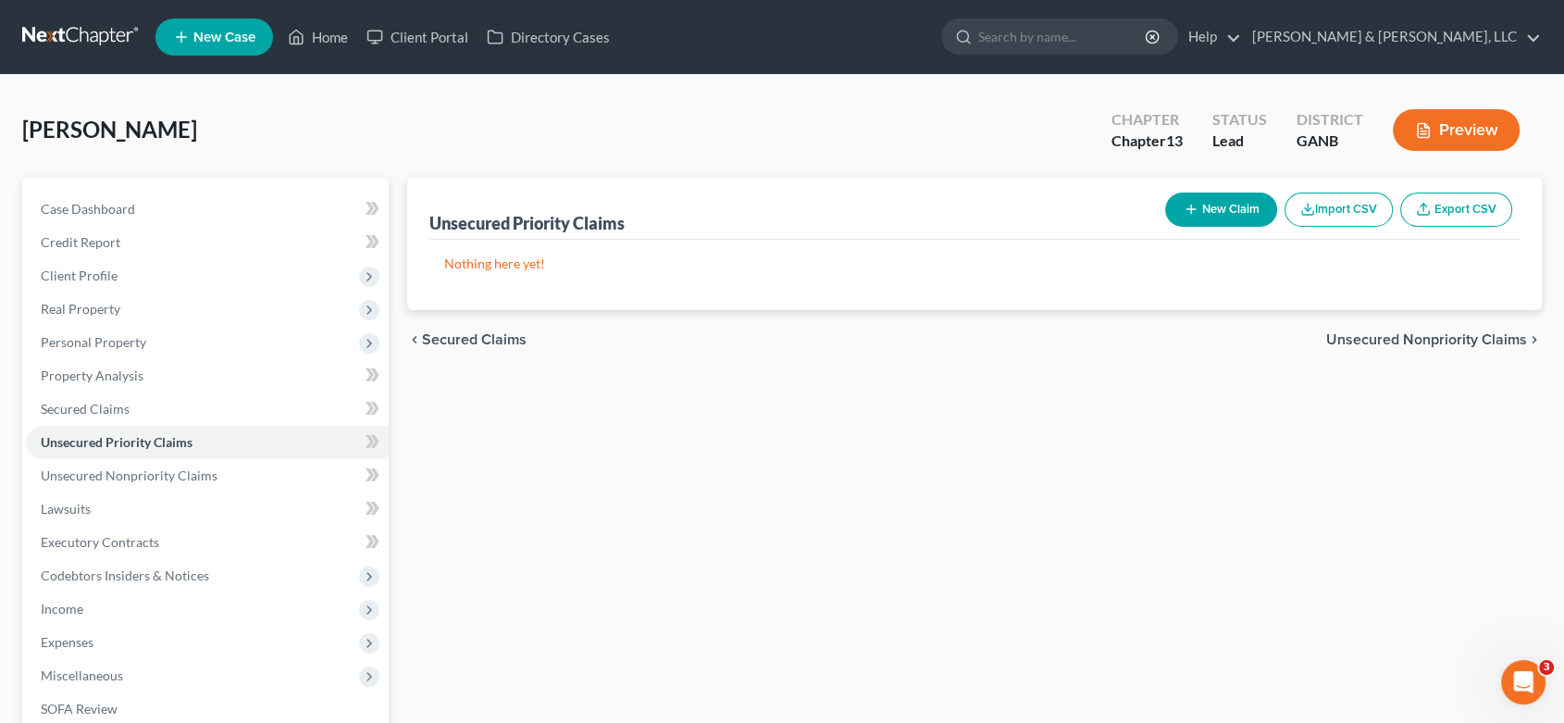
click at [1213, 207] on button "New Claim" at bounding box center [1221, 210] width 112 height 34
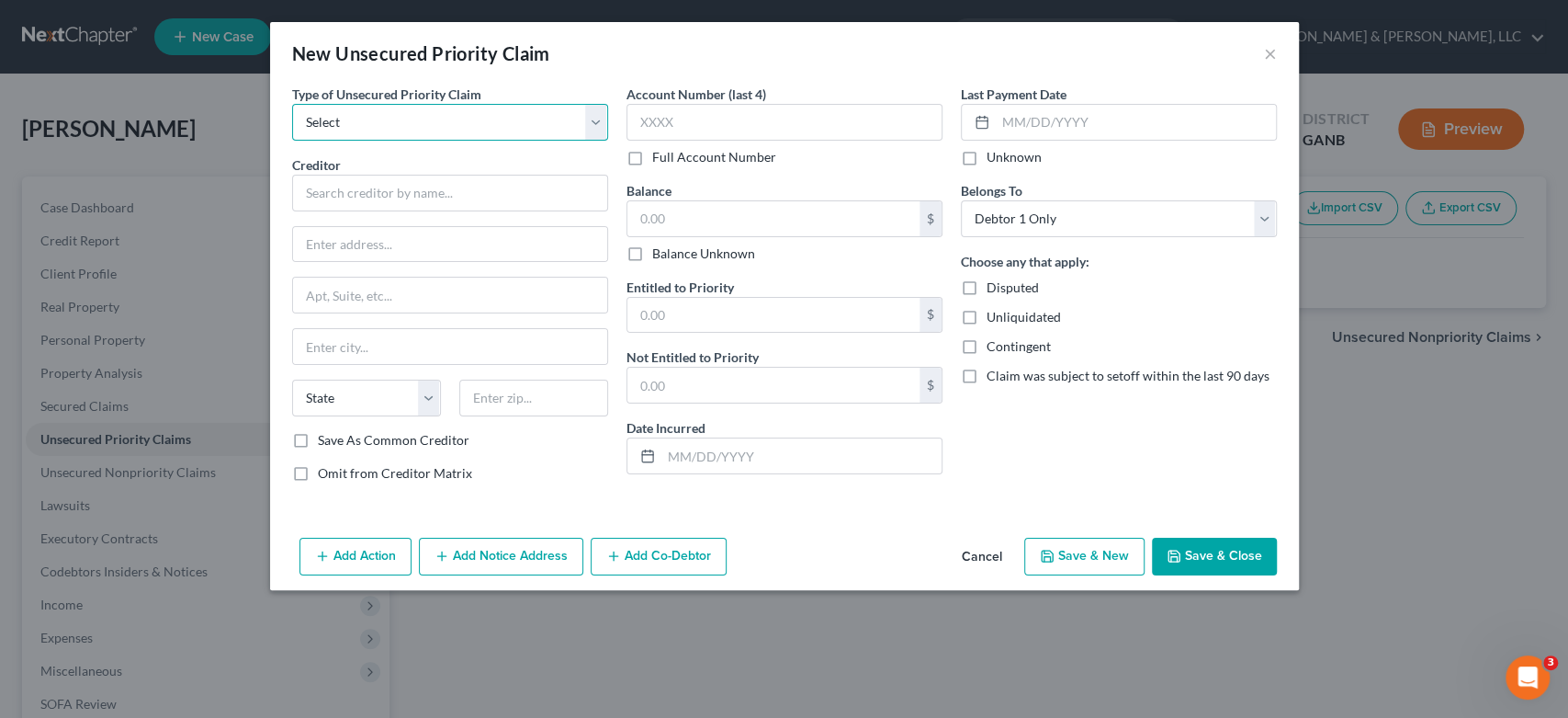
click at [591, 117] on select "Select Taxes & Other Government Units Domestic Support Obligations Extensions o…" at bounding box center [450, 122] width 316 height 37
click at [292, 104] on select "Select Taxes & Other Government Units Domestic Support Obligations Extensions o…" at bounding box center [450, 122] width 316 height 37
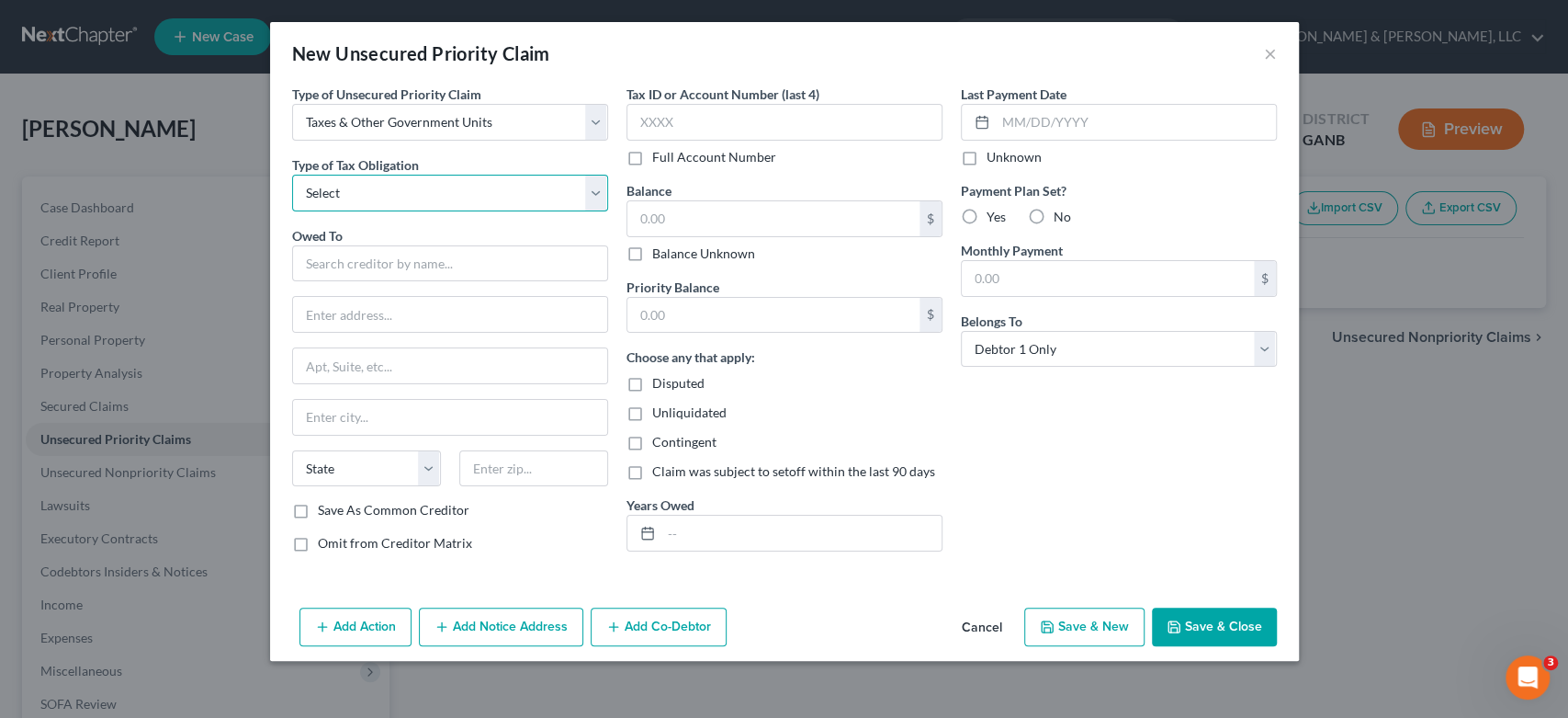
click at [422, 196] on select "Select Federal City State Franchise Tax Board Other" at bounding box center [450, 193] width 316 height 37
click at [292, 175] on select "Select Federal City State Franchise Tax Board Other" at bounding box center [450, 193] width 316 height 37
drag, startPoint x: 365, startPoint y: 269, endPoint x: 373, endPoint y: 227, distance: 42.8
click at [366, 269] on input "text" at bounding box center [450, 263] width 316 height 37
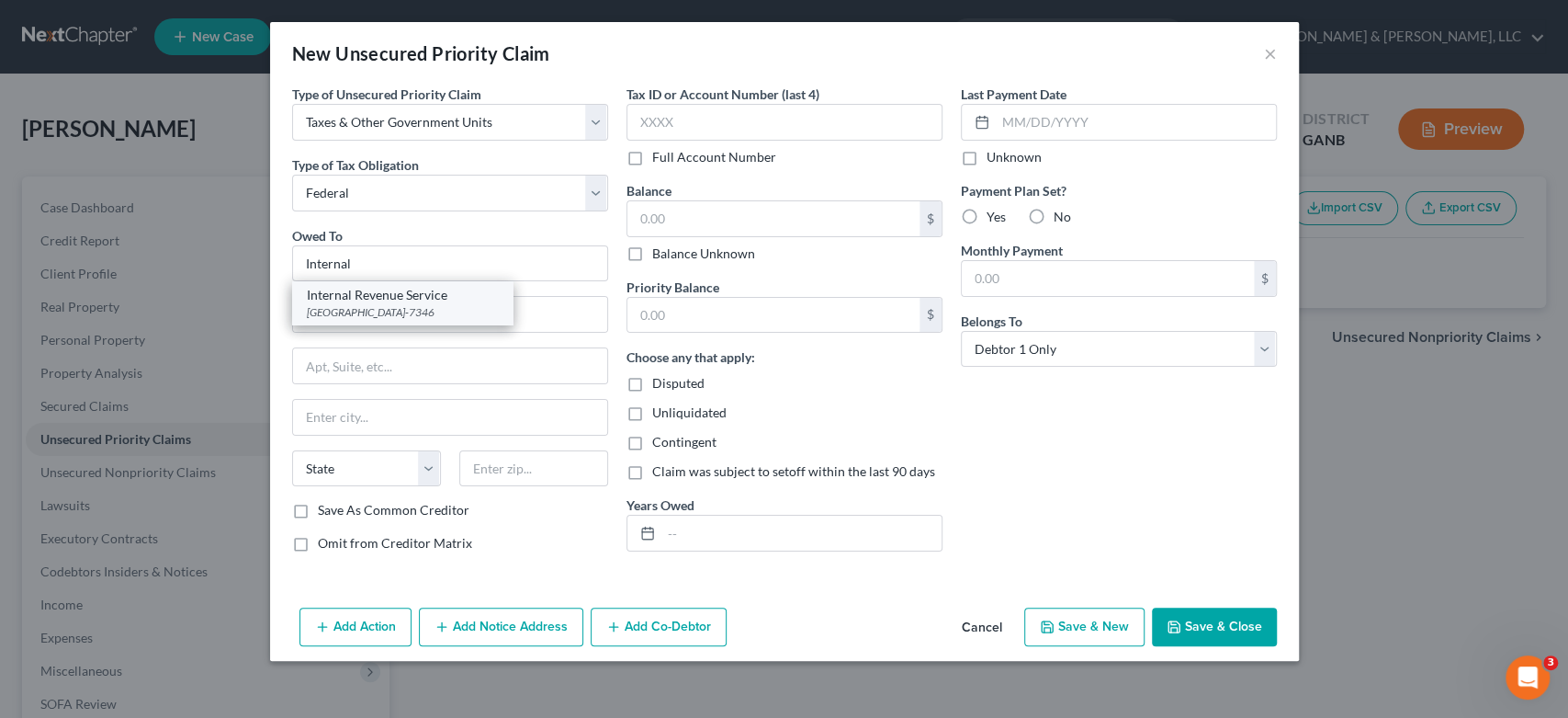
click at [424, 302] on div "Internal Revenue Service" at bounding box center [402, 295] width 192 height 19
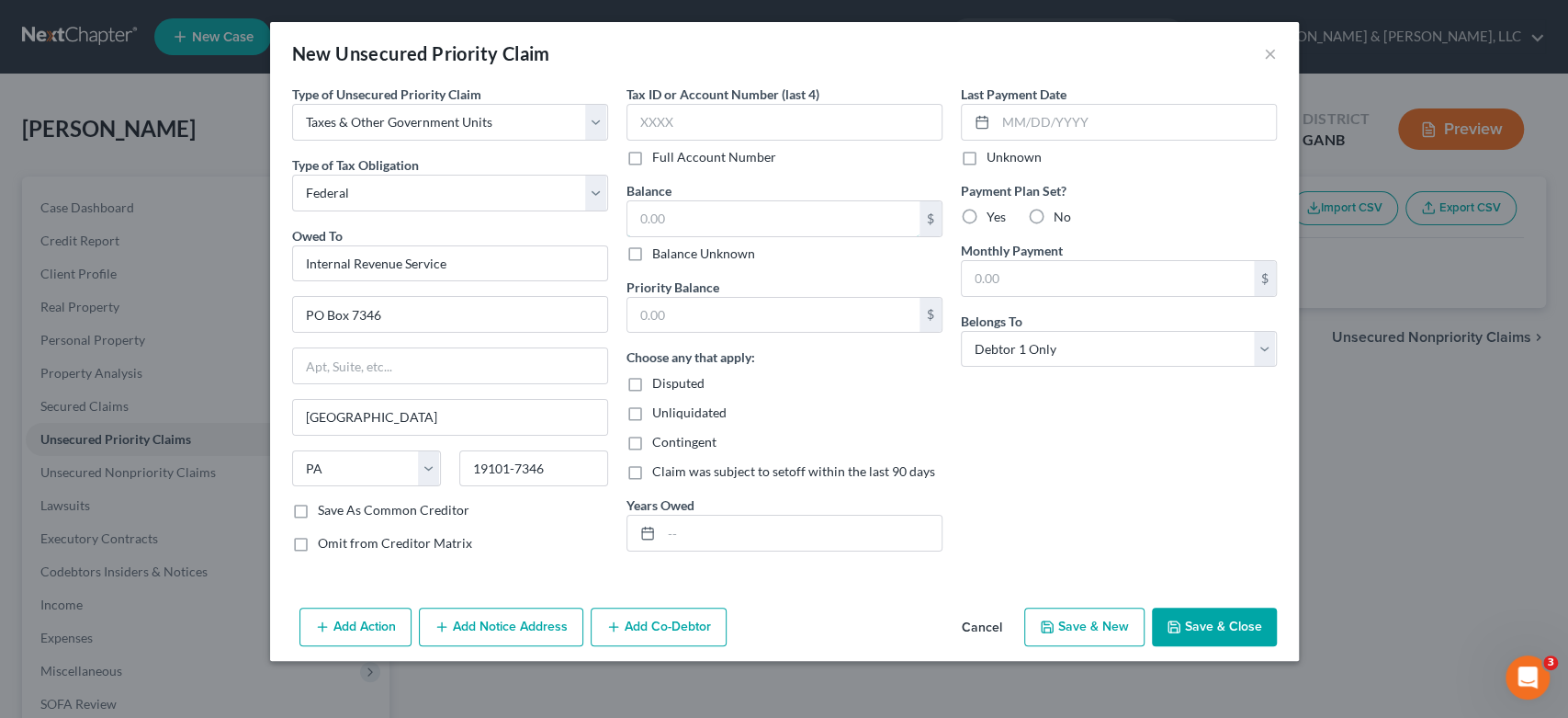
drag, startPoint x: 673, startPoint y: 219, endPoint x: 705, endPoint y: 180, distance: 50.4
click at [680, 216] on input "text" at bounding box center [773, 218] width 292 height 35
click at [682, 289] on label "Priority Balance" at bounding box center [672, 287] width 92 height 19
click at [676, 324] on input "text" at bounding box center [773, 315] width 292 height 35
click at [1098, 631] on button "Save & New" at bounding box center [1084, 627] width 120 height 39
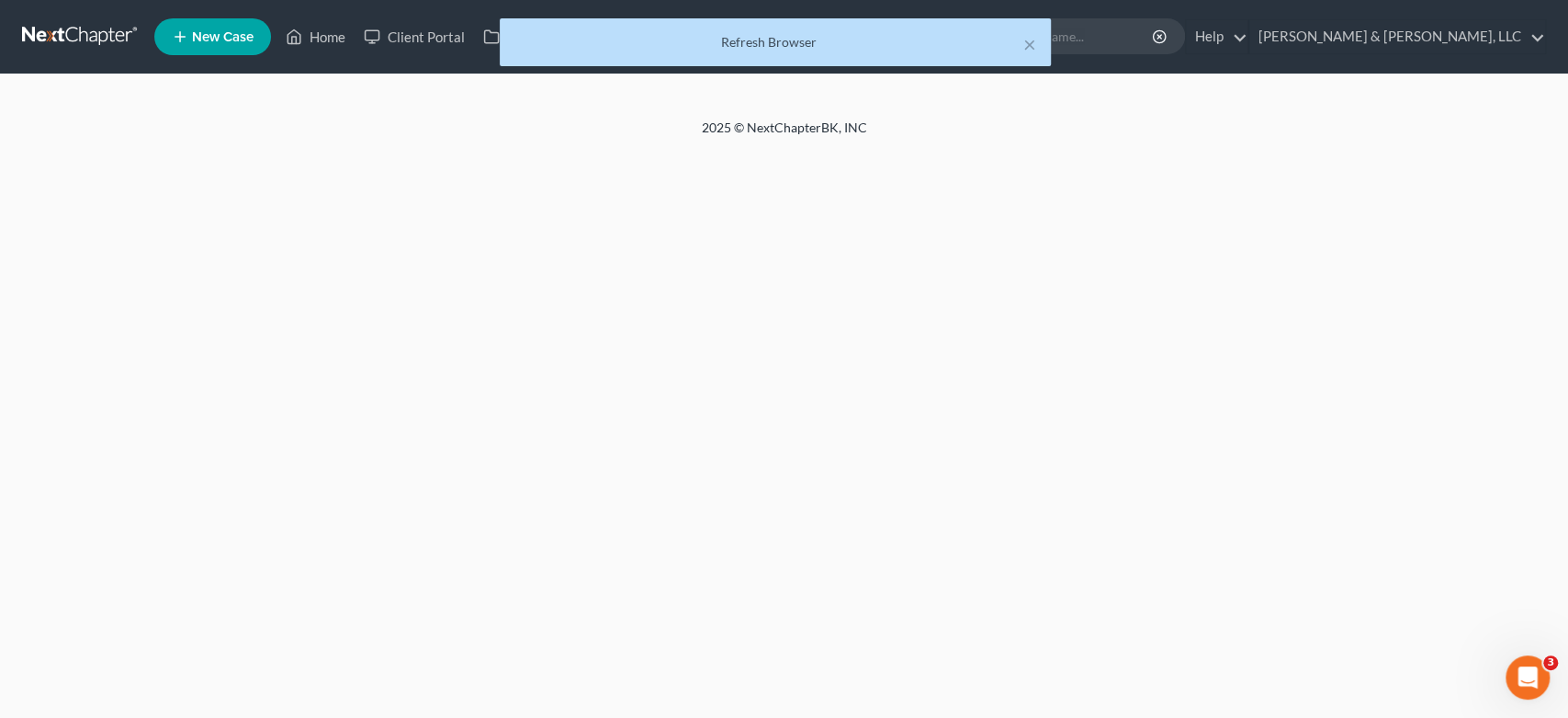
click at [333, 31] on div "× Refresh Browser" at bounding box center [775, 47] width 1568 height 57
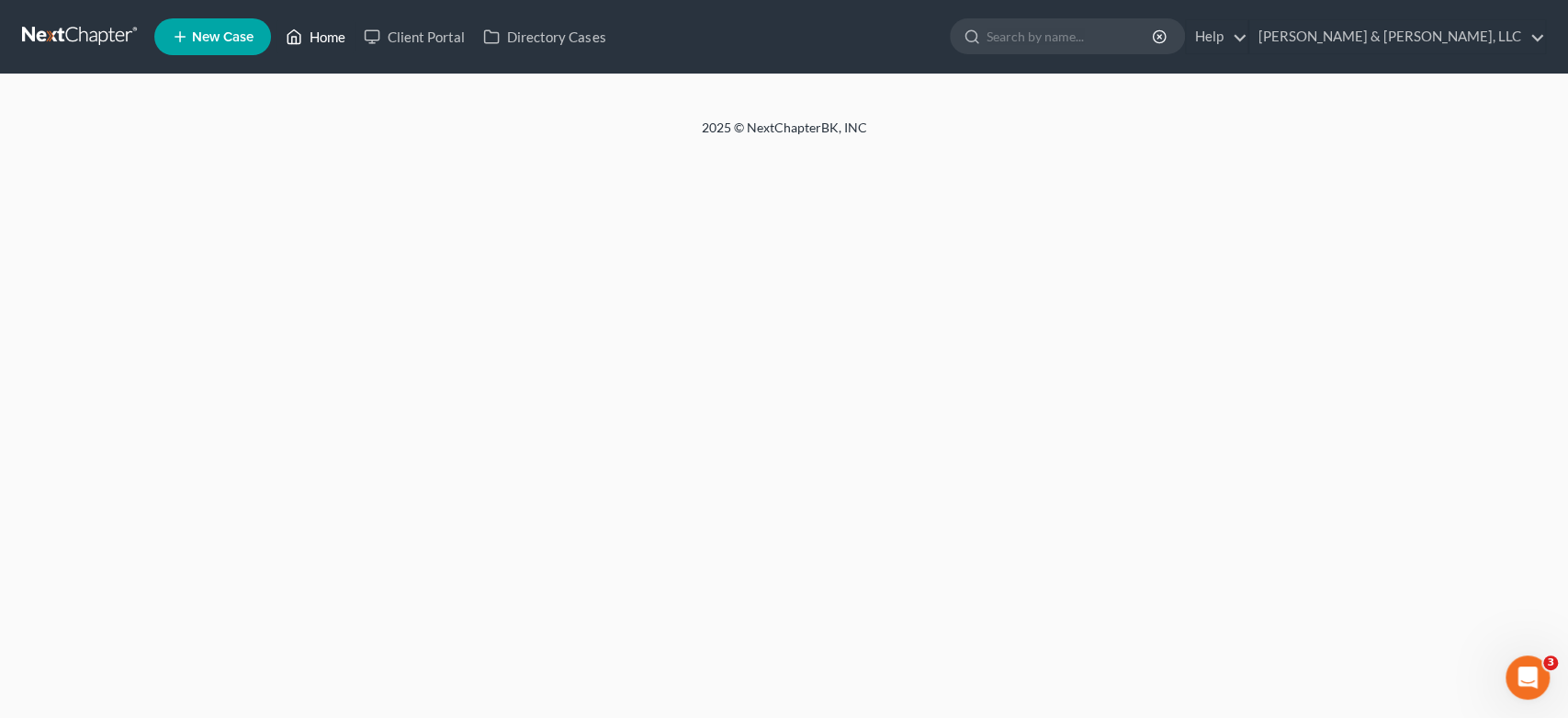
click at [317, 32] on link "Home" at bounding box center [316, 36] width 78 height 33
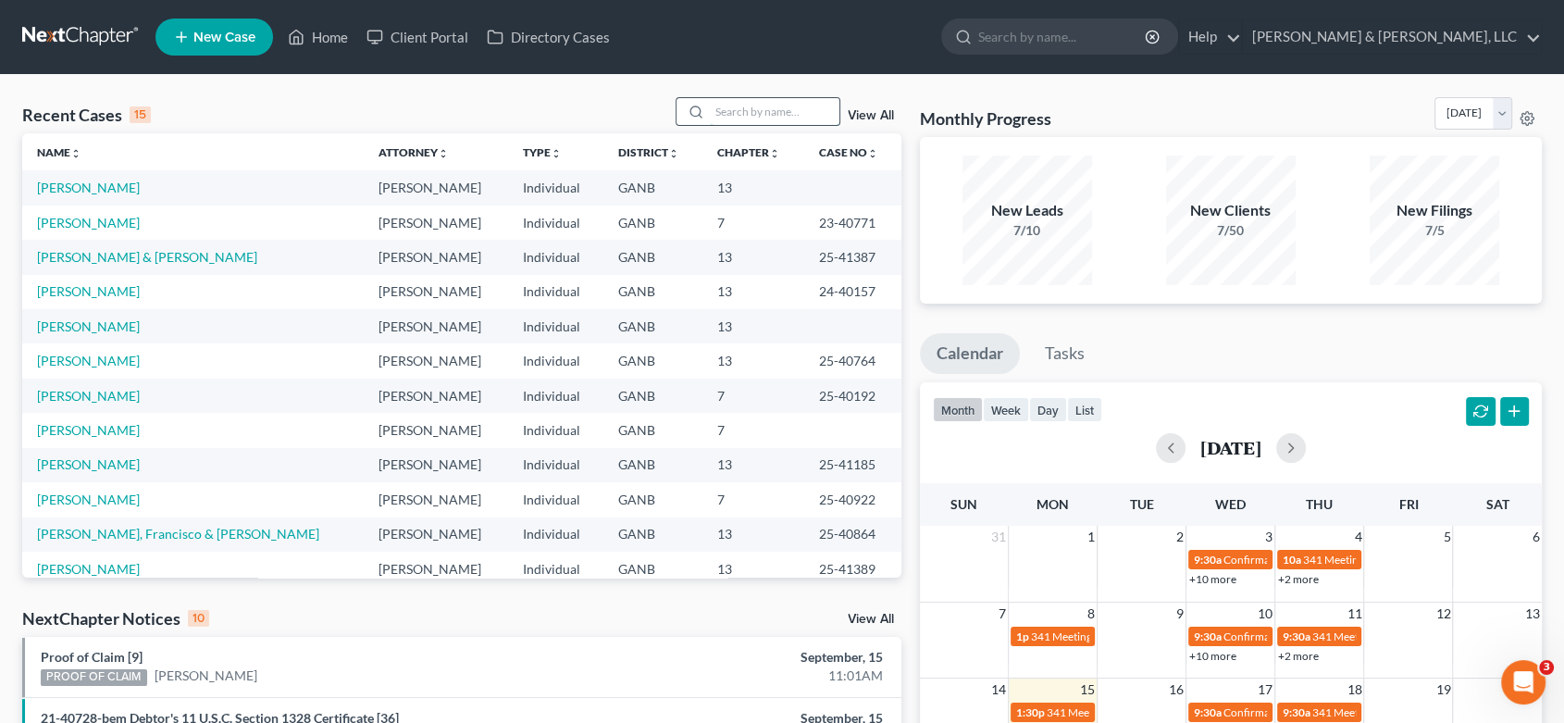
click at [716, 115] on input "search" at bounding box center [775, 111] width 130 height 27
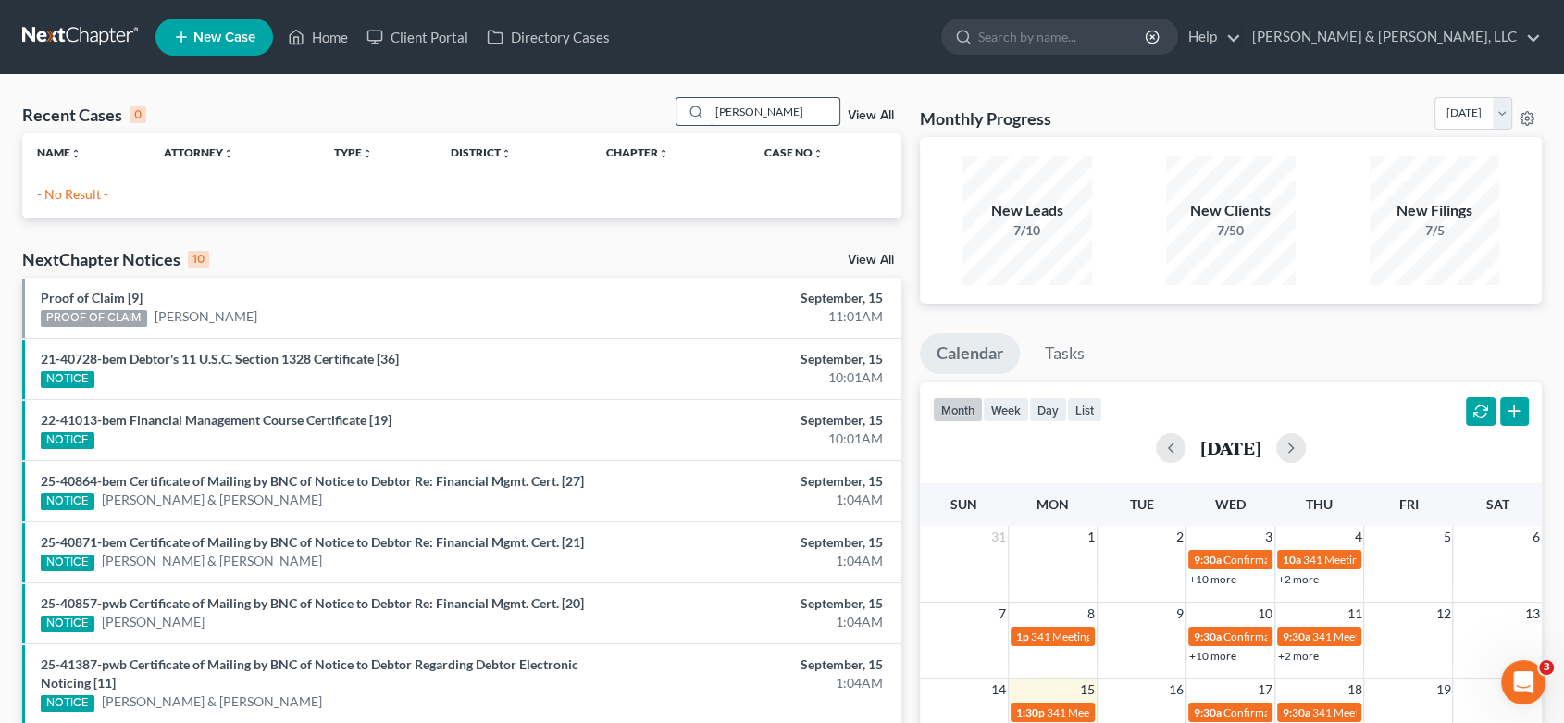
type input "[PERSON_NAME]"
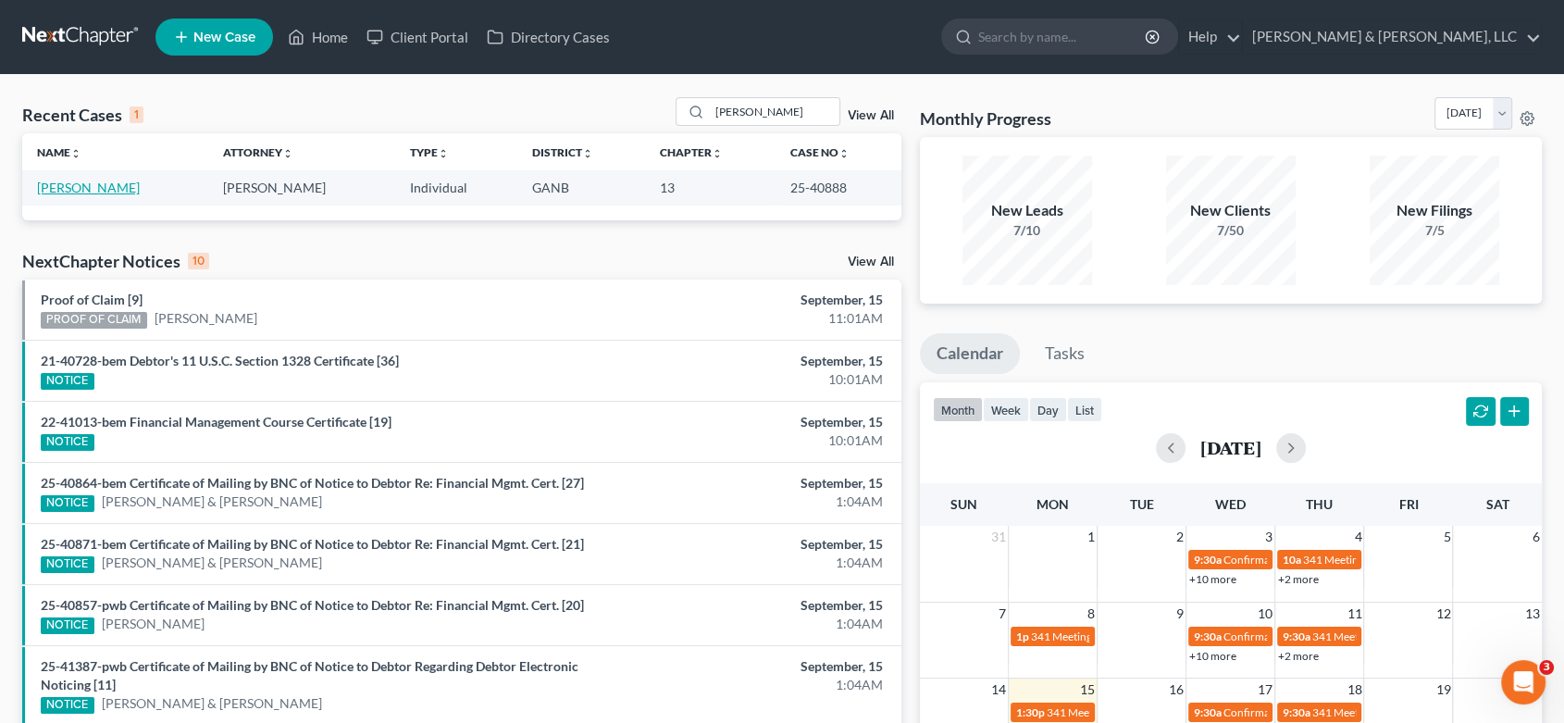
click at [81, 180] on link "[PERSON_NAME]" at bounding box center [88, 188] width 103 height 16
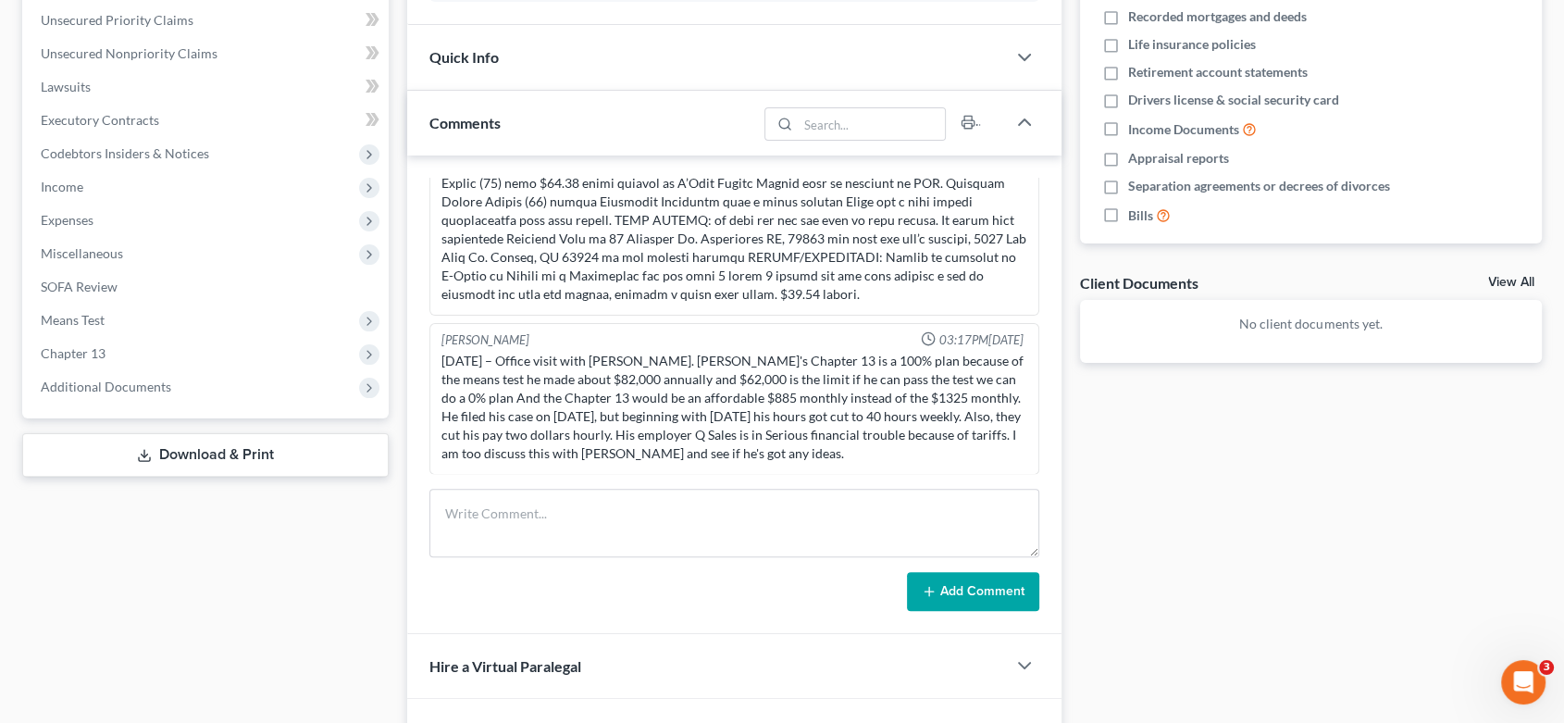
scroll to position [419, 0]
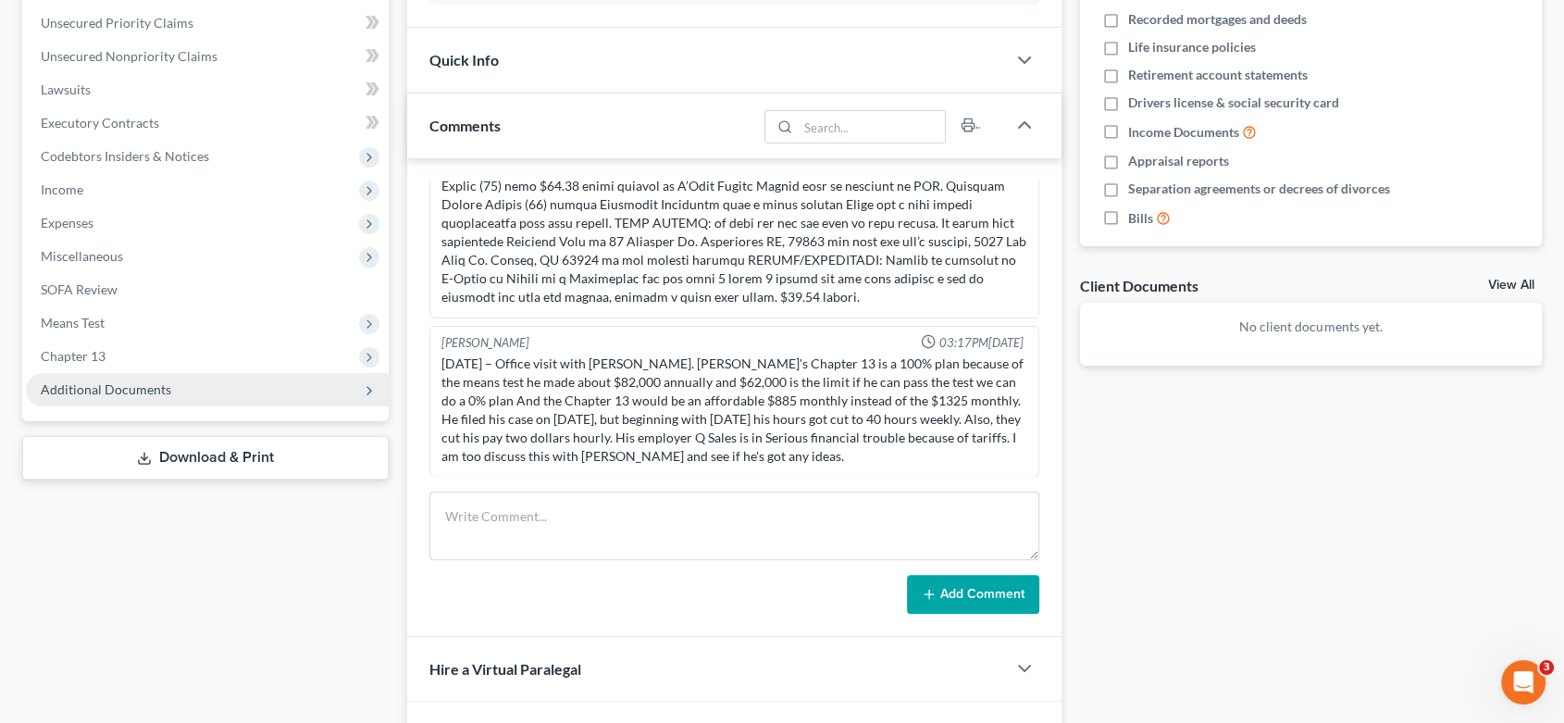
click at [122, 387] on span "Additional Documents" at bounding box center [106, 389] width 131 height 16
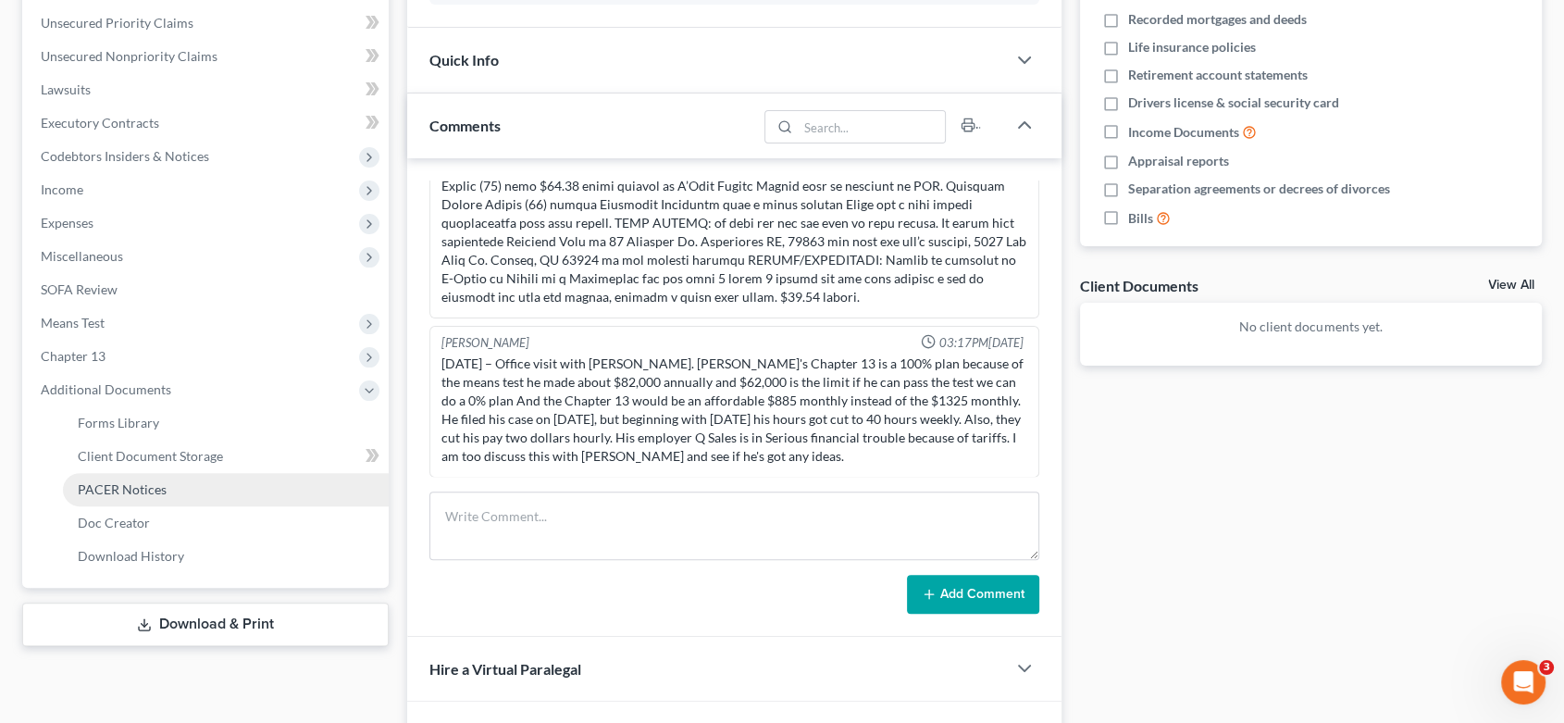
click at [135, 488] on span "PACER Notices" at bounding box center [122, 489] width 89 height 16
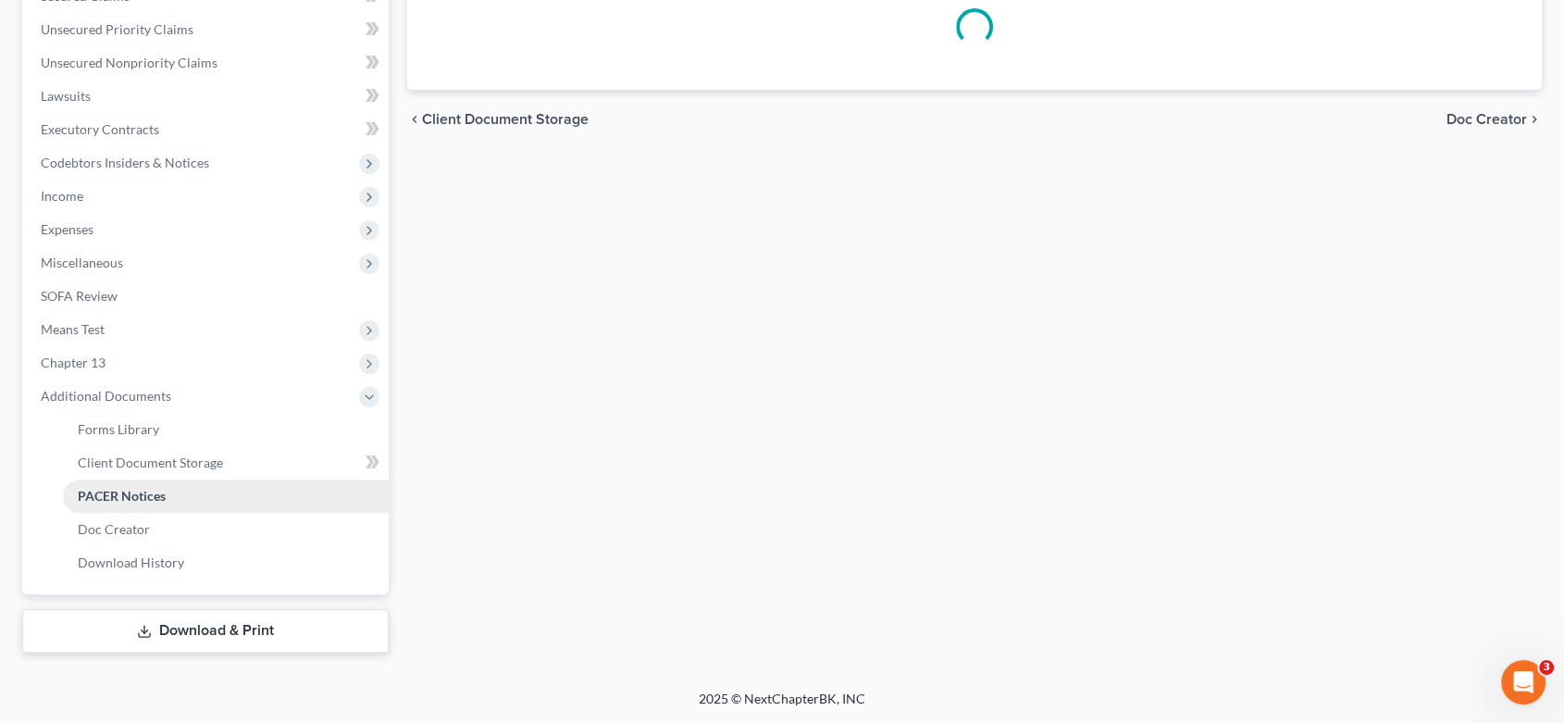
scroll to position [289, 0]
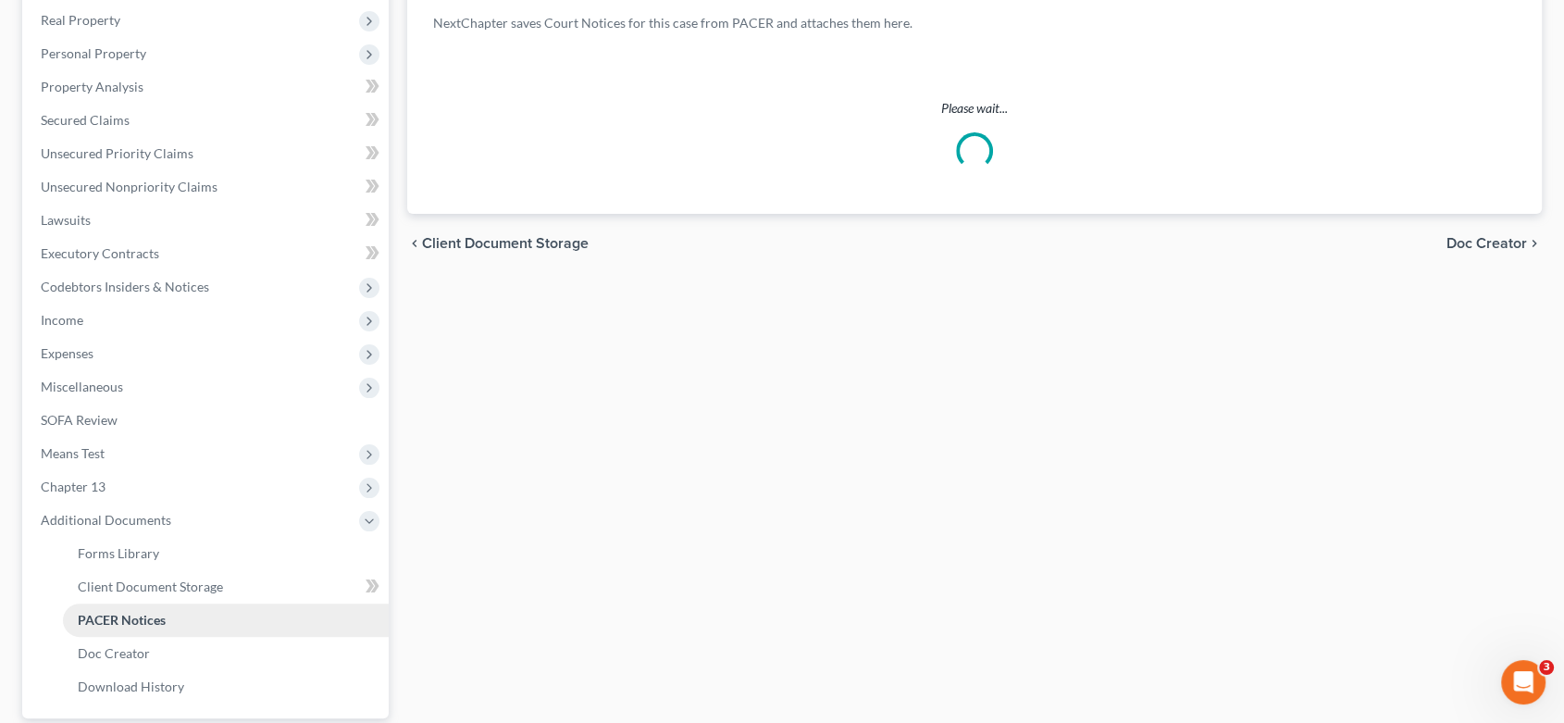
click at [135, 488] on ul "Case Dashboard Payments Invoices Payments Payments Credit Report Client Profile" at bounding box center [207, 304] width 363 height 800
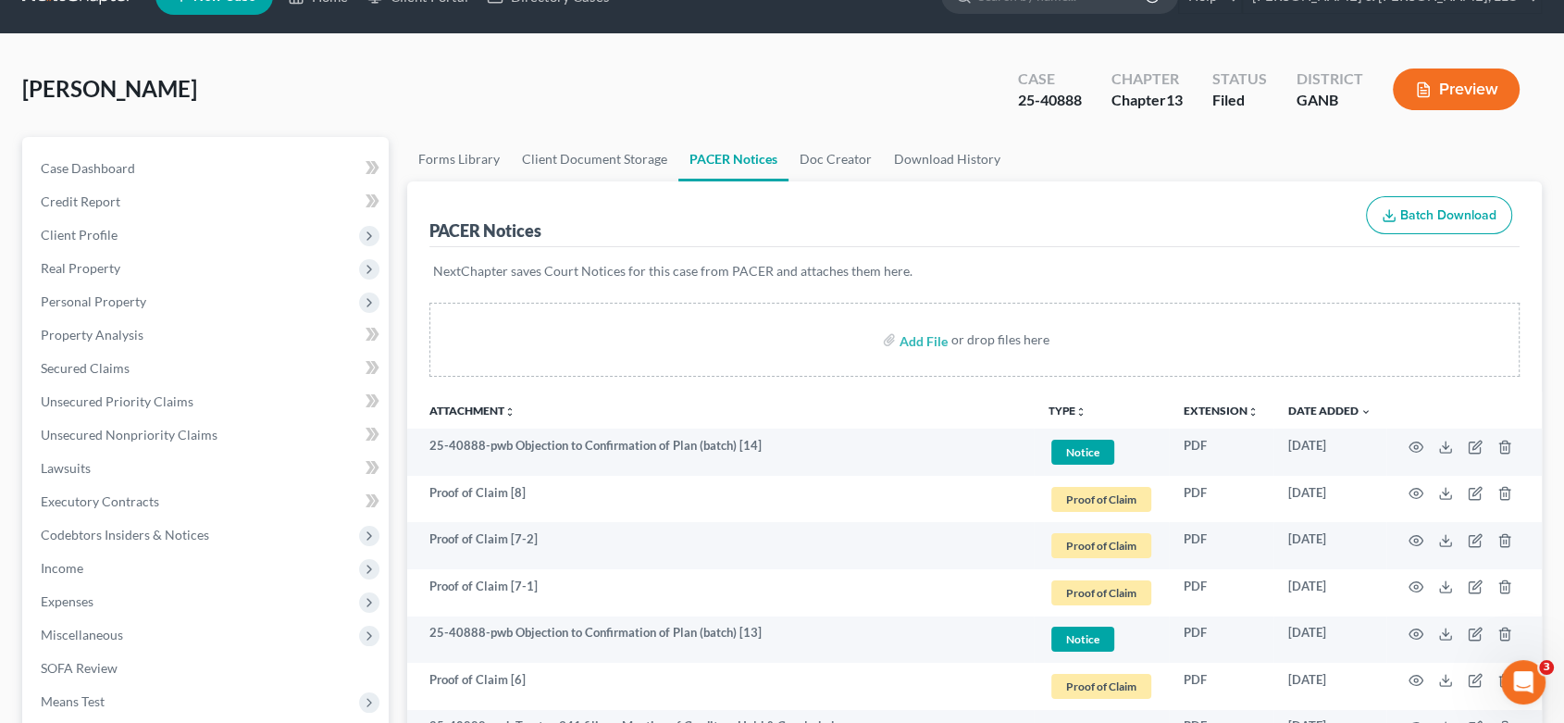
scroll to position [0, 0]
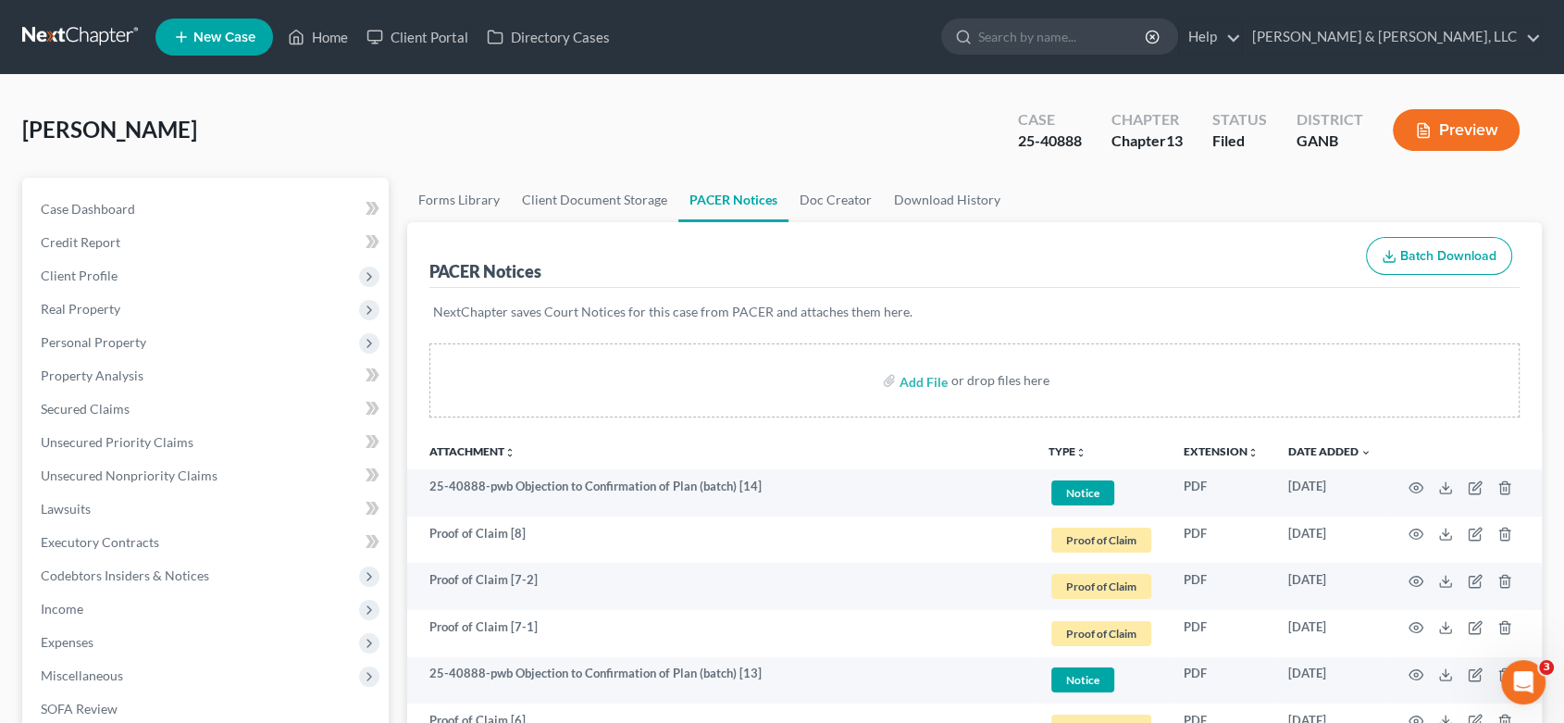
click at [401, 104] on div "[PERSON_NAME] Upgraded Case 25-40888 Chapter Chapter 13 Status Filed District G…" at bounding box center [782, 137] width 1520 height 81
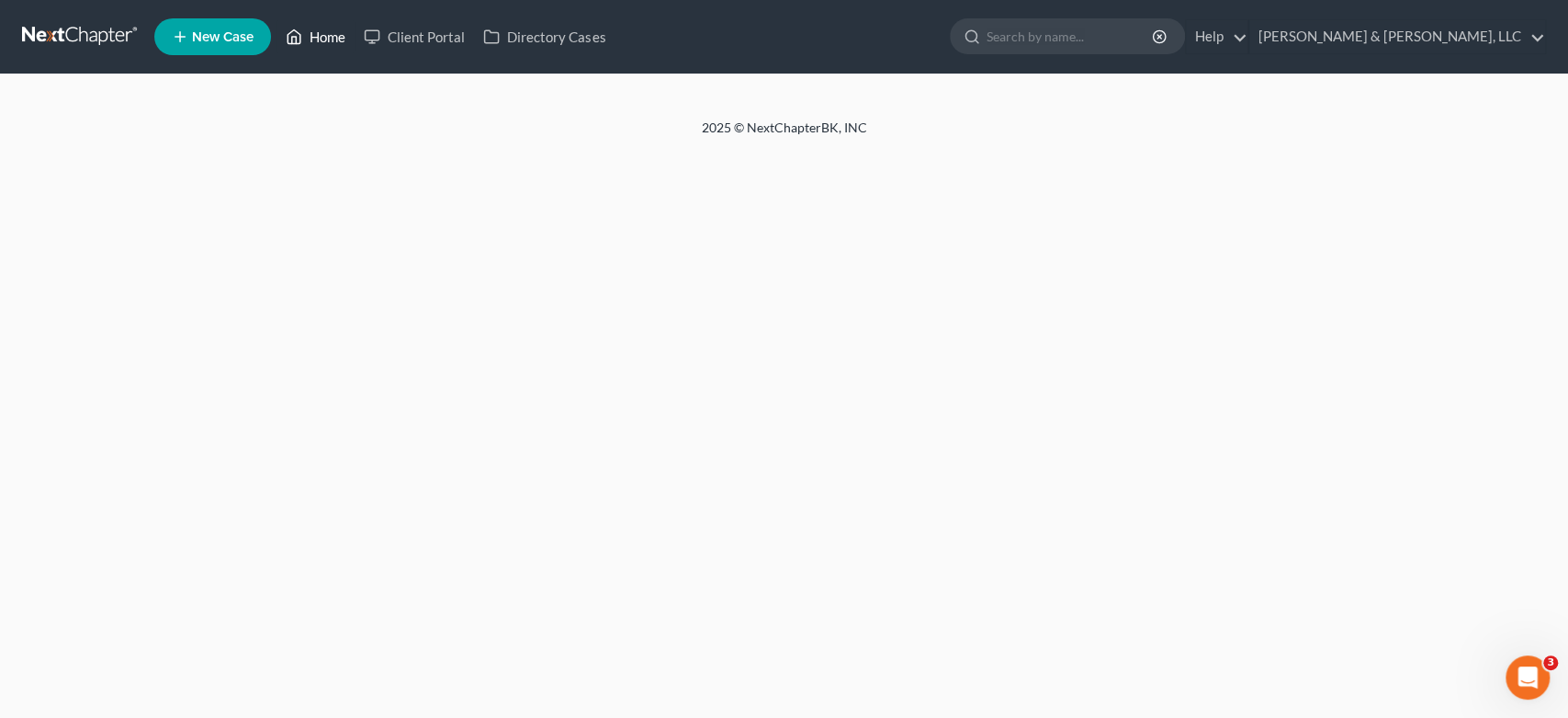
click at [318, 37] on link "Home" at bounding box center [316, 36] width 78 height 33
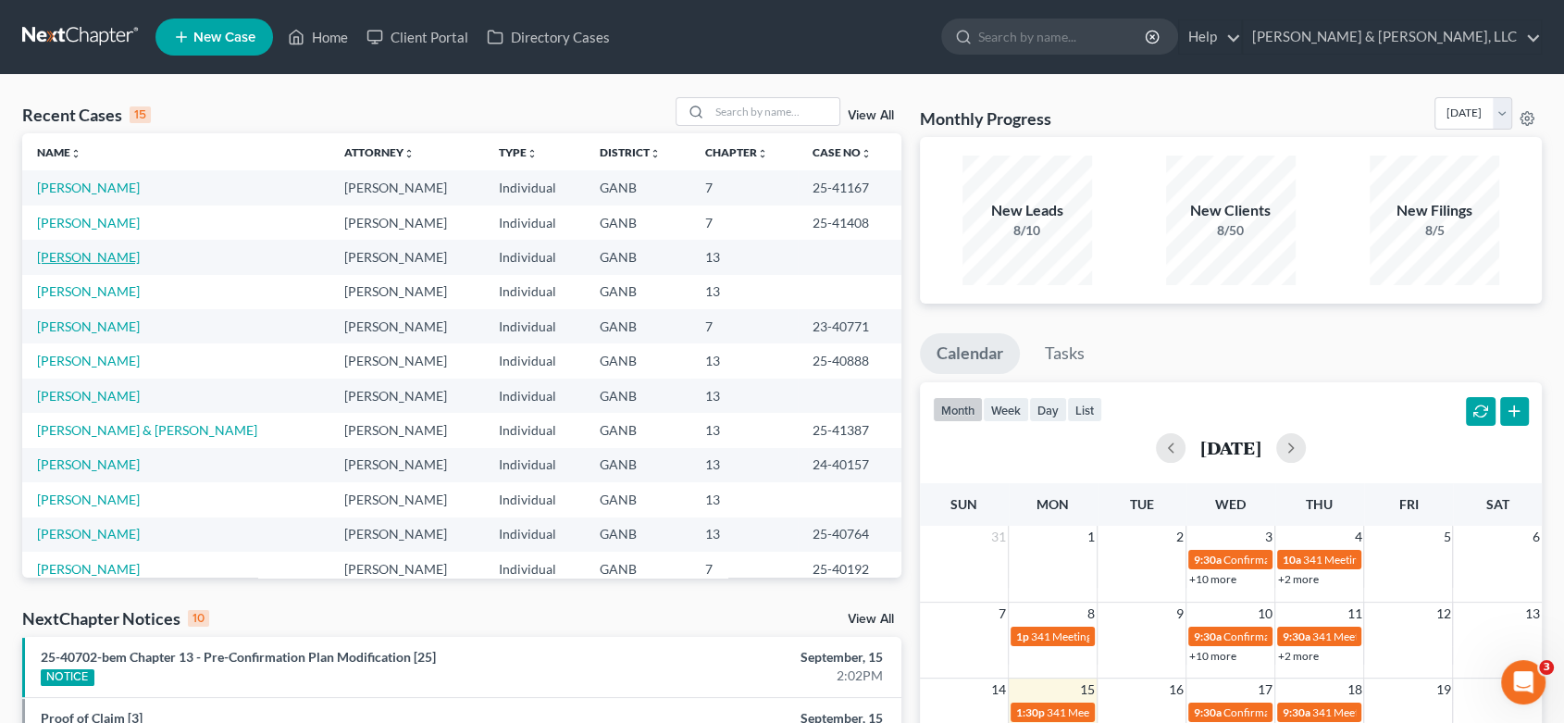
click at [93, 258] on link "Humphreys, David" at bounding box center [88, 257] width 103 height 16
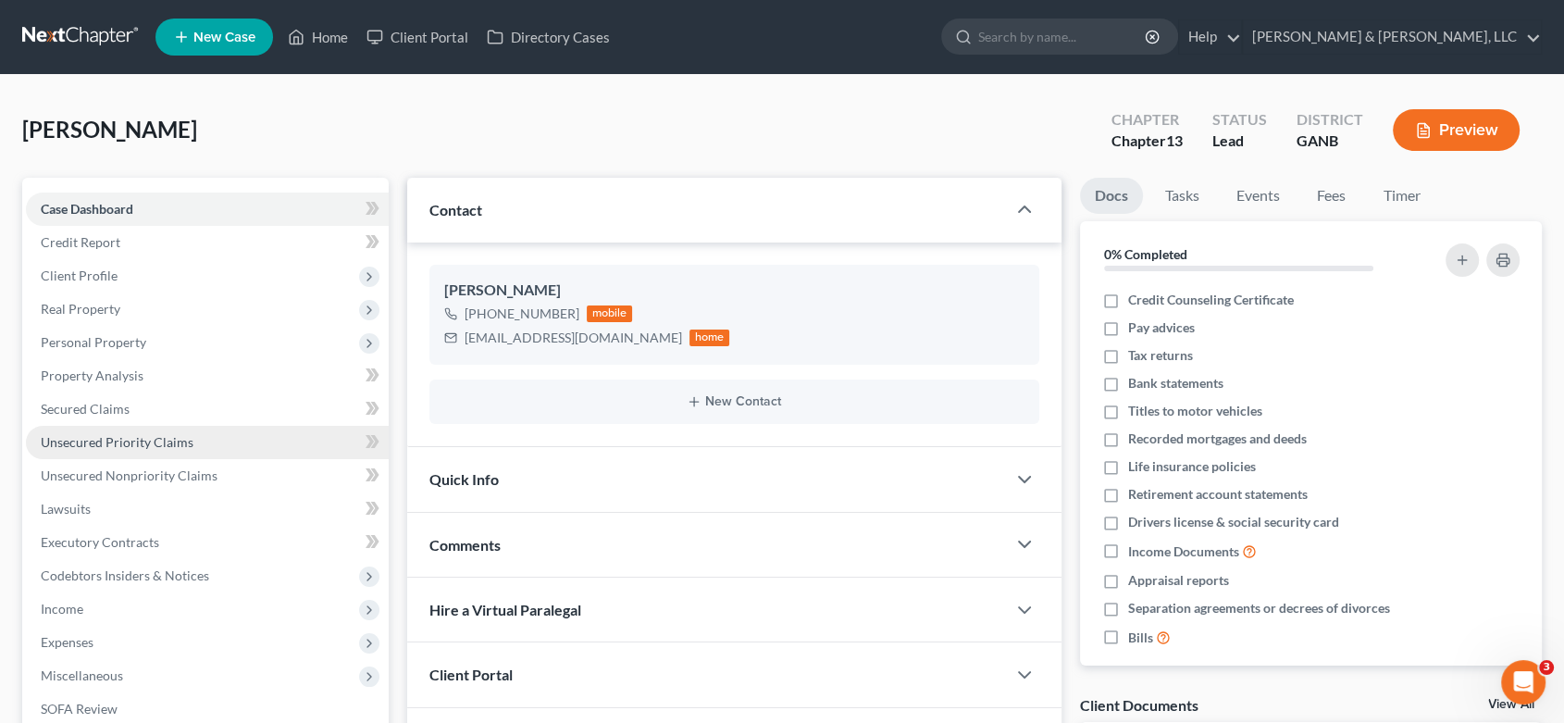
click at [120, 442] on span "Unsecured Priority Claims" at bounding box center [117, 442] width 153 height 16
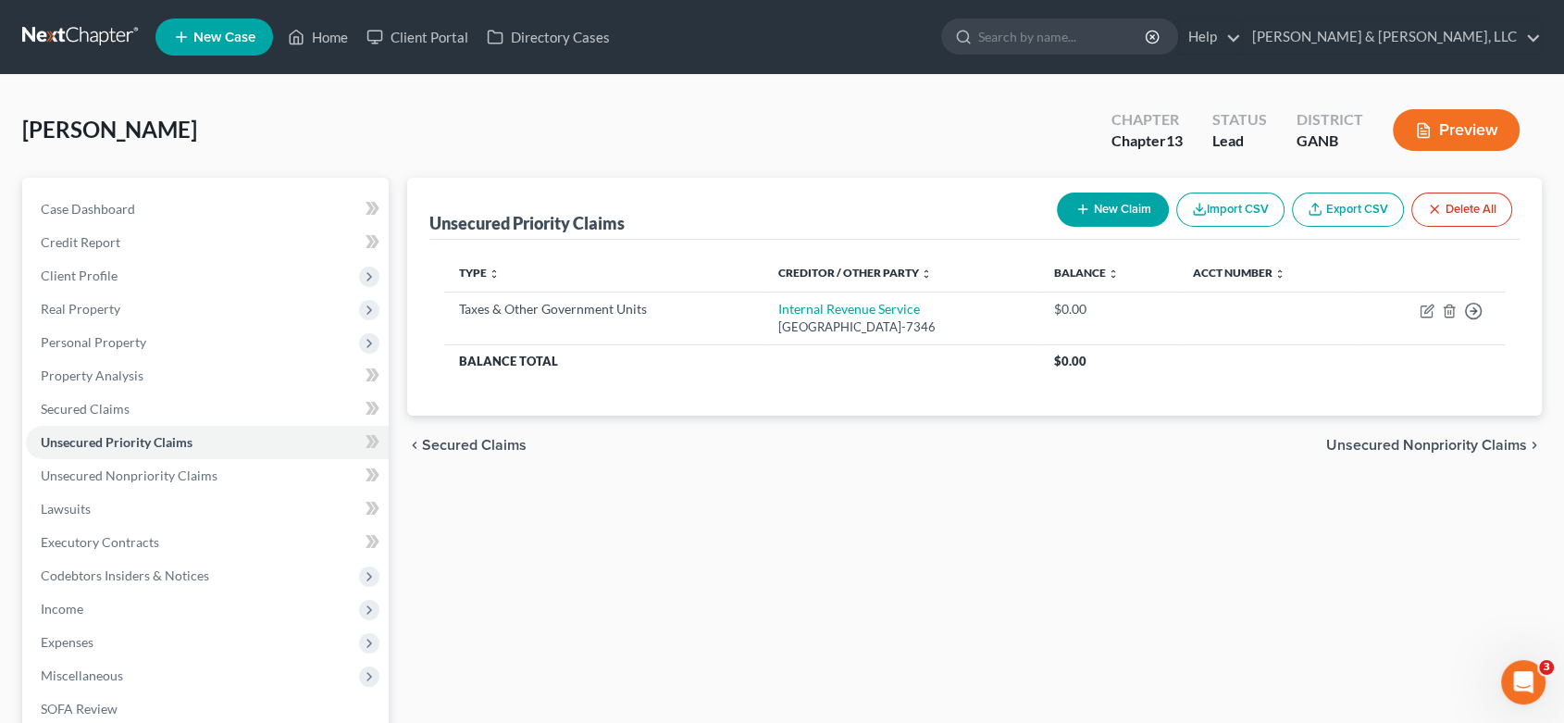
click at [1113, 205] on button "New Claim" at bounding box center [1113, 210] width 112 height 34
select select "0"
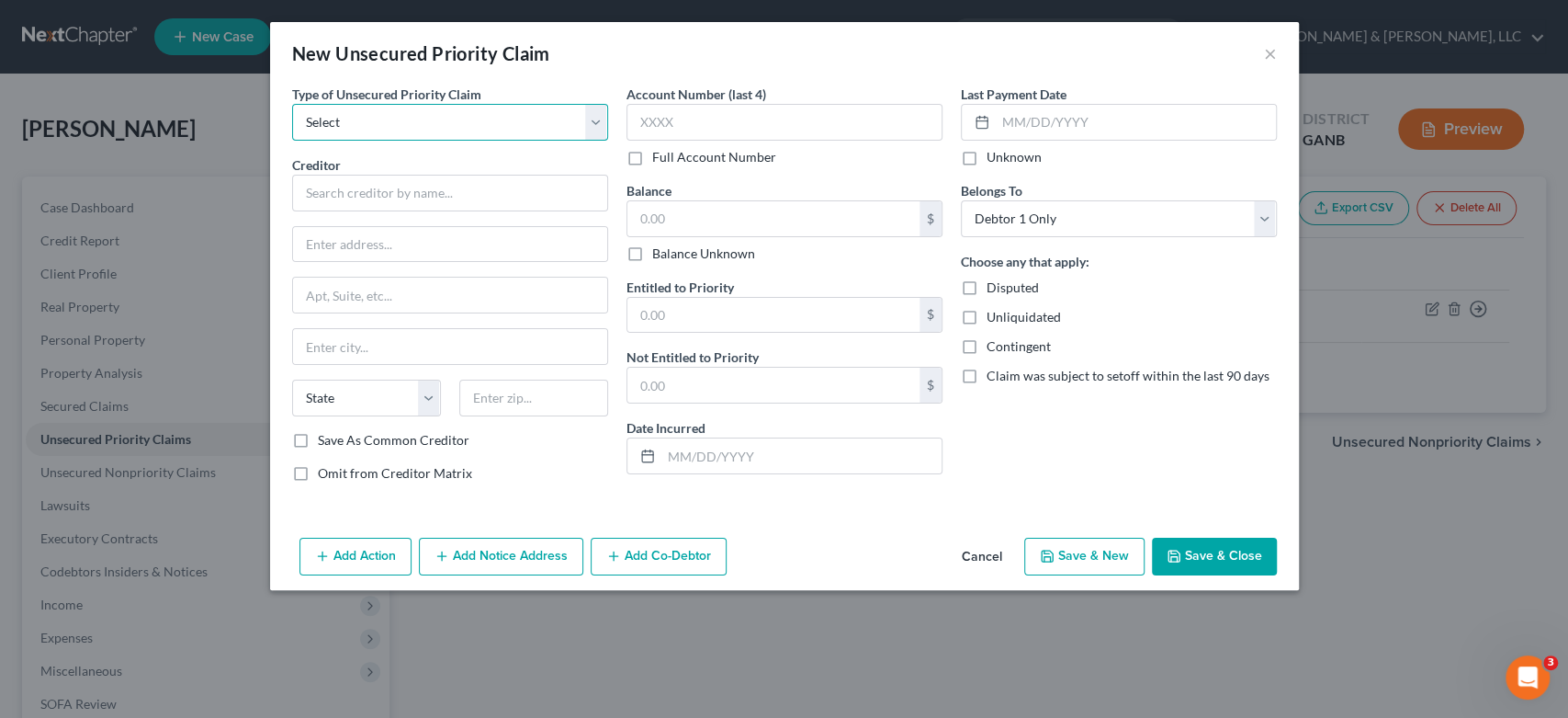
click at [371, 117] on select "Select Taxes & Other Government Units Domestic Support Obligations Extensions o…" at bounding box center [450, 122] width 316 height 37
select select "0"
click at [292, 104] on select "Select Taxes & Other Government Units Domestic Support Obligations Extensions o…" at bounding box center [450, 122] width 316 height 37
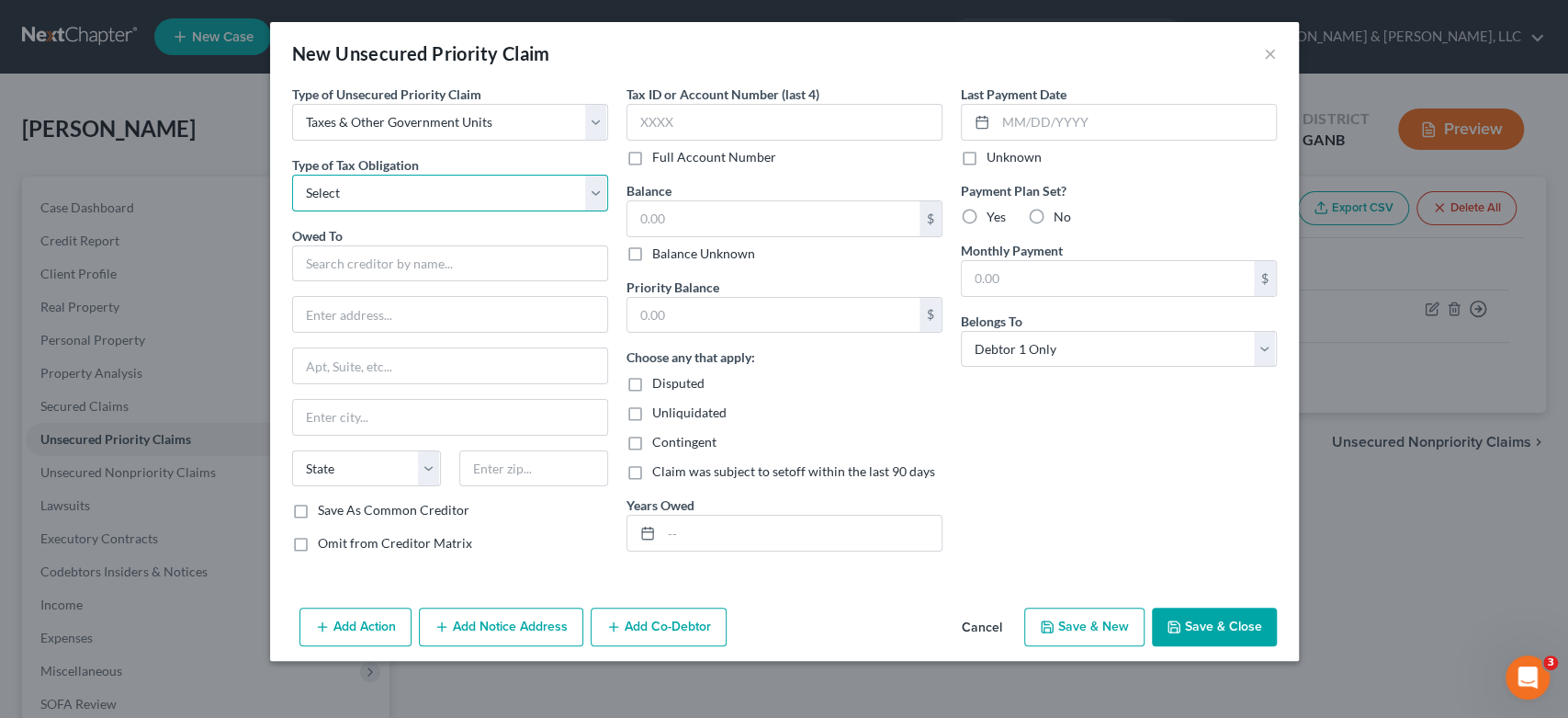
drag, startPoint x: 589, startPoint y: 193, endPoint x: 575, endPoint y: 194, distance: 14.0
click at [589, 193] on select "Select Federal City State Franchise Tax Board Other" at bounding box center [450, 193] width 316 height 37
select select "2"
click at [292, 175] on select "Select Federal City State Franchise Tax Board Other" at bounding box center [450, 193] width 316 height 37
click at [380, 262] on input "text" at bounding box center [450, 263] width 316 height 37
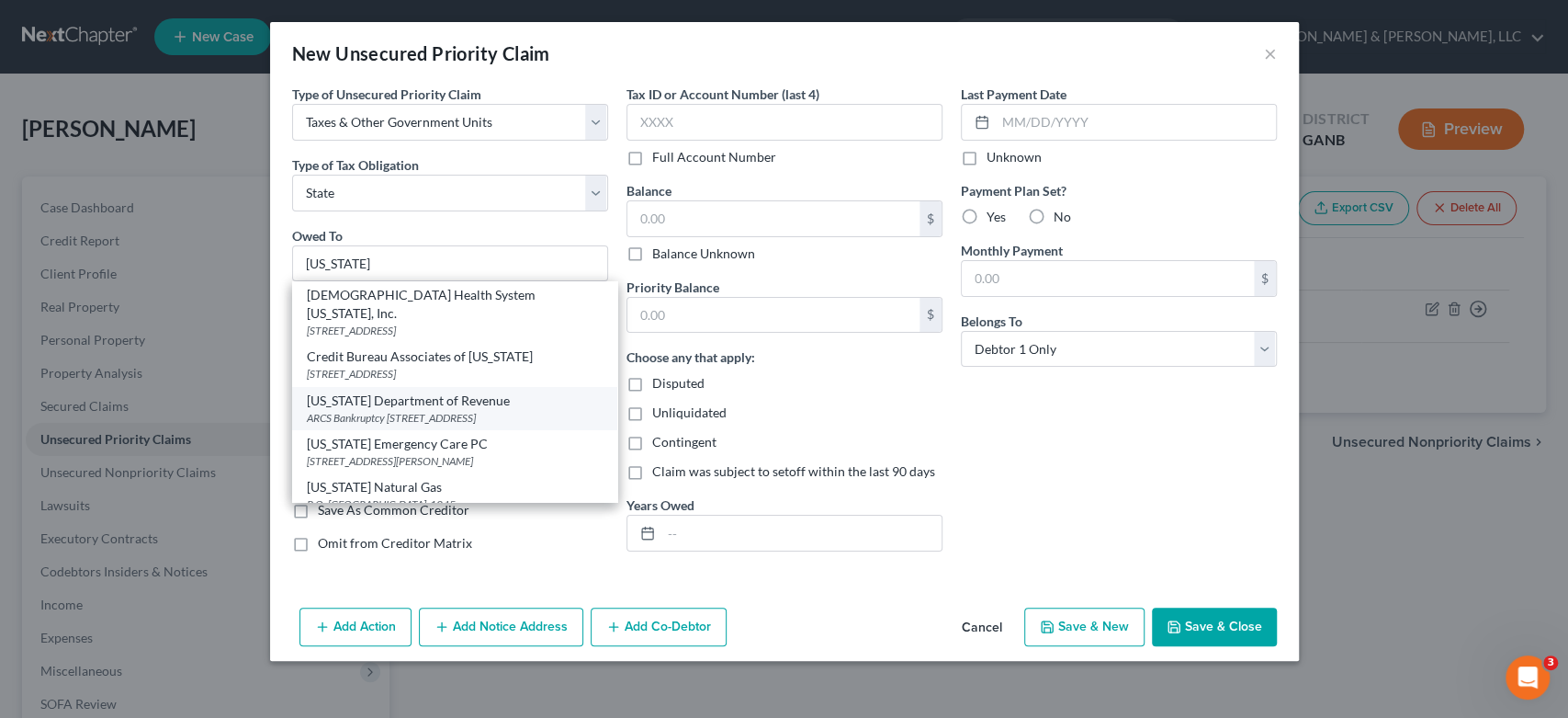
click at [408, 391] on div "Georgia Department of Revenue" at bounding box center [455, 400] width 296 height 19
type input "Georgia Department of Revenue"
type input "ARCS Bankruptcy"
type input "1800 Century Blvd NE Ste 9100"
type input "Atlanta"
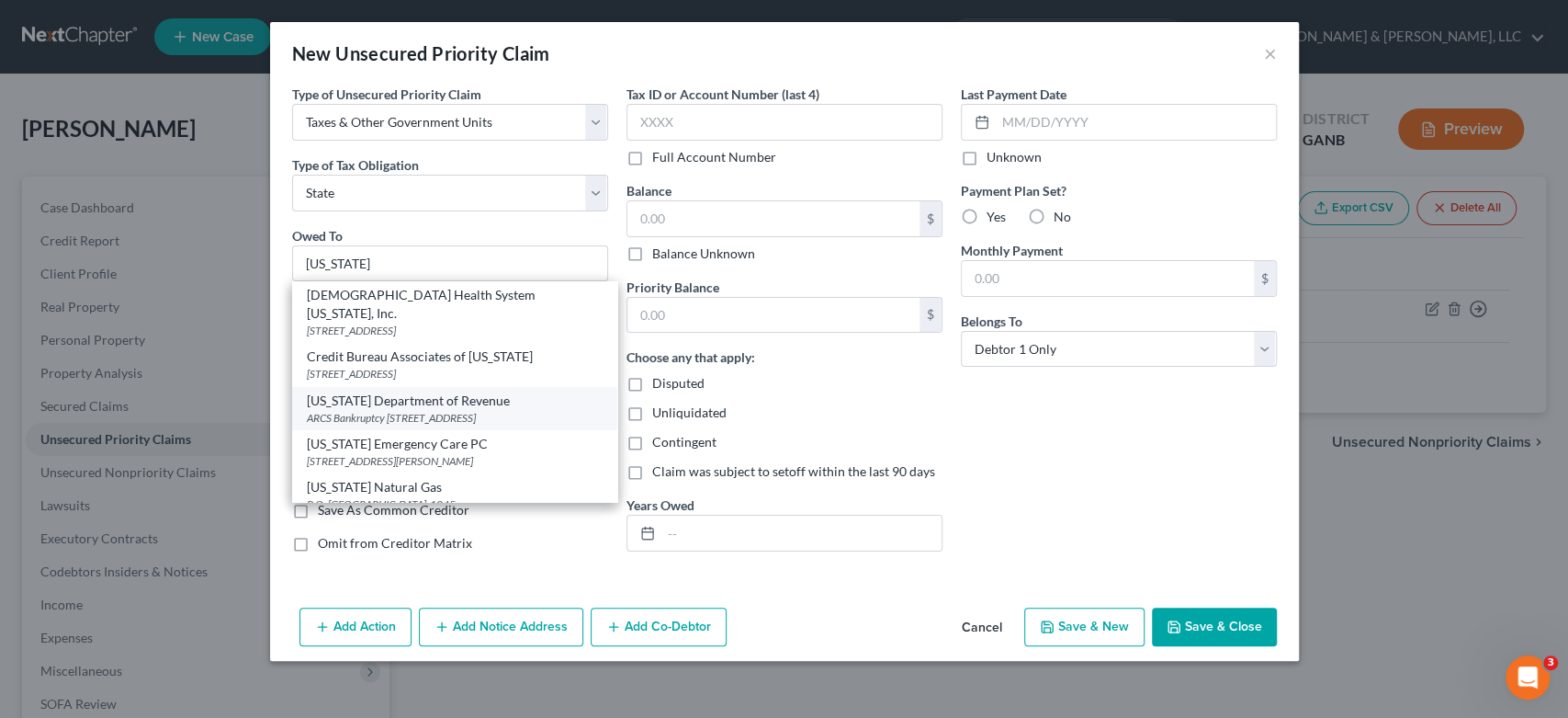
select select "10"
type input "30345-3202"
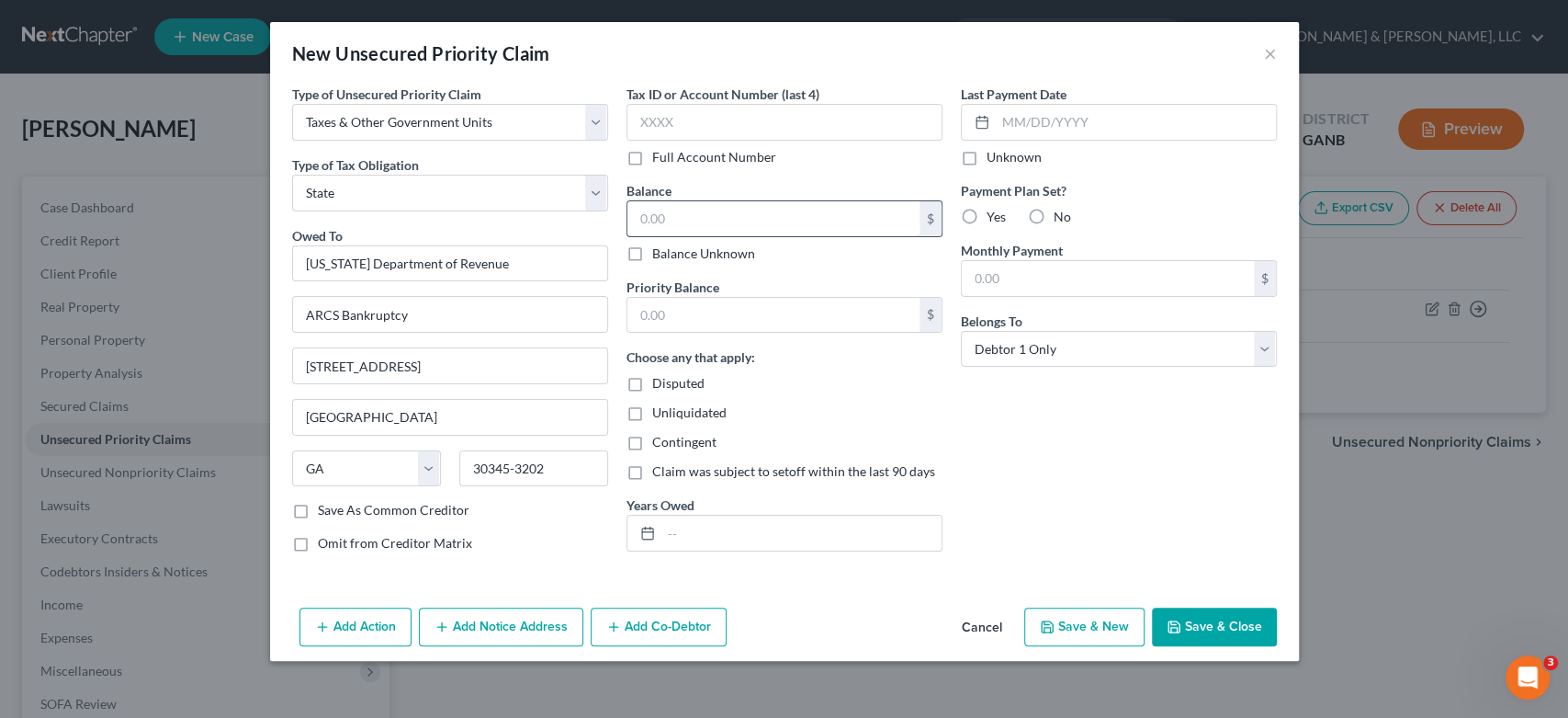
click at [708, 209] on input "text" at bounding box center [773, 218] width 292 height 35
type input "0.00"
click at [668, 322] on input "text" at bounding box center [773, 315] width 292 height 35
type input "0.00"
click at [1221, 621] on button "Save & Close" at bounding box center [1215, 627] width 125 height 39
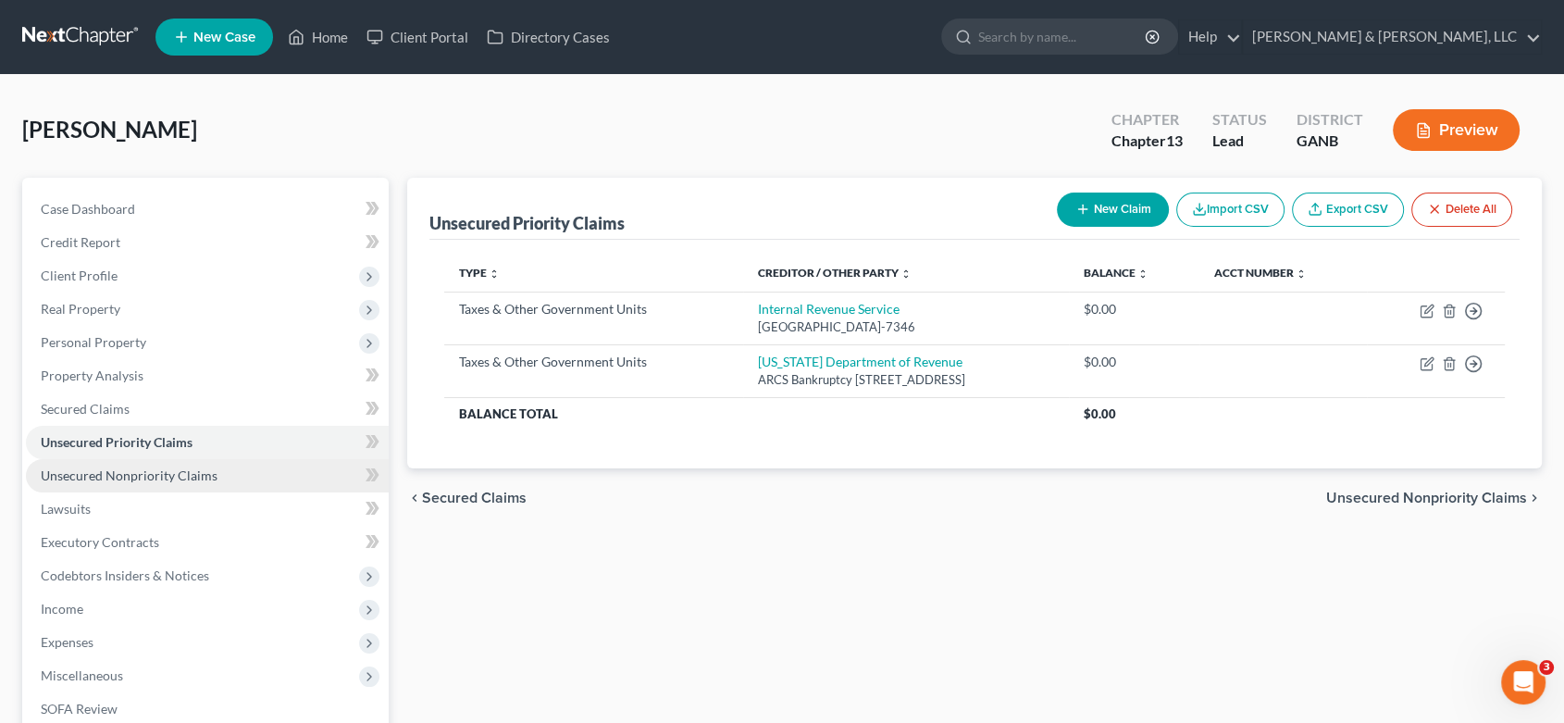
click at [153, 474] on span "Unsecured Nonpriority Claims" at bounding box center [129, 475] width 177 height 16
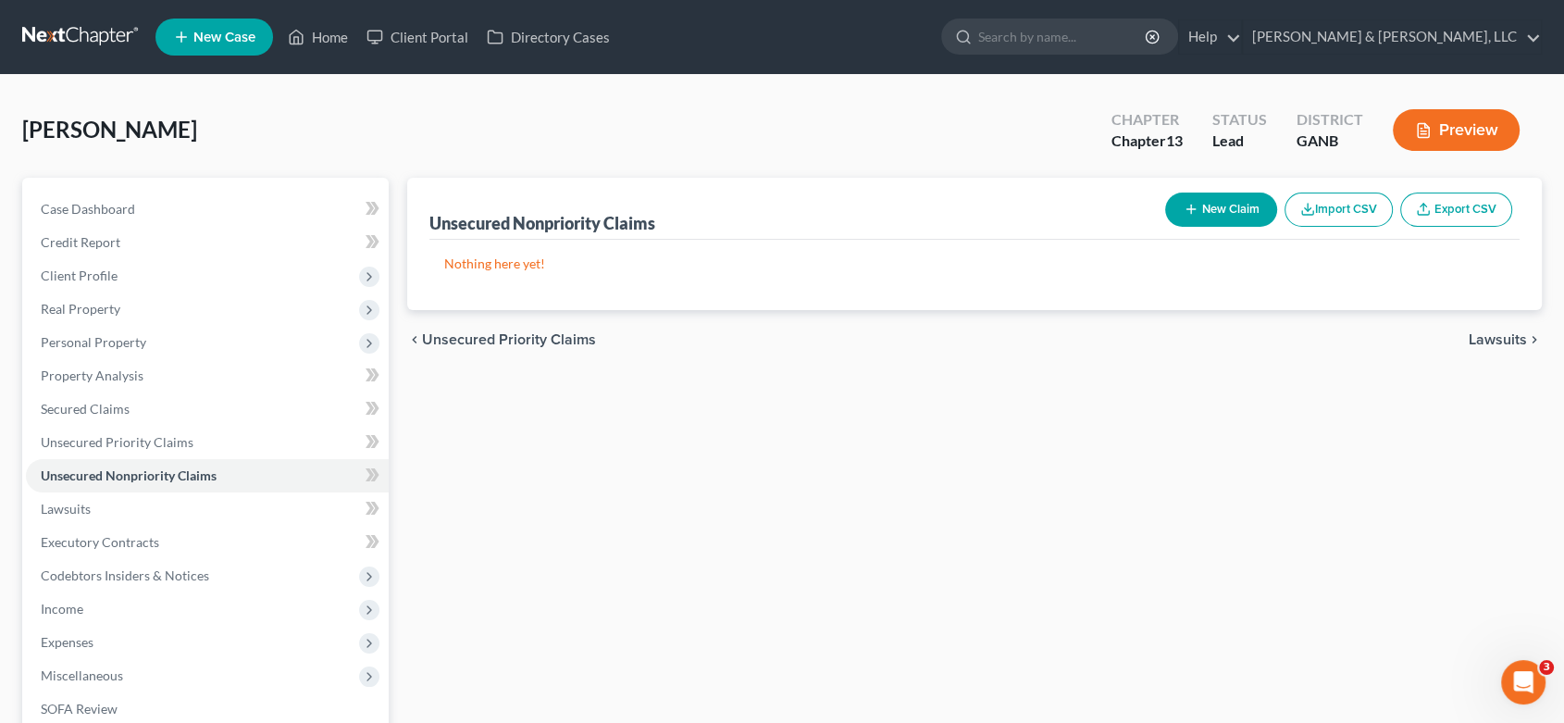
click at [1212, 210] on button "New Claim" at bounding box center [1221, 210] width 112 height 34
select select "0"
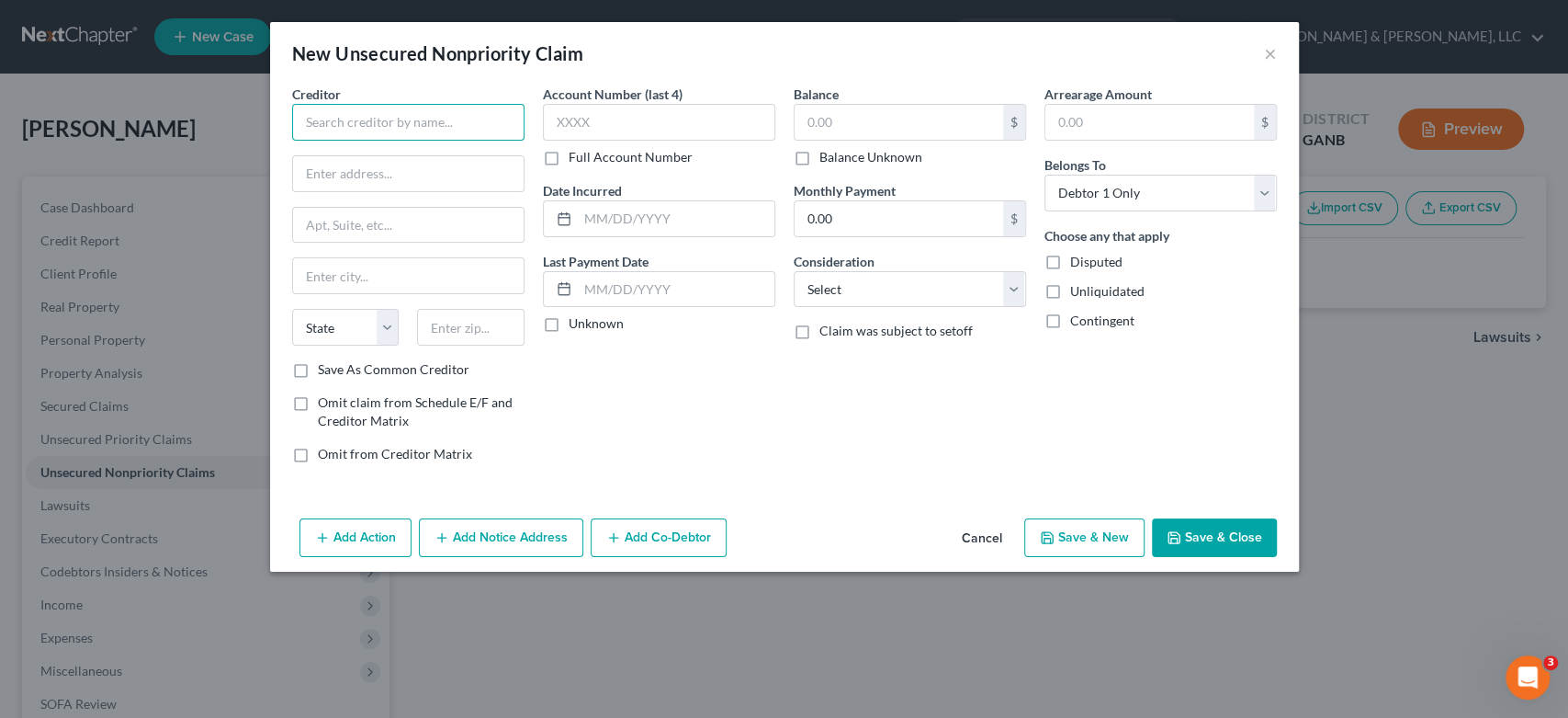
click at [436, 134] on input "text" at bounding box center [408, 122] width 232 height 37
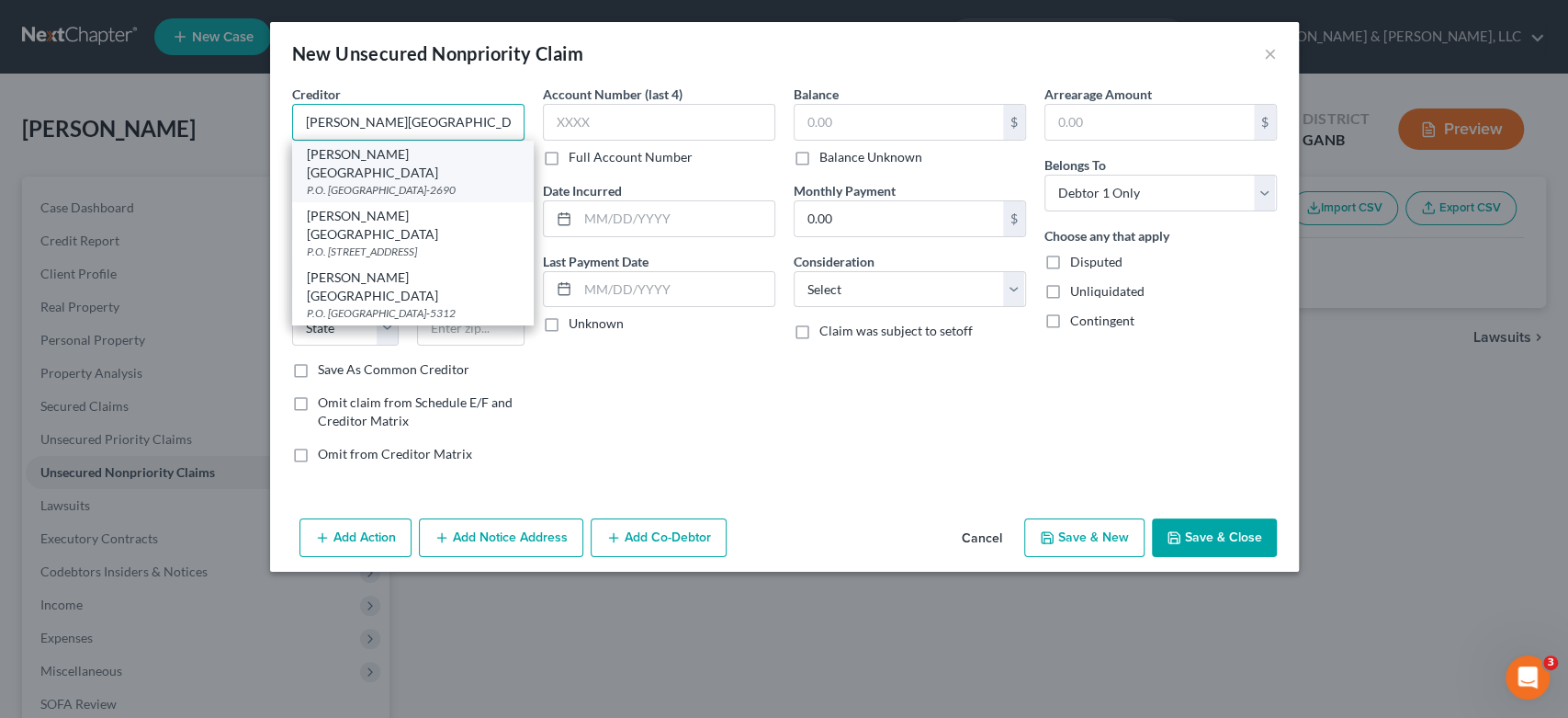
type input "Hamilton Medical Center"
click at [429, 155] on div "Hamilton Medical Center" at bounding box center [413, 163] width 212 height 37
type input "P.O. Box 742690"
type input "Atlanta"
select select "10"
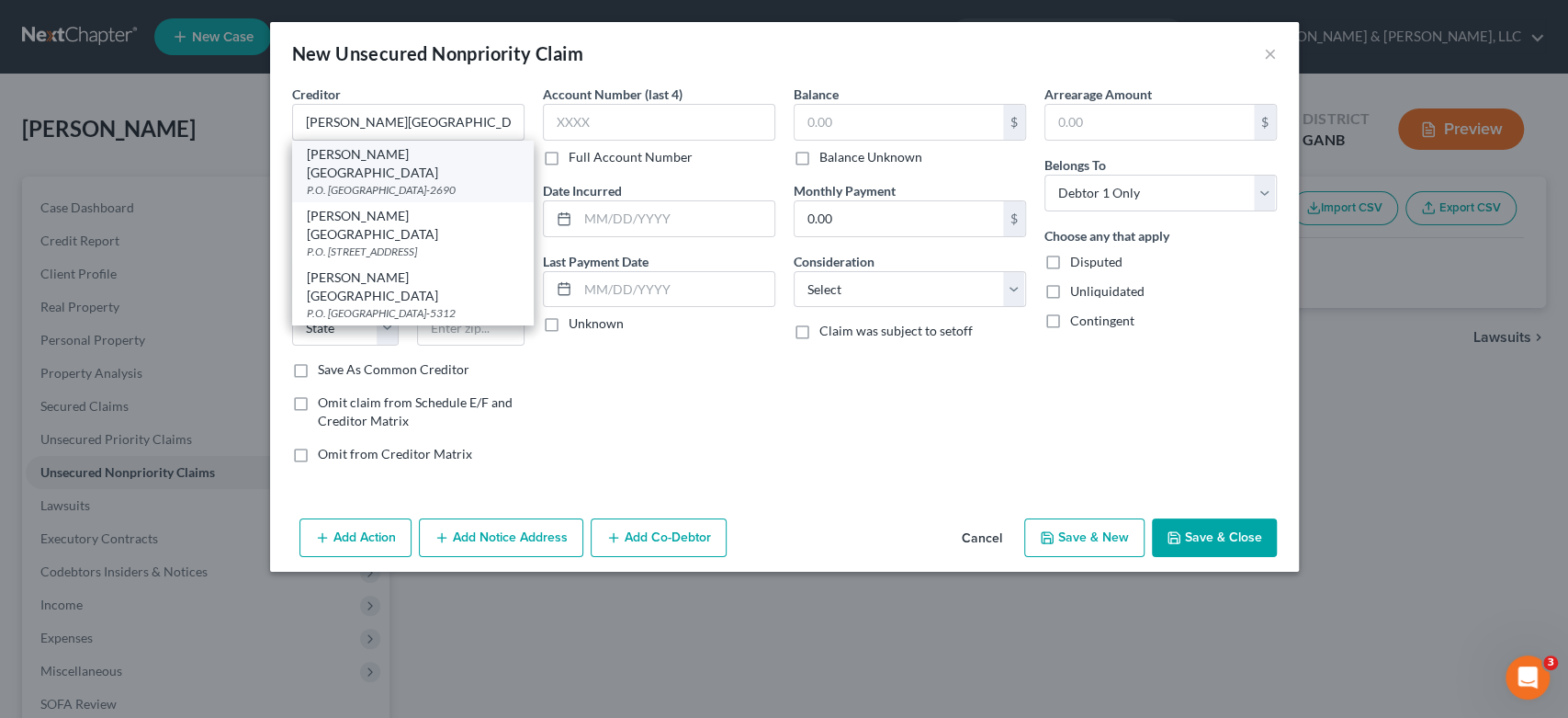
type input "30374-2690"
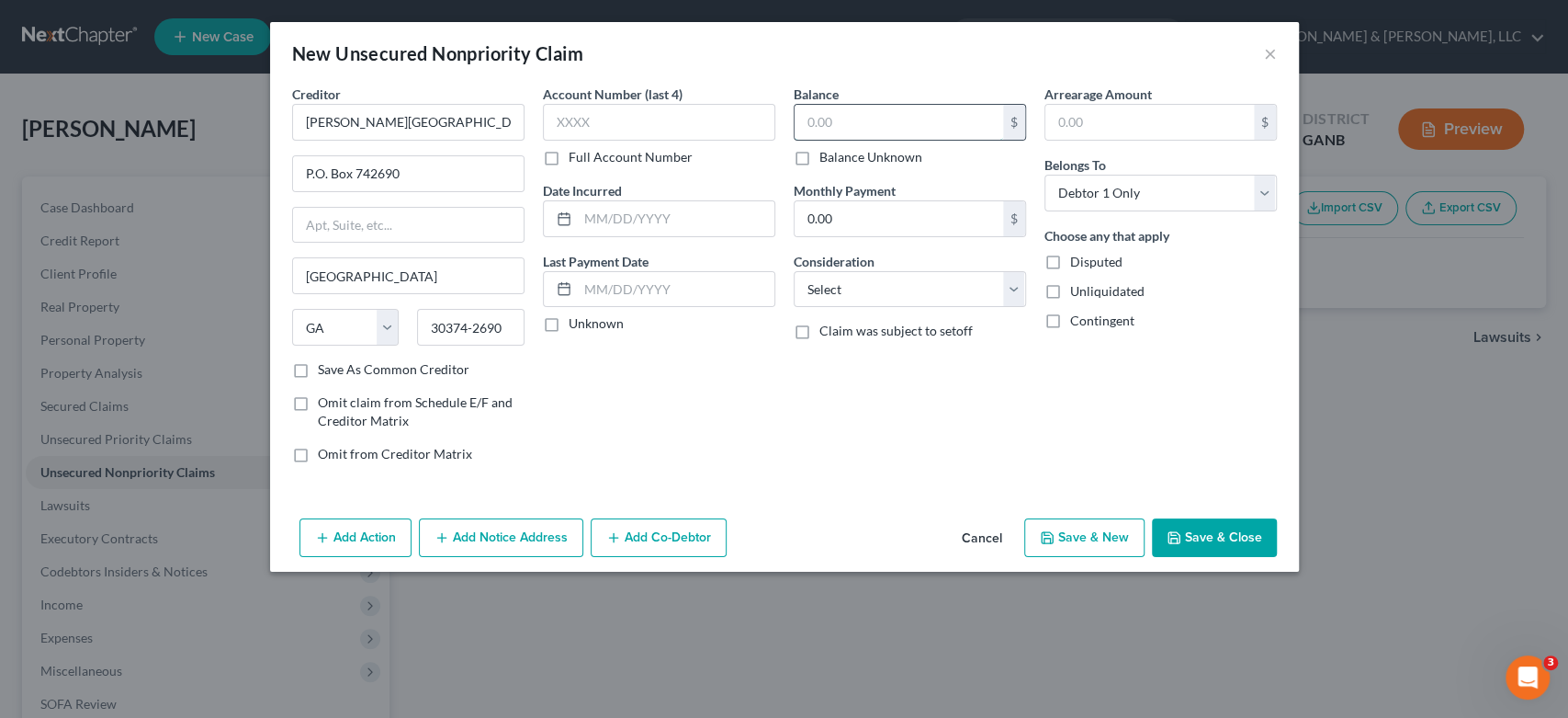
click at [920, 128] on input "text" at bounding box center [899, 122] width 208 height 35
type input "0.00"
click at [1018, 283] on select "Select Cable / Satellite Services Collection Agency Credit Card Debt Debt Couns…" at bounding box center [910, 289] width 232 height 37
select select "9"
click at [794, 271] on select "Select Cable / Satellite Services Collection Agency Credit Card Debt Debt Couns…" at bounding box center [910, 289] width 232 height 37
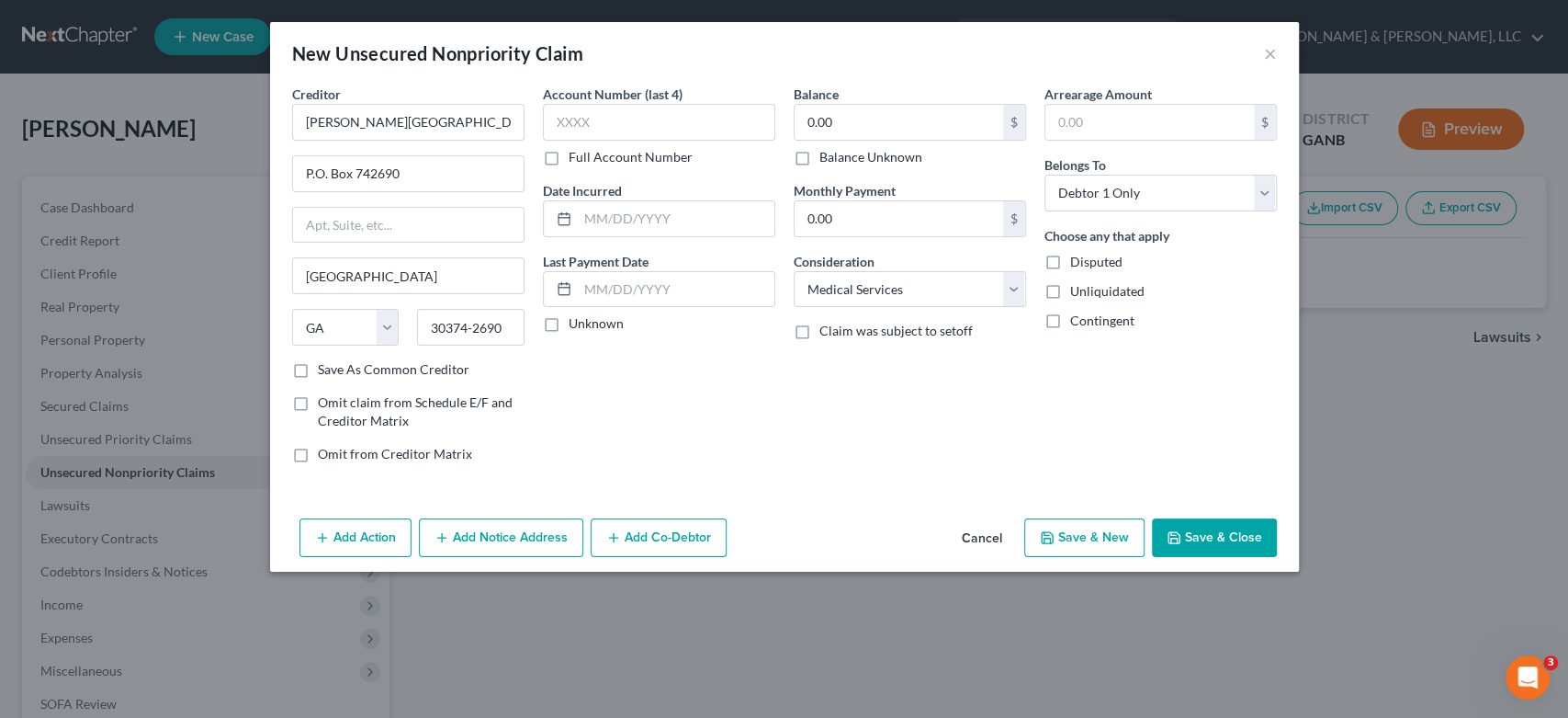
click at [1094, 535] on button "Save & New" at bounding box center [1084, 537] width 120 height 39
select select "0"
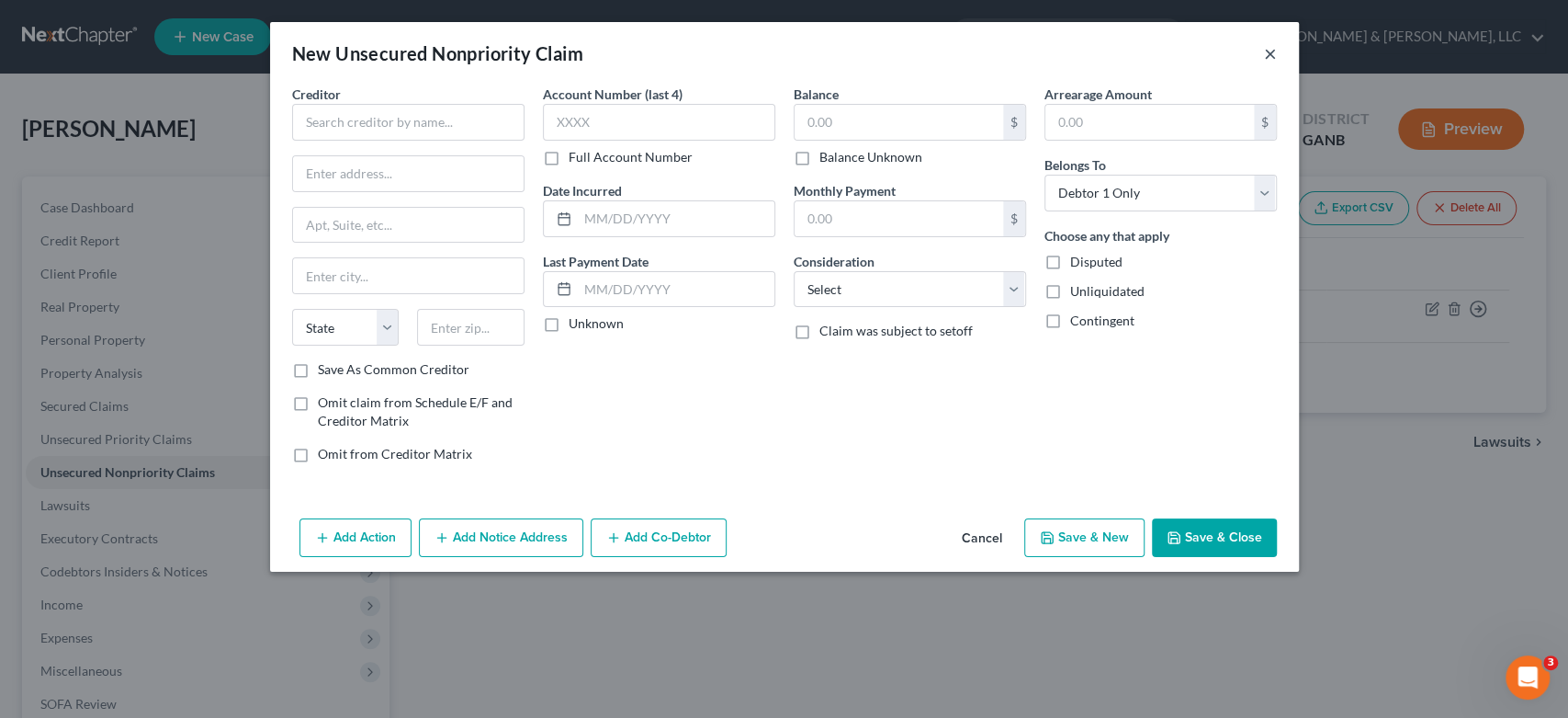
click at [1273, 53] on button "×" at bounding box center [1270, 54] width 13 height 22
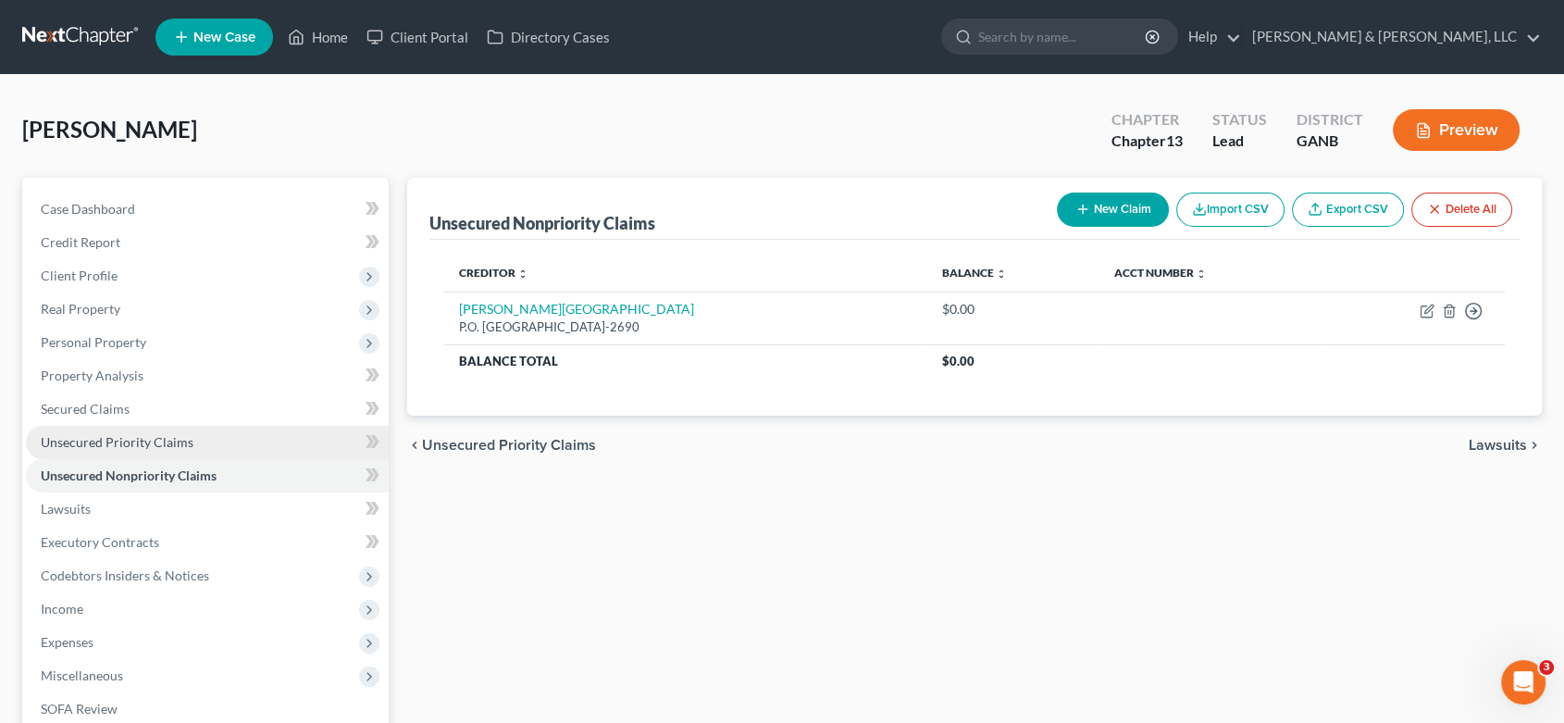
click at [119, 429] on link "Unsecured Priority Claims" at bounding box center [207, 442] width 363 height 33
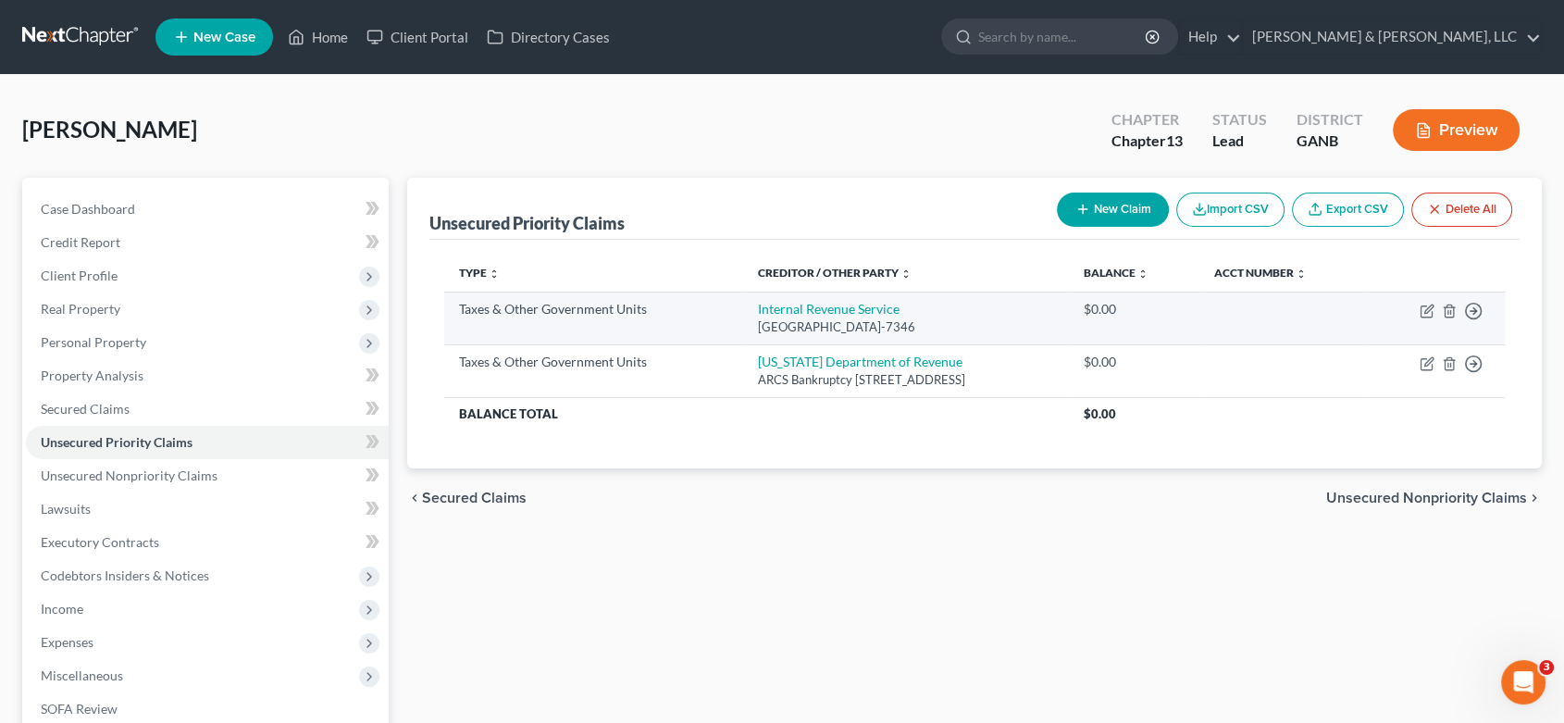
click at [893, 317] on td "Internal Revenue Service PO Box 7346, Philadelphia, PA 19101-7346" at bounding box center [906, 318] width 326 height 53
click at [893, 318] on div "PO Box 7346, Philadelphia, PA 19101-7346" at bounding box center [906, 327] width 296 height 18
click at [1422, 307] on icon "button" at bounding box center [1427, 311] width 15 height 15
select select "0"
select select "39"
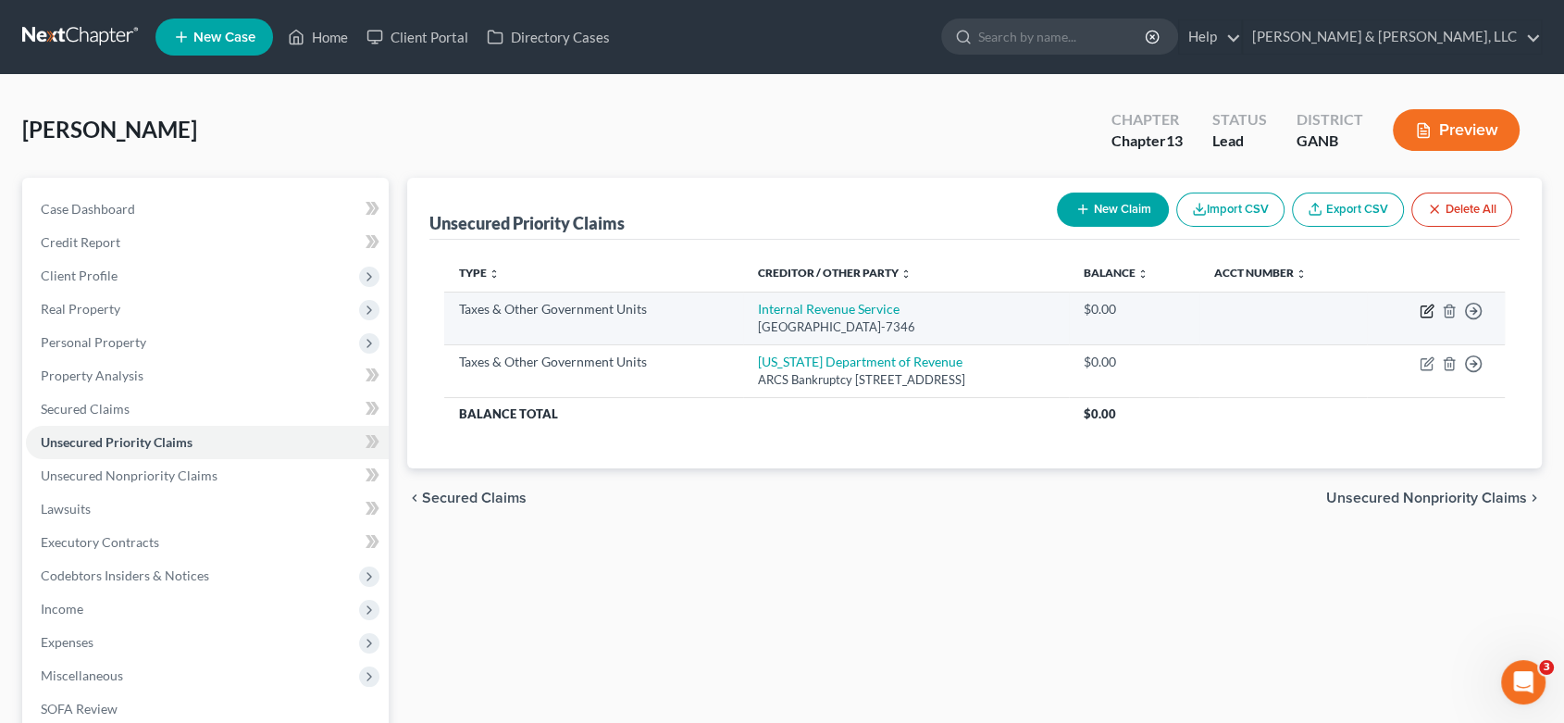
select select "0"
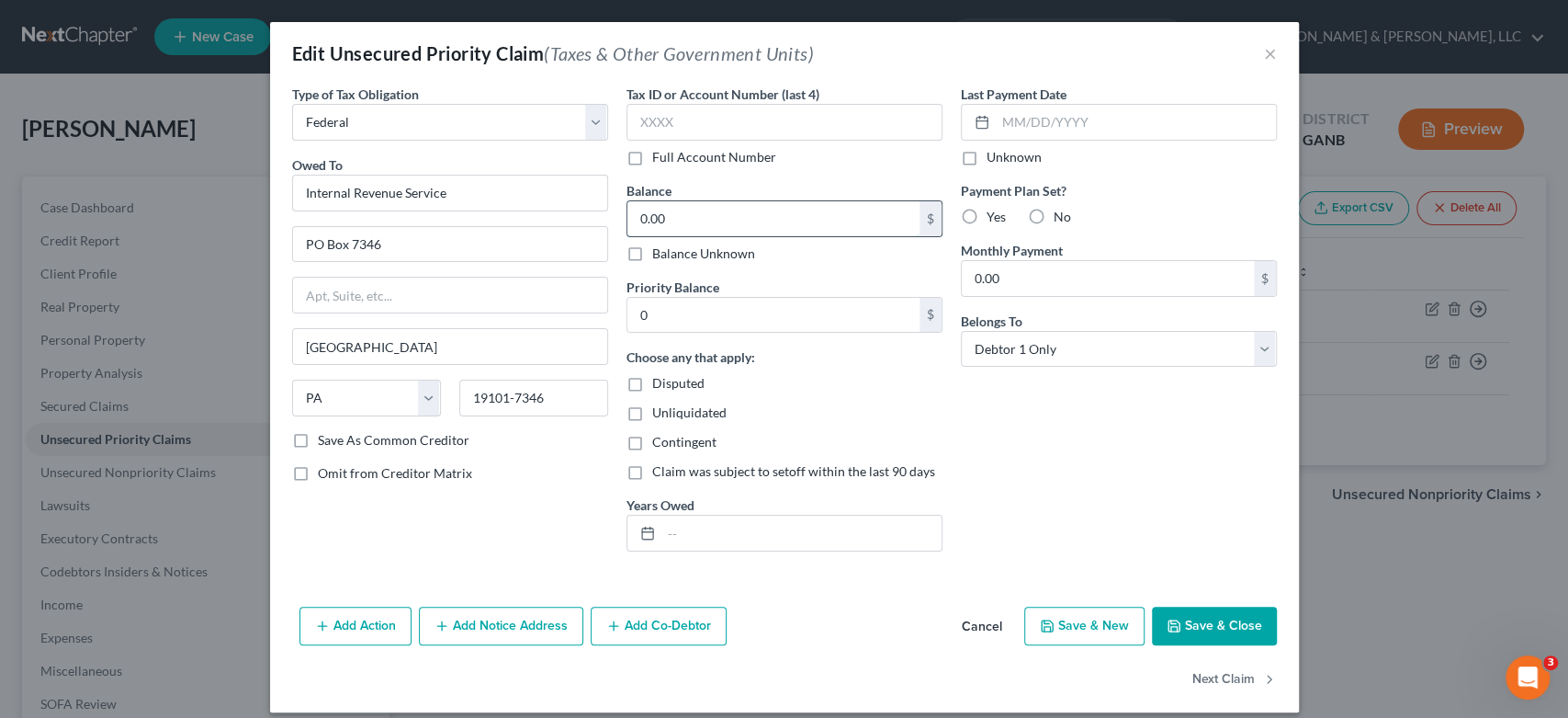
click at [685, 226] on input "0.00" at bounding box center [773, 218] width 292 height 35
type input "5,000"
click at [725, 331] on div "0 $" at bounding box center [784, 315] width 316 height 37
click at [673, 315] on input "0" at bounding box center [773, 315] width 292 height 35
type input "5,000"
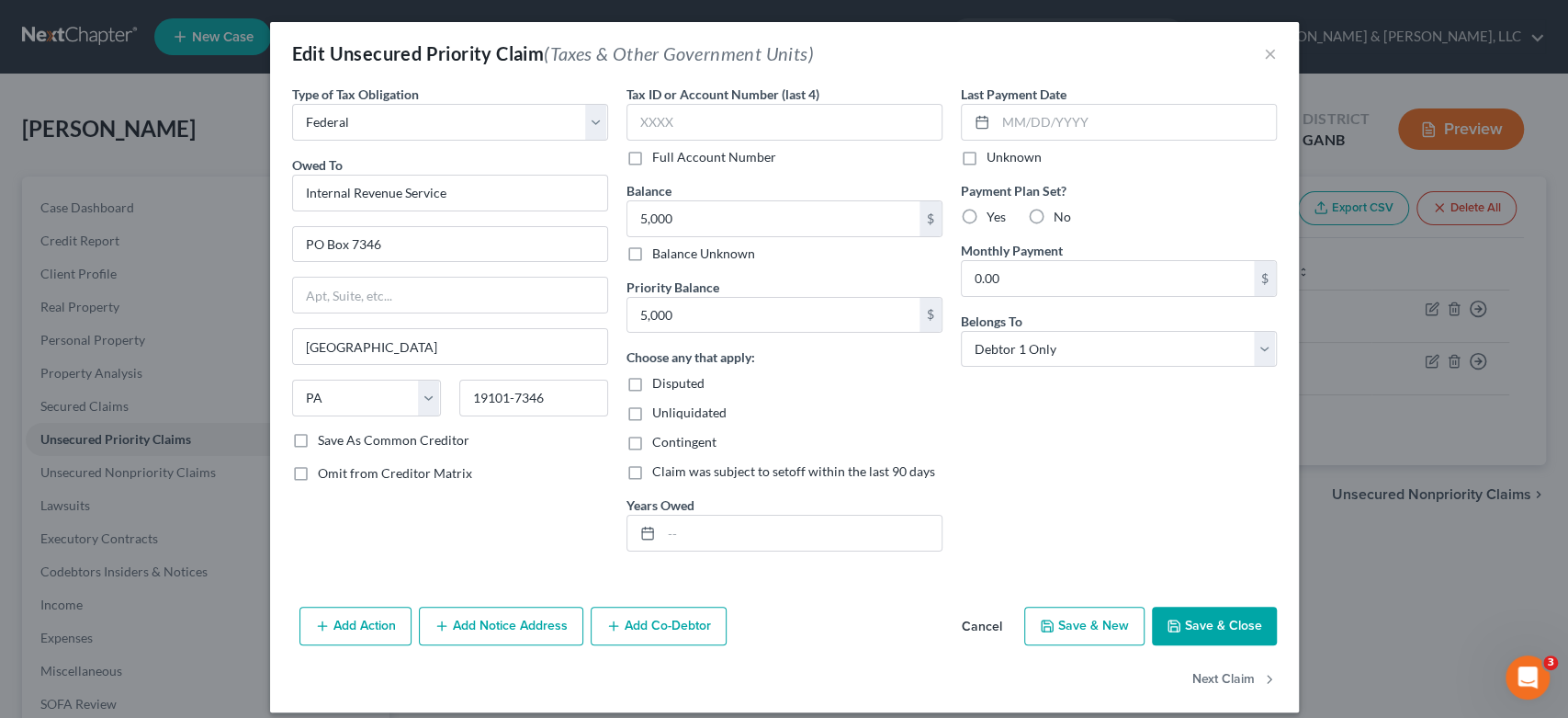
click at [1178, 624] on button "Save & Close" at bounding box center [1215, 626] width 125 height 39
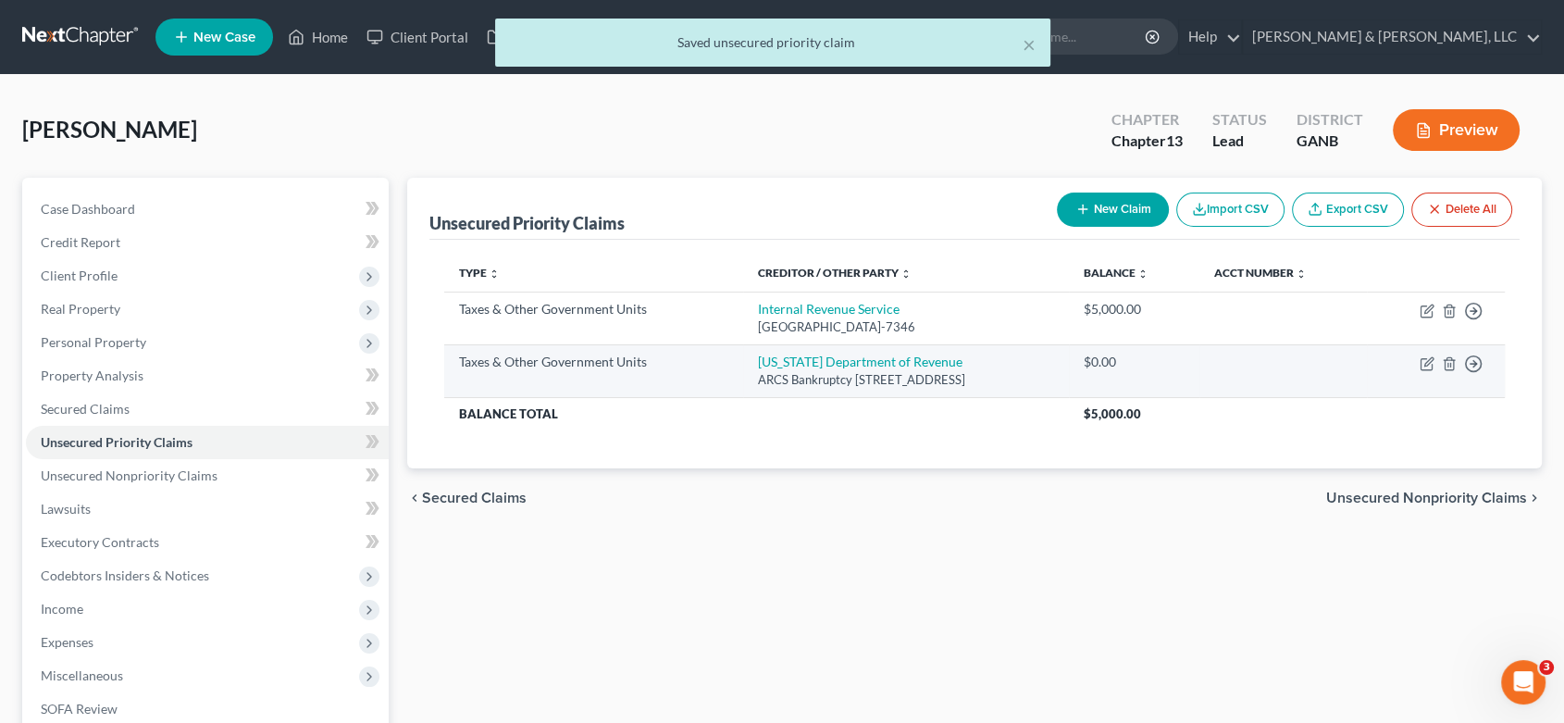
click at [807, 379] on div "ARCS Bankruptcy 1800 Century Blvd NE Ste 9100, Atlanta, GA 30345-3202" at bounding box center [906, 380] width 296 height 18
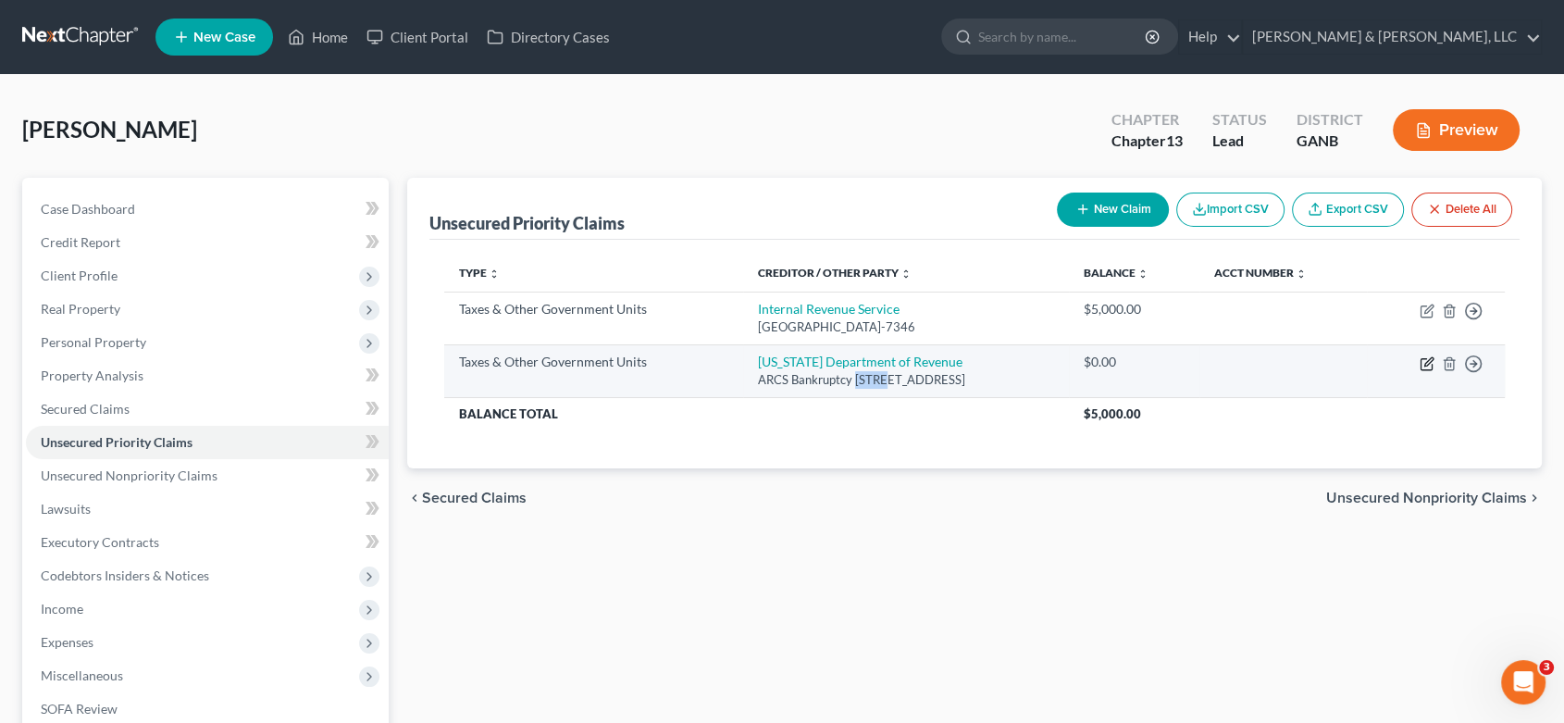
click at [1425, 358] on icon "button" at bounding box center [1427, 363] width 15 height 15
select select "2"
select select "10"
select select "0"
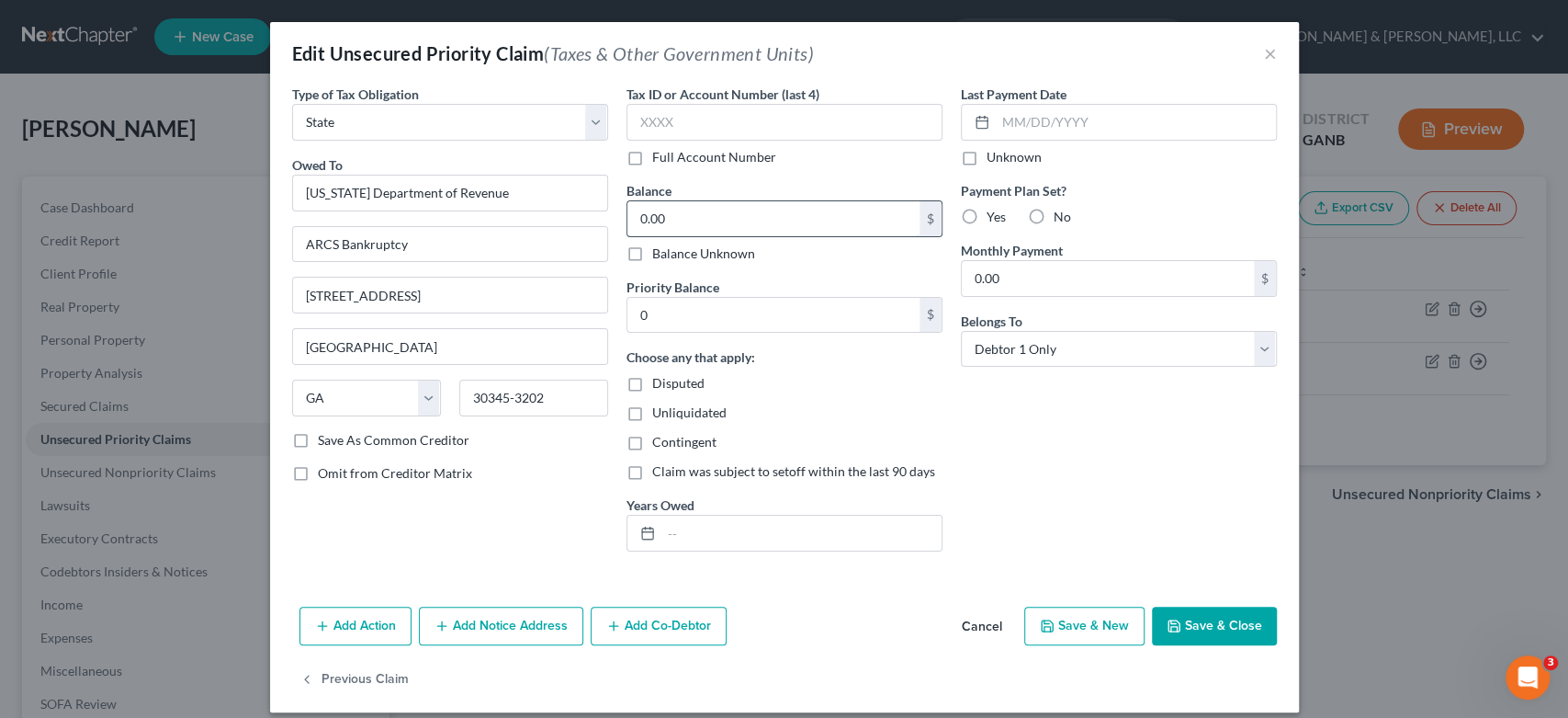
click at [704, 210] on input "0.00" at bounding box center [773, 218] width 292 height 35
type input "200.00"
click at [656, 314] on input "0" at bounding box center [773, 315] width 292 height 35
type input "200.00"
click at [1177, 625] on button "Save & Close" at bounding box center [1215, 626] width 125 height 39
